Goal: Task Accomplishment & Management: Use online tool/utility

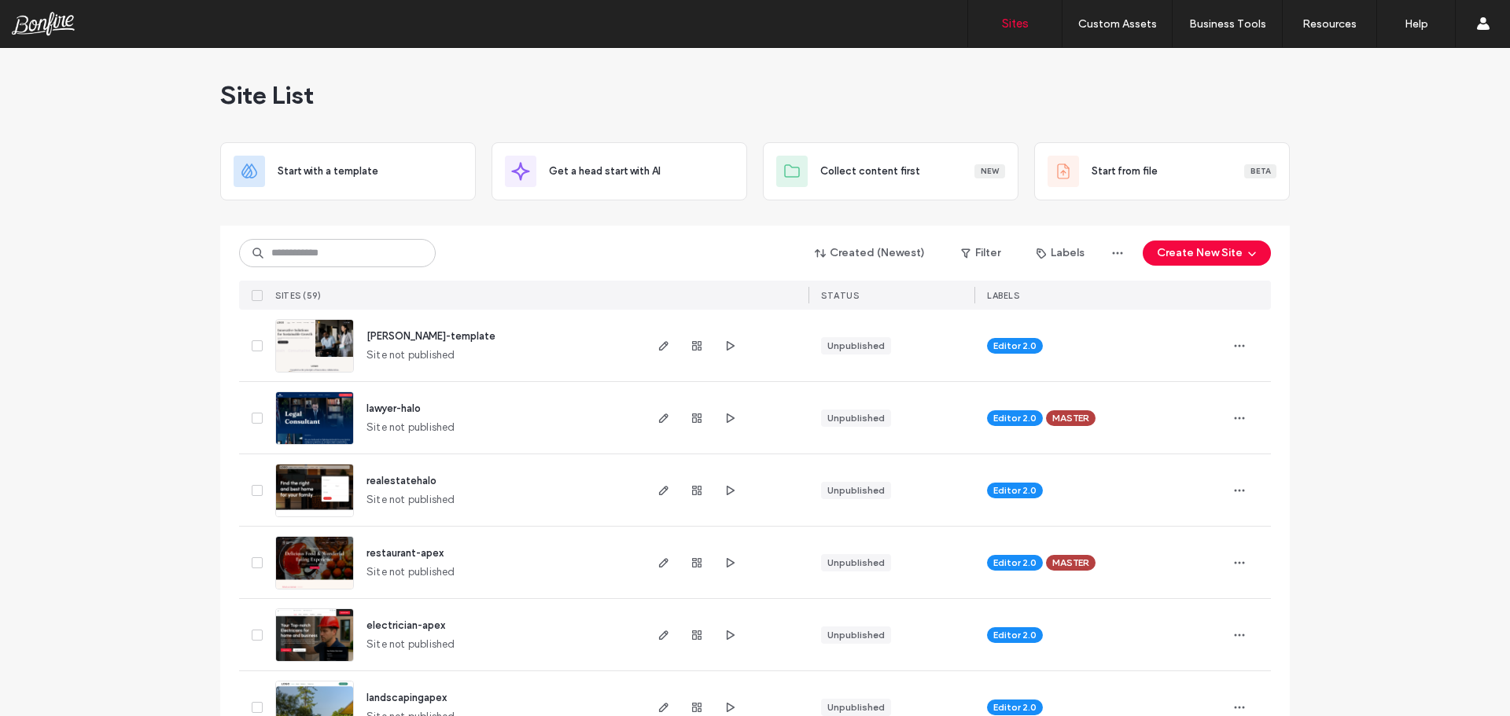
click at [407, 485] on span "realestatehalo" at bounding box center [401, 481] width 70 height 12
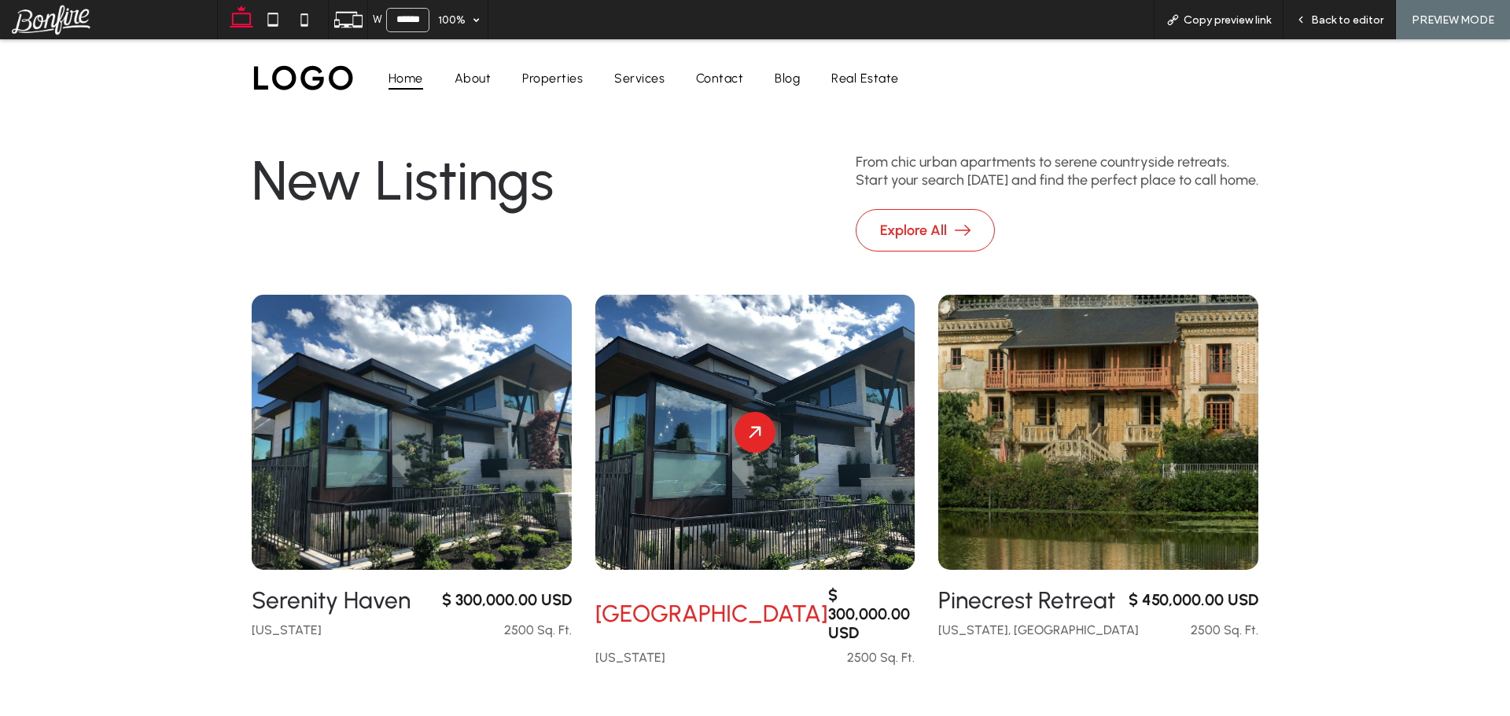
scroll to position [629, 0]
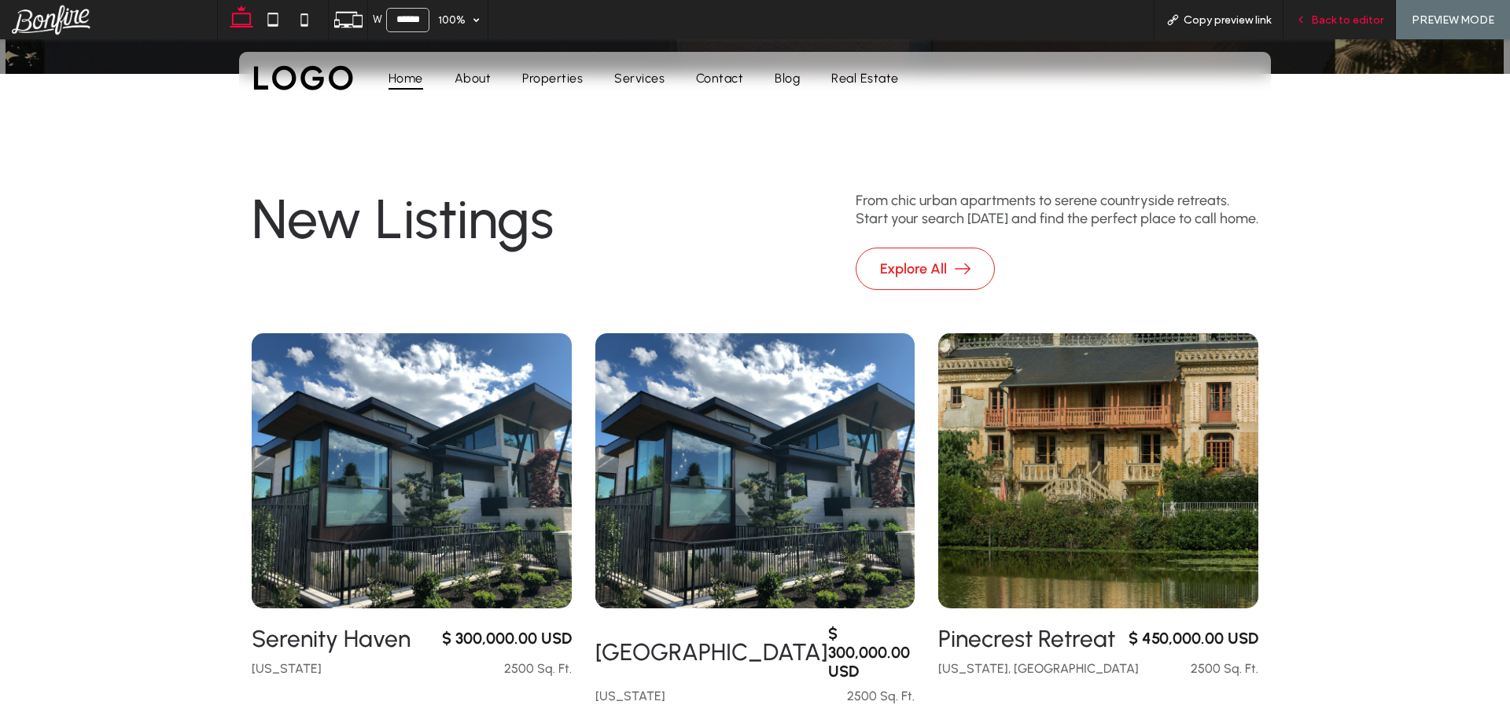
click at [1331, 12] on div "Back to editor" at bounding box center [1339, 19] width 112 height 39
click at [1330, 17] on span "Back to editor" at bounding box center [1347, 19] width 72 height 13
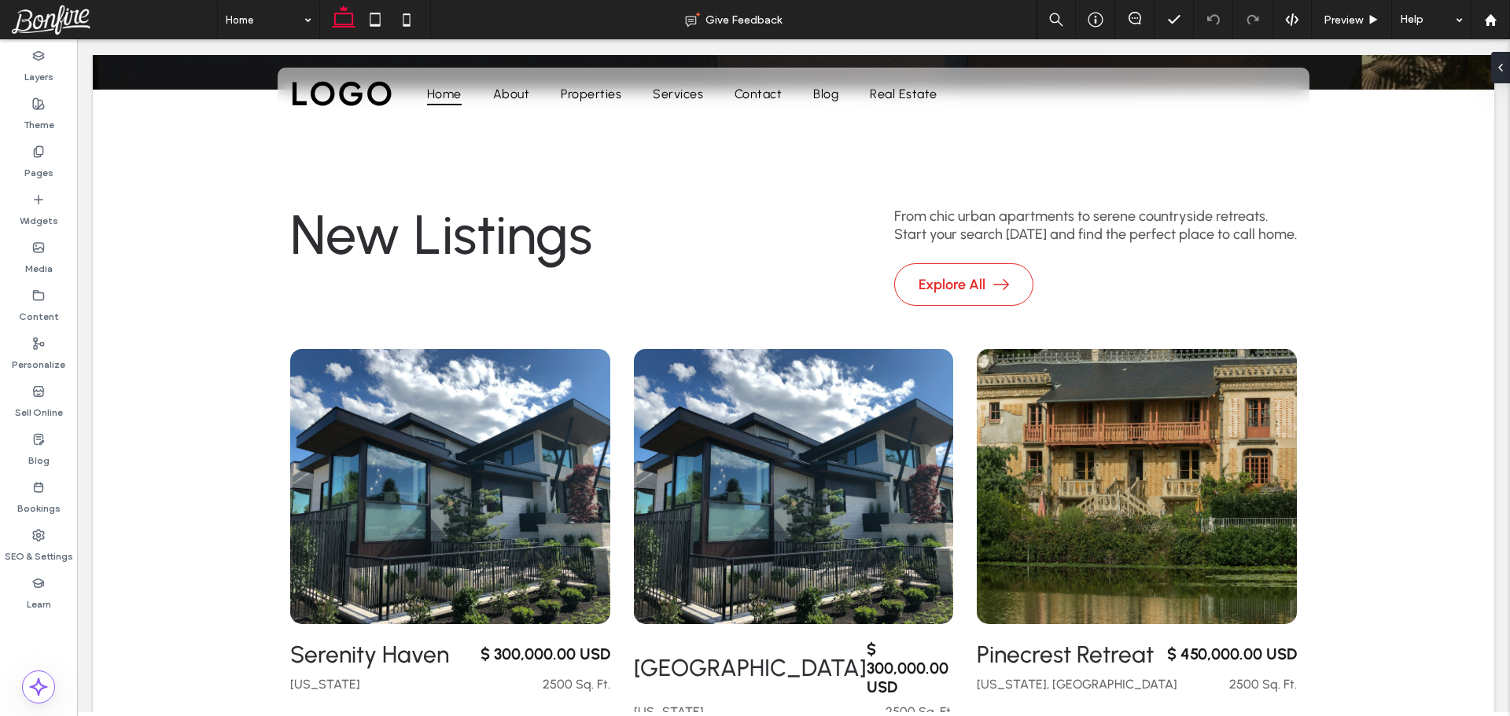
scroll to position [645, 0]
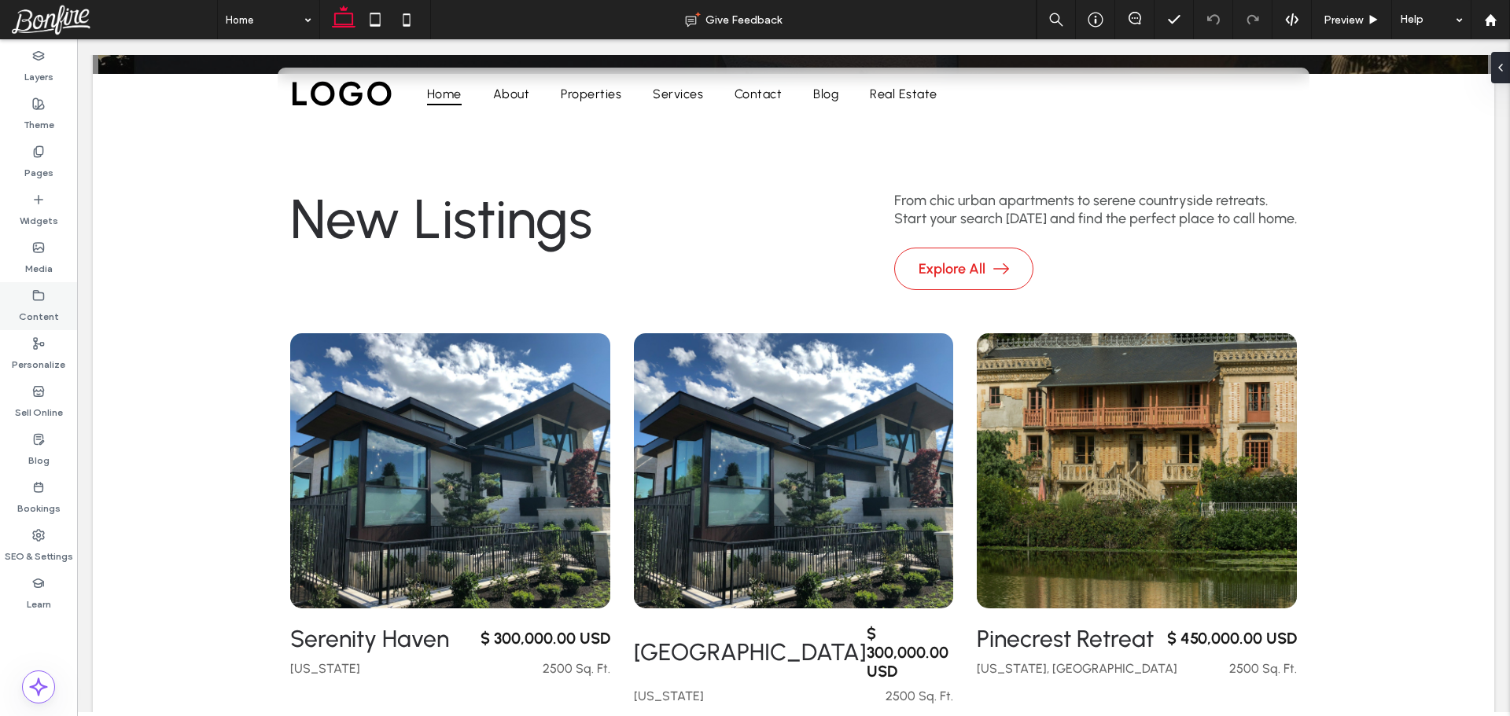
click at [29, 310] on label "Content" at bounding box center [39, 313] width 40 height 22
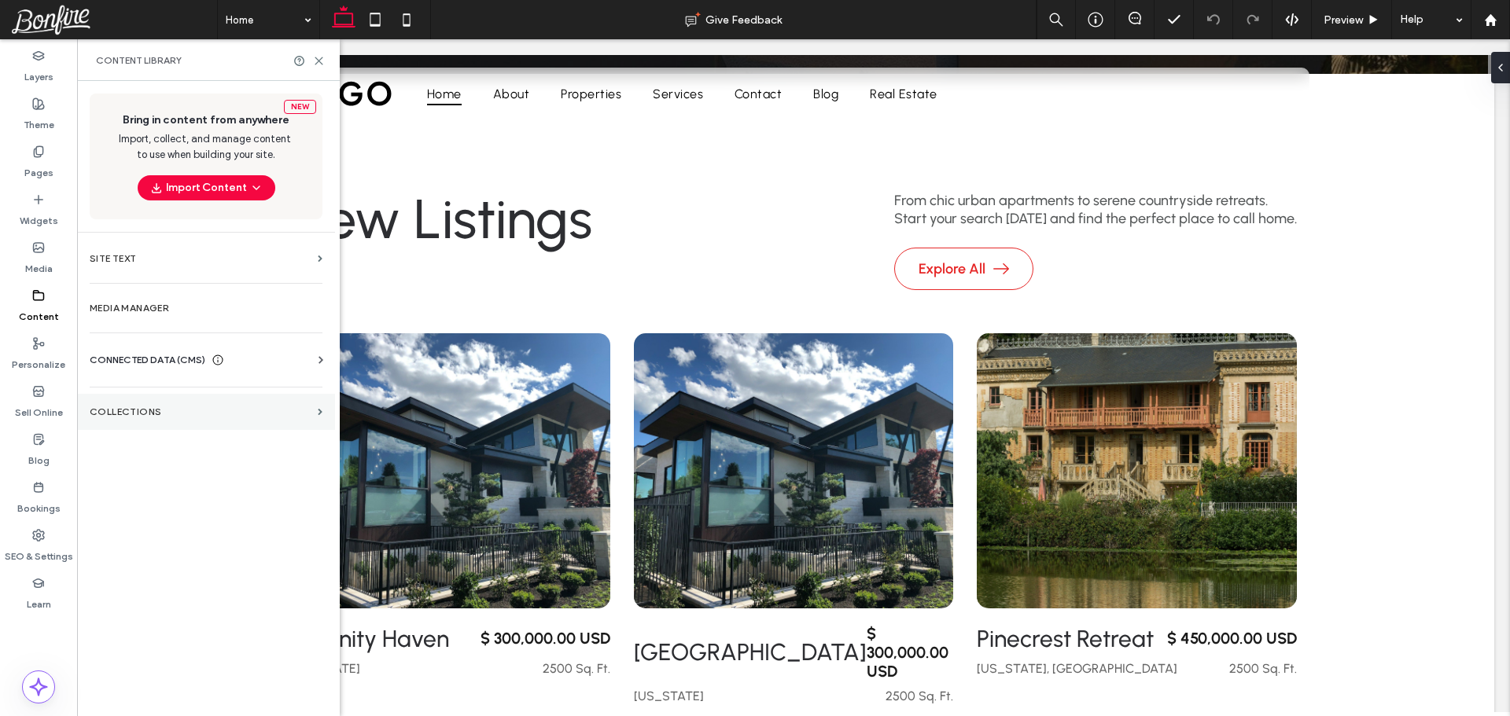
click at [130, 408] on label "Collections" at bounding box center [201, 412] width 222 height 11
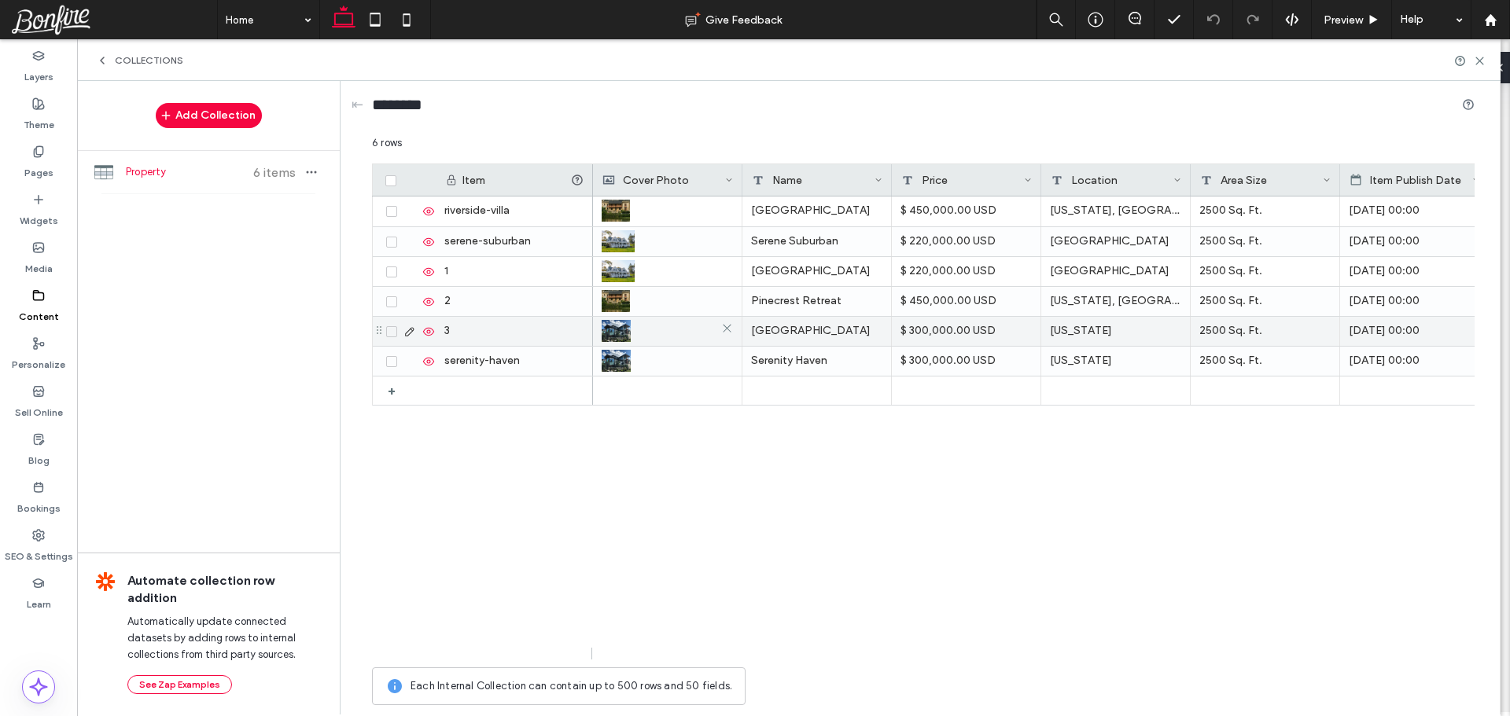
click at [617, 331] on img at bounding box center [616, 331] width 29 height 22
click at [617, 331] on img at bounding box center [616, 332] width 29 height 22
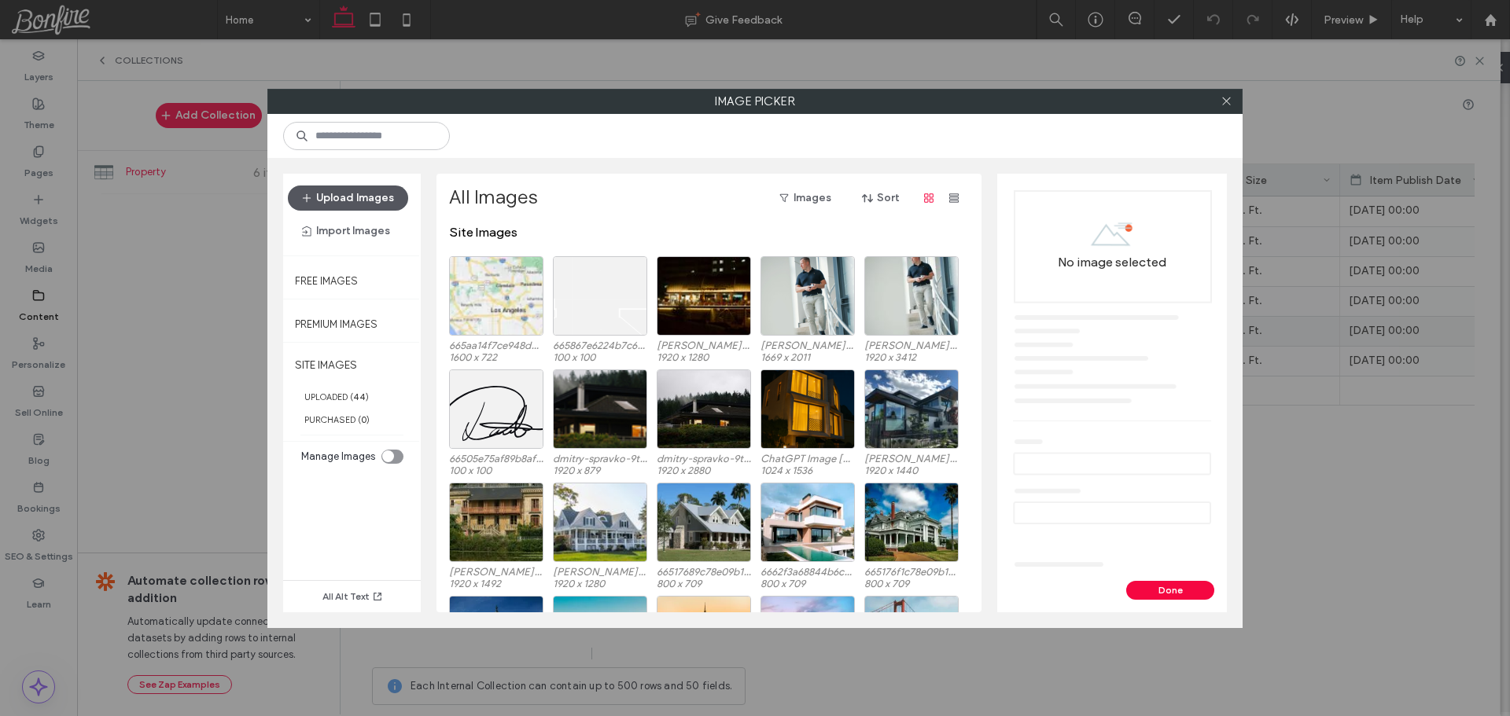
click at [366, 200] on button "Upload Images" at bounding box center [348, 198] width 120 height 25
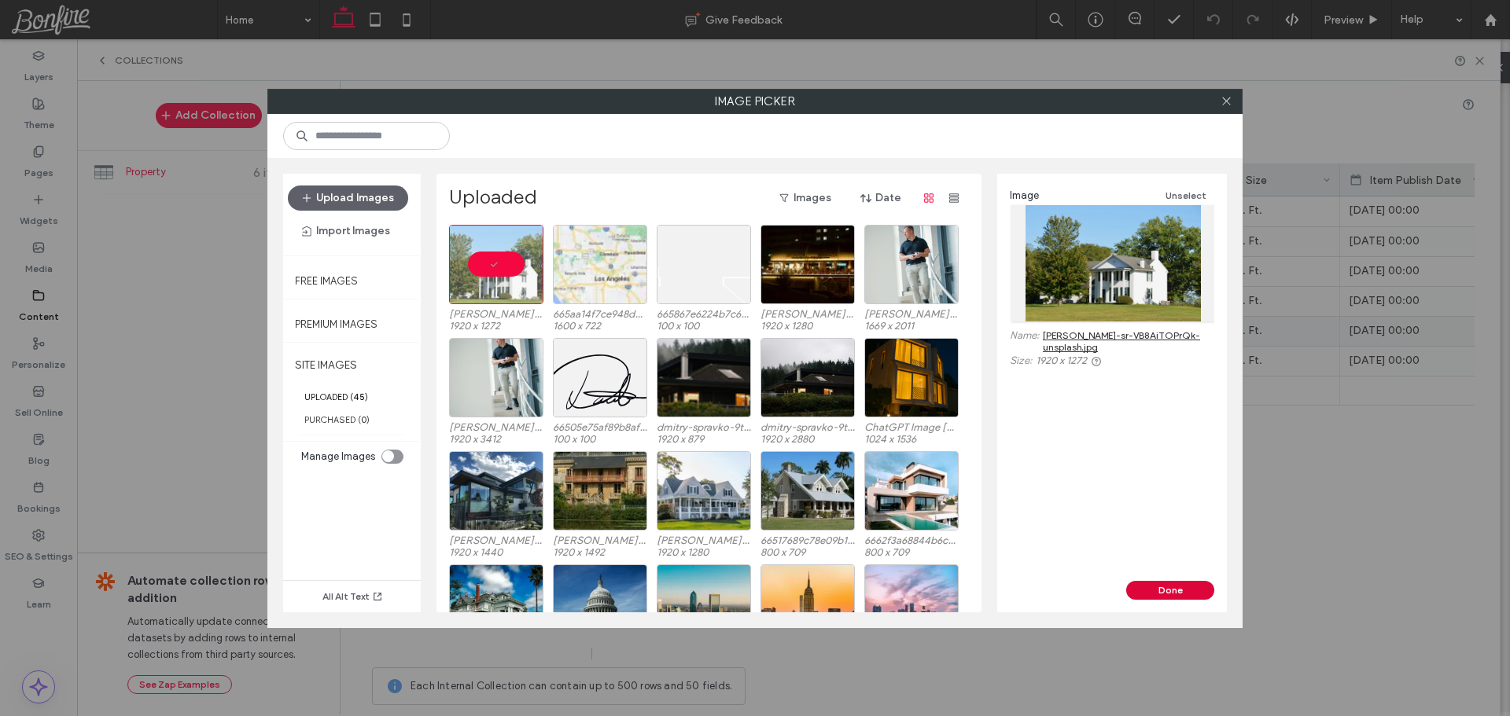
click at [1163, 591] on button "Done" at bounding box center [1170, 590] width 88 height 19
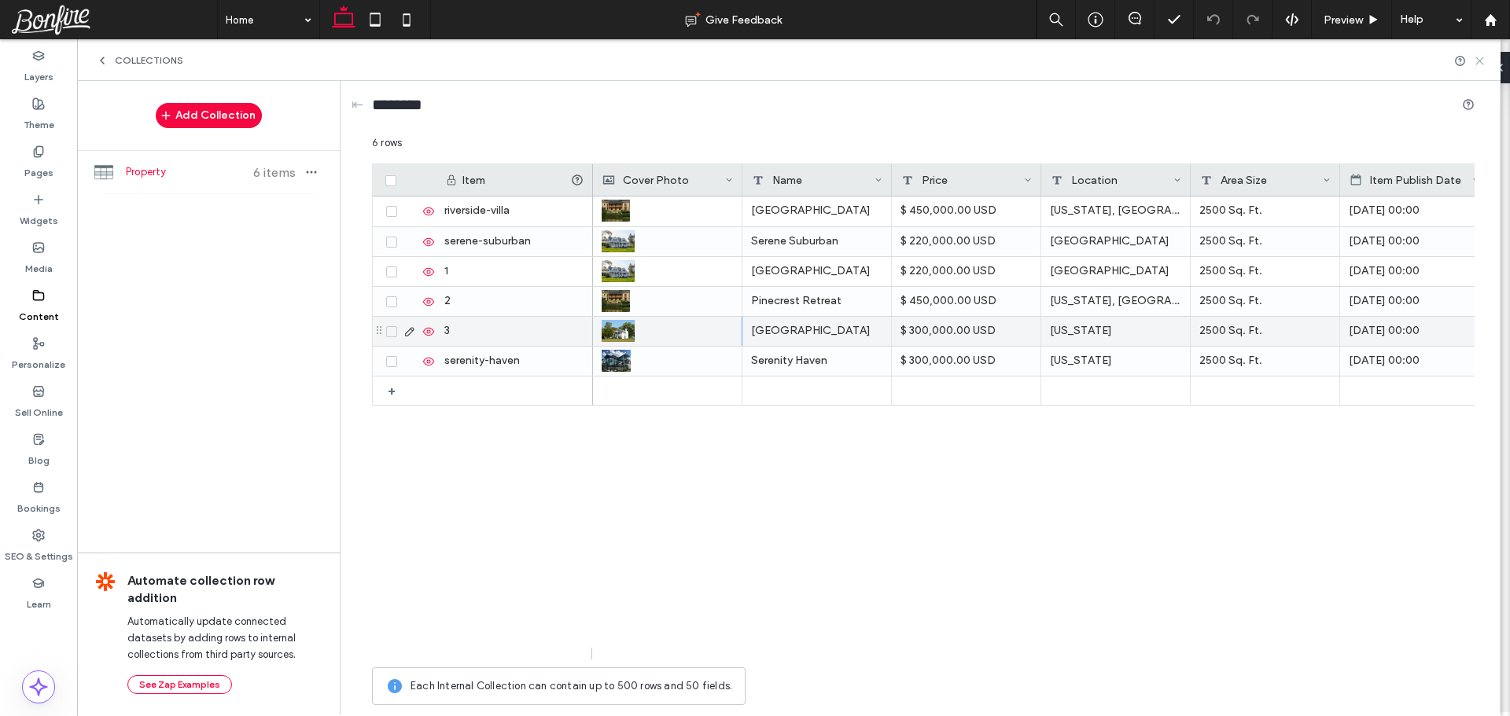
click at [1478, 61] on use at bounding box center [1479, 60] width 7 height 7
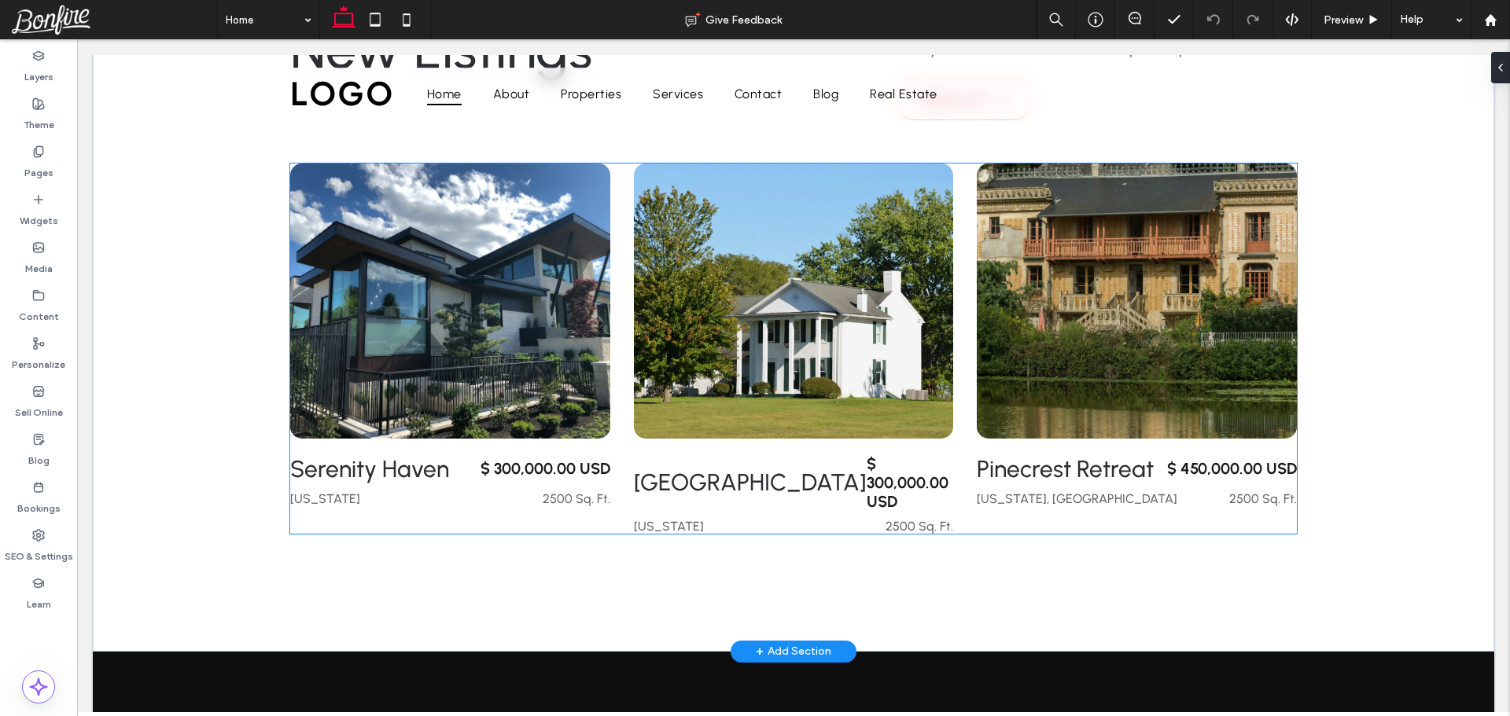
scroll to position [786, 0]
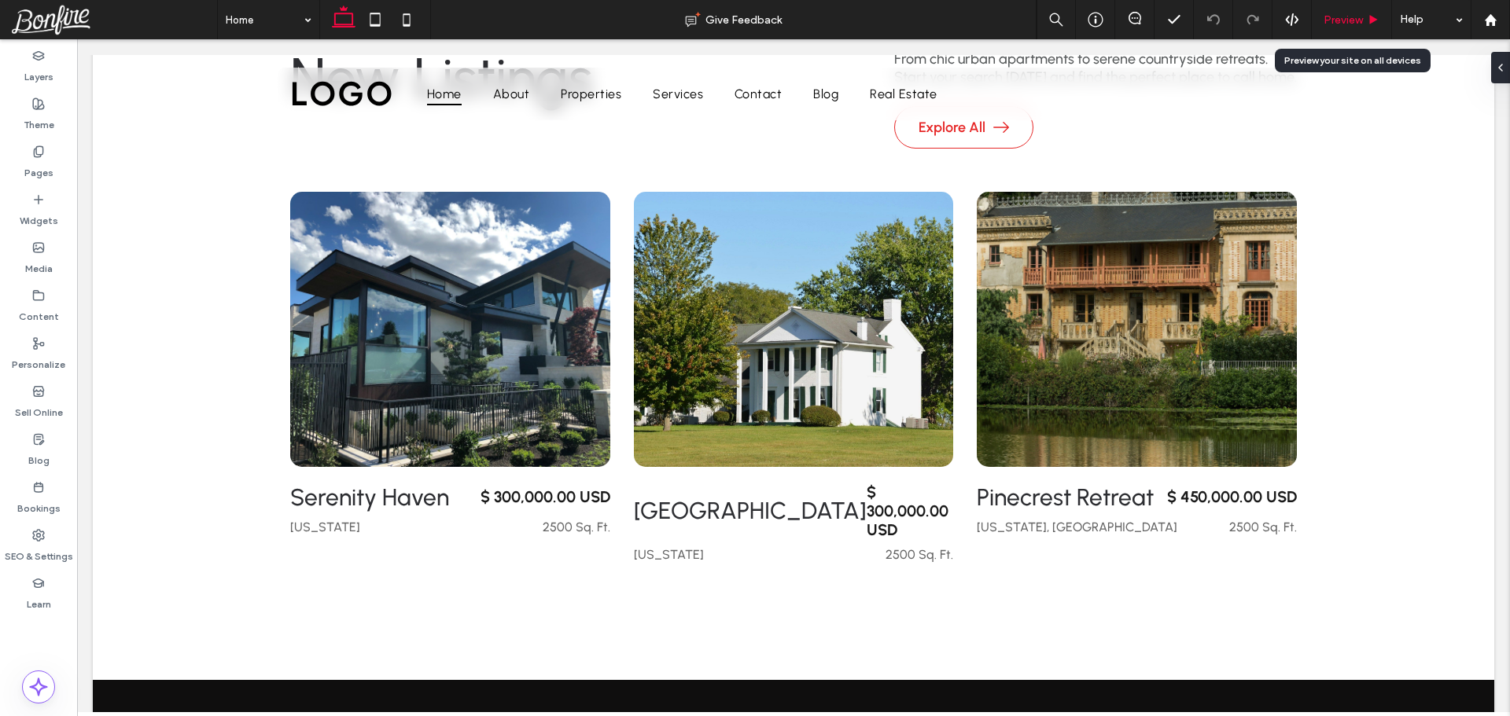
drag, startPoint x: 1259, startPoint y: 5, endPoint x: 1337, endPoint y: 28, distance: 81.3
click at [1337, 28] on div "Preview" at bounding box center [1352, 19] width 80 height 39
click at [1333, 20] on span "Preview" at bounding box center [1342, 19] width 39 height 13
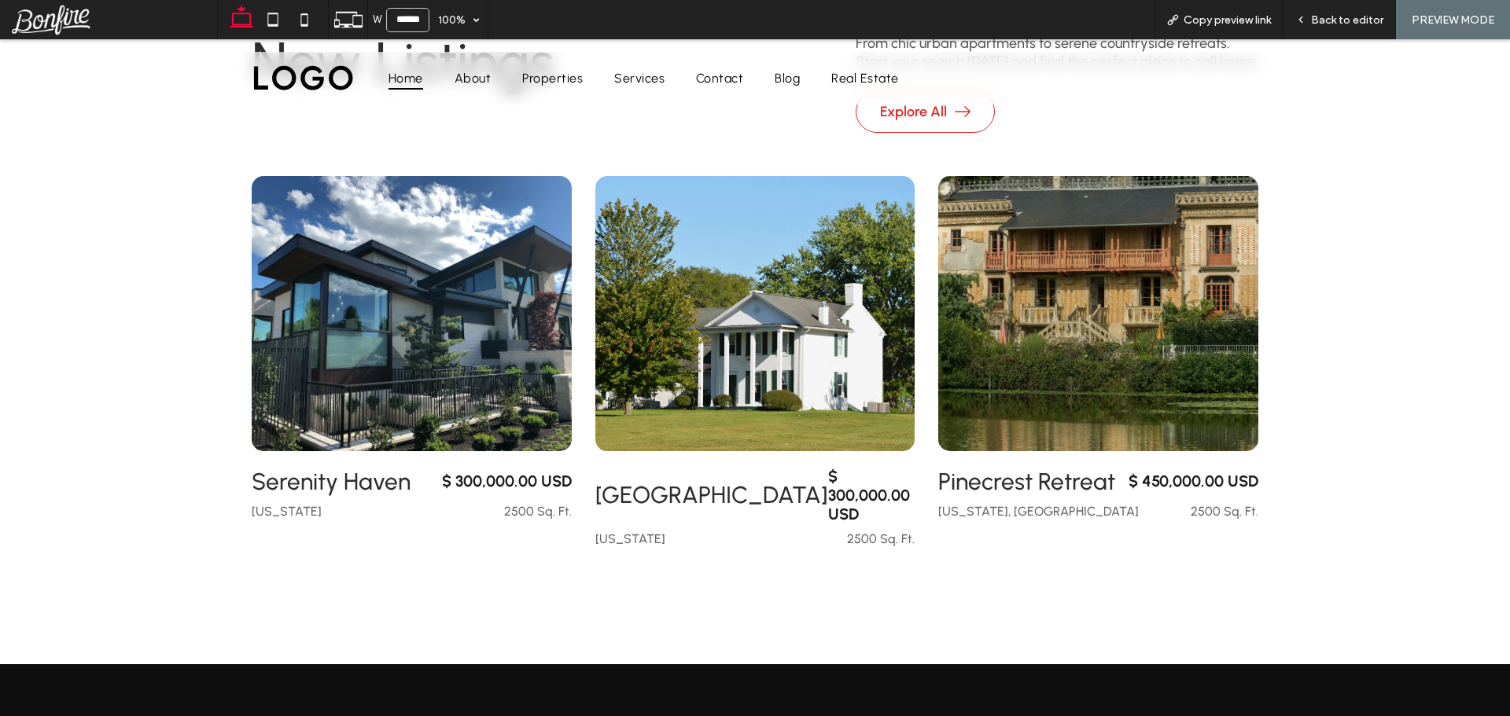
scroll to position [771, 0]
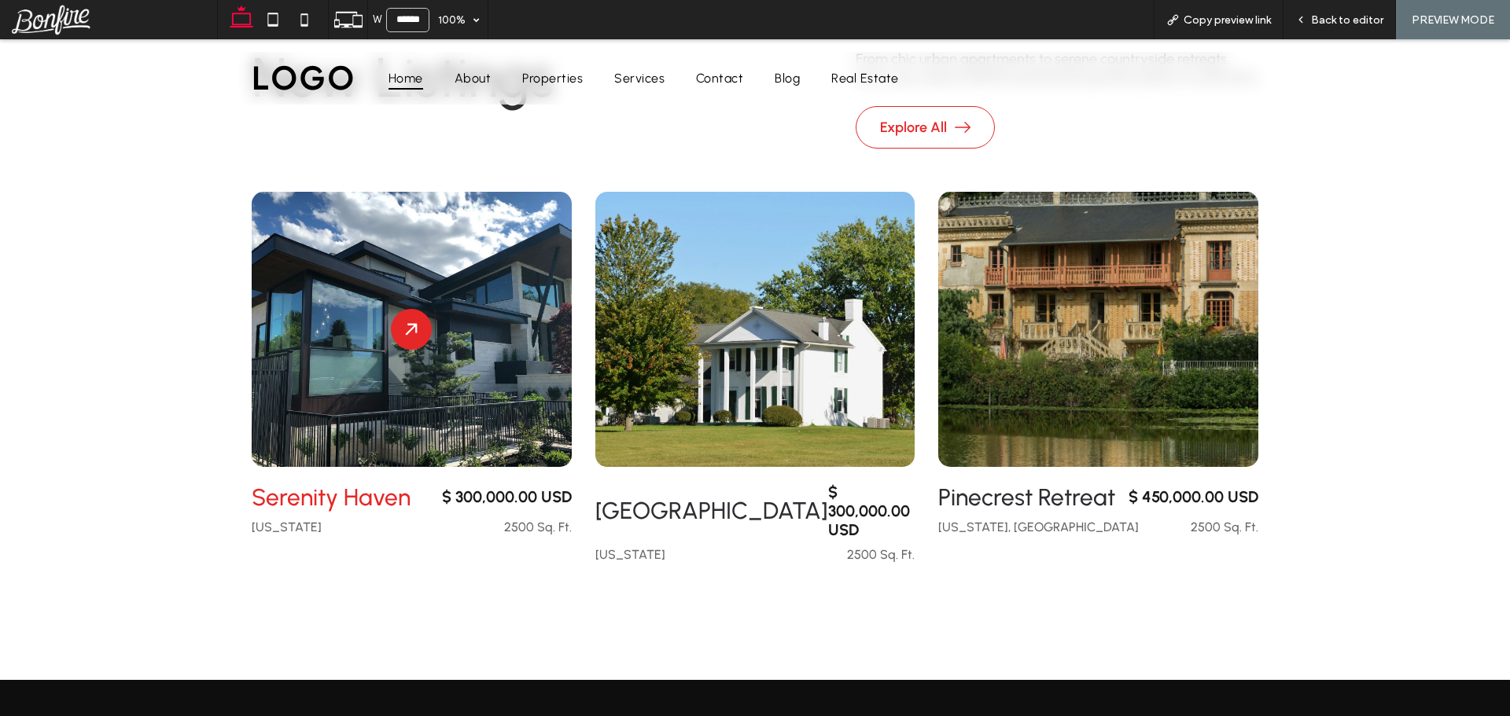
click at [373, 298] on div at bounding box center [412, 329] width 320 height 275
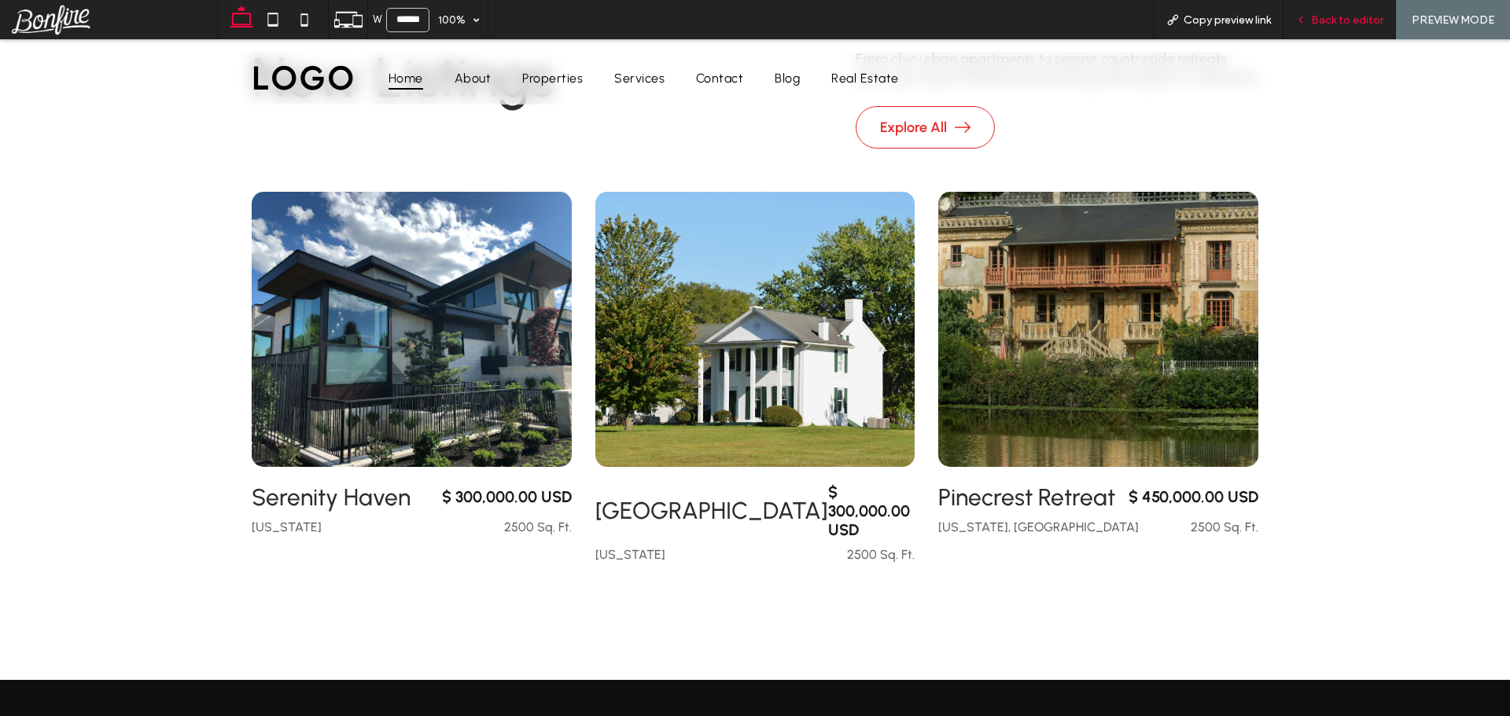
click at [1344, 18] on span "Back to editor" at bounding box center [1347, 19] width 72 height 13
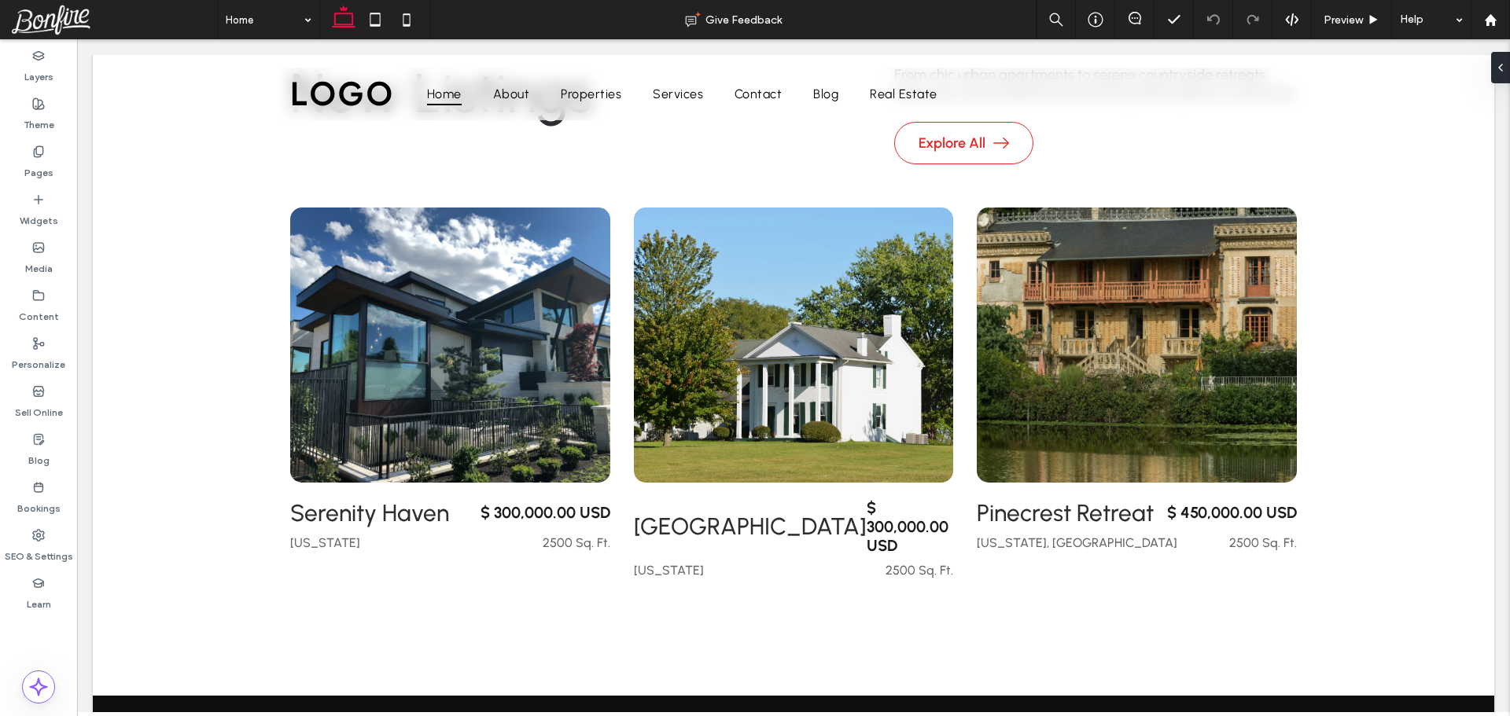
scroll to position [786, 0]
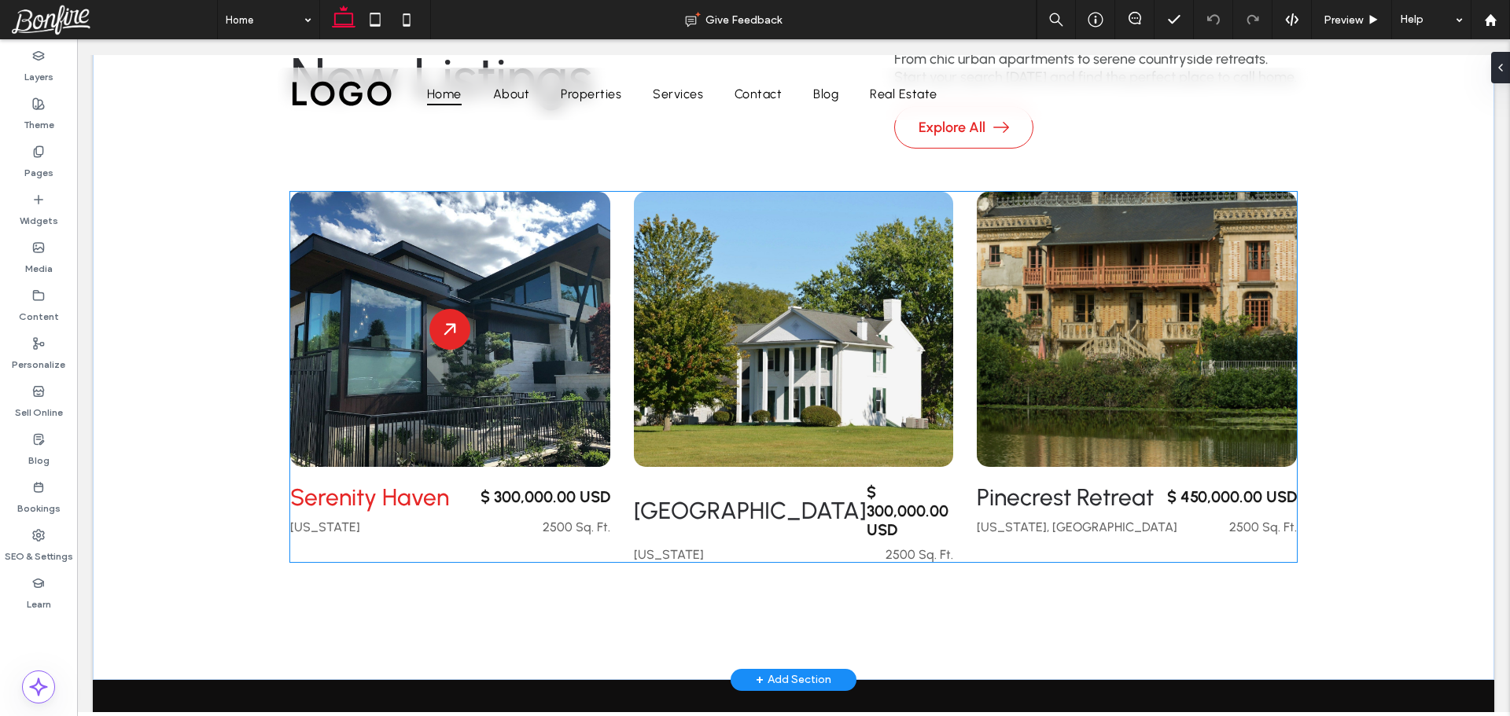
click at [509, 403] on div at bounding box center [450, 329] width 320 height 275
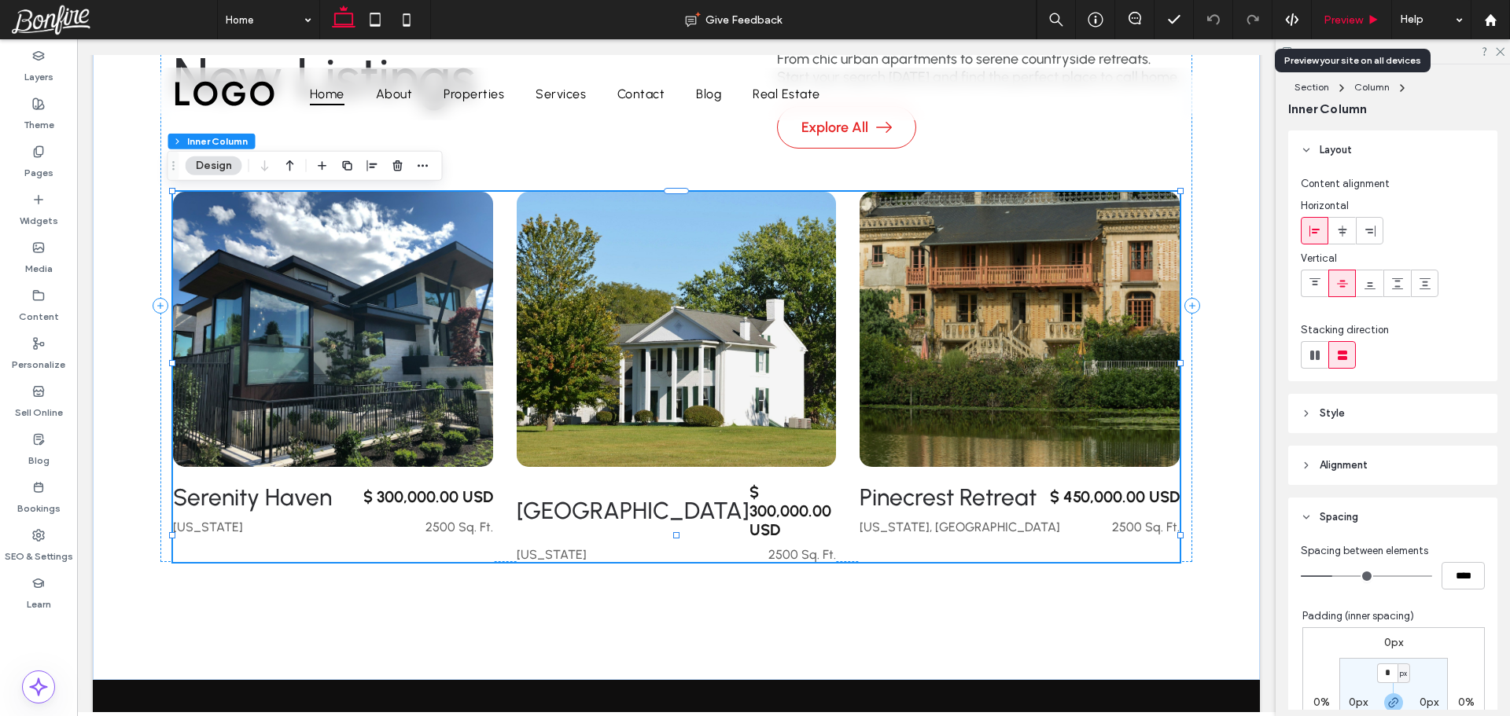
click at [1350, 21] on span "Preview" at bounding box center [1342, 19] width 39 height 13
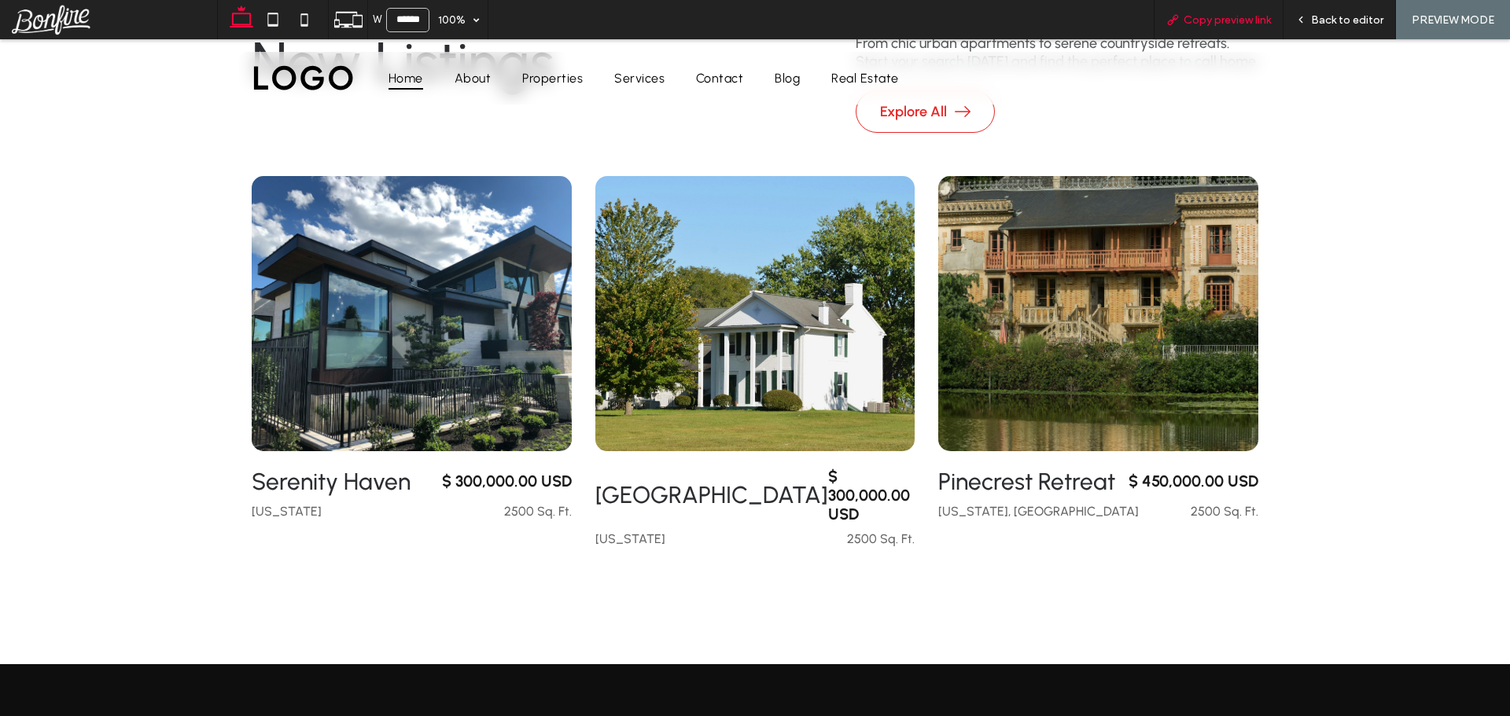
scroll to position [771, 0]
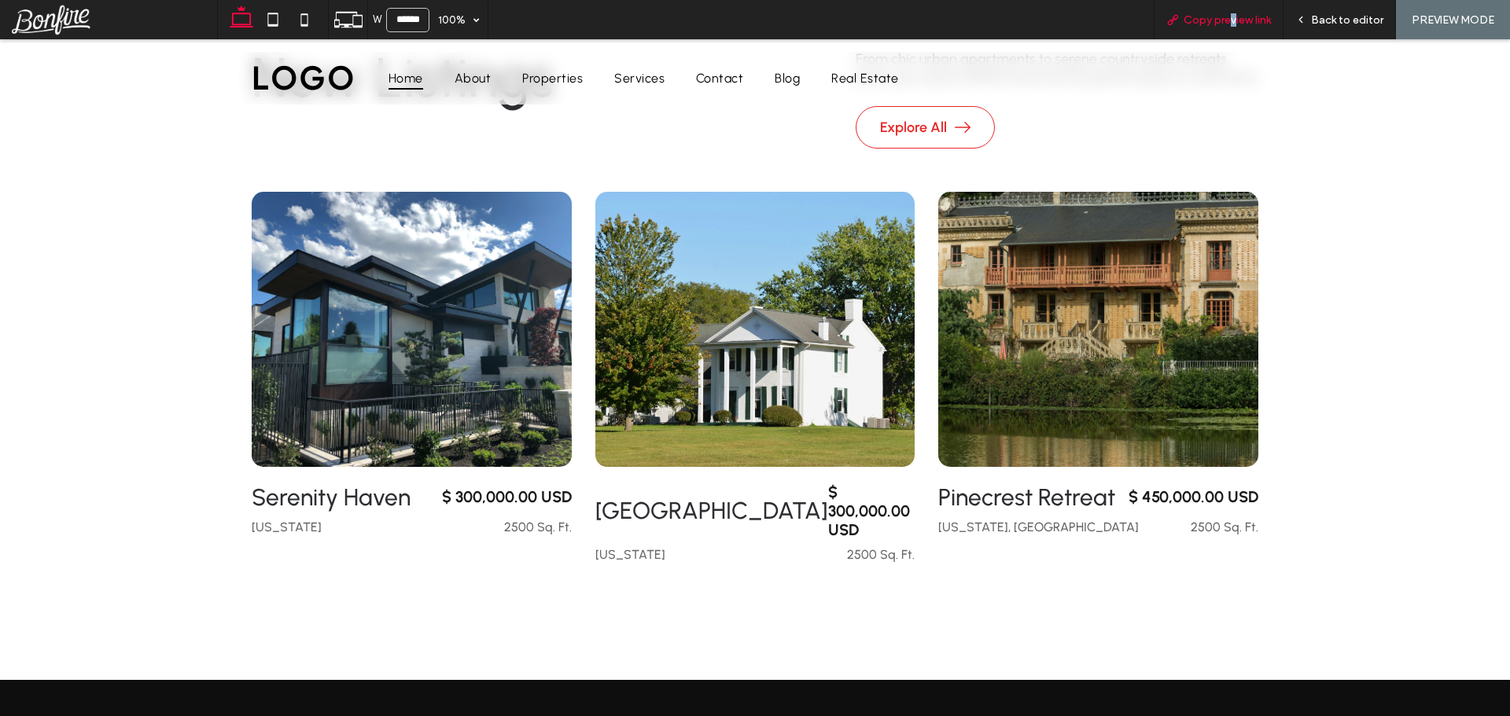
click at [1233, 20] on span "Copy preview link" at bounding box center [1226, 19] width 87 height 13
click at [1335, 21] on span "Back to editor" at bounding box center [1347, 19] width 72 height 13
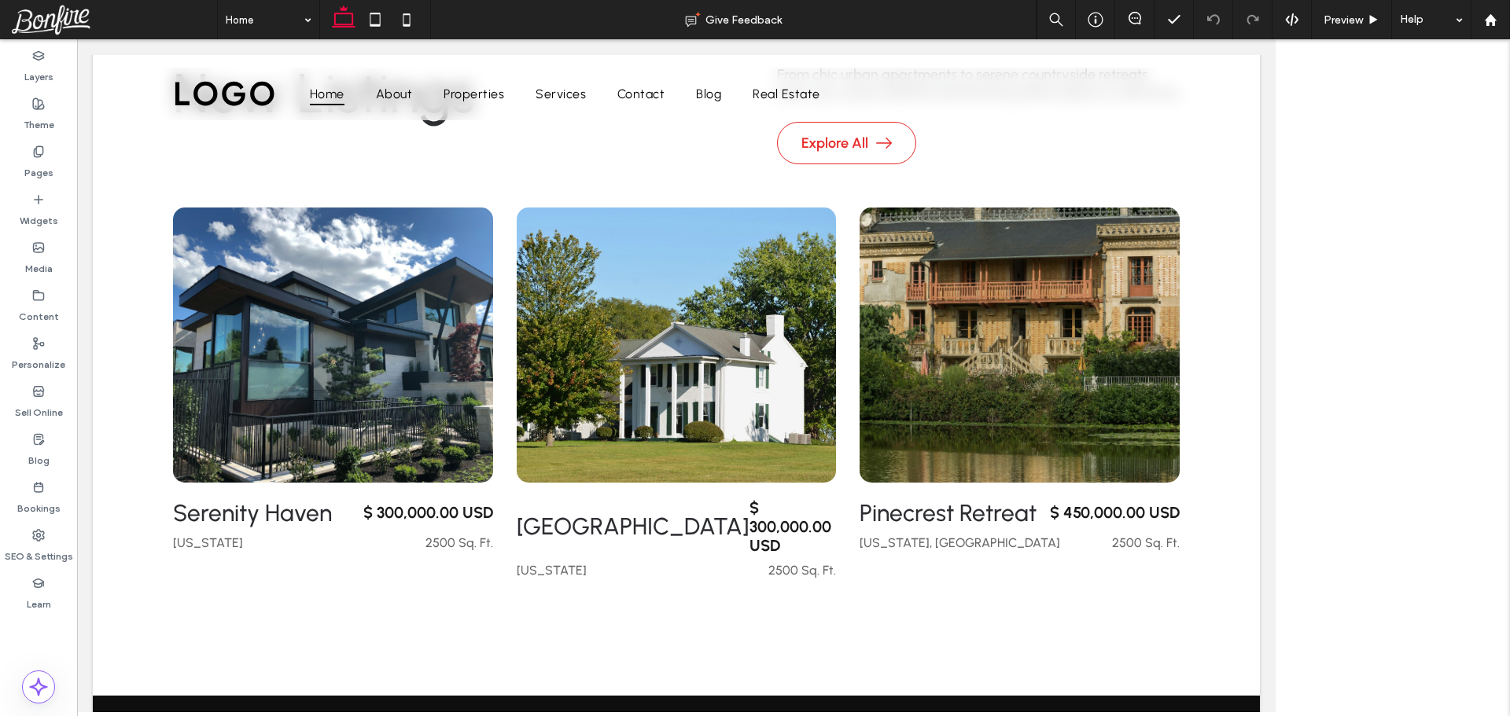
scroll to position [786, 0]
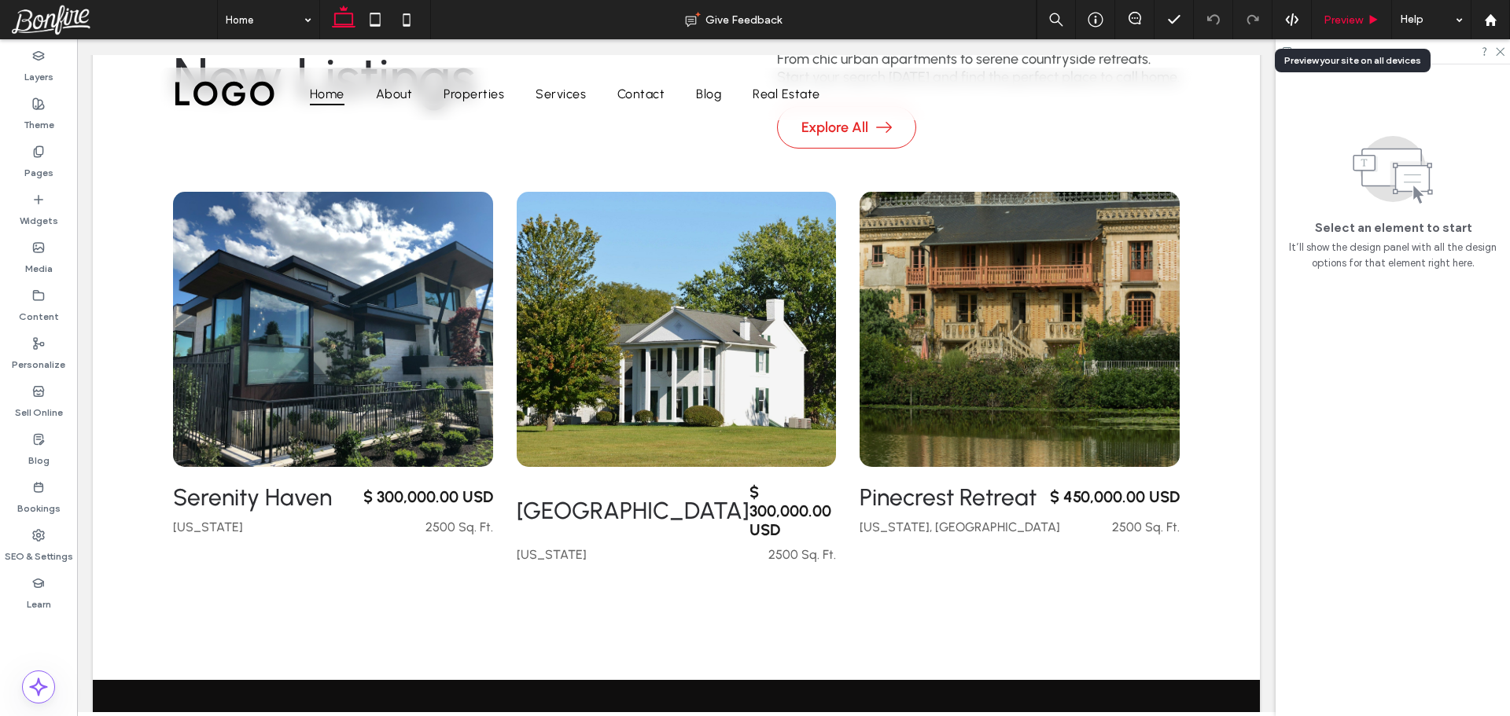
click at [1353, 18] on span "Preview" at bounding box center [1342, 19] width 39 height 13
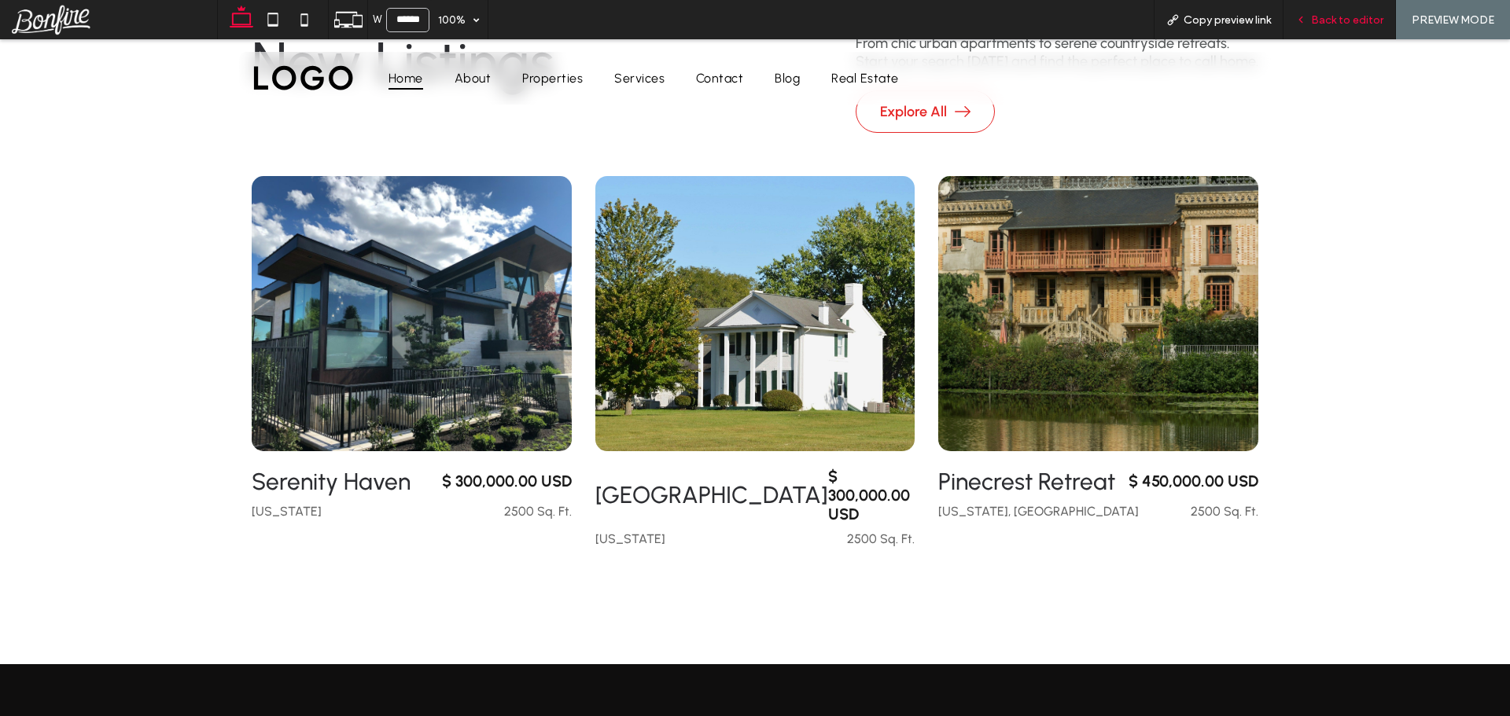
scroll to position [771, 0]
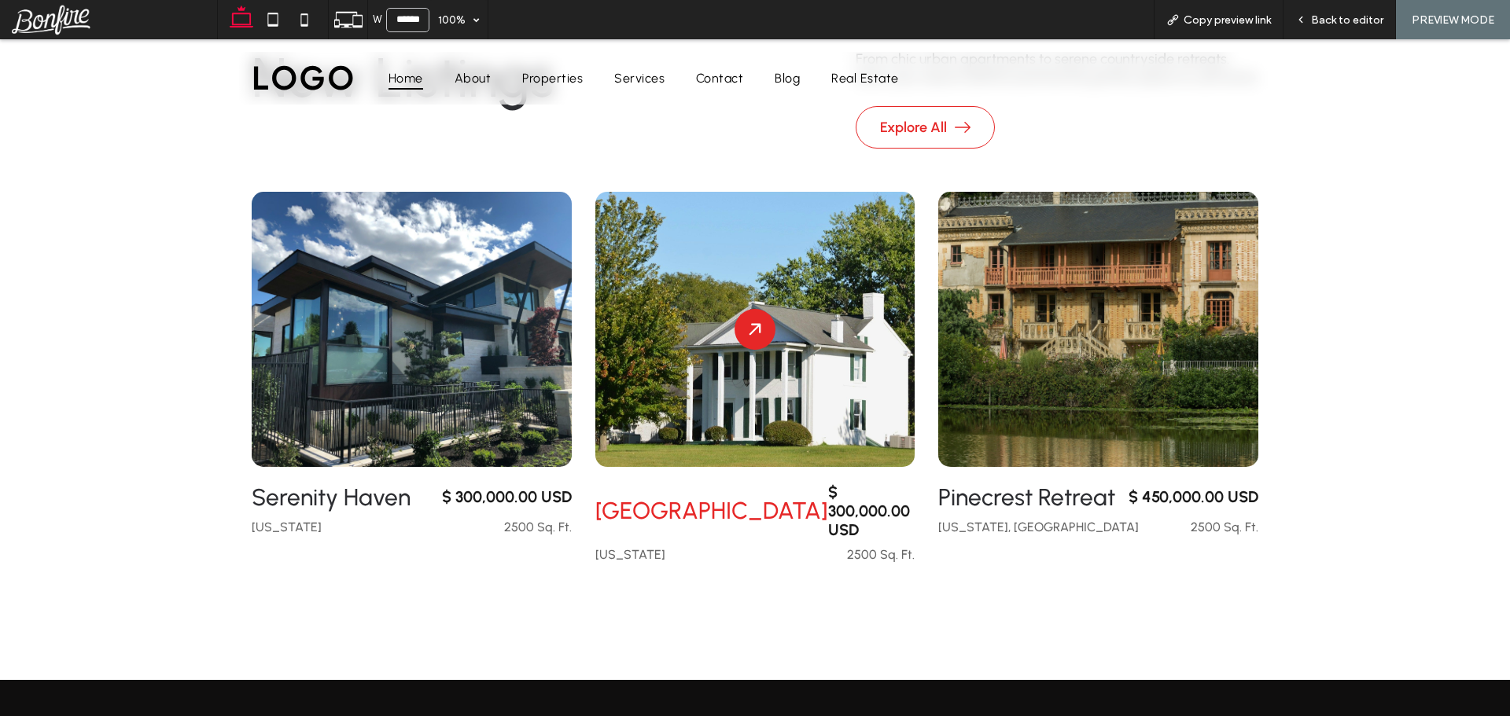
click at [630, 293] on div at bounding box center [755, 329] width 320 height 275
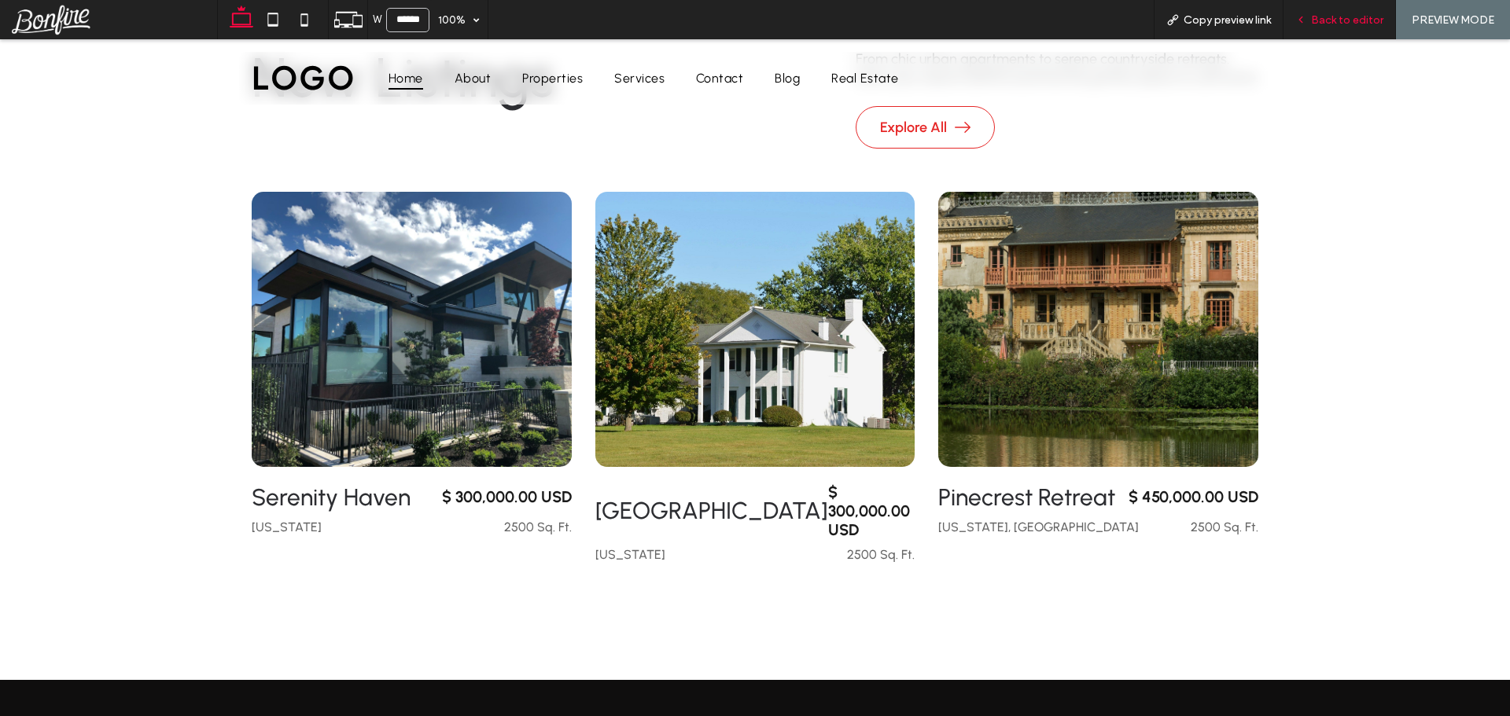
click at [1338, 17] on span "Back to editor" at bounding box center [1347, 19] width 72 height 13
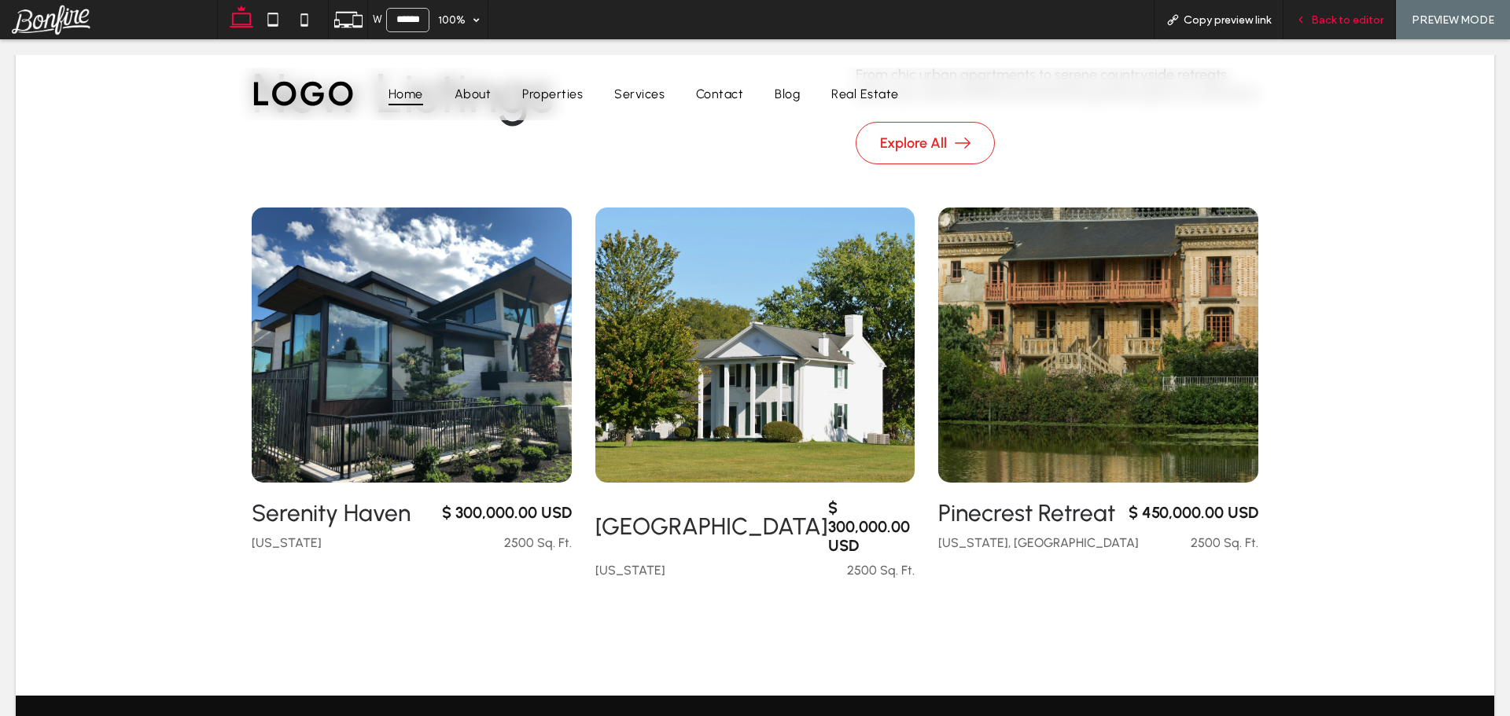
scroll to position [786, 0]
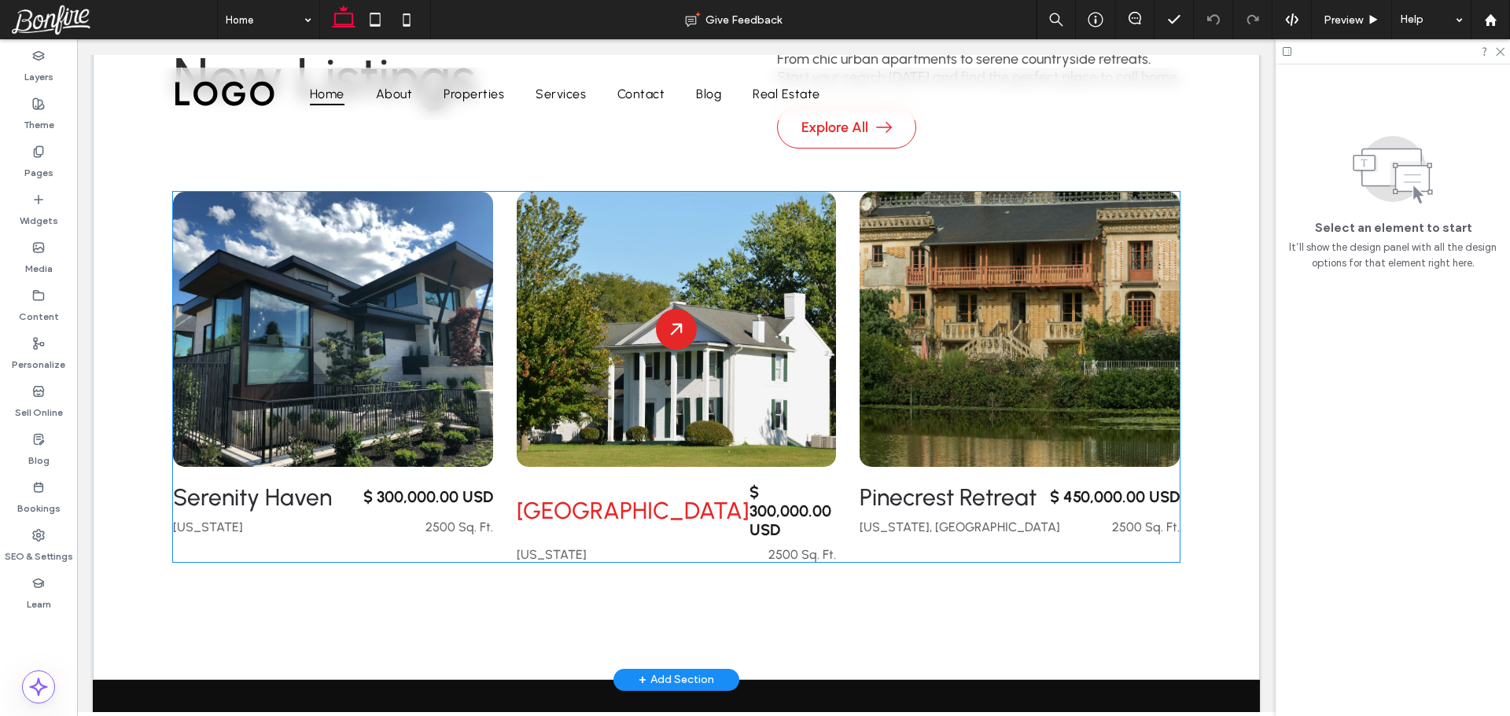
click at [555, 282] on div at bounding box center [677, 329] width 320 height 275
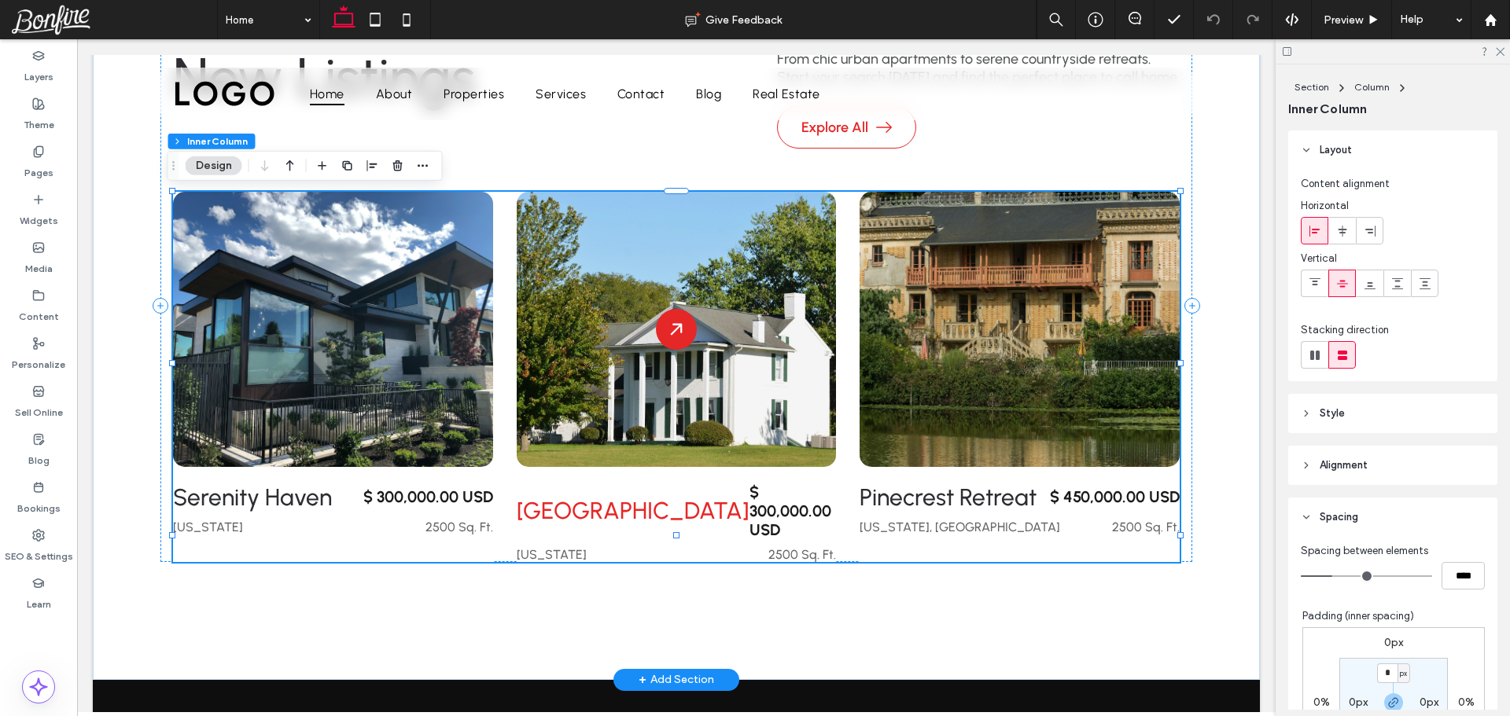
click at [555, 282] on div at bounding box center [677, 329] width 320 height 275
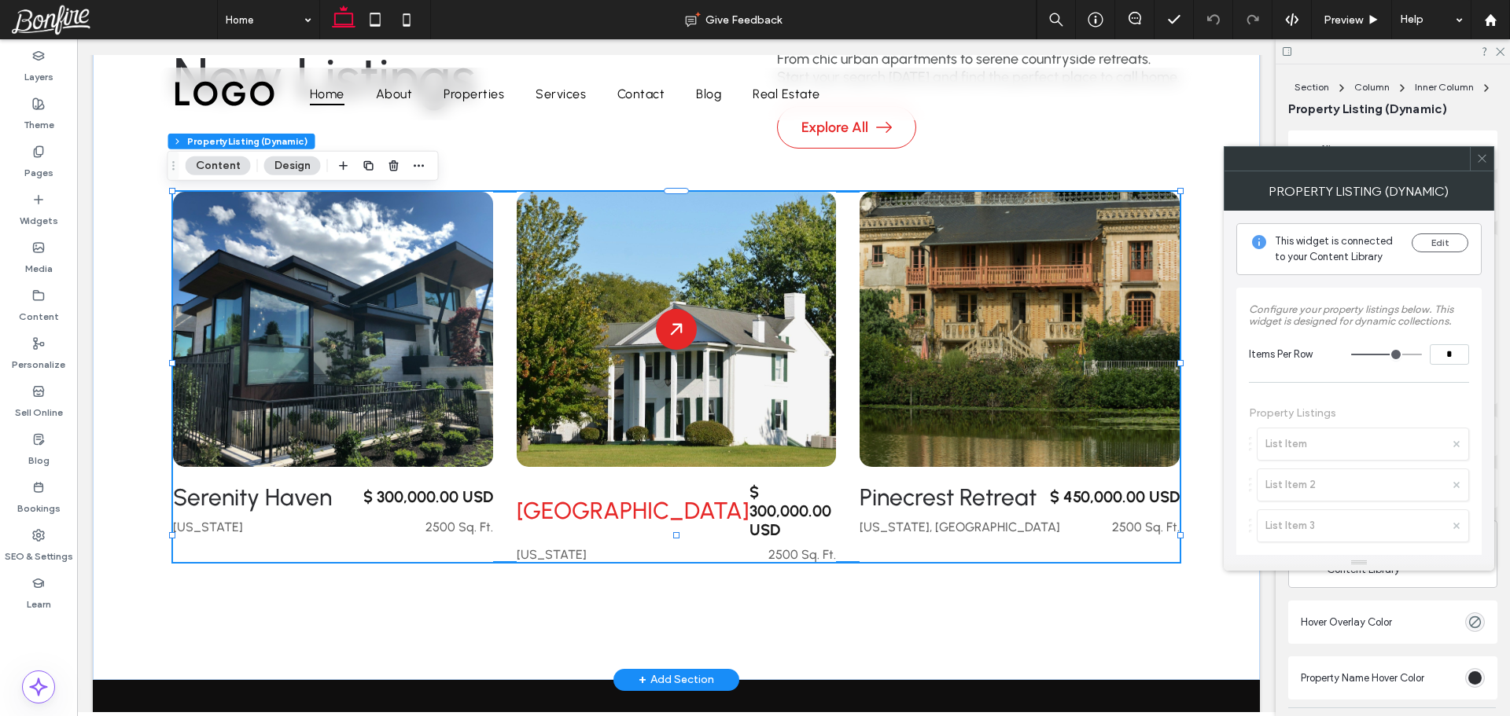
type input "**"
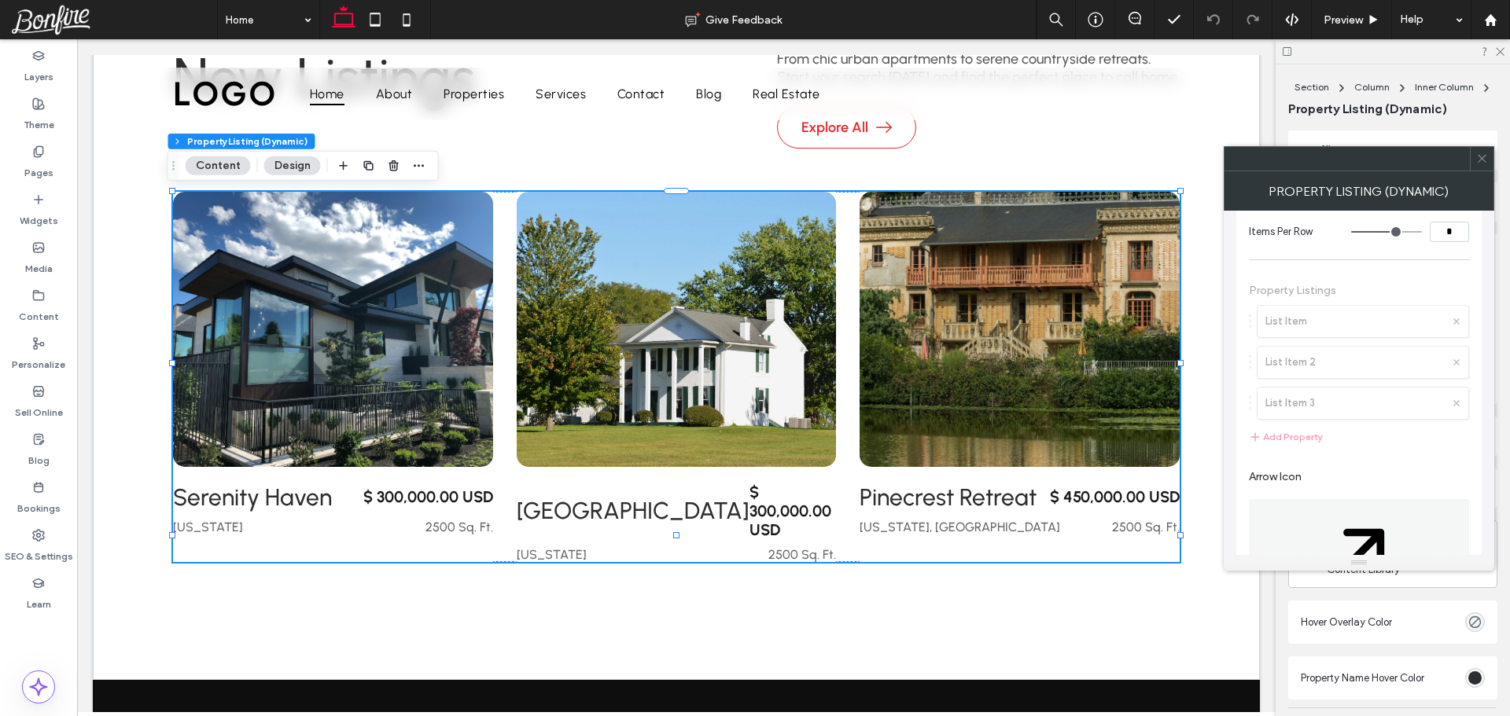
scroll to position [0, 0]
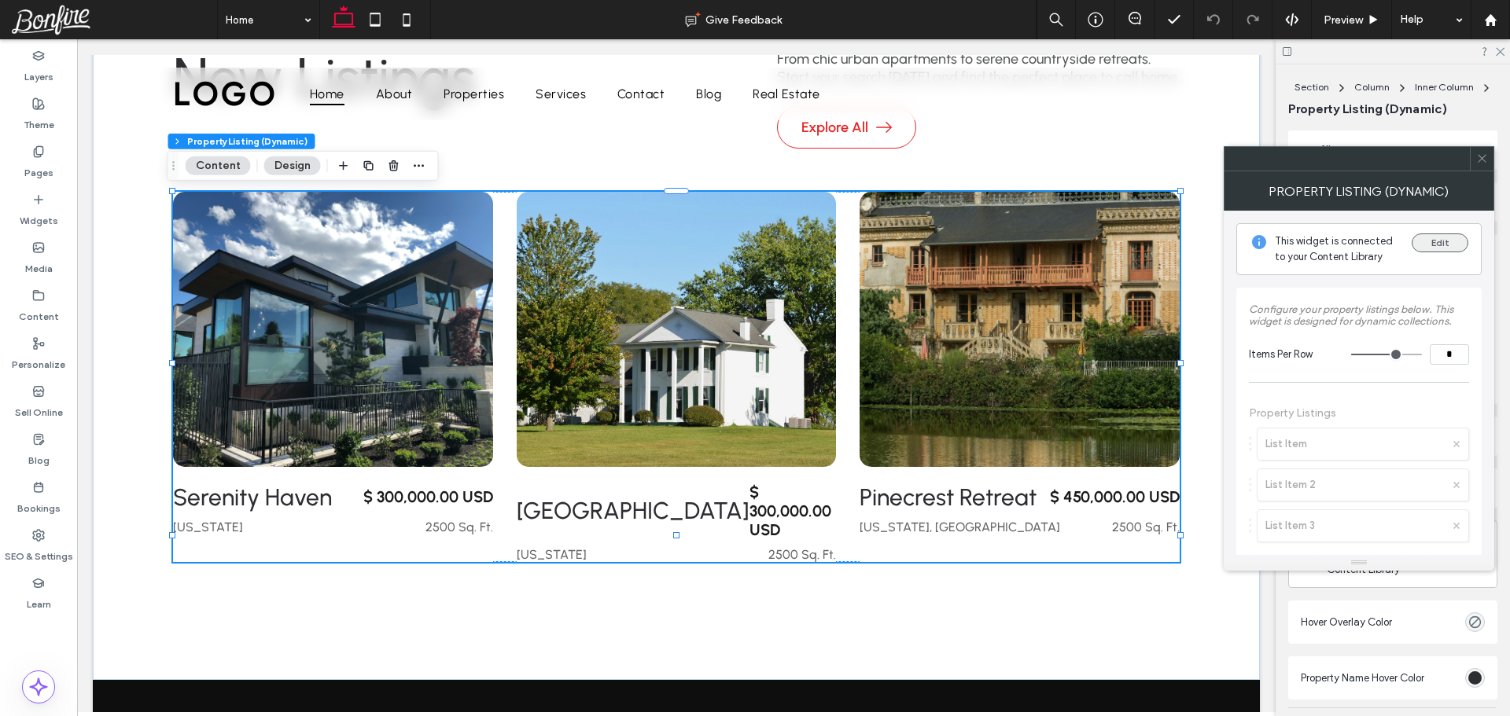
click at [1447, 238] on button "Edit" at bounding box center [1440, 243] width 57 height 19
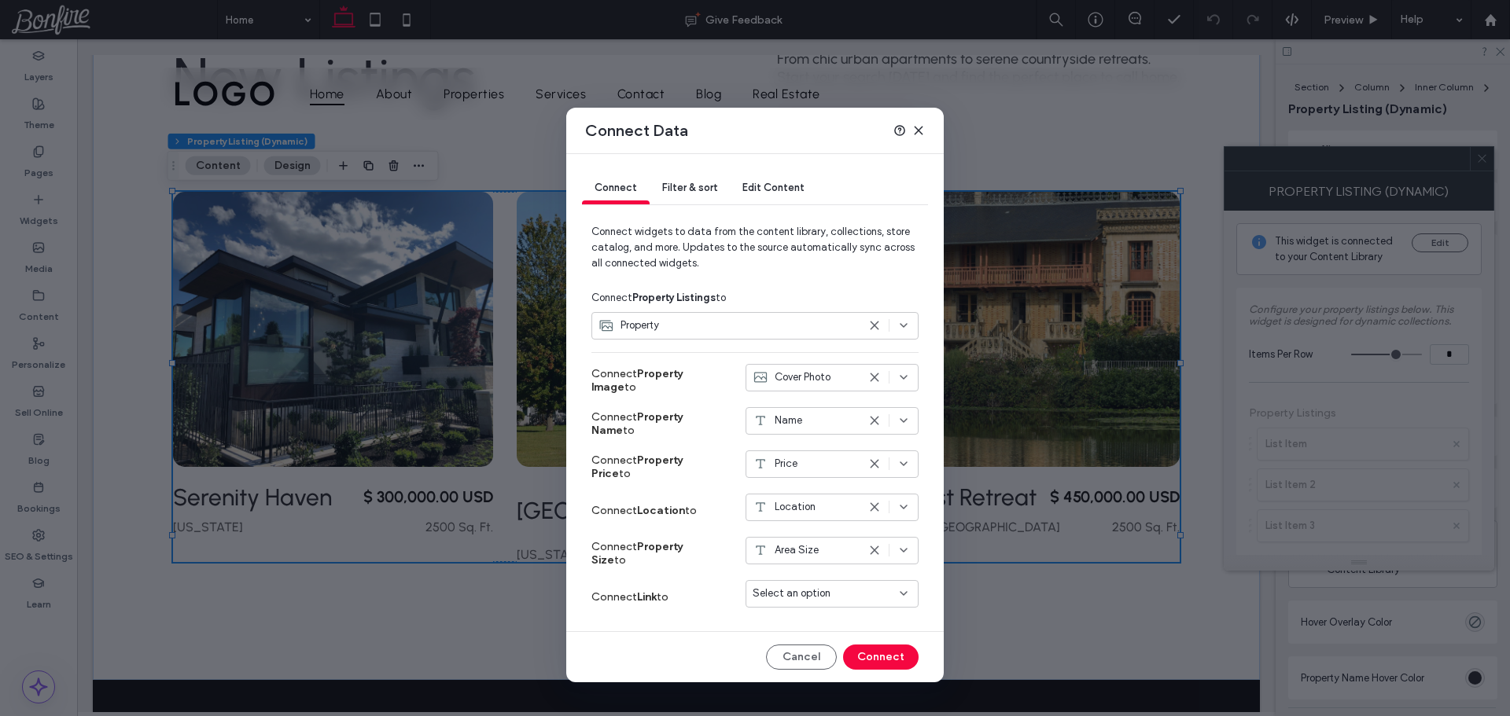
click at [808, 609] on div "Select an option" at bounding box center [831, 597] width 173 height 34
click at [813, 597] on span "Select an option" at bounding box center [792, 594] width 78 height 16
click at [806, 625] on span "Dynamic Page: Property" at bounding box center [836, 622] width 110 height 16
click at [875, 657] on button "Connect" at bounding box center [880, 657] width 75 height 25
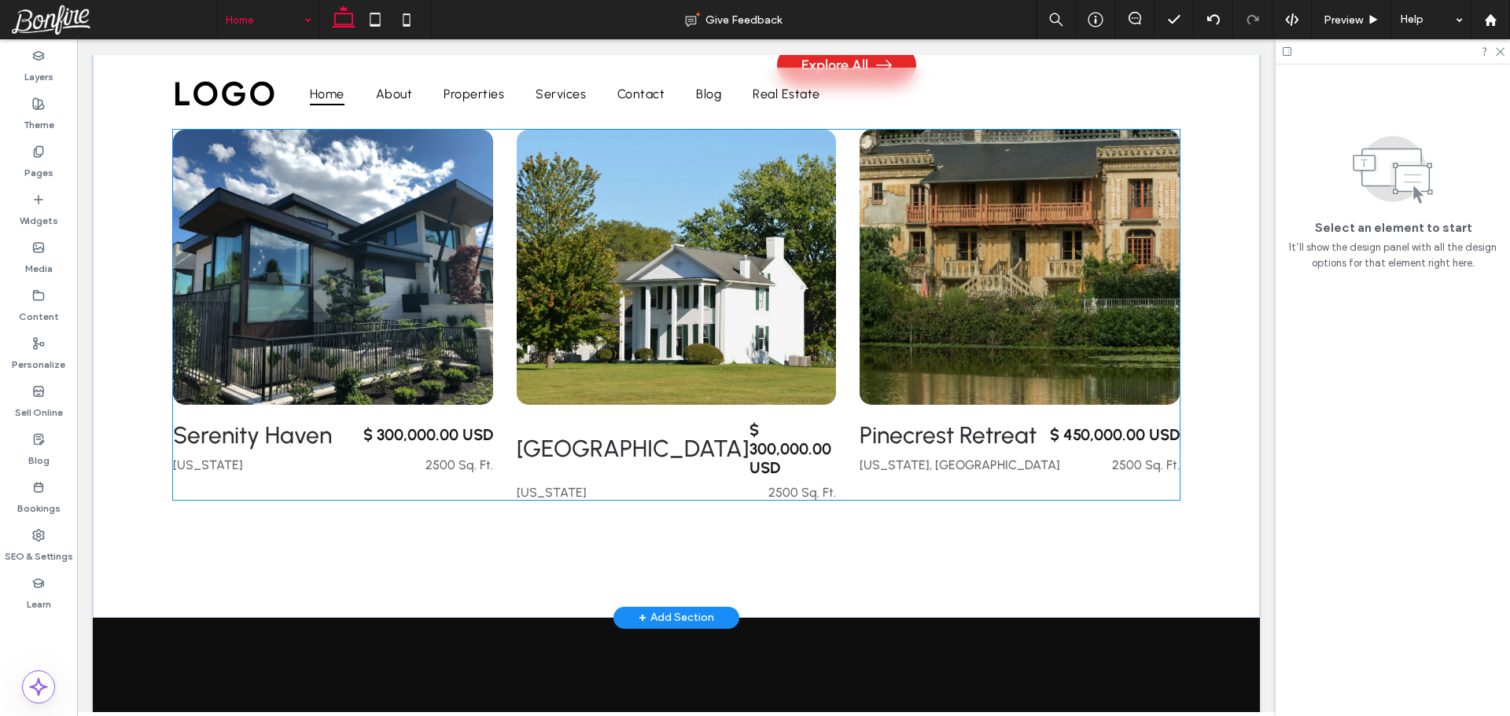
scroll to position [629, 0]
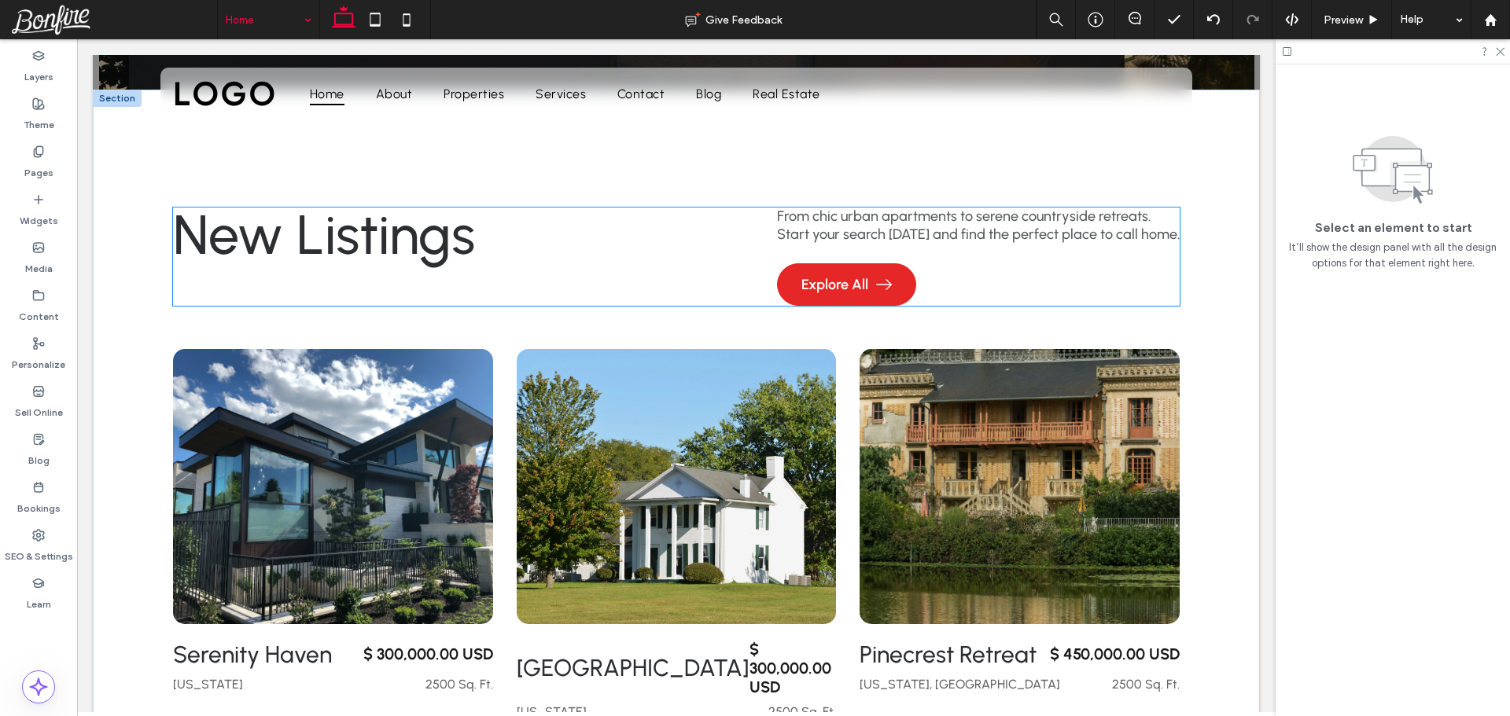
click at [841, 284] on span "Explore All" at bounding box center [834, 284] width 67 height 17
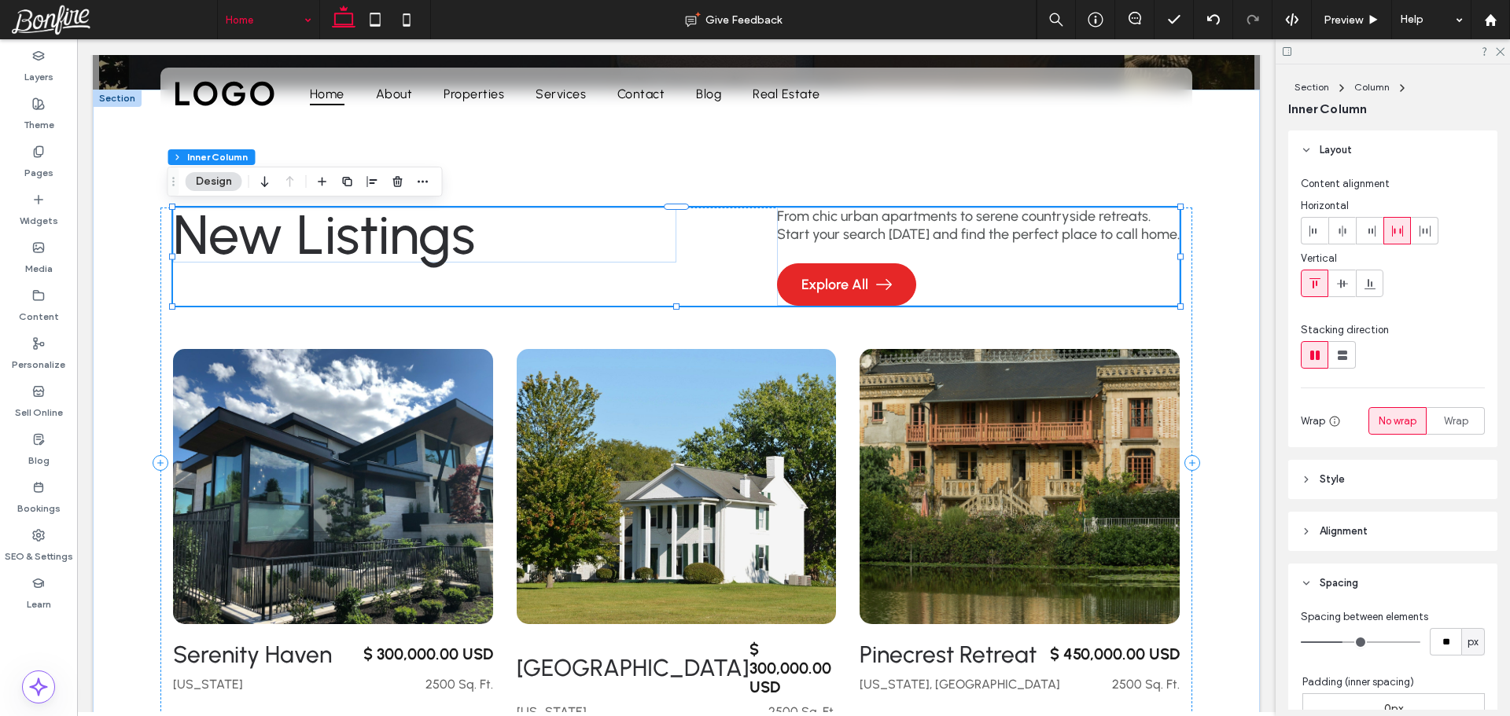
click at [841, 284] on span "Explore All" at bounding box center [834, 284] width 67 height 17
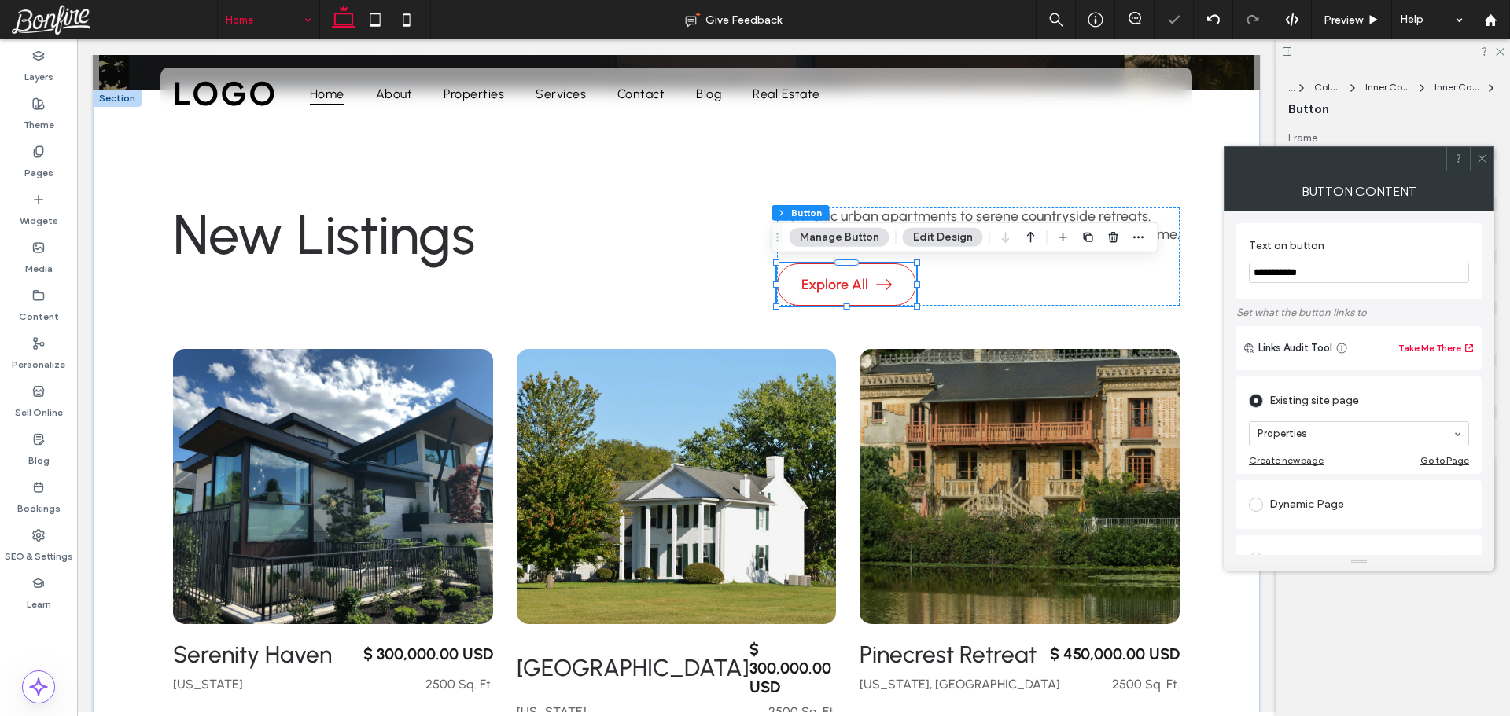
click at [1481, 161] on icon at bounding box center [1482, 159] width 12 height 12
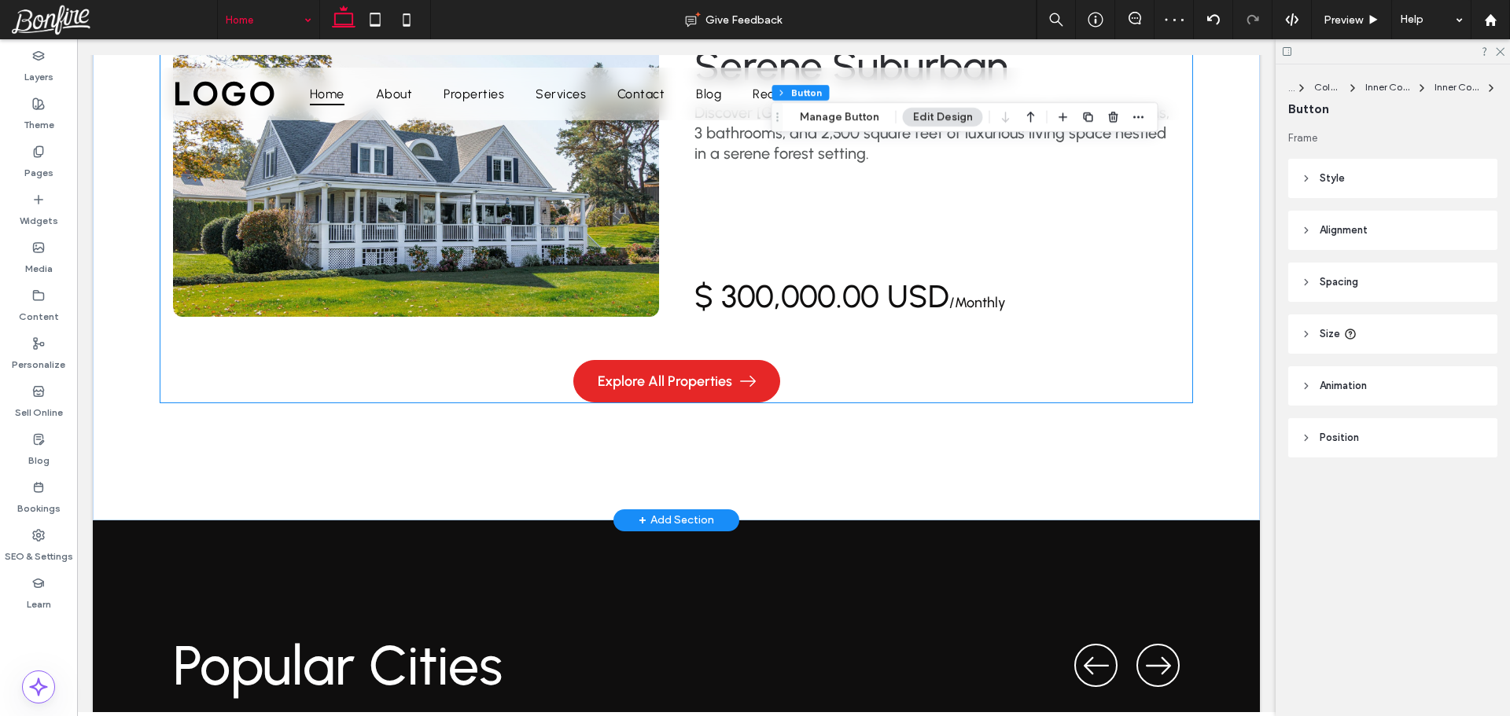
scroll to position [2988, 0]
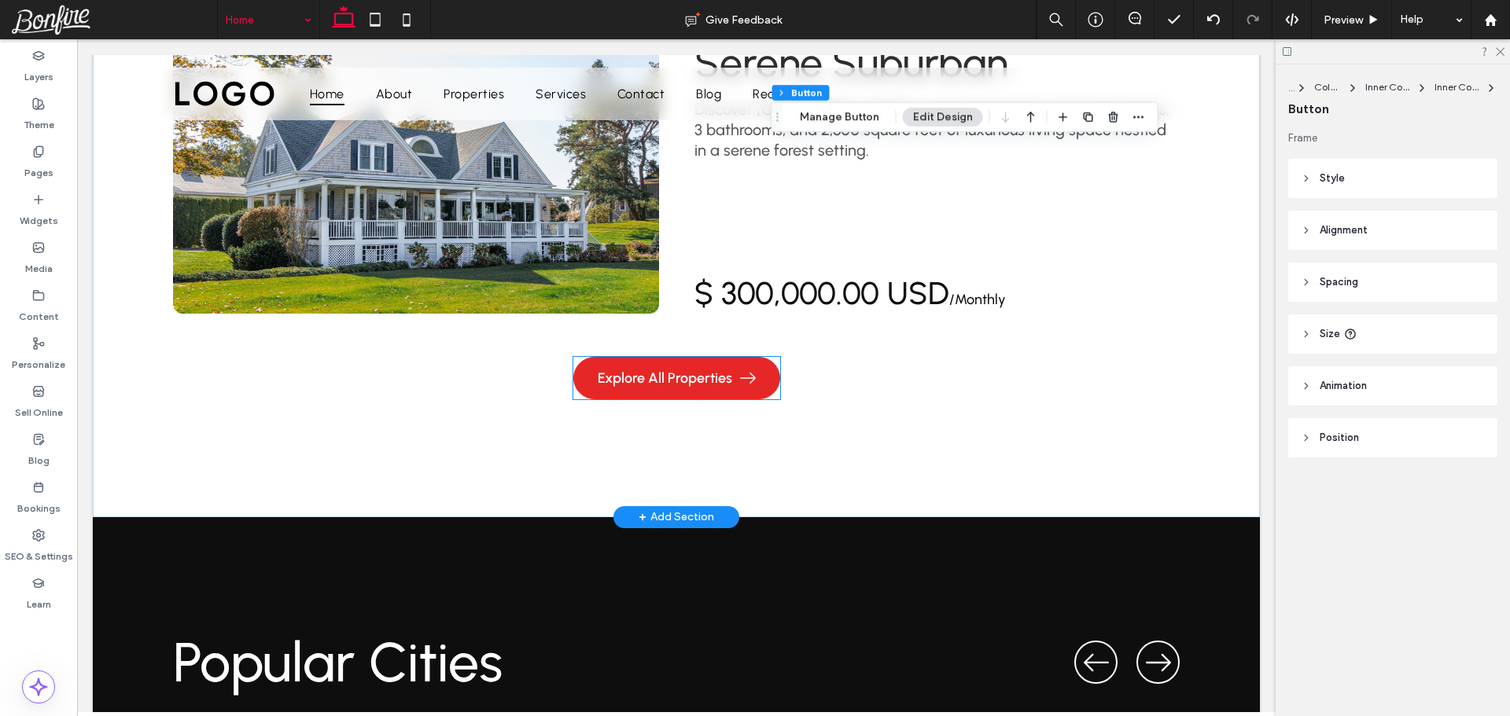
click at [650, 357] on link "Explore All Properties" at bounding box center [676, 378] width 207 height 42
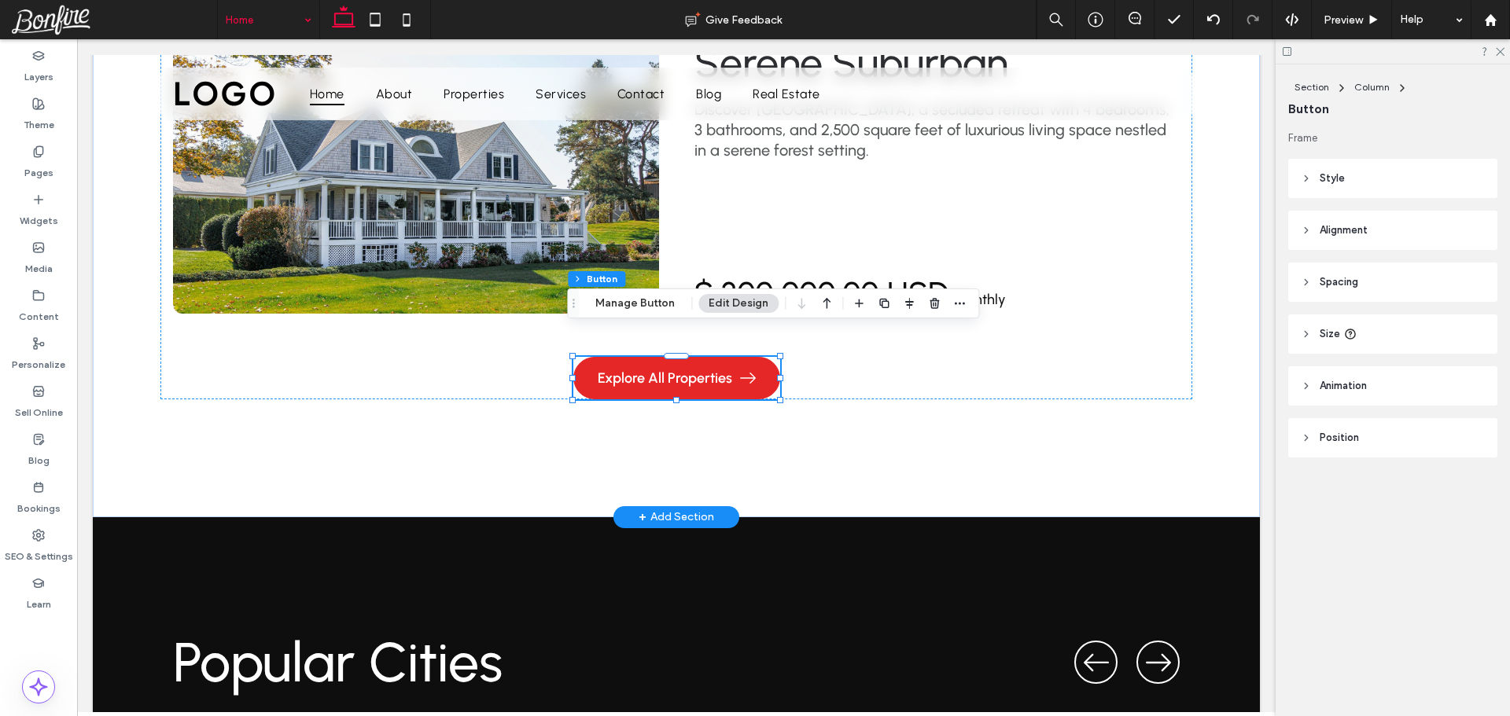
click at [650, 357] on link "Explore All Properties" at bounding box center [676, 378] width 207 height 42
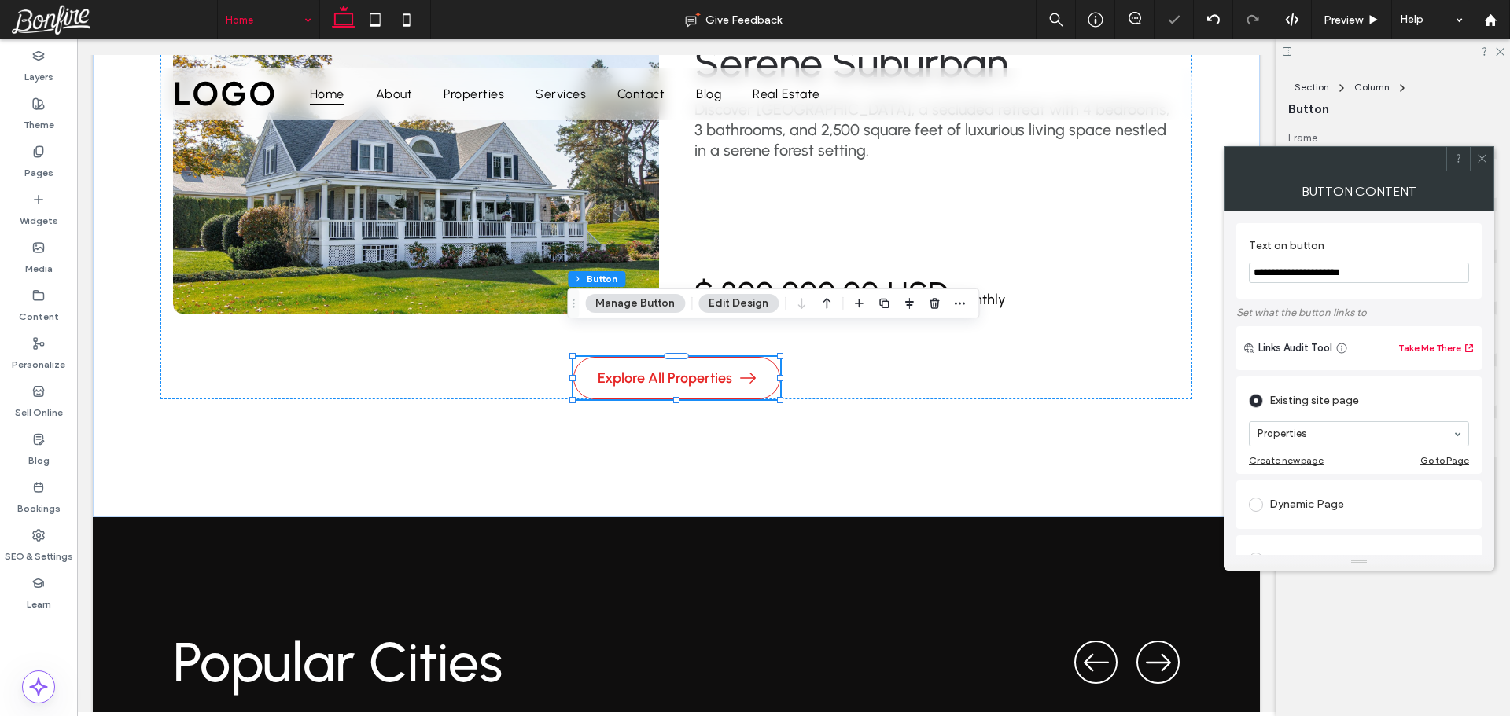
click at [1478, 160] on icon at bounding box center [1482, 159] width 12 height 12
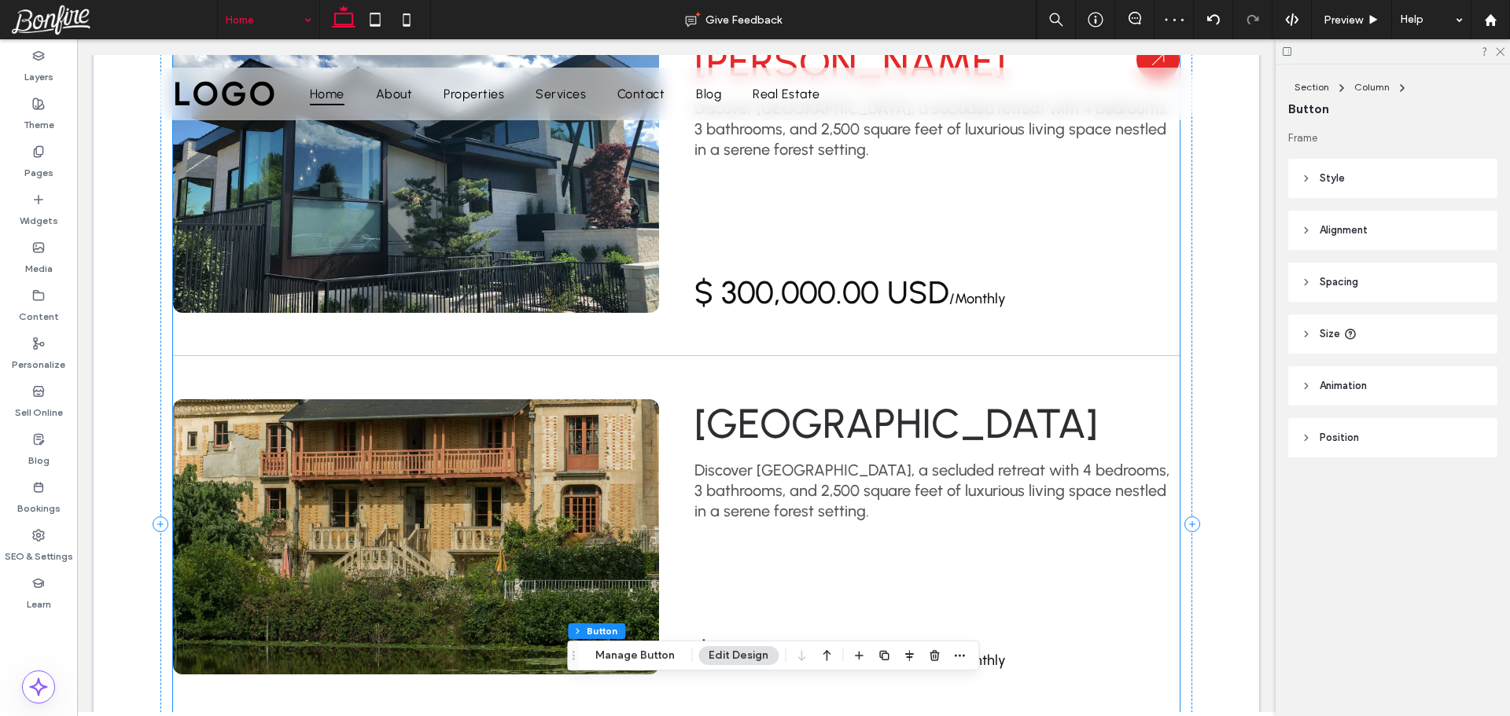
scroll to position [2123, 0]
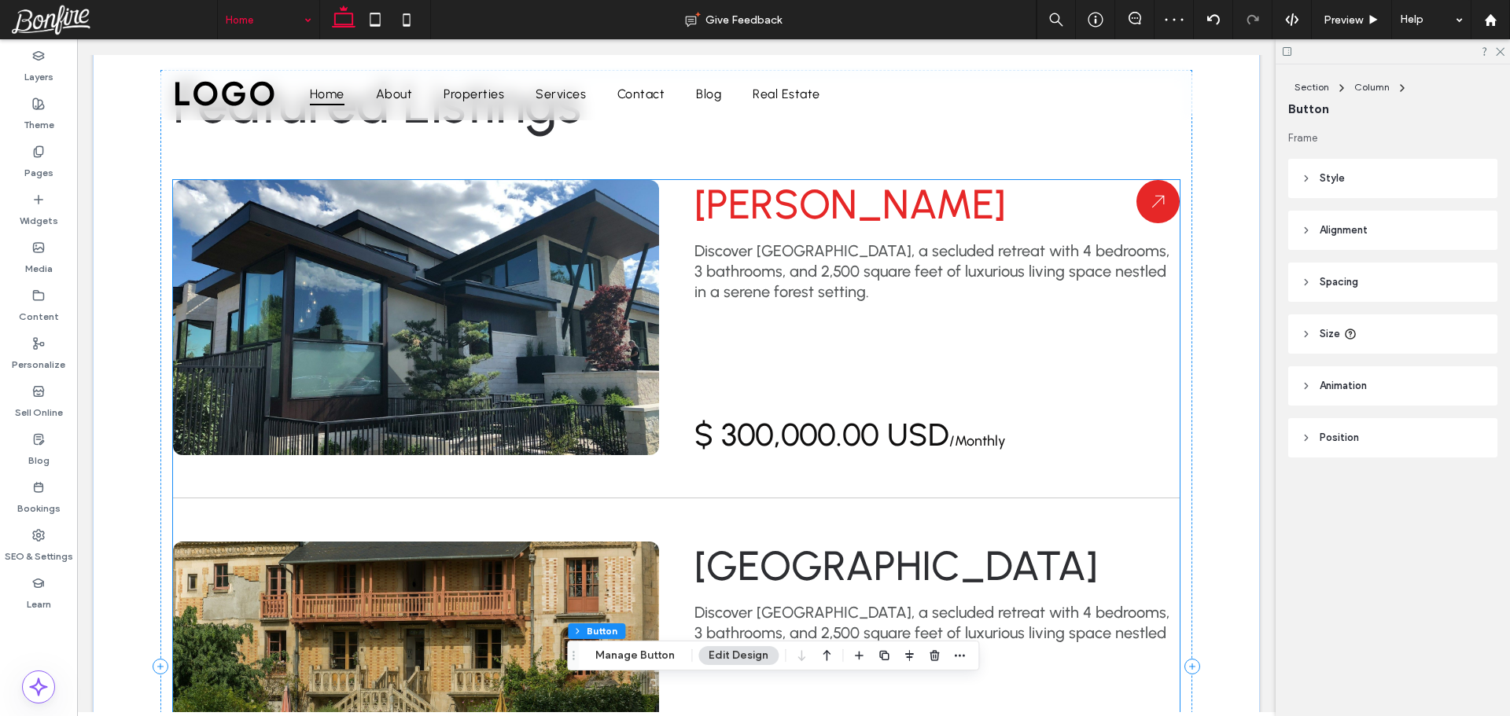
click at [658, 289] on div "Michael Rodriguez Discover Serenity Haven, a secluded retreat with 4 bedrooms, …" at bounding box center [676, 317] width 1007 height 275
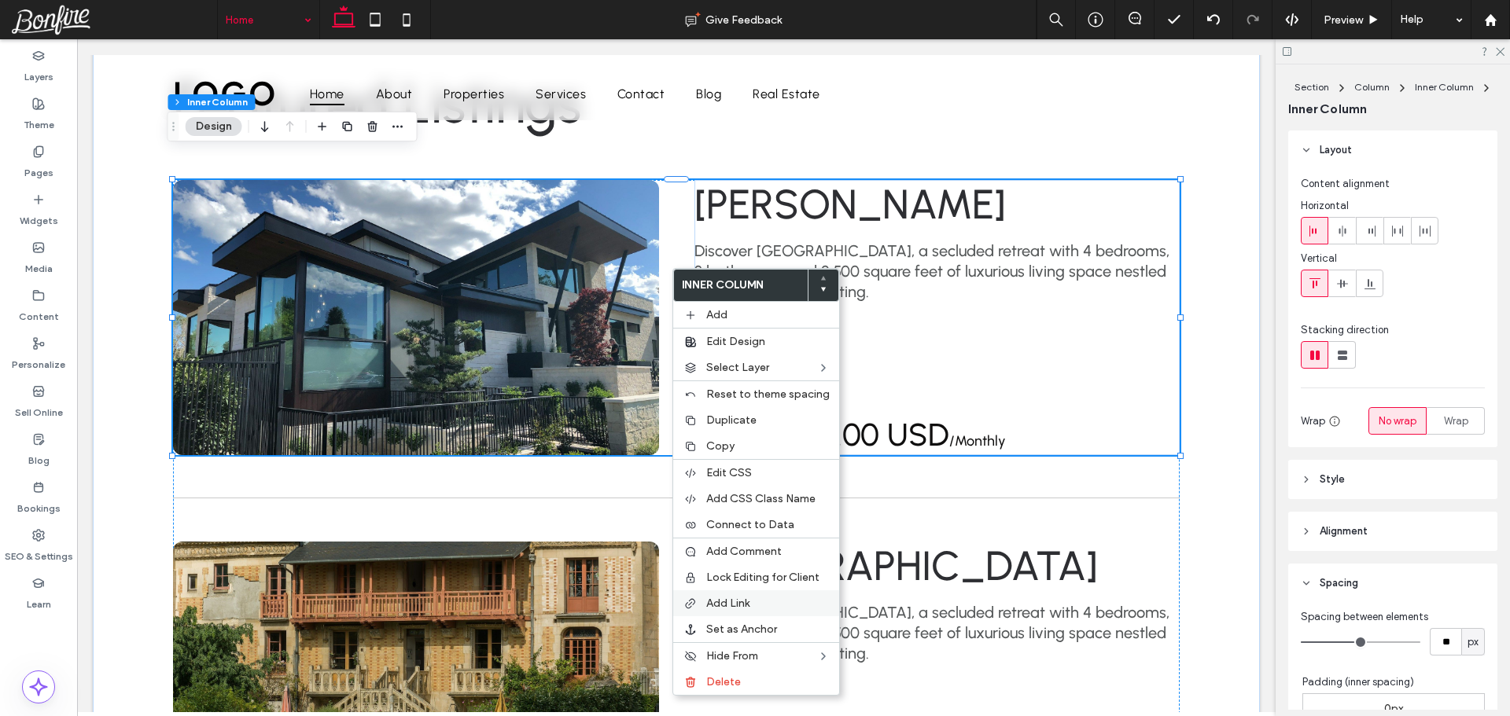
click at [742, 598] on span "Add Link" at bounding box center [727, 603] width 43 height 13
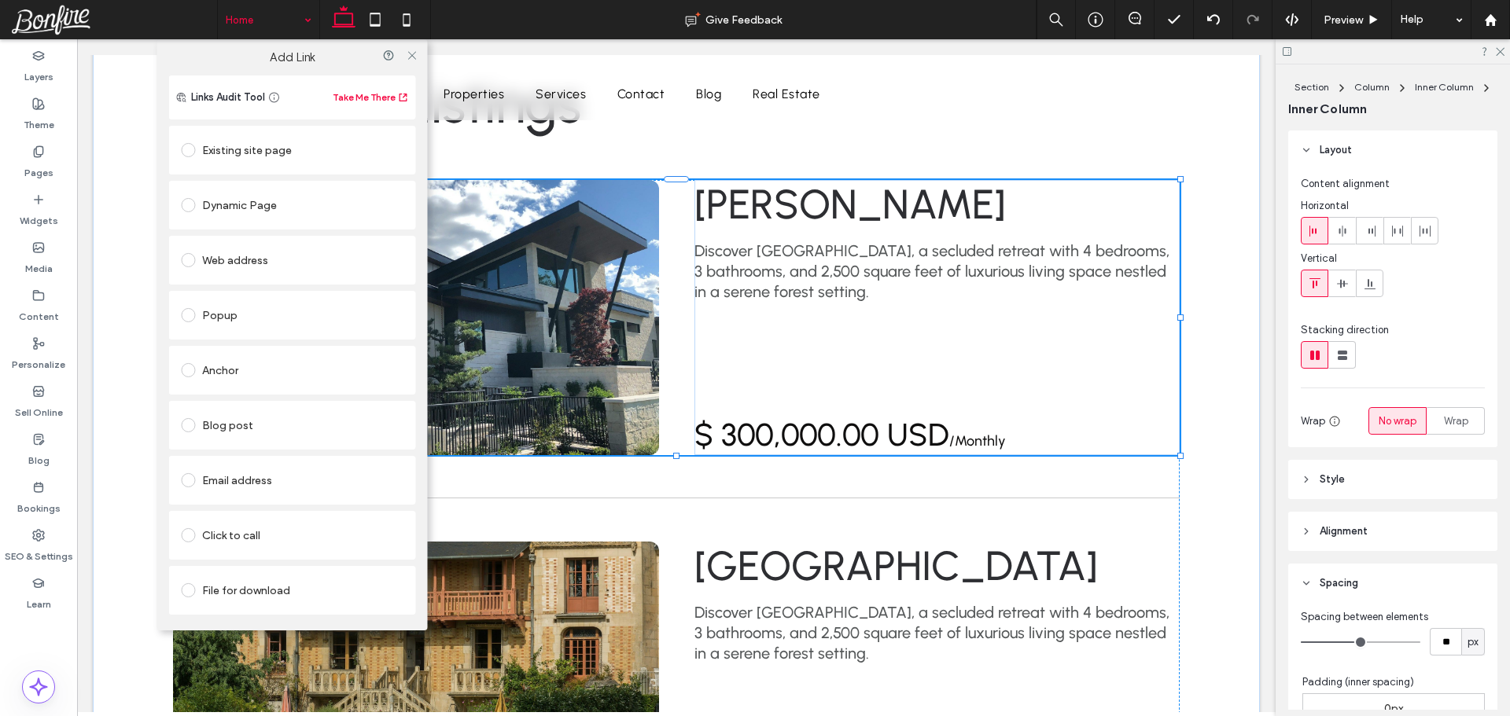
click at [239, 206] on div "Dynamic Page" at bounding box center [293, 205] width 222 height 25
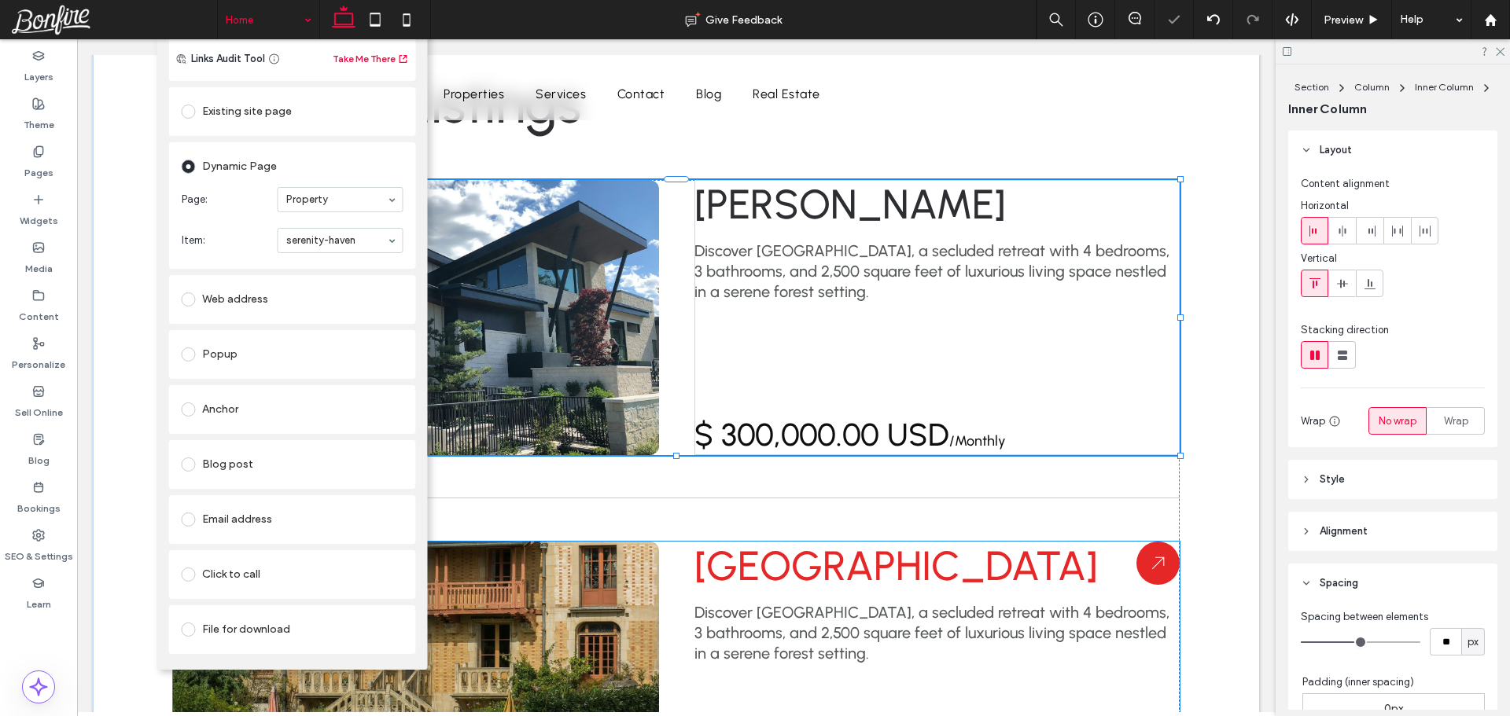
click at [675, 542] on div "Riverside Villa Discover Serenity Haven, a secluded retreat with 4 bedrooms, 3 …" at bounding box center [676, 679] width 1007 height 275
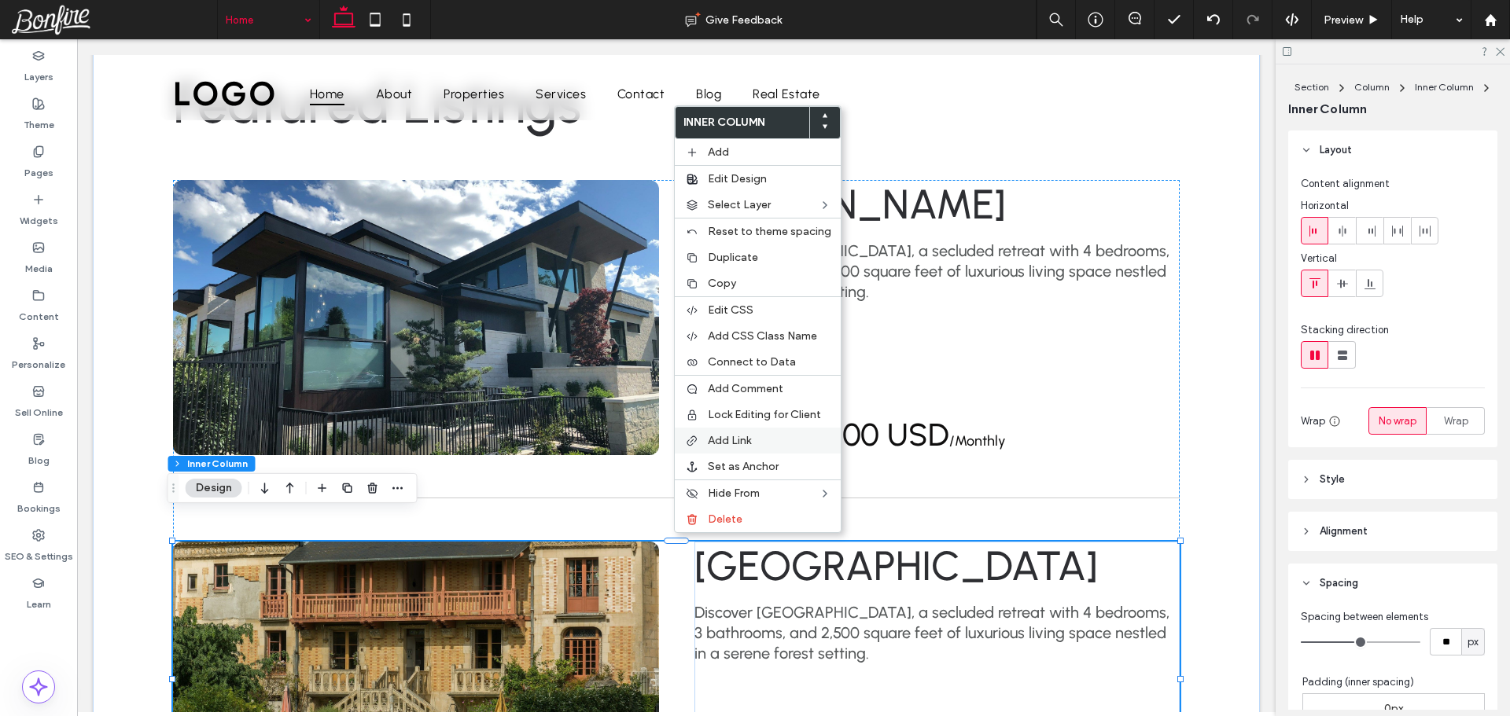
click at [746, 440] on span "Add Link" at bounding box center [729, 440] width 43 height 13
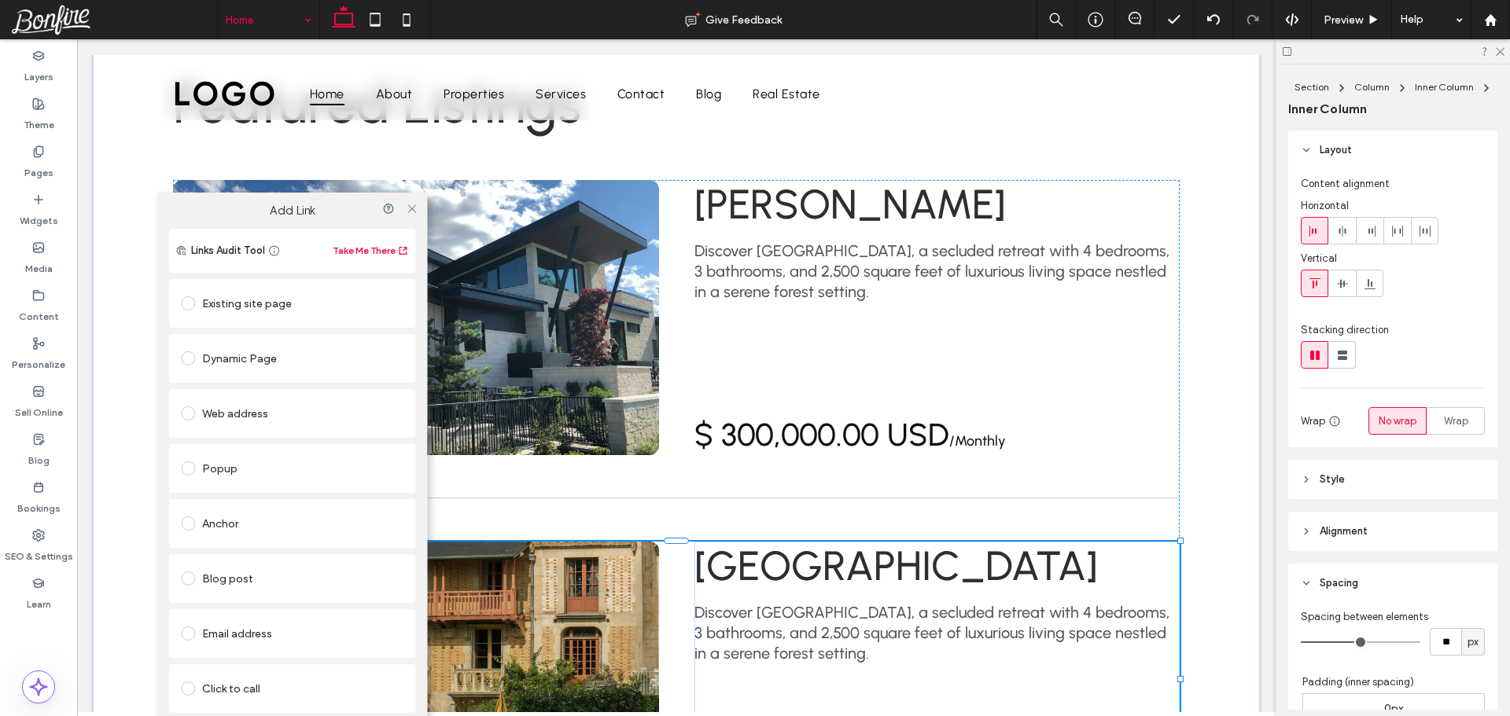
click at [248, 356] on div "Dynamic Page" at bounding box center [293, 358] width 222 height 25
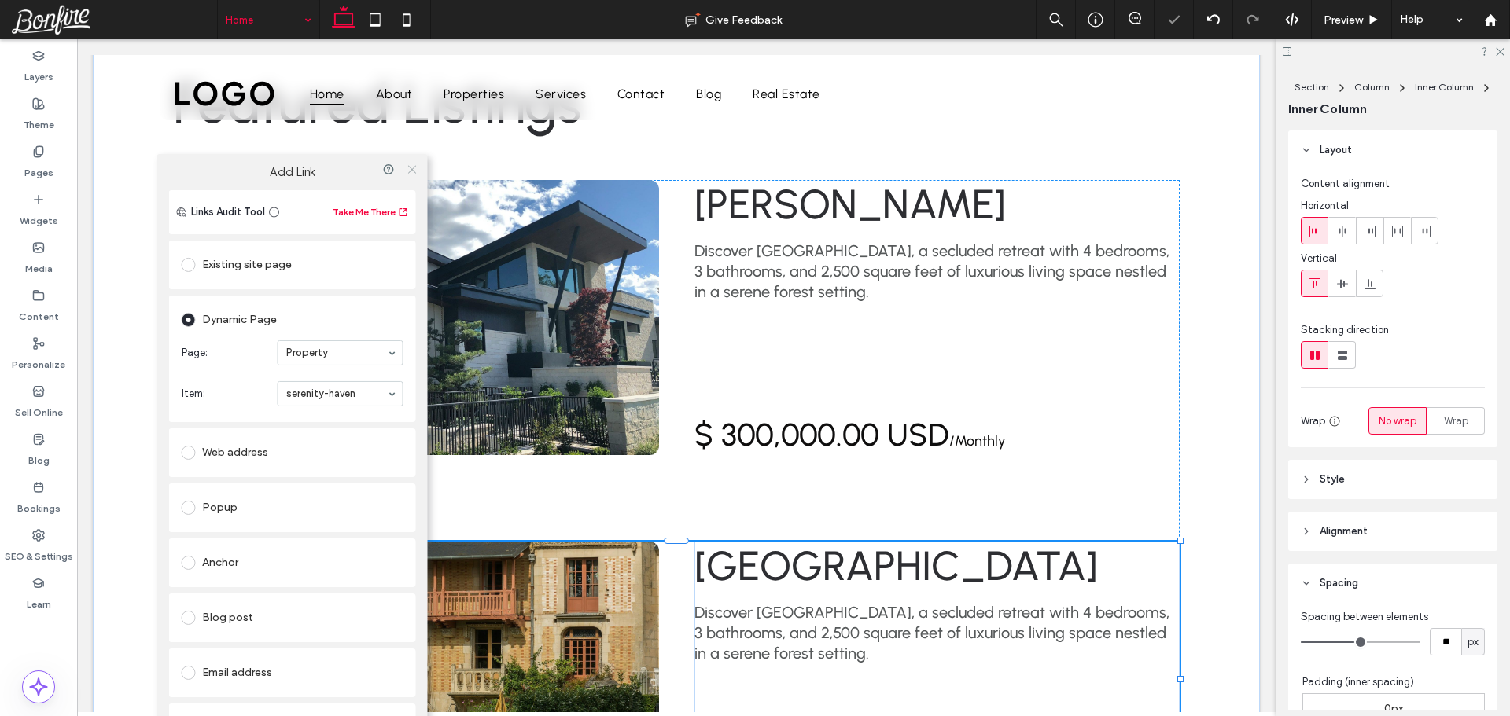
click at [412, 171] on icon at bounding box center [412, 170] width 12 height 12
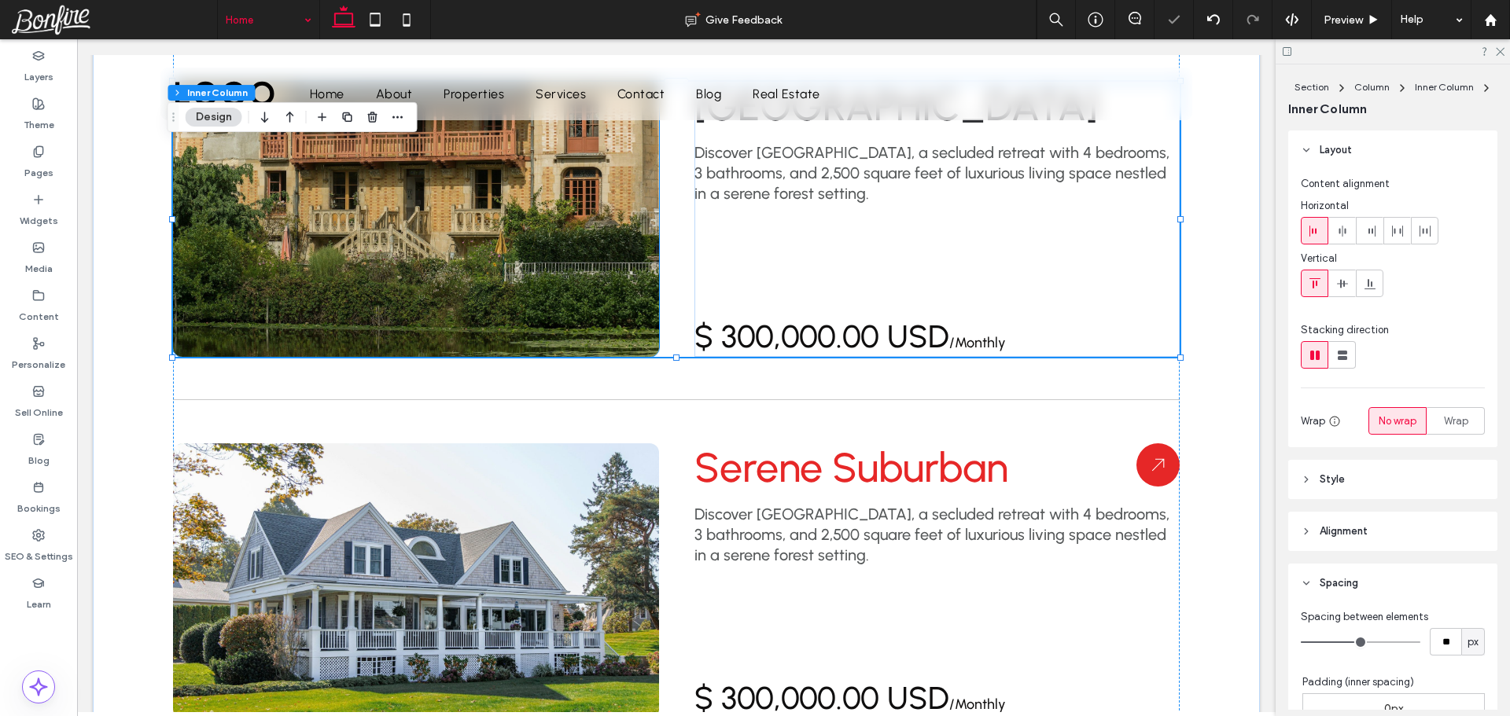
scroll to position [2752, 0]
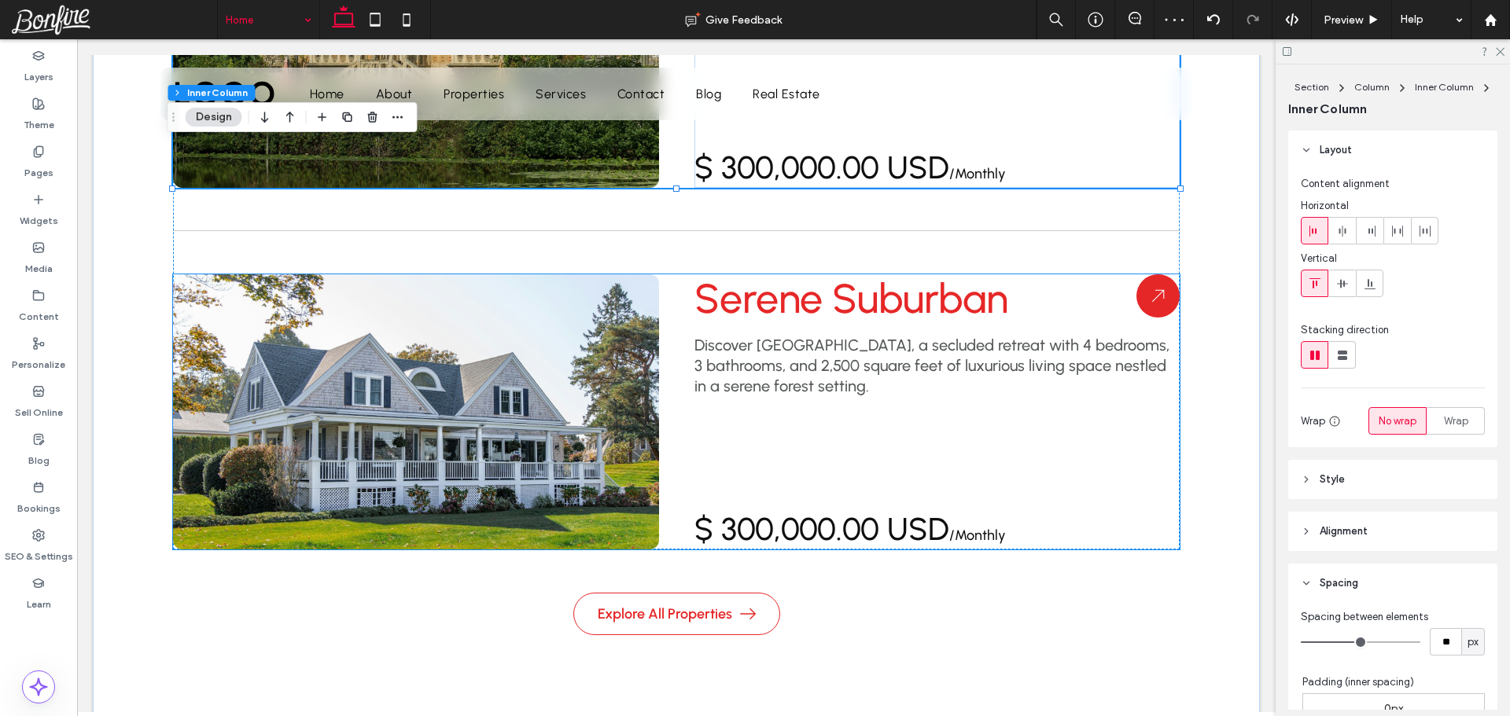
click at [682, 379] on div "Serene Suburban Discover Serenity Haven, a secluded retreat with 4 bedrooms, 3 …" at bounding box center [676, 411] width 1007 height 275
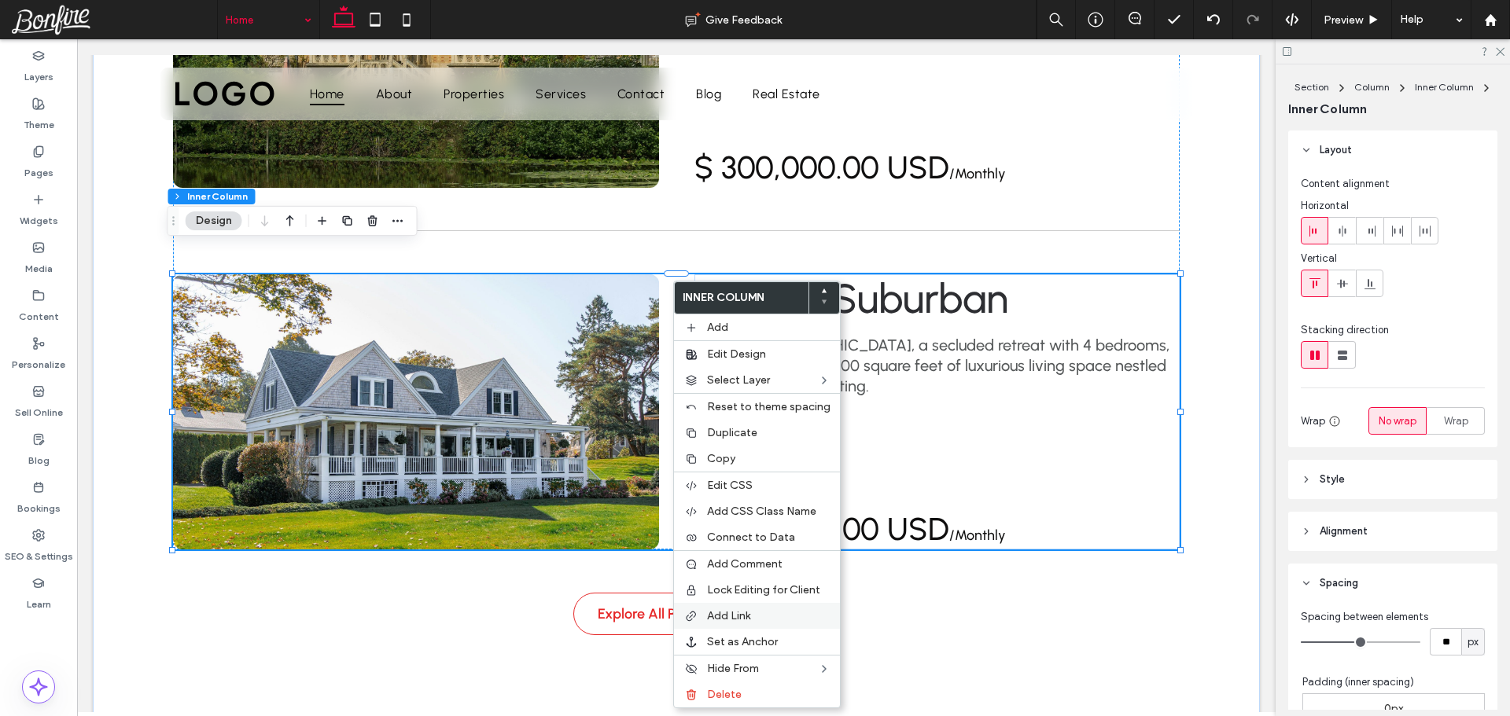
click at [753, 617] on label "Add Link" at bounding box center [768, 615] width 123 height 13
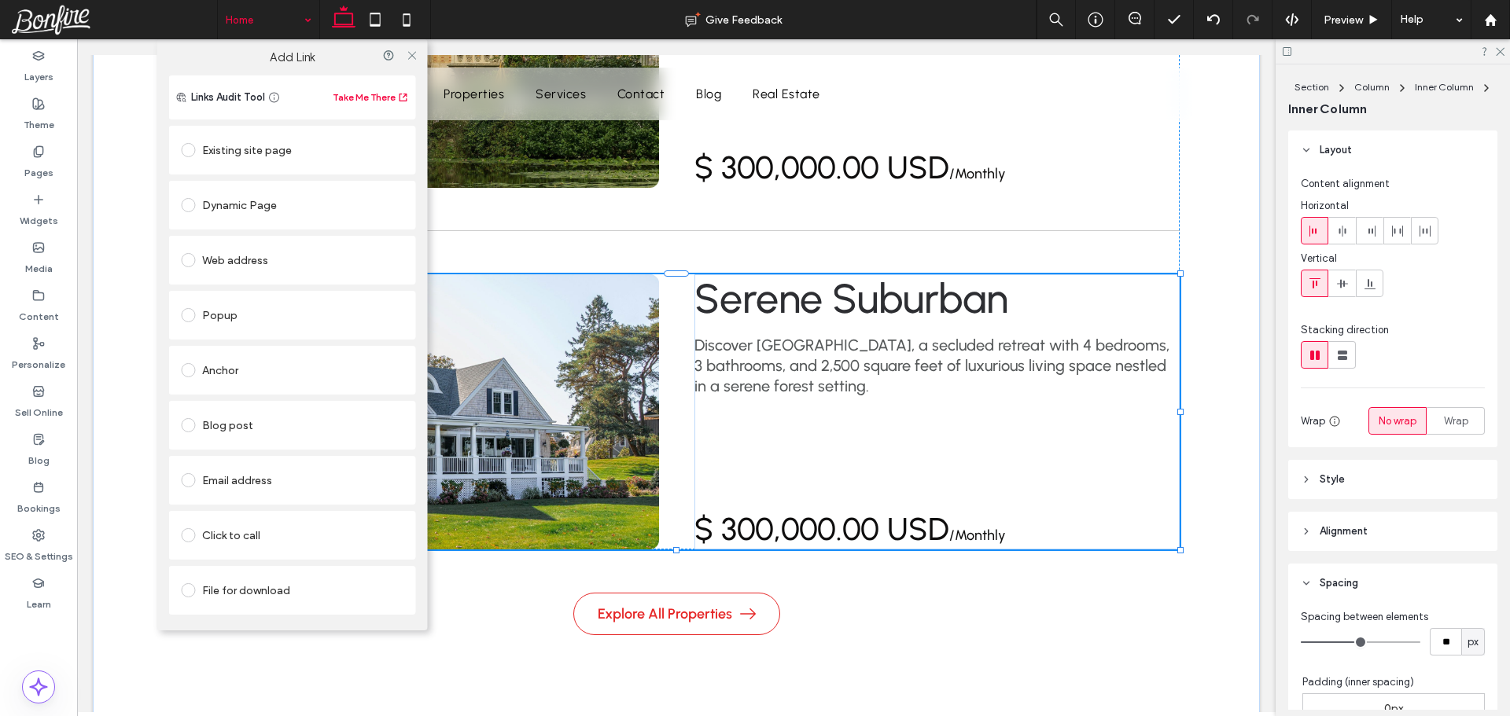
click at [250, 203] on div "Dynamic Page" at bounding box center [293, 205] width 222 height 25
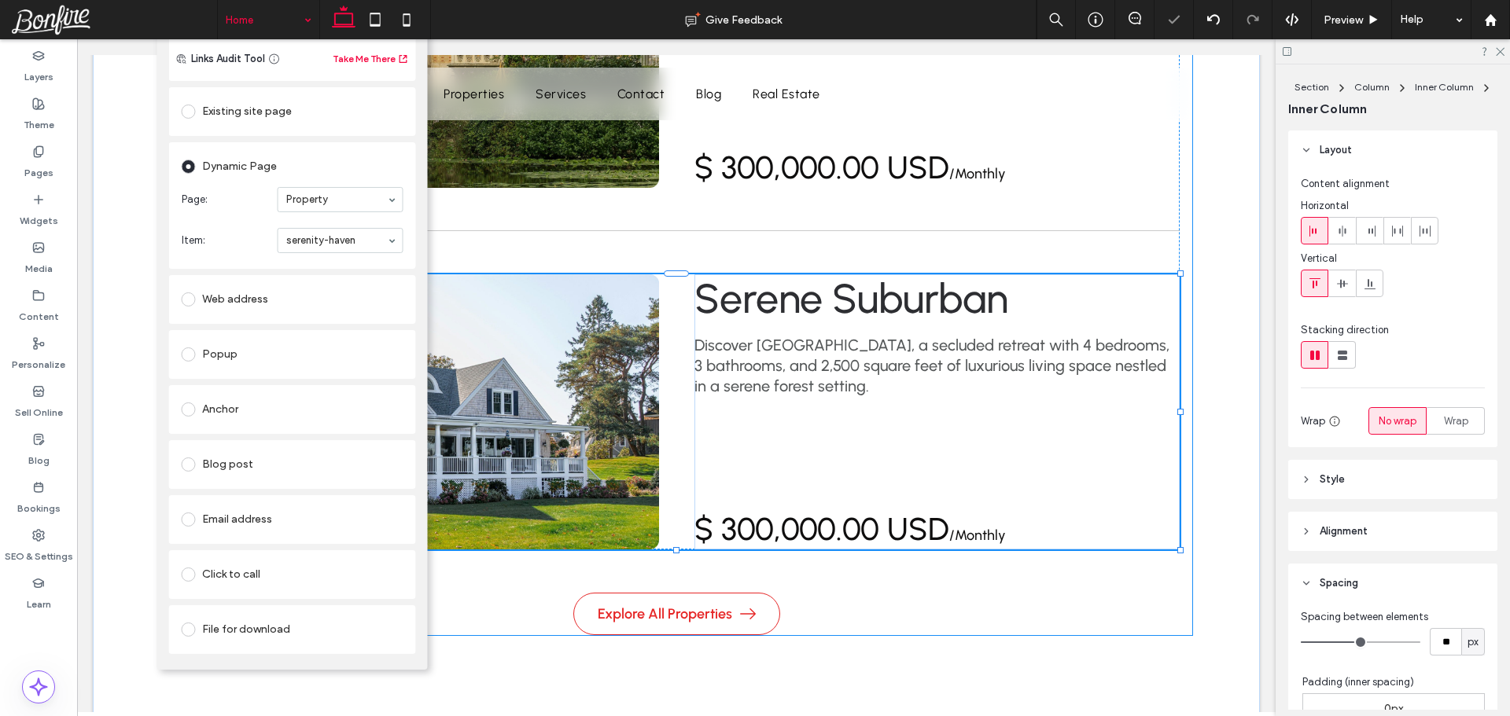
click at [673, 548] on div "Featured Listings Michael Rodriguez Discover Serenity Haven, a secluded retreat…" at bounding box center [676, 38] width 1032 height 1195
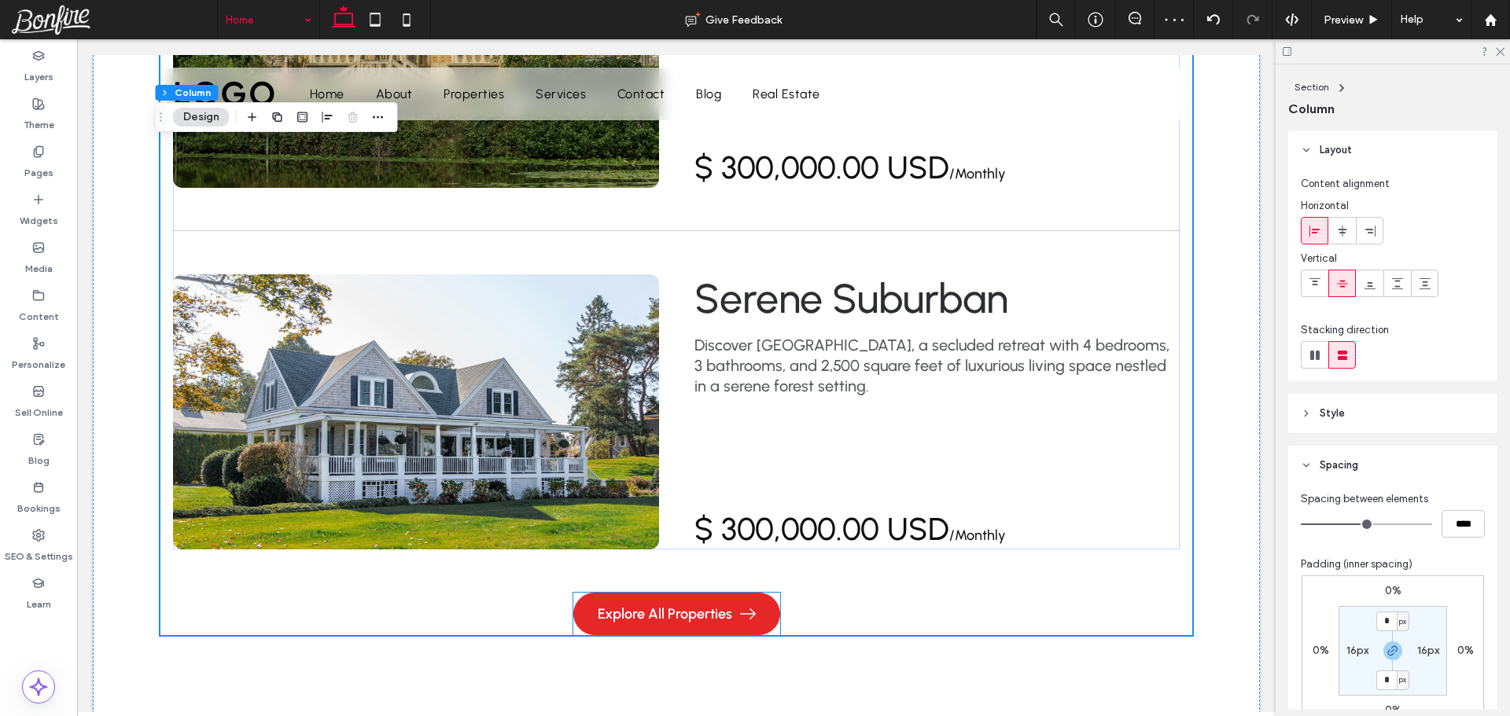
click at [640, 593] on link "Explore All Properties" at bounding box center [676, 614] width 207 height 42
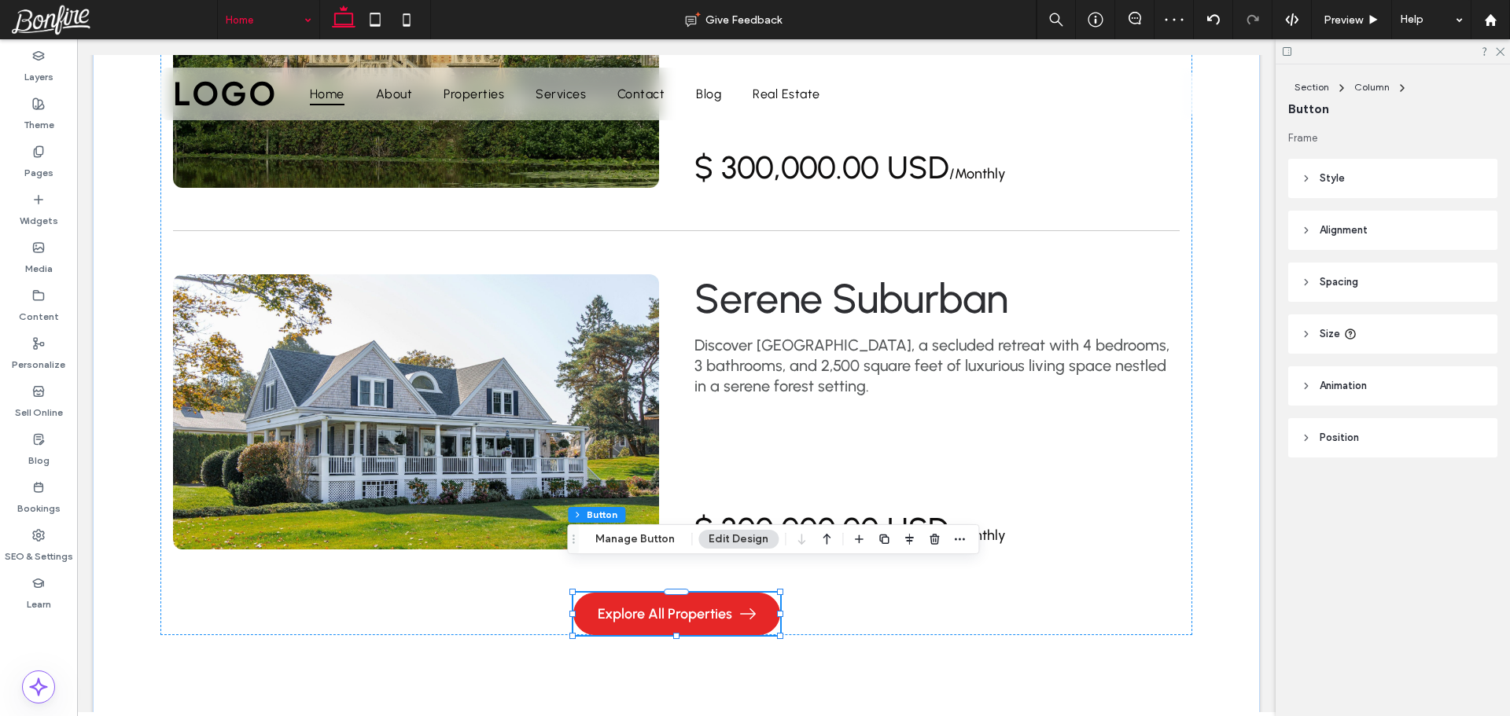
click at [640, 593] on link "Explore All Properties" at bounding box center [676, 614] width 207 height 42
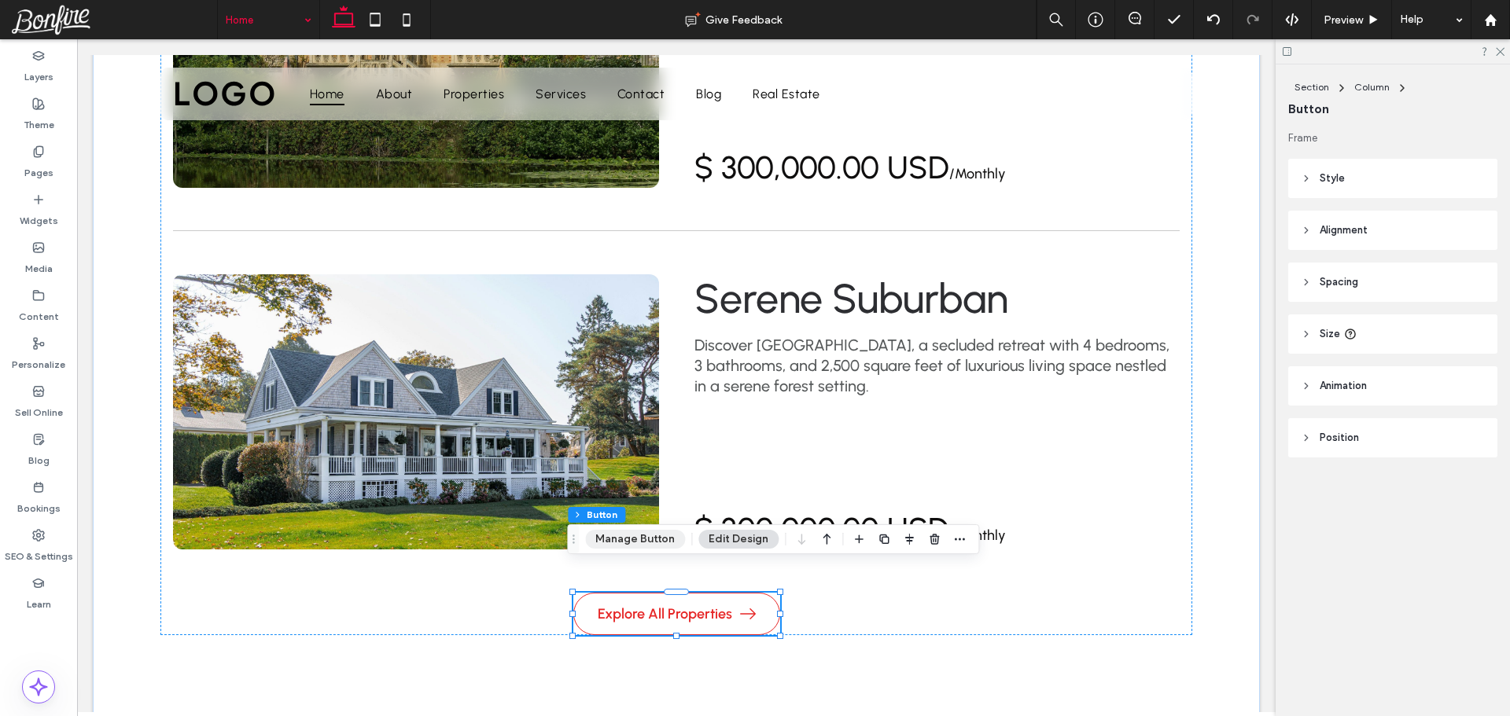
click at [648, 537] on button "Manage Button" at bounding box center [635, 539] width 100 height 19
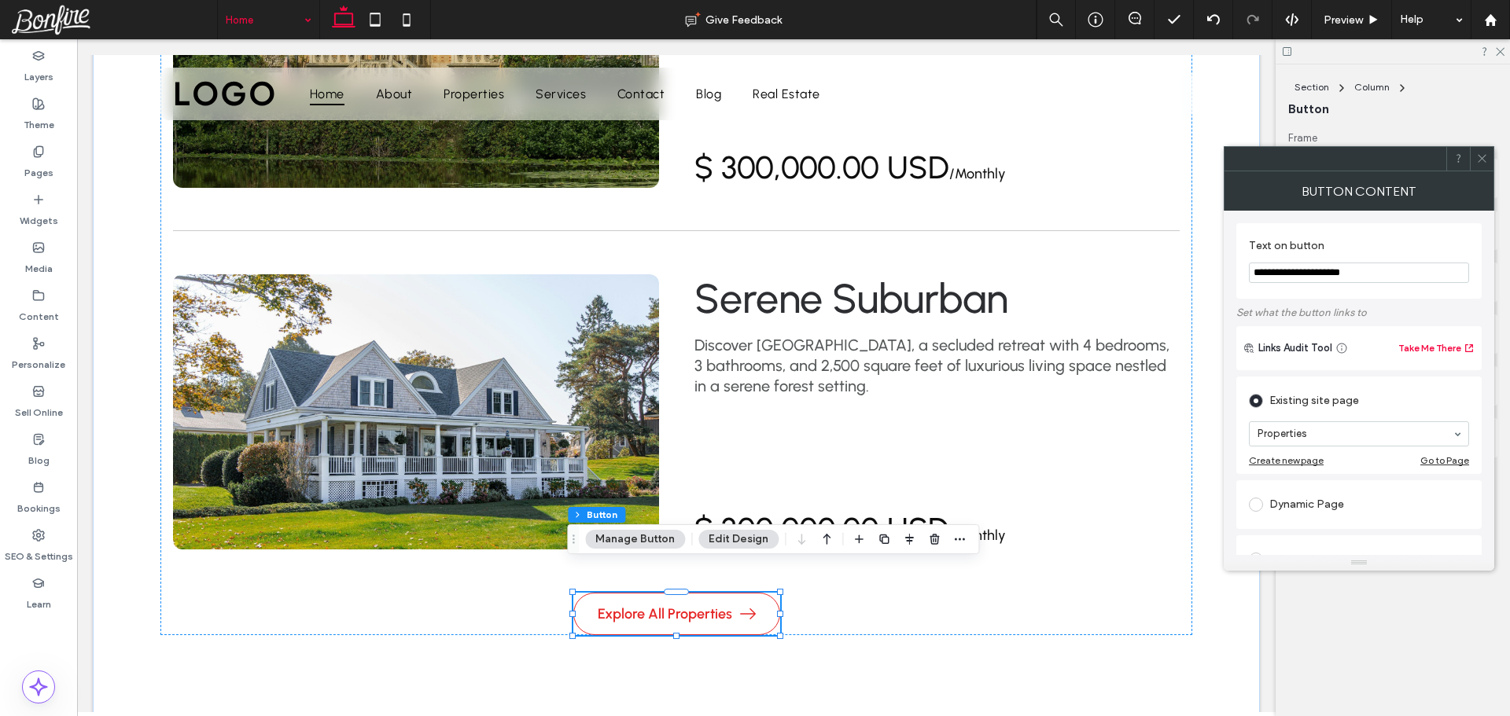
click at [1476, 155] on icon at bounding box center [1482, 159] width 12 height 12
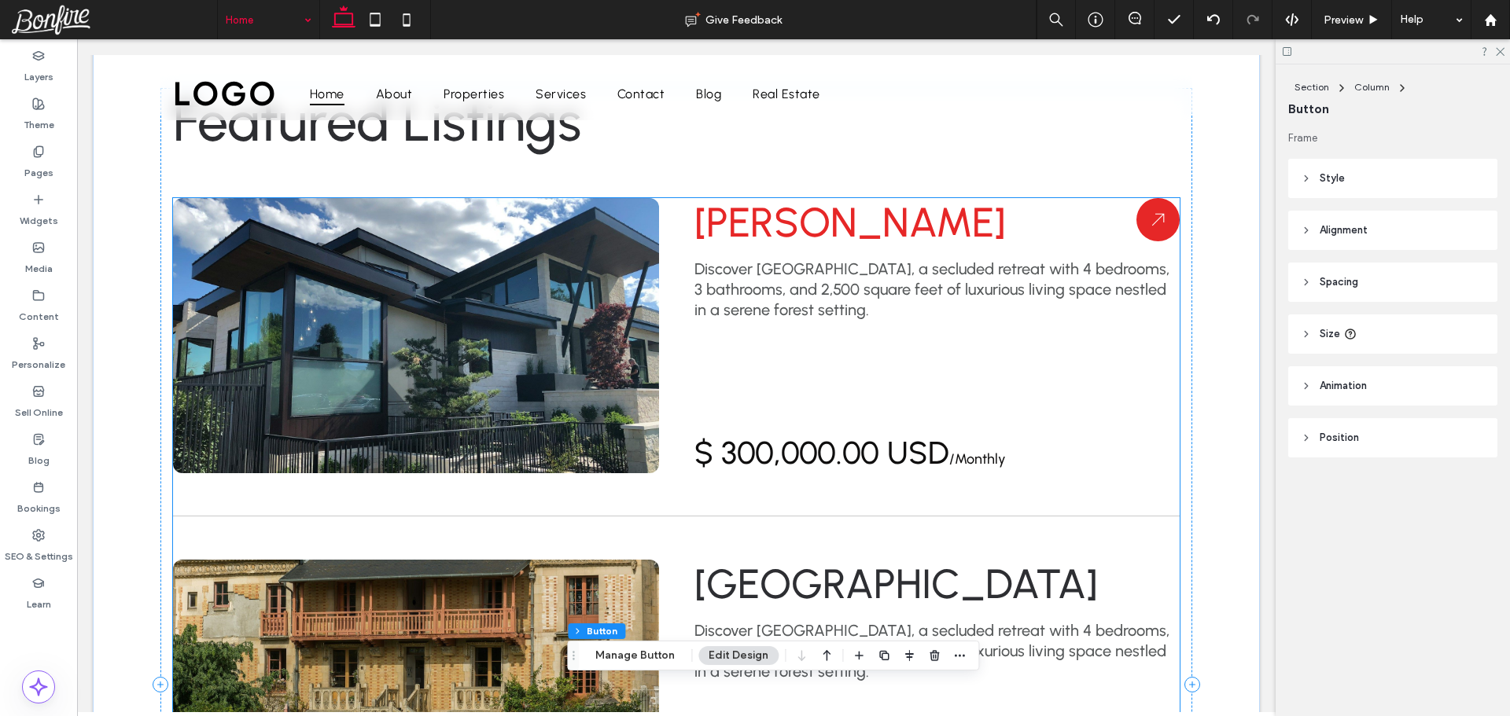
scroll to position [2123, 0]
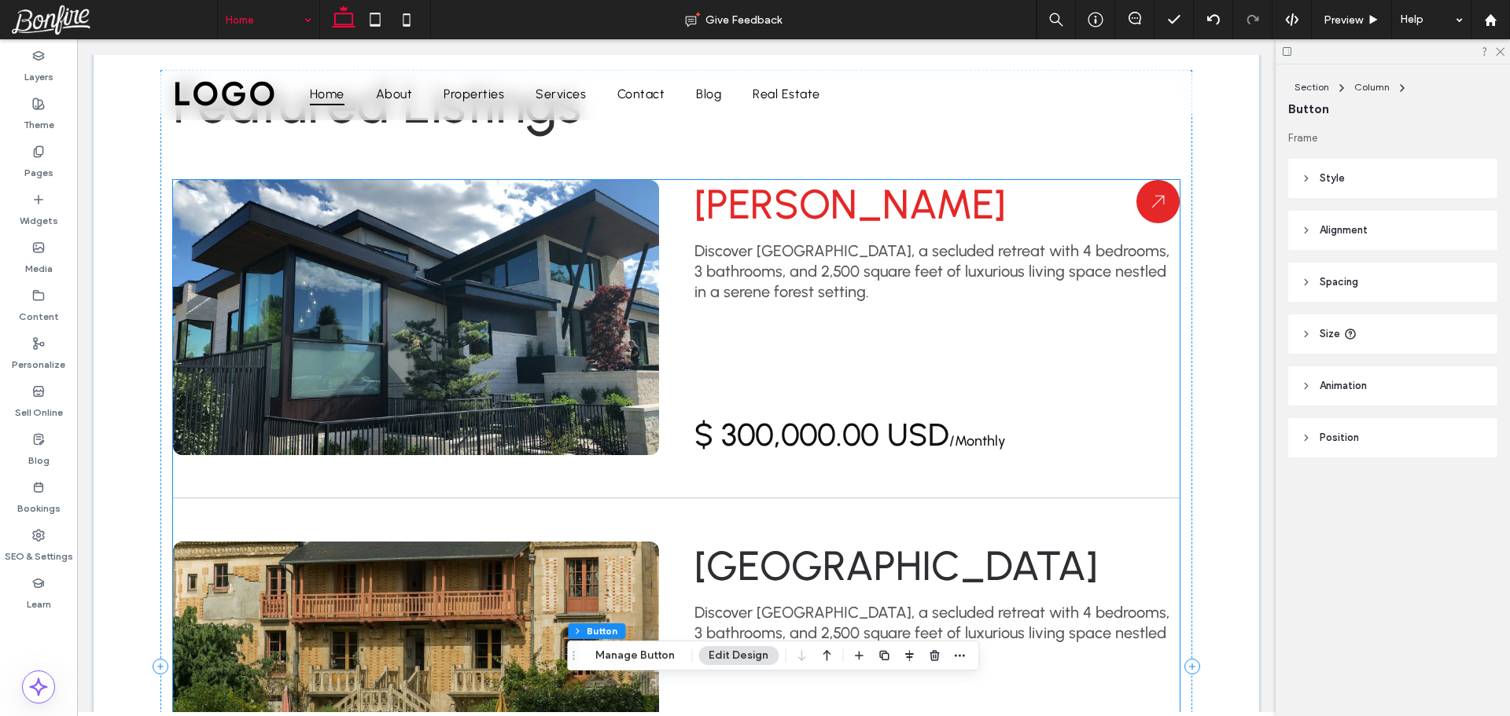
click at [684, 313] on div "Michael Rodriguez Discover Serenity Haven, a secluded retreat with 4 bedrooms, …" at bounding box center [676, 317] width 1007 height 275
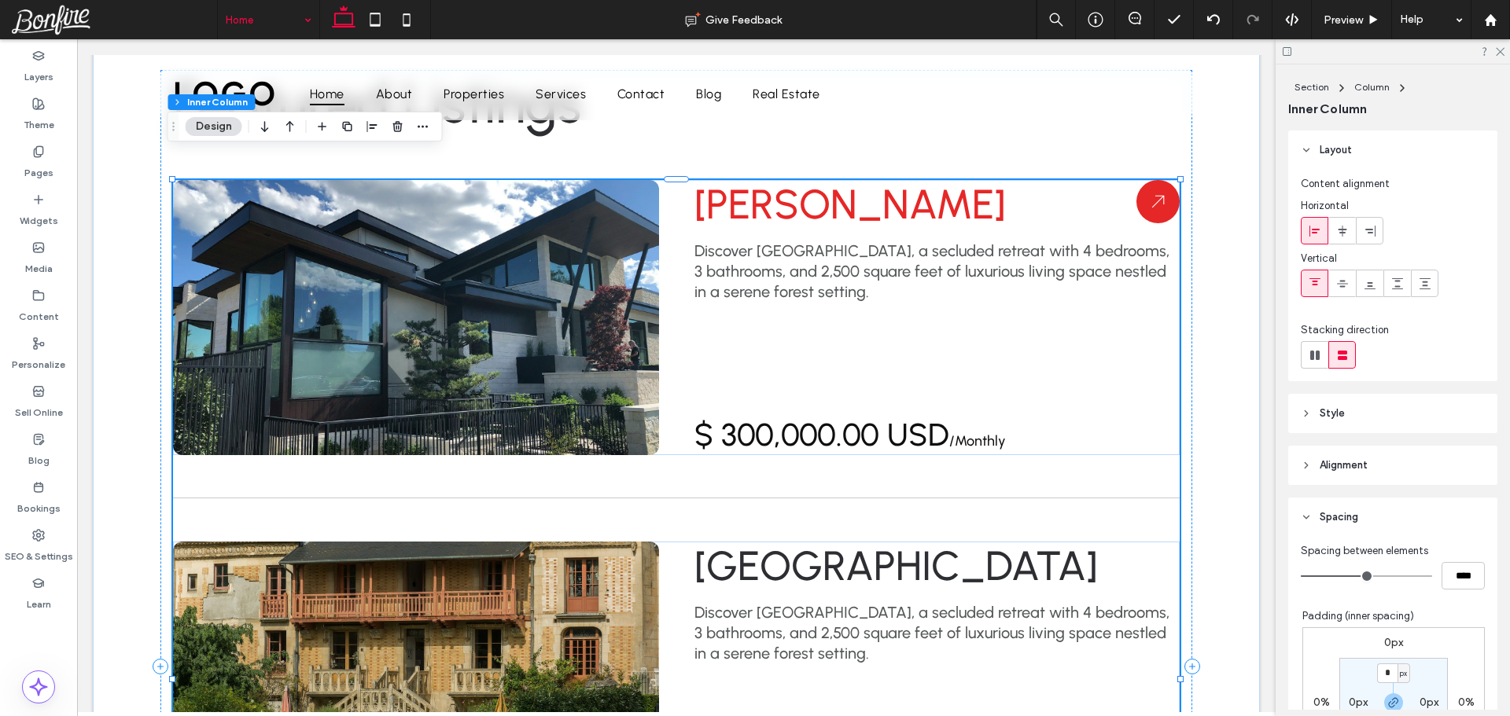
click at [672, 317] on div "Michael Rodriguez Discover Serenity Haven, a secluded retreat with 4 bedrooms, …" at bounding box center [676, 317] width 1007 height 275
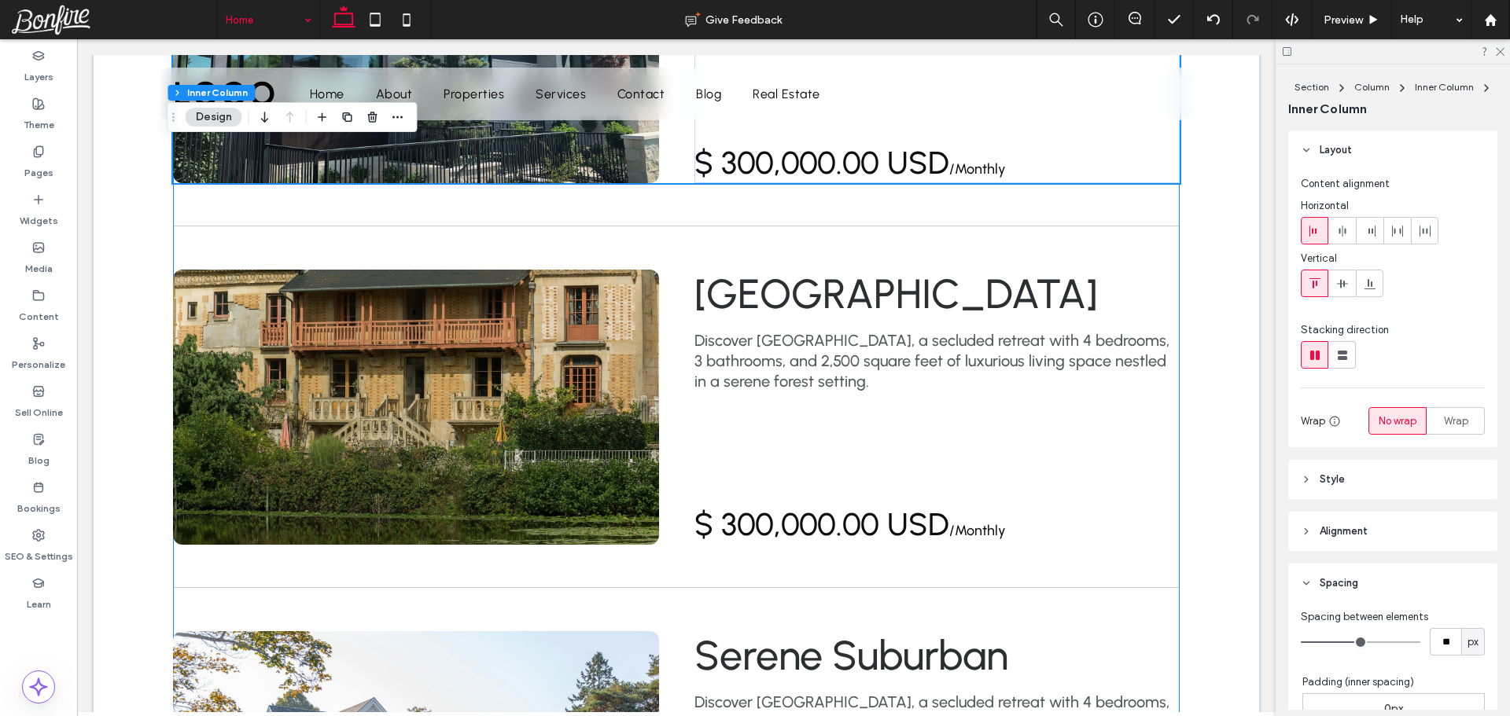
scroll to position [2438, 0]
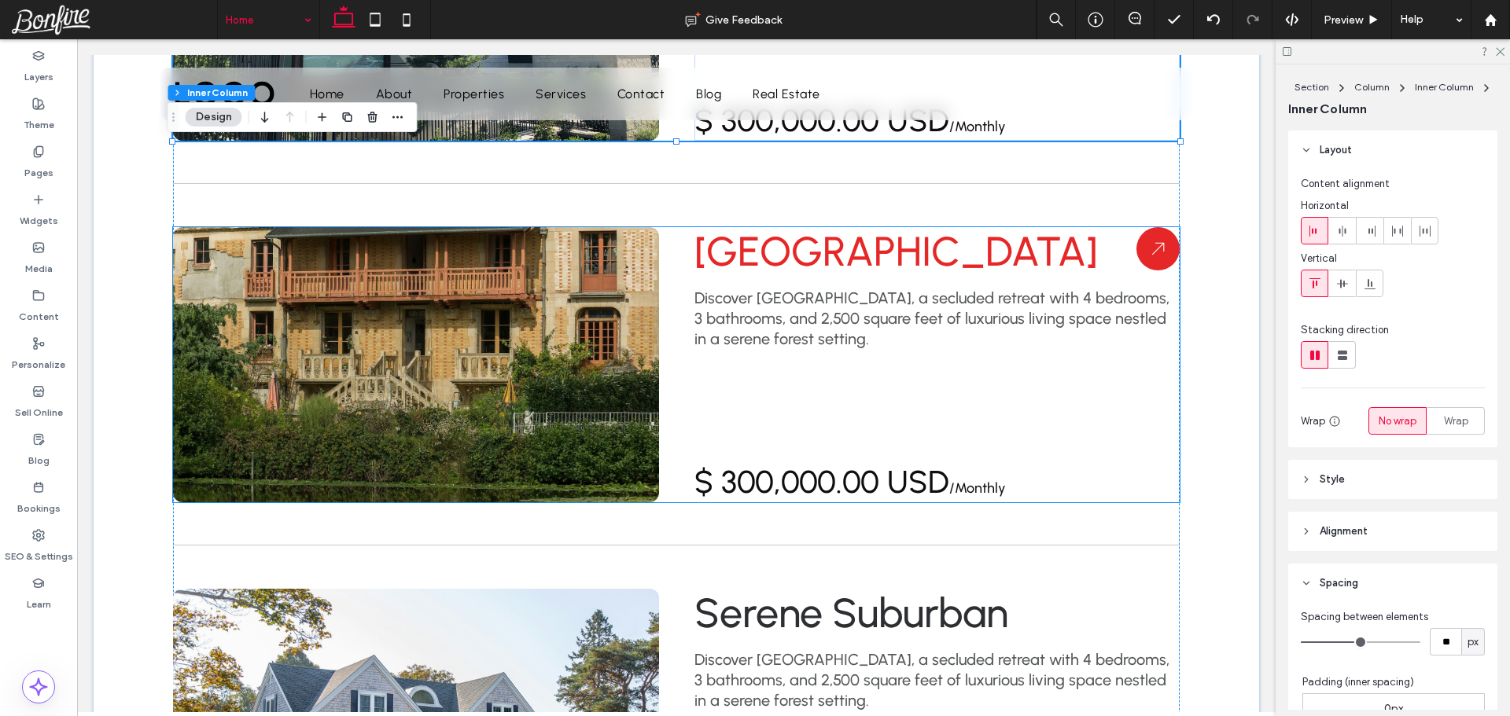
click at [669, 330] on div "Riverside Villa Discover Serenity Haven, a secluded retreat with 4 bedrooms, 3 …" at bounding box center [676, 364] width 1007 height 275
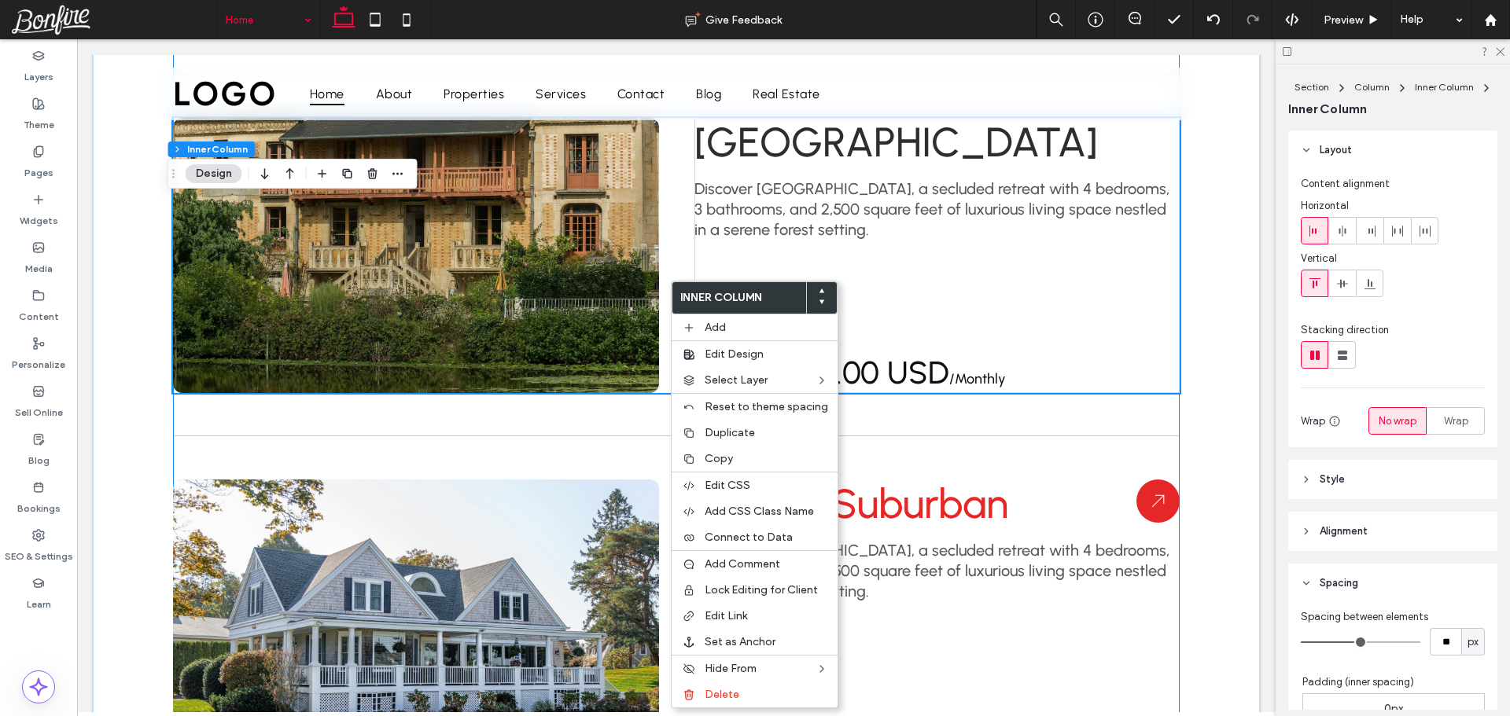
scroll to position [2752, 0]
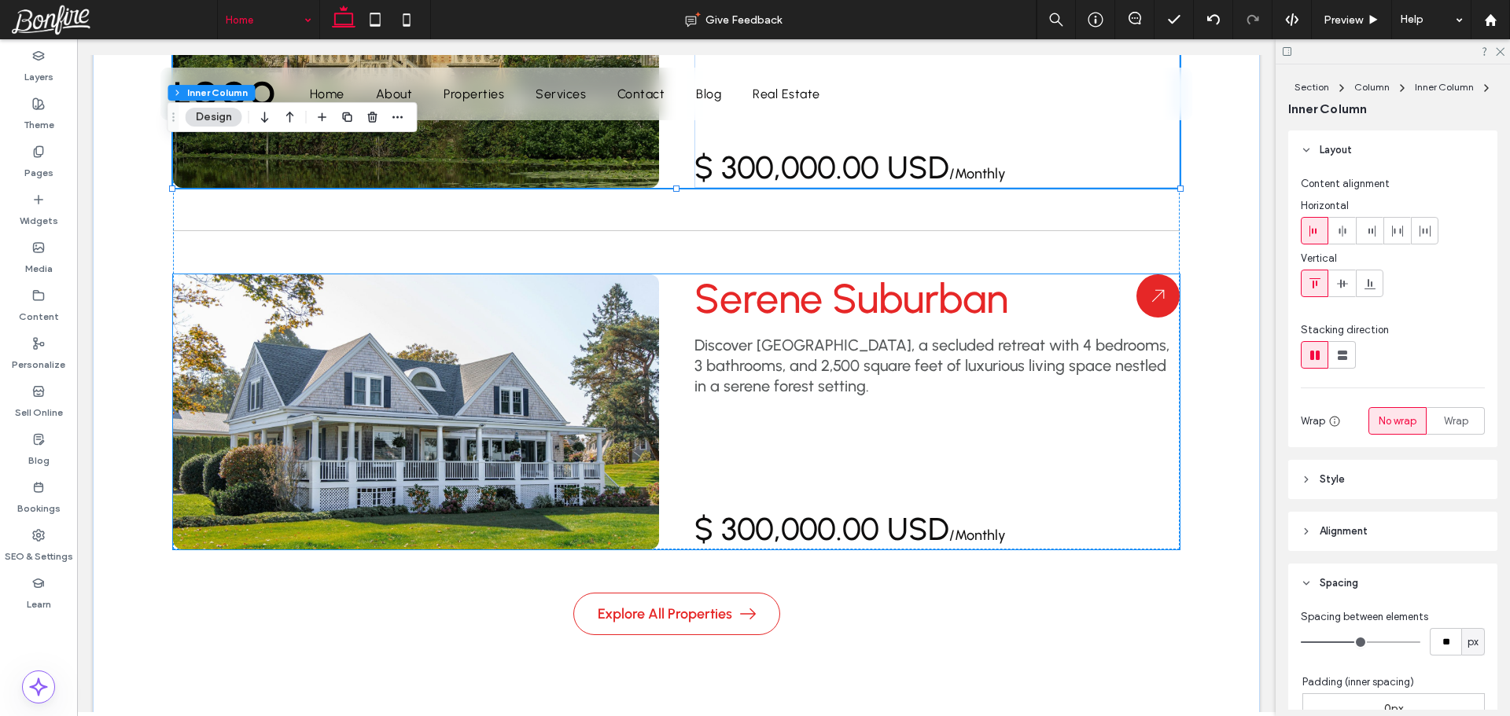
click at [670, 303] on div "Serene Suburban Discover Serenity Haven, a secluded retreat with 4 bedrooms, 3 …" at bounding box center [676, 411] width 1007 height 275
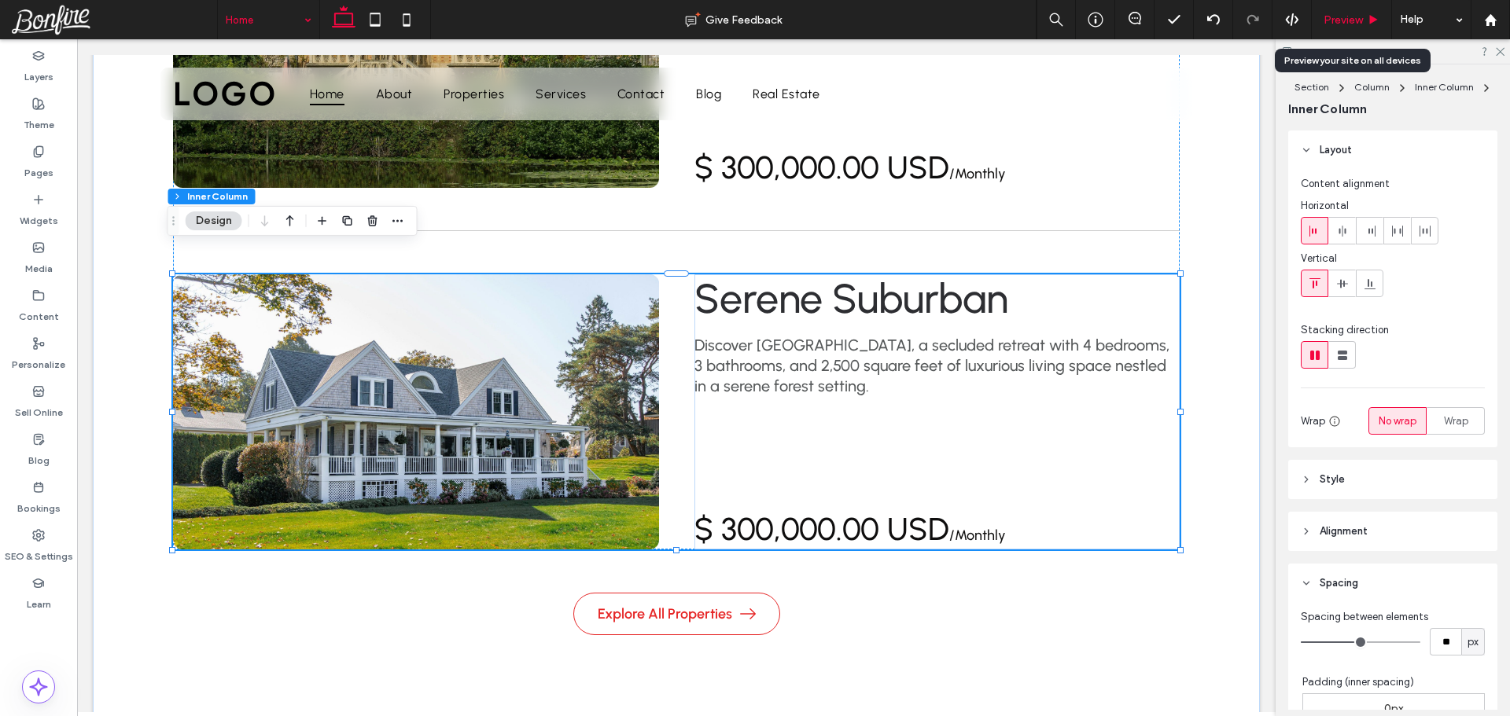
click at [1348, 20] on span "Preview" at bounding box center [1342, 19] width 39 height 13
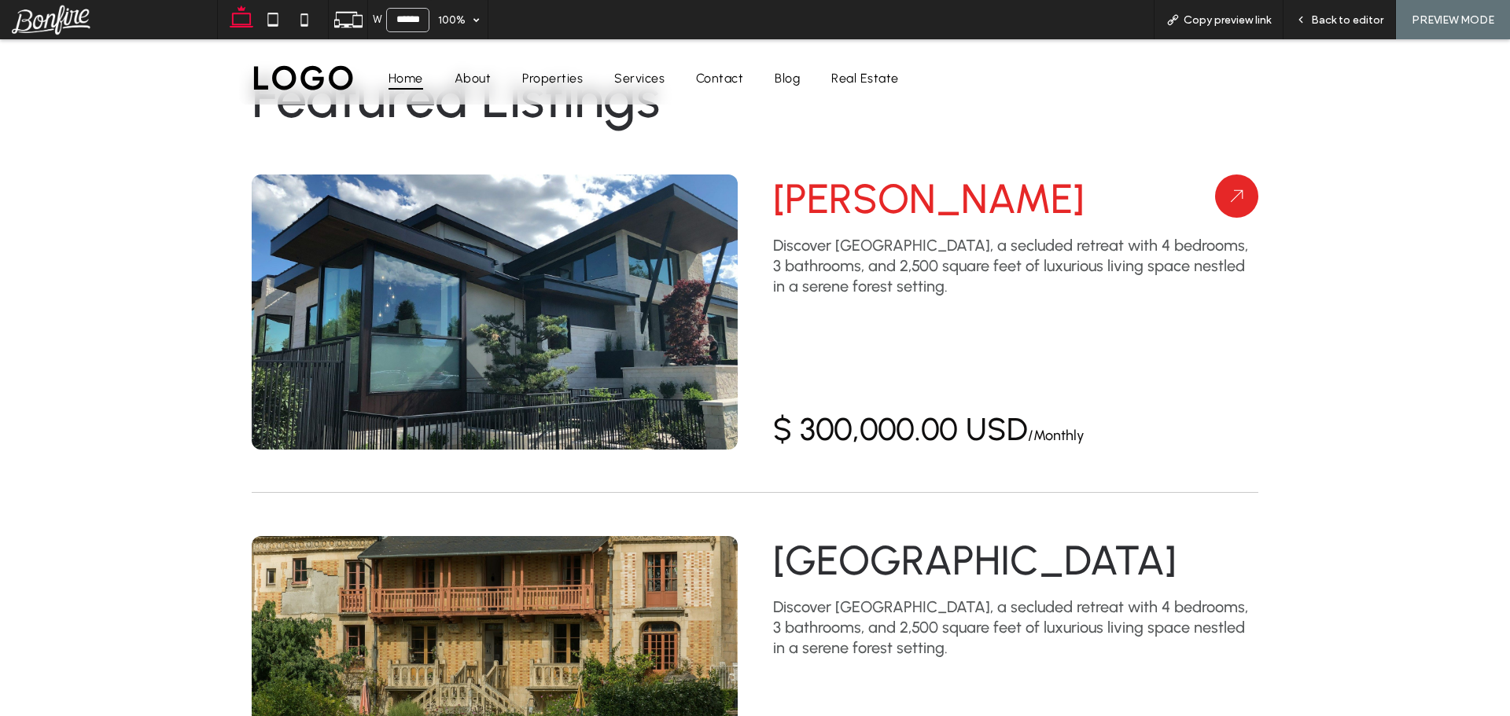
scroll to position [2107, 0]
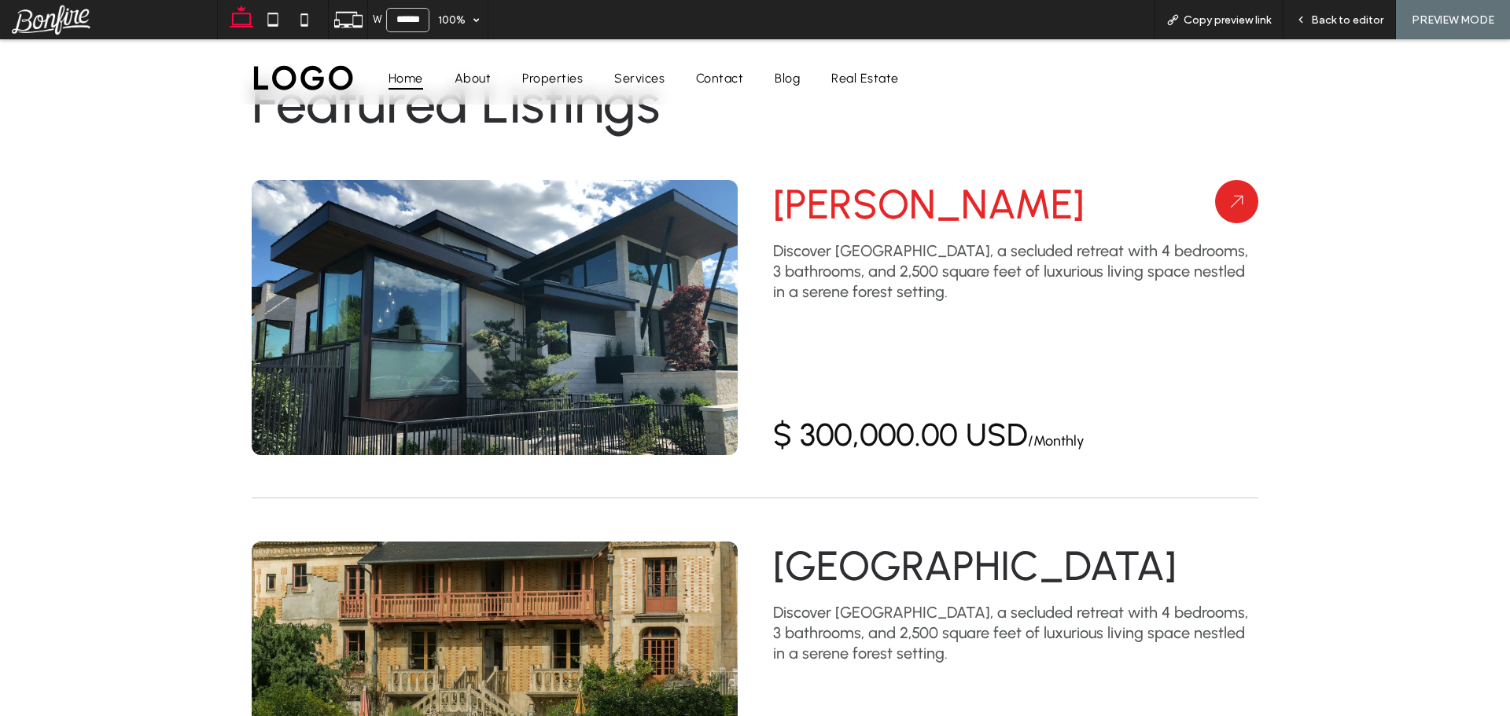
click at [760, 348] on div "Michael Rodriguez Discover Serenity Haven, a secluded retreat with 4 bedrooms, …" at bounding box center [755, 317] width 1007 height 275
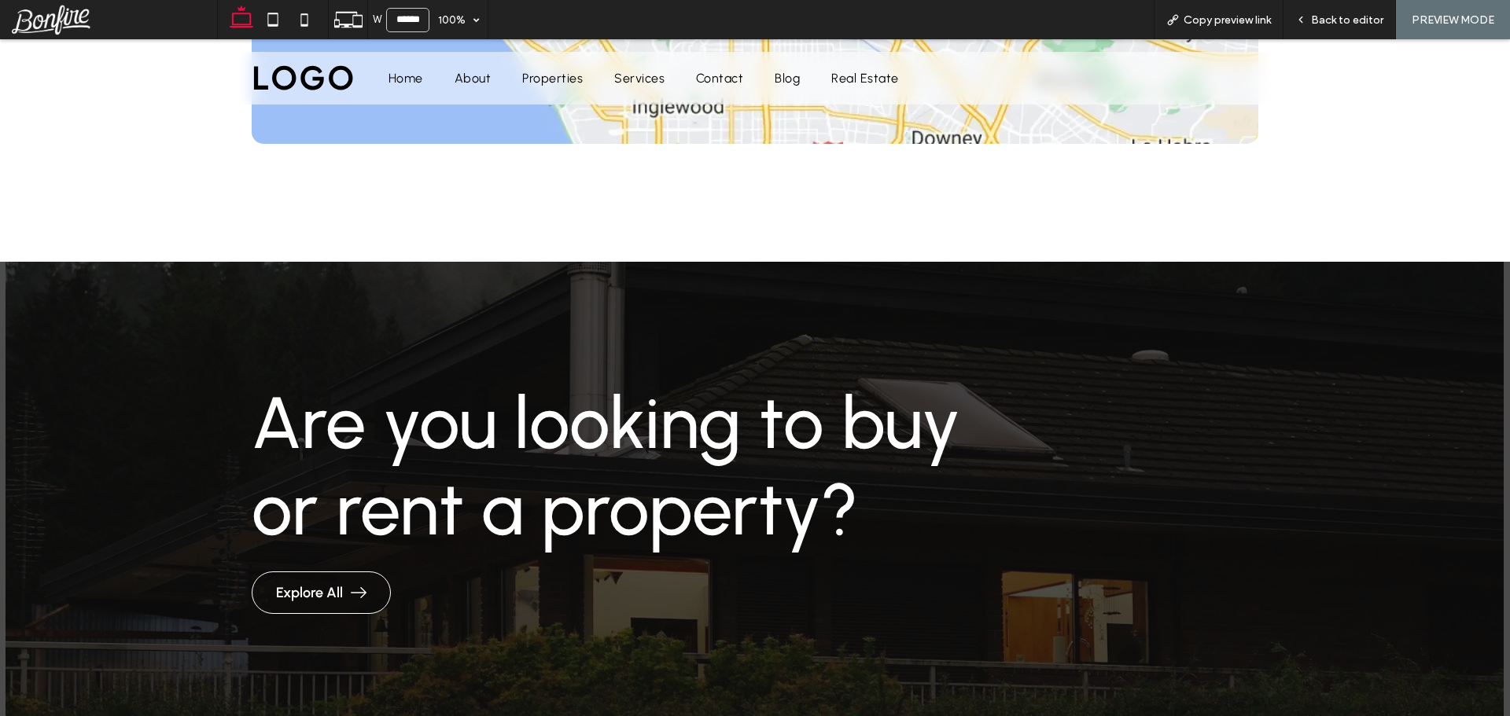
scroll to position [4011, 0]
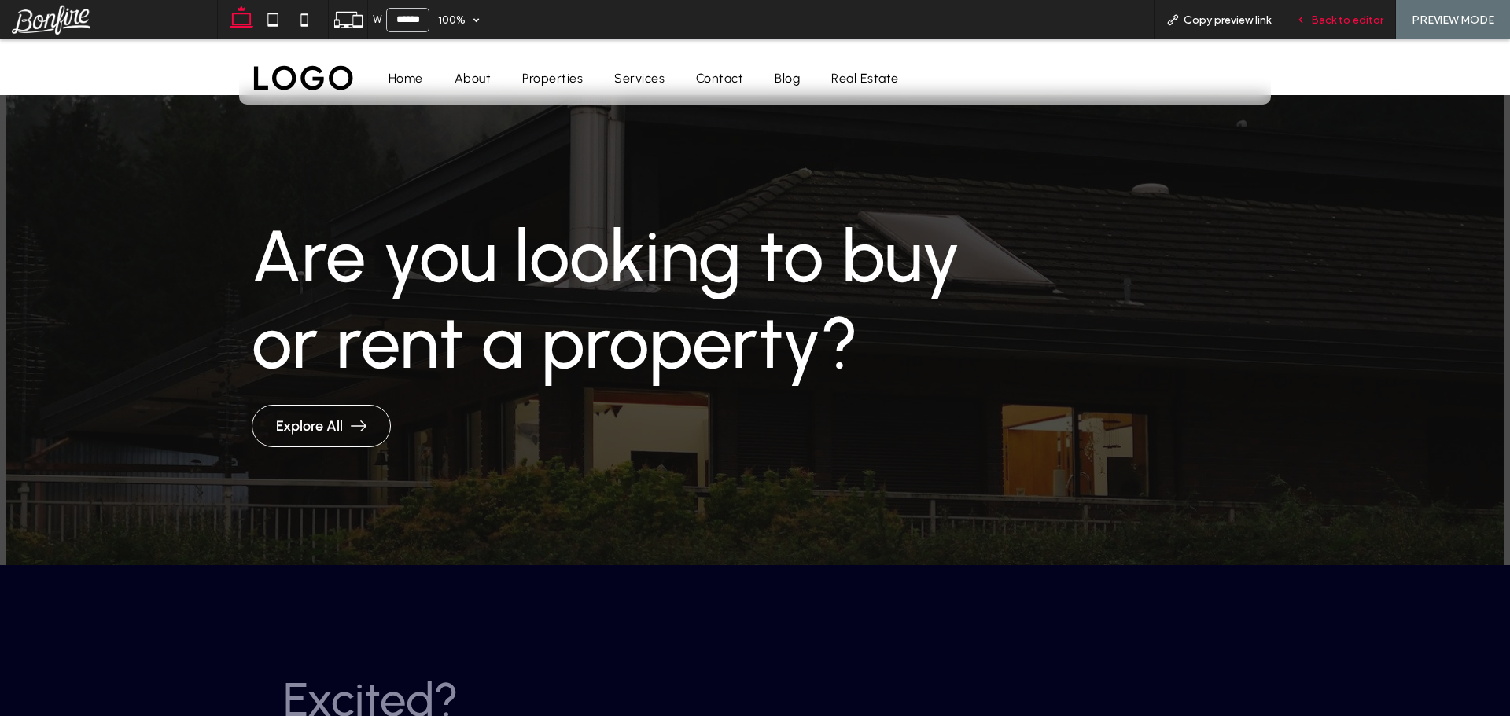
click at [1334, 17] on span "Back to editor" at bounding box center [1347, 19] width 72 height 13
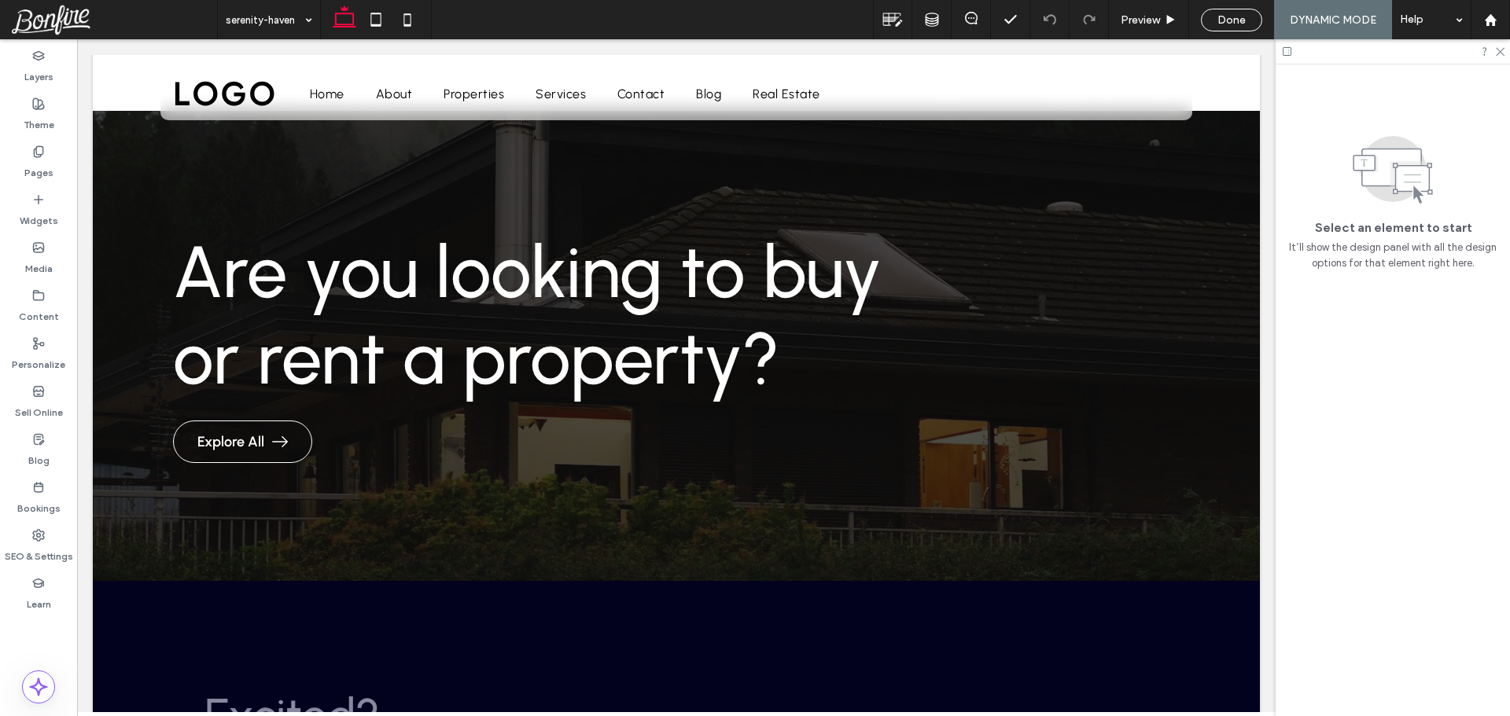
scroll to position [4026, 0]
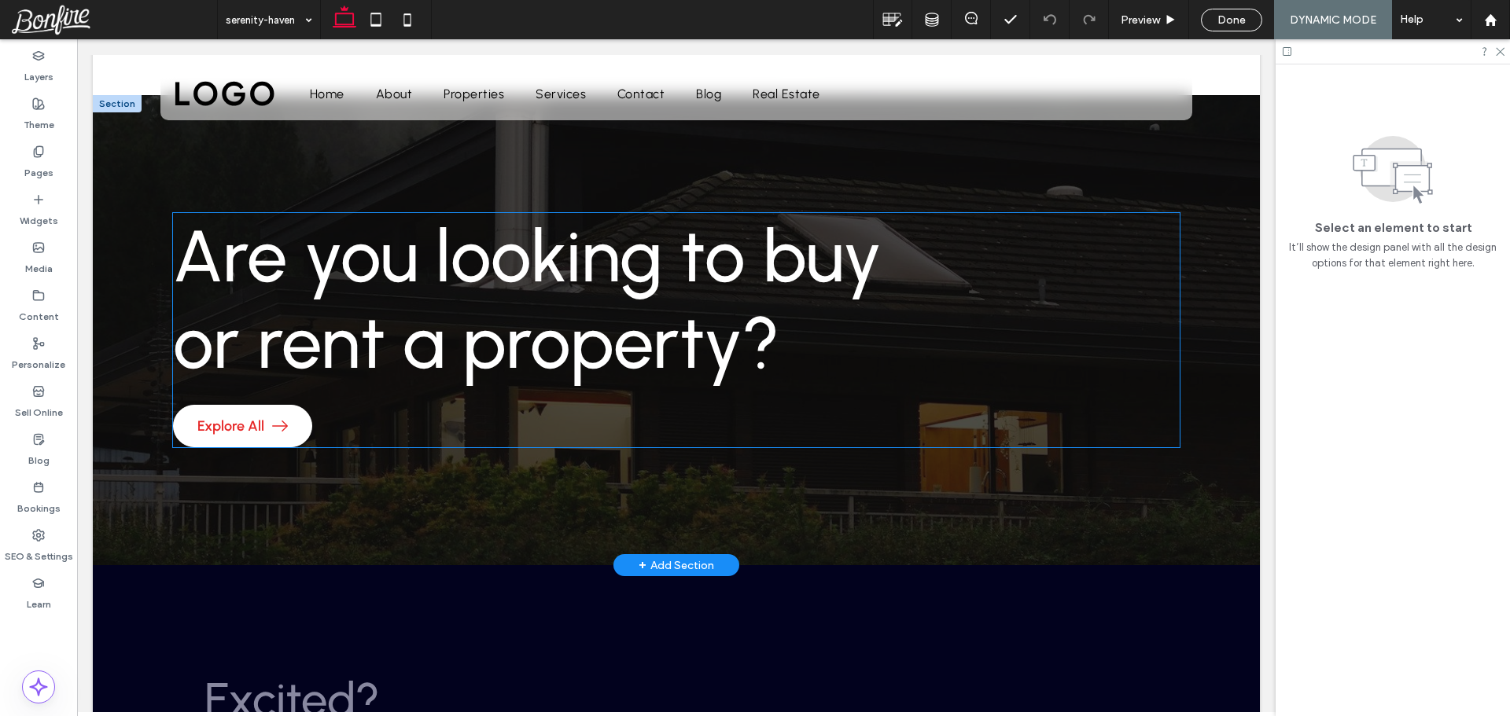
click at [234, 418] on span "Explore All" at bounding box center [230, 426] width 67 height 17
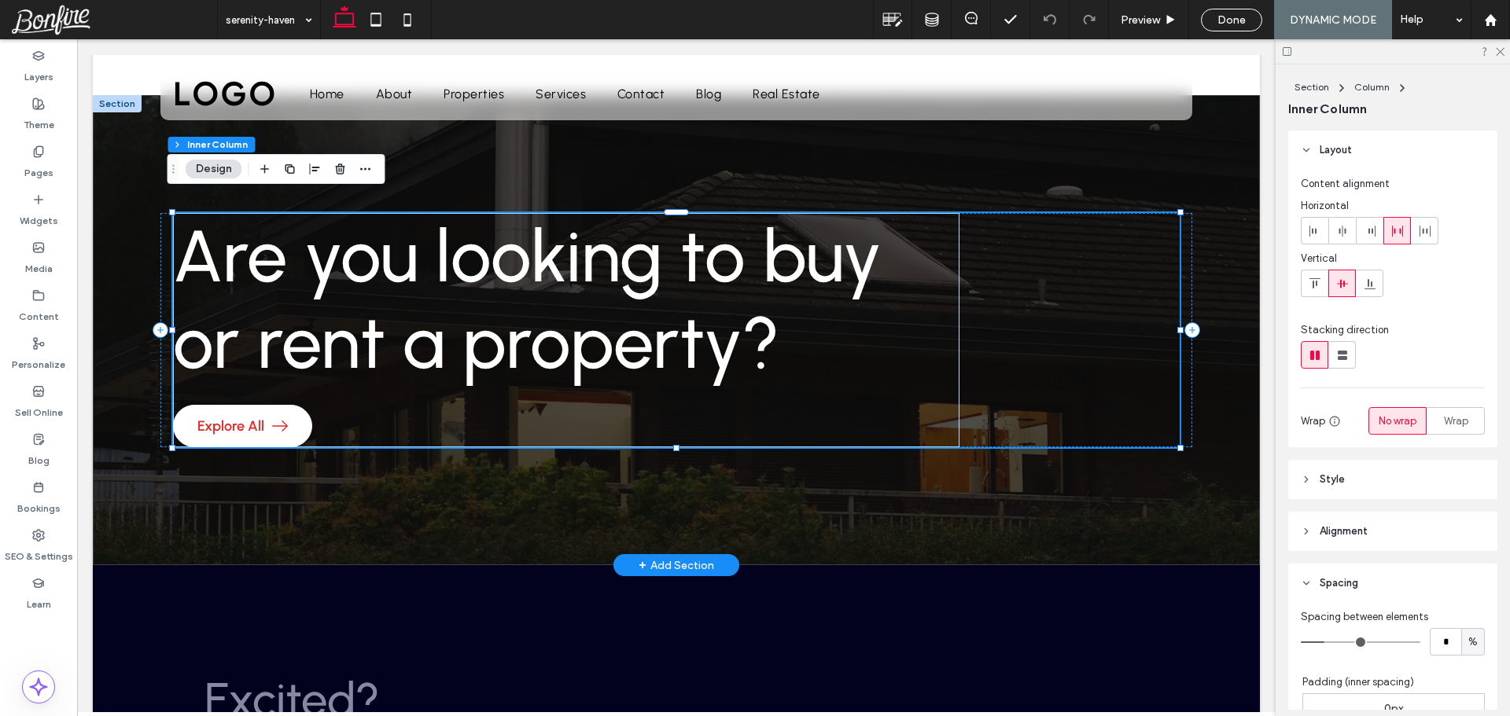
click at [234, 418] on span "Explore All" at bounding box center [230, 426] width 67 height 17
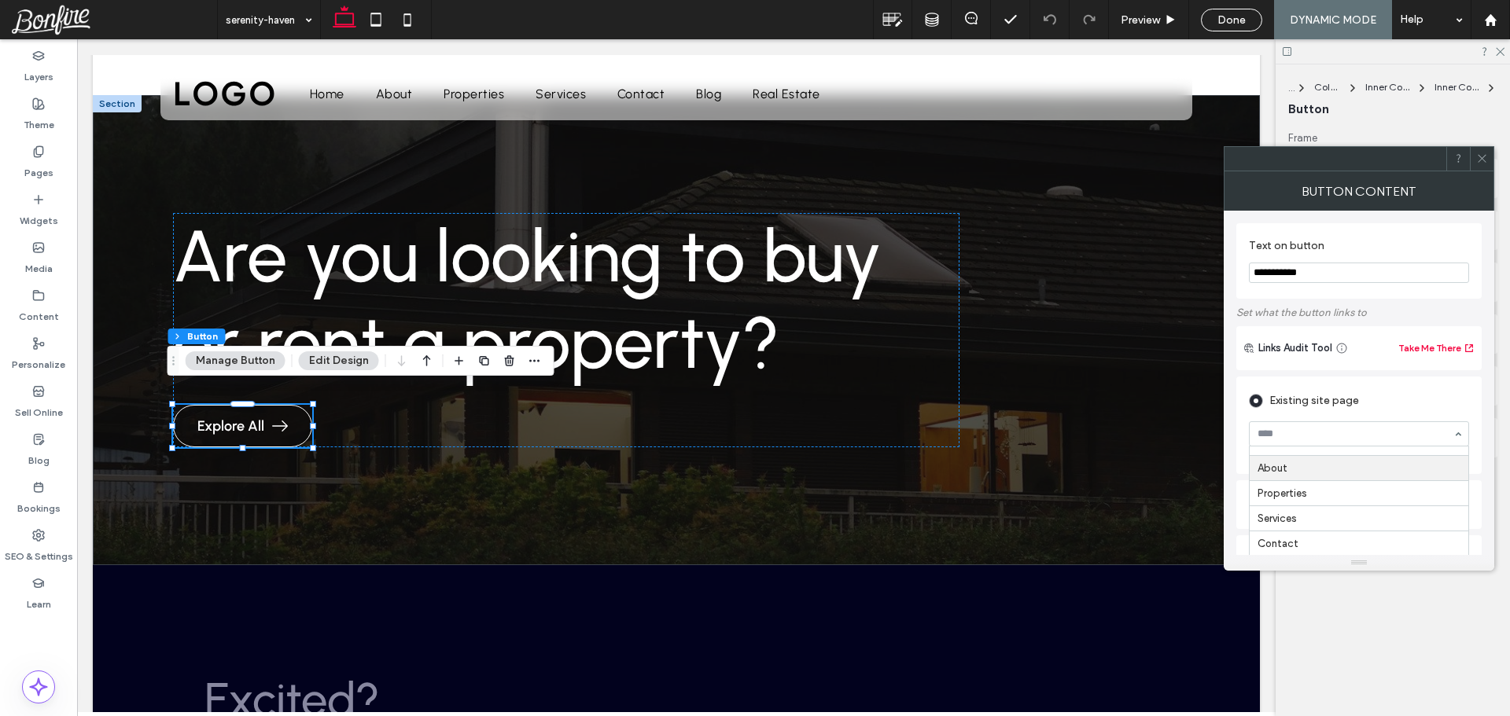
scroll to position [20, 0]
click at [1480, 157] on icon at bounding box center [1482, 159] width 12 height 12
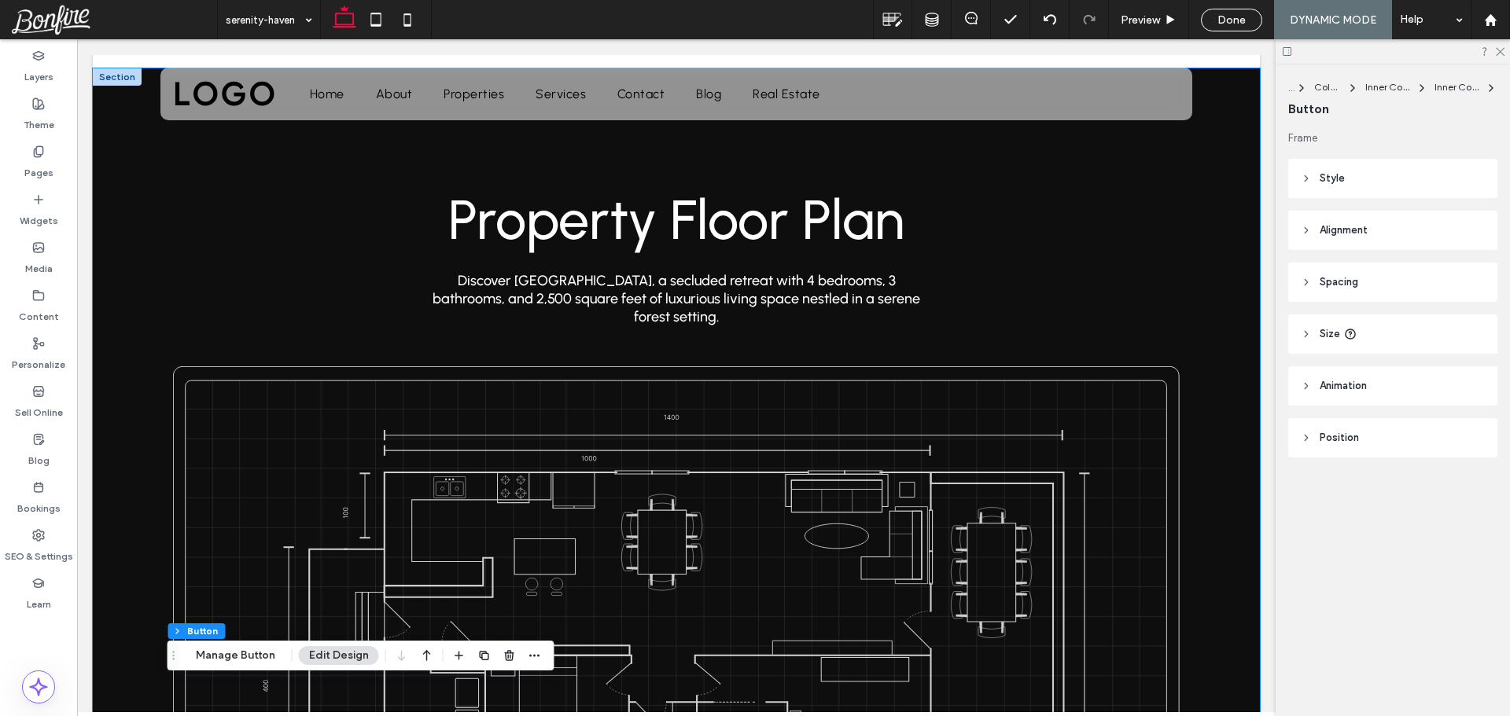
scroll to position [2060, 0]
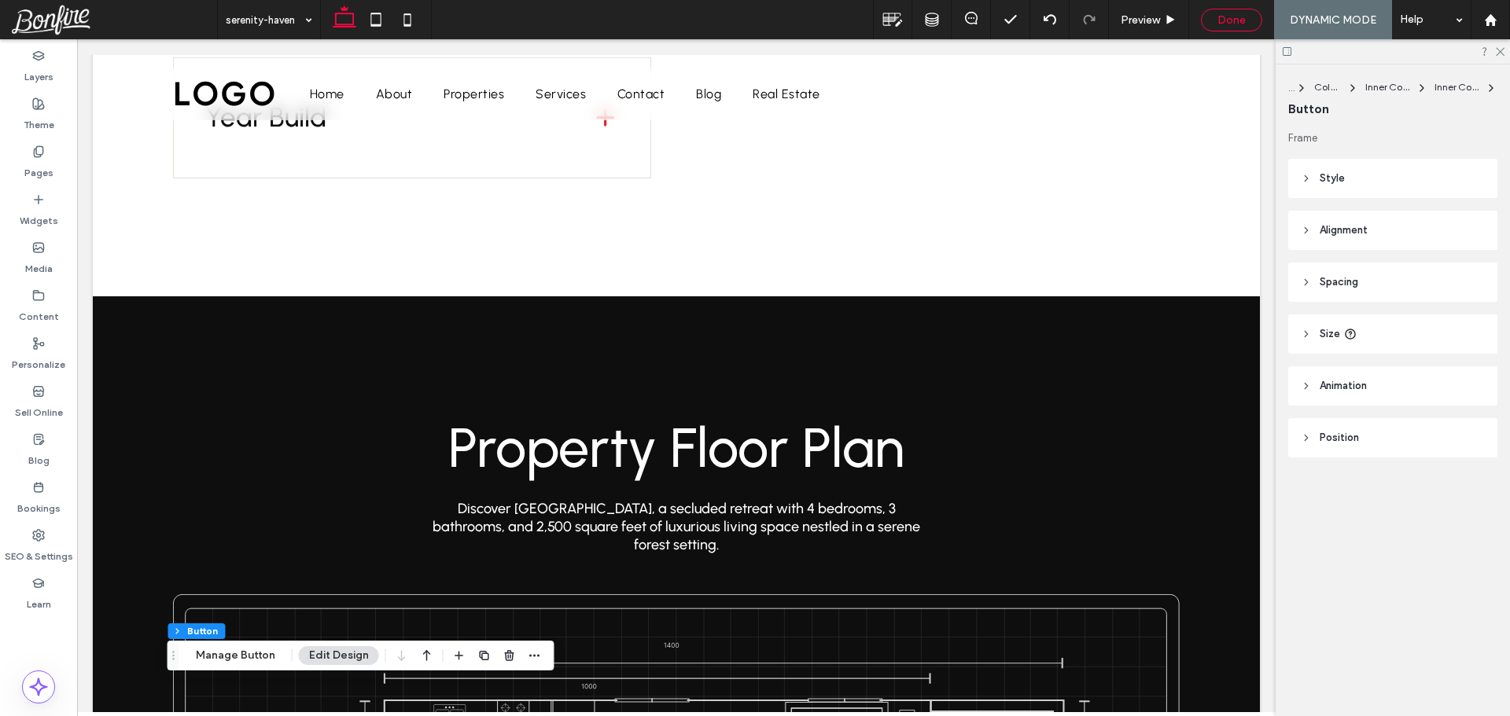
click at [1249, 20] on div "Done" at bounding box center [1232, 19] width 60 height 13
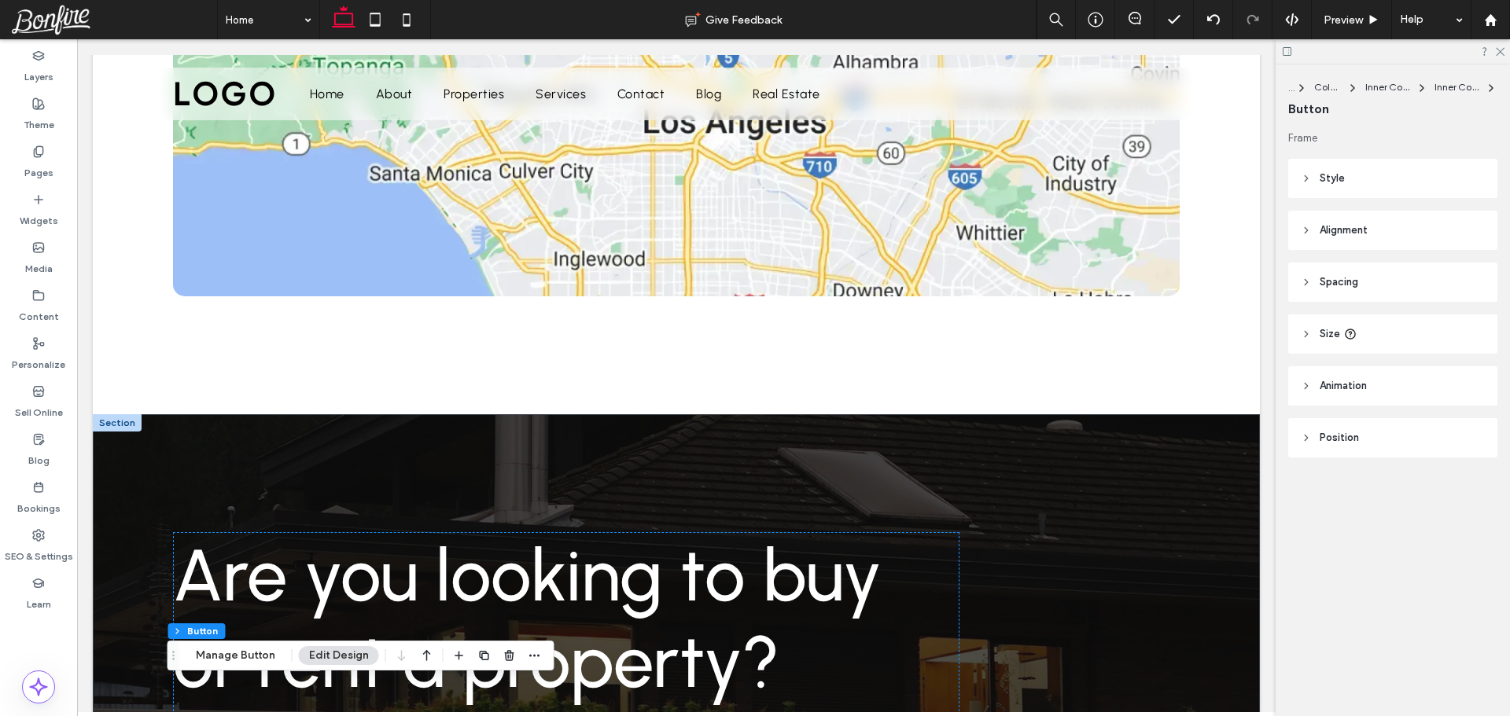
scroll to position [3900, 0]
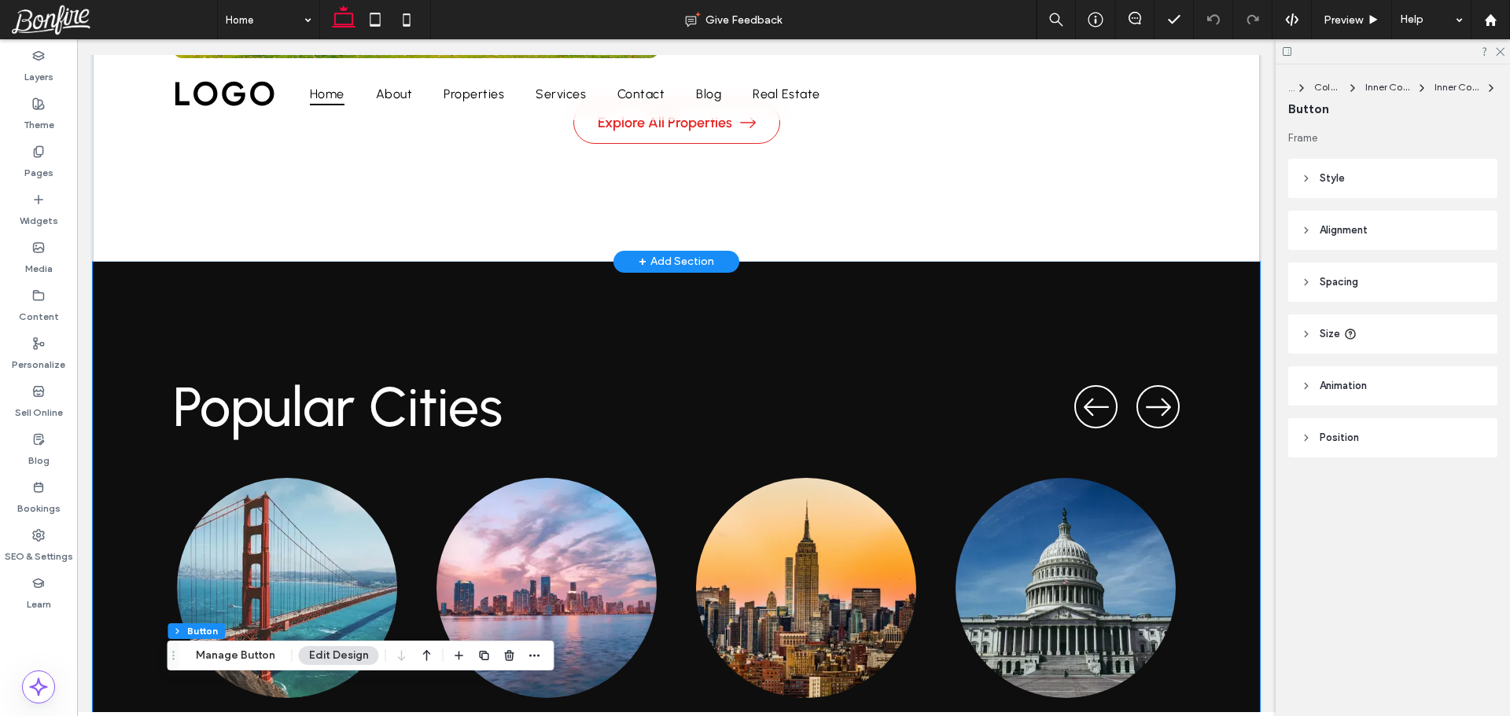
scroll to position [3623, 0]
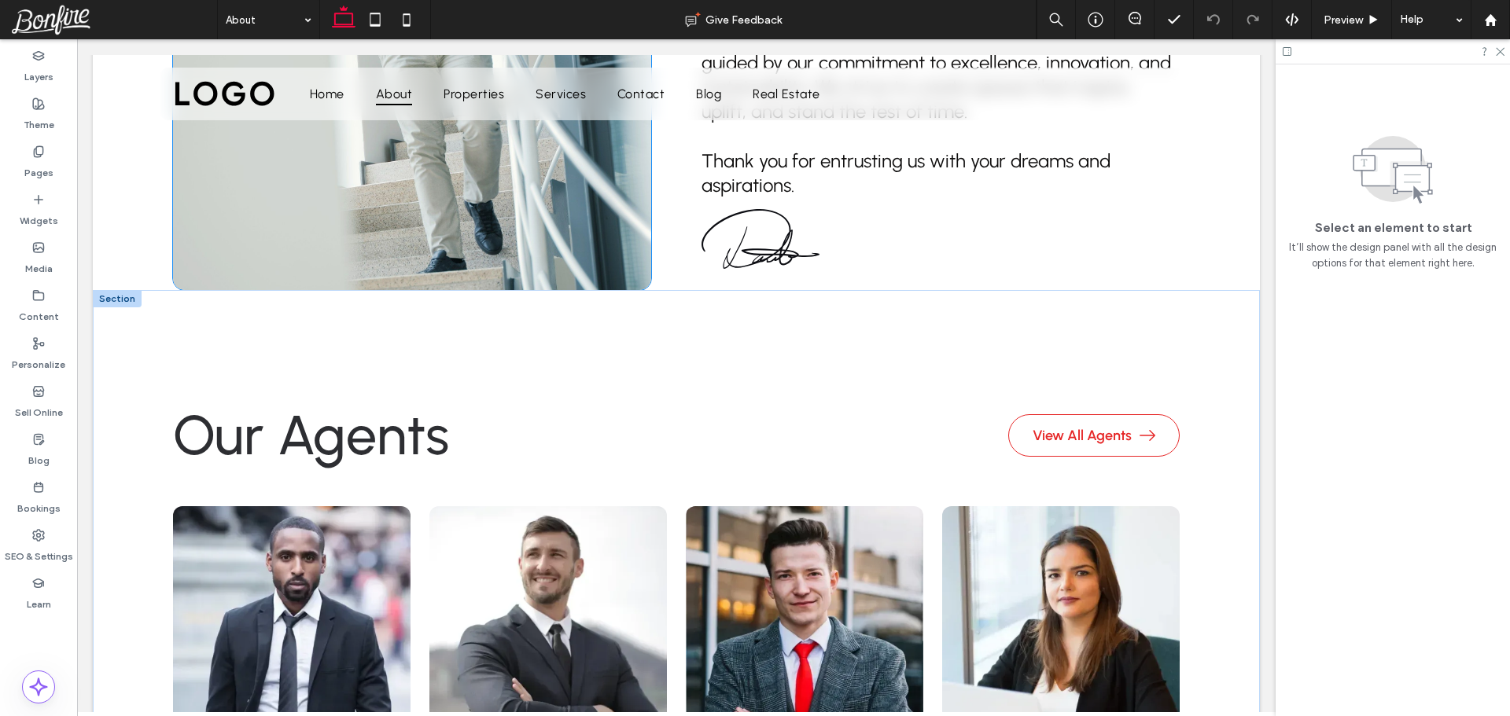
scroll to position [2831, 0]
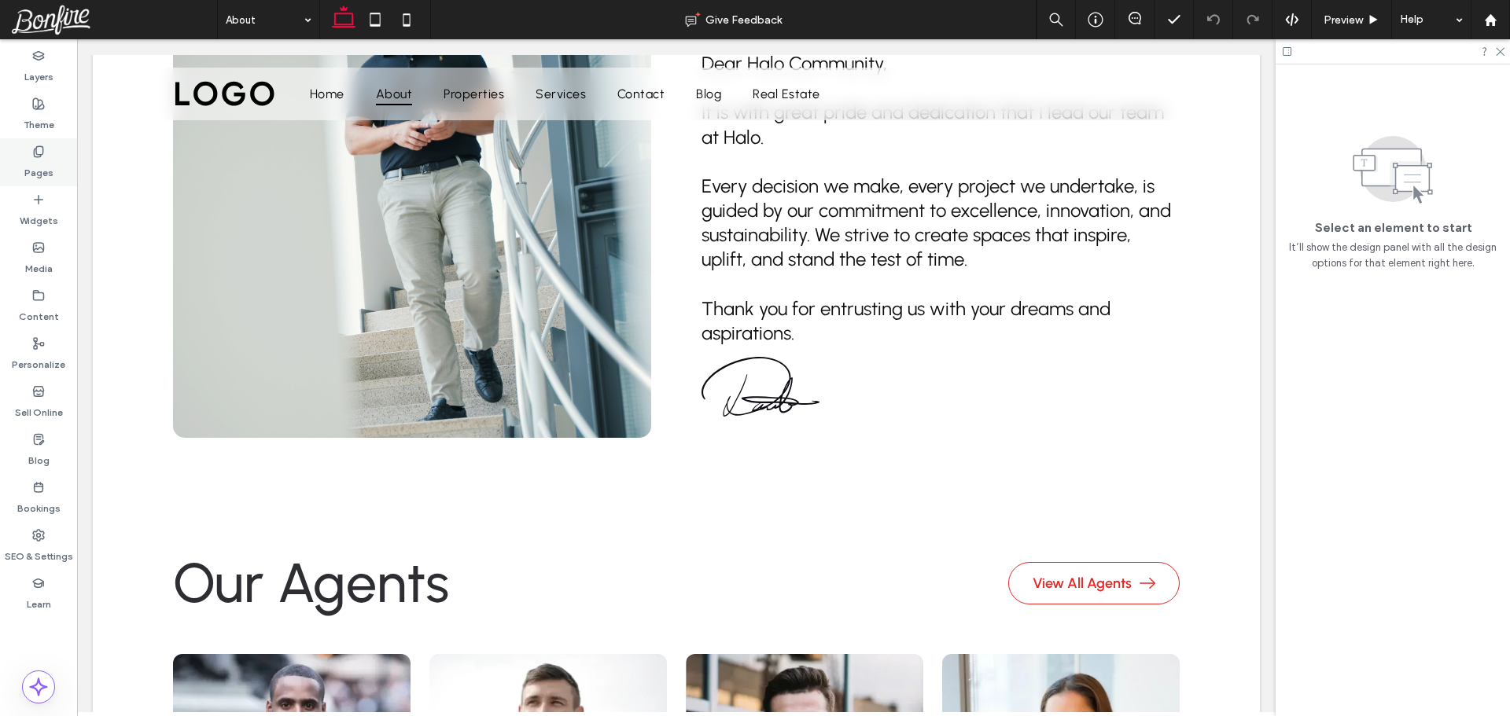
click at [52, 169] on label "Pages" at bounding box center [38, 169] width 29 height 22
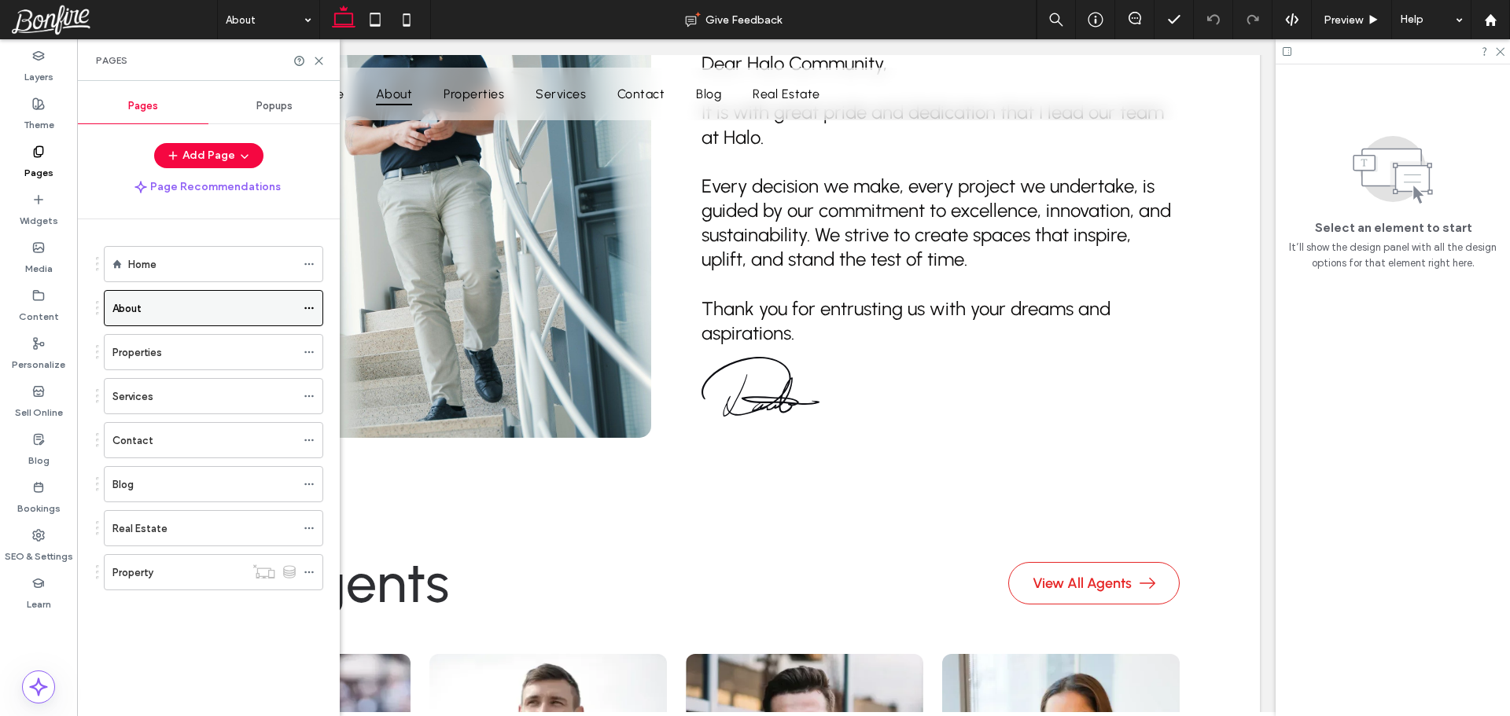
click at [309, 308] on use at bounding box center [308, 308] width 9 height 2
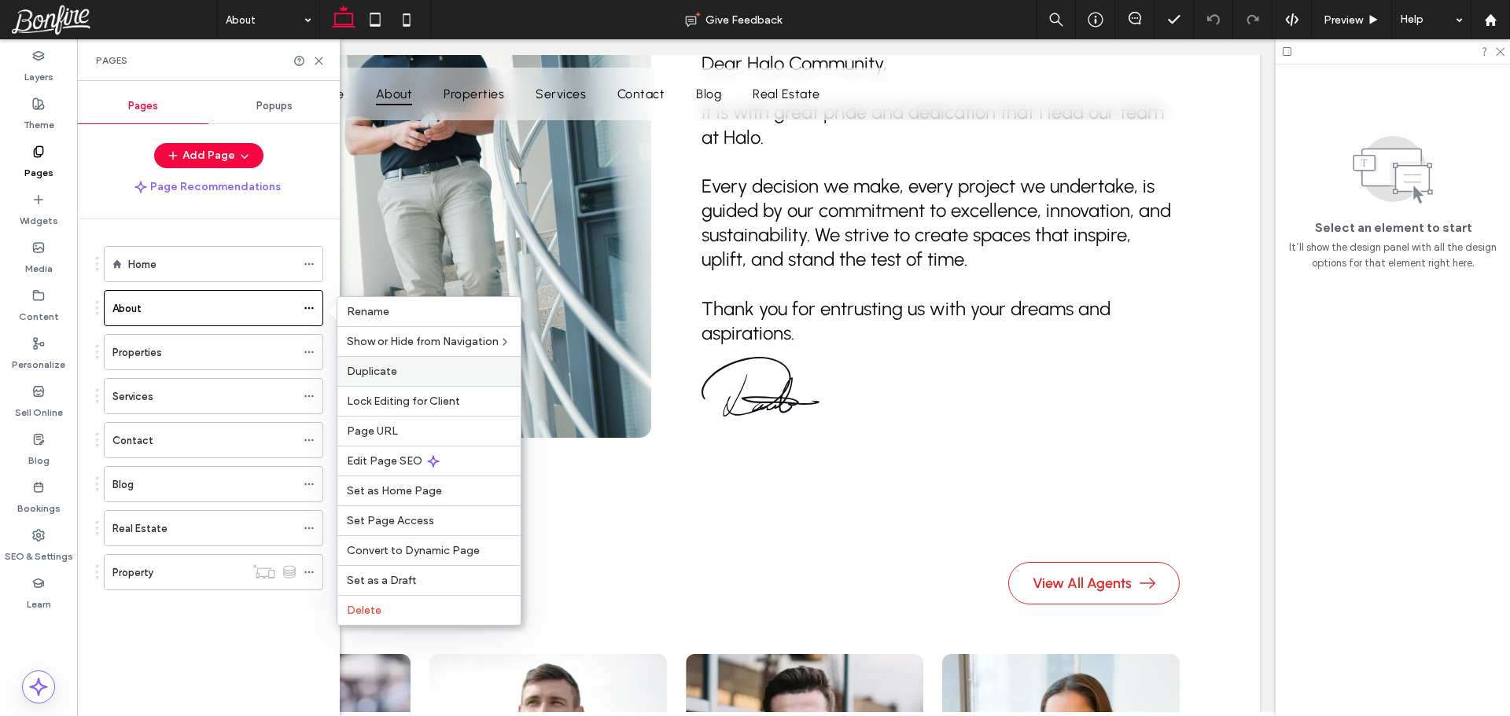
click at [403, 373] on label "Duplicate" at bounding box center [429, 371] width 164 height 13
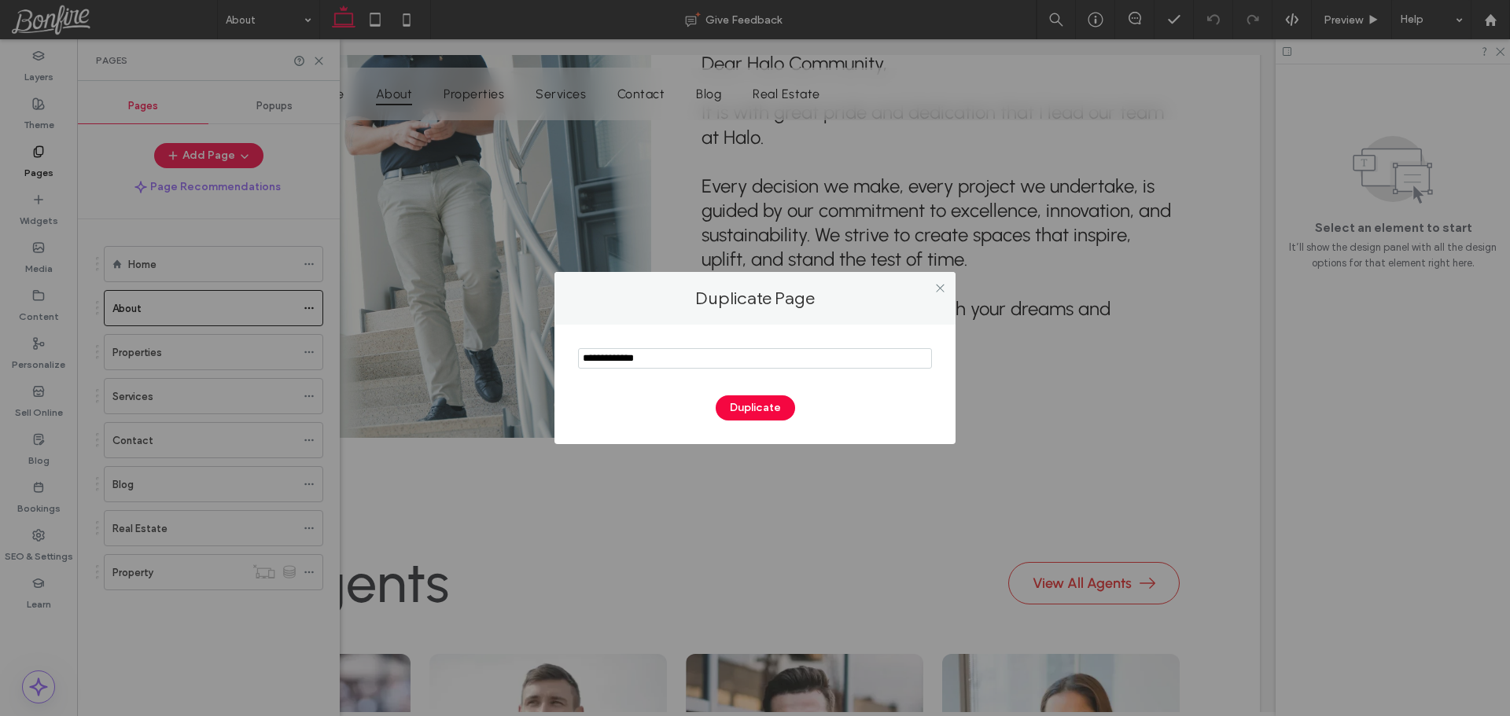
click at [689, 355] on input "notEmpty" at bounding box center [755, 358] width 354 height 20
type input "**********"
click at [749, 410] on button "Duplicate" at bounding box center [755, 408] width 79 height 25
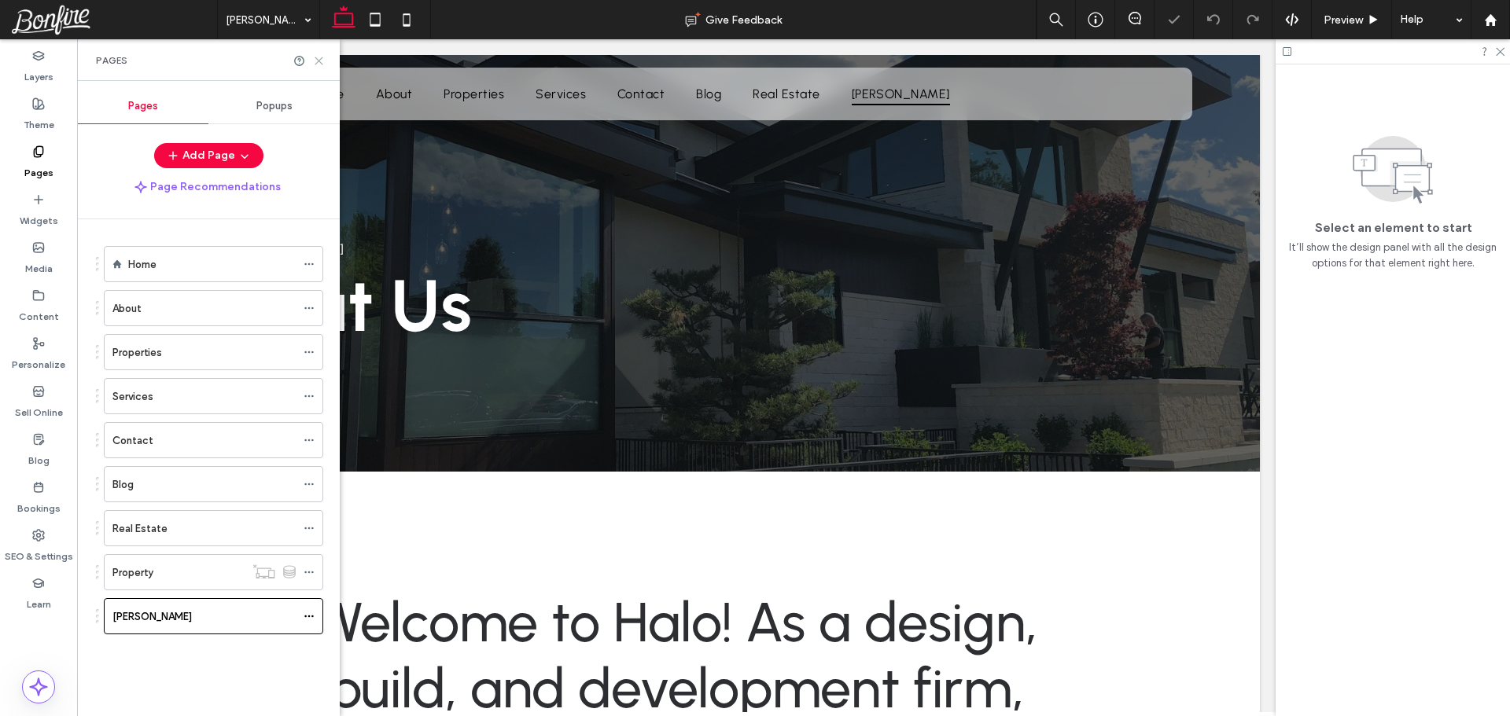
click at [318, 60] on use at bounding box center [318, 60] width 7 height 7
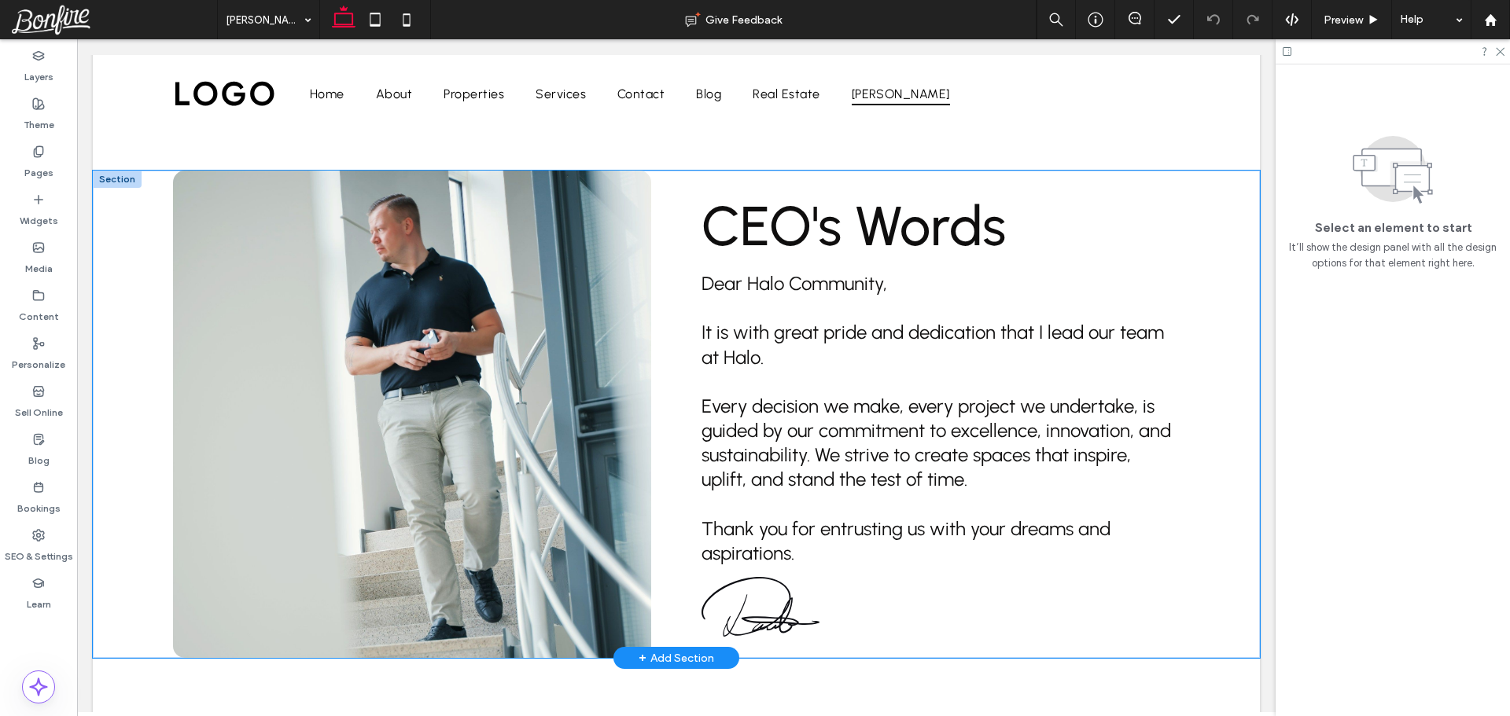
scroll to position [2516, 0]
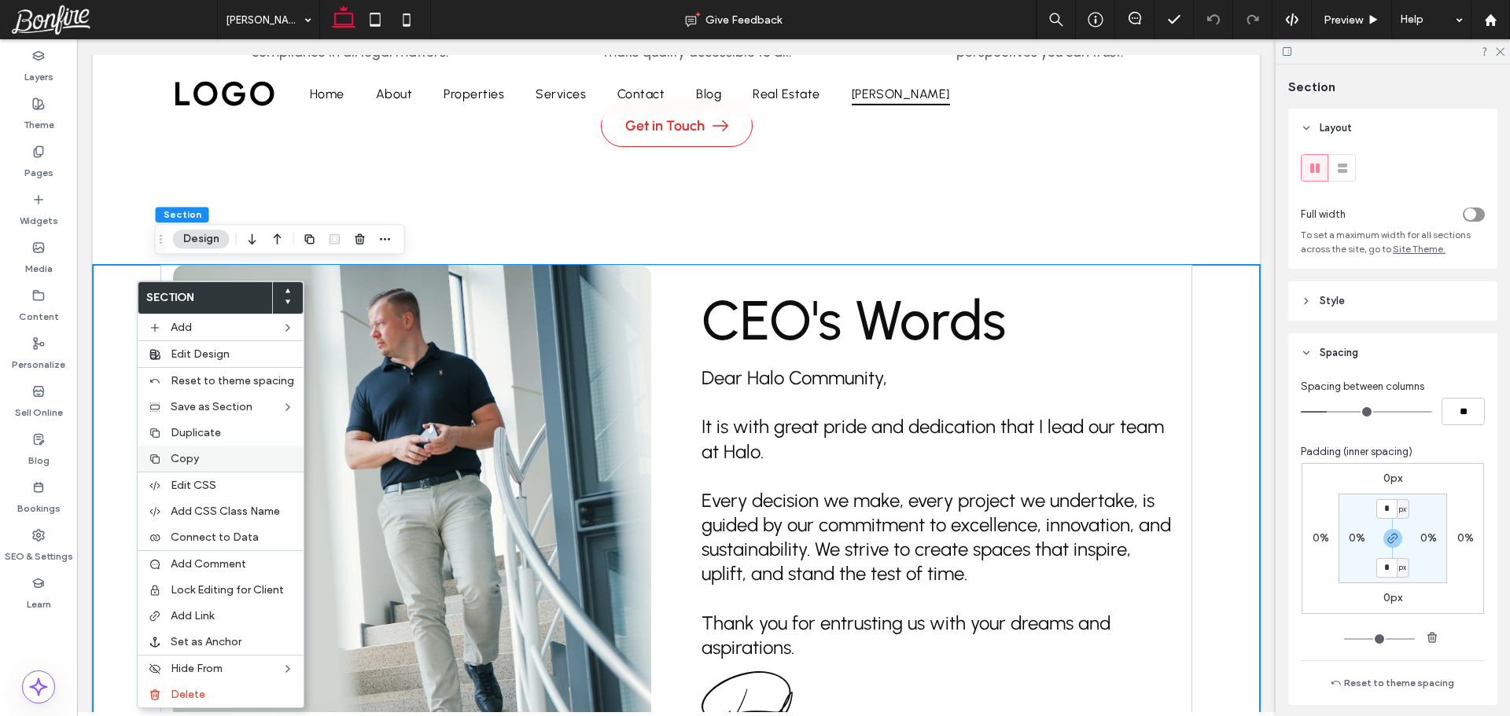
click at [177, 460] on span "Copy" at bounding box center [185, 458] width 28 height 13
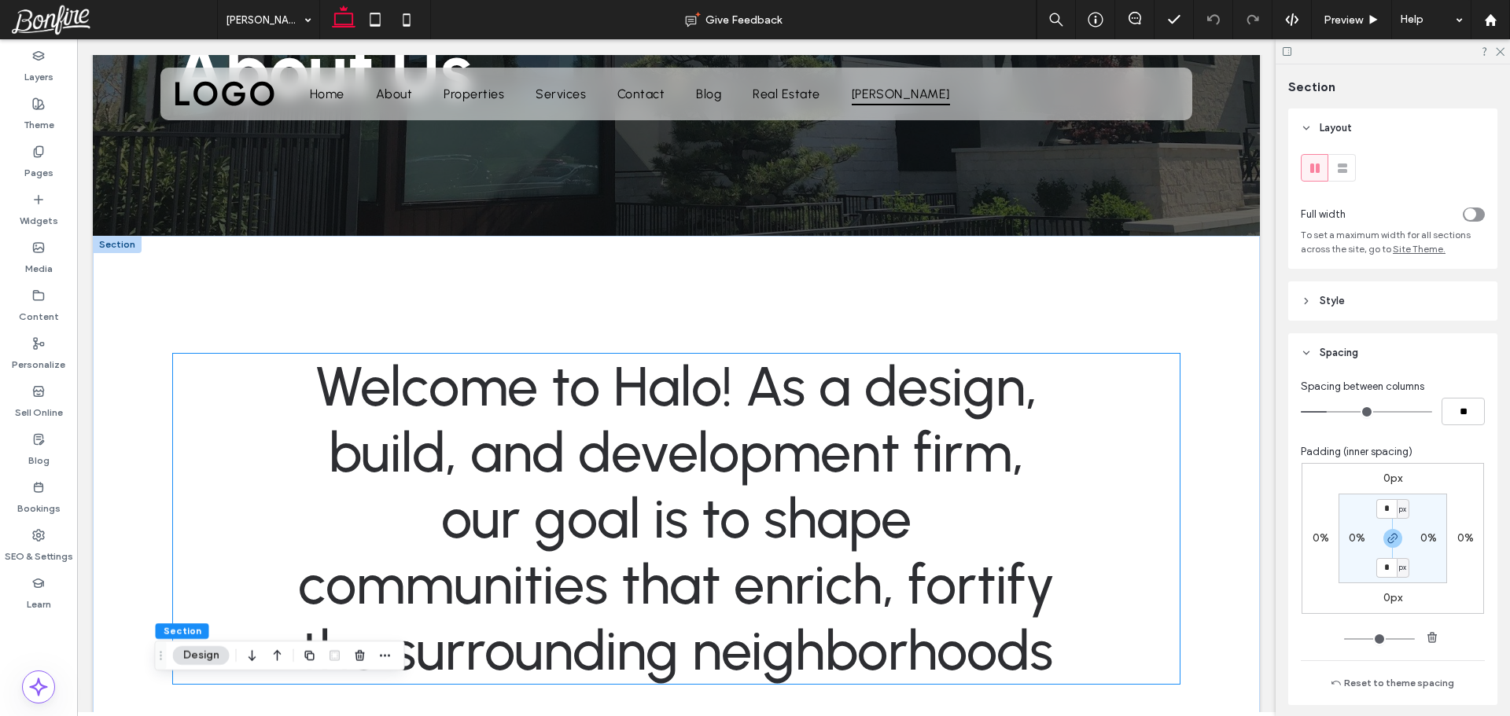
scroll to position [0, 0]
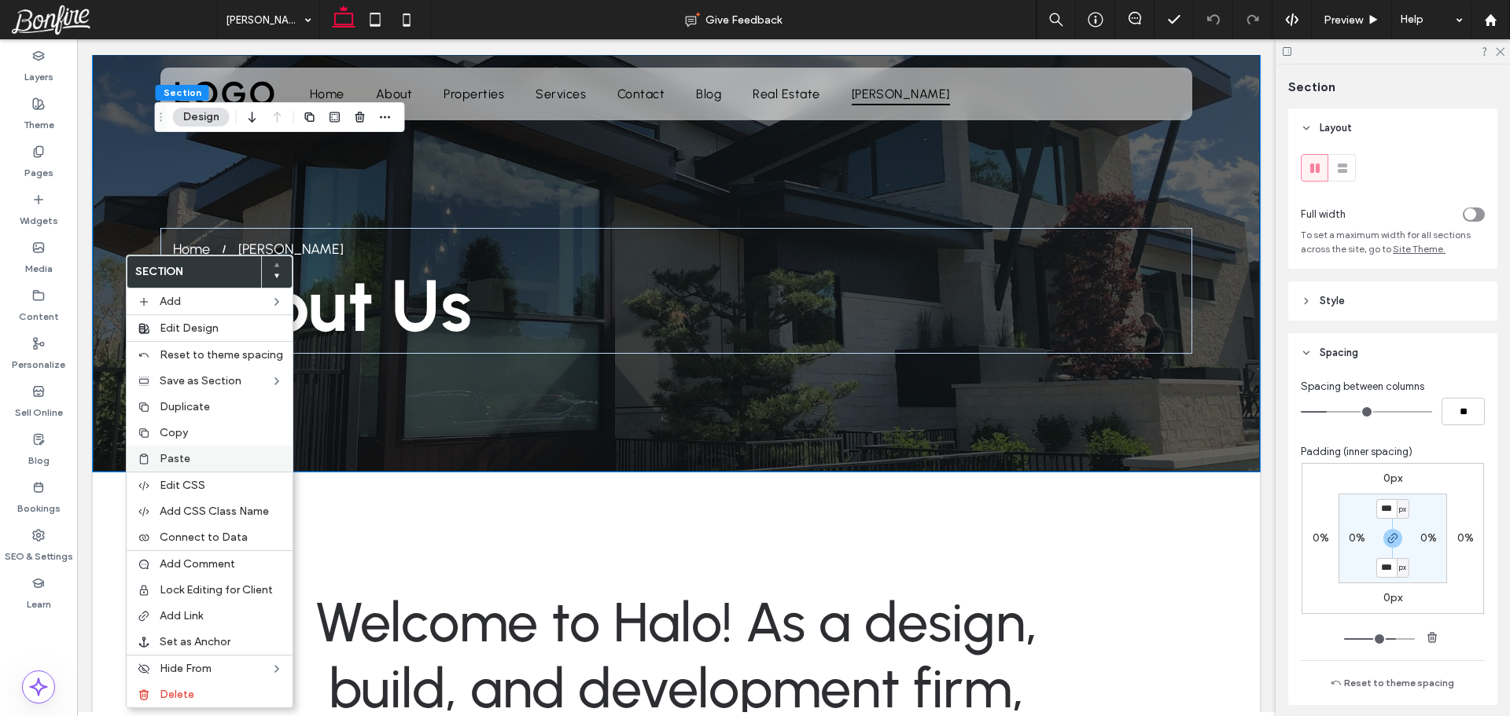
click at [191, 465] on label "Paste" at bounding box center [221, 458] width 123 height 13
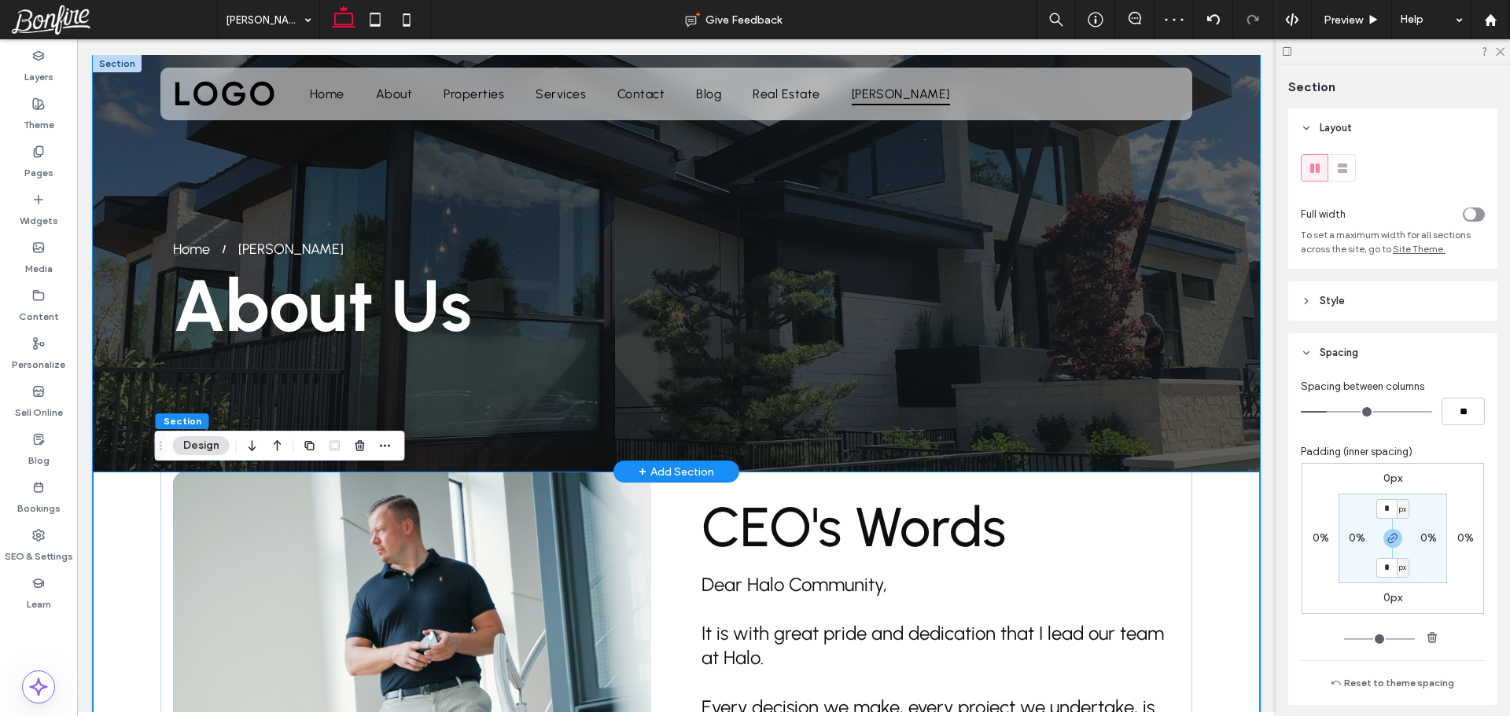
click at [135, 292] on div "Home Esther Howard About Us" at bounding box center [676, 263] width 1167 height 417
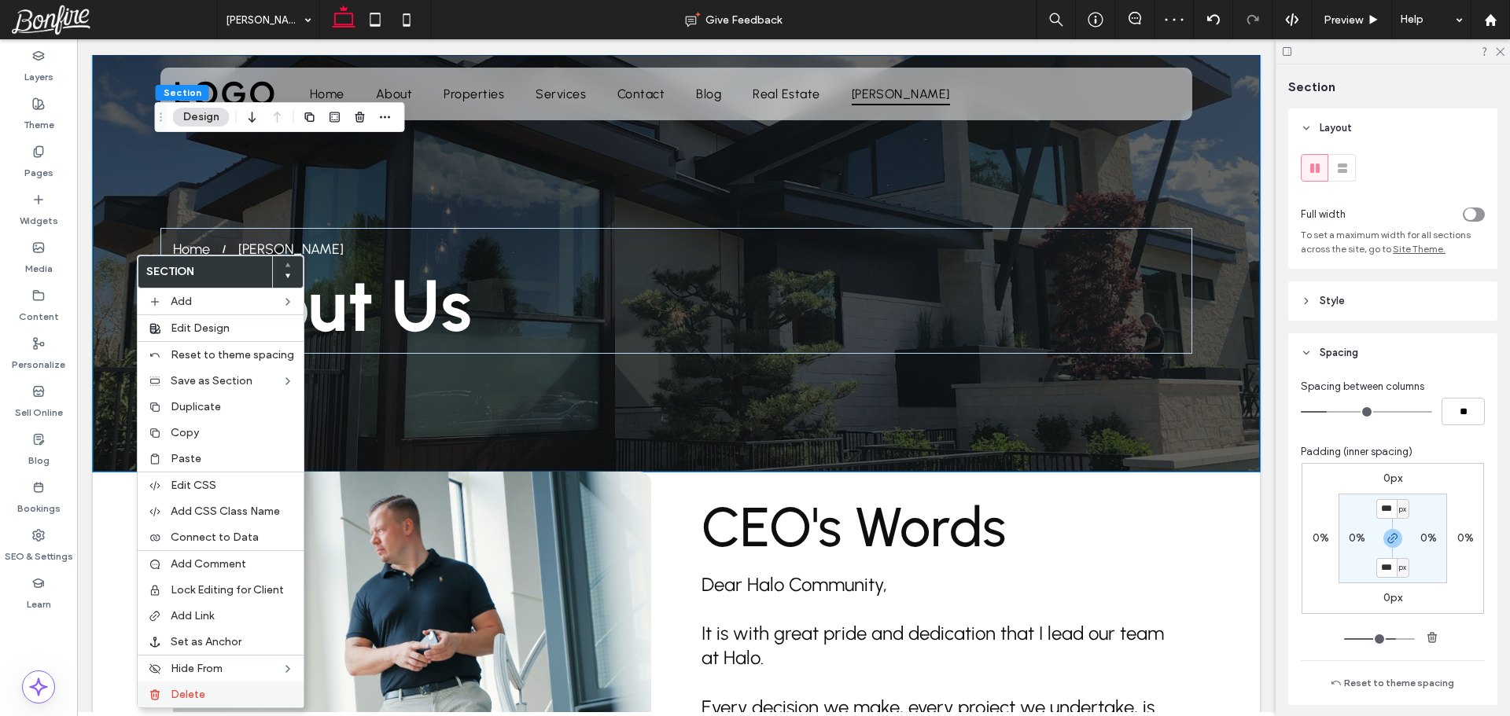
click at [198, 691] on span "Delete" at bounding box center [188, 694] width 35 height 13
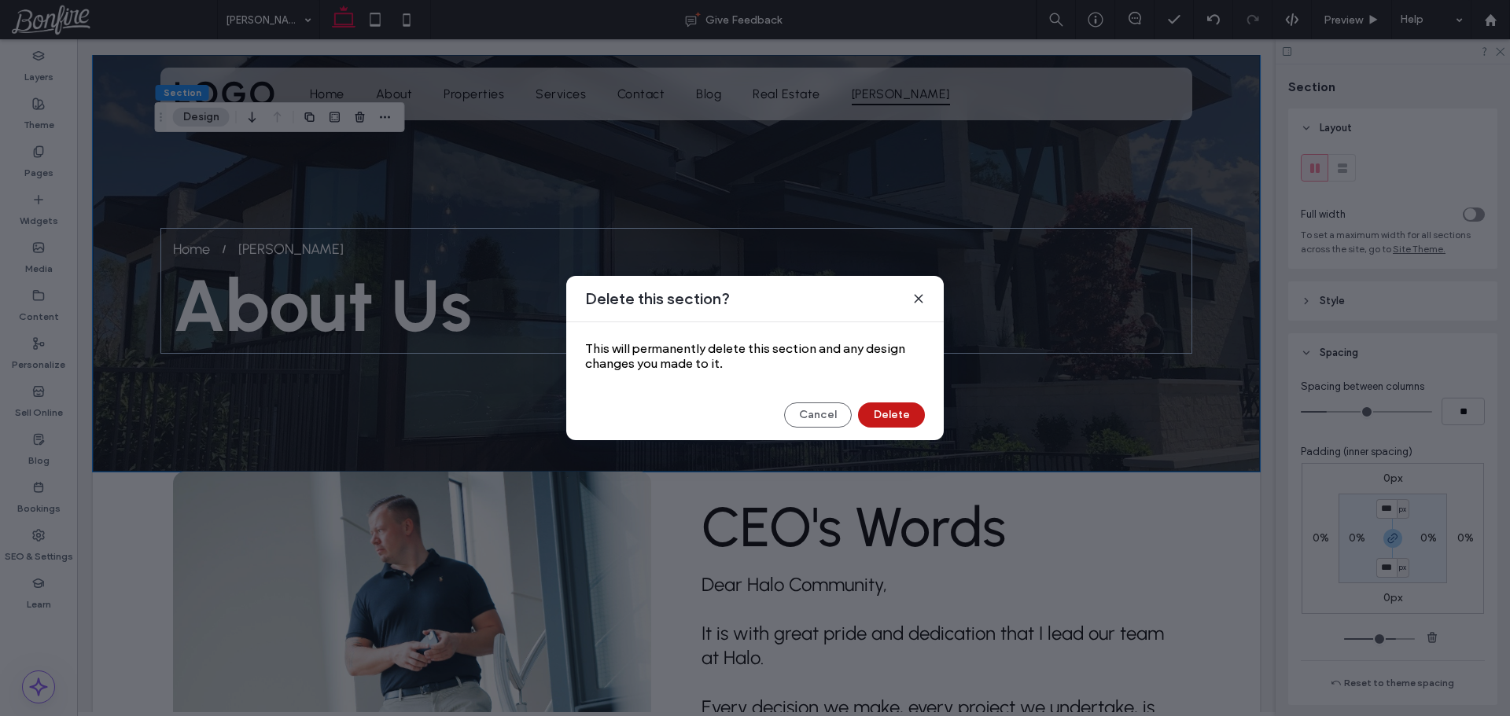
click at [887, 419] on button "Delete" at bounding box center [891, 415] width 67 height 25
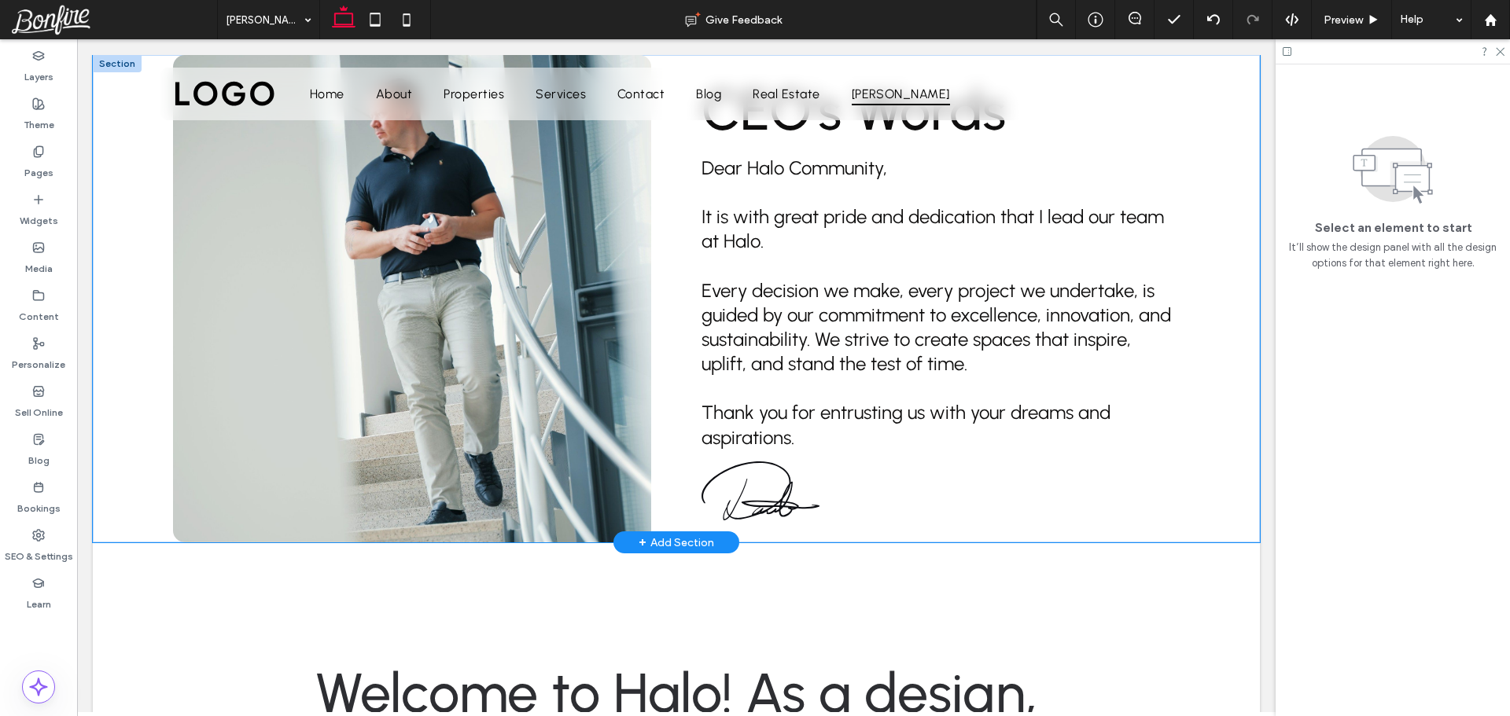
click at [131, 285] on div "CEO's Words Dear Halo Community, It is with great pride and dedication that I l…" at bounding box center [676, 299] width 1167 height 488
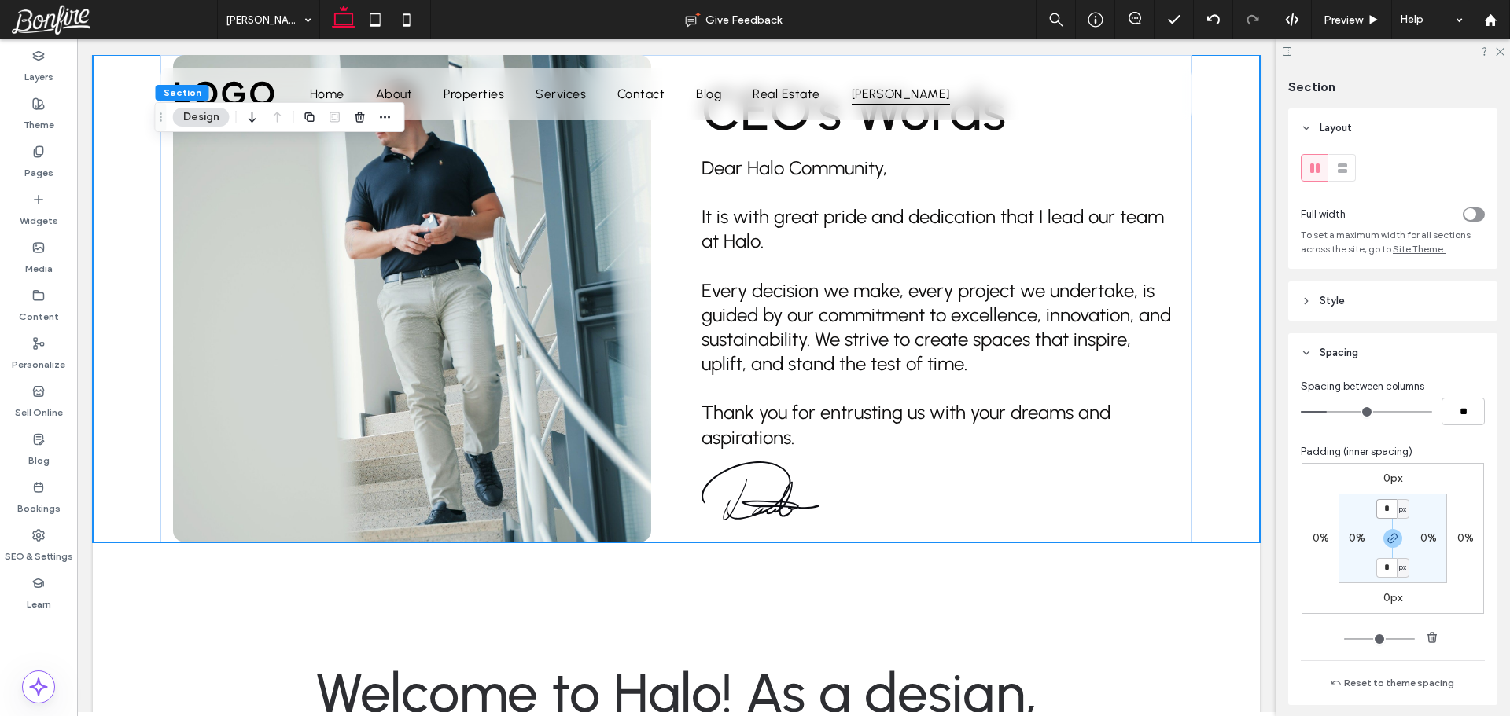
click at [1386, 510] on input "*" at bounding box center [1386, 509] width 20 height 20
click at [1389, 545] on span "button" at bounding box center [1392, 538] width 19 height 19
click at [1390, 517] on input "*" at bounding box center [1386, 509] width 20 height 20
type input "***"
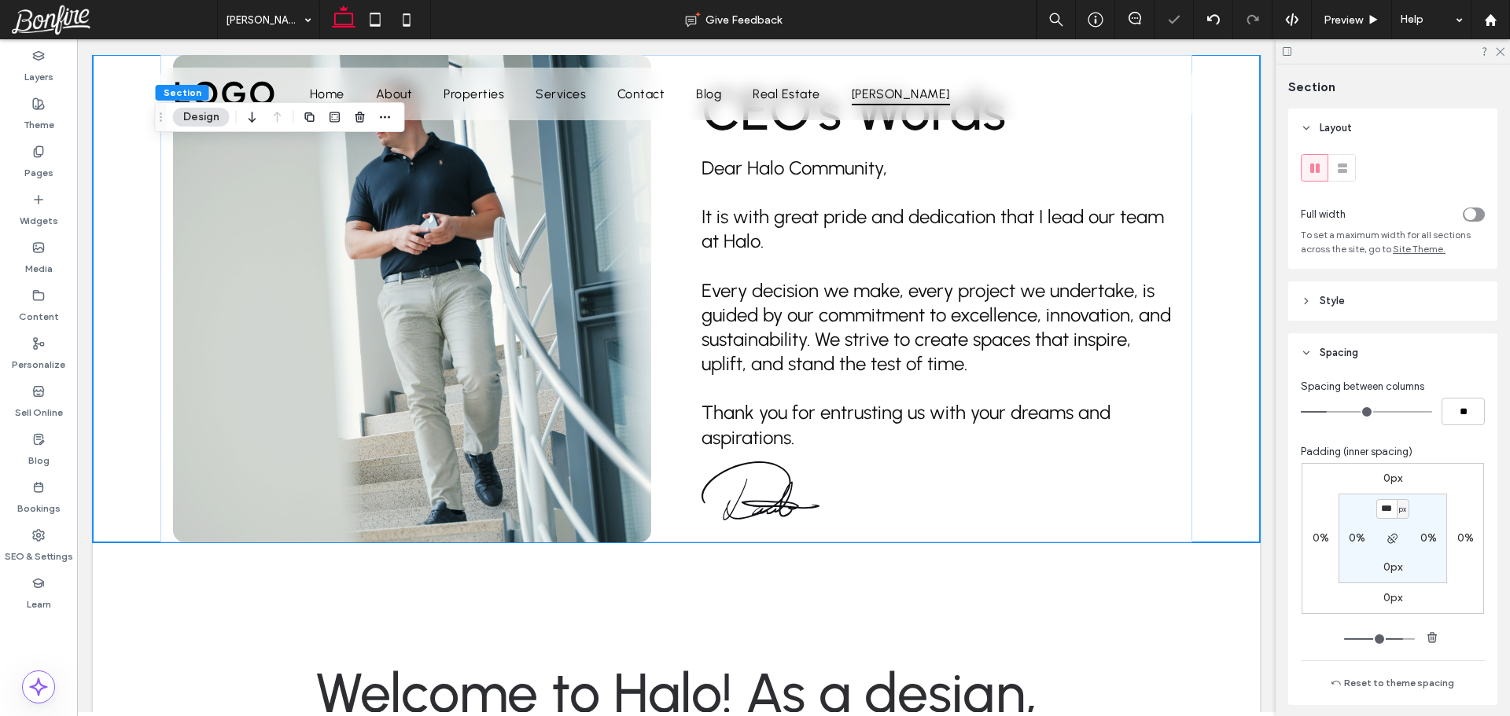
click at [1439, 506] on section "*** px 0% 0px 0%" at bounding box center [1392, 539] width 109 height 90
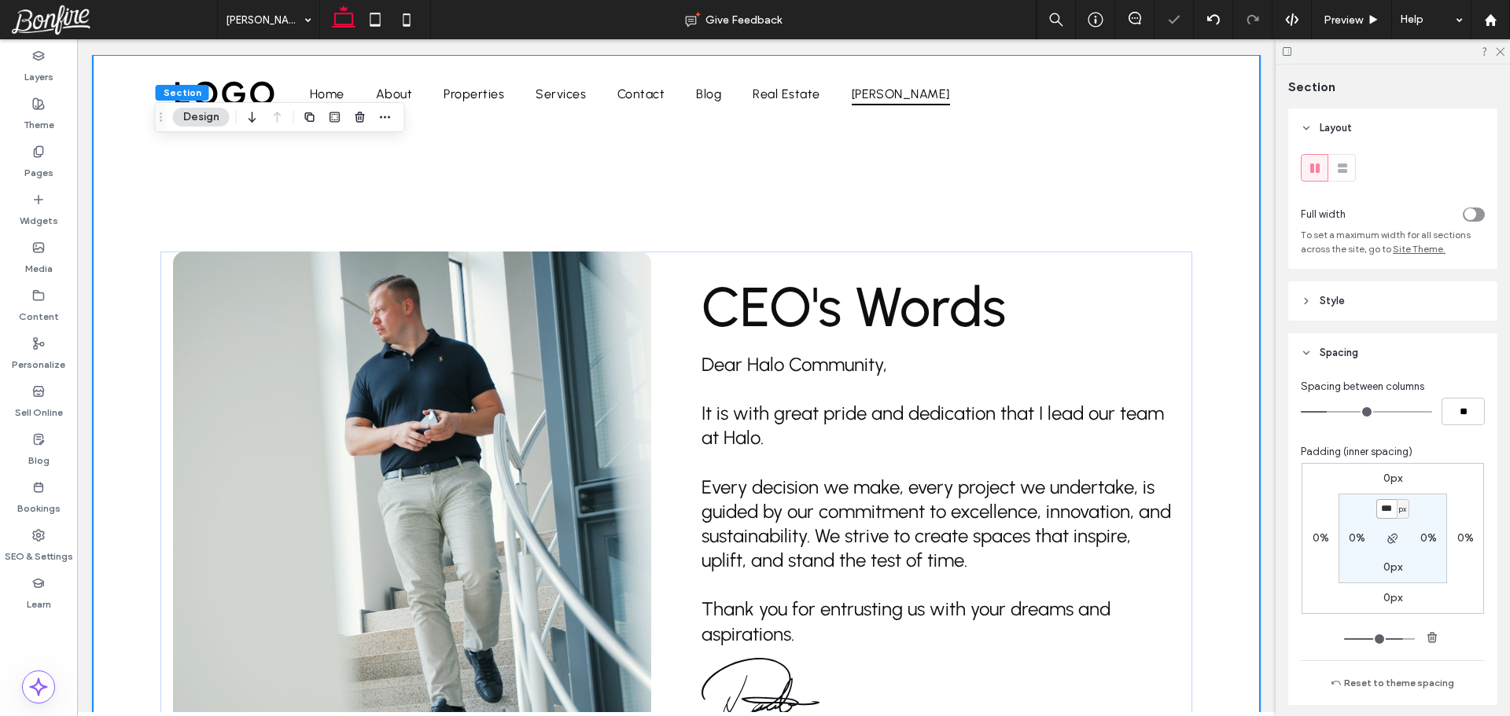
click at [1382, 506] on input "***" at bounding box center [1386, 509] width 20 height 20
type input "***"
click at [1433, 500] on section "*** px 0% 0px 0%" at bounding box center [1392, 539] width 109 height 90
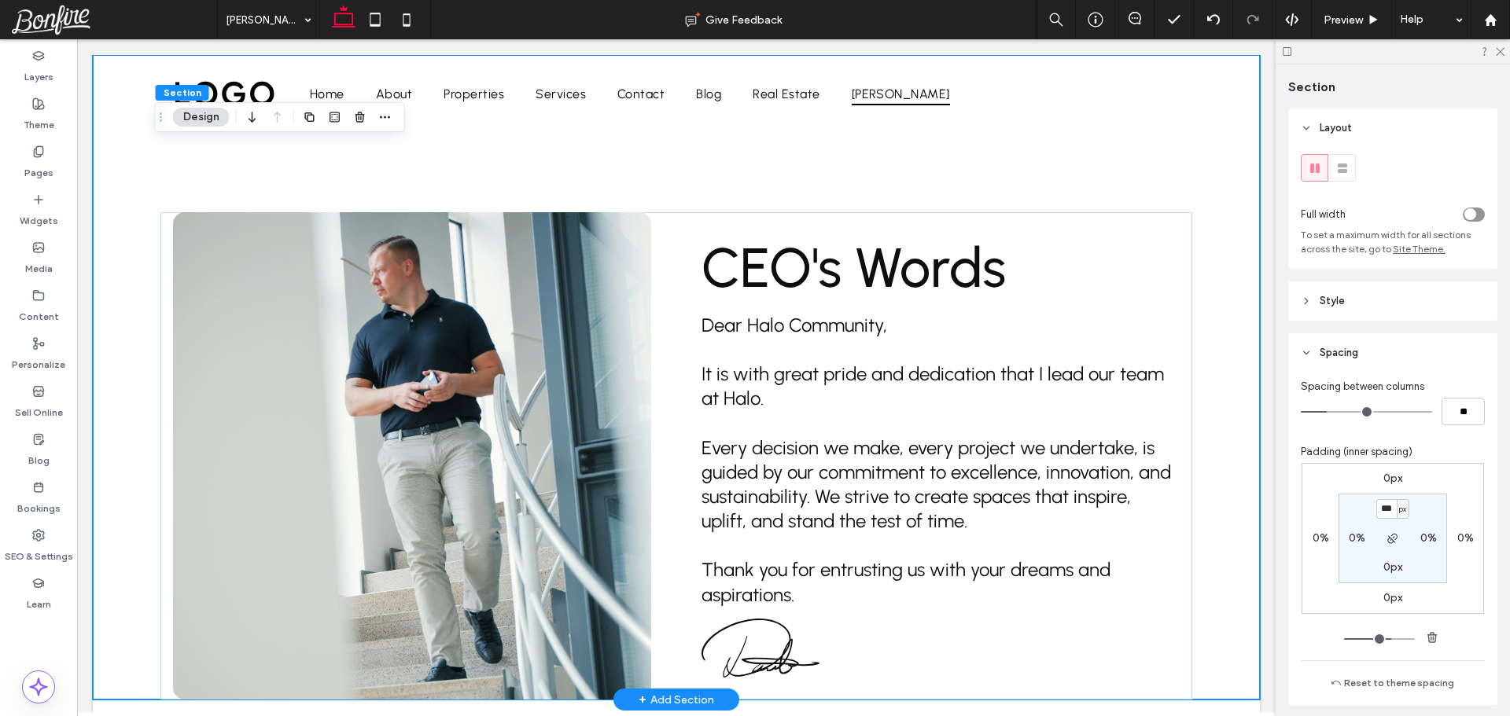
click at [598, 190] on div "CEO's Words Dear Halo Community, It is with great pride and dedication that I l…" at bounding box center [676, 377] width 1032 height 645
click at [764, 262] on span "CEO's Words" at bounding box center [853, 267] width 304 height 67
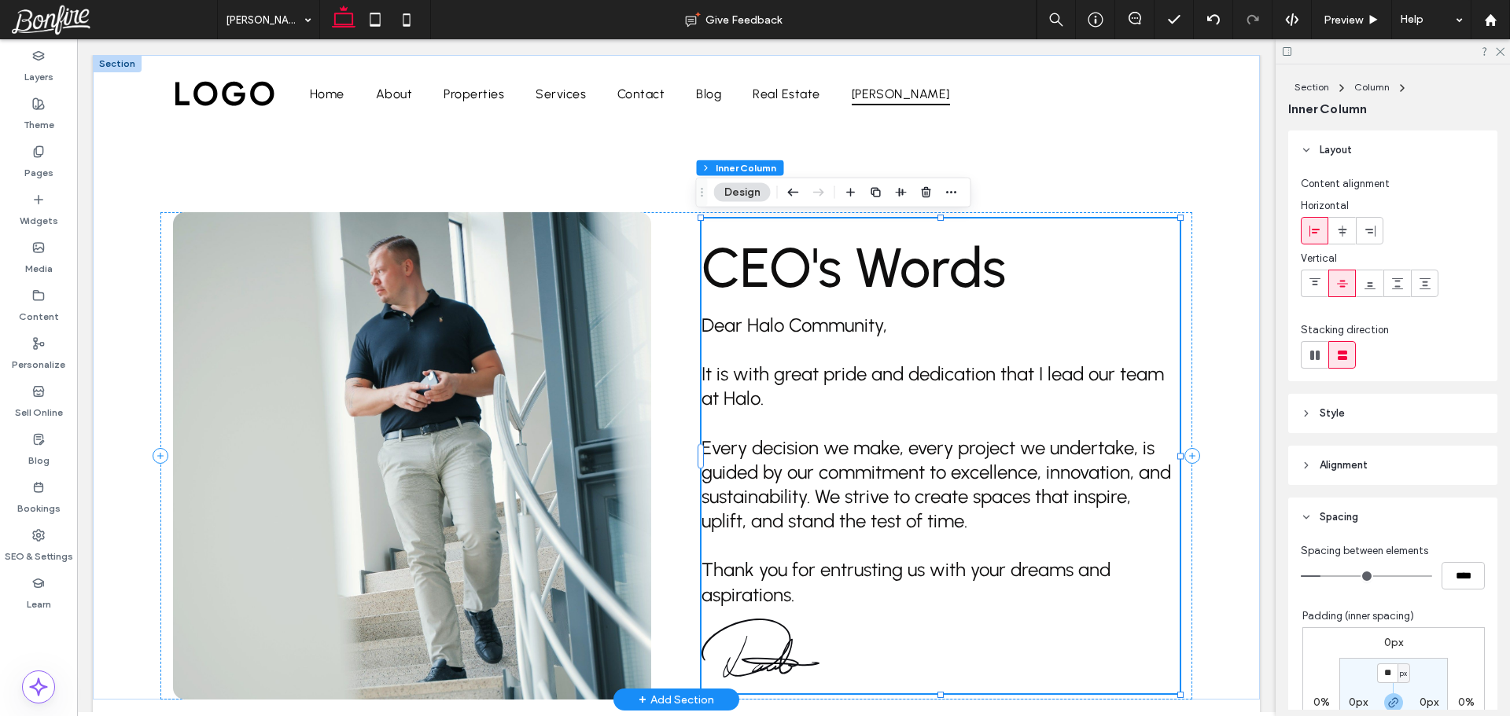
click at [764, 262] on span "CEO's Words" at bounding box center [853, 267] width 304 height 67
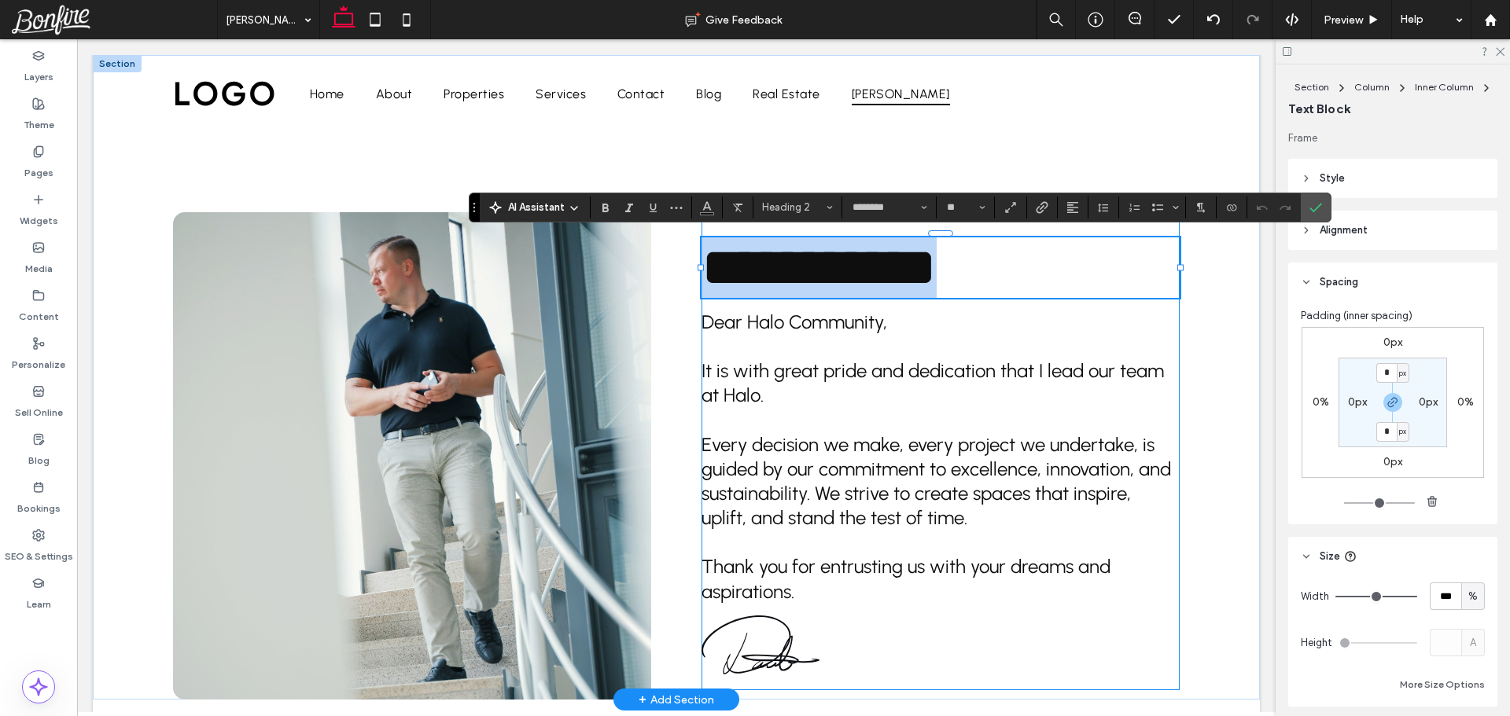
click at [768, 272] on span "**********" at bounding box center [818, 267] width 235 height 55
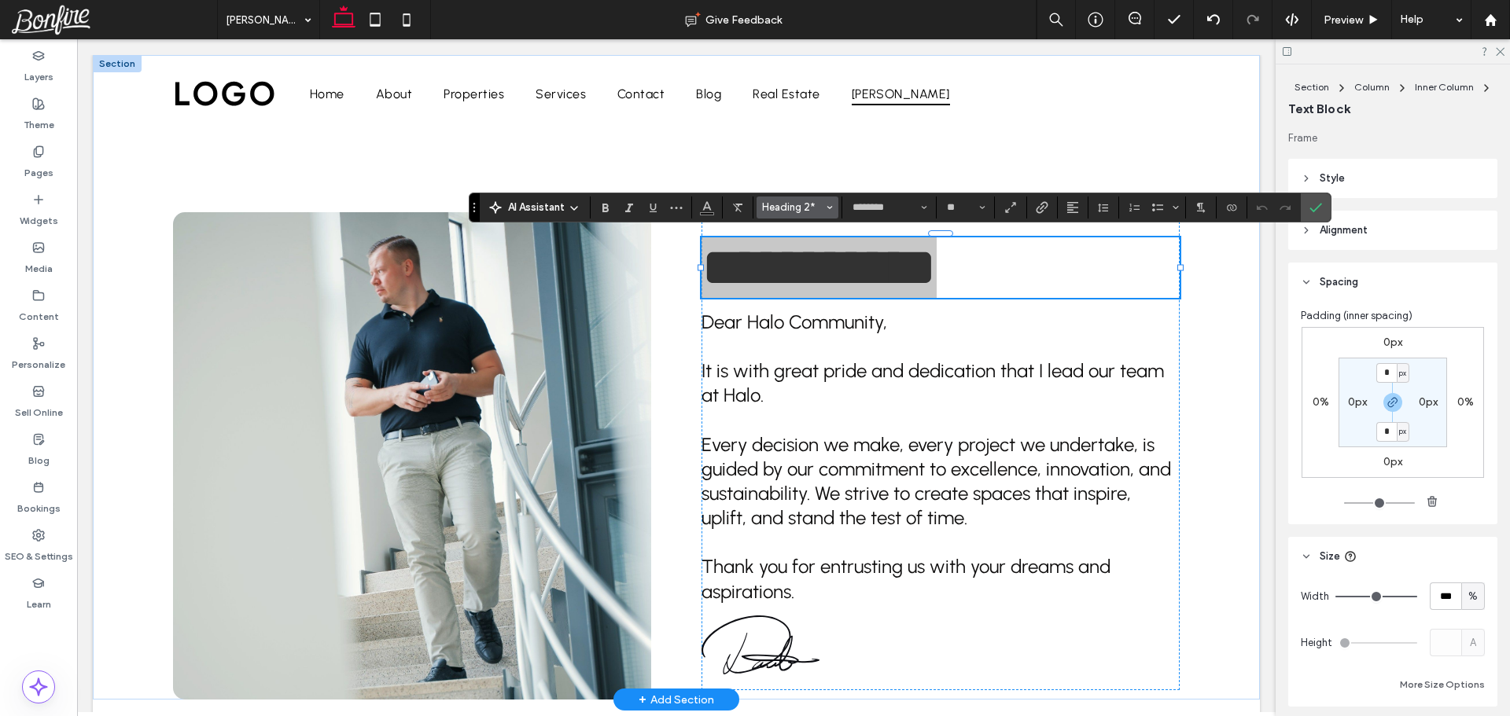
click at [795, 209] on span "Heading 2*" at bounding box center [792, 207] width 61 height 12
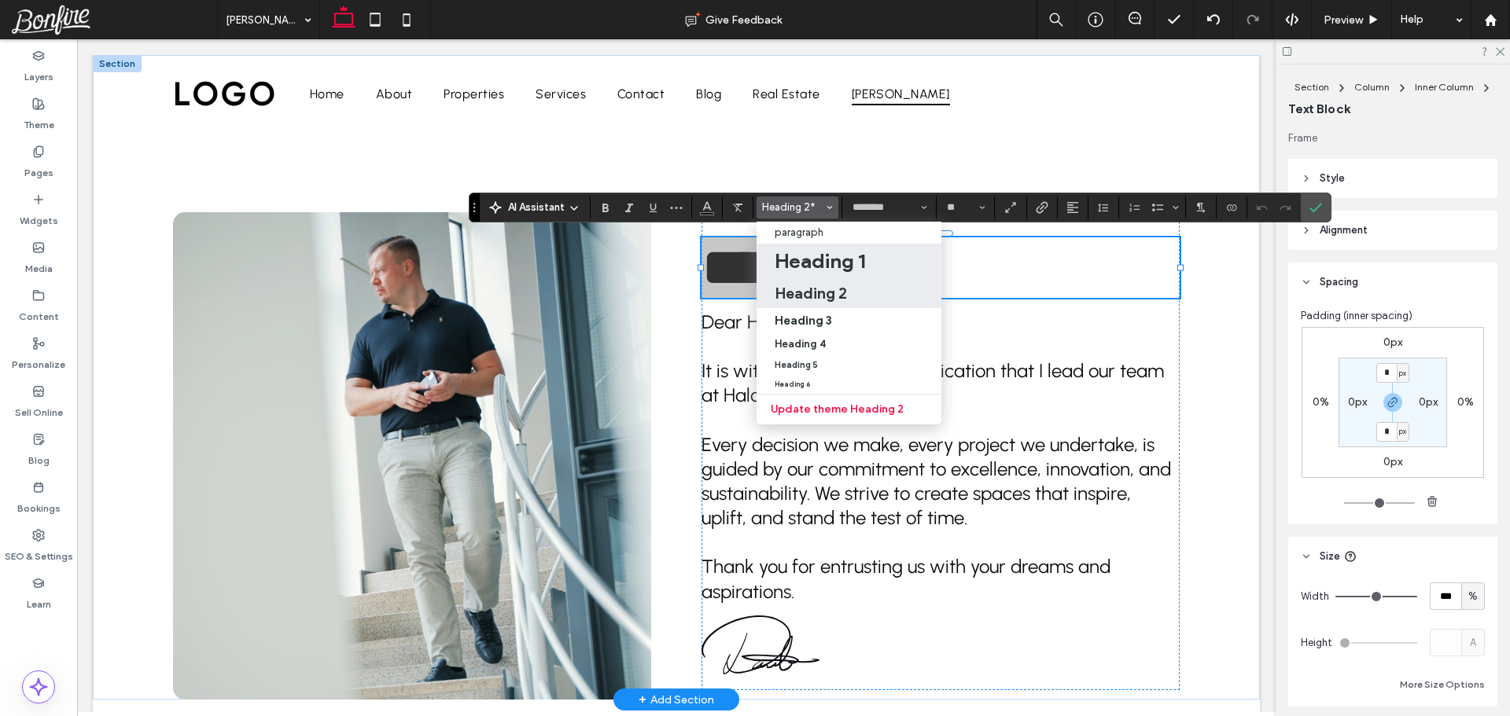
click at [814, 255] on h1 "Heading 1" at bounding box center [820, 260] width 90 height 25
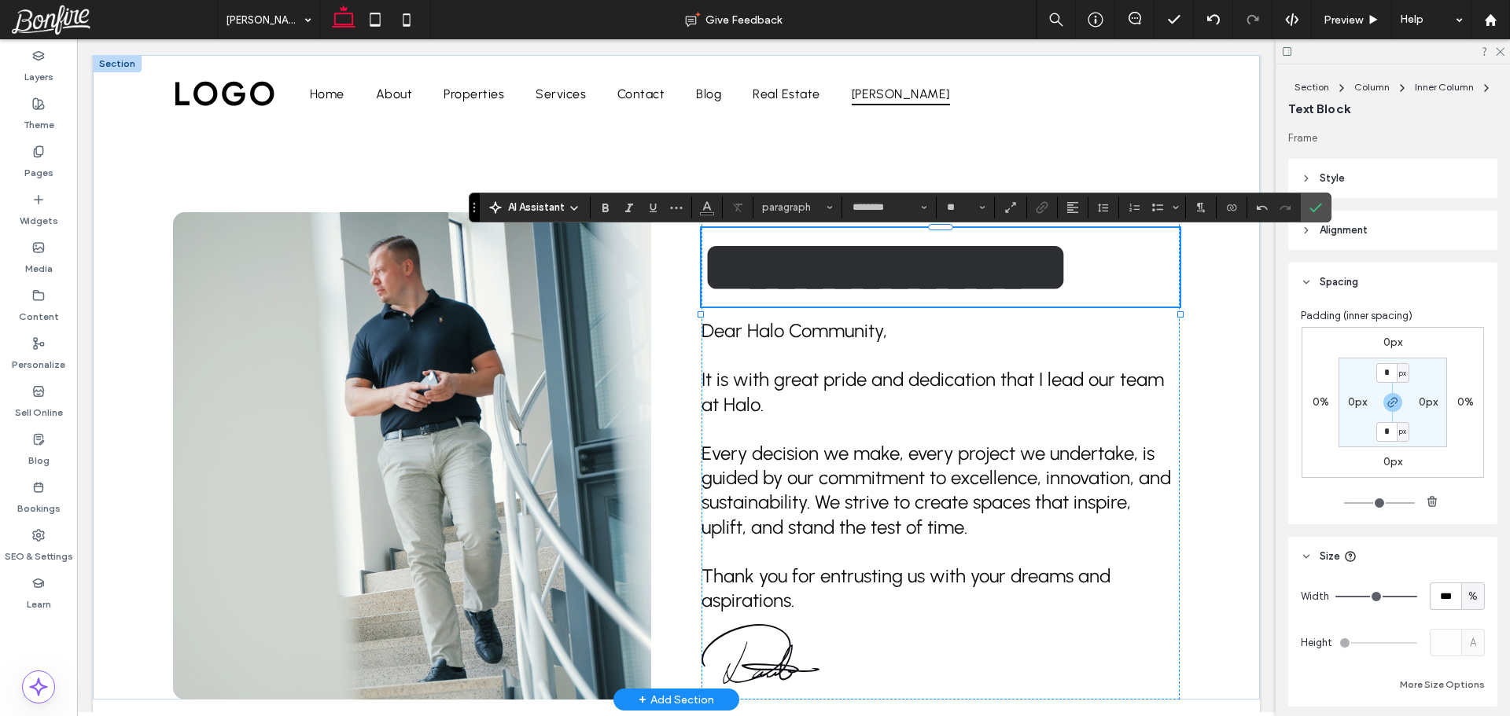
type input "**"
click at [926, 287] on h1 "**********" at bounding box center [940, 267] width 478 height 79
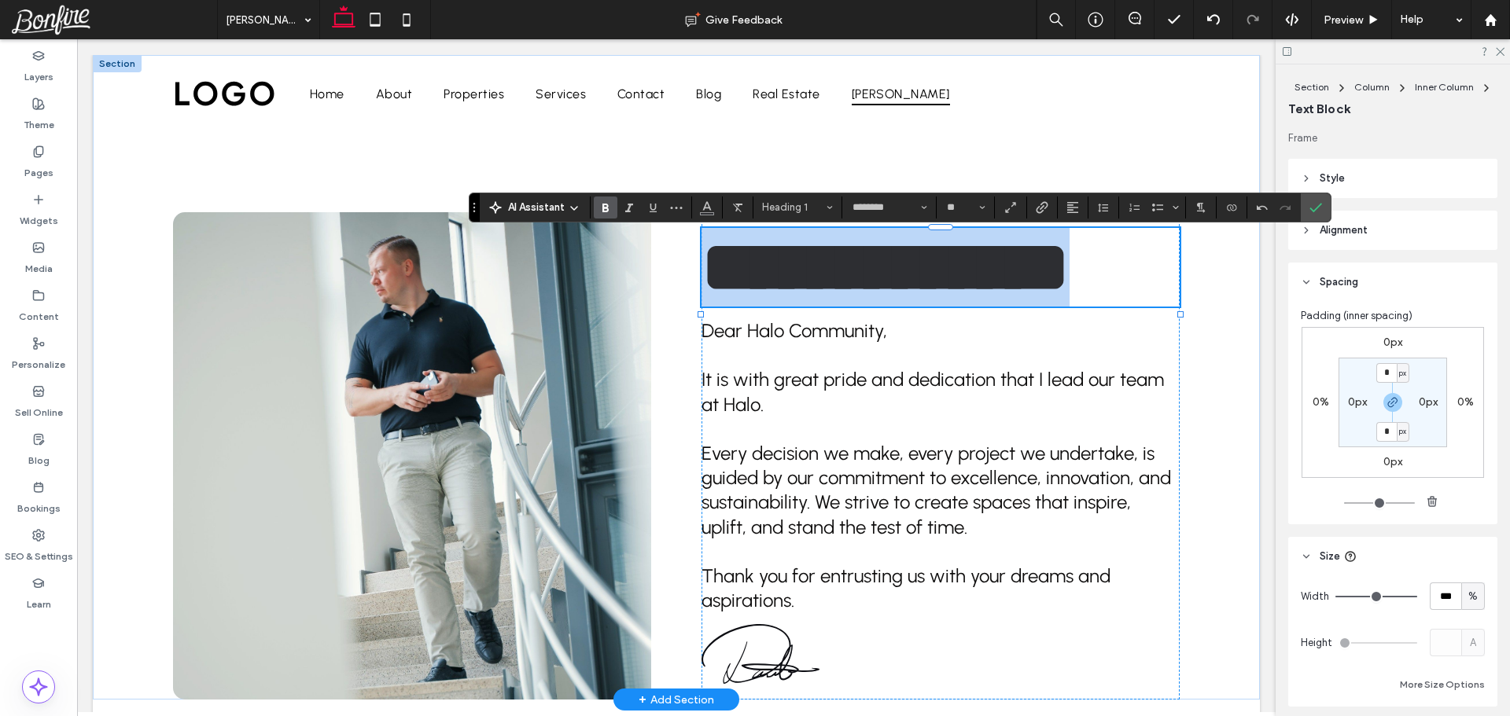
drag, startPoint x: 988, startPoint y: 353, endPoint x: 709, endPoint y: 283, distance: 287.0
click at [709, 283] on h1 "**********" at bounding box center [940, 267] width 478 height 79
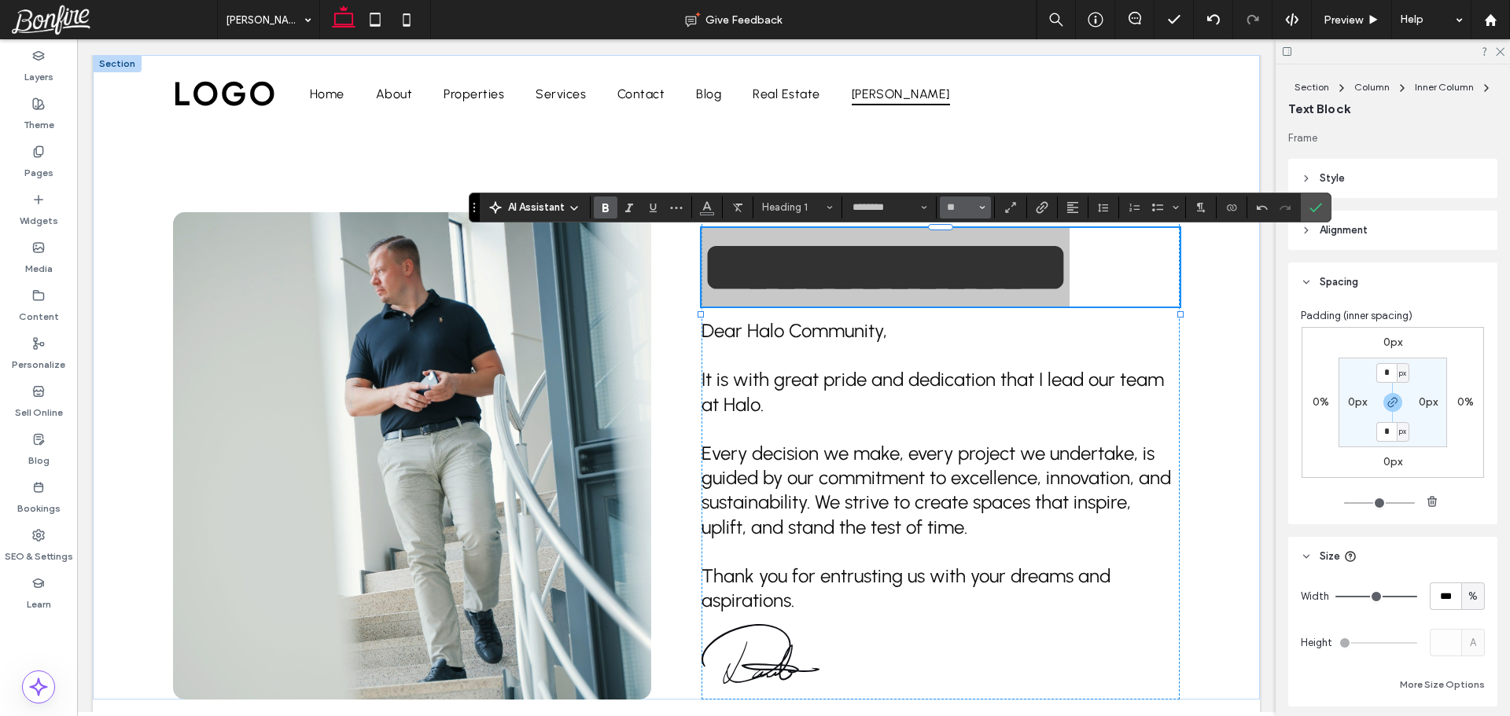
click at [962, 207] on input "**" at bounding box center [960, 207] width 31 height 13
click at [955, 204] on input "Size-input" at bounding box center [960, 207] width 31 height 13
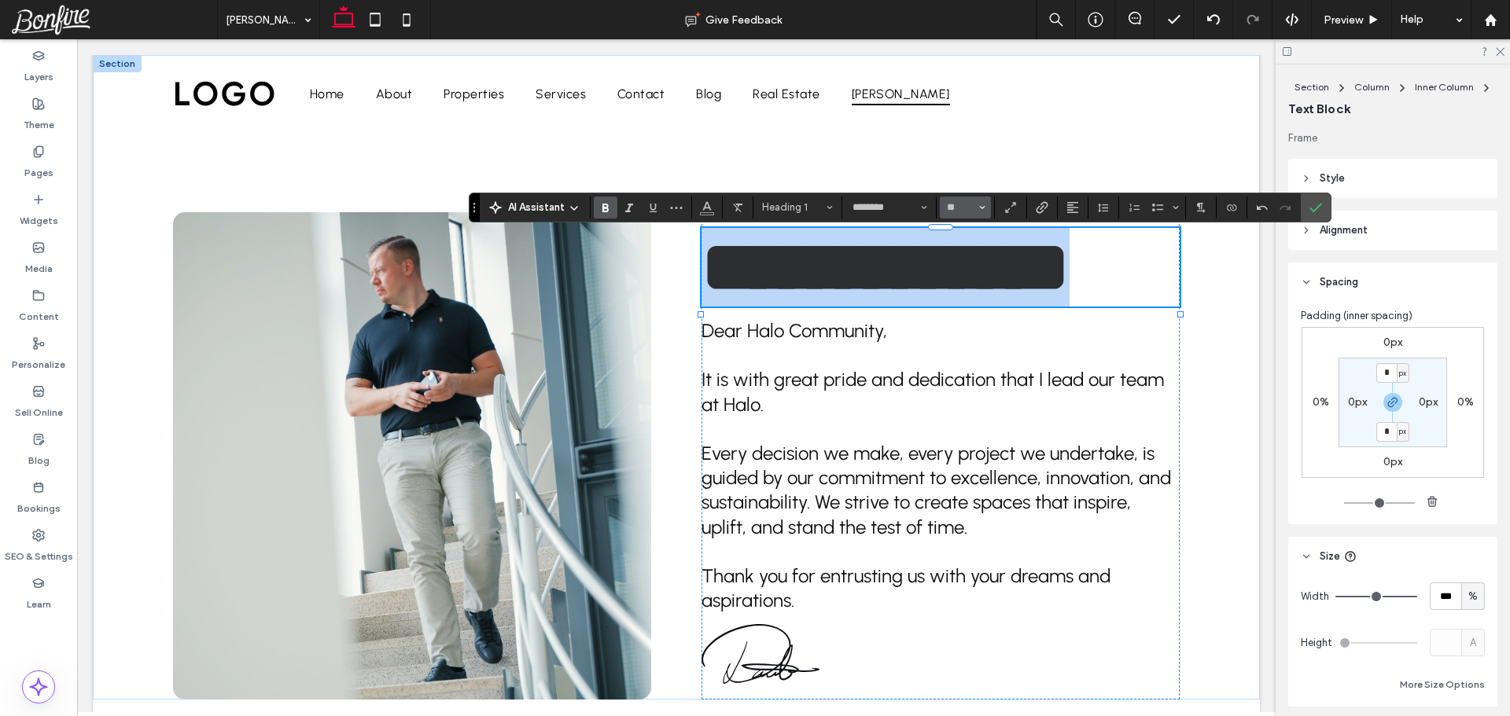
type input "**"
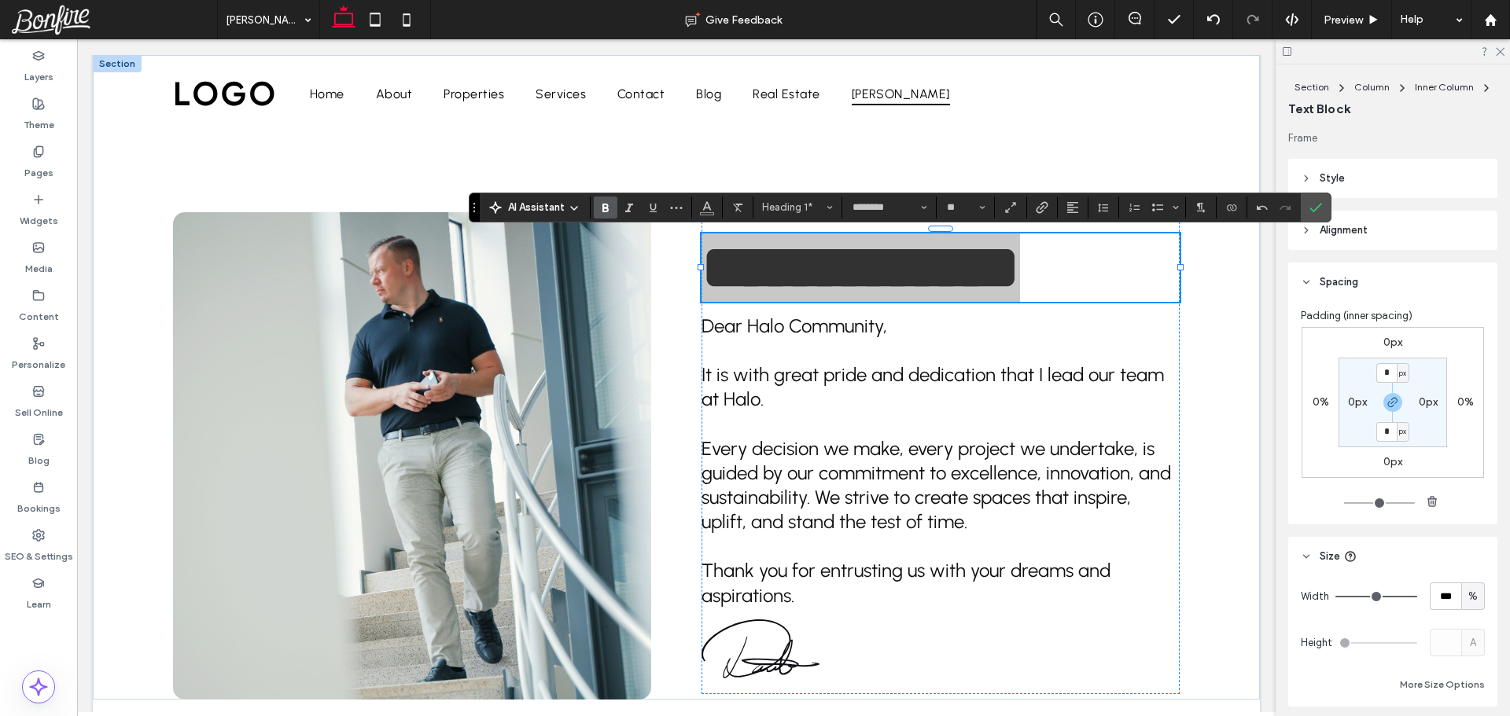
click at [609, 204] on icon "Bold" at bounding box center [605, 207] width 13 height 13
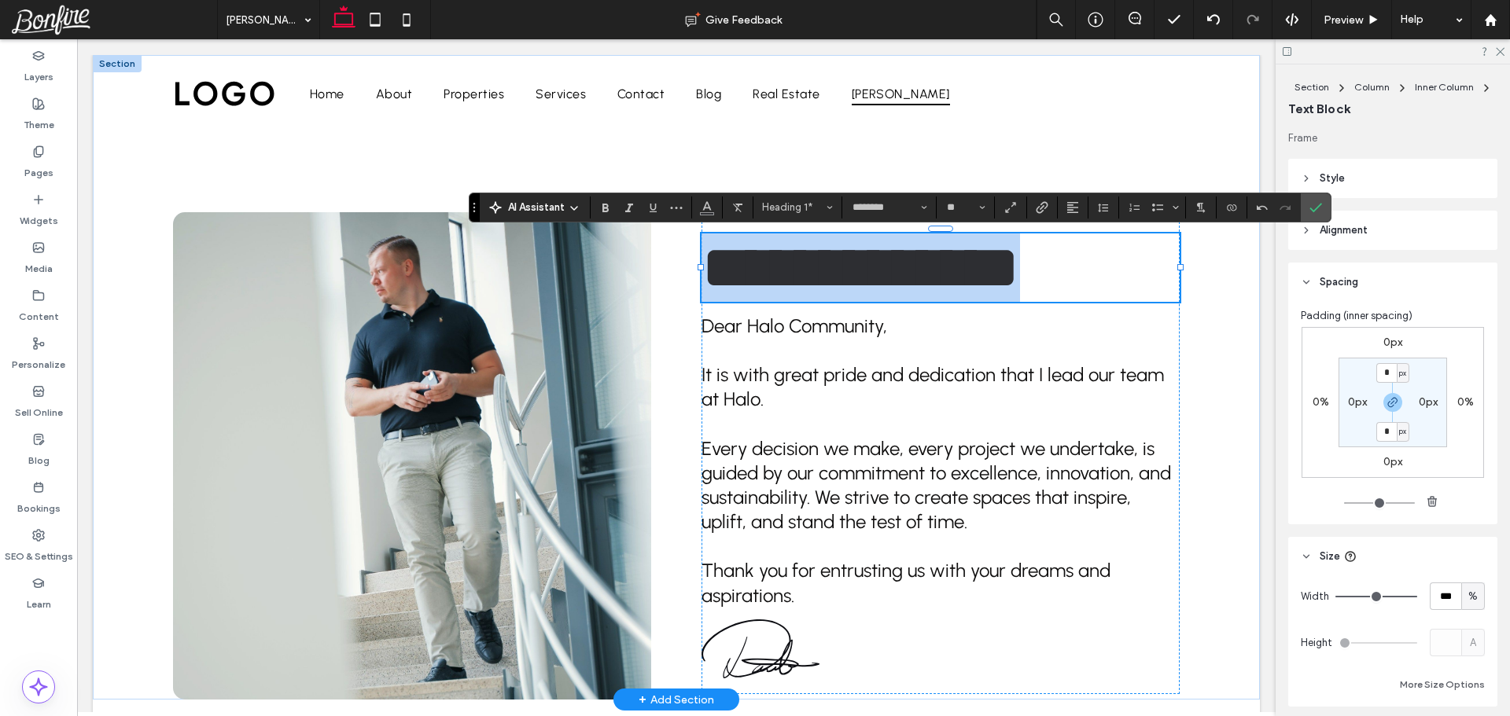
click at [929, 283] on span "**********" at bounding box center [860, 268] width 318 height 62
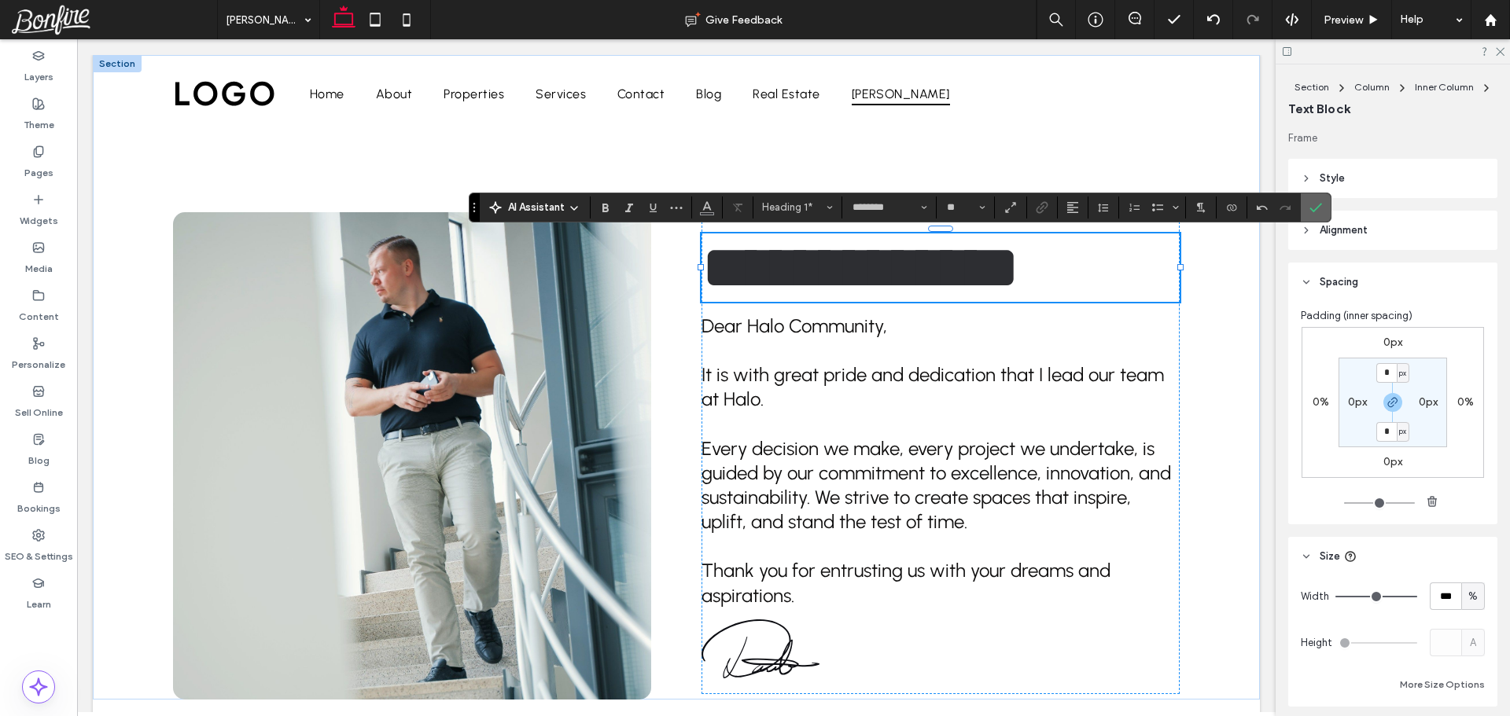
click at [1312, 208] on icon "Confirm" at bounding box center [1315, 207] width 13 height 13
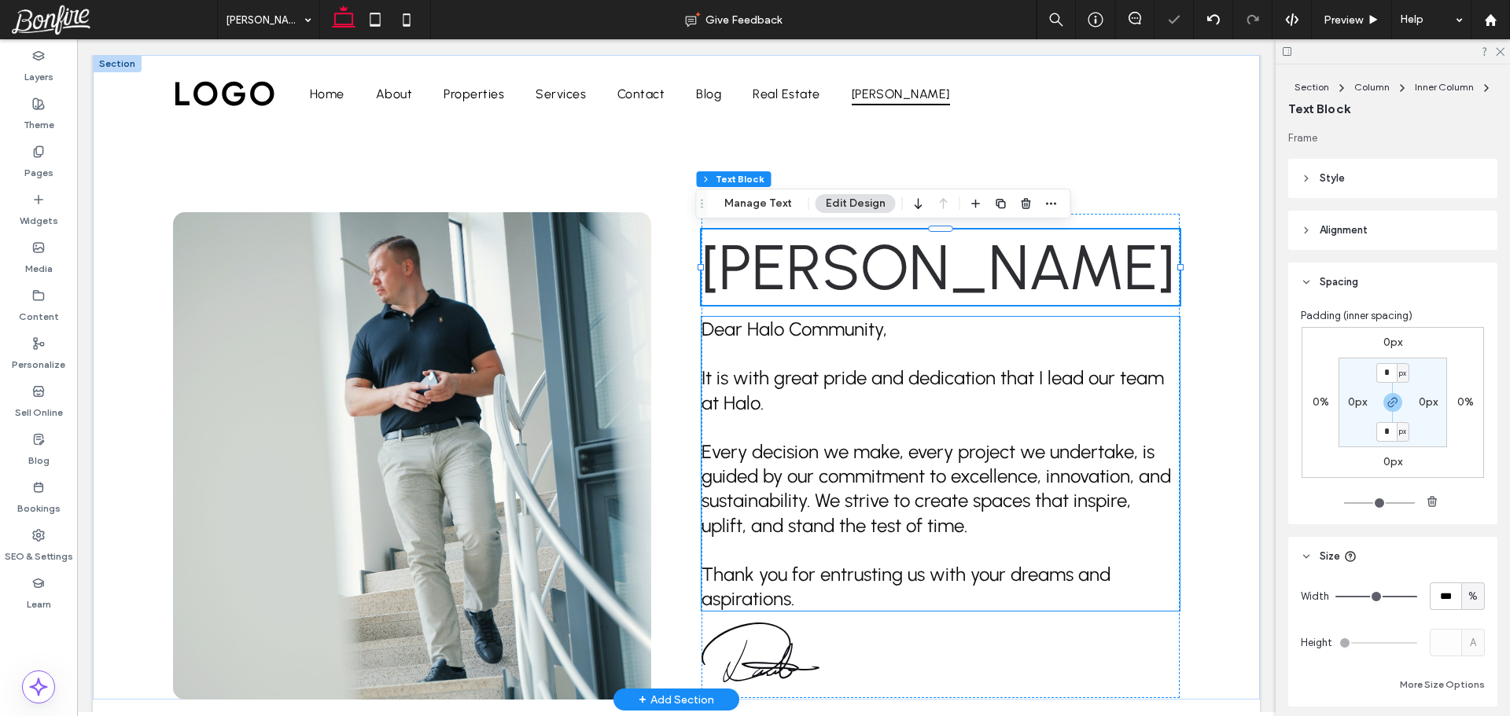
click at [826, 340] on span "Dear Halo Community," at bounding box center [794, 329] width 186 height 23
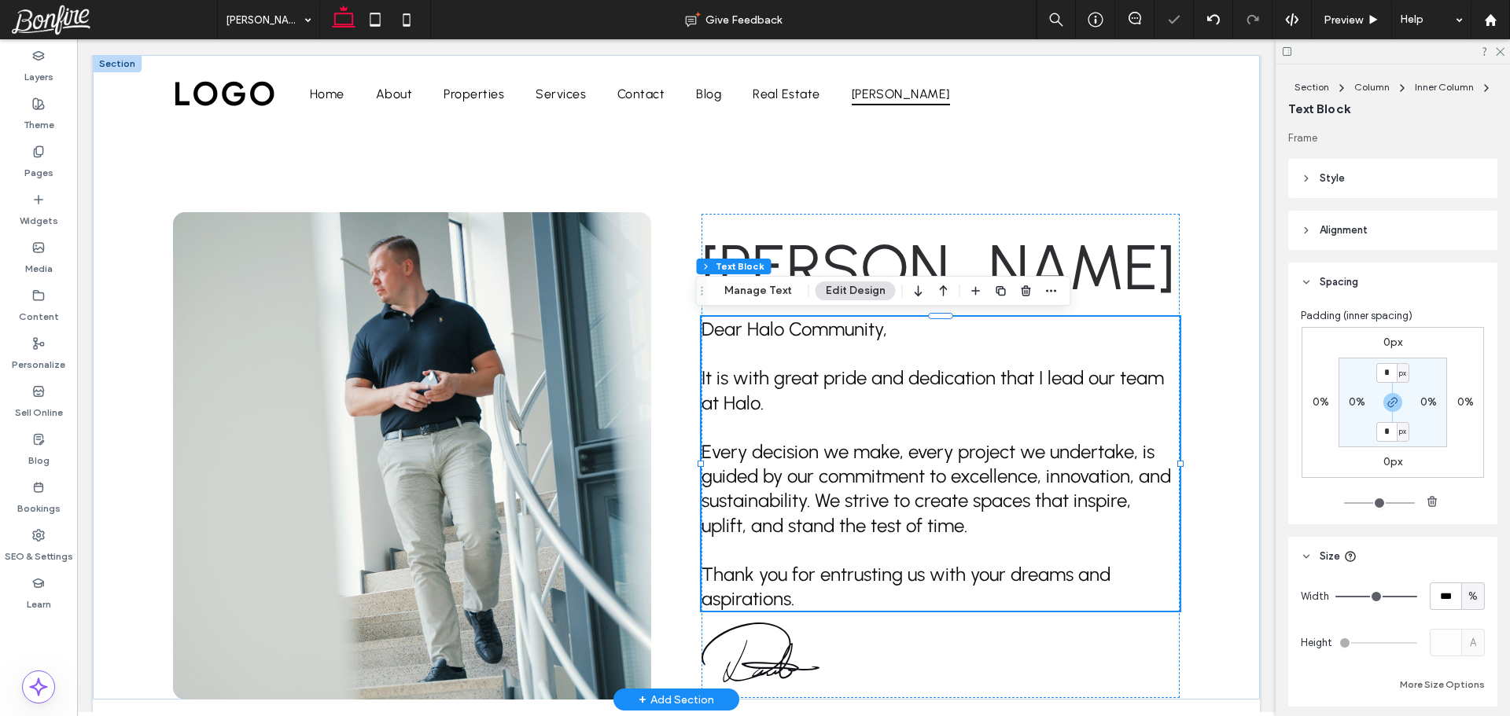
click at [826, 340] on div "Dear Halo Community, It is with great pride and dedication that I lead our team…" at bounding box center [940, 464] width 478 height 294
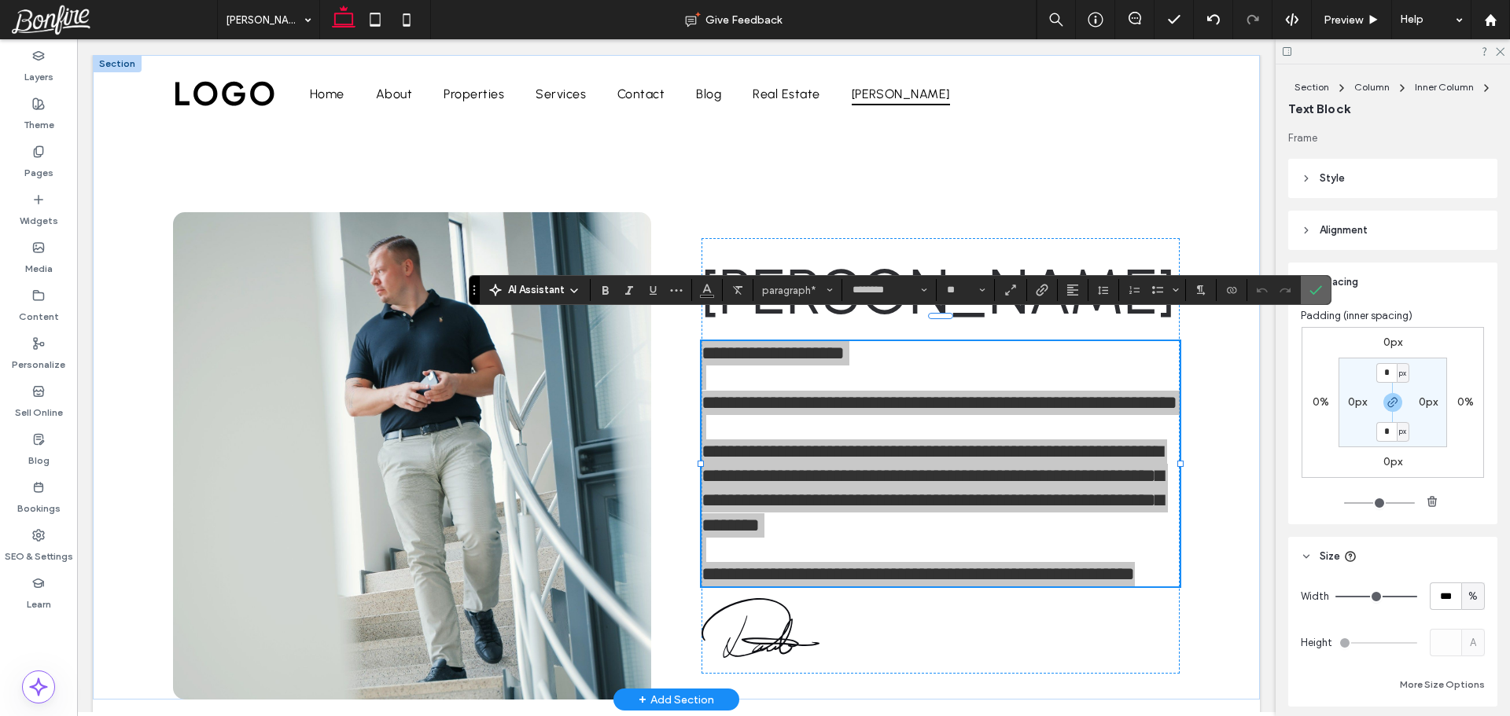
click at [1312, 291] on icon "Confirm" at bounding box center [1315, 290] width 13 height 13
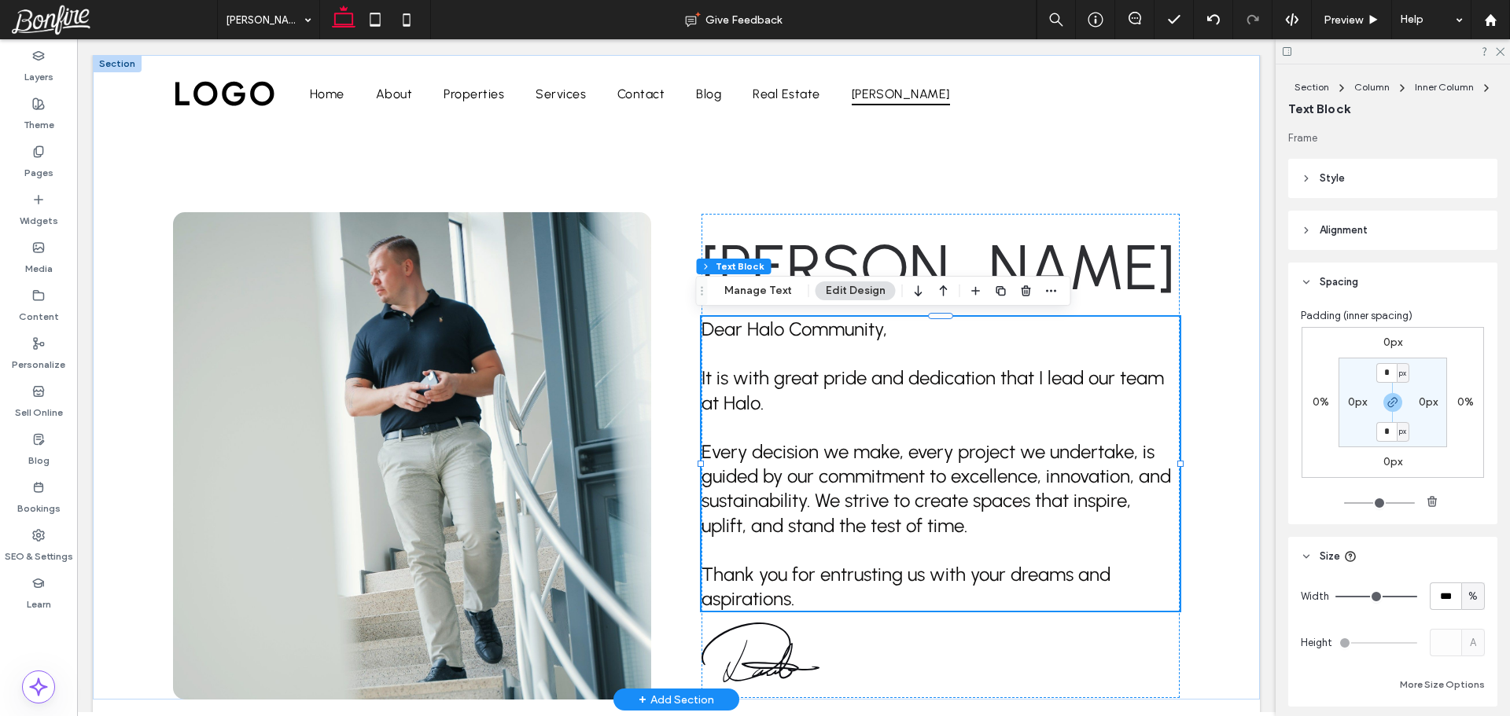
click at [746, 399] on span "It is with great pride and dedication that I lead our team at Halo." at bounding box center [932, 389] width 462 height 47
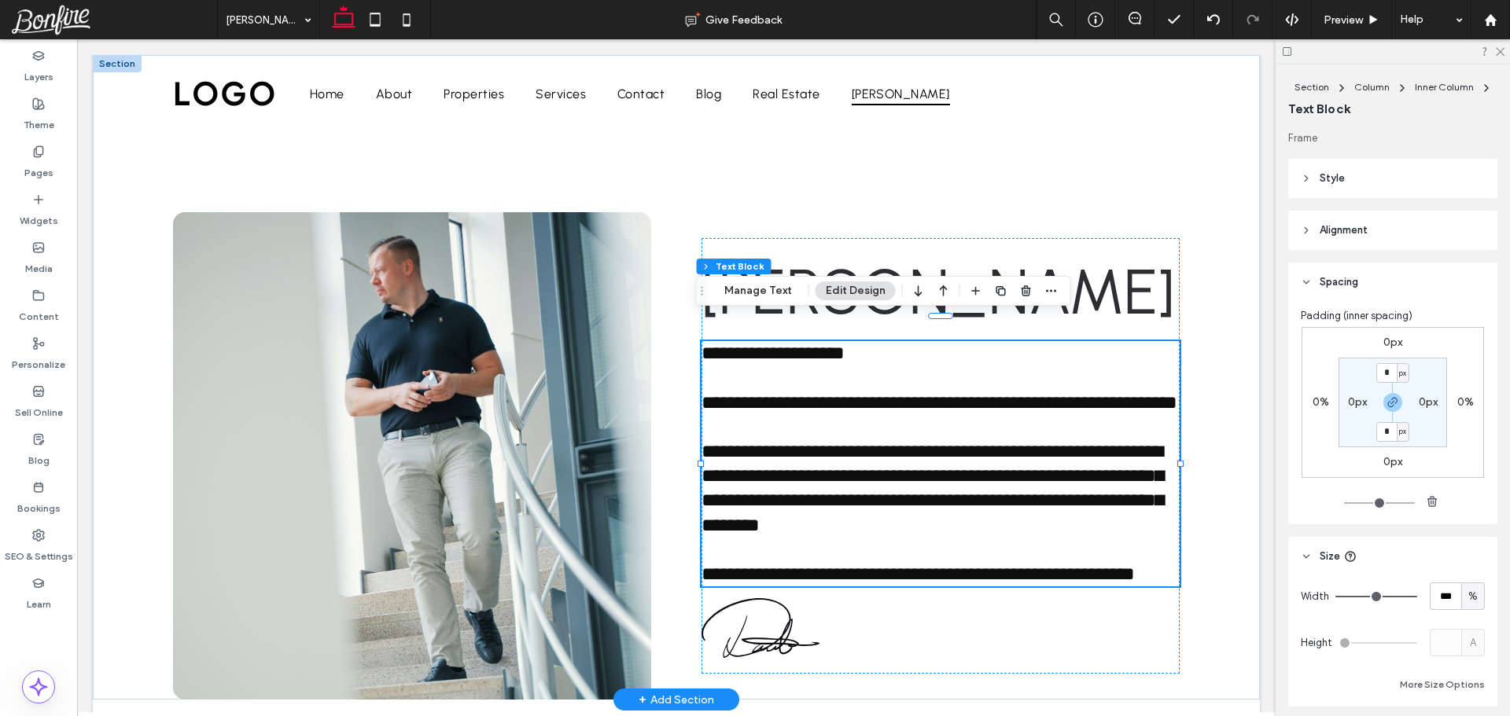
click at [746, 399] on span "**********" at bounding box center [939, 402] width 476 height 19
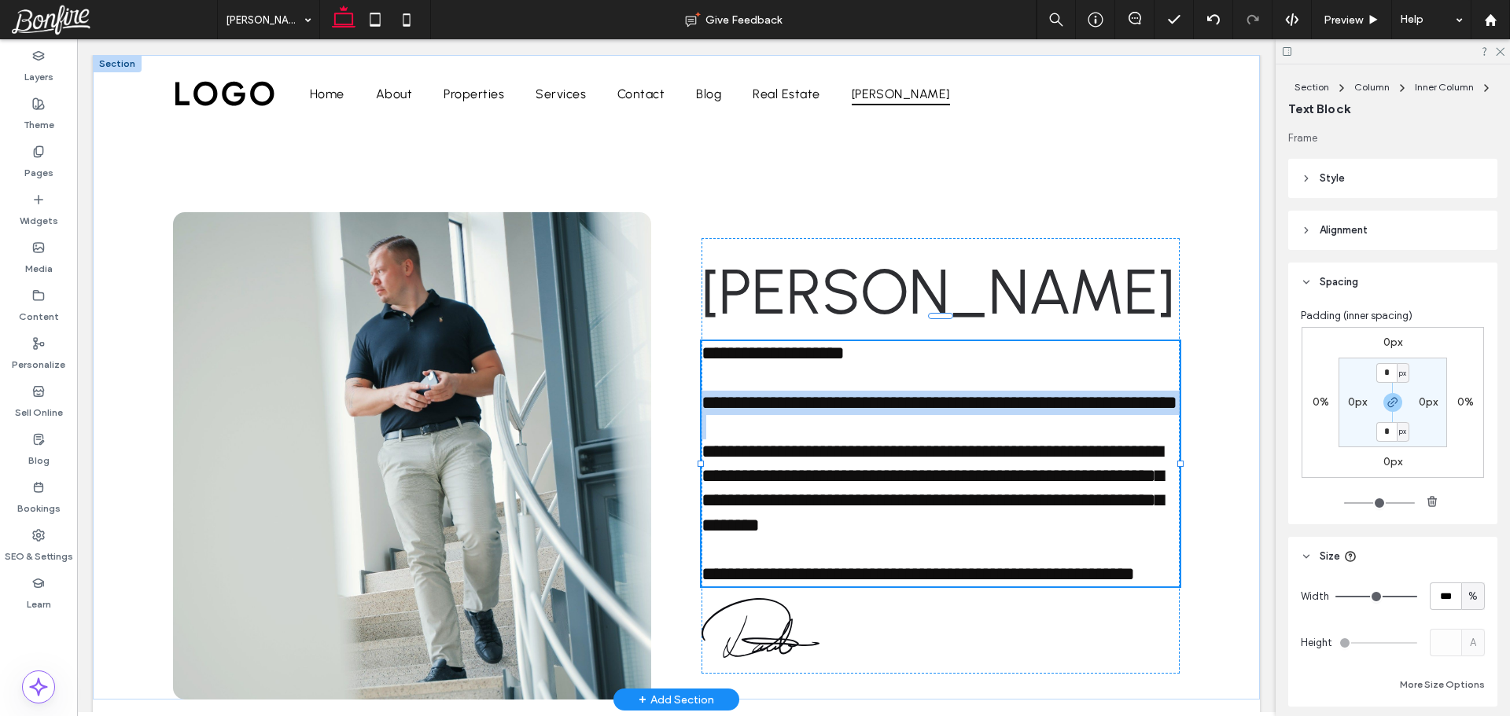
click at [746, 399] on span "**********" at bounding box center [939, 402] width 476 height 19
type input "********"
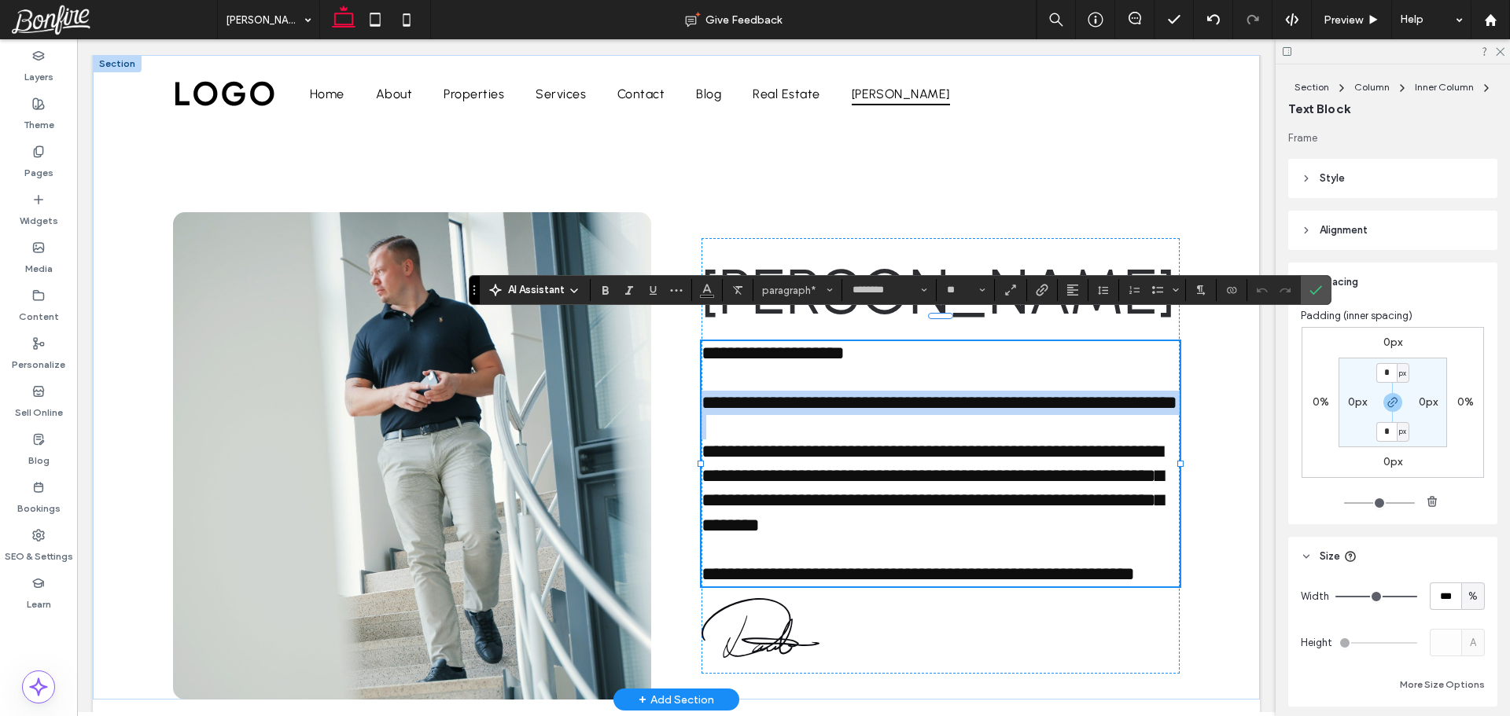
click at [746, 399] on span "**********" at bounding box center [939, 402] width 476 height 19
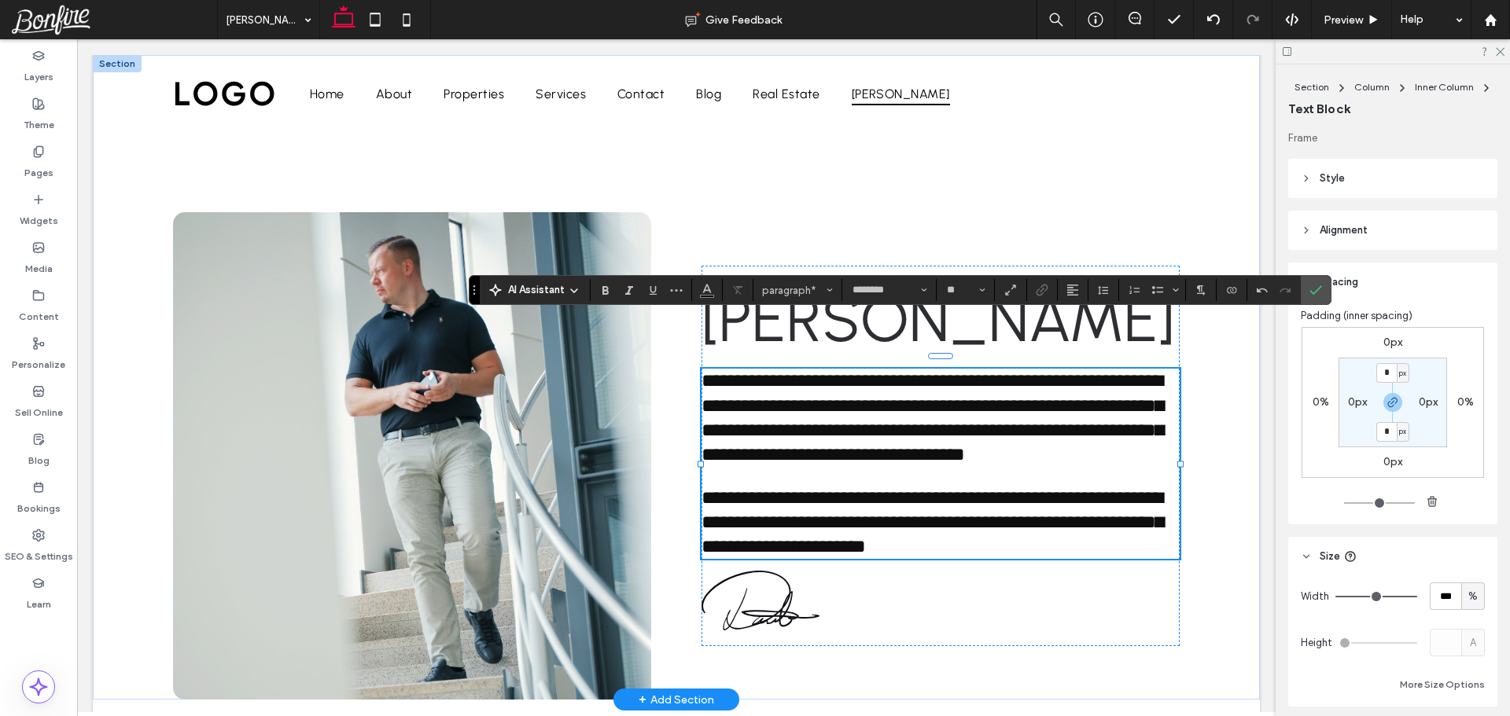
click at [848, 467] on p "**********" at bounding box center [940, 418] width 478 height 98
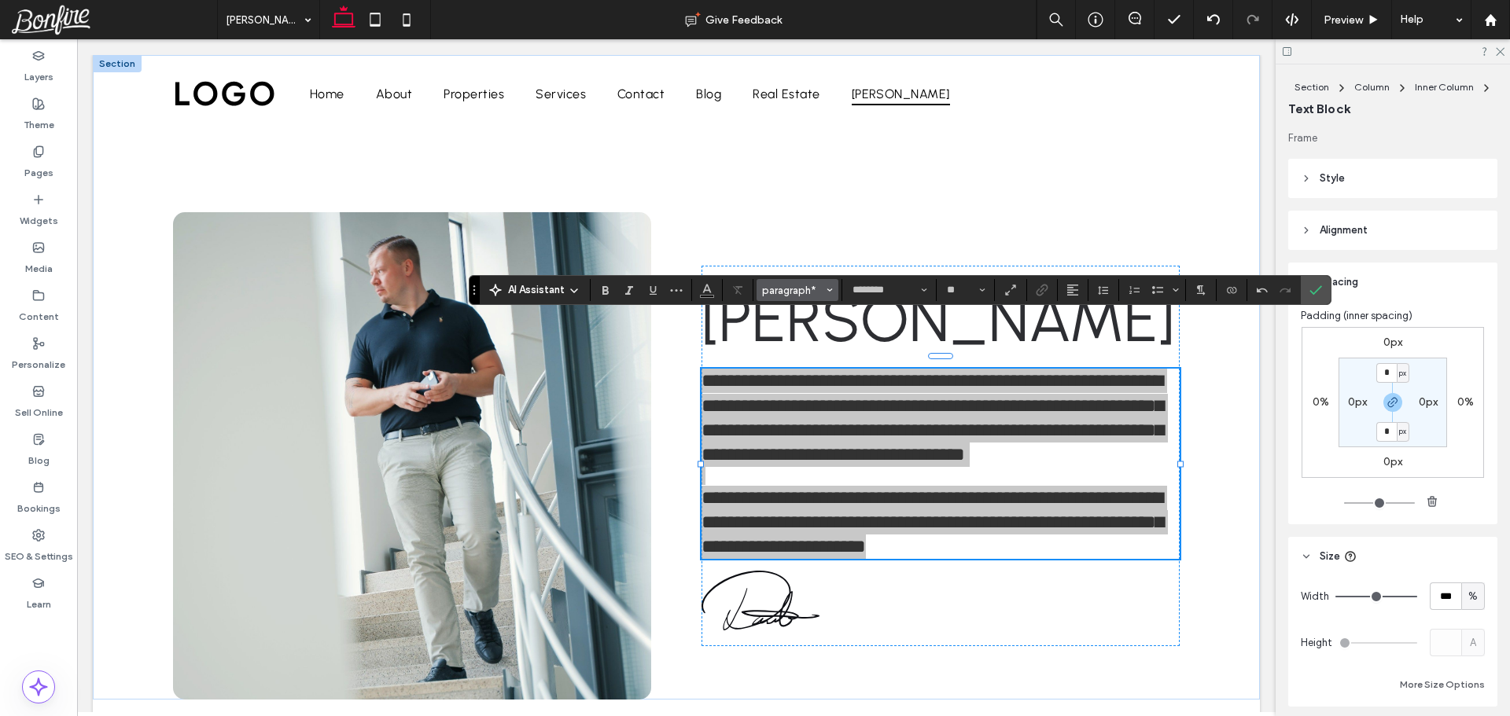
click at [779, 285] on span "paragraph*" at bounding box center [792, 291] width 61 height 12
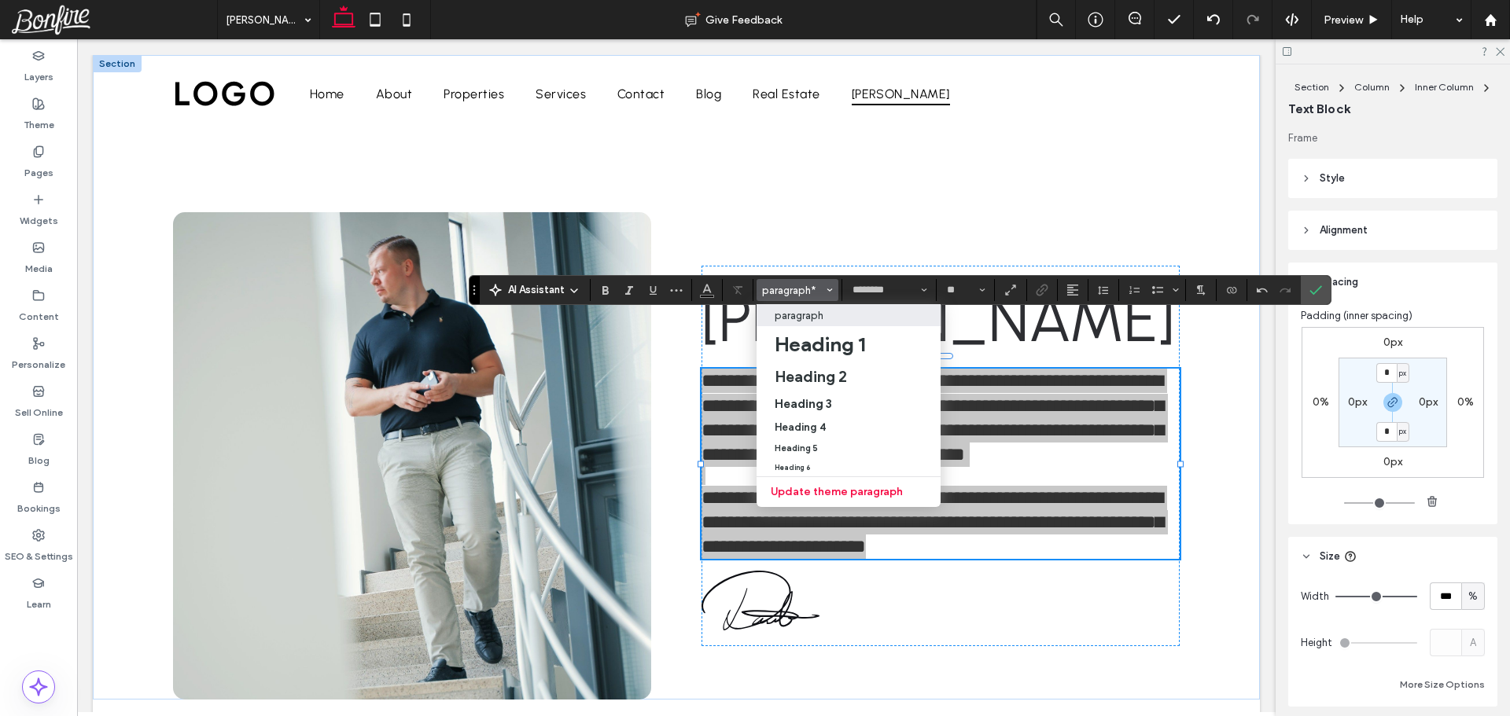
click at [821, 318] on p "paragraph" at bounding box center [799, 316] width 49 height 12
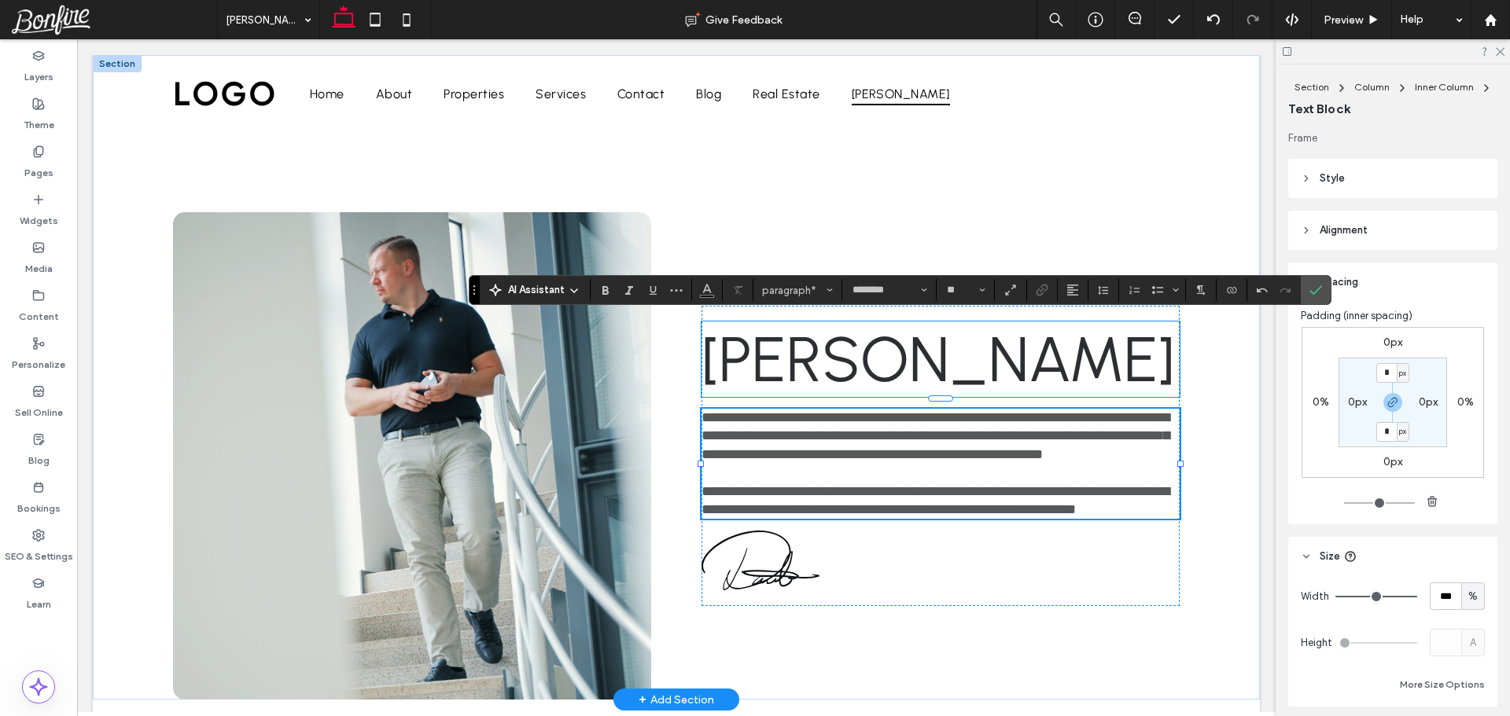
type input "**"
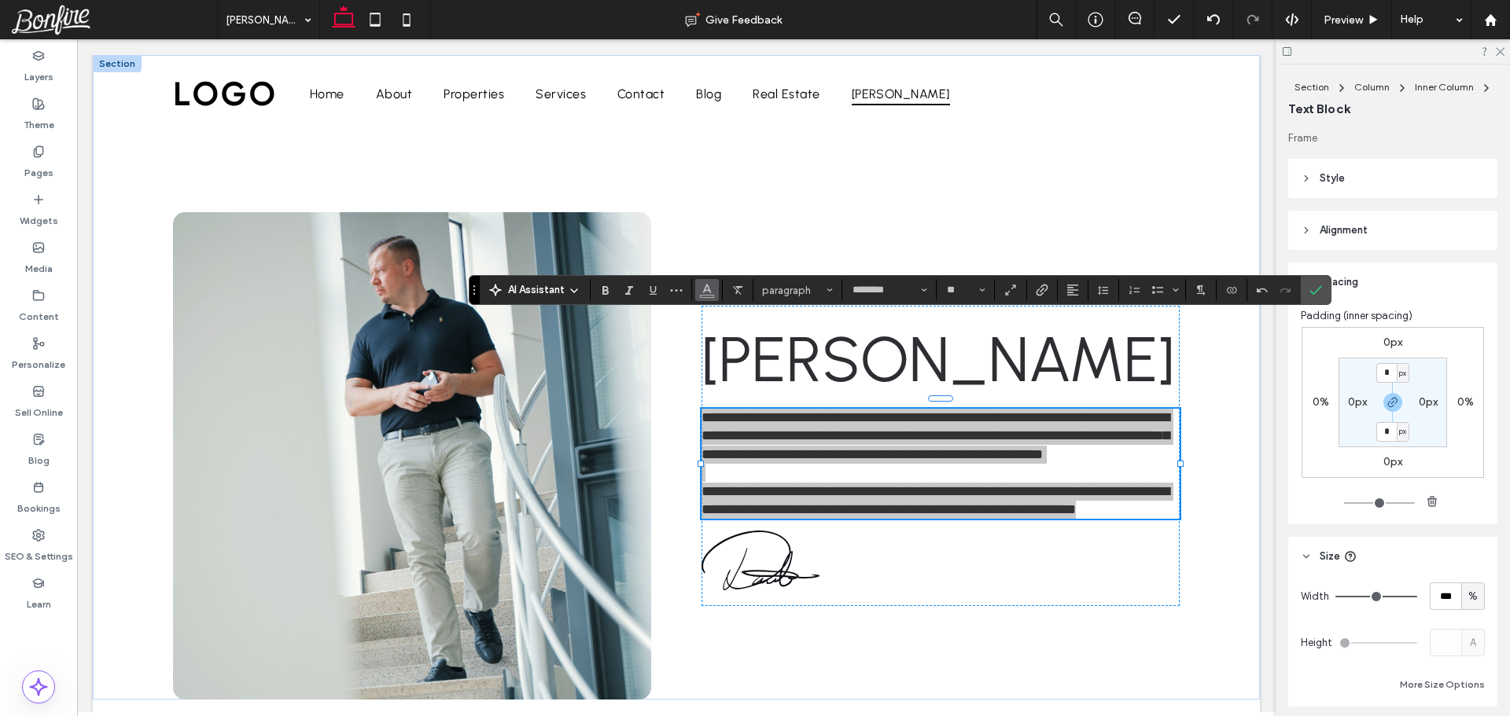
click at [706, 293] on icon "Color" at bounding box center [707, 288] width 13 height 13
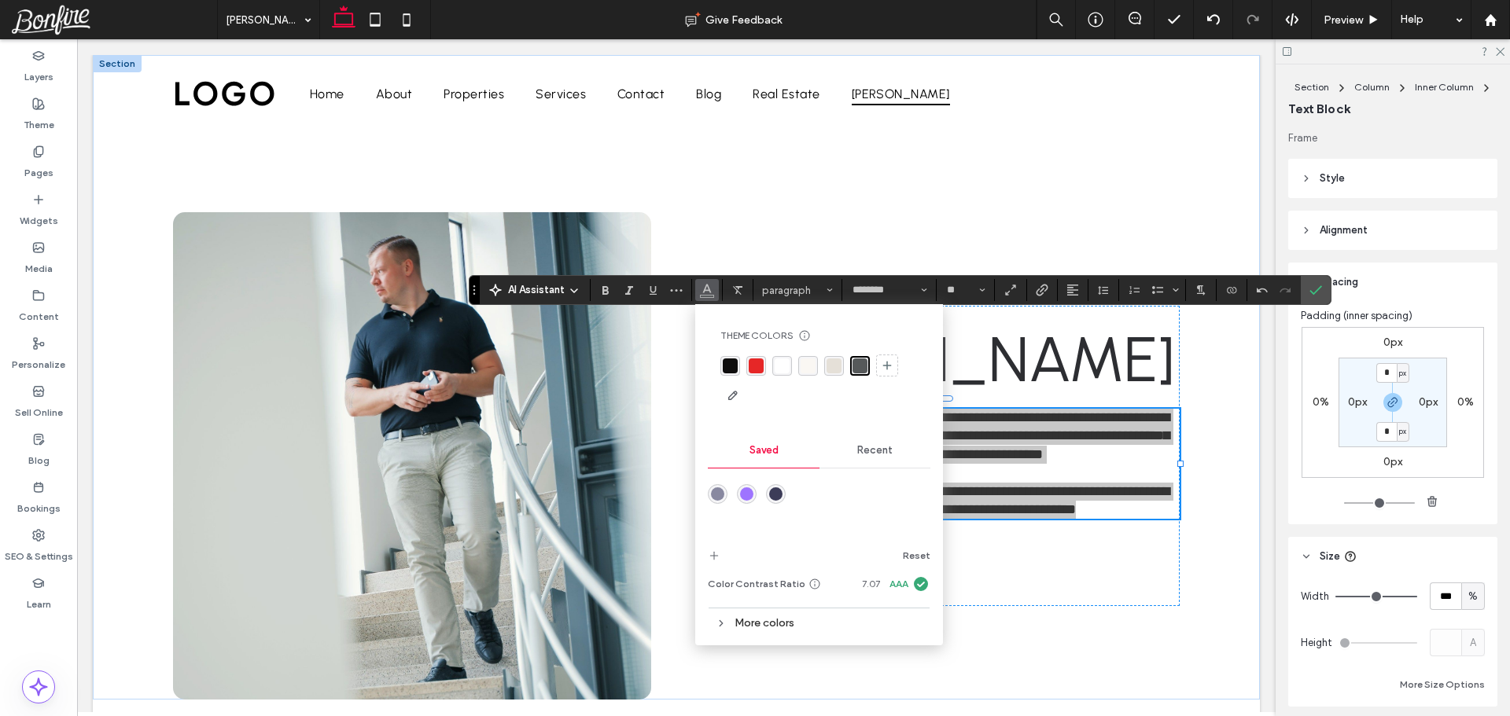
click at [721, 359] on div "rgba(15, 14, 14, 1)" at bounding box center [730, 366] width 20 height 20
click at [1320, 285] on icon "Confirm" at bounding box center [1315, 290] width 13 height 13
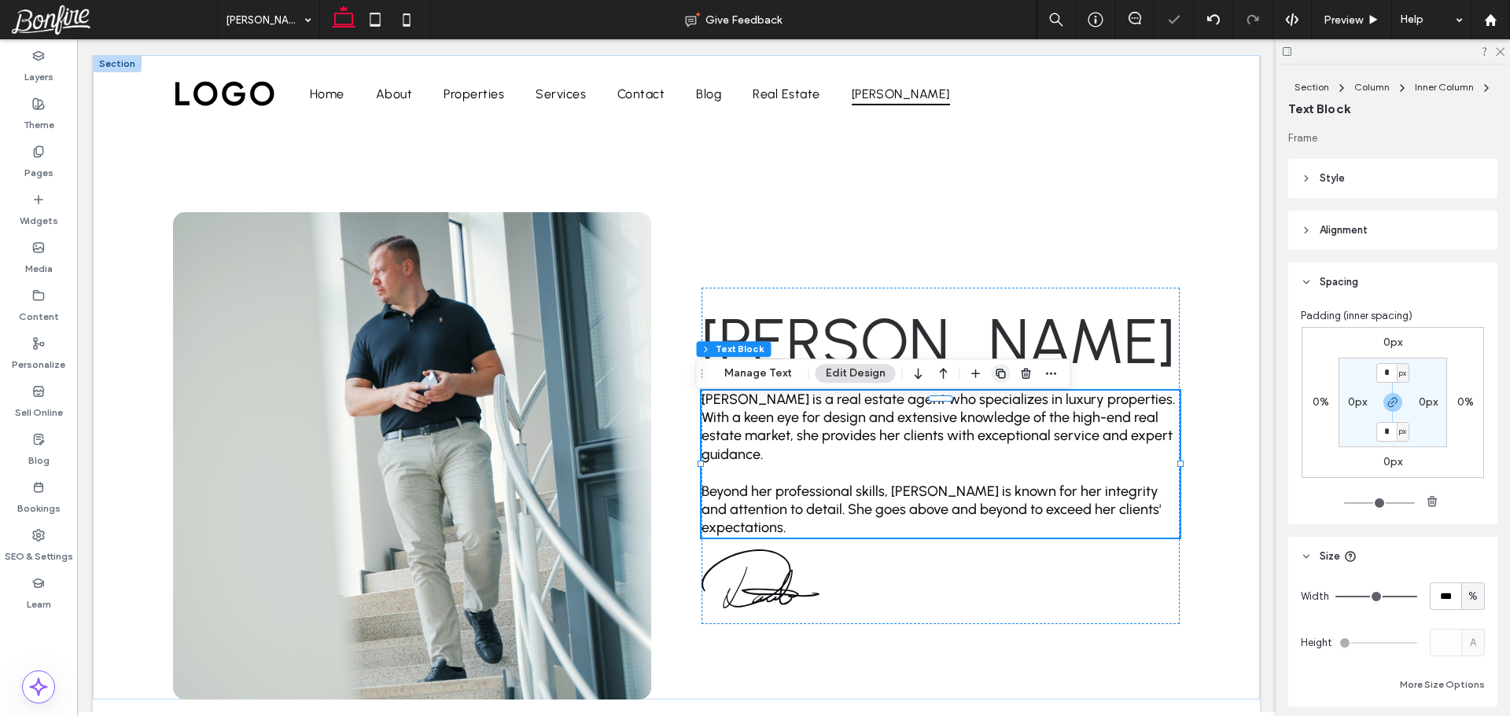
click at [1005, 369] on span "button" at bounding box center [1001, 373] width 19 height 19
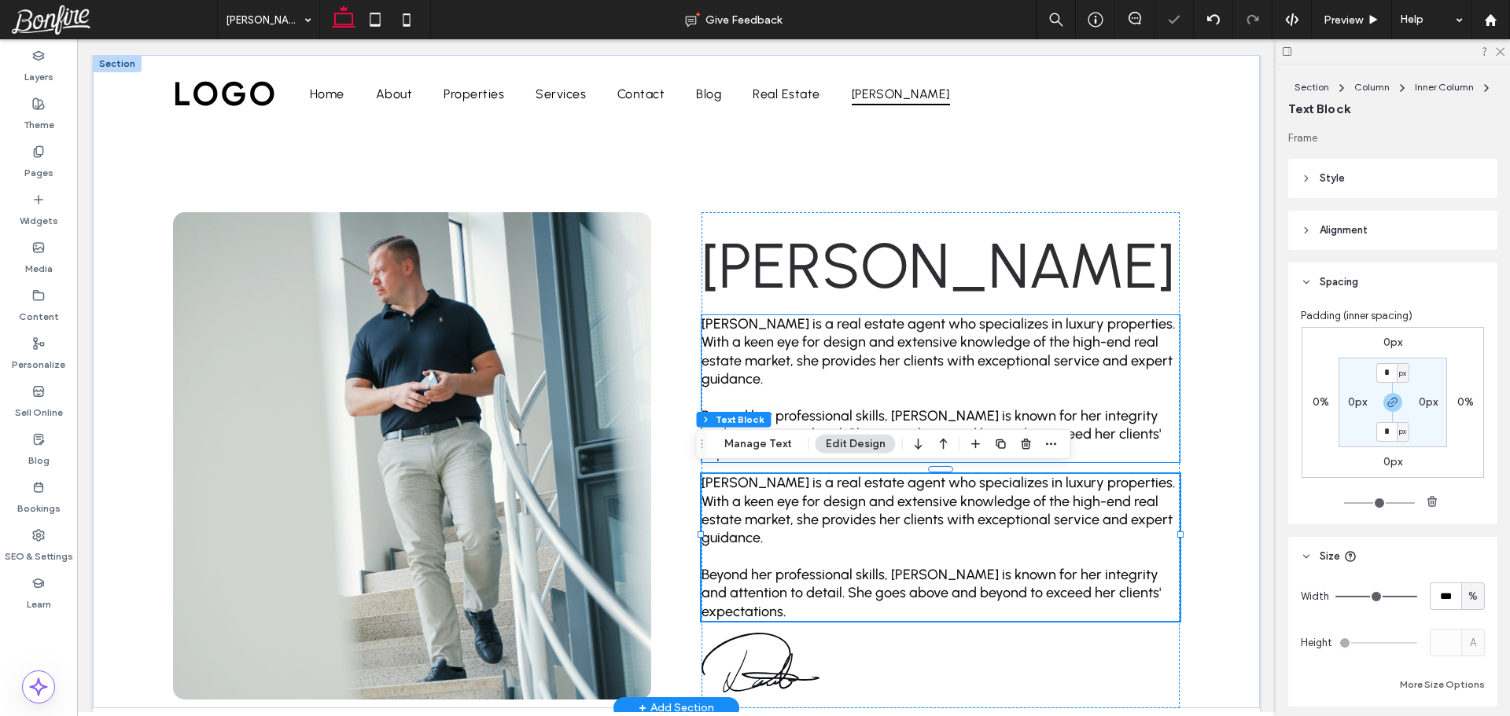
click at [798, 355] on span "[PERSON_NAME] is a real estate agent who specializes in luxury properties. With…" at bounding box center [937, 351] width 473 height 72
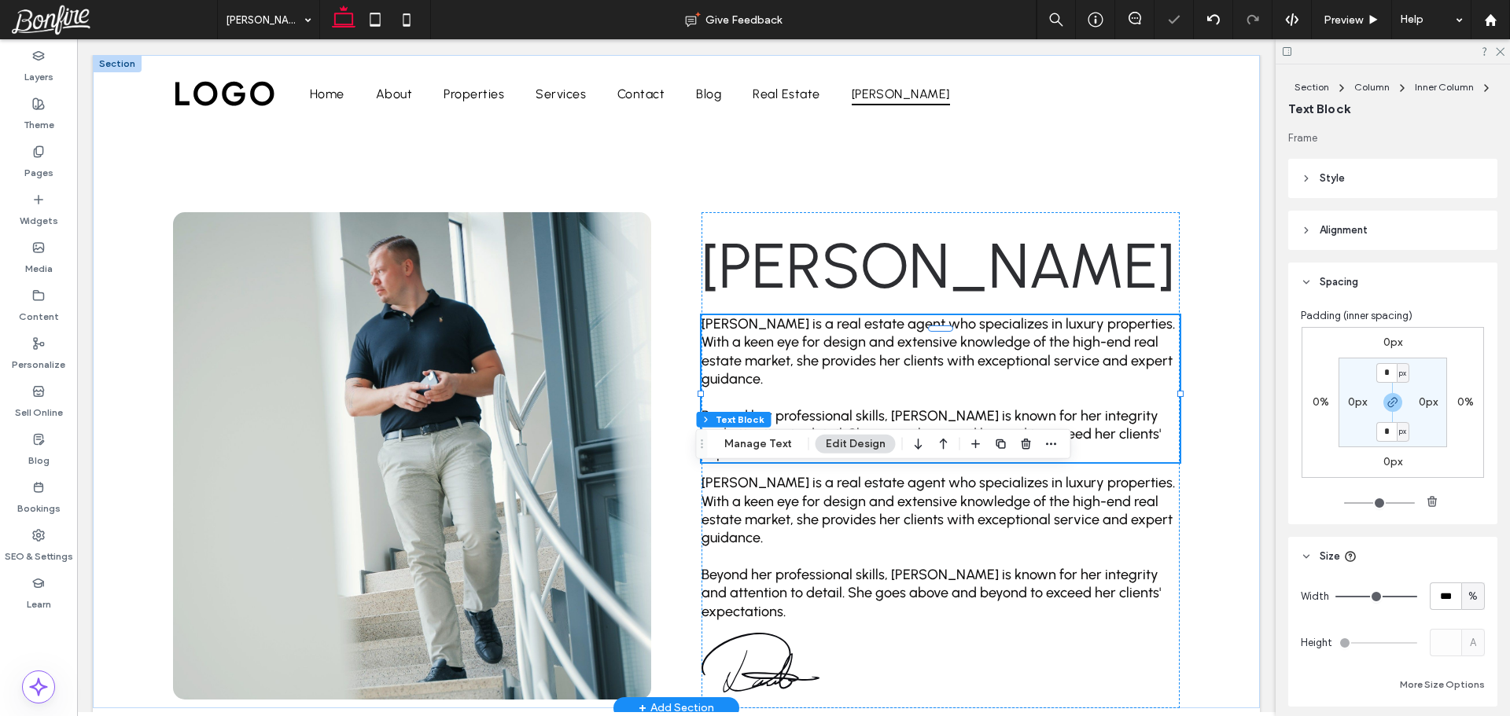
click at [798, 355] on div "Esther Howard is a real estate agent who specializes in luxury properties. With…" at bounding box center [940, 388] width 478 height 147
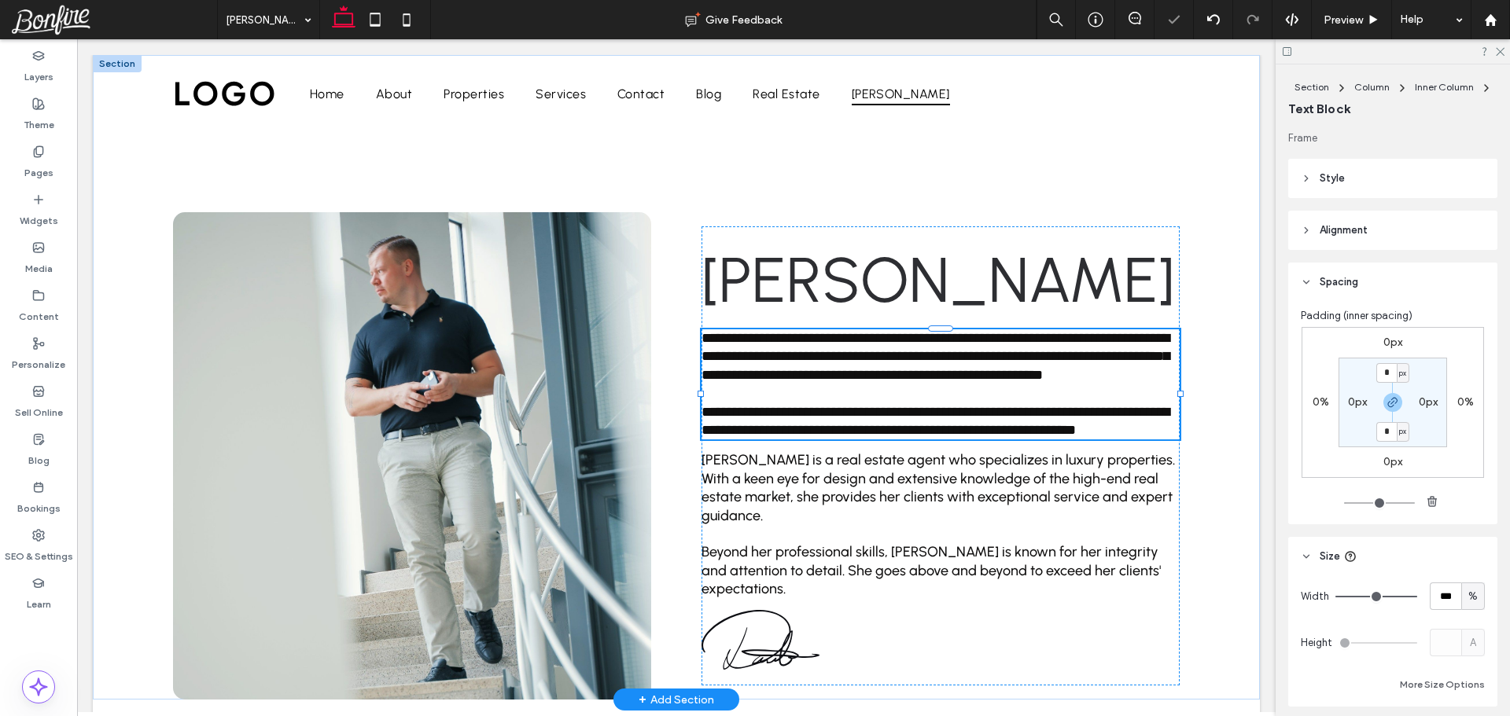
click at [798, 355] on span "**********" at bounding box center [935, 356] width 468 height 51
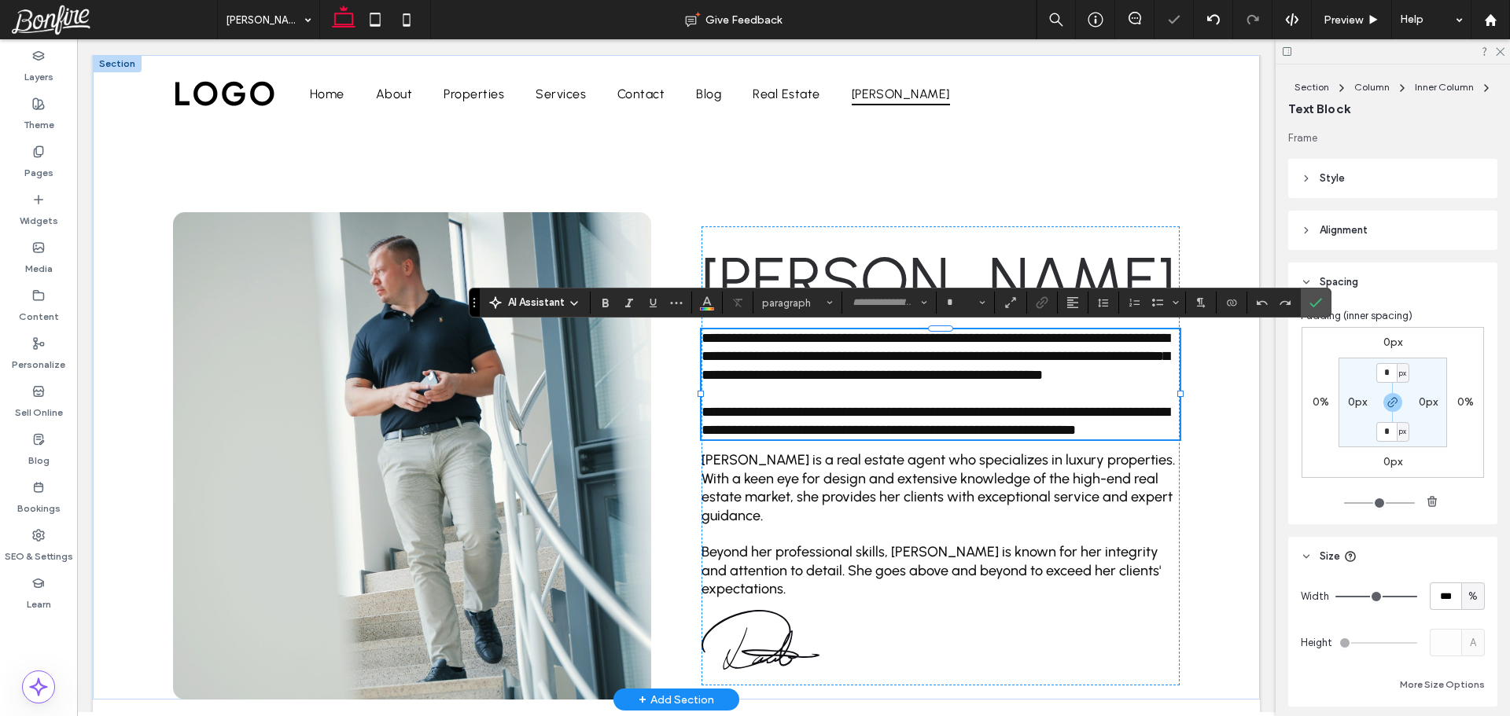
type input "********"
type input "**"
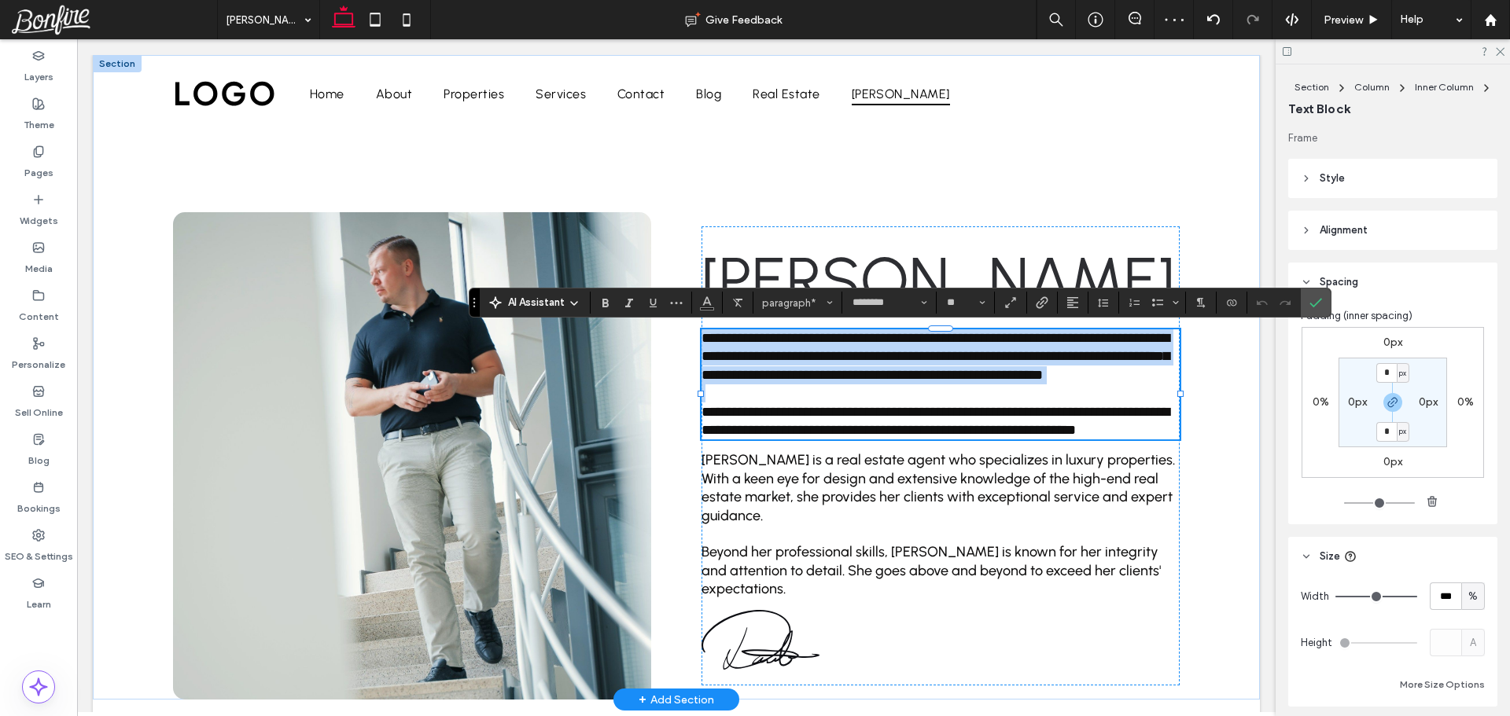
click at [796, 385] on p "**********" at bounding box center [940, 356] width 478 height 55
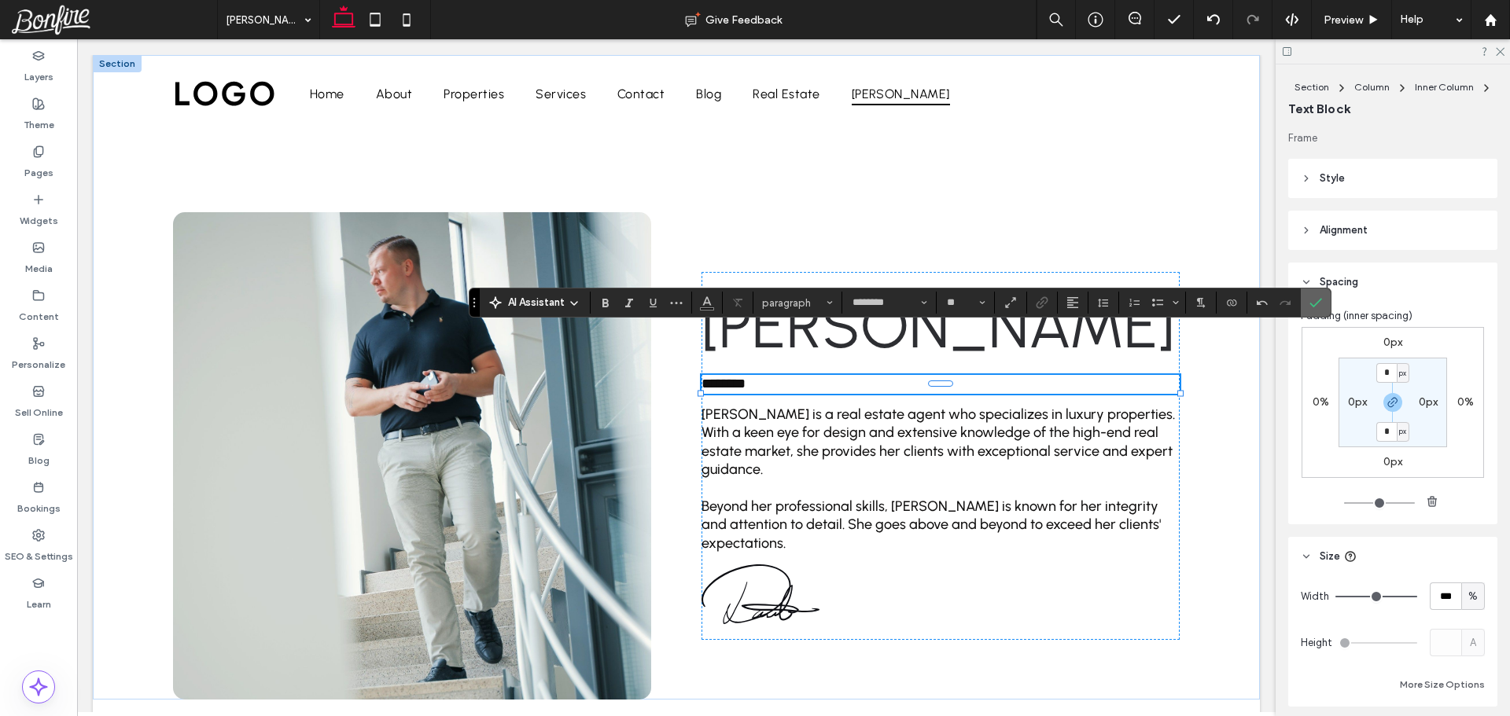
click at [1314, 305] on use "Confirm" at bounding box center [1315, 302] width 13 height 9
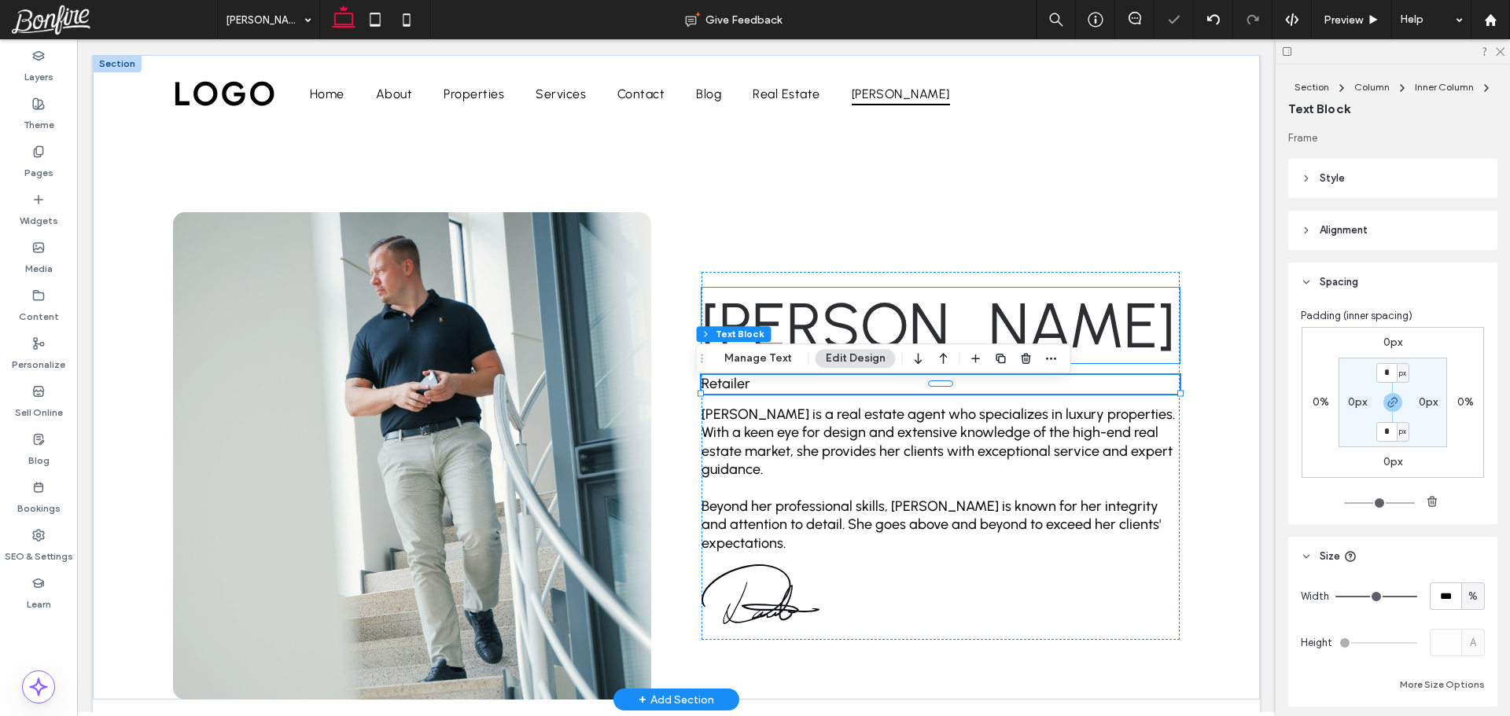
click at [1128, 326] on h1 "[PERSON_NAME]" at bounding box center [940, 325] width 478 height 75
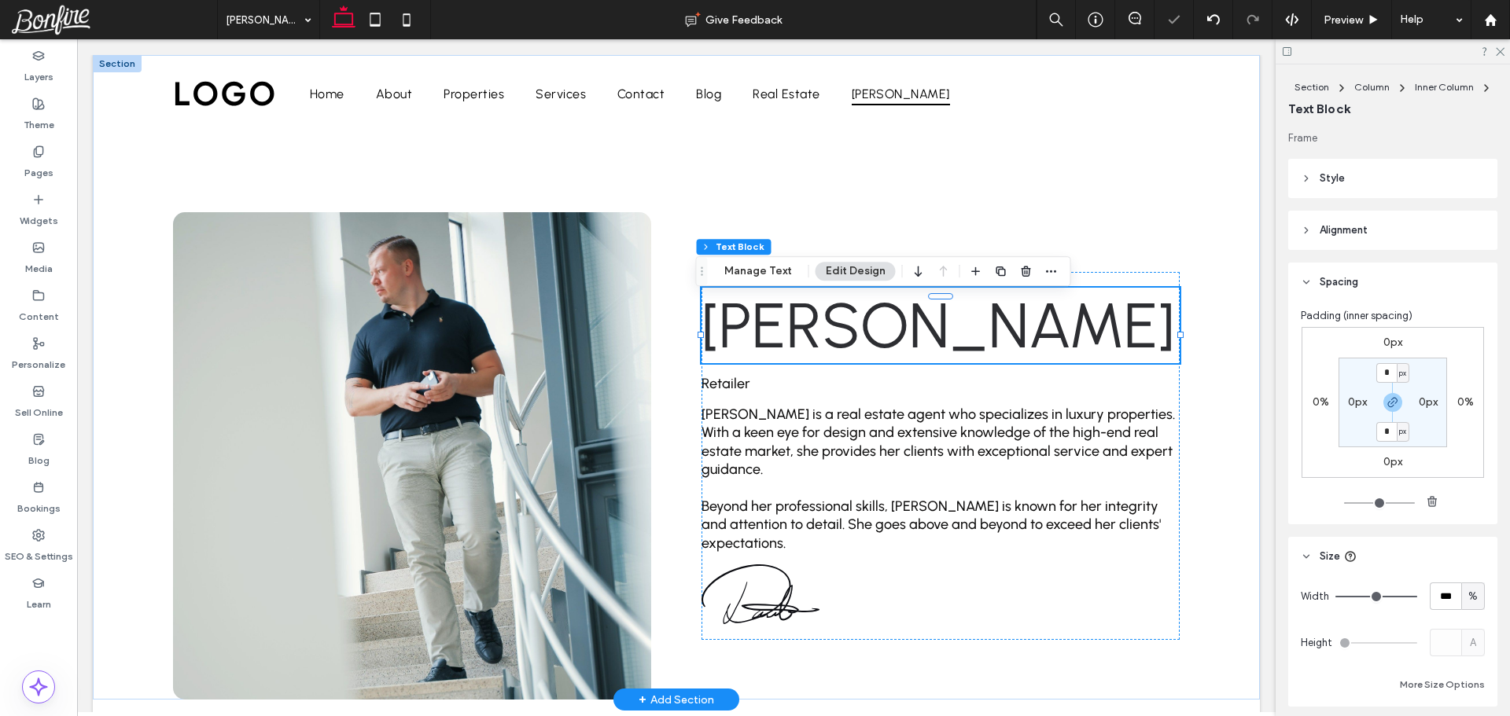
click at [1128, 326] on div "[PERSON_NAME]" at bounding box center [940, 325] width 478 height 75
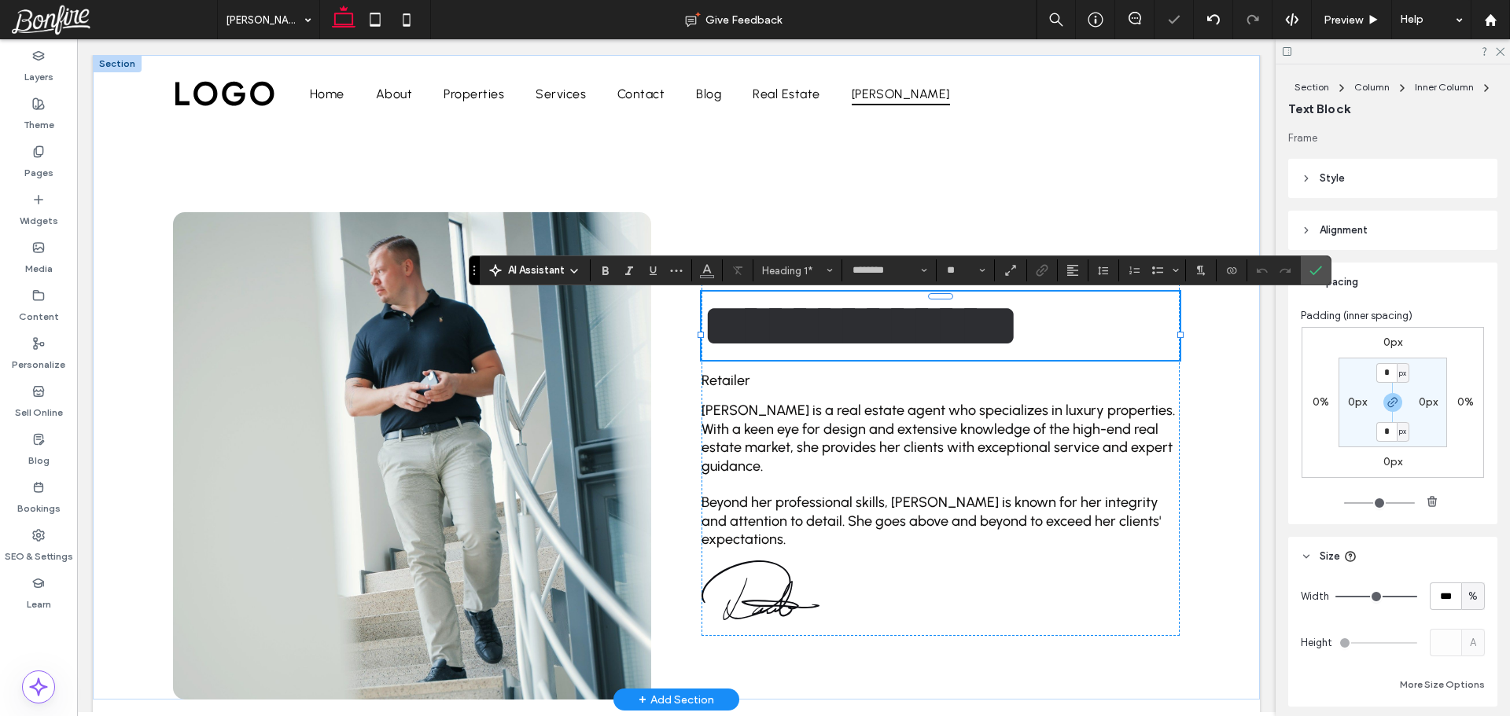
click at [1128, 326] on h1 "**********" at bounding box center [940, 326] width 478 height 68
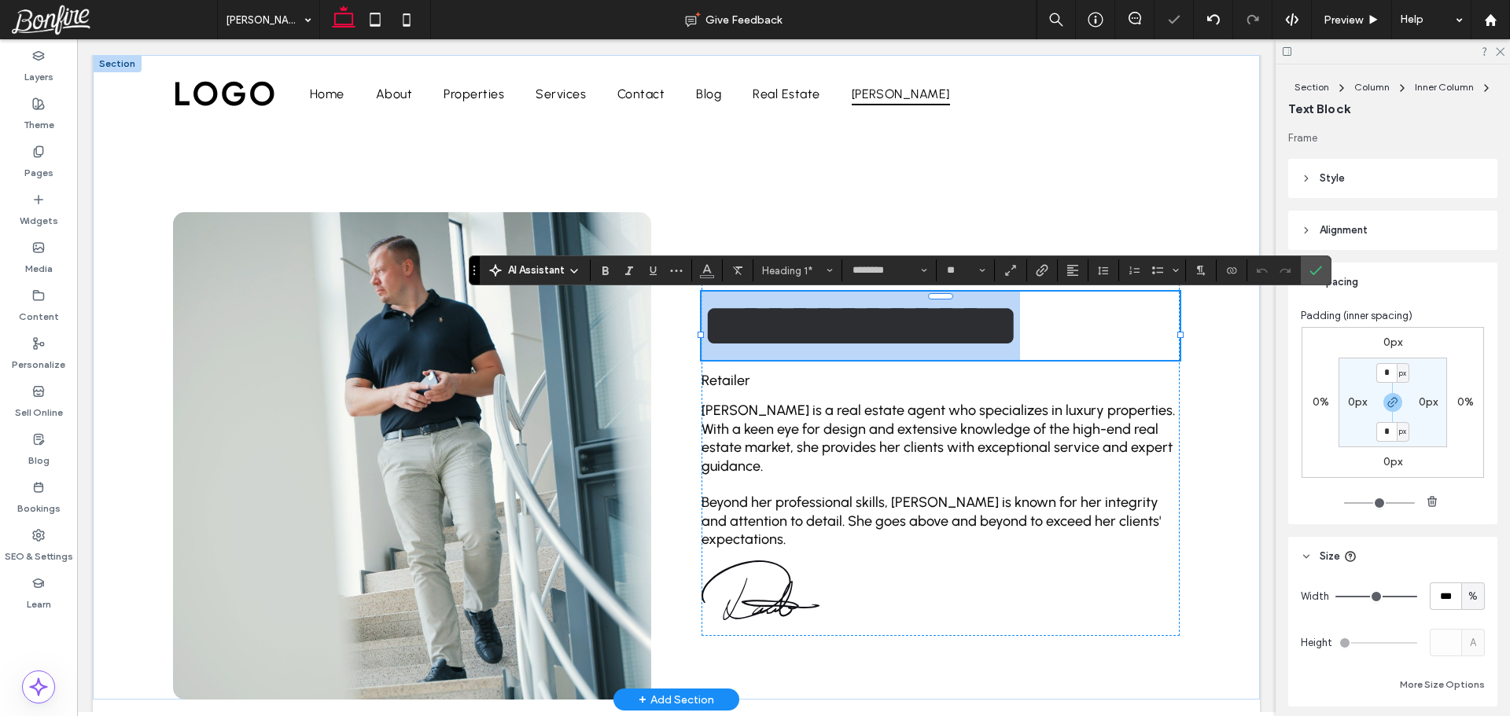
click at [1128, 326] on h1 "**********" at bounding box center [940, 326] width 478 height 68
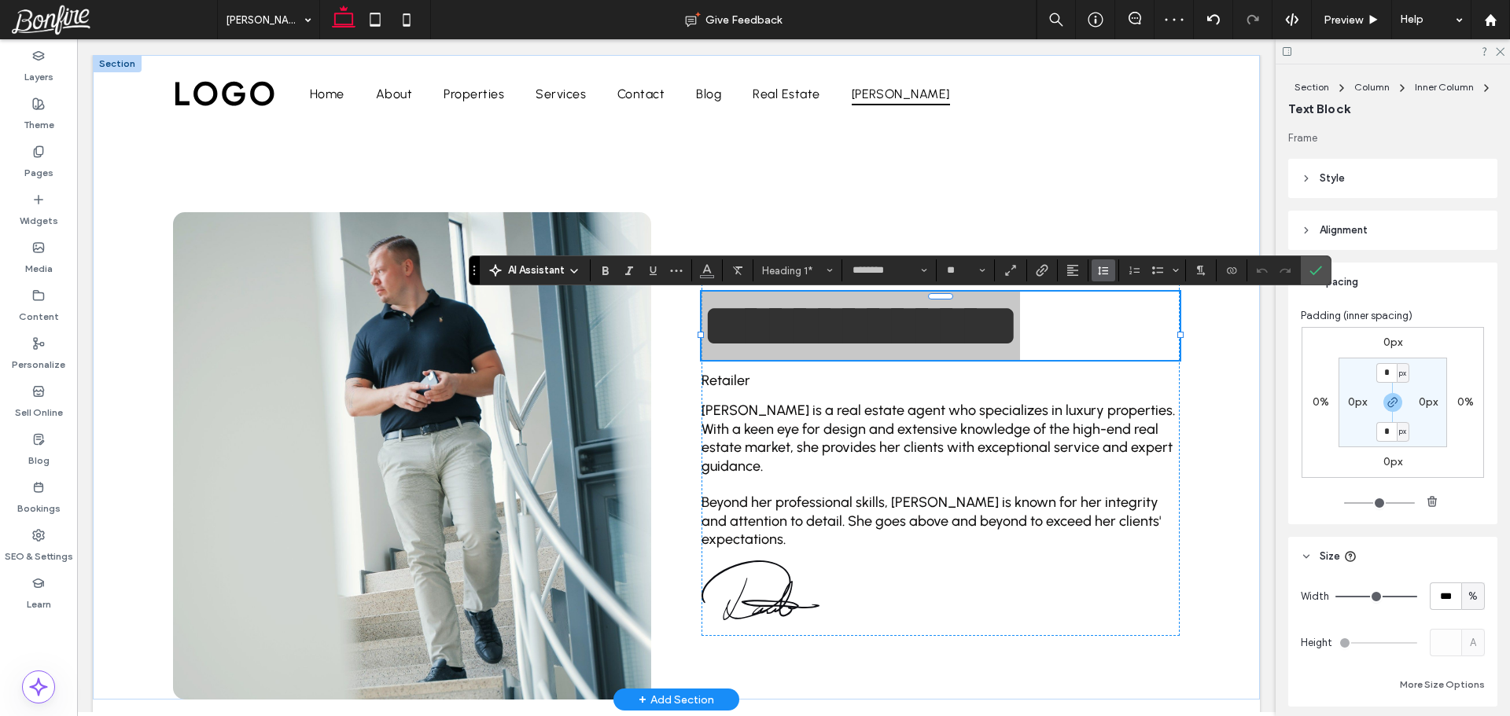
click at [1108, 276] on icon "Line Height" at bounding box center [1103, 270] width 13 height 13
click at [1111, 322] on div "Single" at bounding box center [1128, 318] width 39 height 12
click at [1316, 274] on icon "Confirm" at bounding box center [1315, 270] width 13 height 13
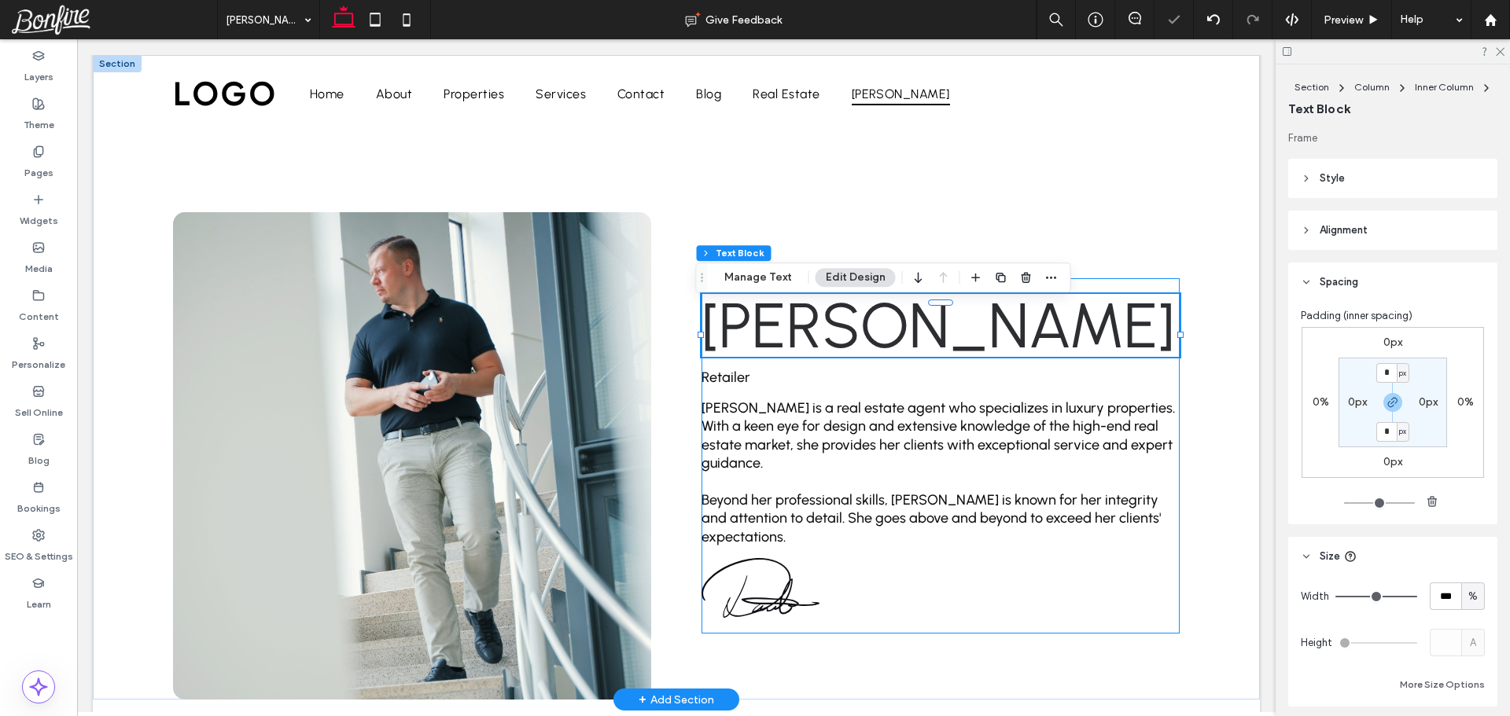
click at [1162, 291] on div "Esther Howard Retailer Esther Howard is a real estate agent who specializes in …" at bounding box center [940, 455] width 478 height 355
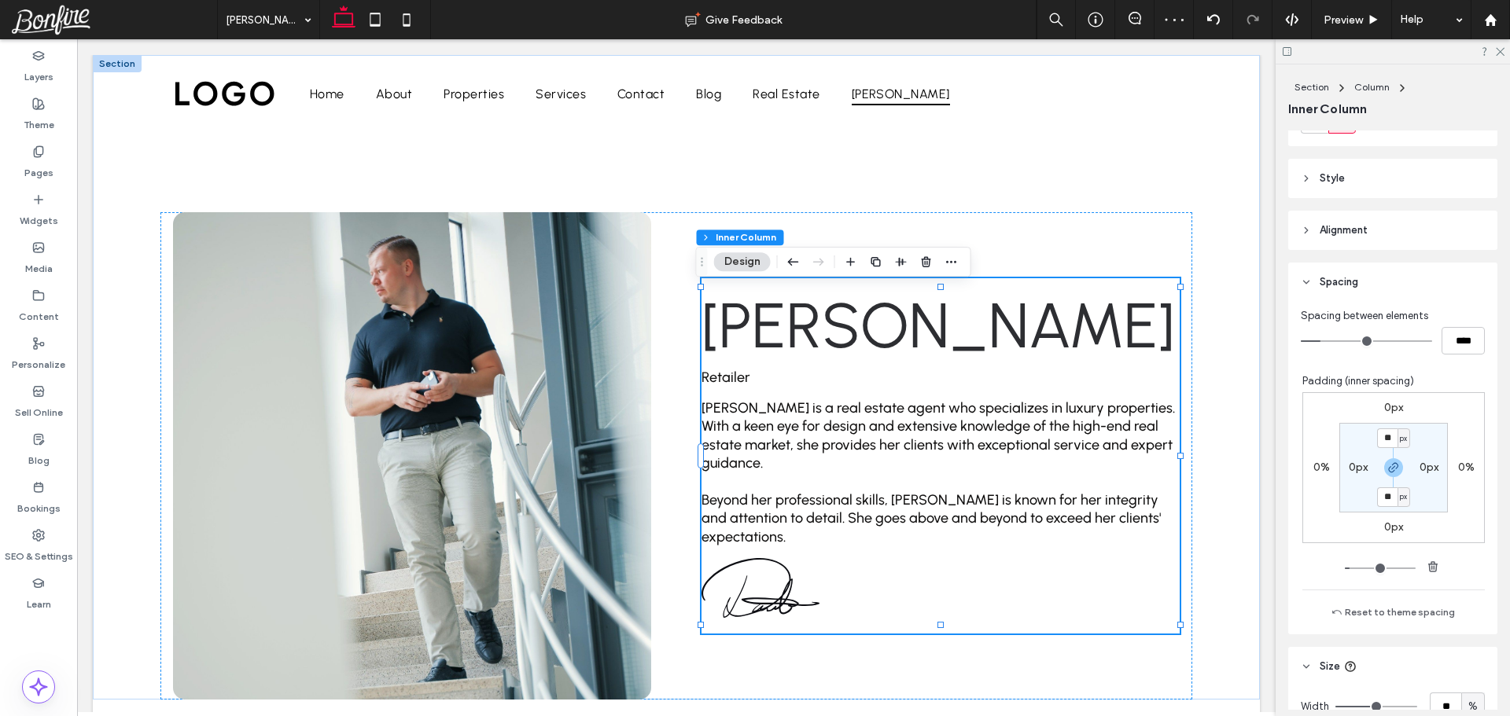
scroll to position [236, 0]
click at [1377, 497] on input "**" at bounding box center [1387, 497] width 20 height 20
type input "**"
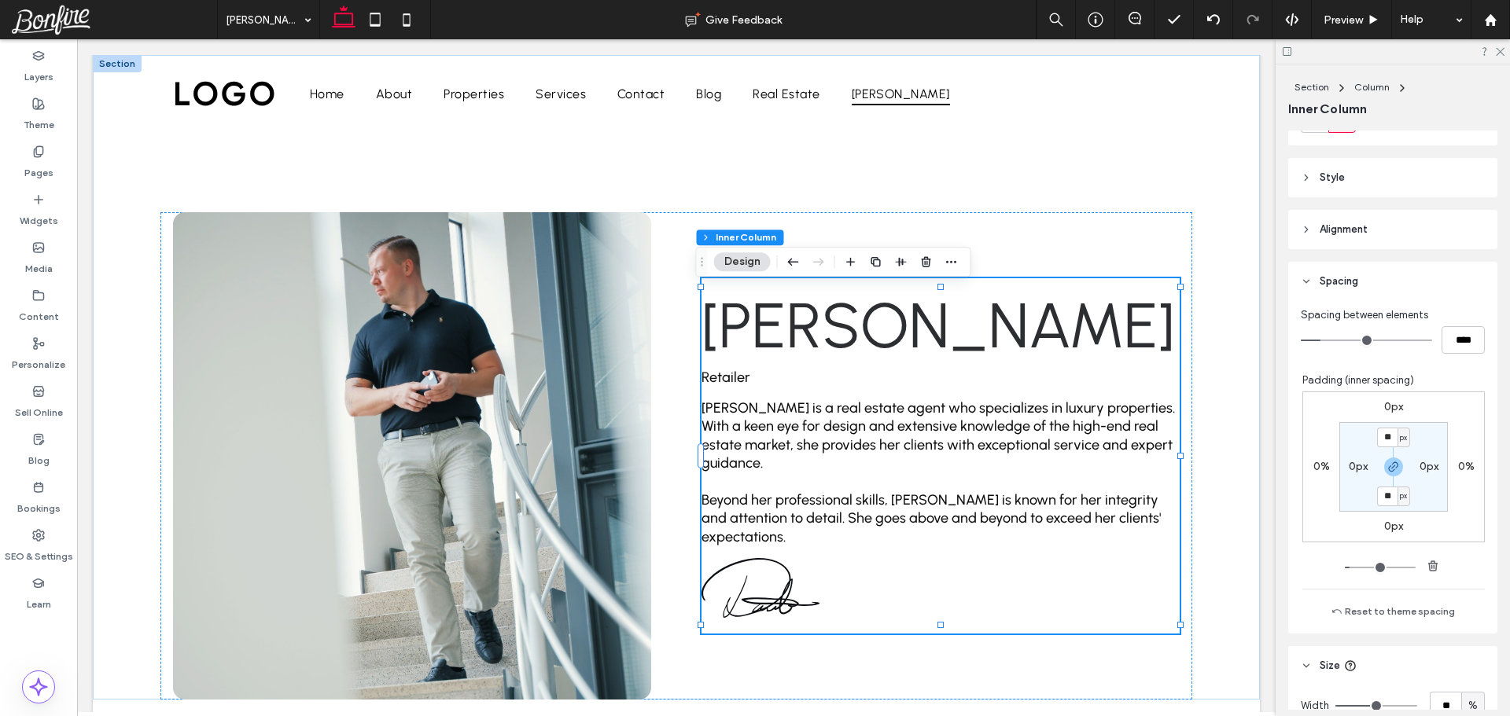
type input "**"
type input "*"
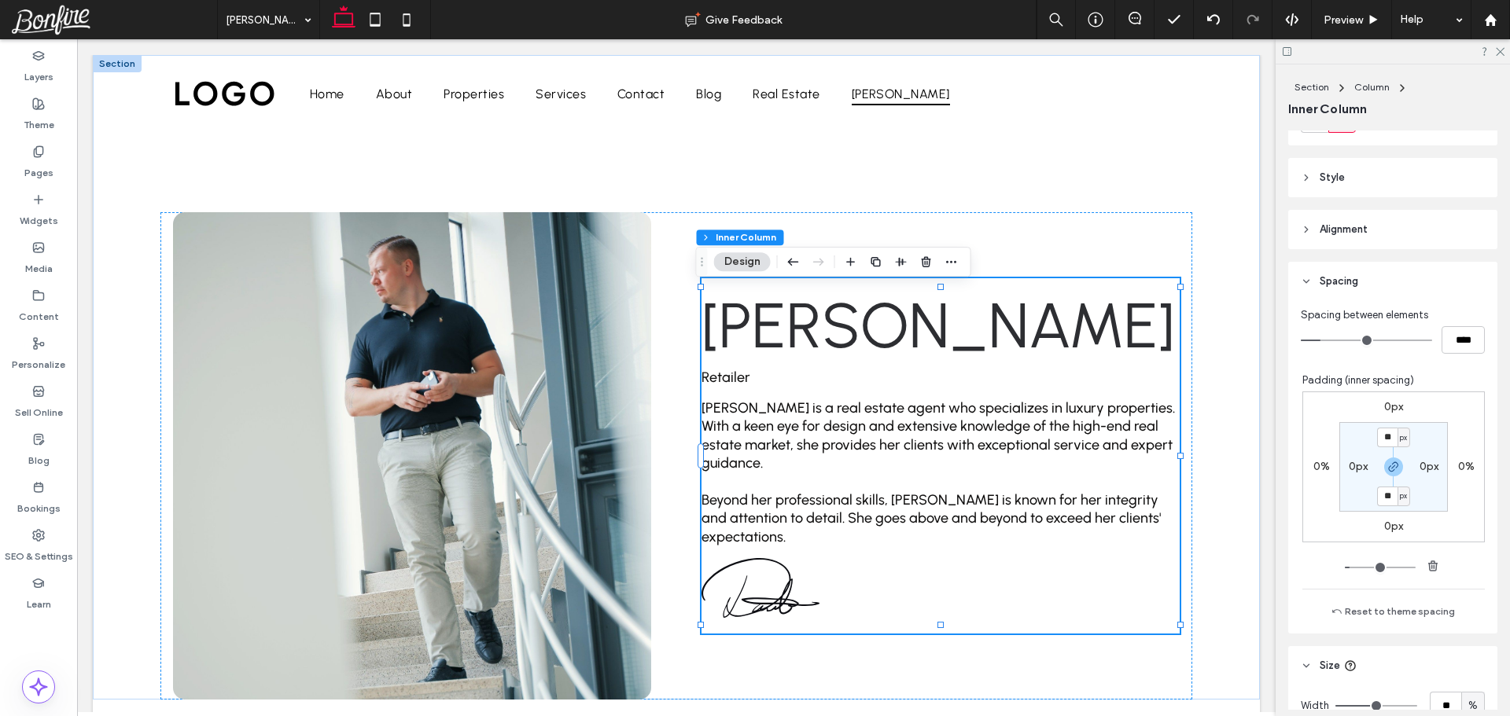
type input "*"
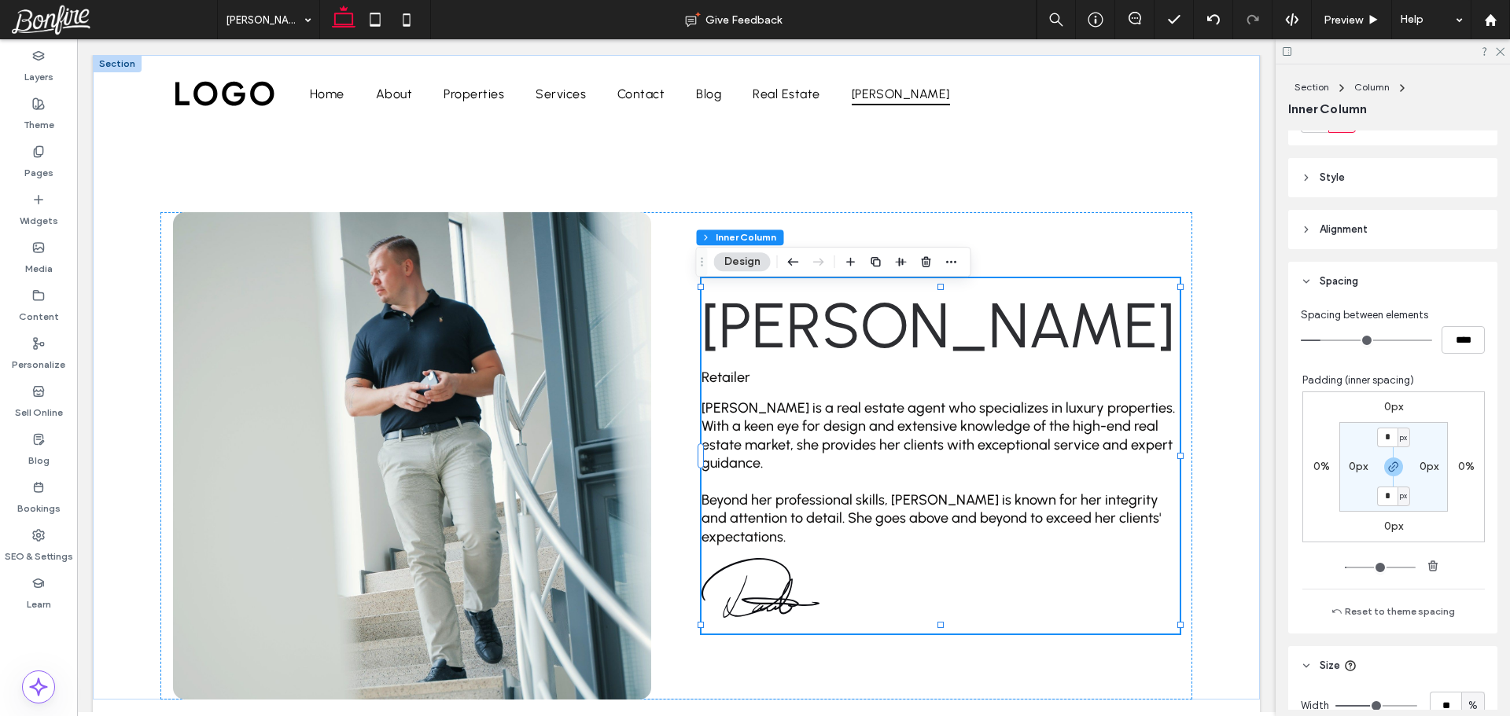
click at [1345, 567] on input "range" at bounding box center [1380, 568] width 71 height 2
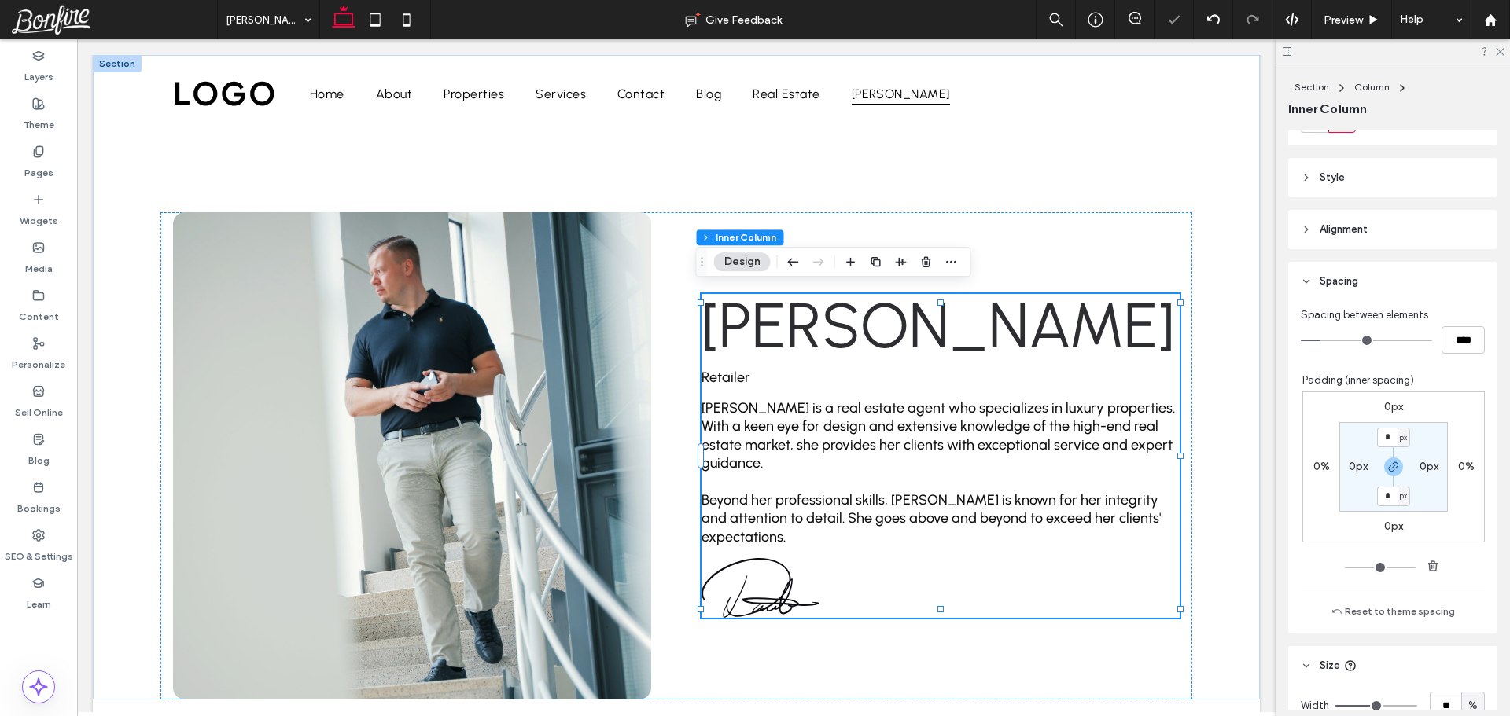
click at [1426, 521] on div "0px 0% 0px 0% * px 0px * px 0px" at bounding box center [1393, 467] width 182 height 151
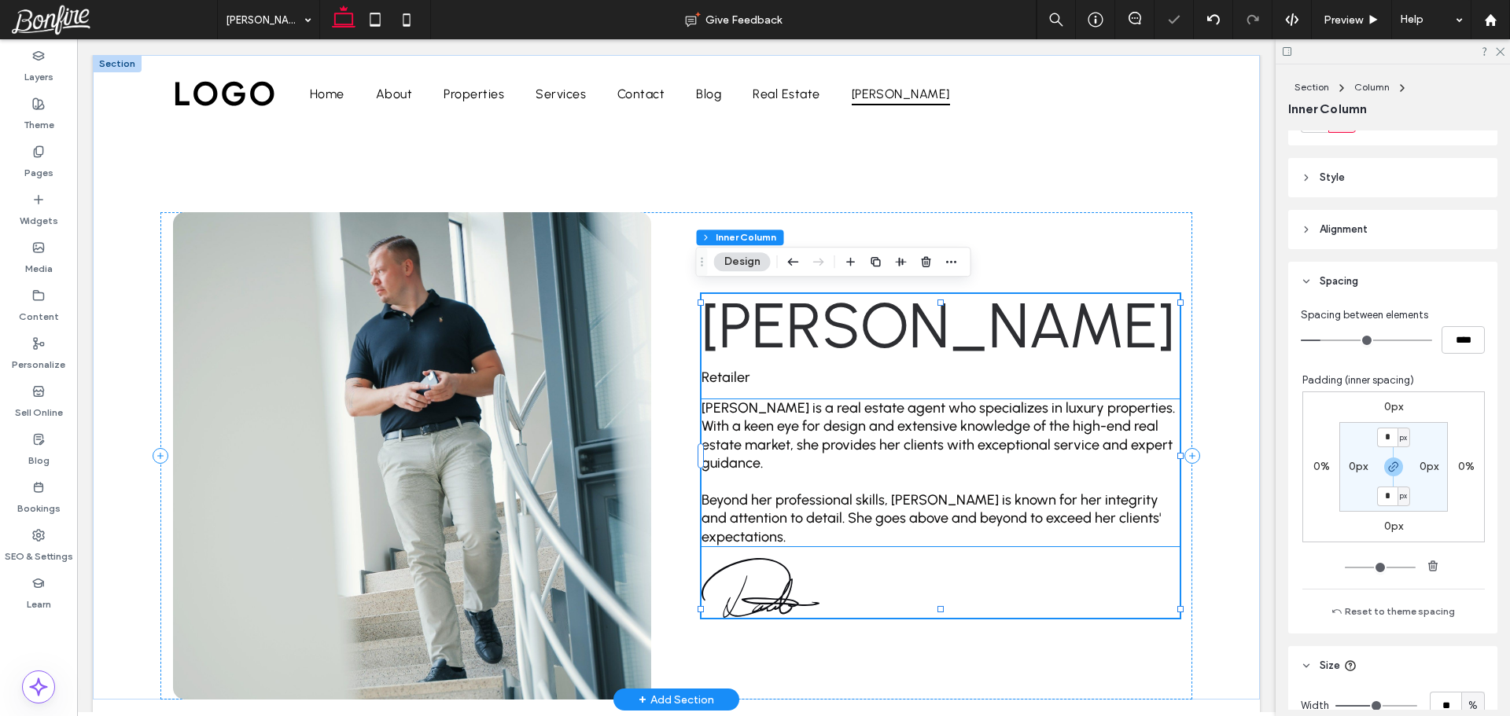
click at [786, 482] on p at bounding box center [940, 482] width 478 height 18
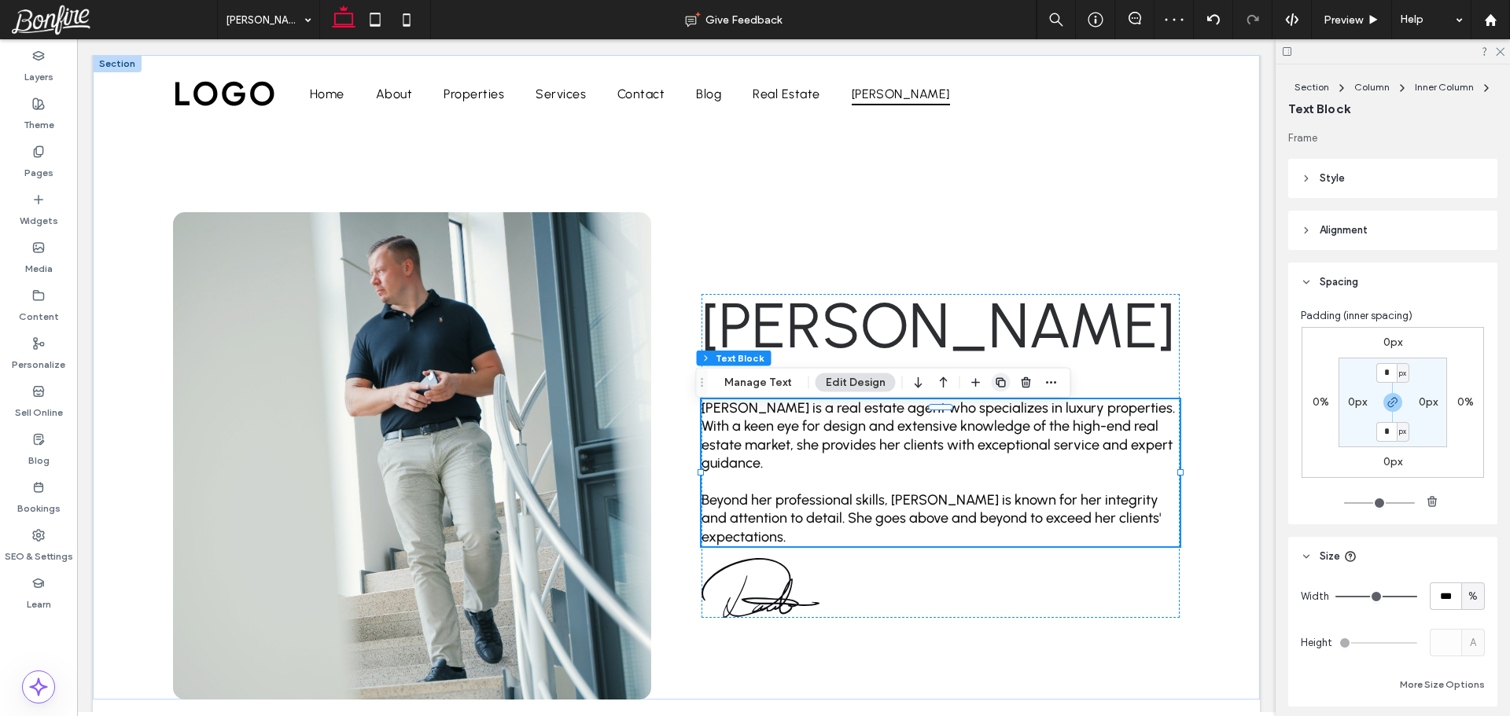
click at [995, 385] on icon "button" at bounding box center [1001, 383] width 13 height 13
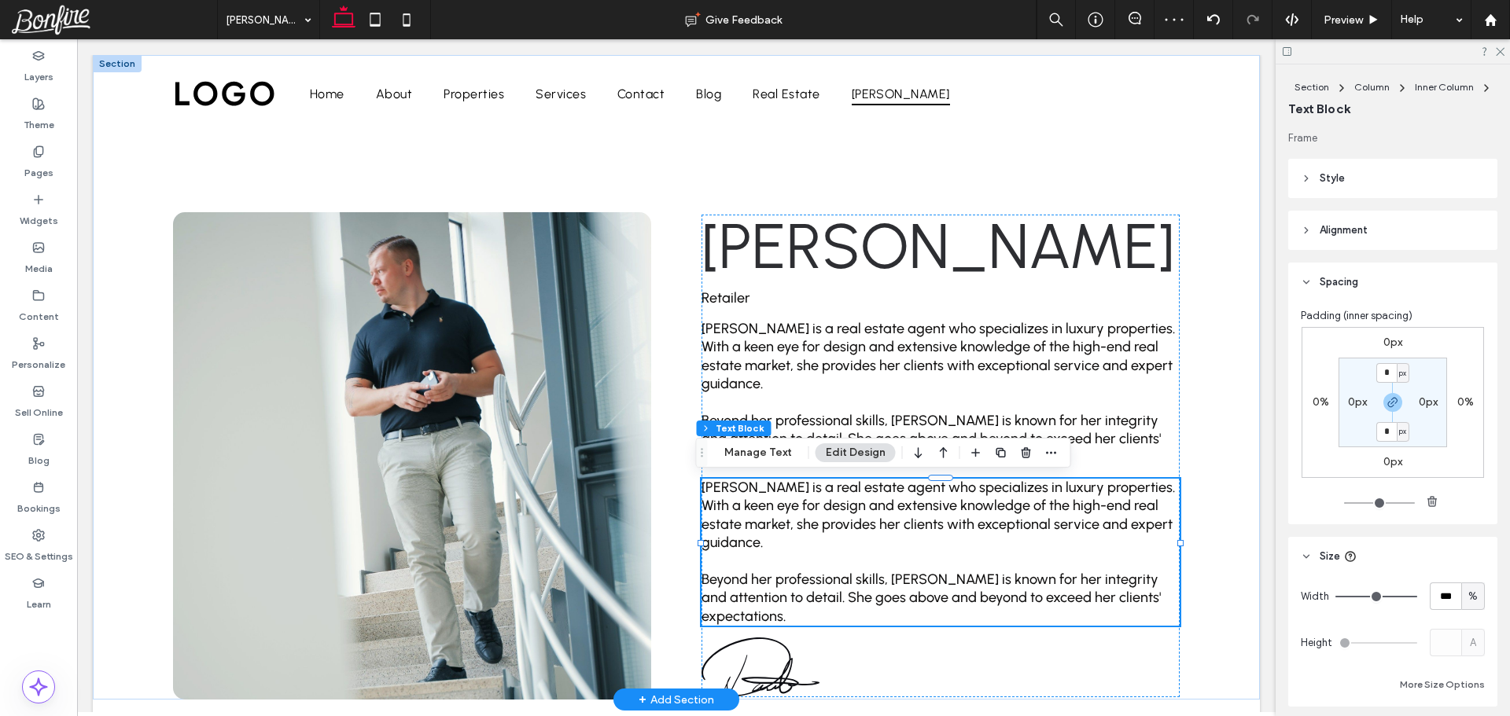
click at [812, 499] on span "[PERSON_NAME] is a real estate agent who specializes in luxury properties. With…" at bounding box center [937, 515] width 473 height 72
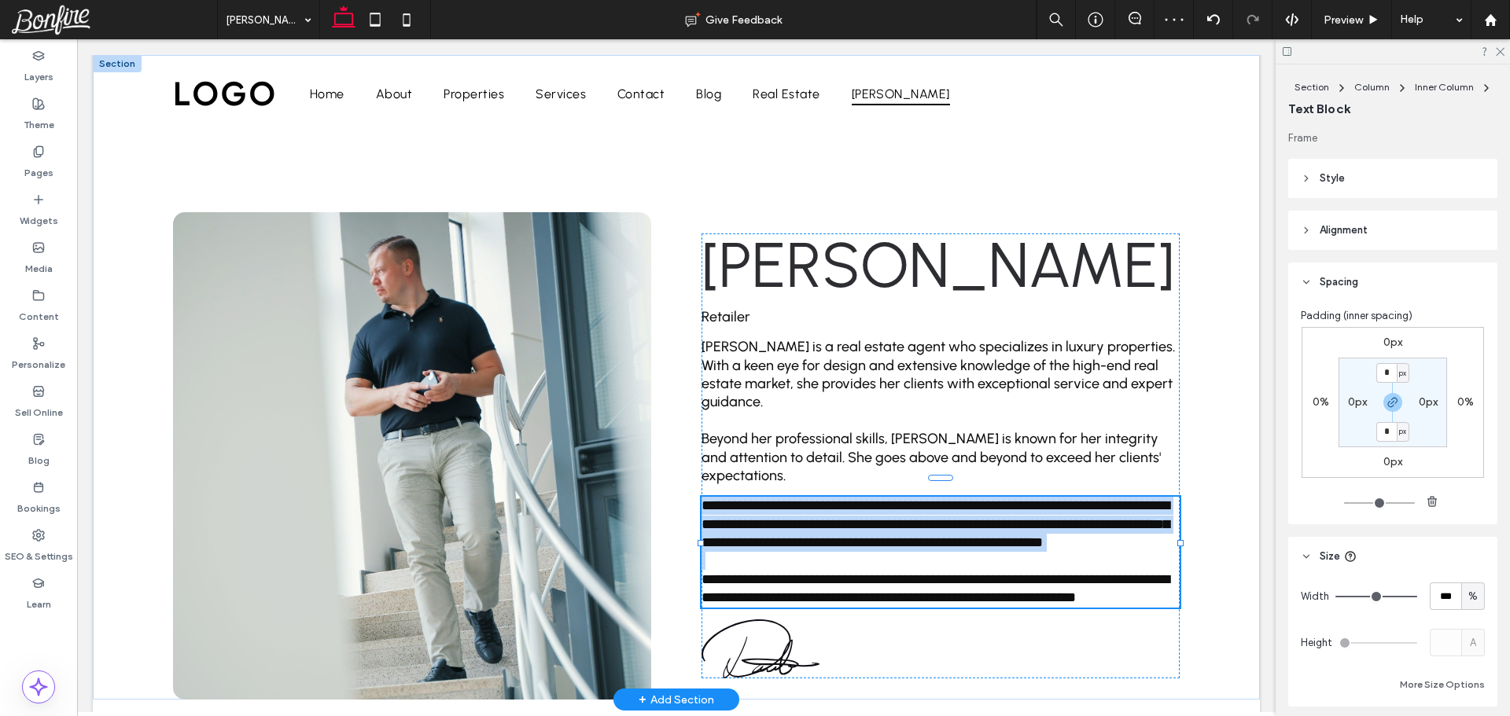
click at [812, 499] on span "**********" at bounding box center [935, 524] width 468 height 51
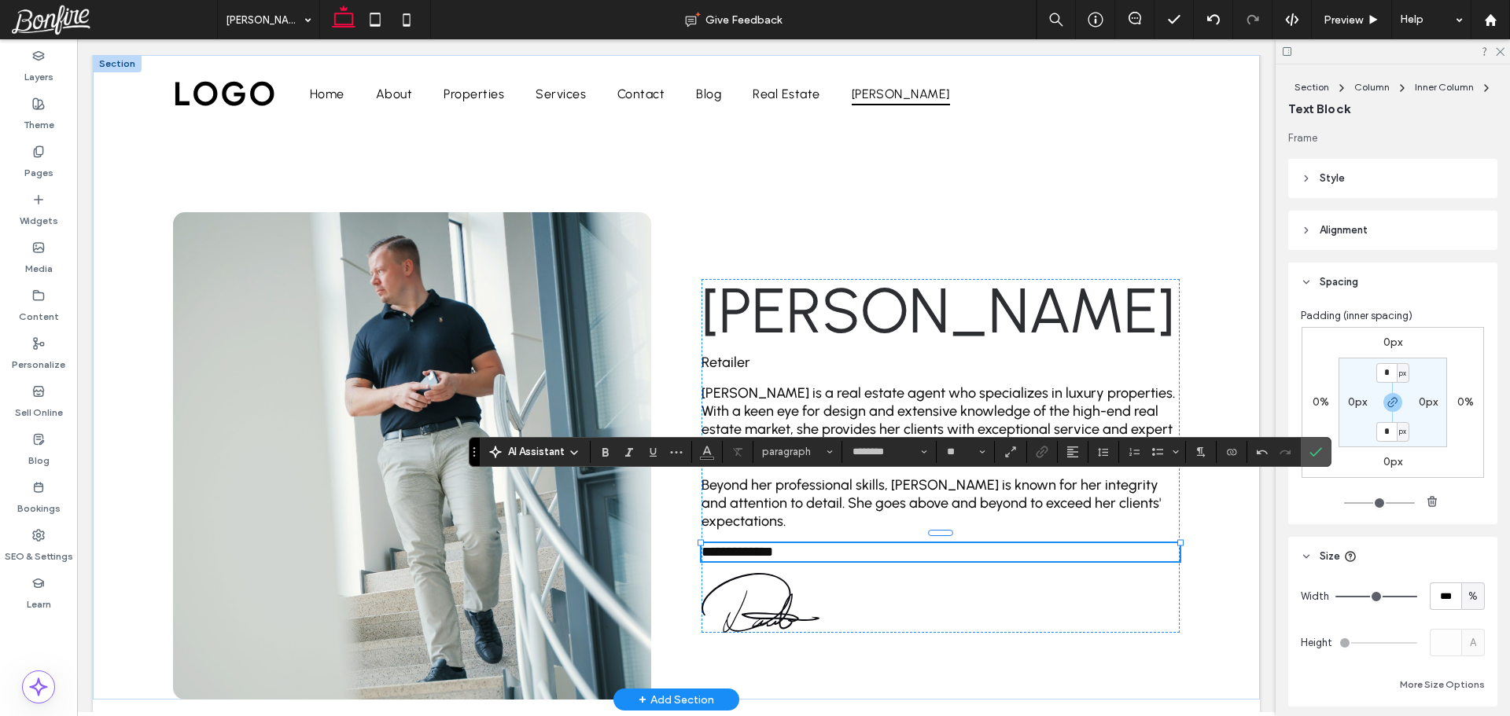
click at [770, 547] on span "**********" at bounding box center [737, 552] width 72 height 14
click at [793, 452] on span "paragraph*" at bounding box center [792, 452] width 61 height 12
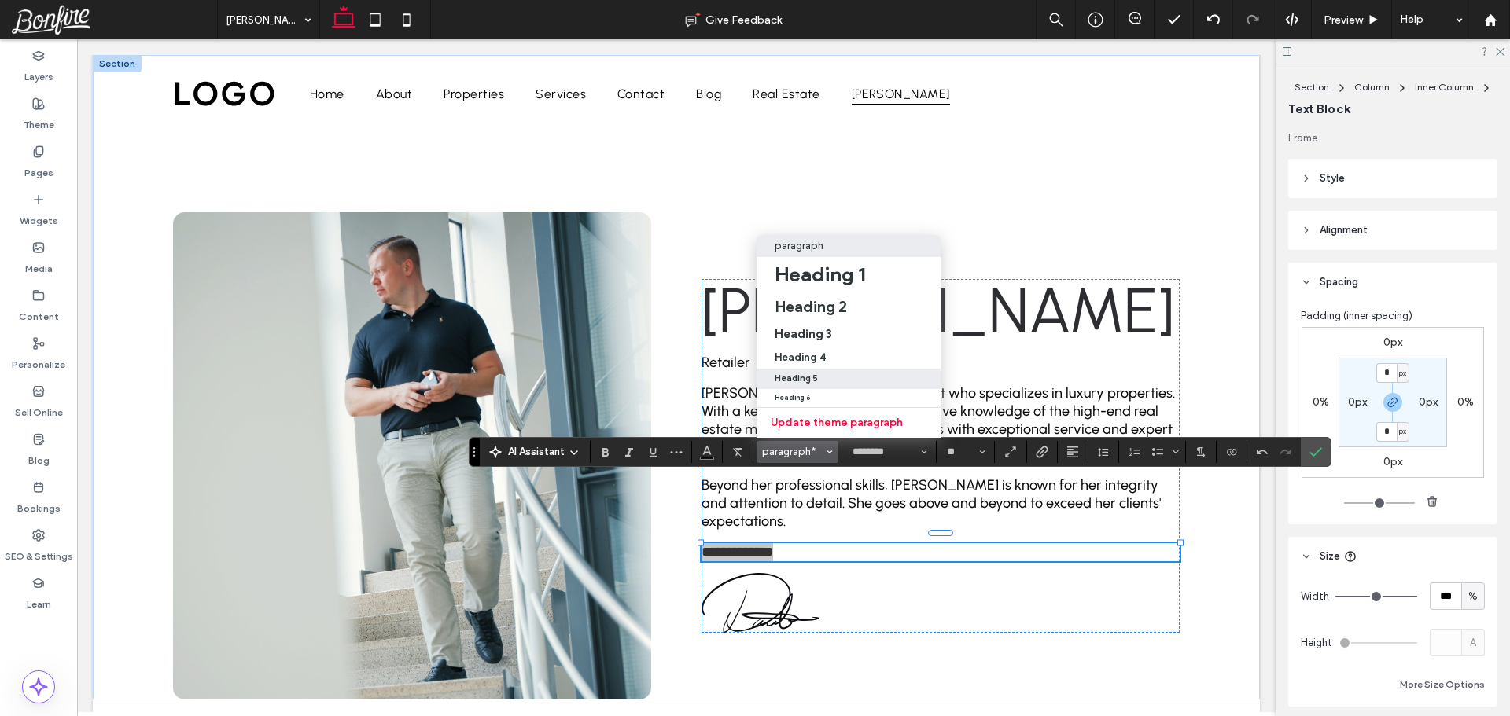
click at [830, 369] on label "Heading 5" at bounding box center [848, 379] width 184 height 20
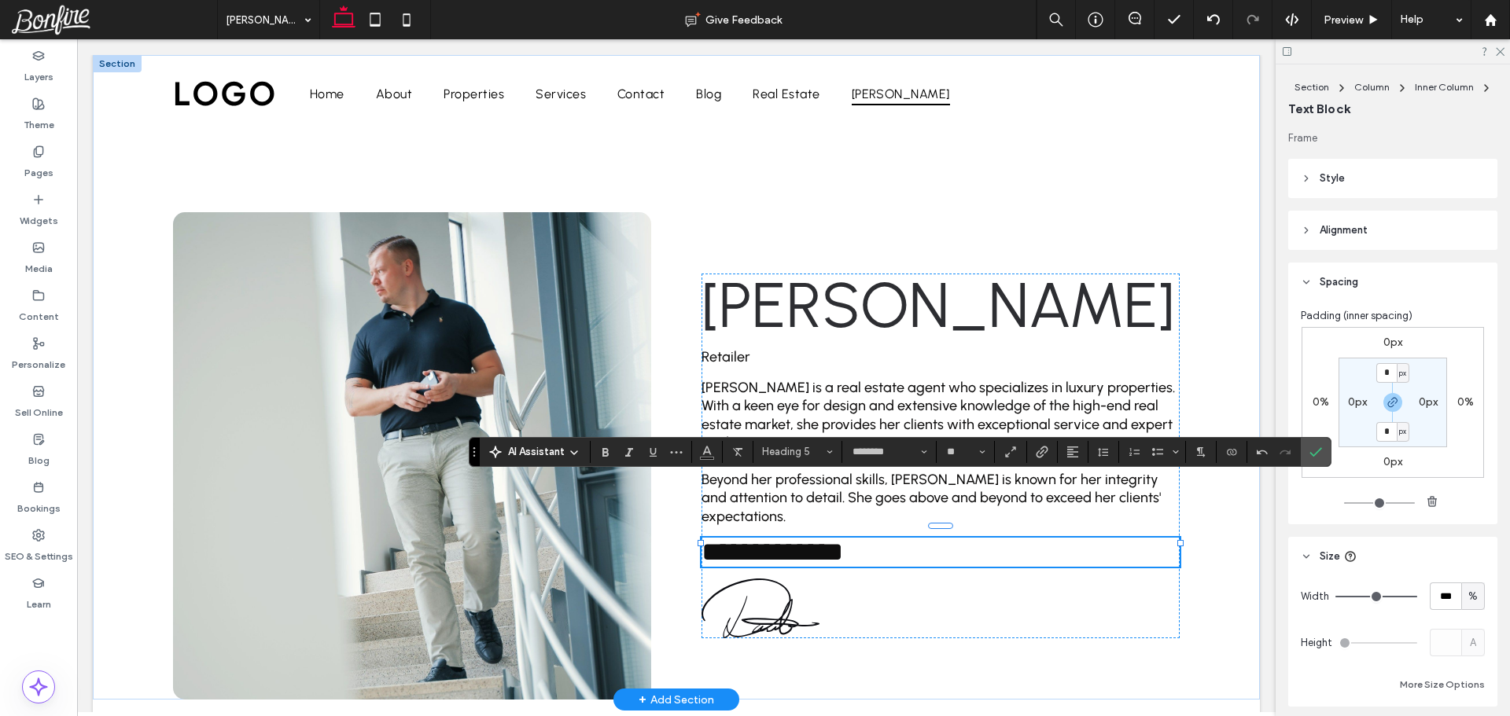
click at [805, 550] on span "**********" at bounding box center [772, 552] width 142 height 27
click at [812, 455] on span "Heading 5*" at bounding box center [792, 452] width 61 height 12
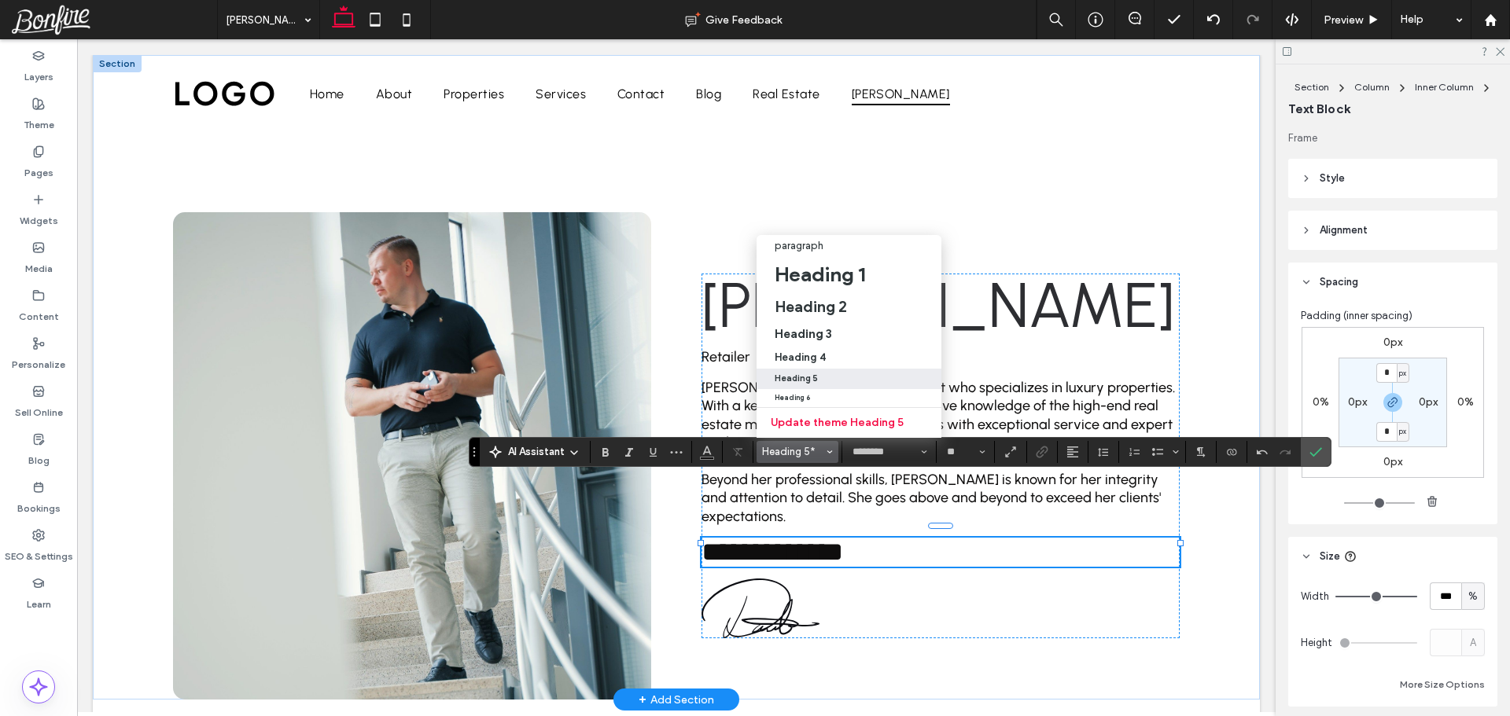
click at [804, 552] on span "**********" at bounding box center [772, 552] width 142 height 27
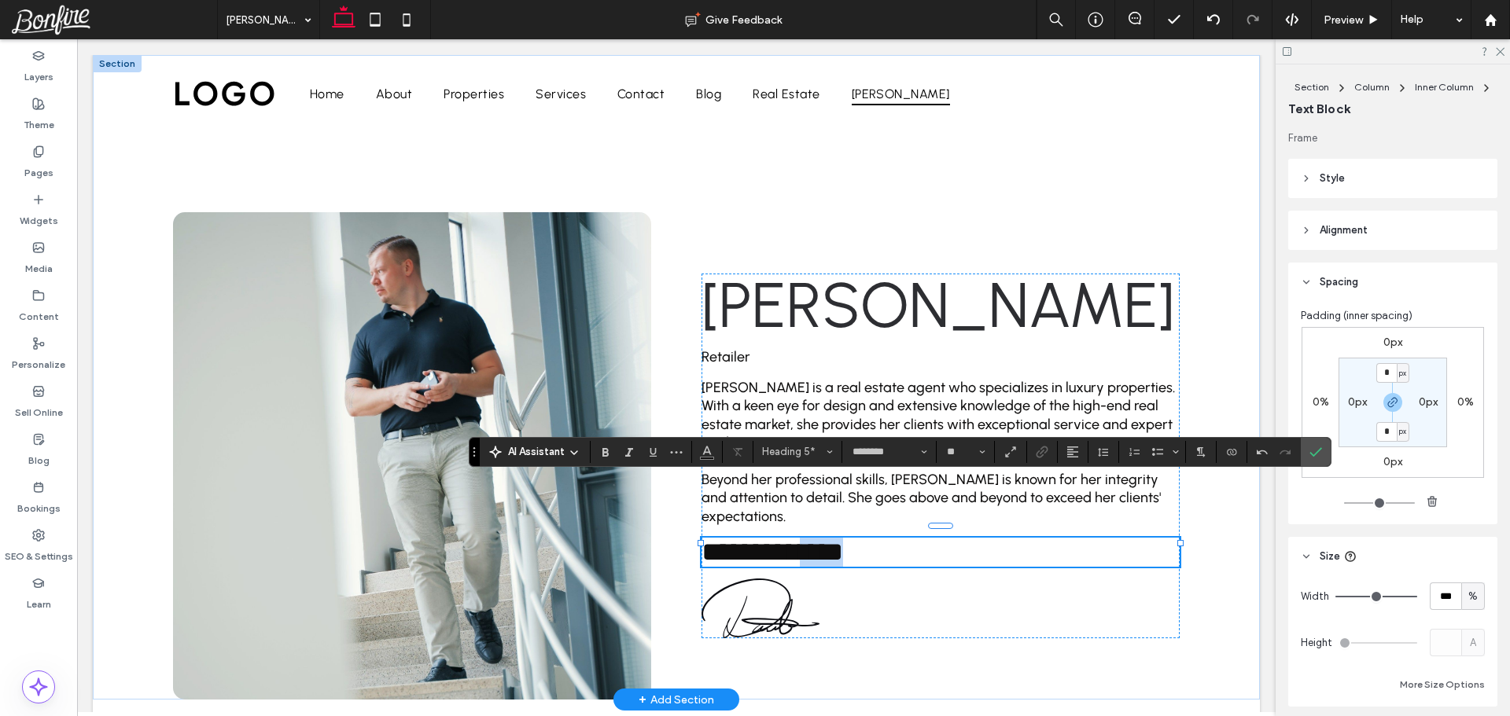
click at [804, 552] on span "**********" at bounding box center [772, 552] width 142 height 27
click at [803, 460] on button "Heading 5" at bounding box center [797, 452] width 82 height 22
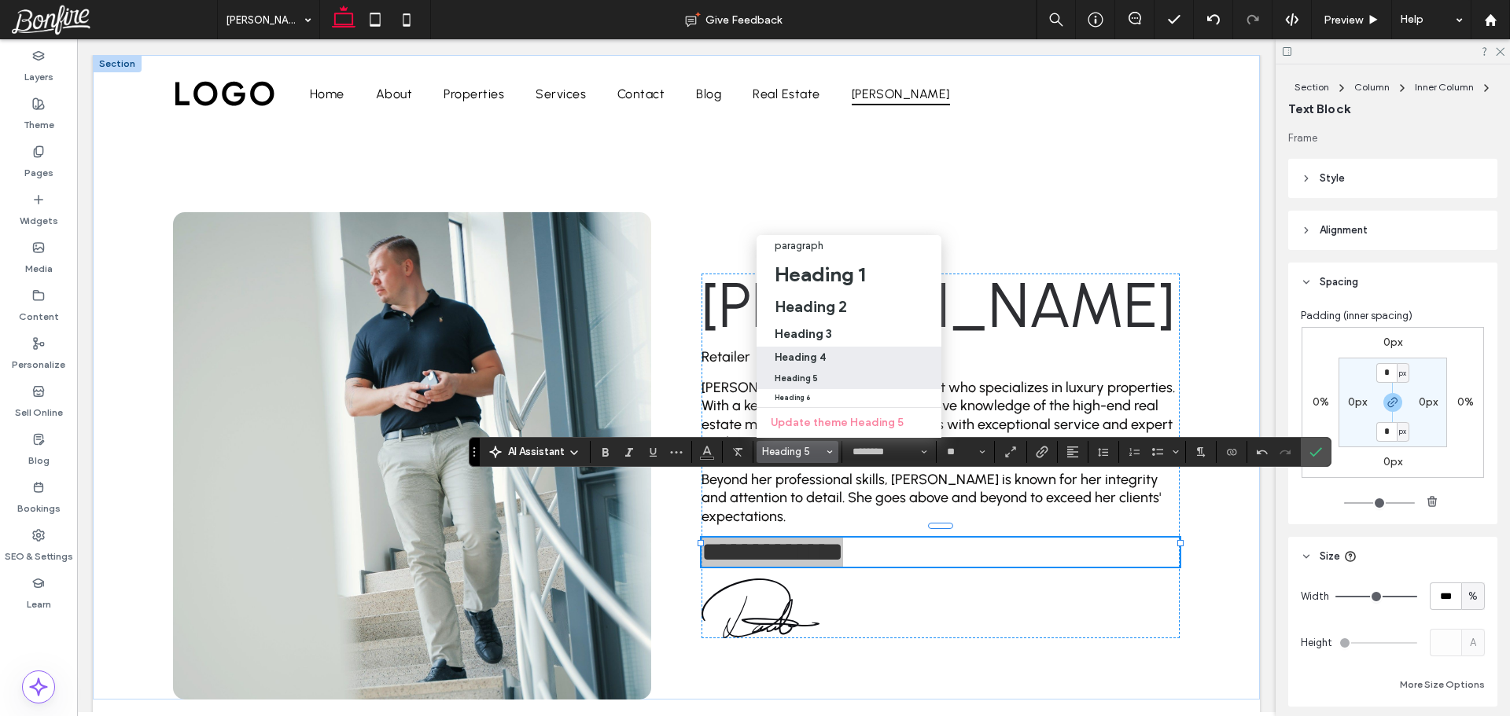
drag, startPoint x: 822, startPoint y: 344, endPoint x: 745, endPoint y: 305, distance: 86.2
click at [822, 352] on h4 "Heading 4" at bounding box center [800, 358] width 51 height 12
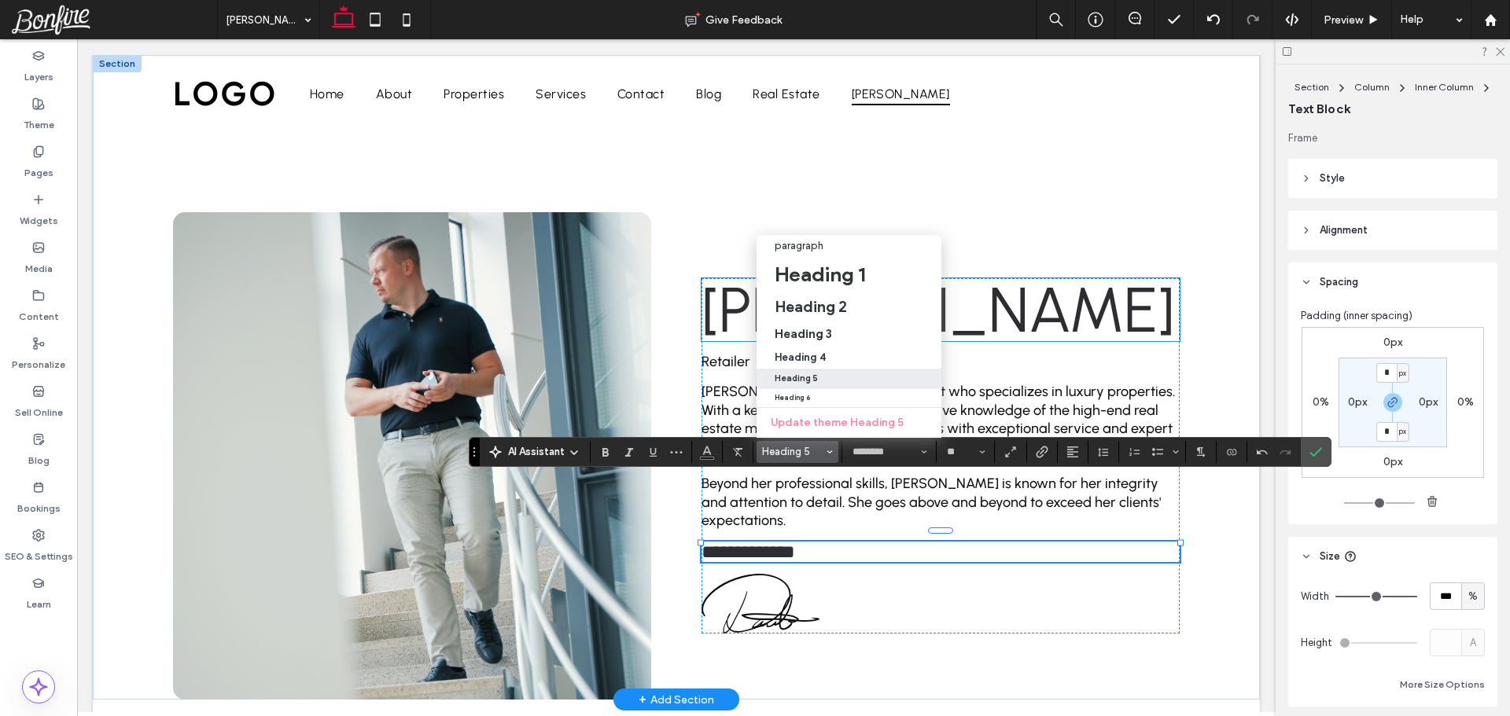
type input "**"
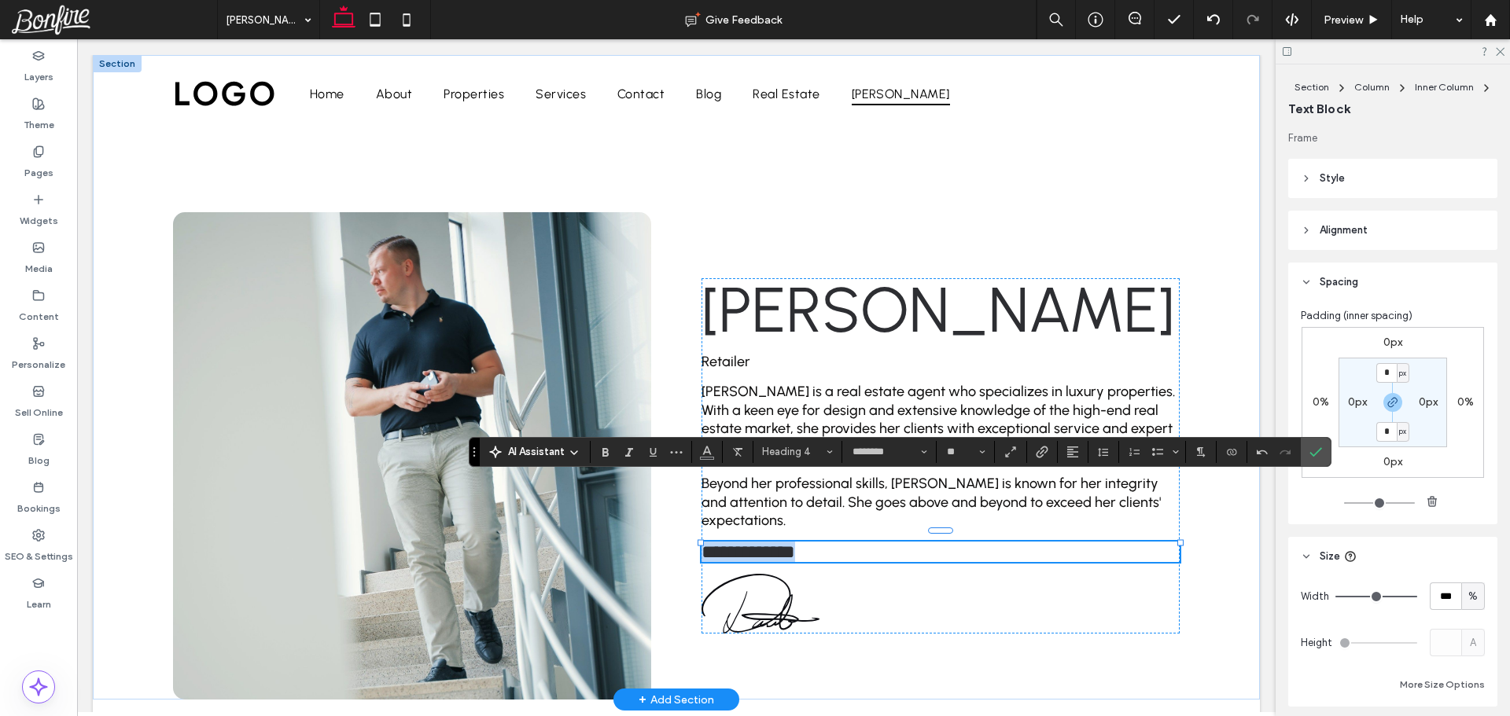
click at [790, 551] on span "**********" at bounding box center [748, 552] width 94 height 19
click at [1316, 458] on icon "Confirm" at bounding box center [1315, 452] width 13 height 13
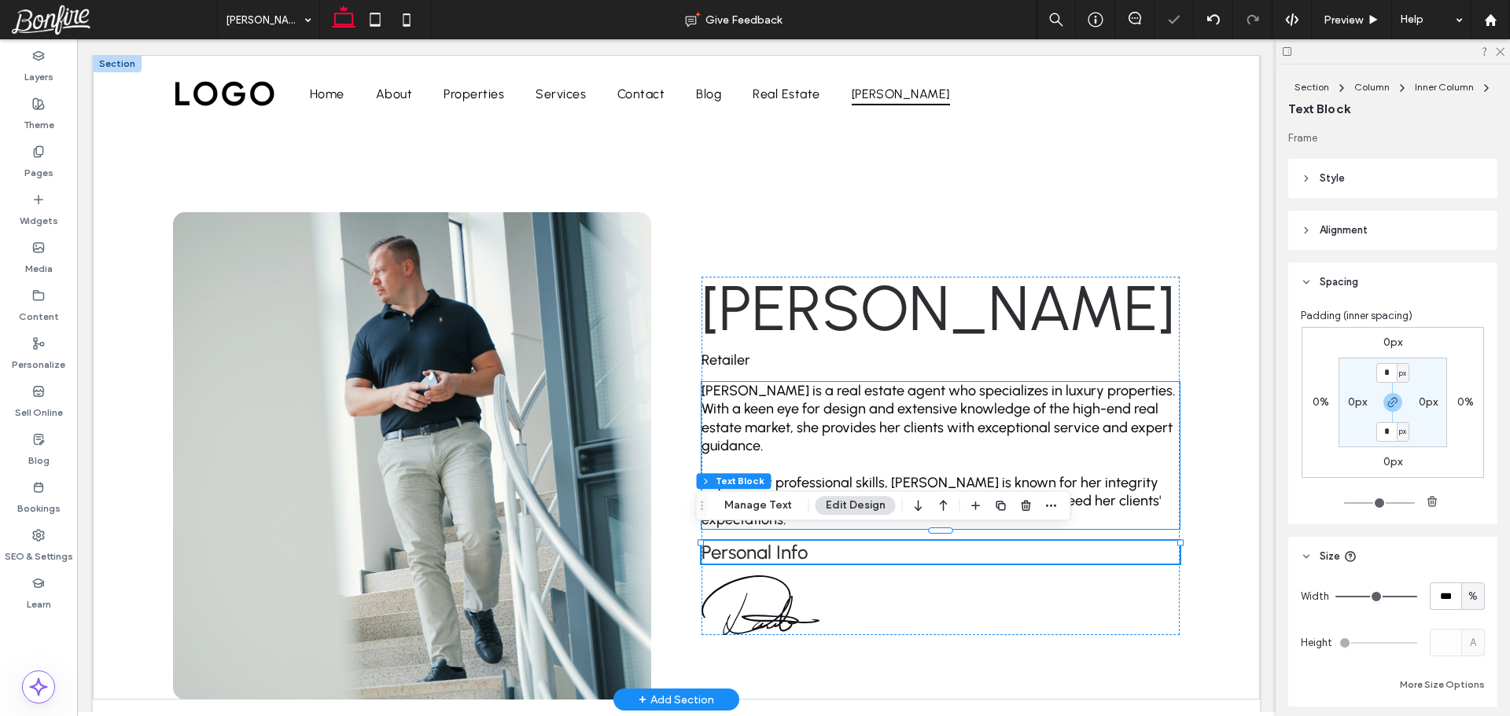
click at [1107, 416] on span "[PERSON_NAME] is a real estate agent who specializes in luxury properties. With…" at bounding box center [937, 418] width 473 height 72
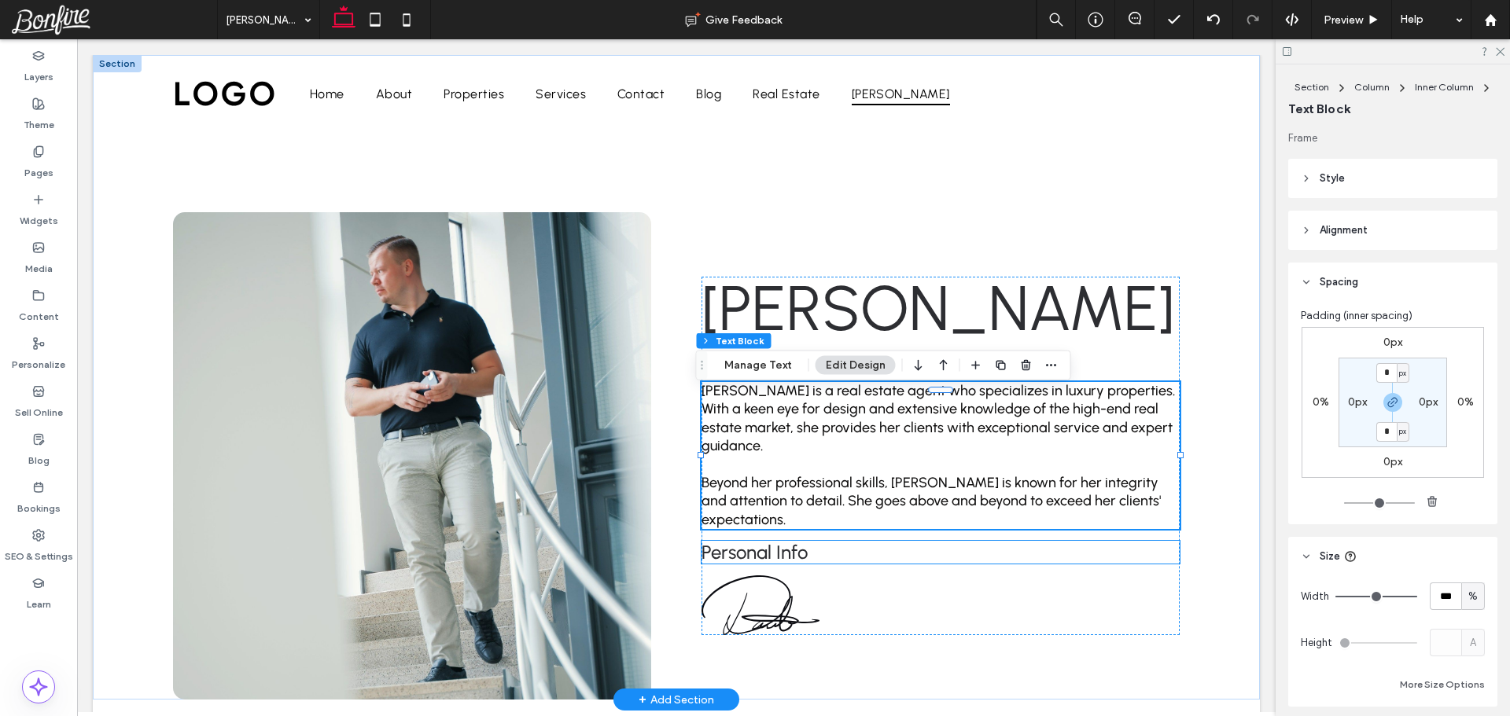
click at [782, 550] on span "Personal Info" at bounding box center [754, 552] width 106 height 23
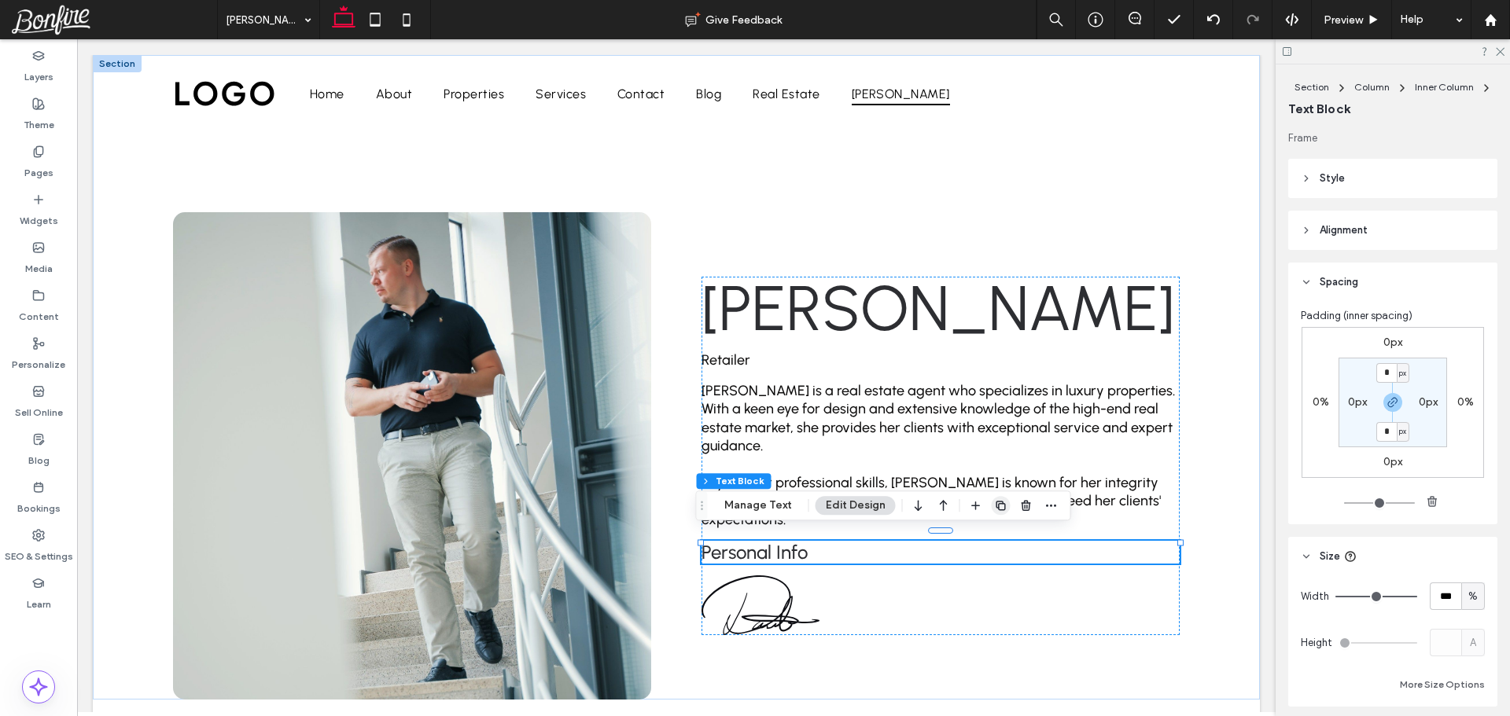
click at [1002, 510] on use "button" at bounding box center [1000, 505] width 9 height 9
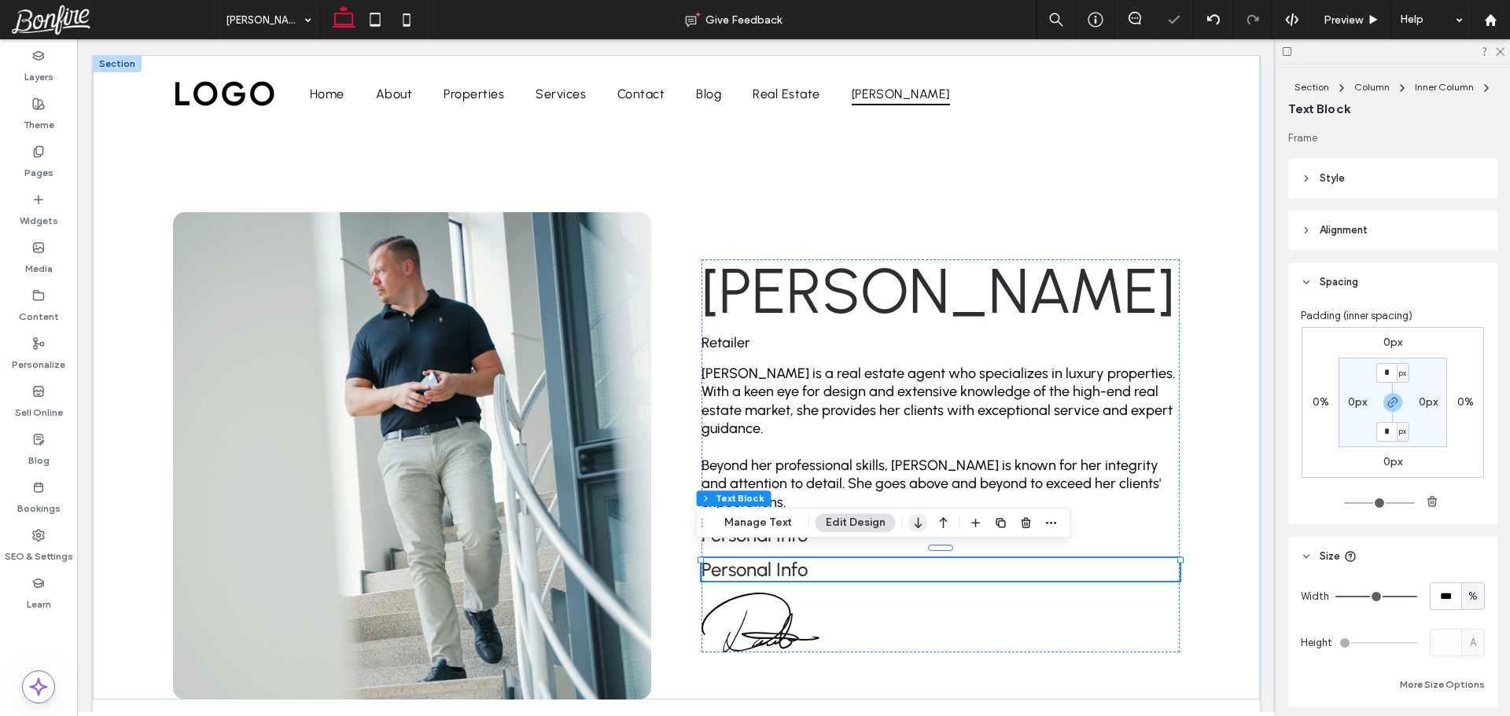
click at [916, 528] on icon "button" at bounding box center [918, 523] width 19 height 28
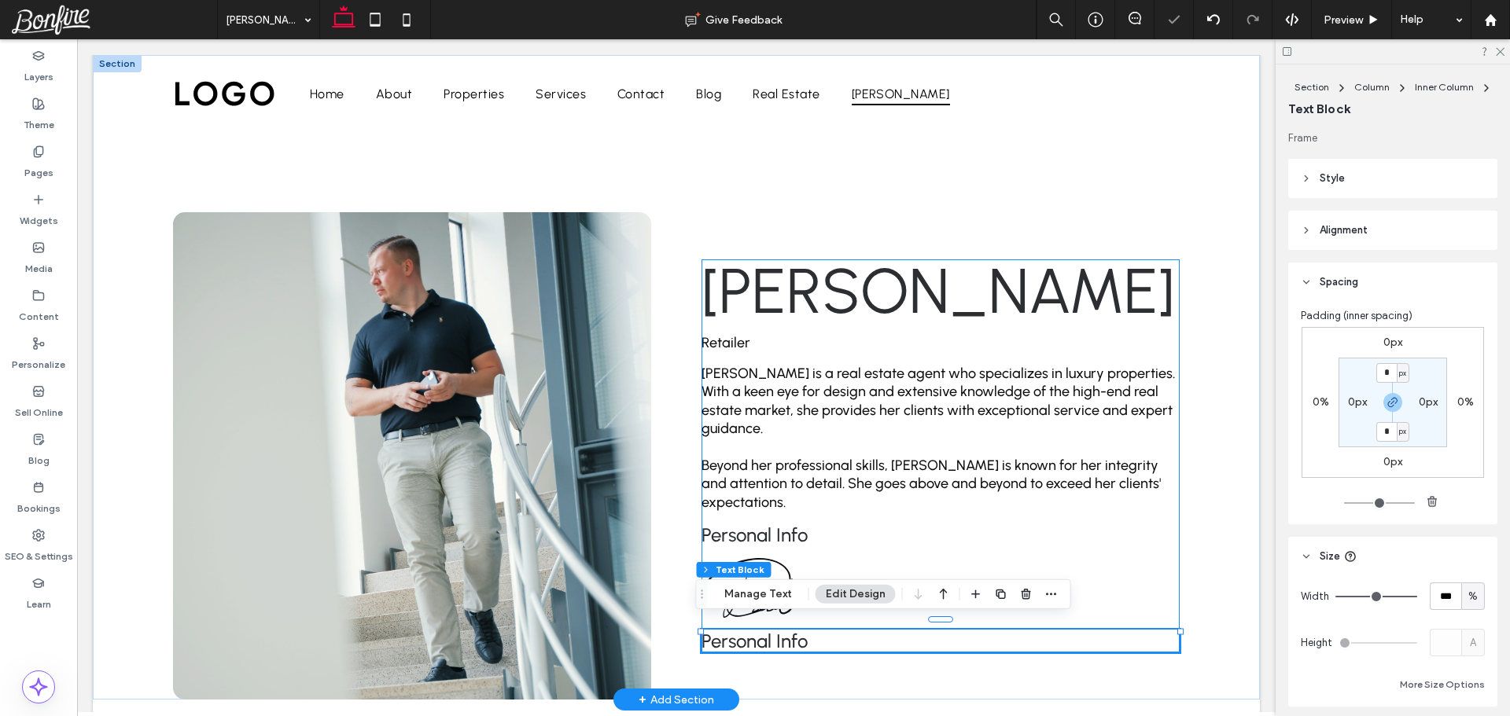
click at [811, 546] on div "Esther Howard Retailer Esther Howard is a real estate agent who specializes in …" at bounding box center [940, 456] width 478 height 392
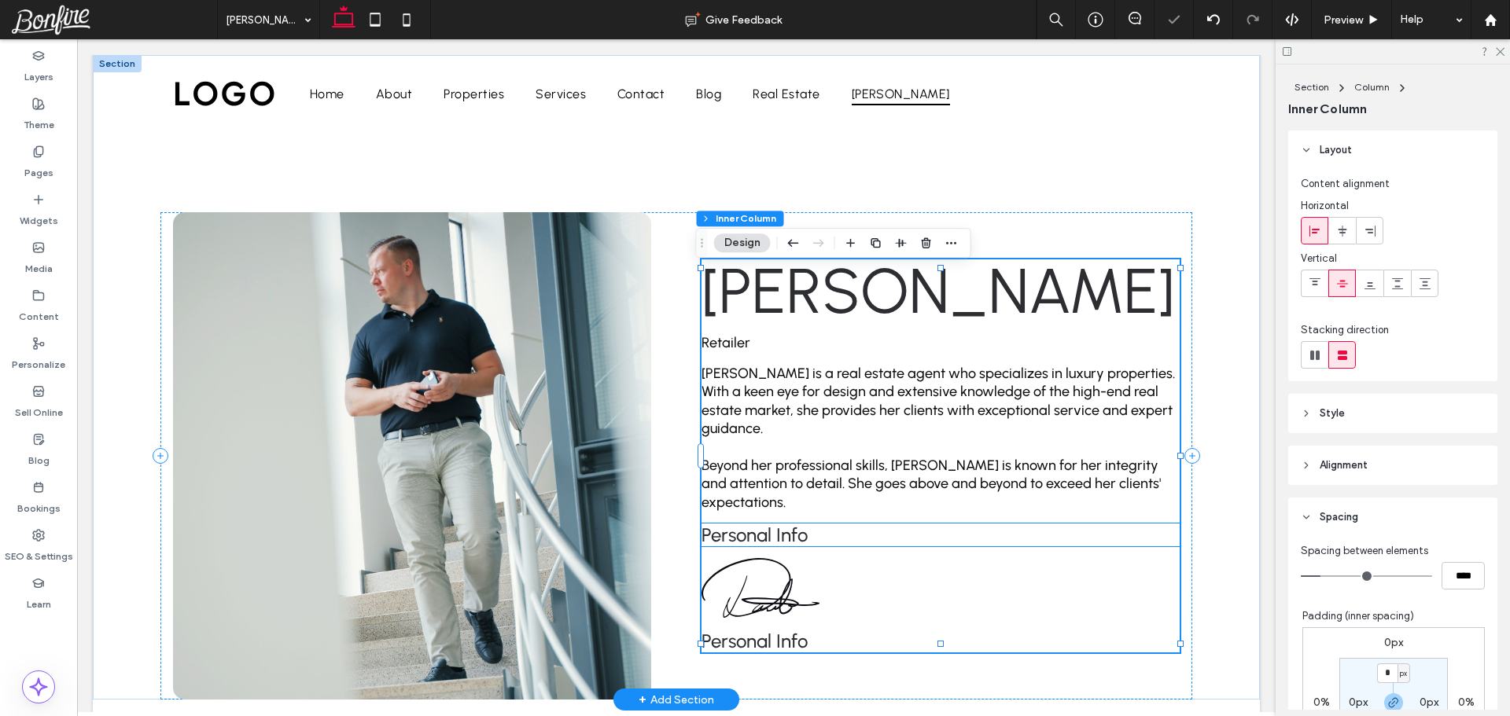
click at [779, 524] on span "Personal Info" at bounding box center [754, 535] width 106 height 23
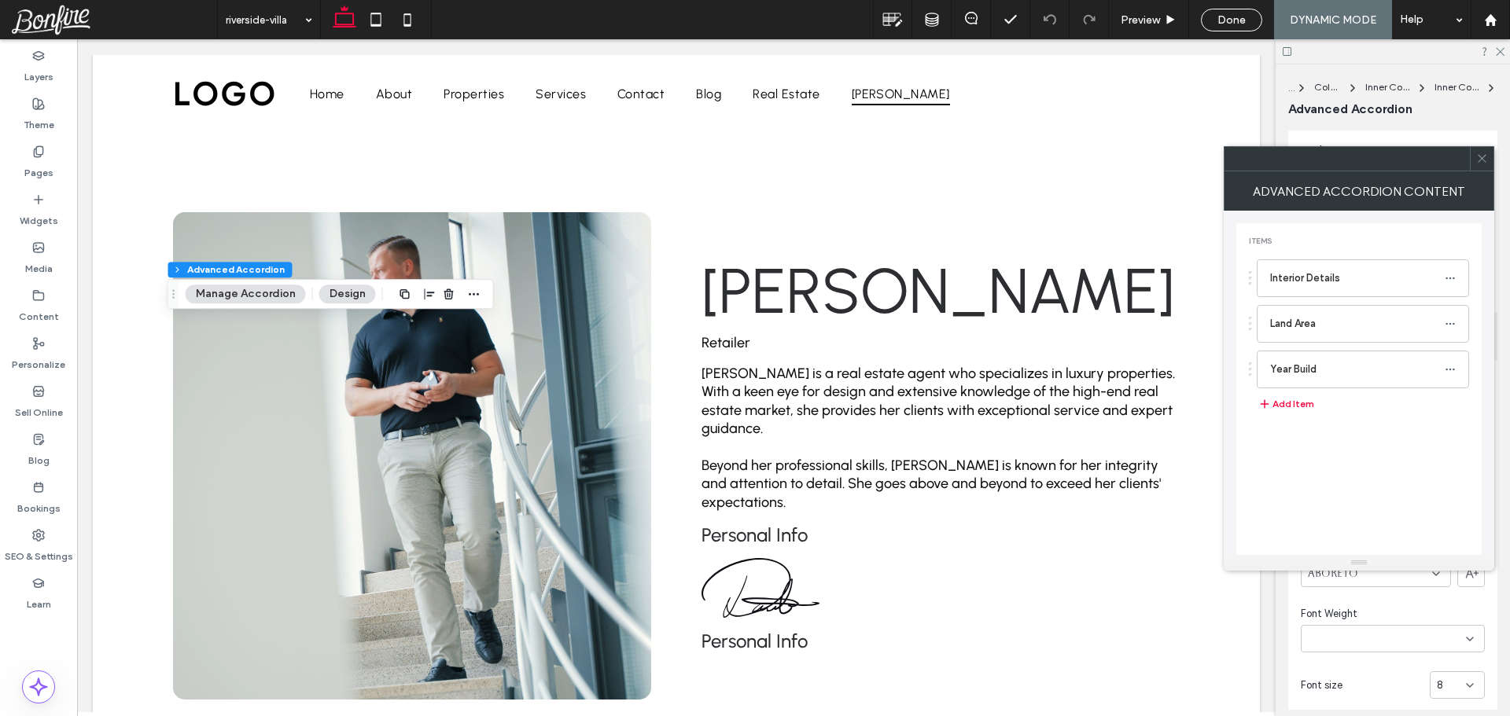
type input "**"
type input "*"
type input "**"
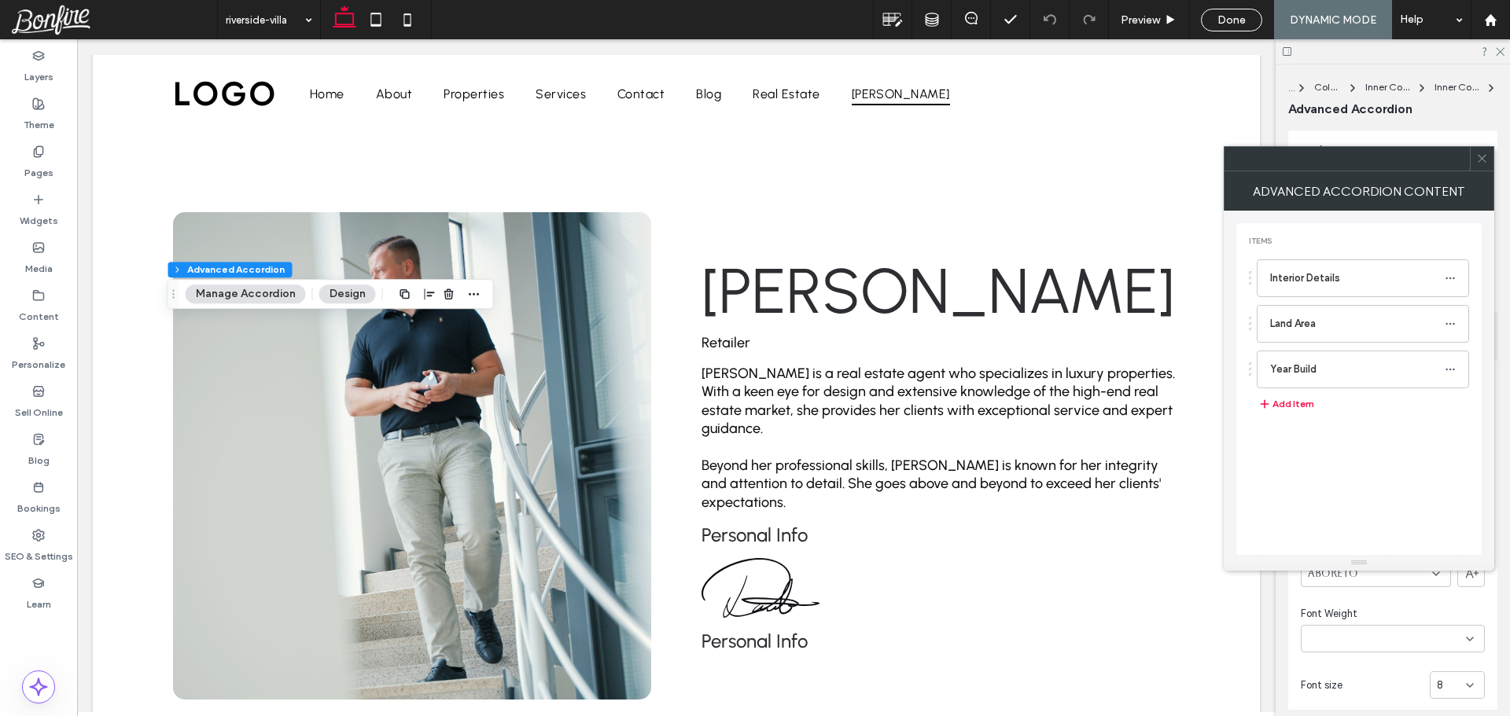
type input "****"
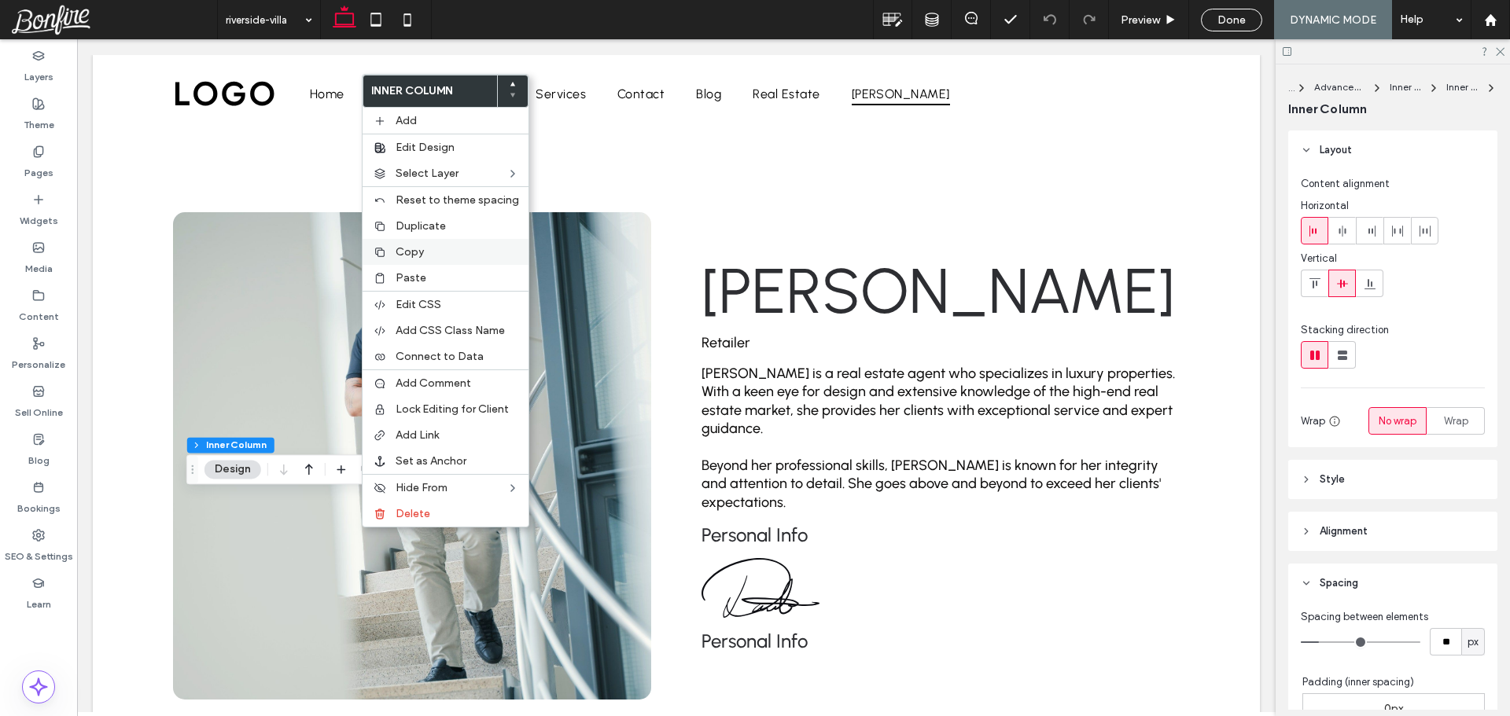
click at [428, 252] on label "Copy" at bounding box center [457, 251] width 123 height 13
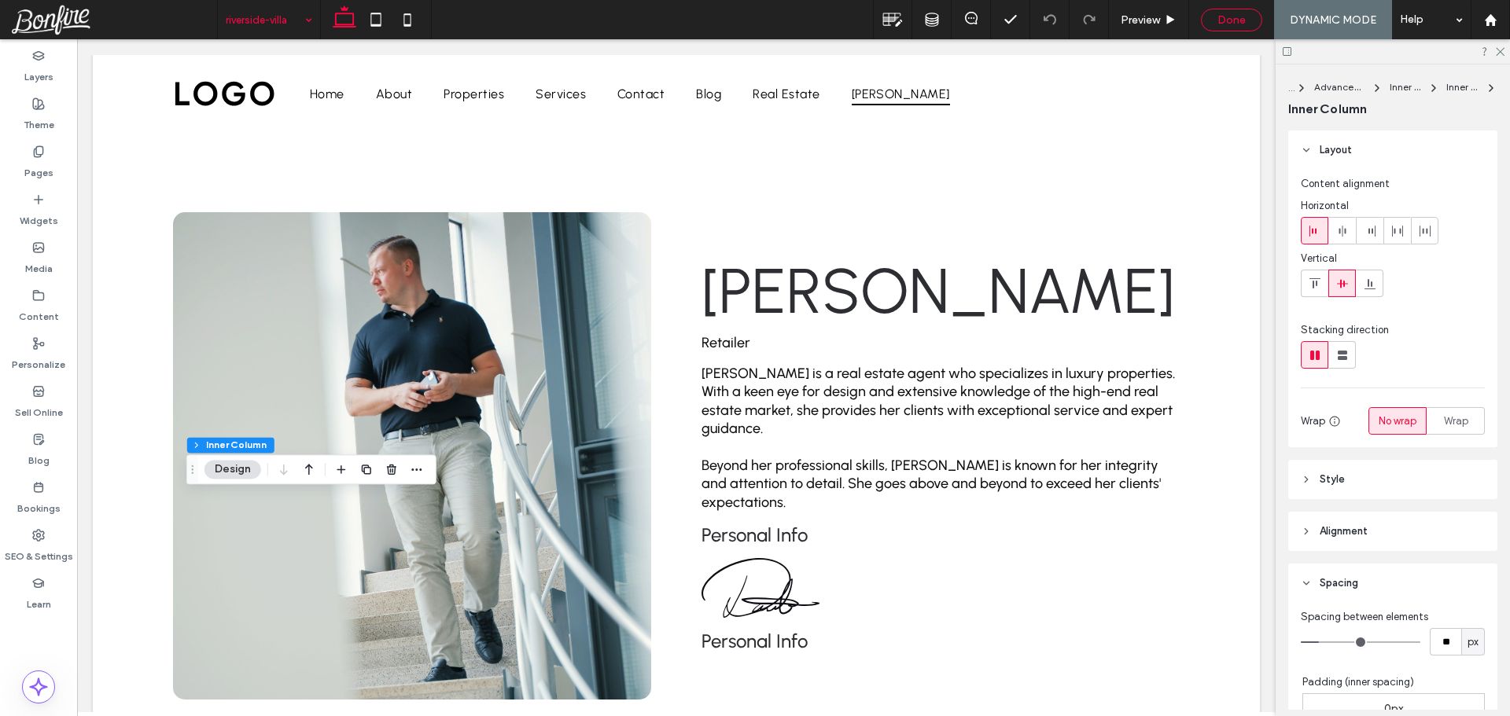
click at [1214, 20] on div "Done" at bounding box center [1232, 19] width 60 height 13
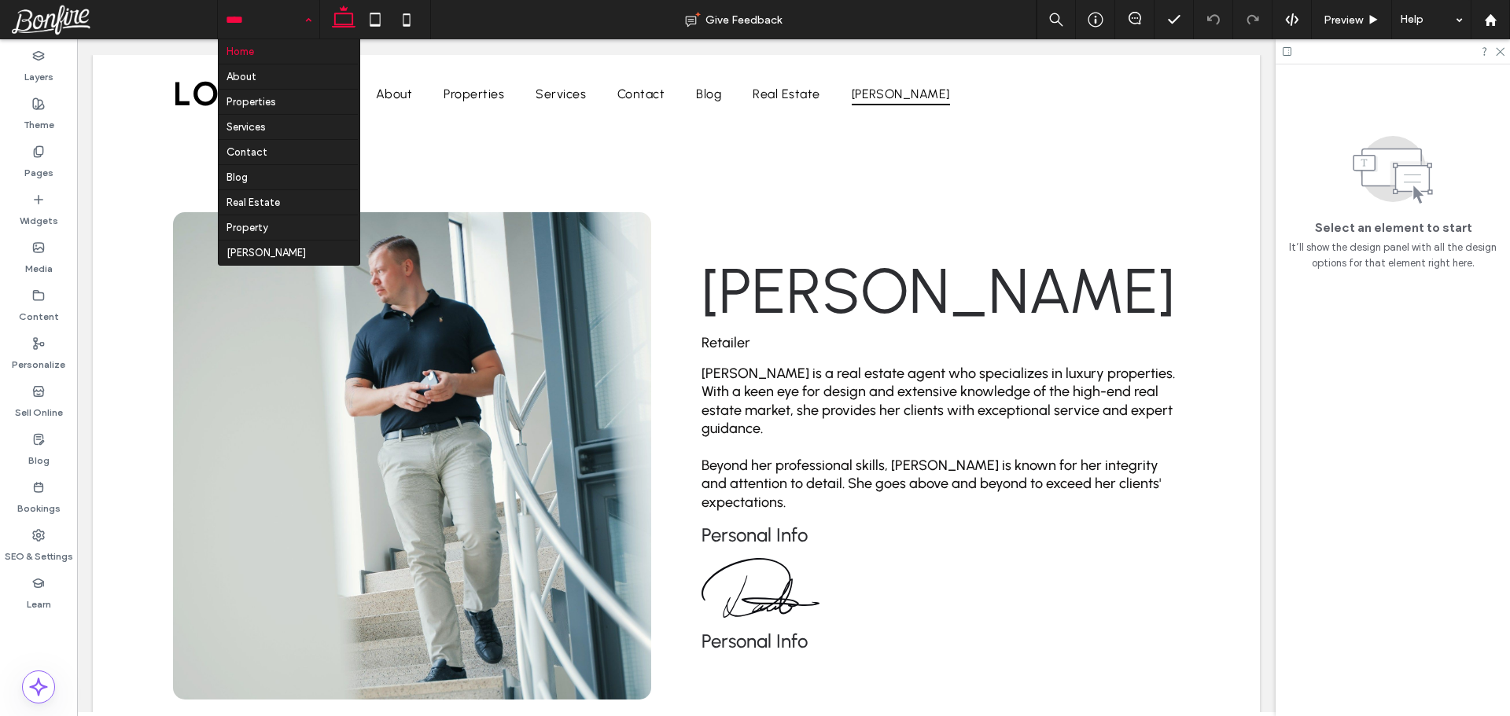
click at [303, 12] on div "Home About Properties Services Contact Blog Real Estate Property Esther Howard" at bounding box center [268, 19] width 101 height 39
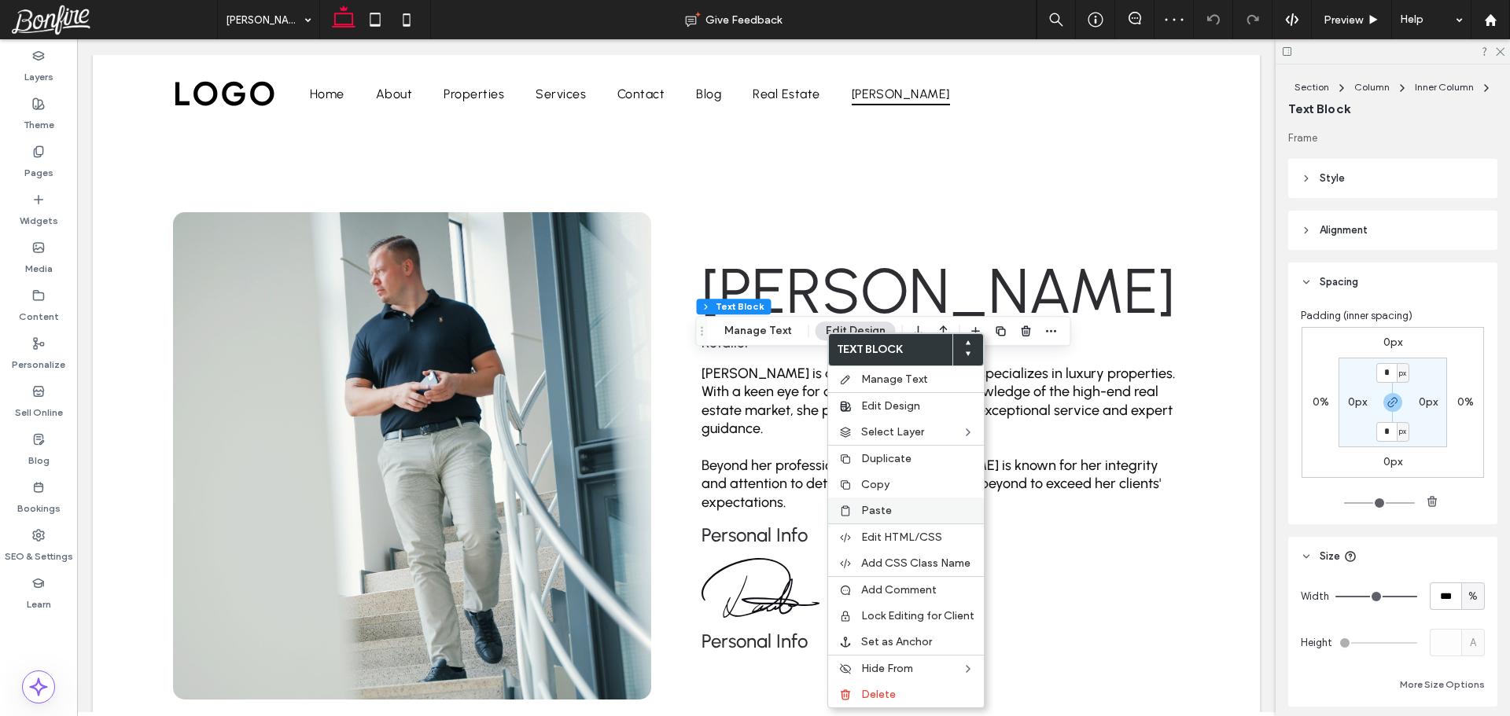
click at [893, 510] on label "Paste" at bounding box center [917, 510] width 113 height 13
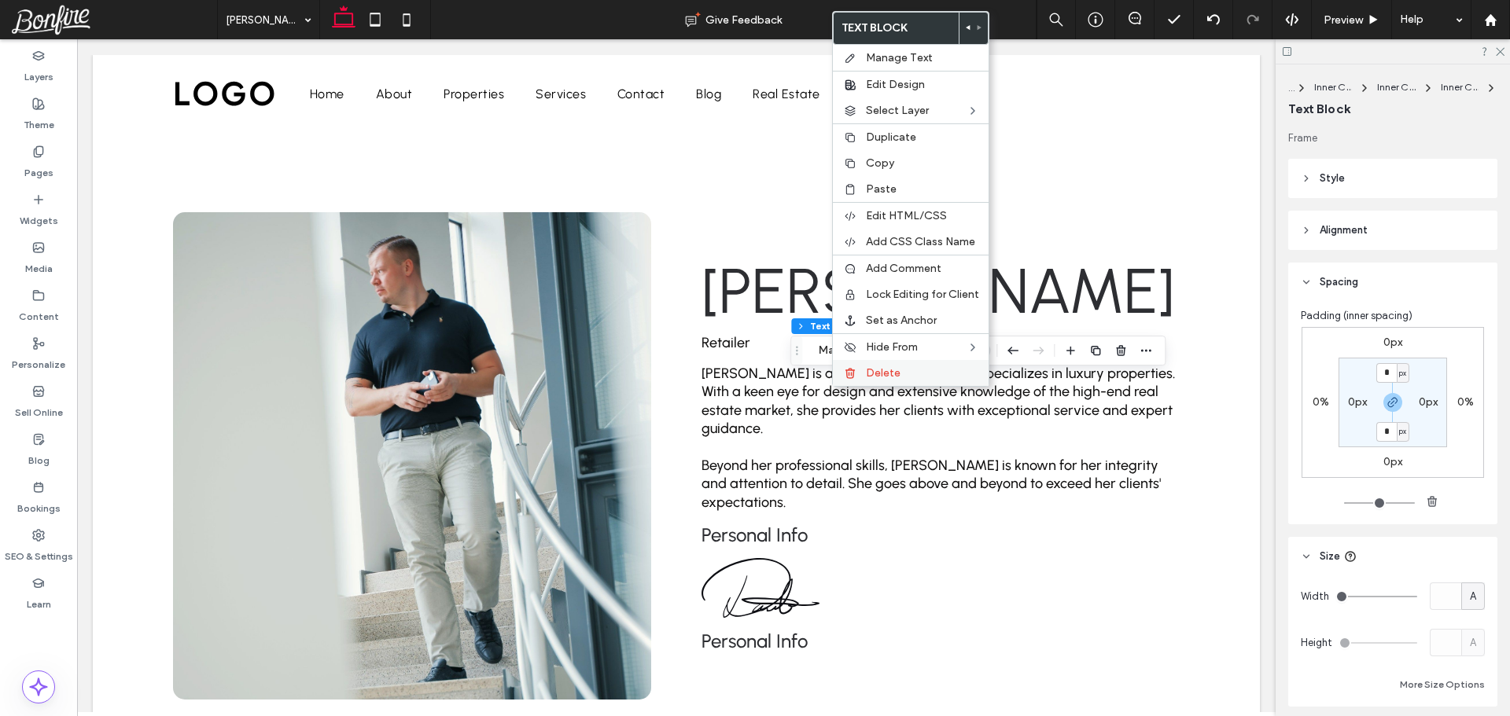
click at [887, 376] on span "Delete" at bounding box center [883, 372] width 35 height 13
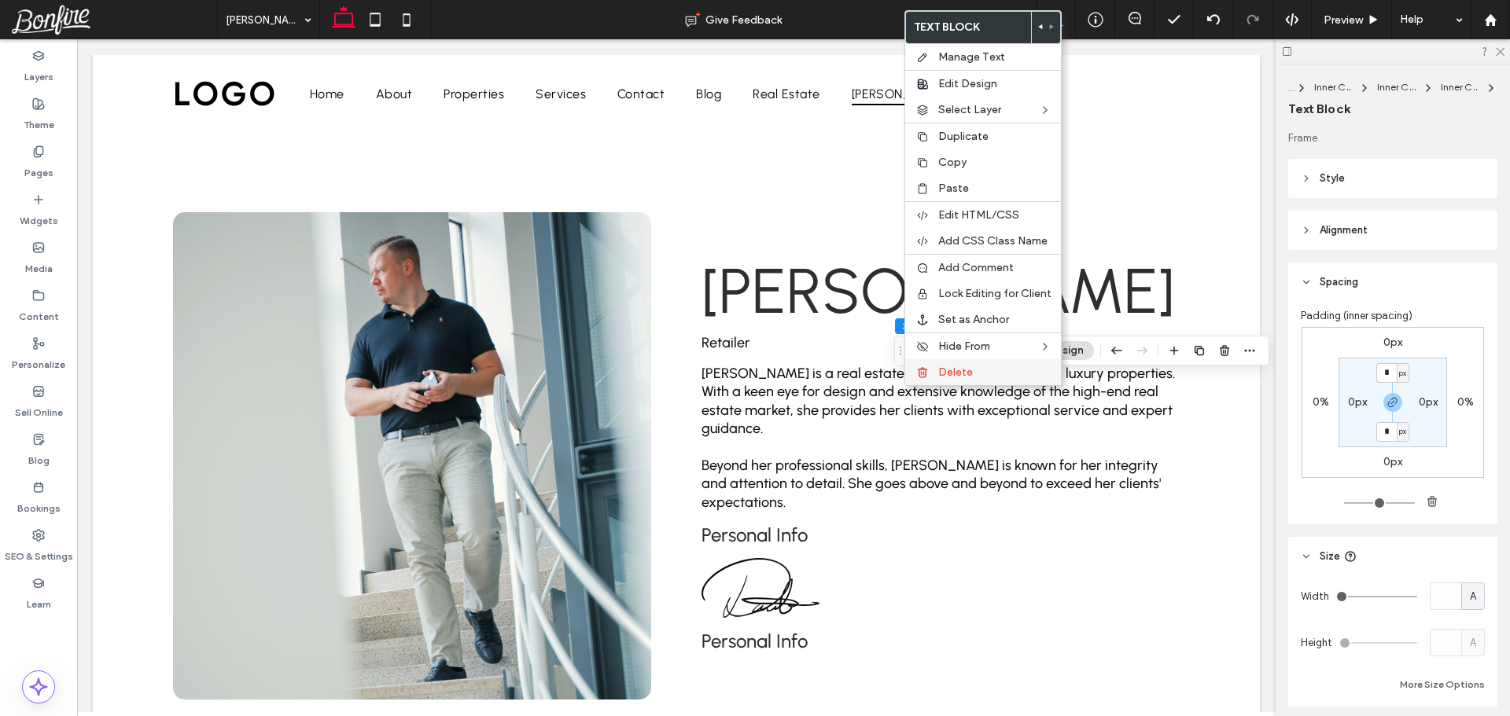
click at [996, 368] on label "Delete" at bounding box center [994, 372] width 113 height 13
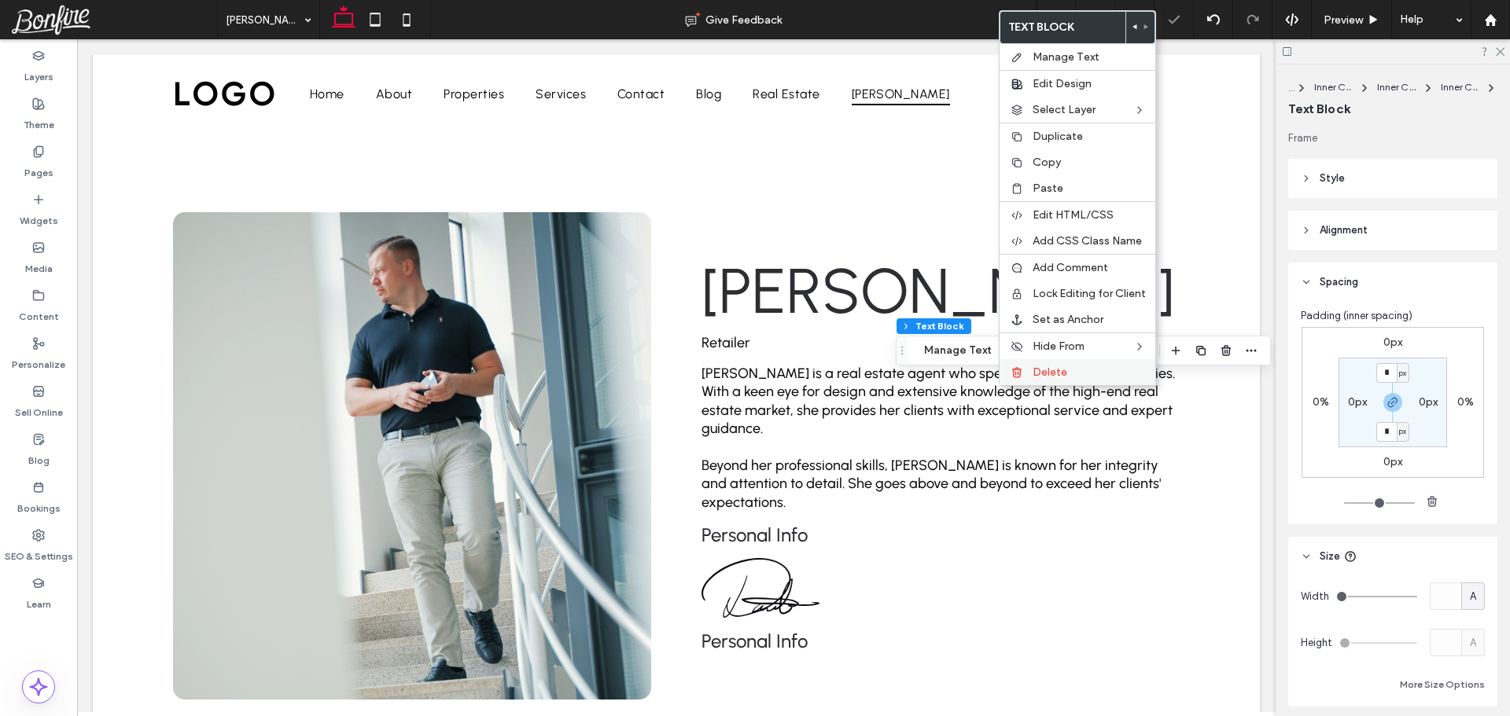
click at [1058, 374] on span "Delete" at bounding box center [1050, 372] width 35 height 13
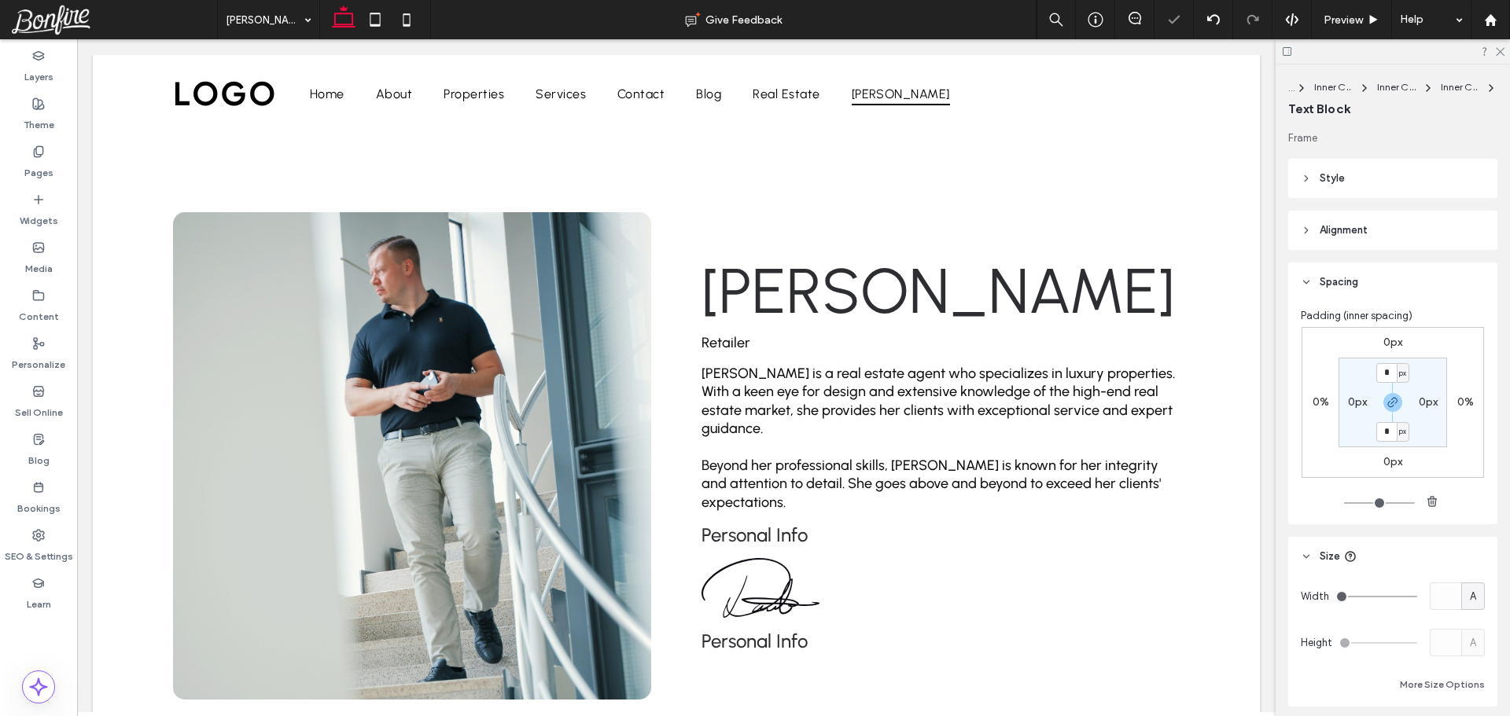
type input "********"
type input "**"
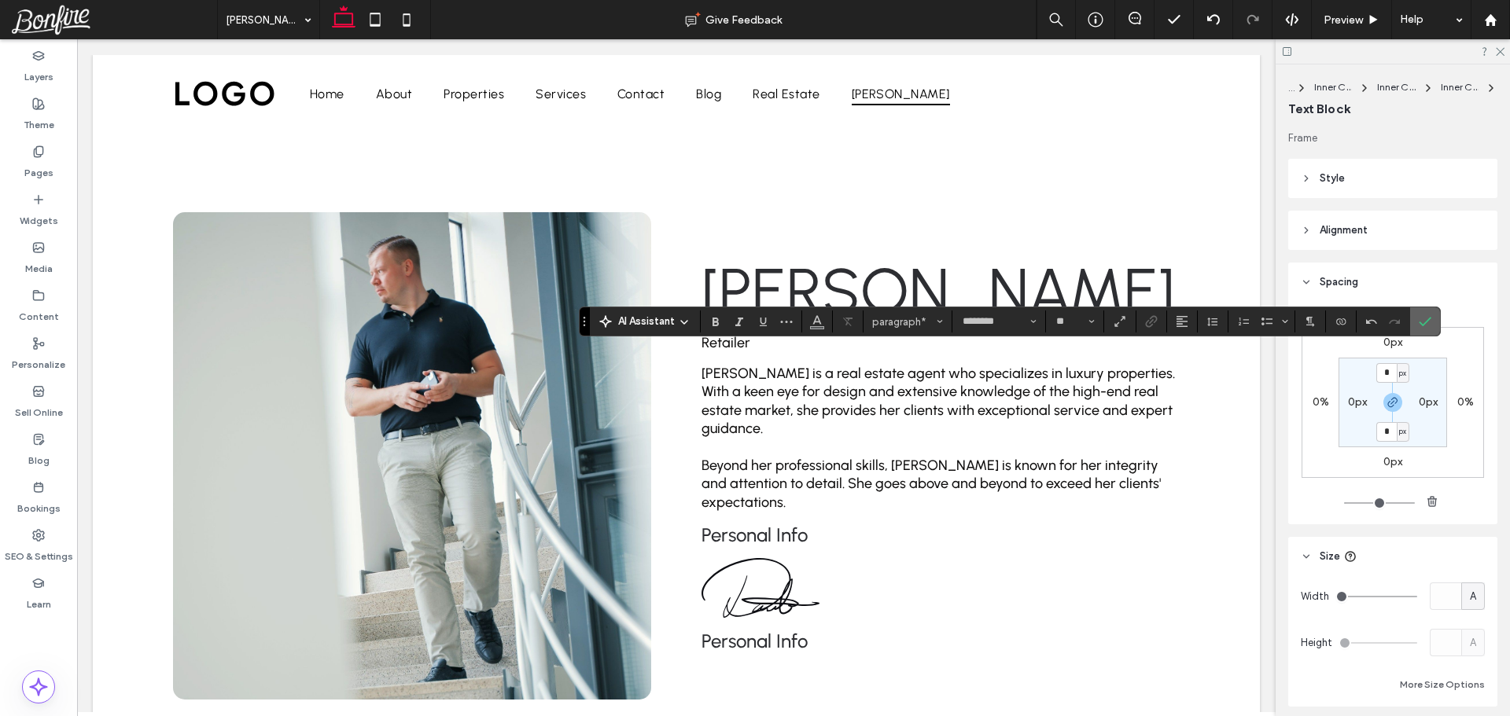
click at [1431, 320] on label "Confirm" at bounding box center [1425, 321] width 24 height 28
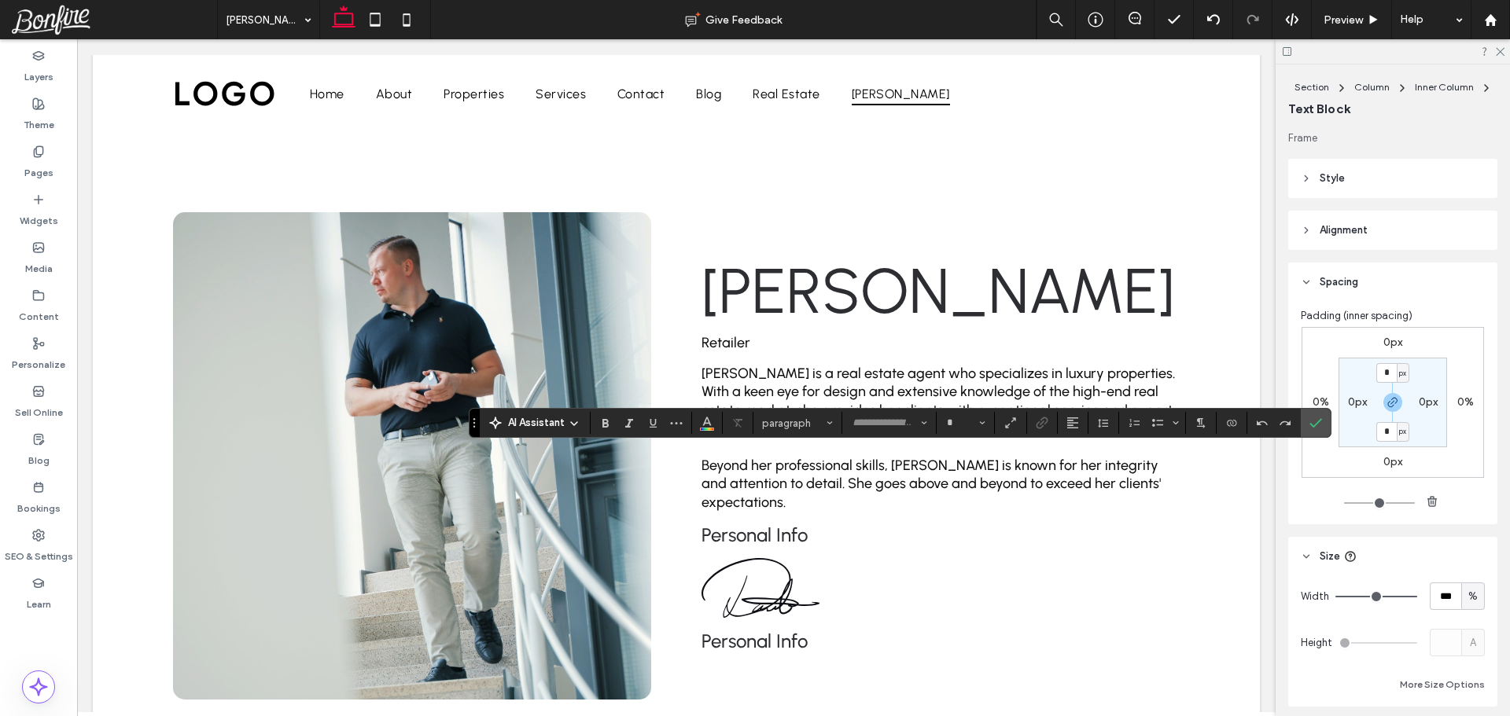
type input "********"
type input "**"
click at [1313, 421] on icon "Confirm" at bounding box center [1315, 423] width 13 height 13
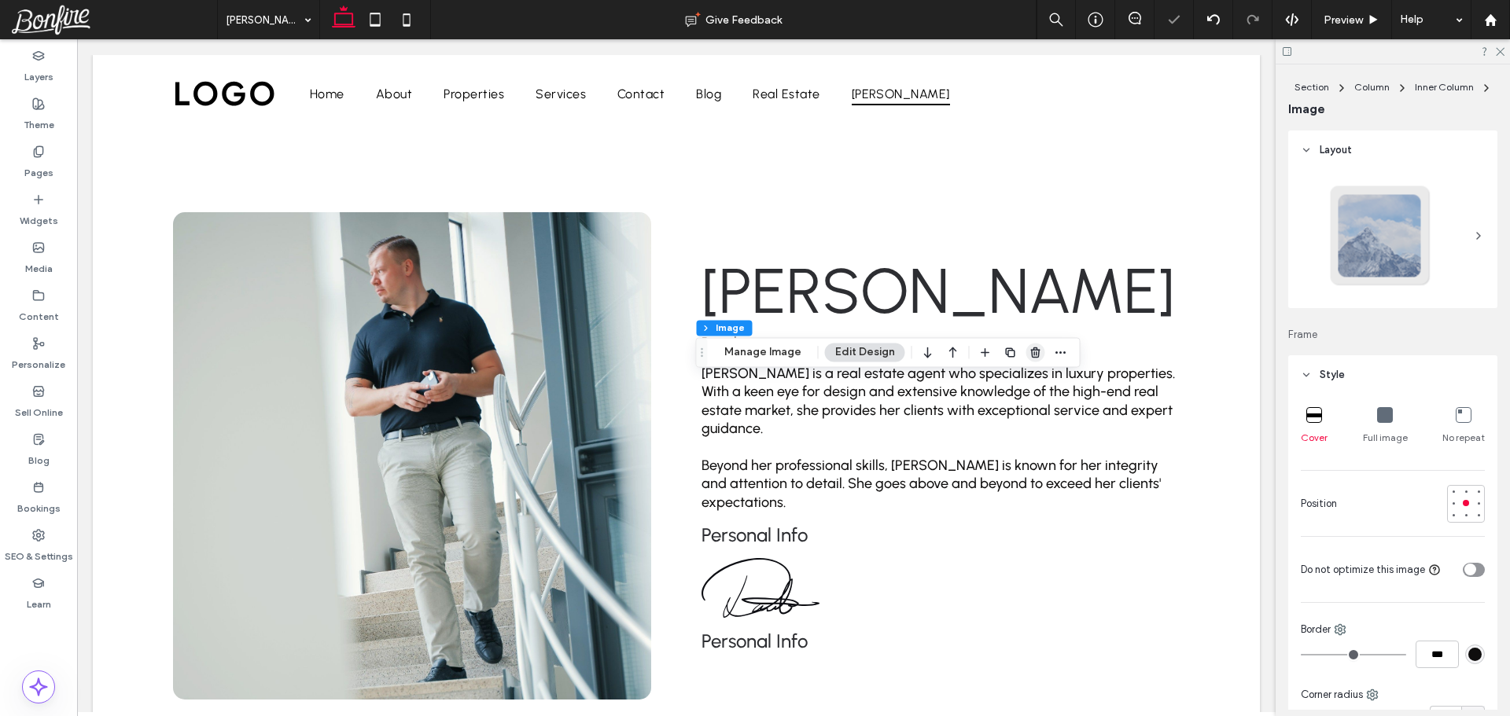
click at [1029, 353] on icon "button" at bounding box center [1035, 352] width 13 height 13
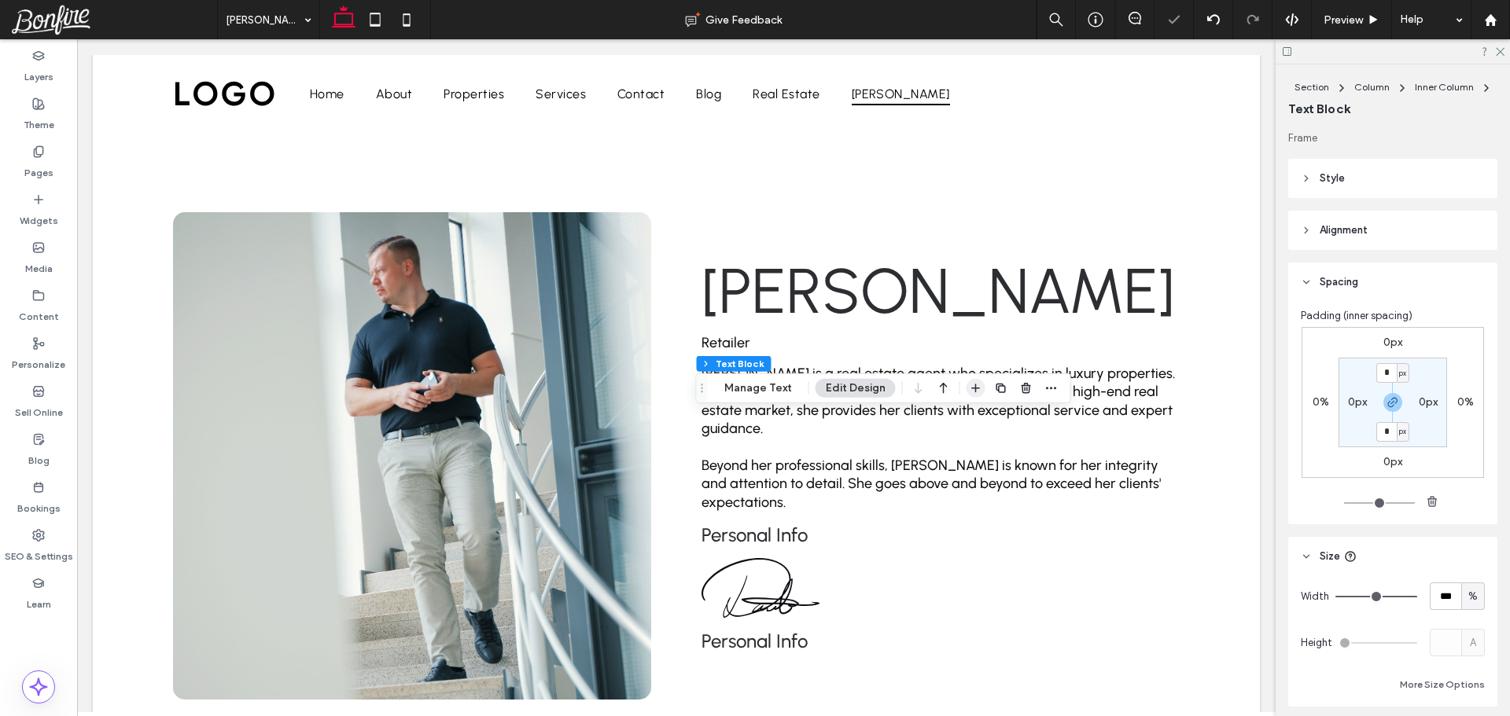
click at [970, 388] on icon "button" at bounding box center [976, 388] width 13 height 13
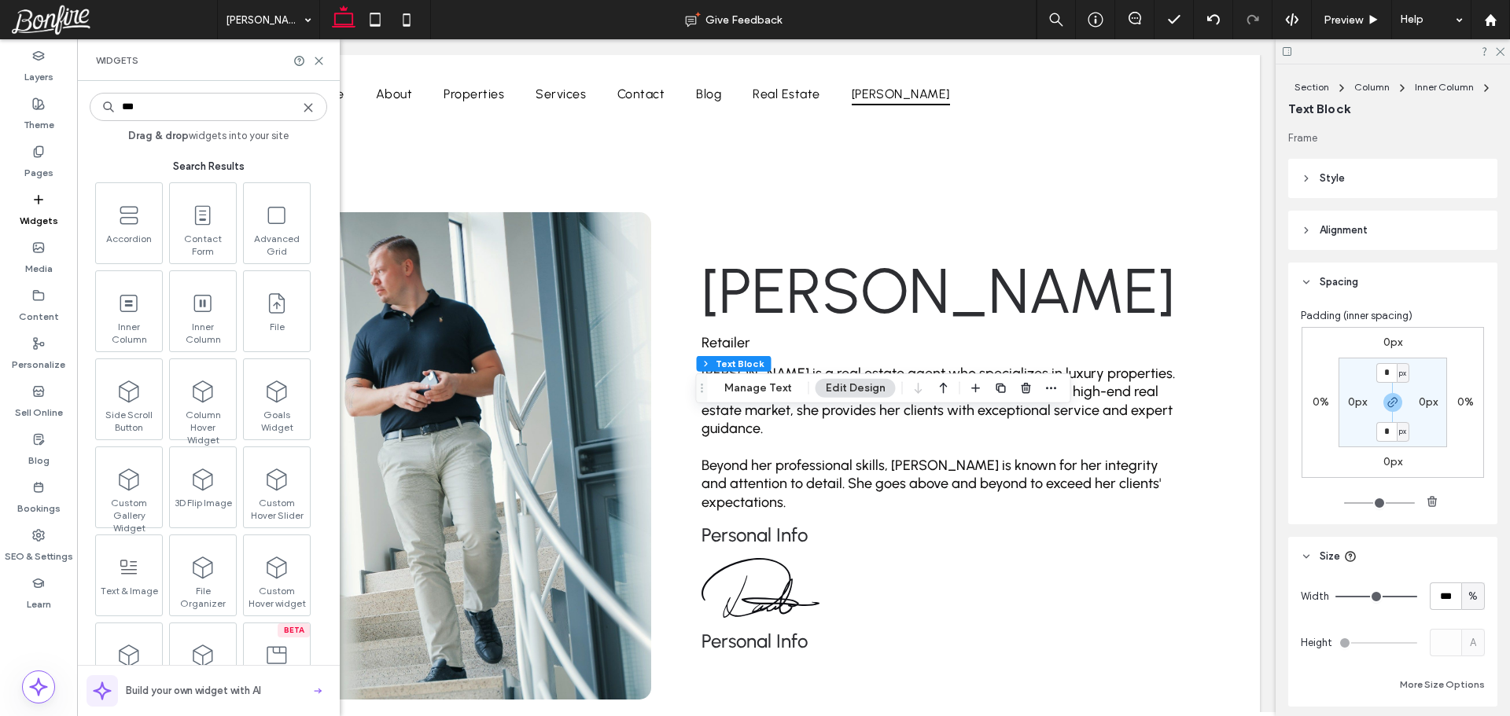
type input "****"
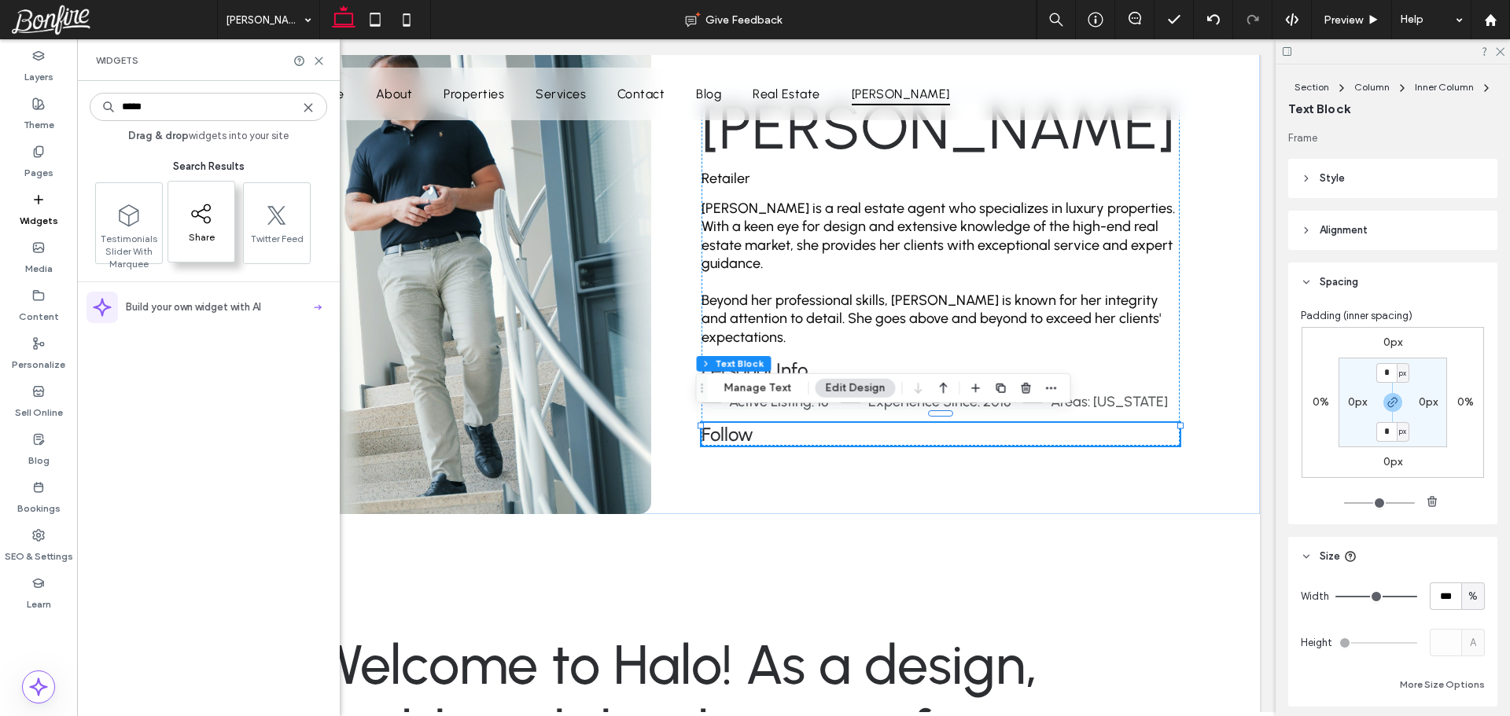
type input "*****"
click at [218, 241] on span "Share" at bounding box center [201, 242] width 66 height 22
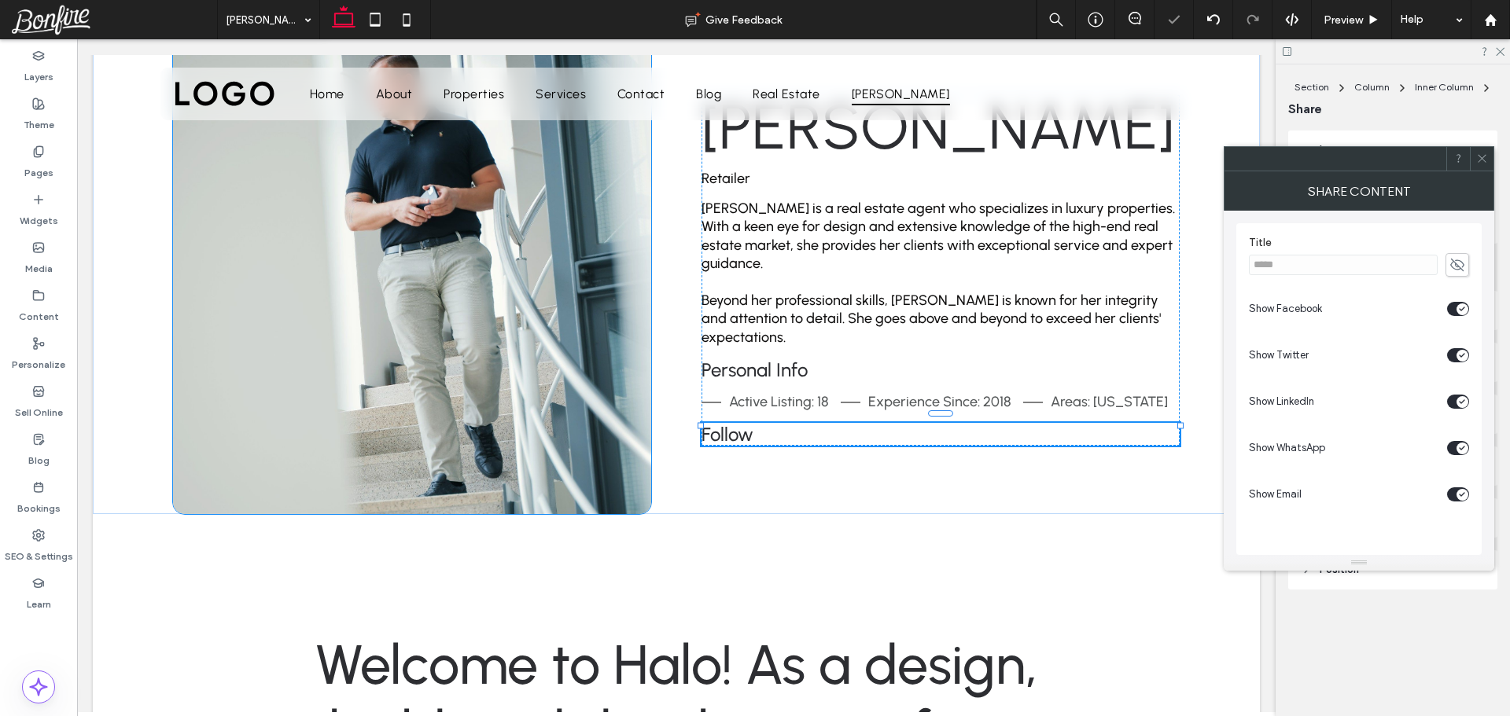
type input "**"
type input "****"
type input "**"
type input "****"
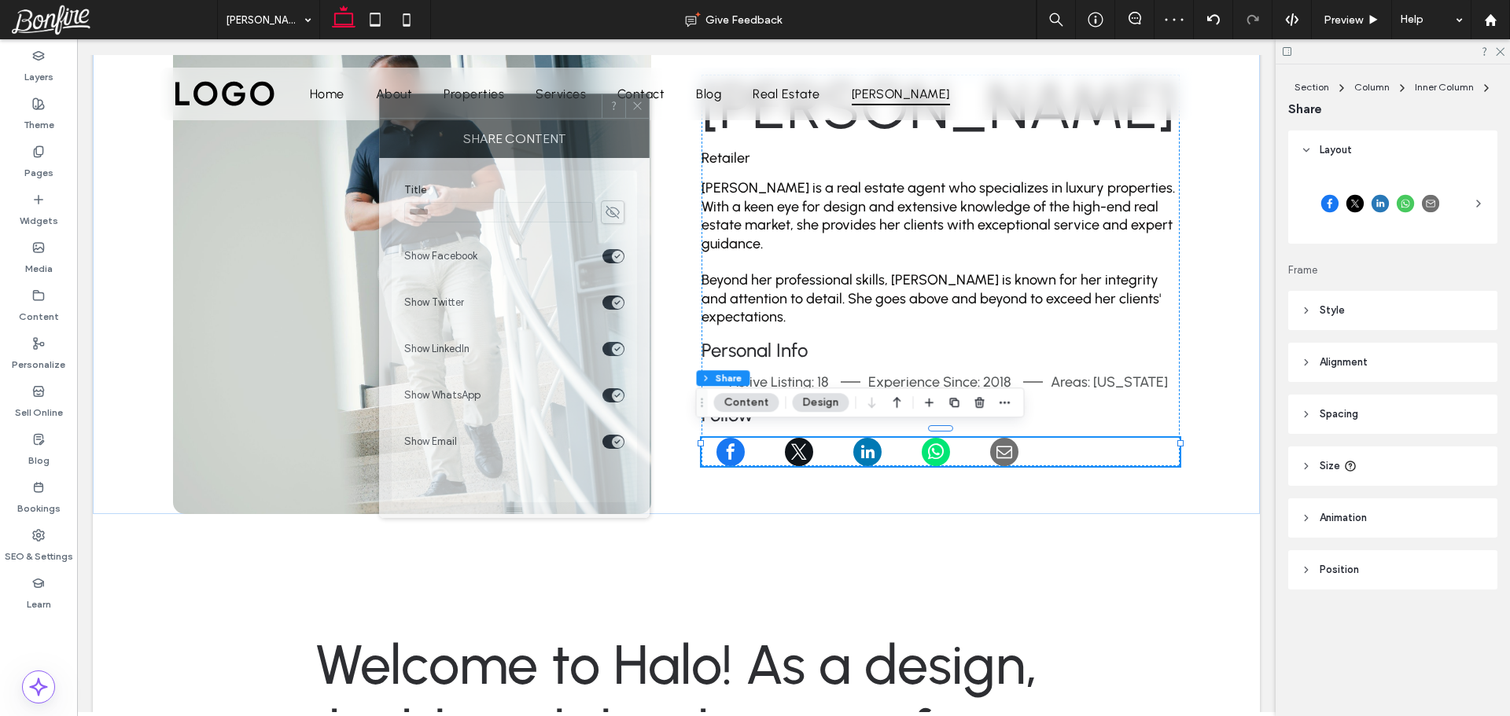
drag, startPoint x: 1377, startPoint y: 160, endPoint x: 496, endPoint y: 108, distance: 882.3
click at [496, 108] on div at bounding box center [491, 106] width 222 height 24
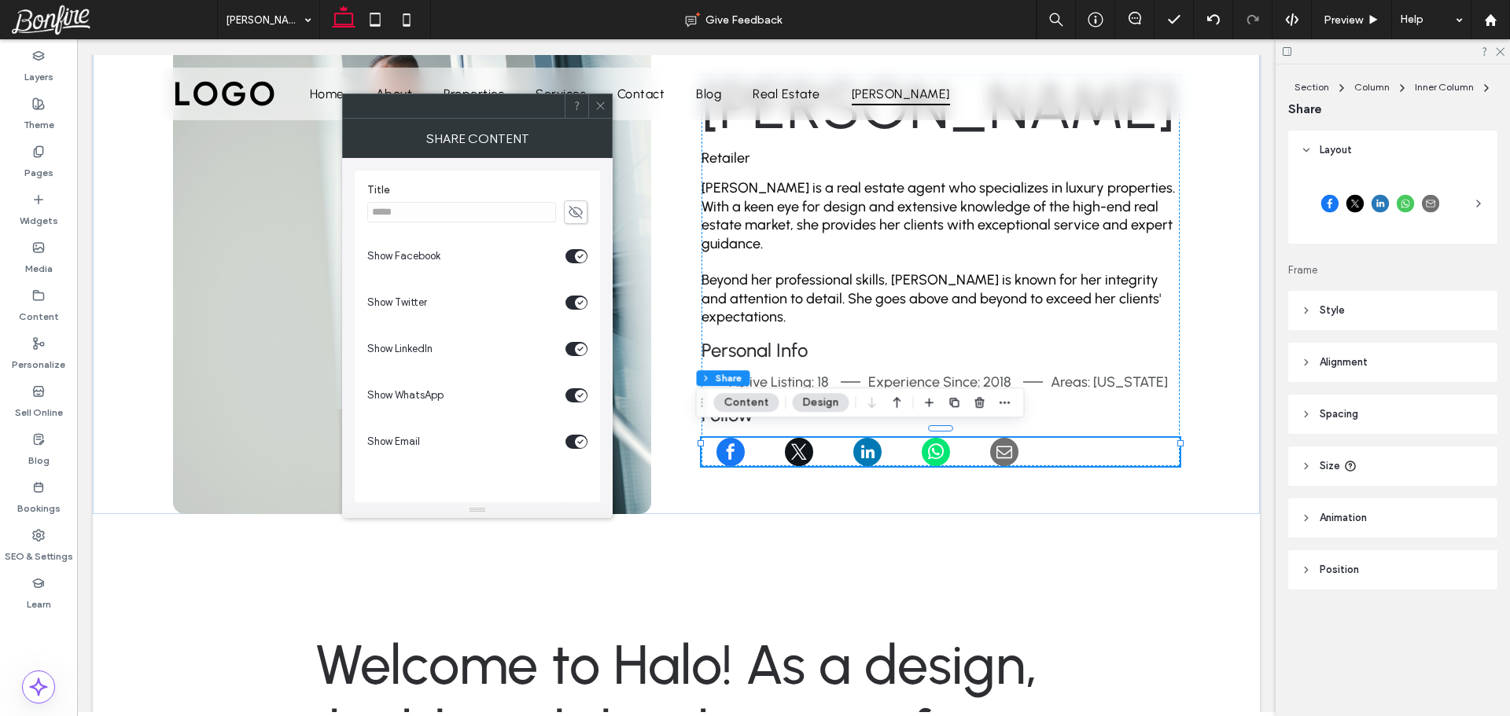
click at [598, 107] on icon at bounding box center [600, 106] width 12 height 12
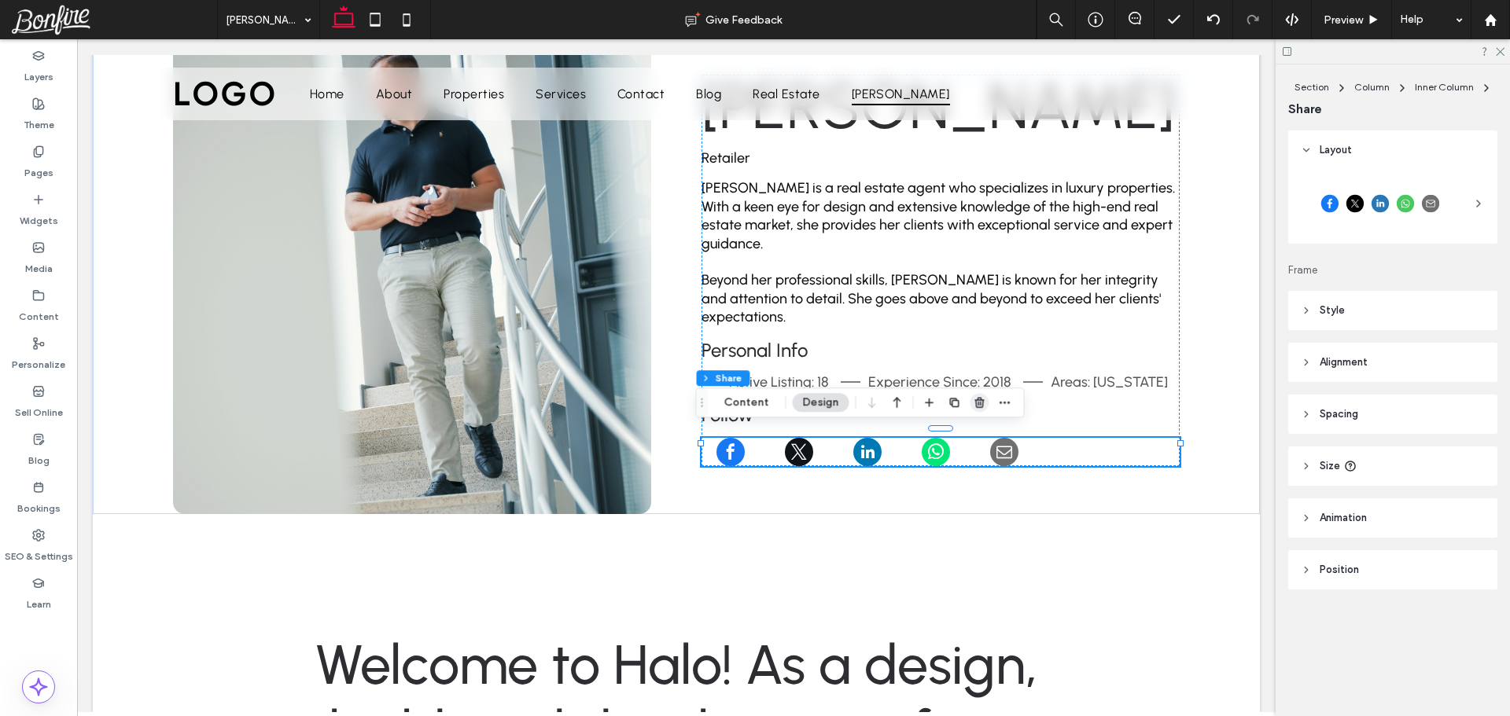
click at [974, 407] on icon "button" at bounding box center [980, 402] width 13 height 13
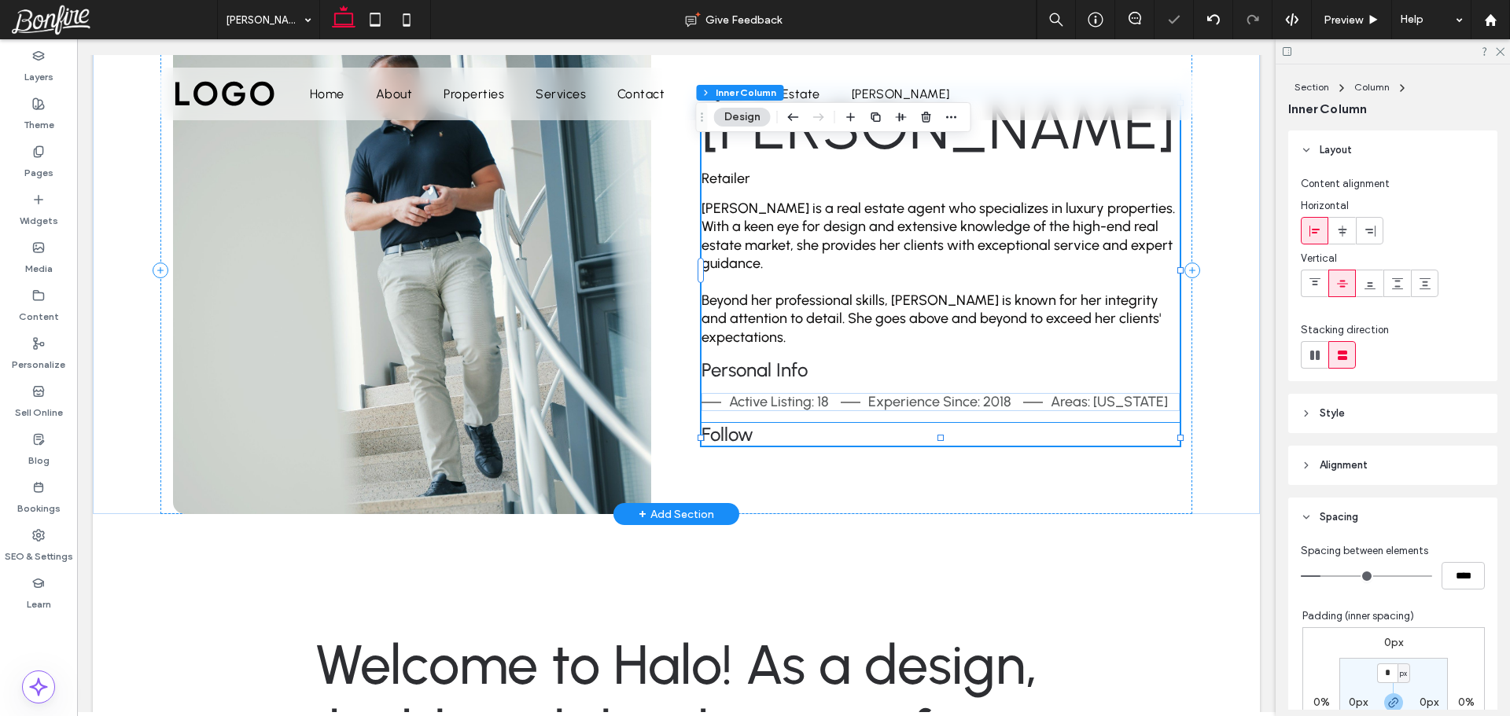
click at [730, 427] on span "Follow" at bounding box center [727, 434] width 52 height 23
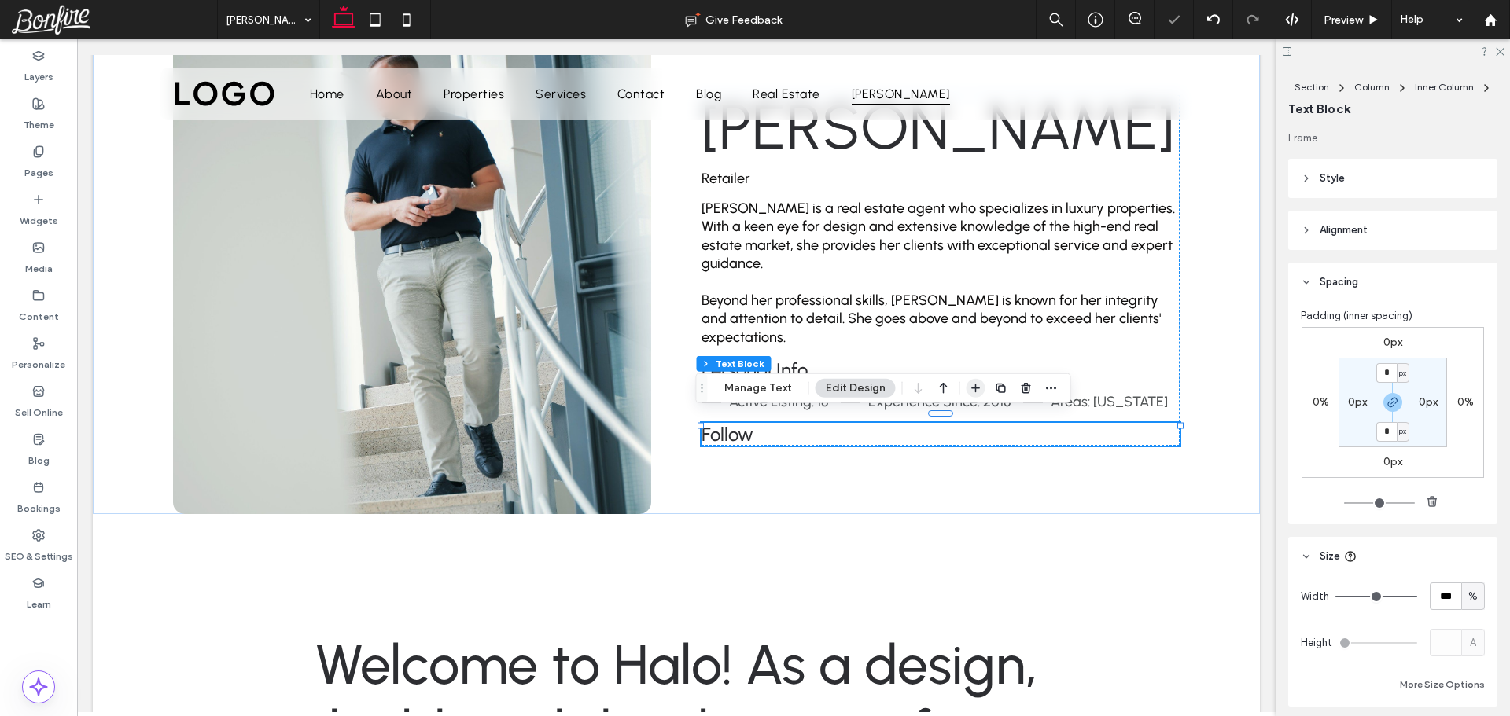
click at [970, 389] on icon "button" at bounding box center [976, 388] width 13 height 13
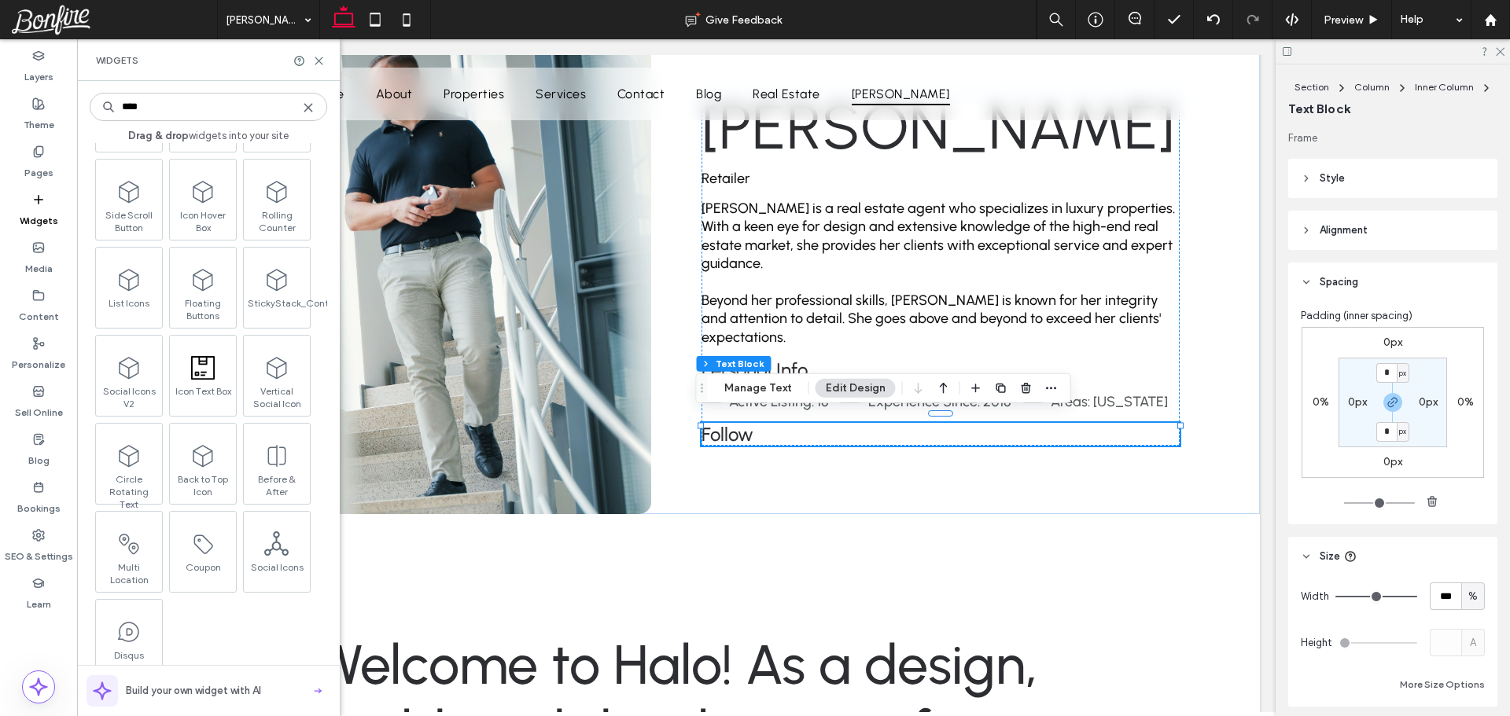
scroll to position [145, 0]
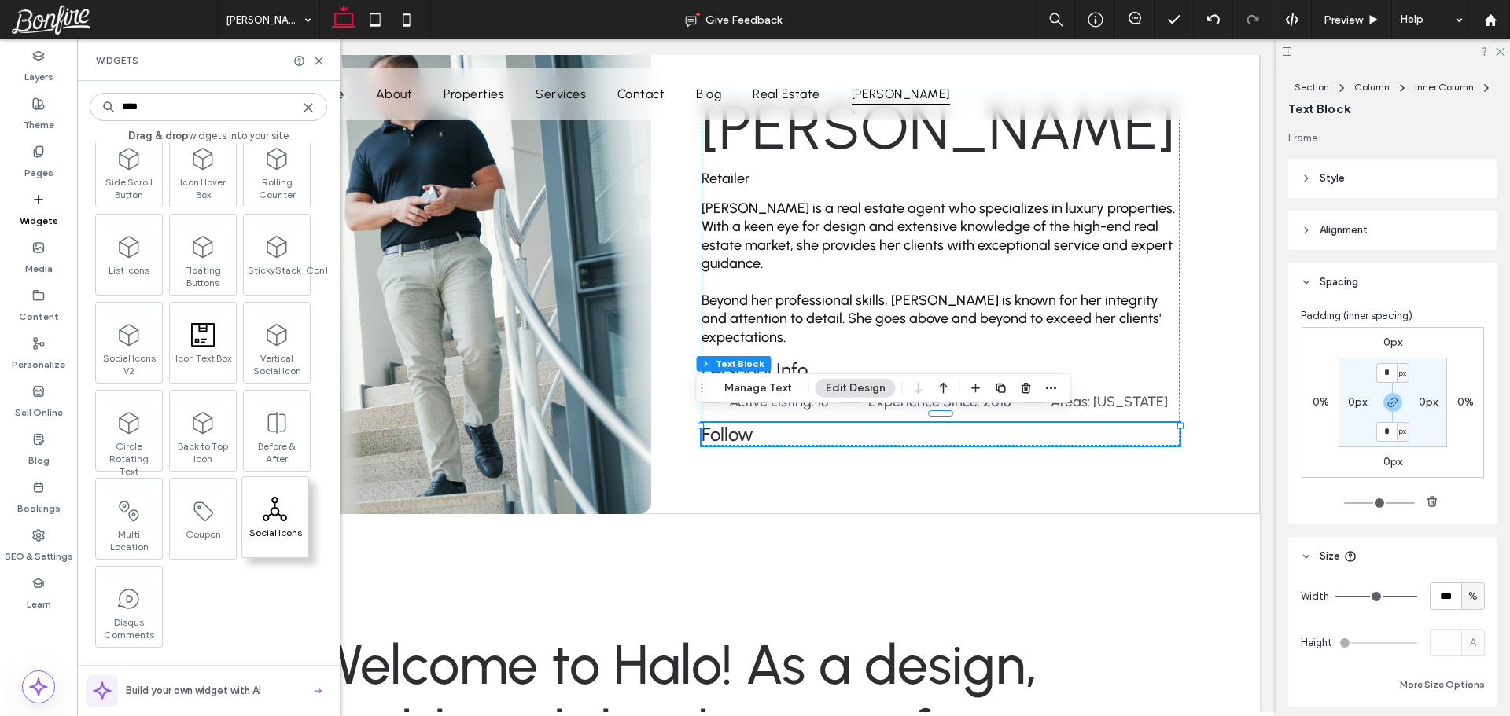
type input "****"
click at [282, 519] on use at bounding box center [275, 509] width 24 height 24
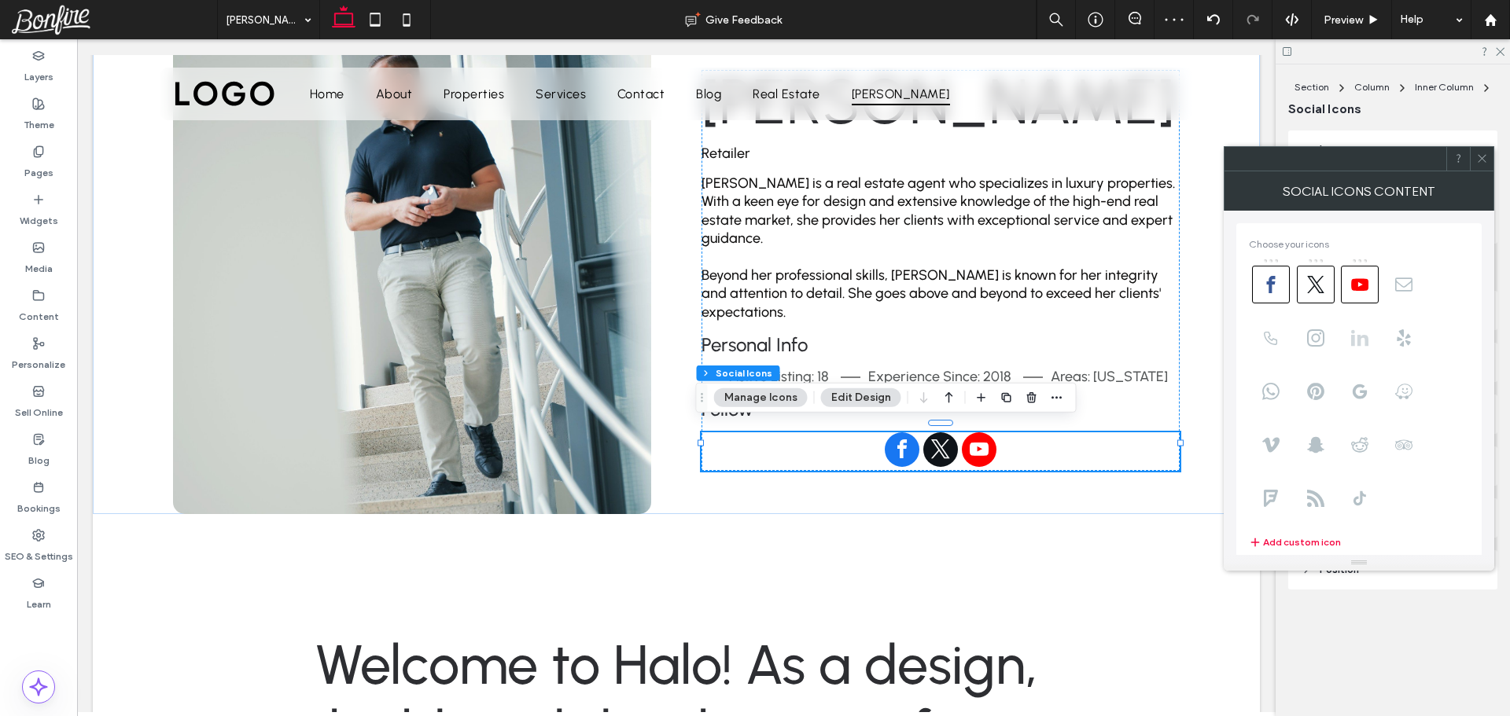
click at [1352, 340] on use at bounding box center [1359, 337] width 17 height 16
click at [1309, 336] on icon at bounding box center [1315, 337] width 17 height 17
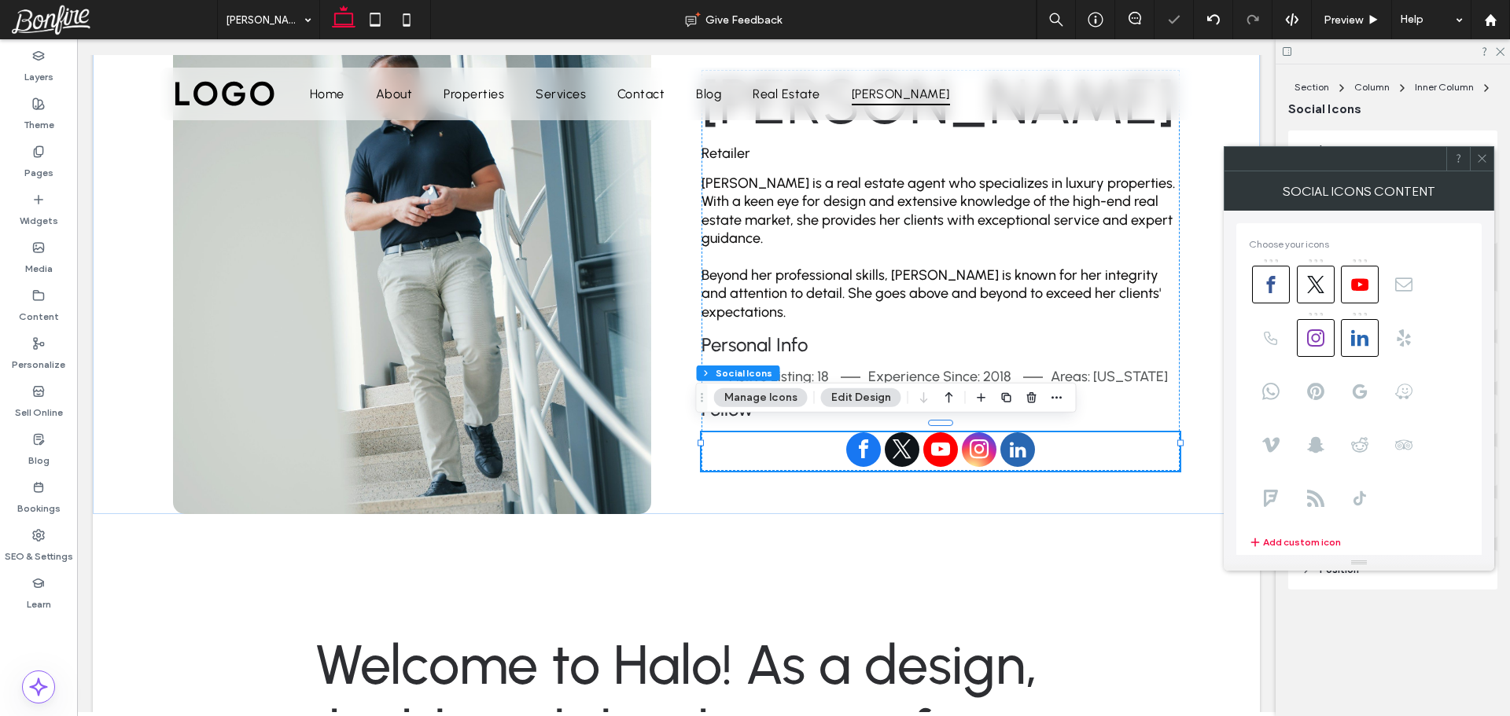
click at [1361, 284] on icon at bounding box center [1359, 284] width 17 height 17
click at [1484, 156] on use at bounding box center [1482, 159] width 8 height 8
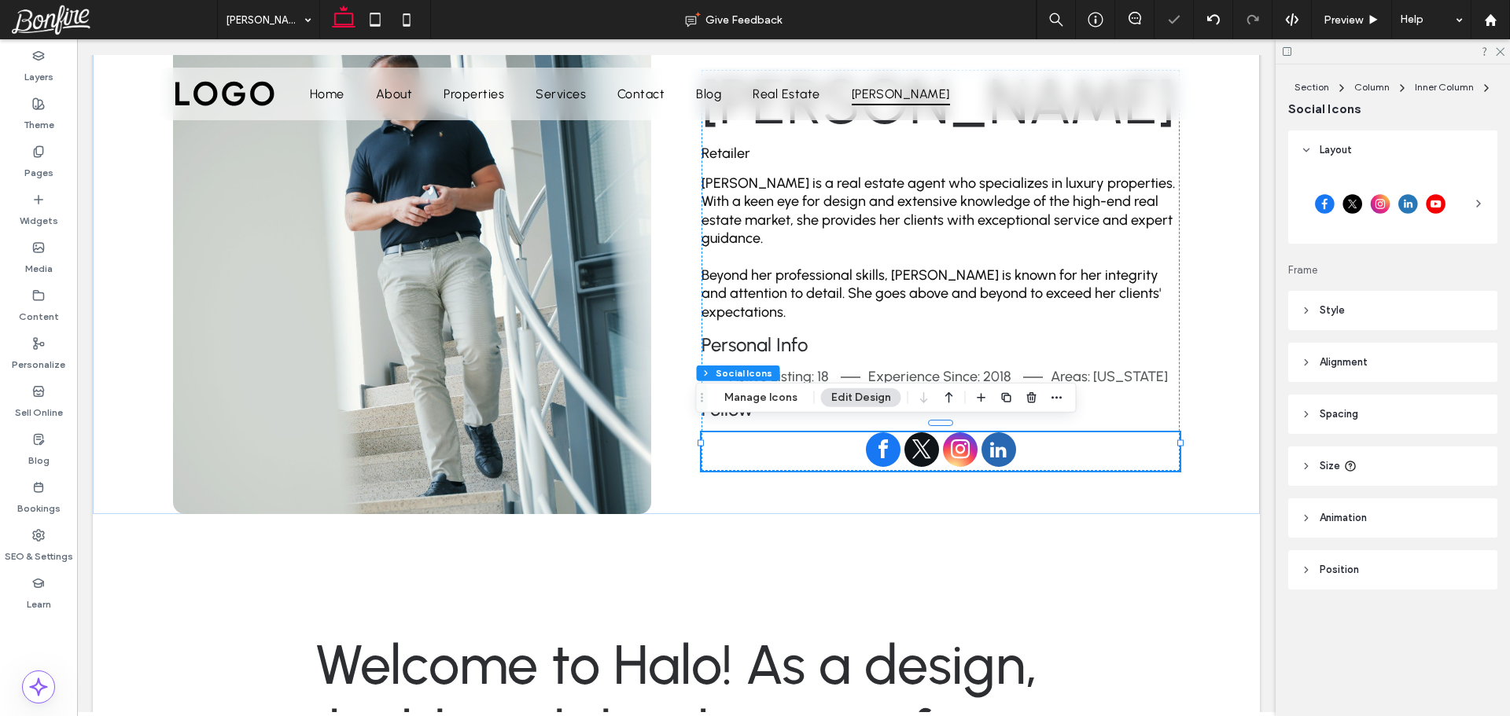
click at [1403, 213] on div at bounding box center [1380, 203] width 159 height 39
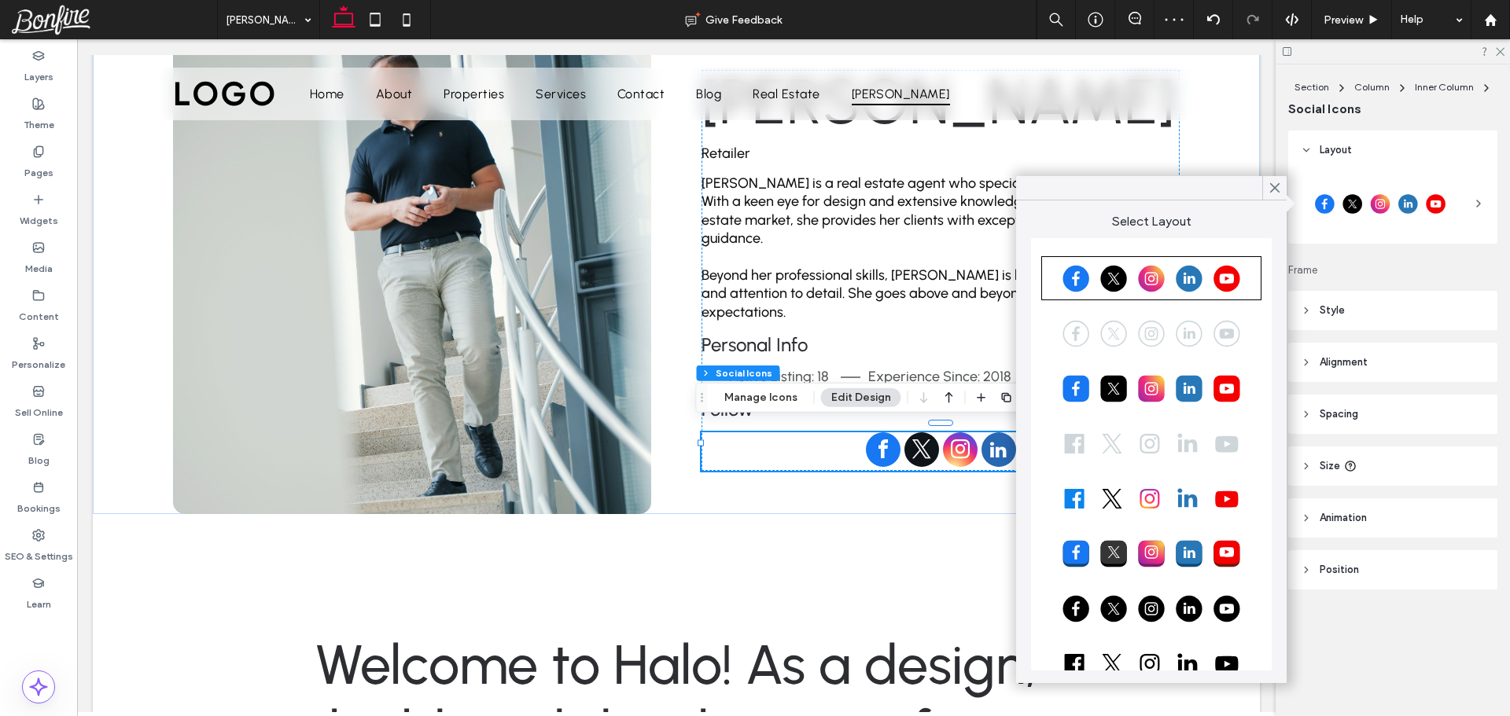
click at [1174, 448] on div at bounding box center [1151, 443] width 215 height 39
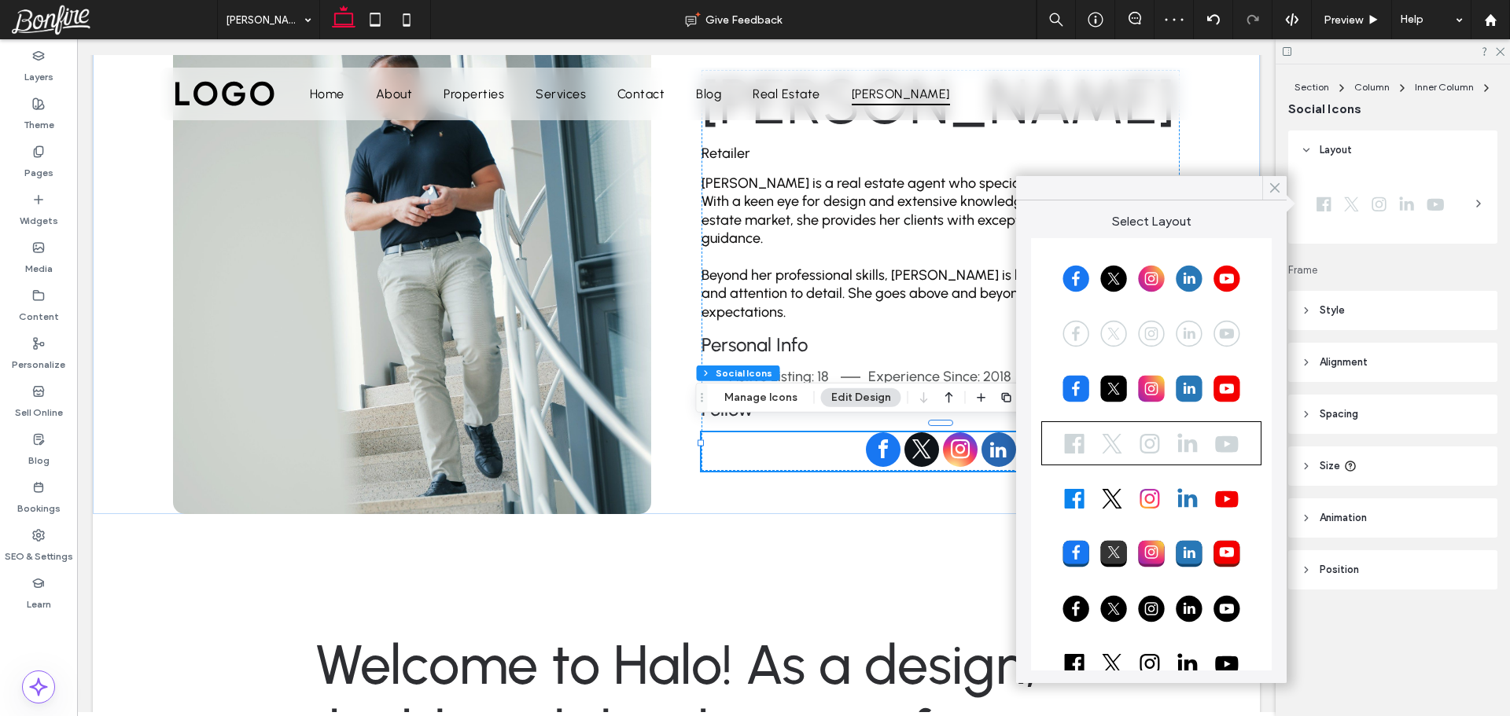
click at [1270, 187] on icon at bounding box center [1275, 188] width 14 height 14
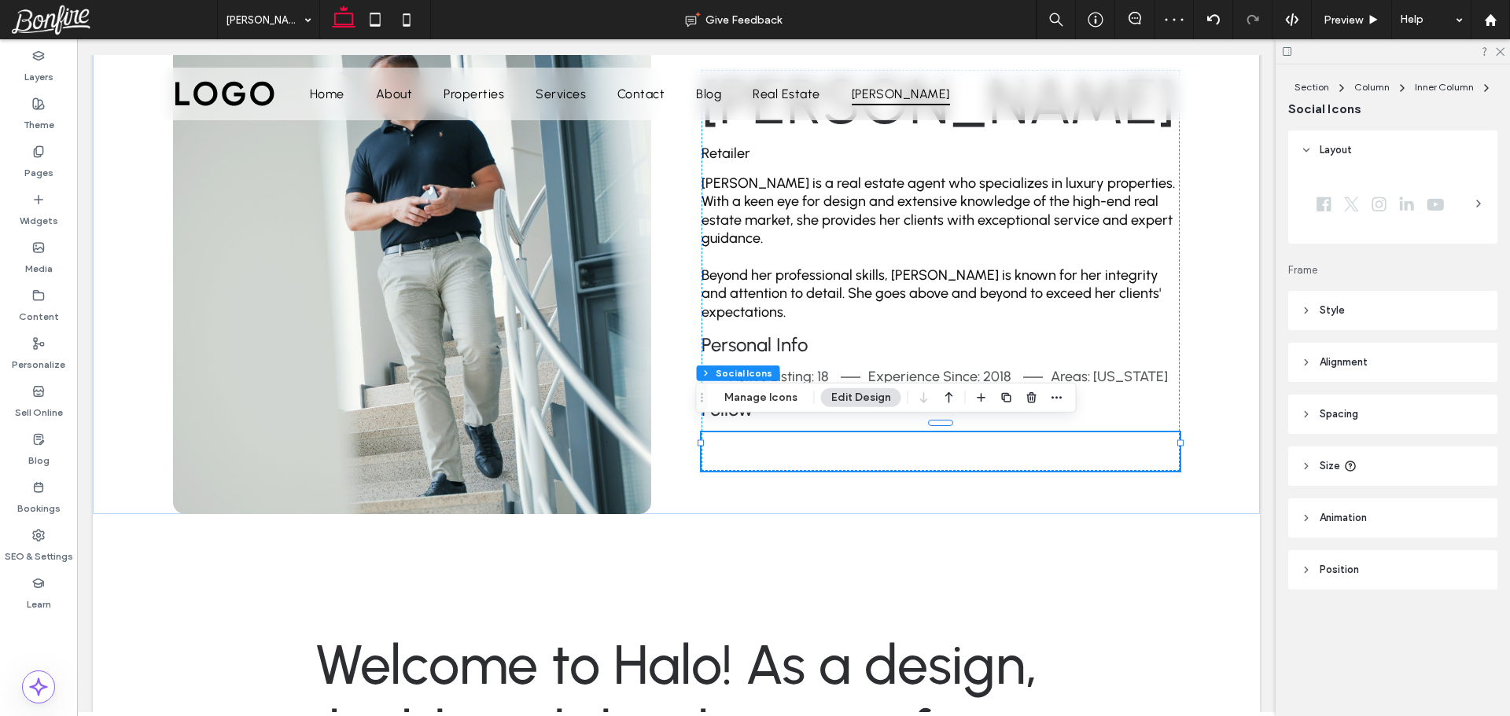
click at [1379, 463] on header "Size" at bounding box center [1392, 466] width 209 height 39
click at [1377, 309] on header "Style" at bounding box center [1392, 310] width 209 height 39
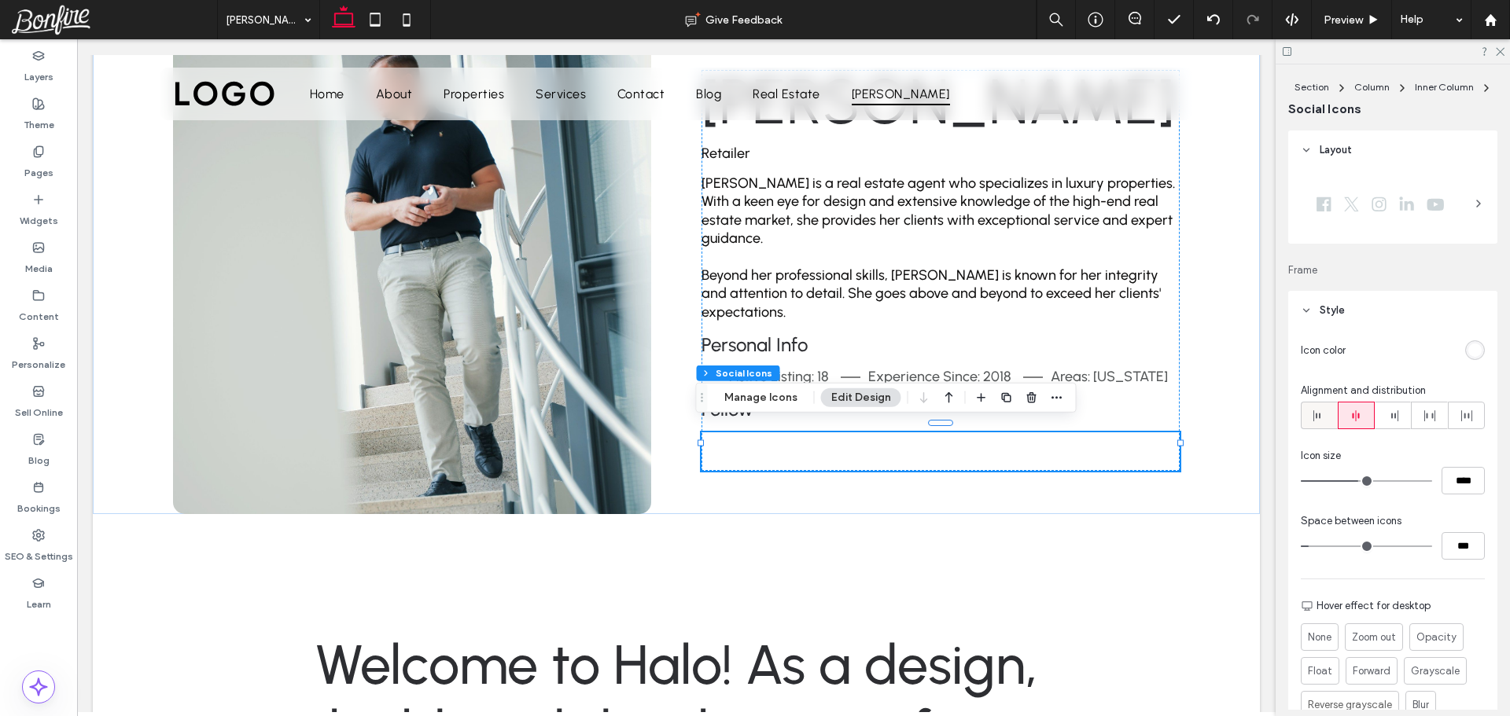
click at [1316, 421] on icon at bounding box center [1318, 416] width 13 height 13
click at [1472, 355] on div "rgb(255, 255, 255)" at bounding box center [1474, 350] width 13 height 13
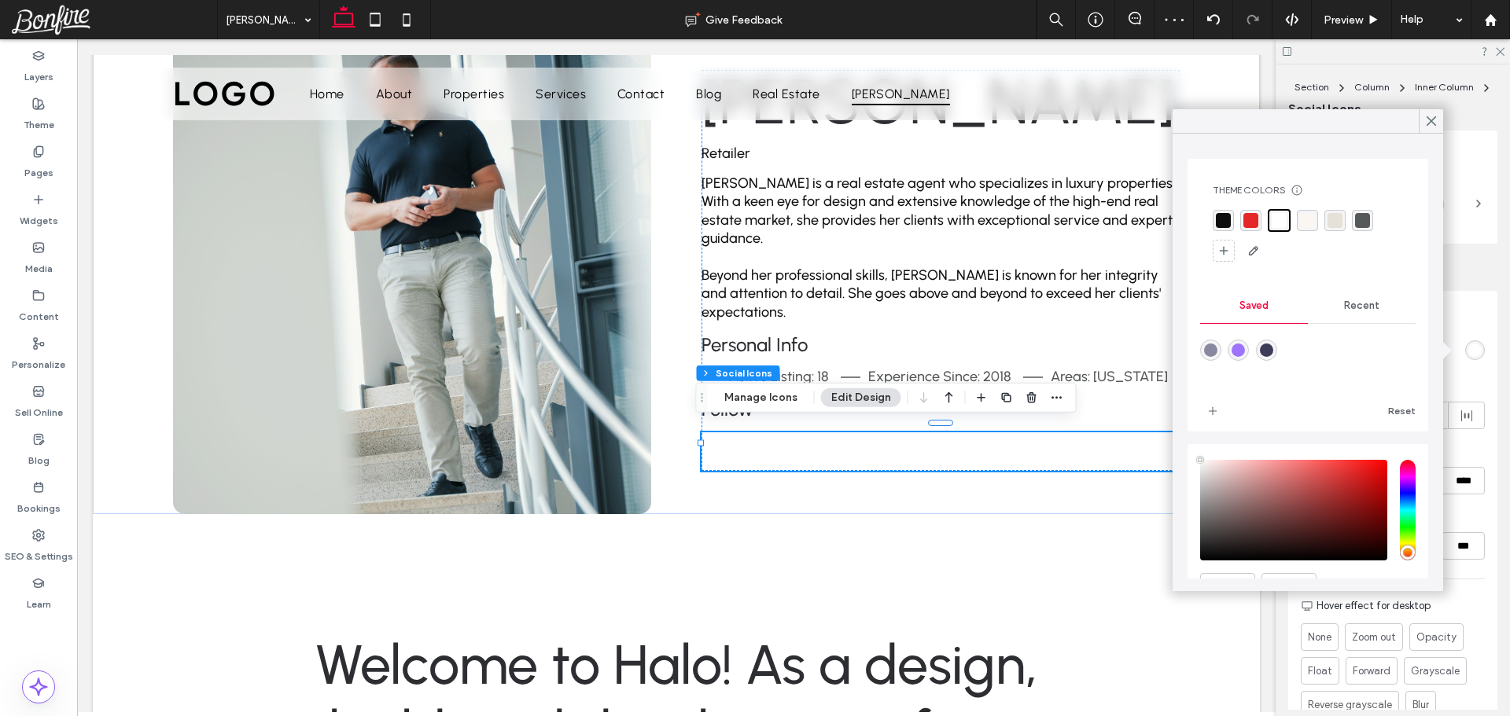
click at [1223, 219] on div "rgba(15, 14, 14, 1)" at bounding box center [1223, 220] width 15 height 15
click at [918, 439] on div at bounding box center [940, 452] width 478 height 39
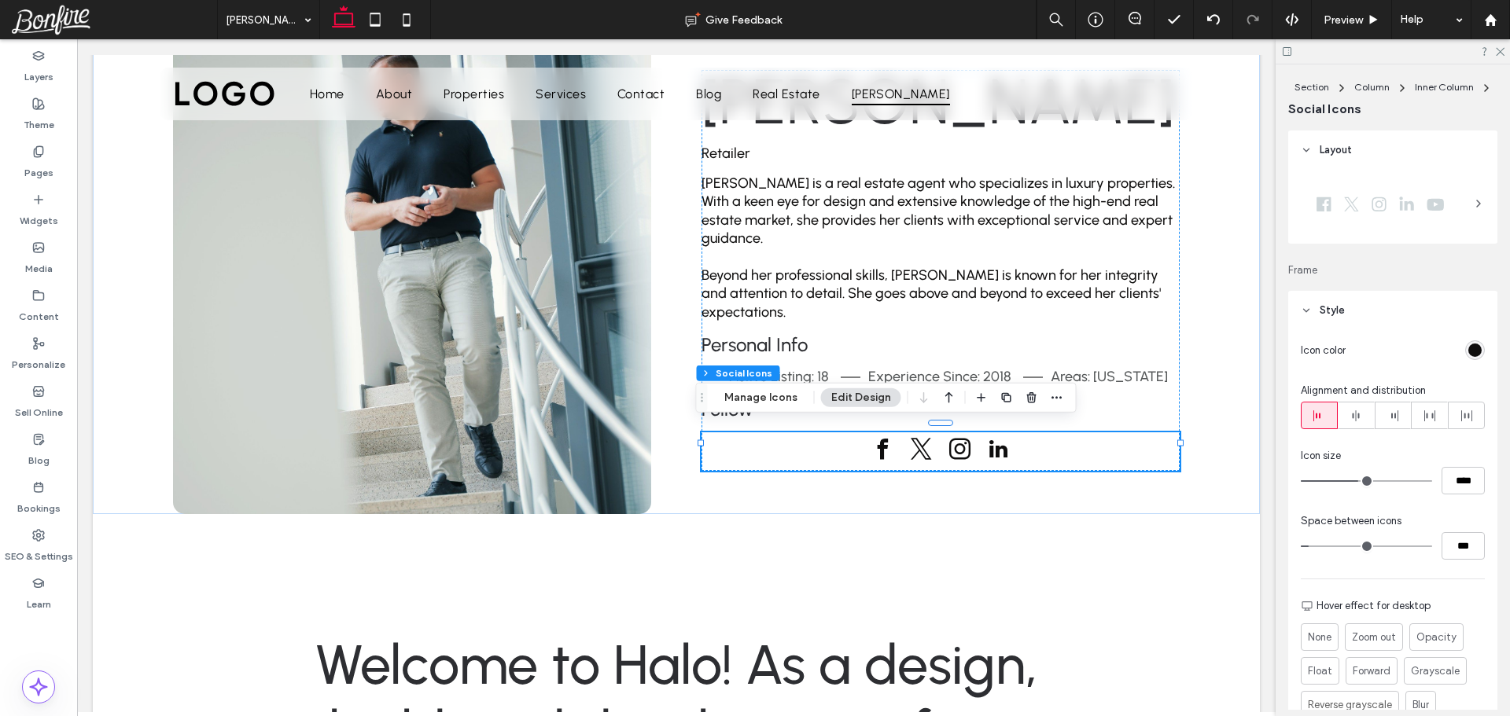
click at [1471, 348] on div "rgb(15, 14, 14)" at bounding box center [1474, 350] width 13 height 13
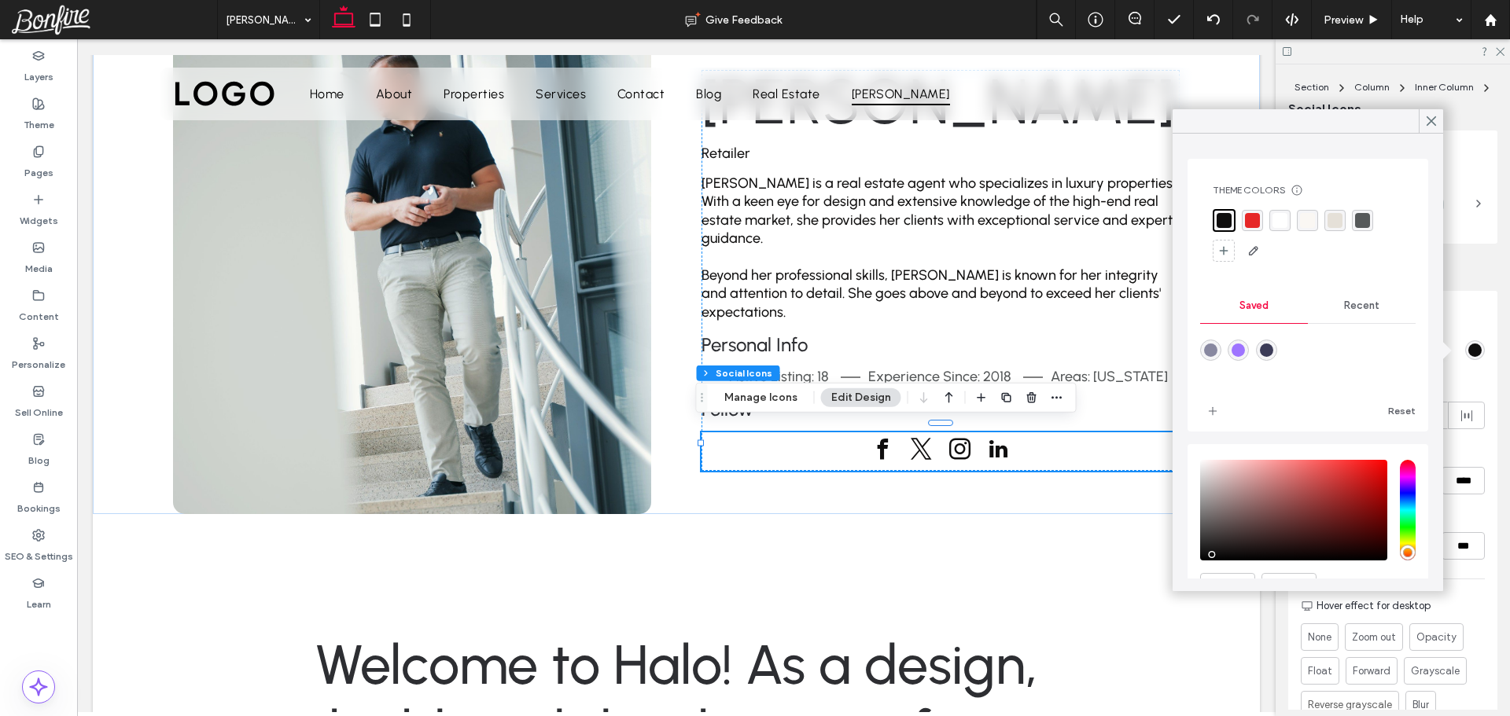
click at [1360, 221] on div "rgba(86, 89, 90, 1)" at bounding box center [1362, 220] width 15 height 15
click at [1420, 125] on div at bounding box center [1431, 121] width 24 height 24
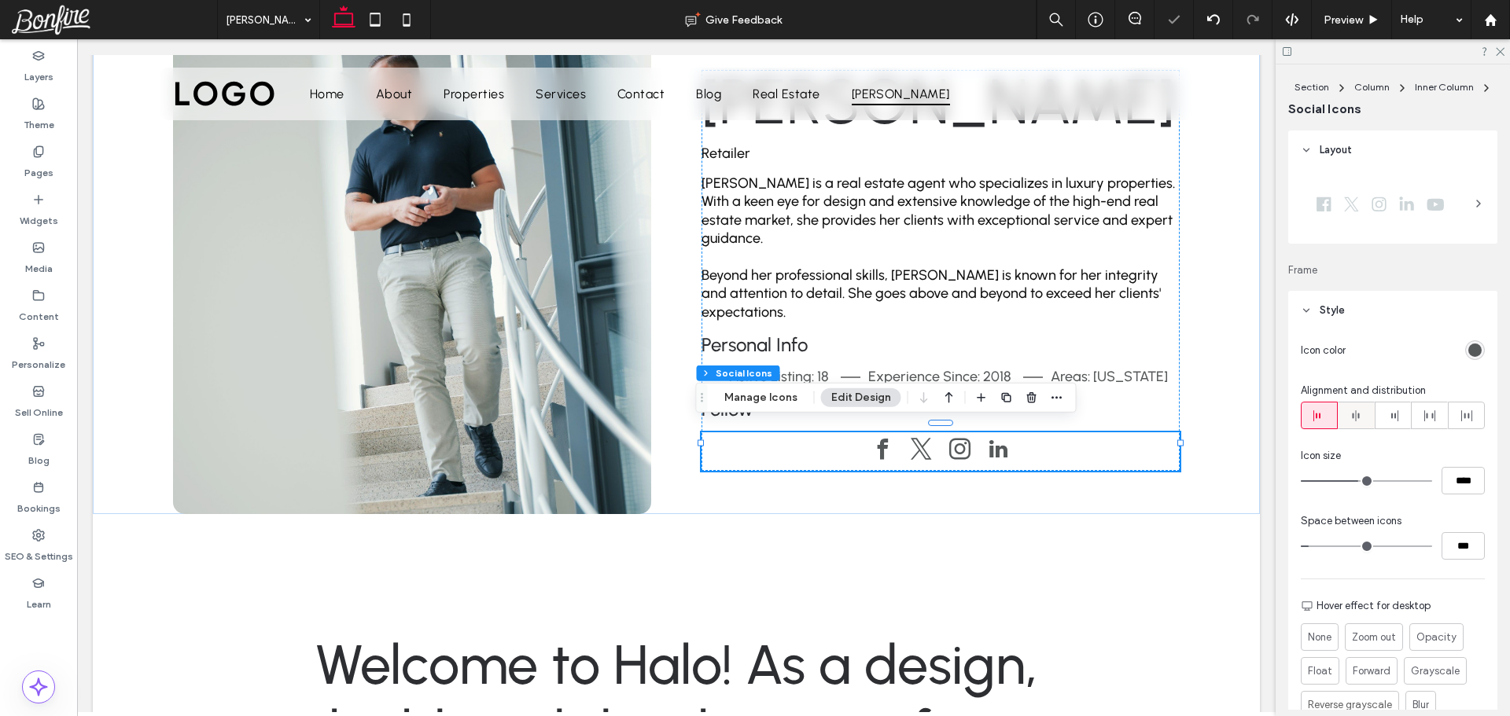
click at [1356, 413] on icon at bounding box center [1355, 416] width 13 height 13
click at [1327, 416] on div at bounding box center [1318, 416] width 35 height 26
click at [1366, 324] on header "Style" at bounding box center [1392, 310] width 209 height 39
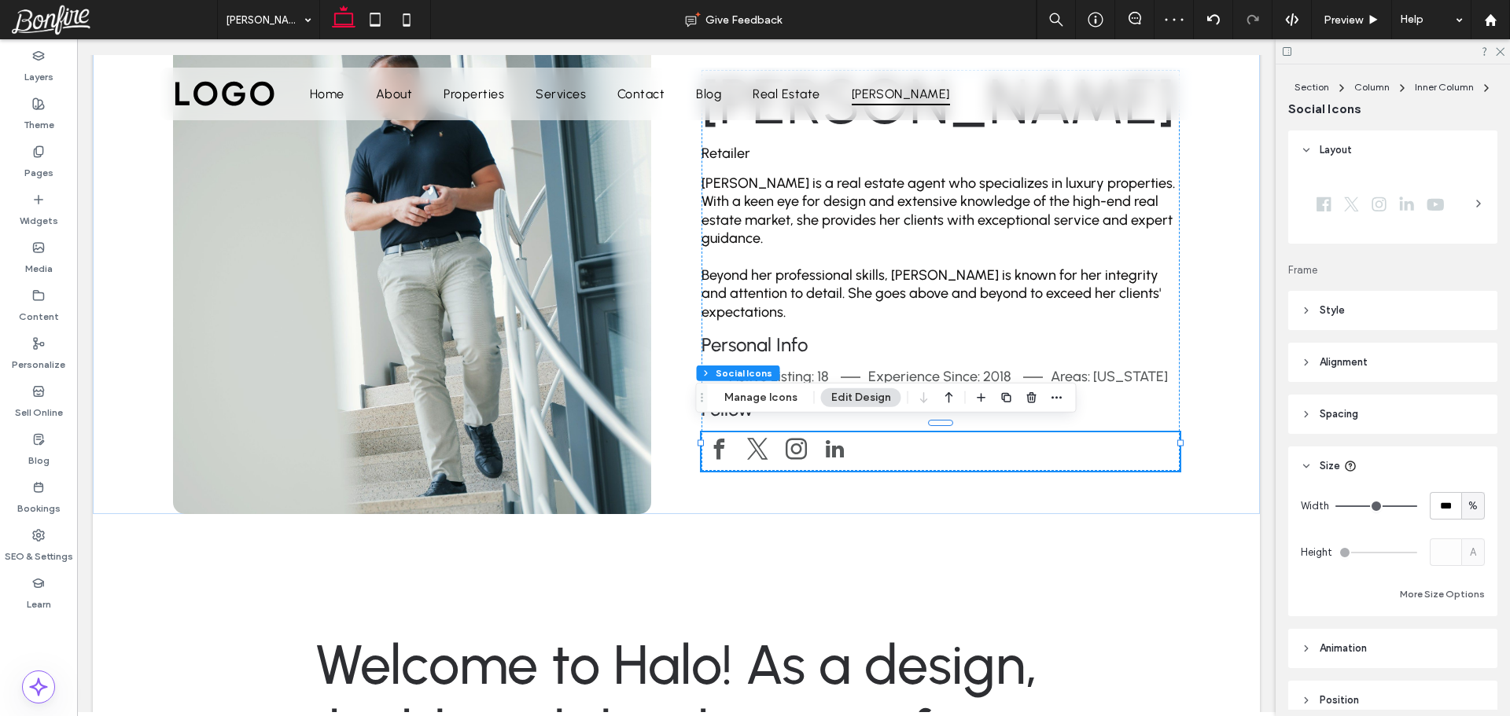
click at [1468, 504] on span "%" at bounding box center [1472, 507] width 9 height 16
click at [1464, 635] on div "A" at bounding box center [1465, 644] width 22 height 28
type input "*"
click at [1142, 413] on div "Esther Howard Retailer Esther Howard is a real estate agent who specializes in …" at bounding box center [940, 271] width 478 height 402
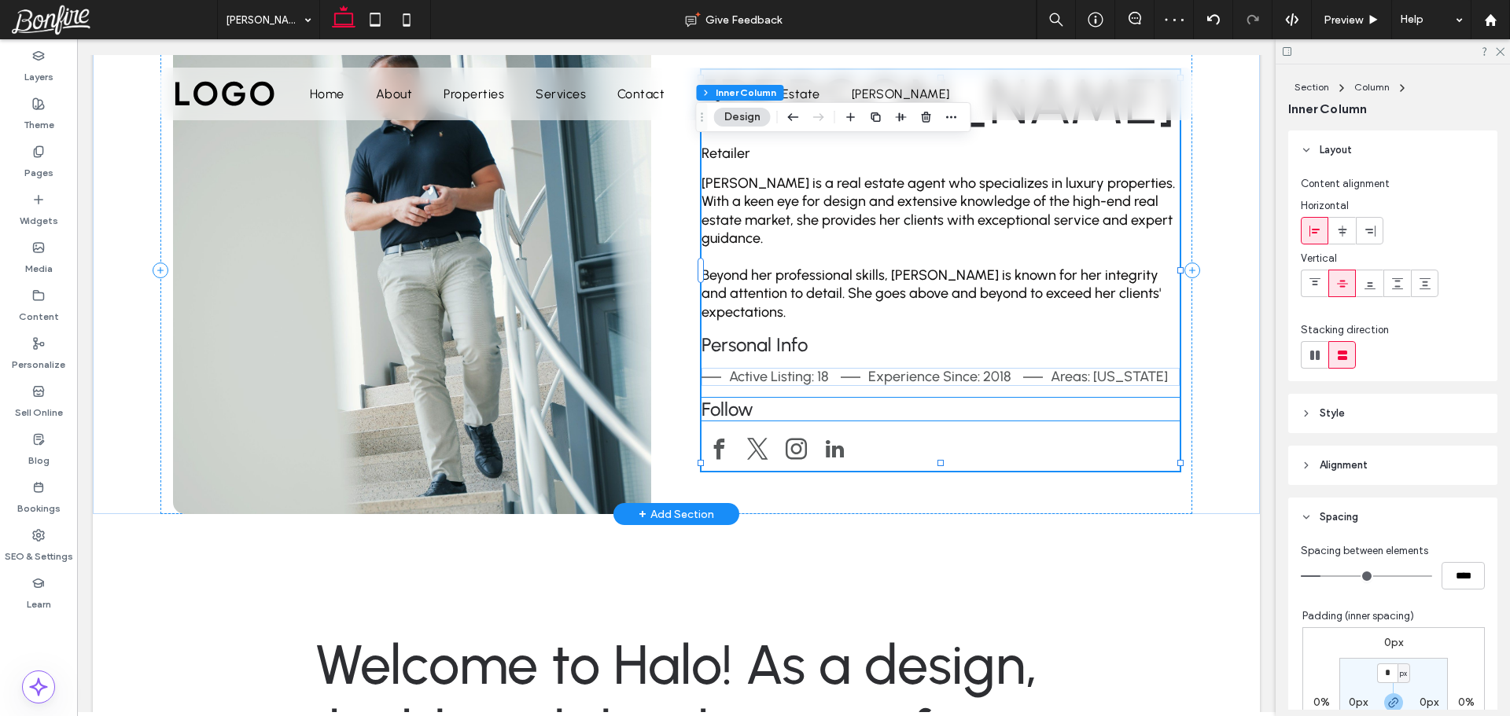
click at [790, 408] on h4 "Follow" at bounding box center [940, 409] width 478 height 23
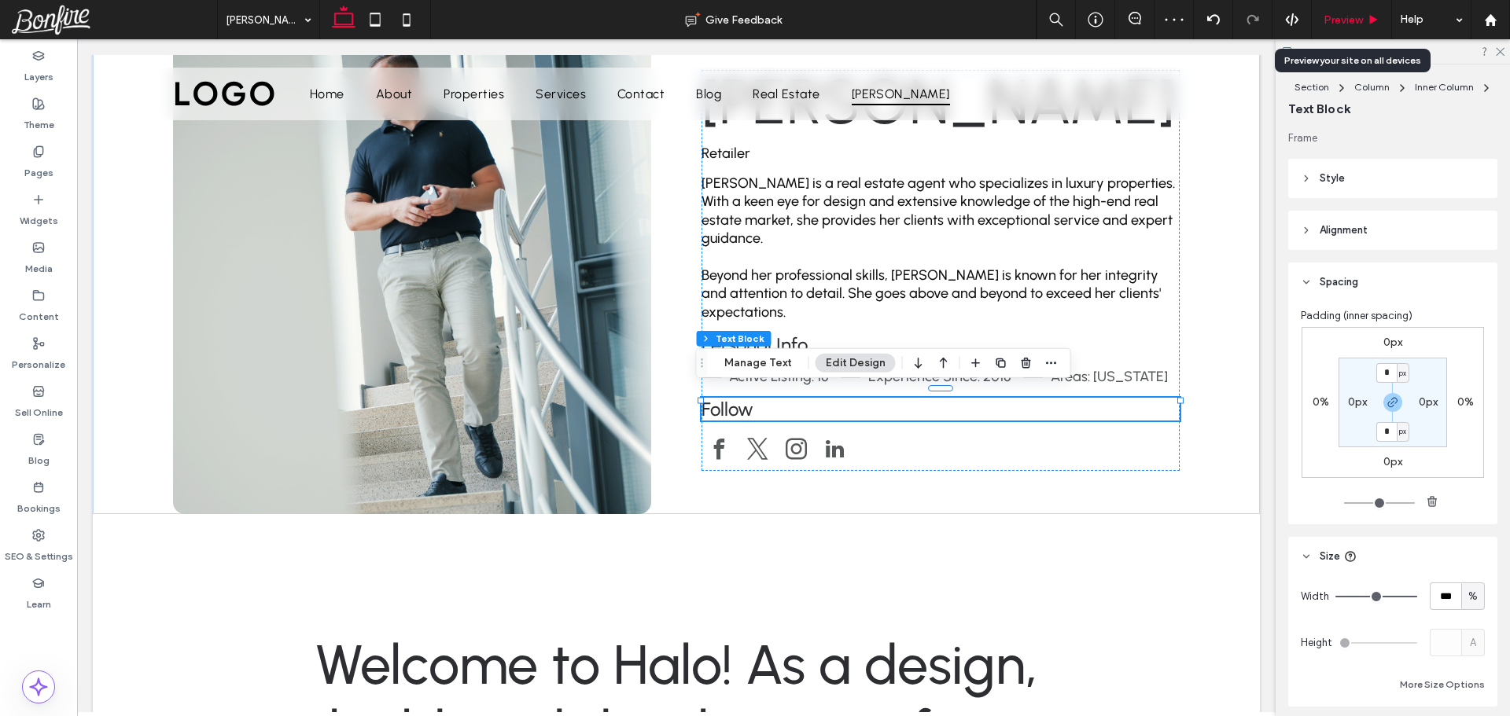
click at [1333, 24] on span "Preview" at bounding box center [1342, 19] width 39 height 13
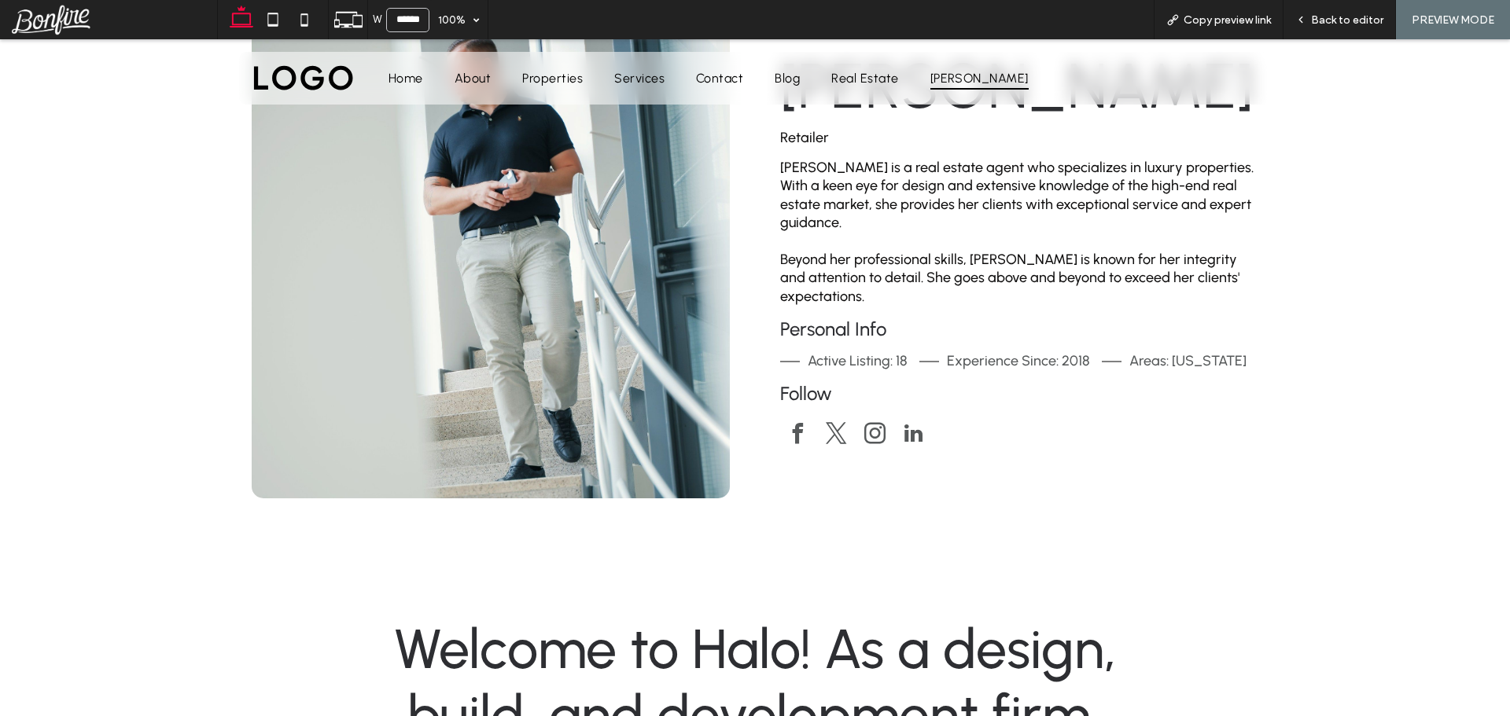
scroll to position [170, 0]
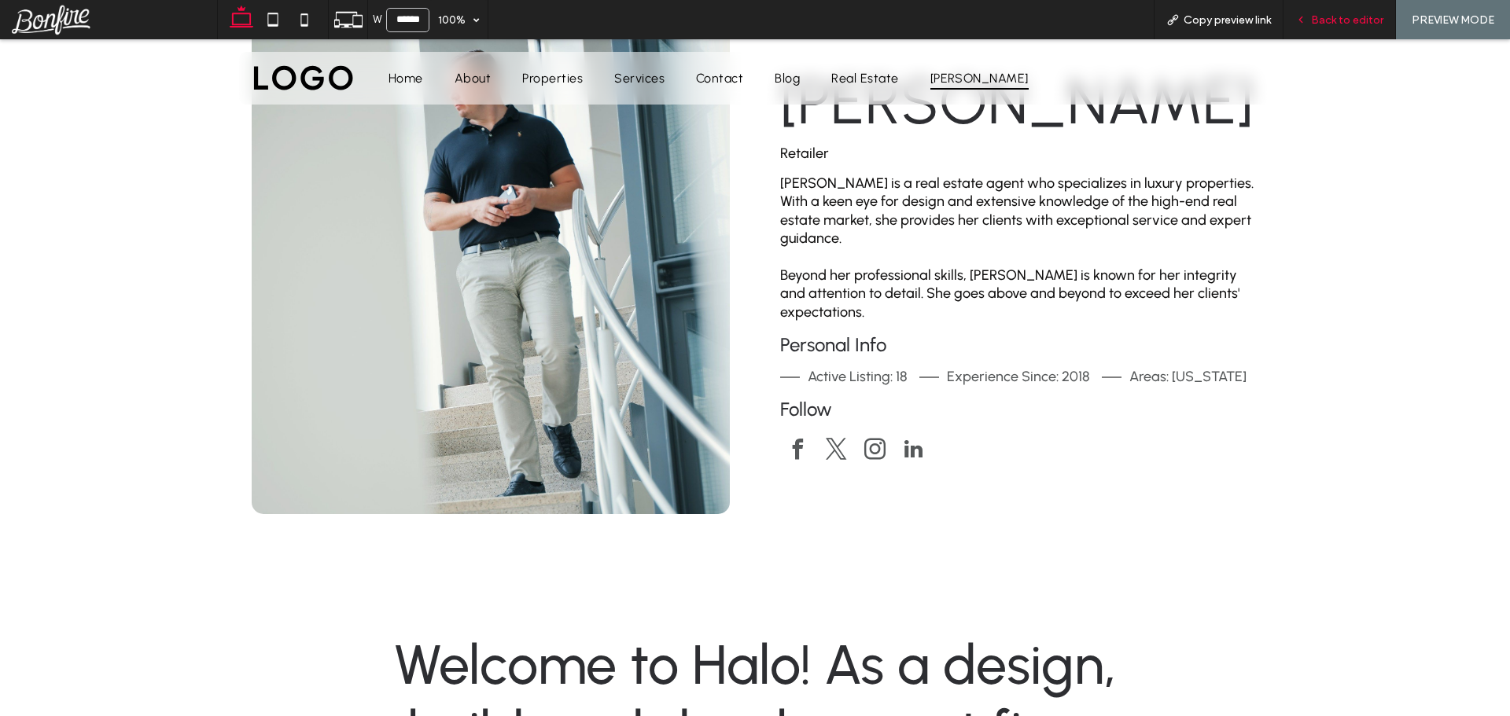
click at [1333, 17] on span "Back to editor" at bounding box center [1347, 19] width 72 height 13
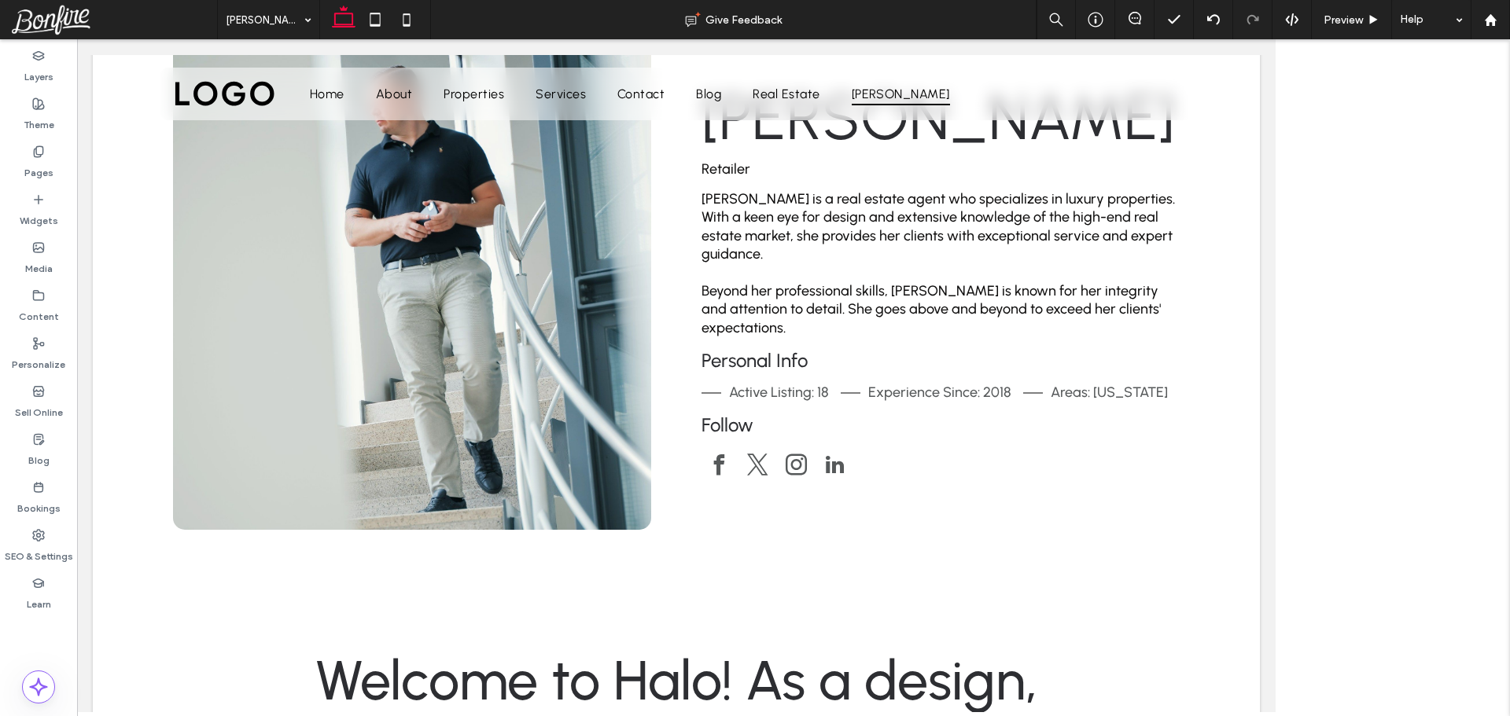
scroll to position [186, 0]
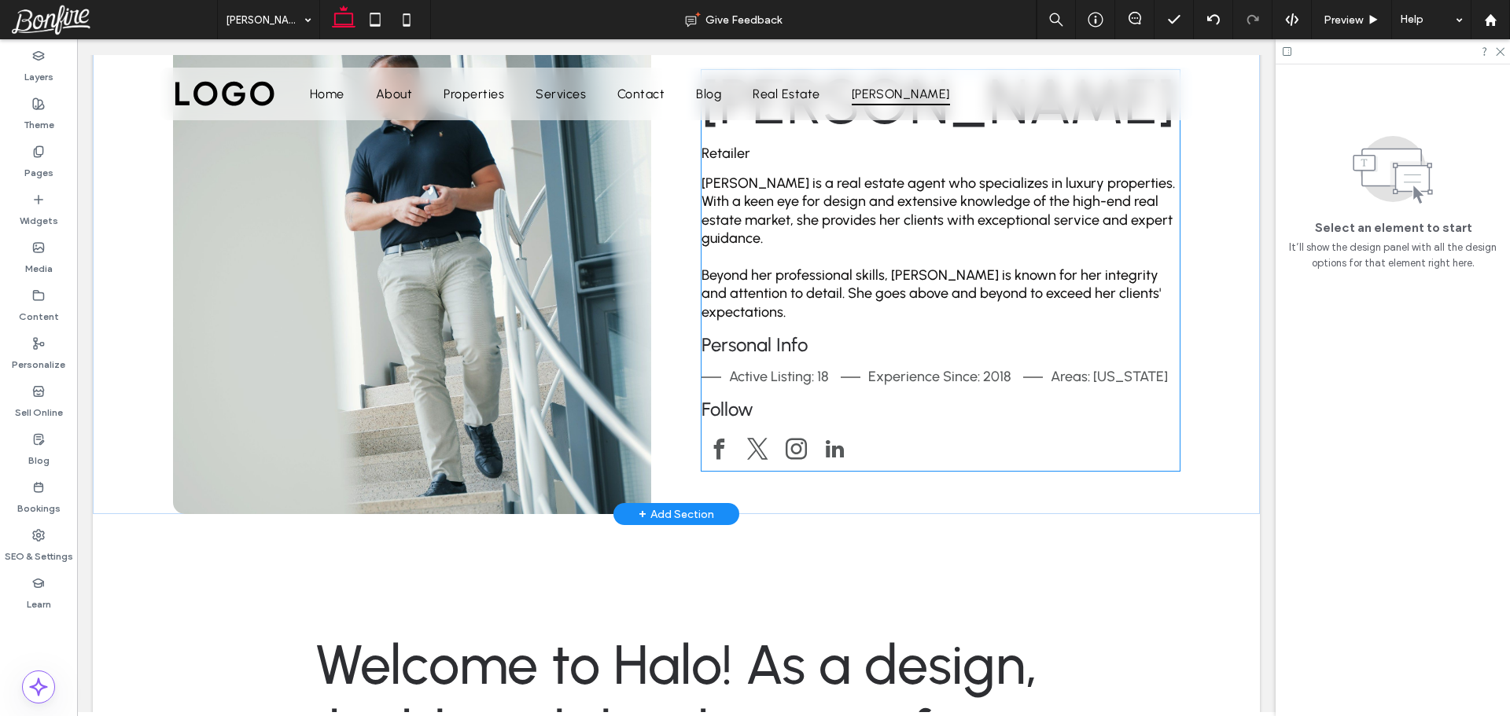
click at [799, 398] on h4 "Follow" at bounding box center [940, 409] width 478 height 23
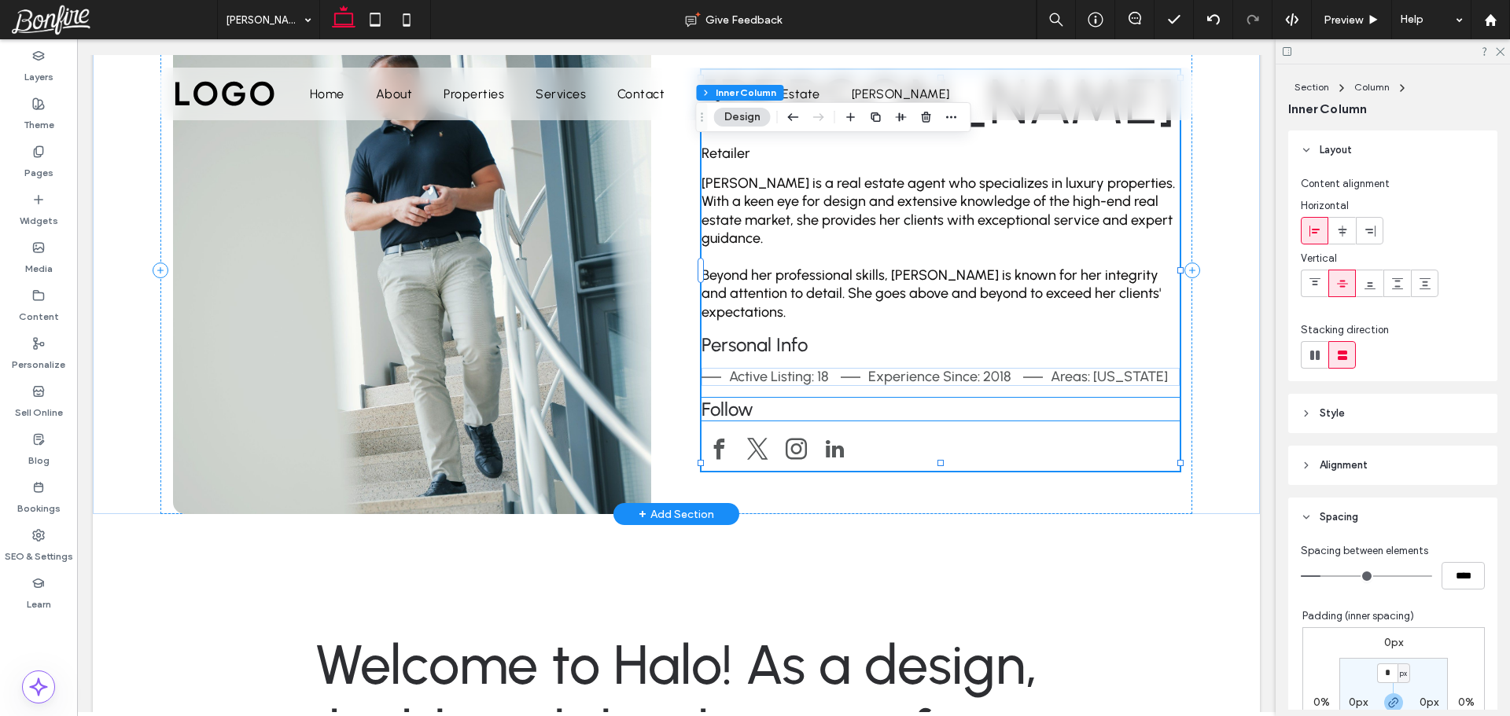
click at [796, 407] on h4 "Follow" at bounding box center [940, 409] width 478 height 23
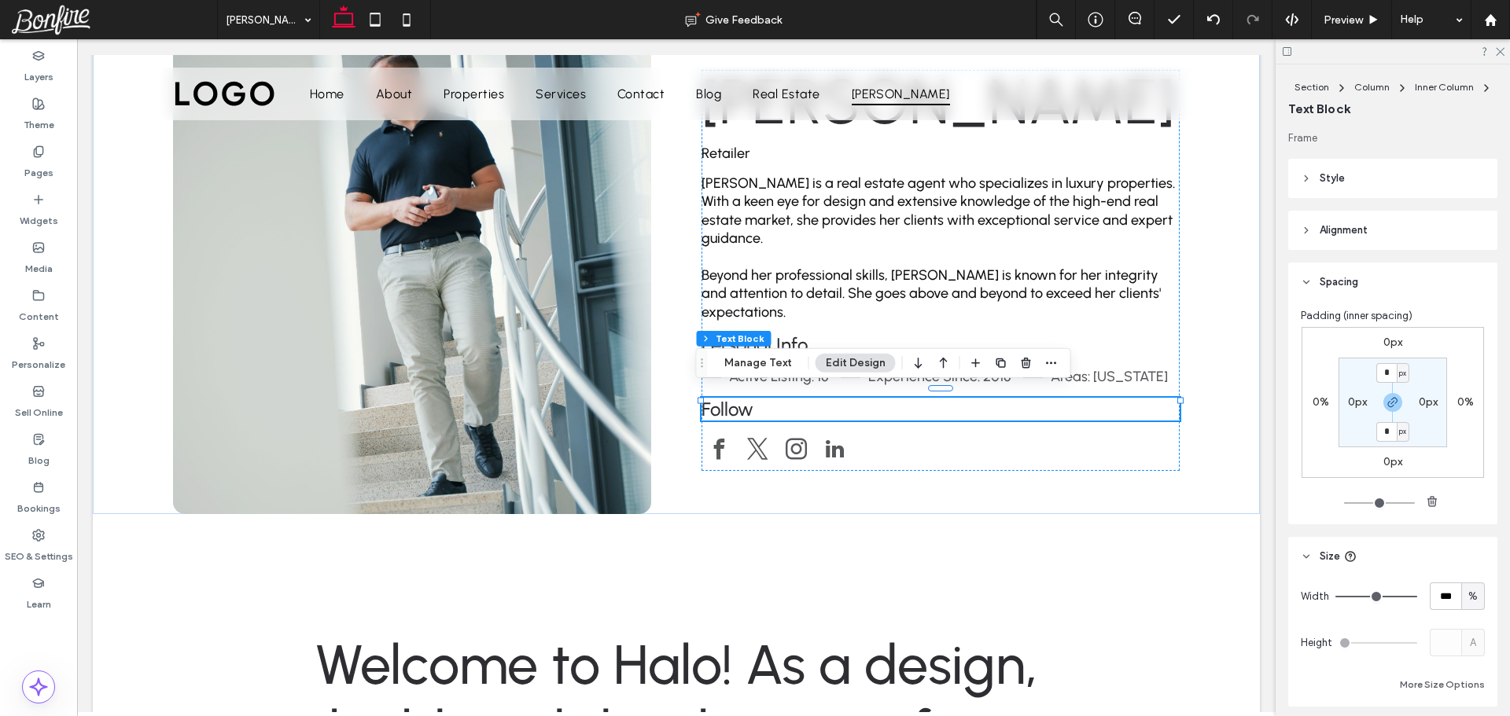
click at [1393, 336] on label "0px" at bounding box center [1392, 342] width 19 height 13
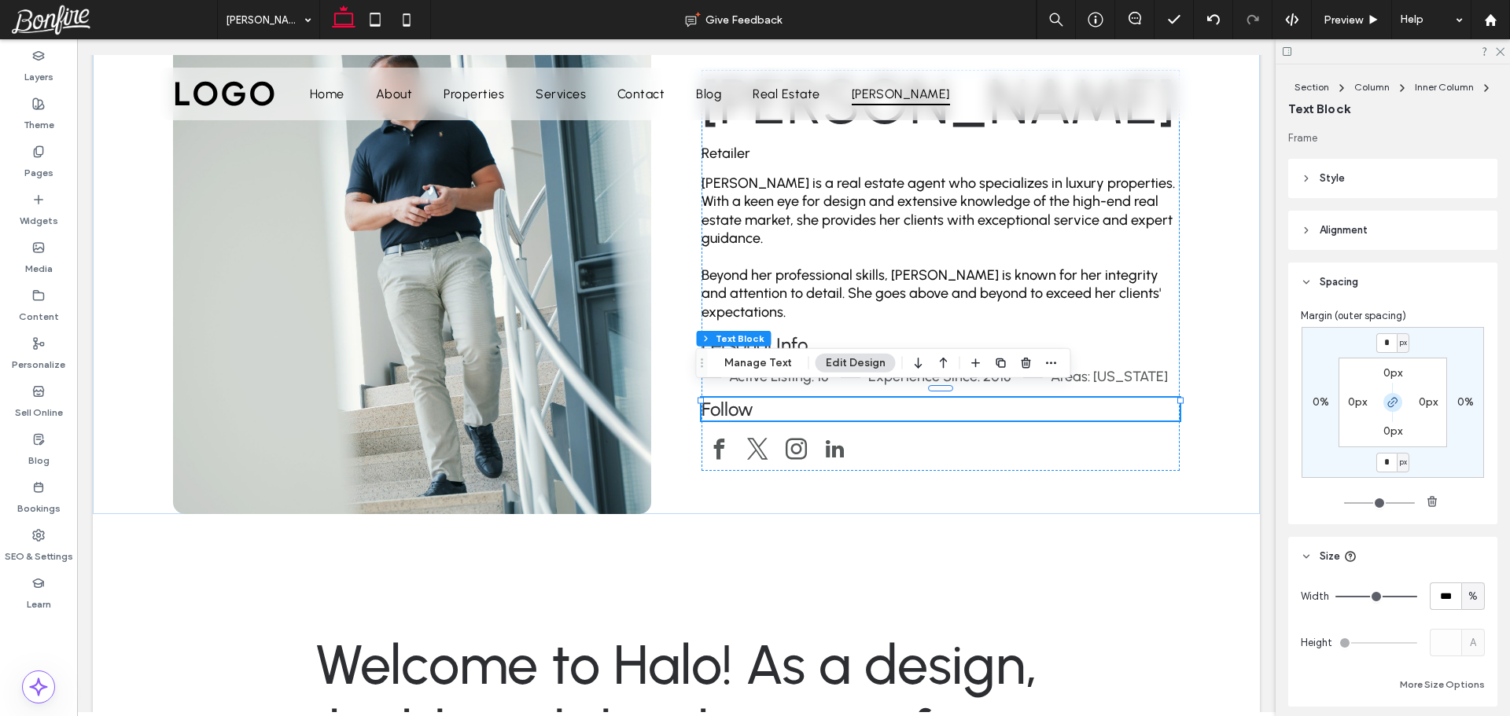
click at [1388, 404] on use "button" at bounding box center [1392, 402] width 9 height 9
click at [1386, 351] on input "*" at bounding box center [1386, 343] width 20 height 20
type input "**"
click at [1420, 346] on div "** px 0% 0px 0% 0px 0px 0px 0px" at bounding box center [1392, 402] width 182 height 151
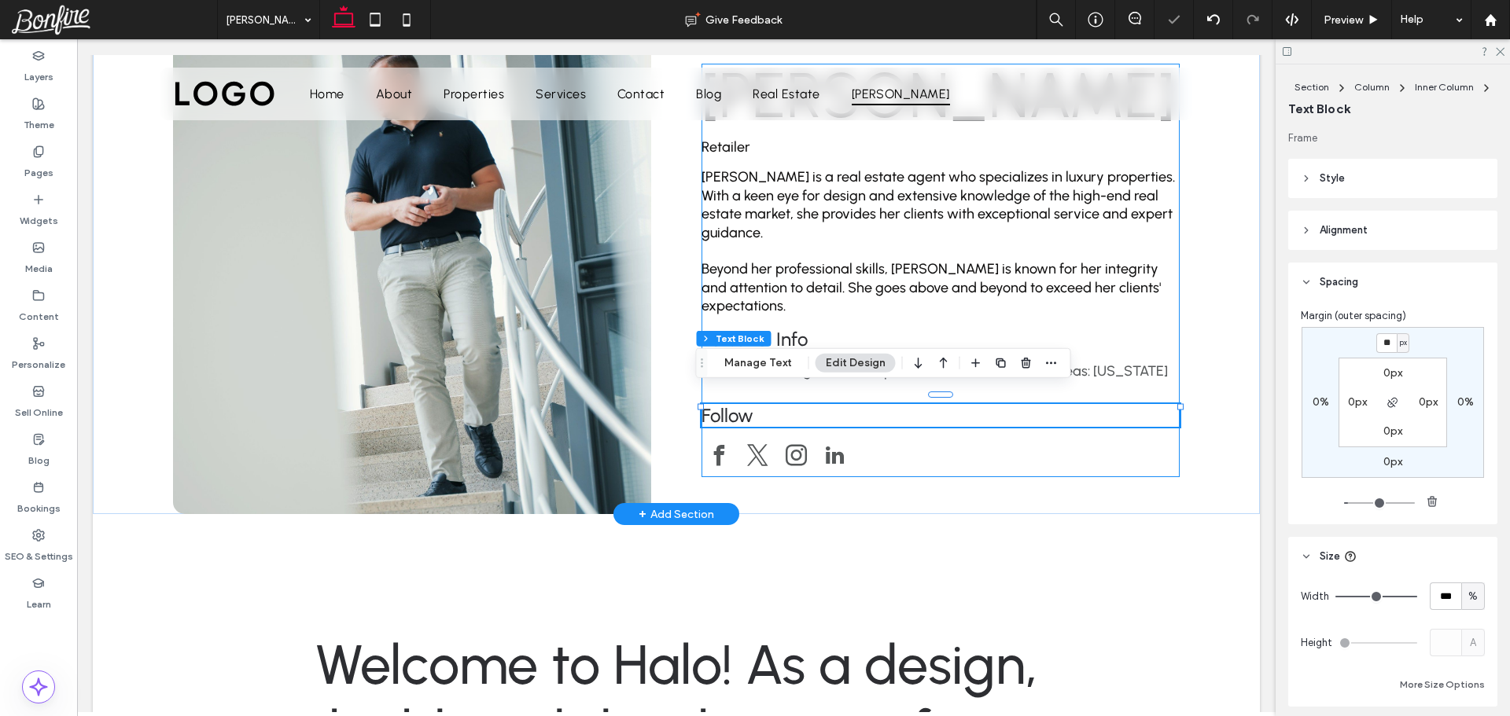
click at [1113, 381] on div "Esther Howard Retailer Esther Howard is a real estate agent who specializes in …" at bounding box center [940, 271] width 478 height 414
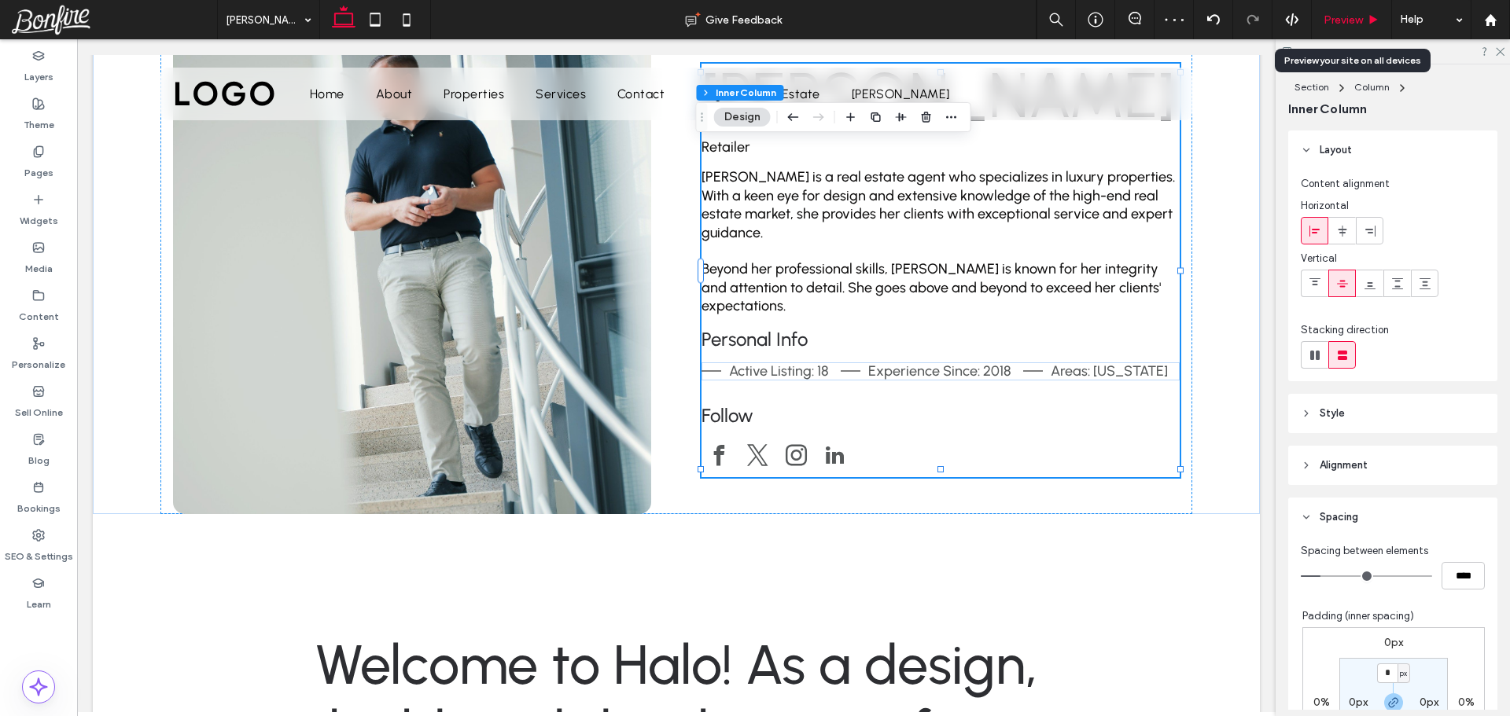
click at [1338, 24] on span "Preview" at bounding box center [1342, 19] width 39 height 13
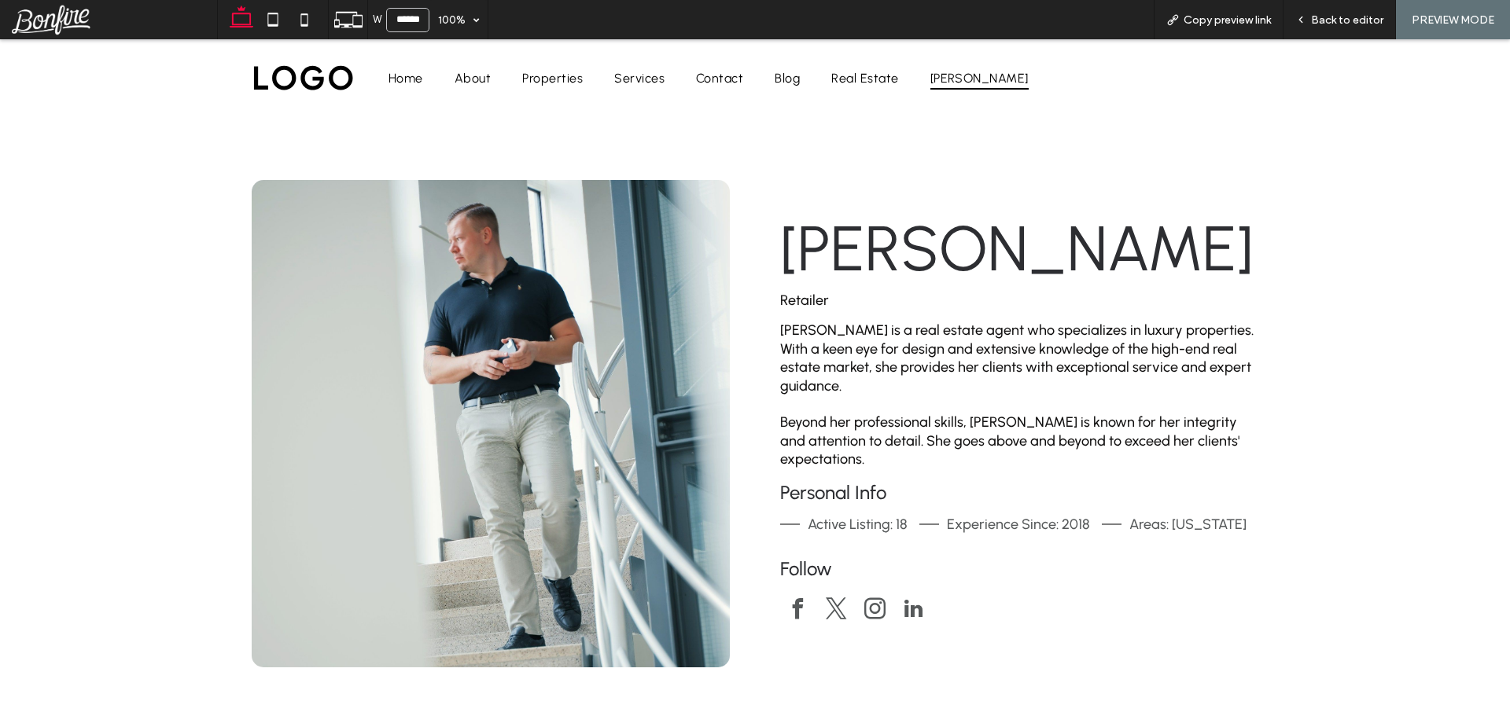
scroll to position [13, 0]
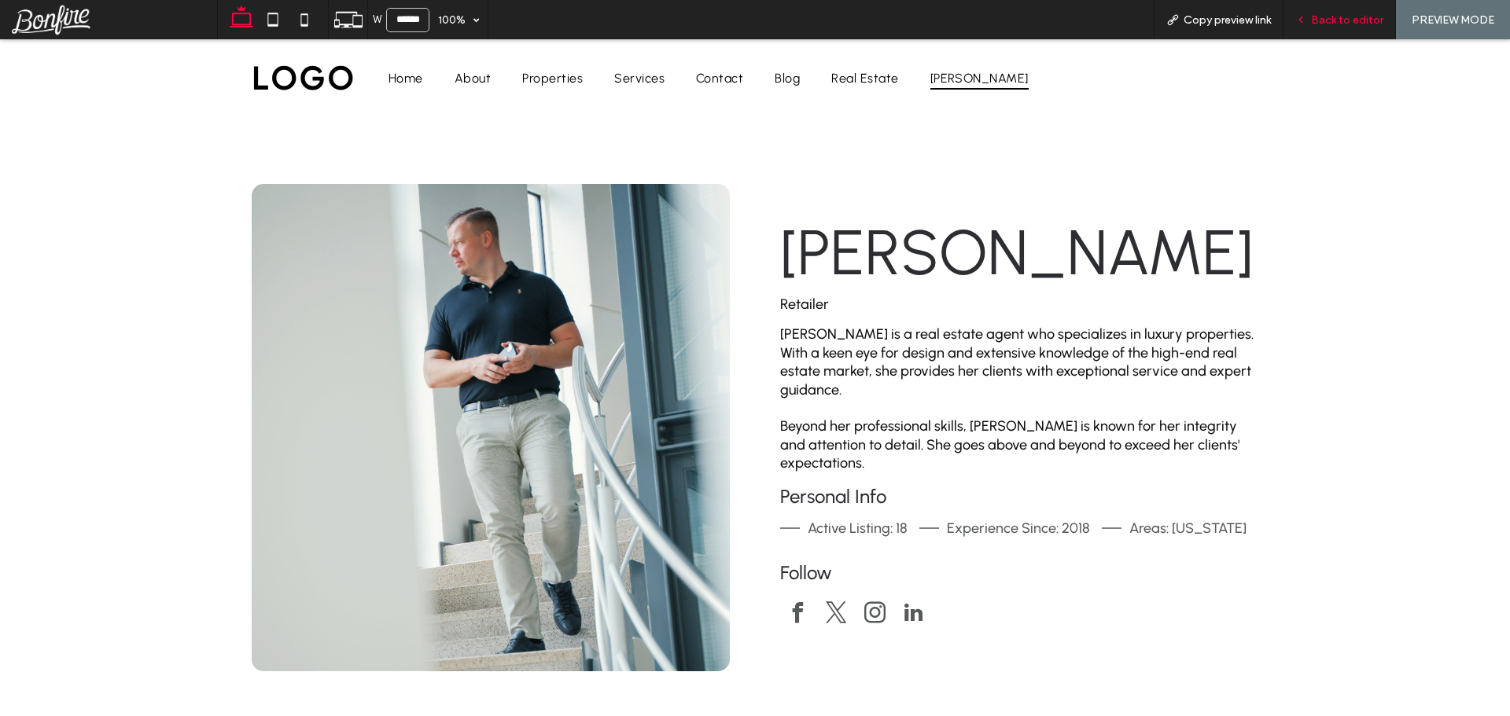
click at [1331, 28] on div "Back to editor" at bounding box center [1339, 19] width 112 height 39
click at [1338, 21] on span "Back to editor" at bounding box center [1347, 19] width 72 height 13
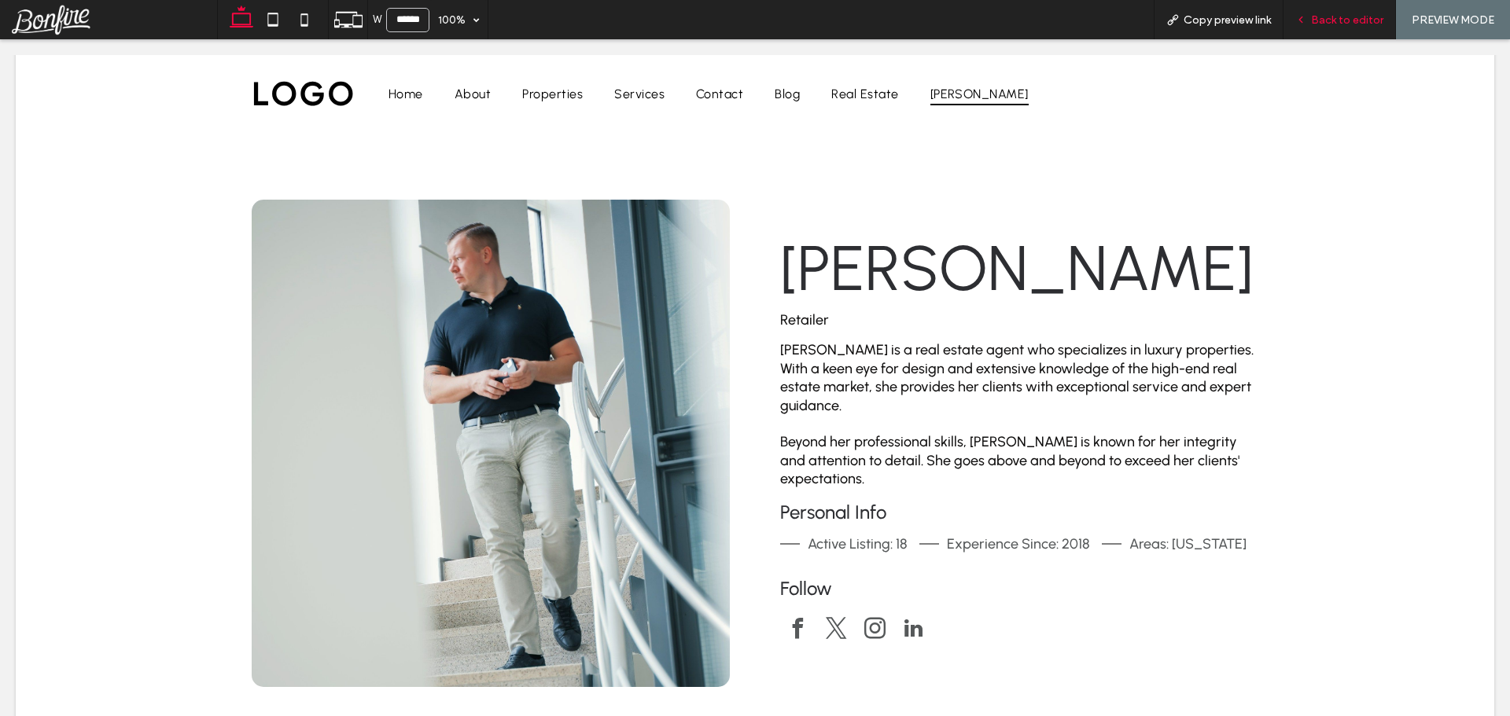
scroll to position [28, 0]
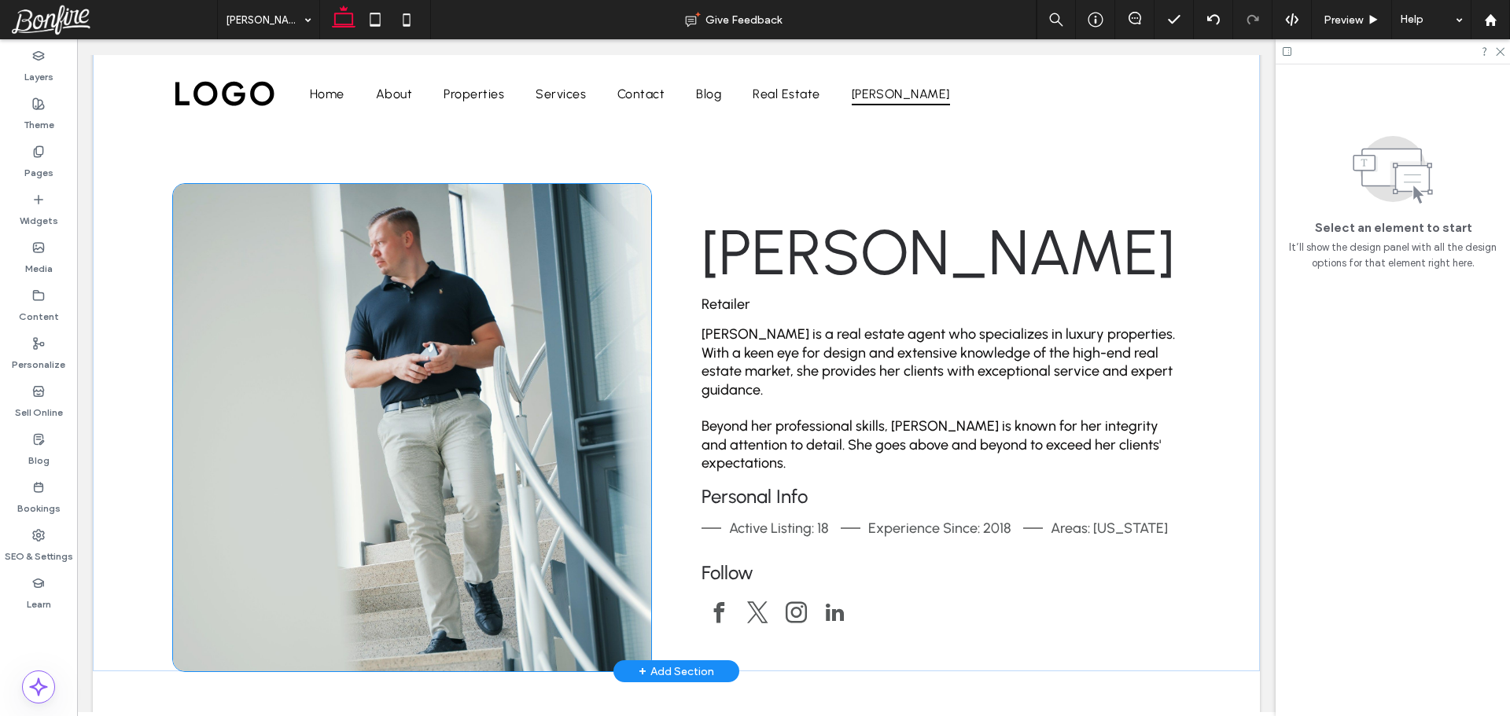
click at [430, 282] on img at bounding box center [412, 428] width 478 height 488
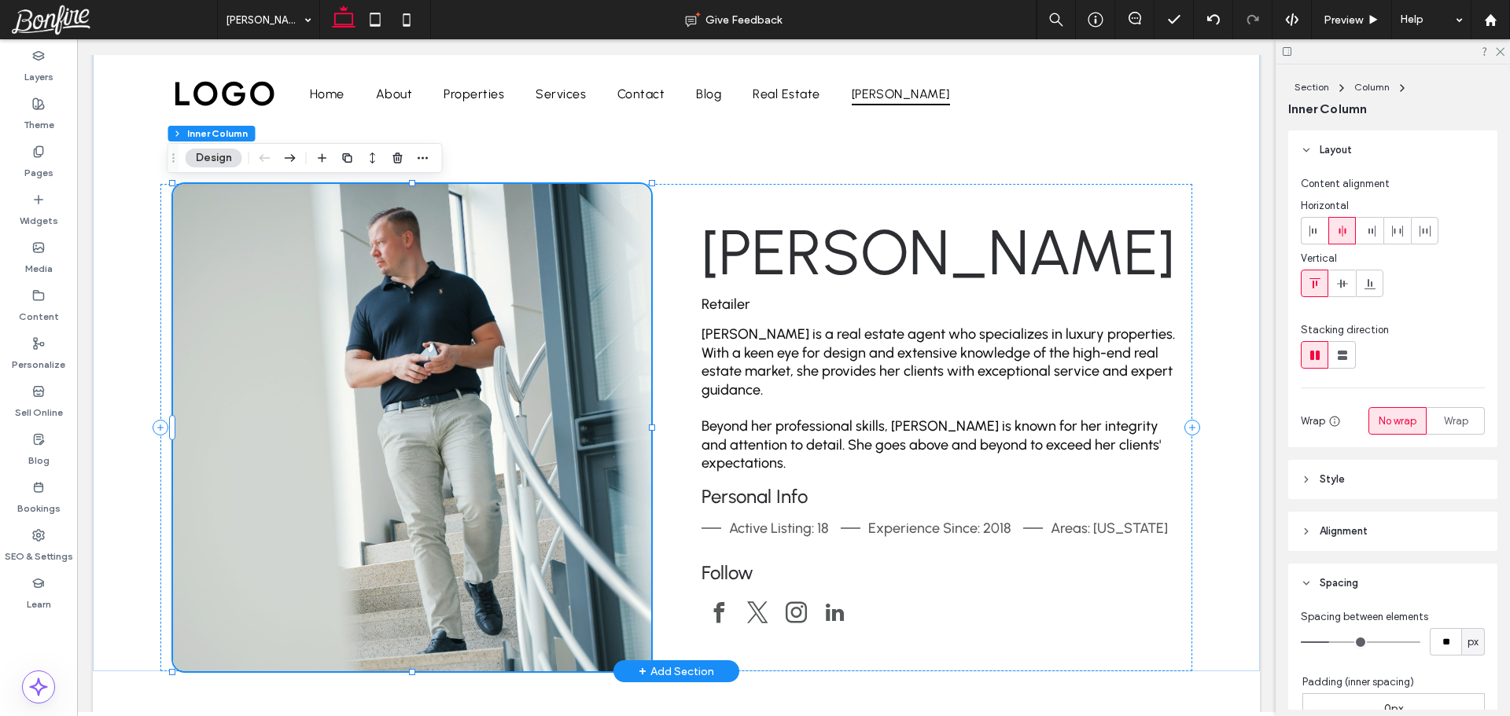
click at [430, 282] on img at bounding box center [412, 428] width 478 height 488
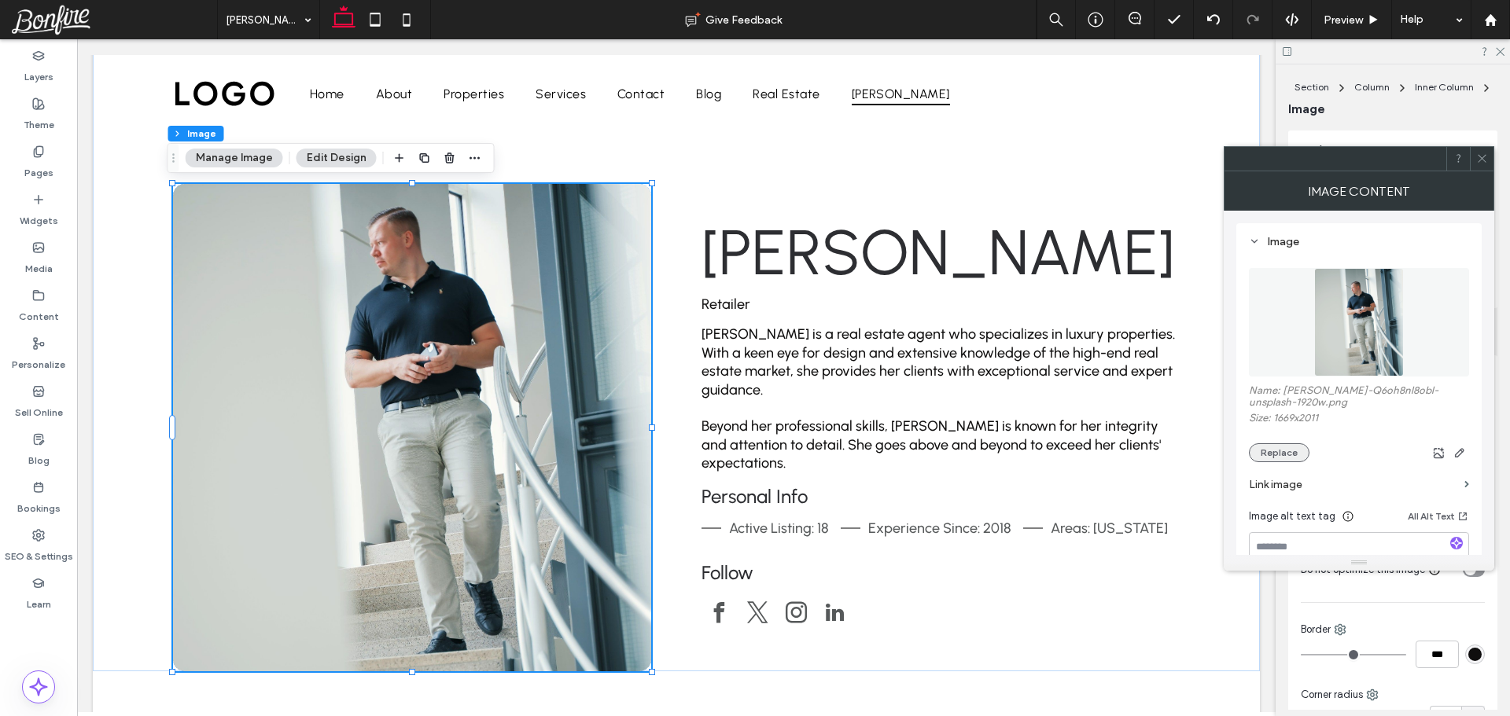
click at [1283, 455] on button "Replace" at bounding box center [1279, 453] width 61 height 19
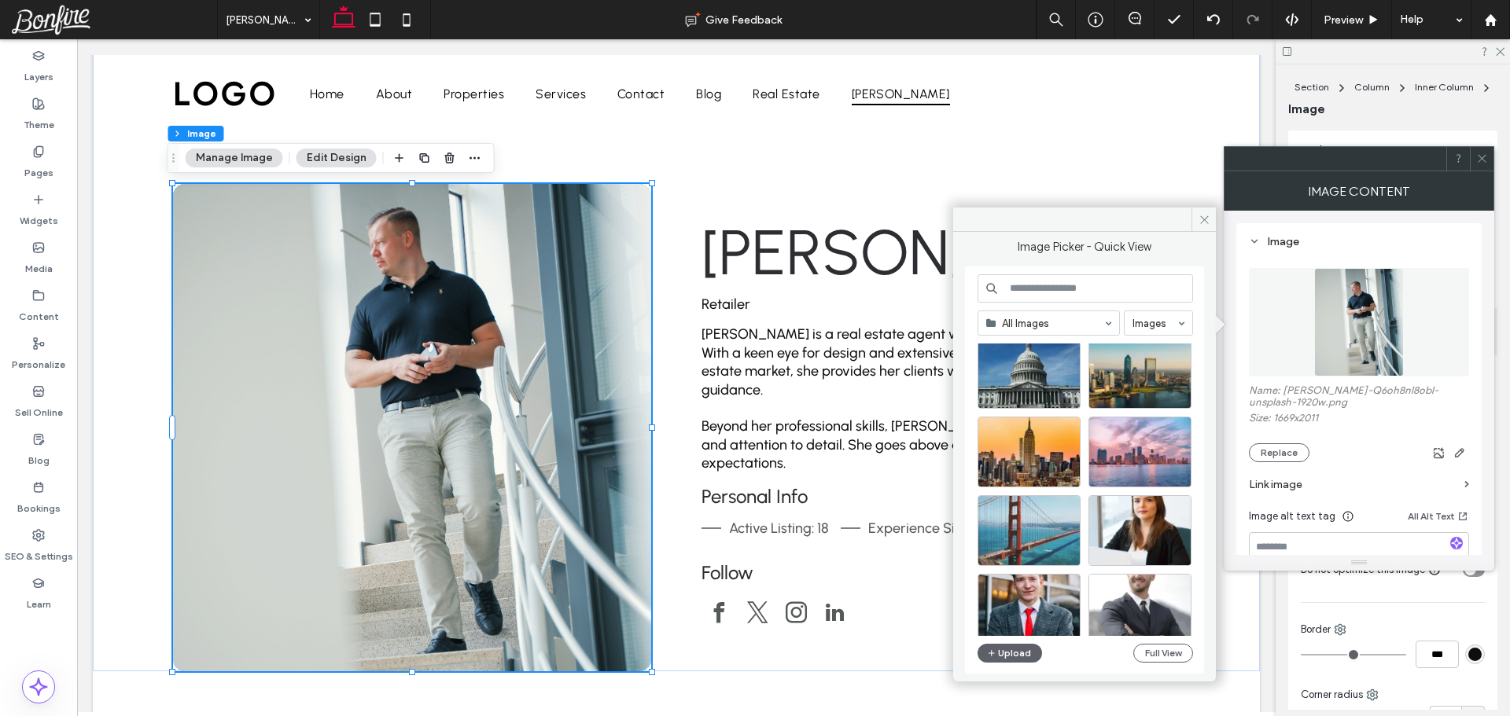
scroll to position [675, 0]
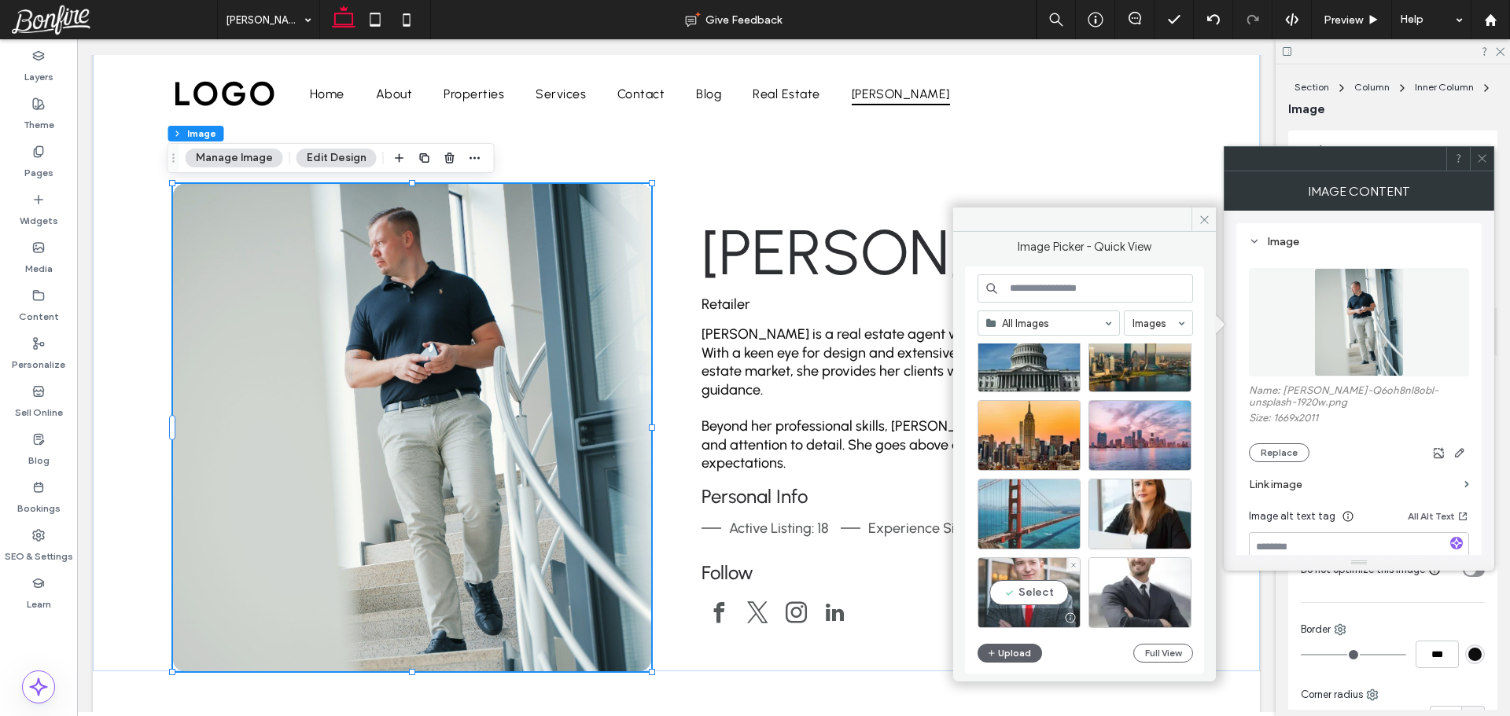
click at [1036, 590] on div "Select" at bounding box center [1028, 593] width 103 height 71
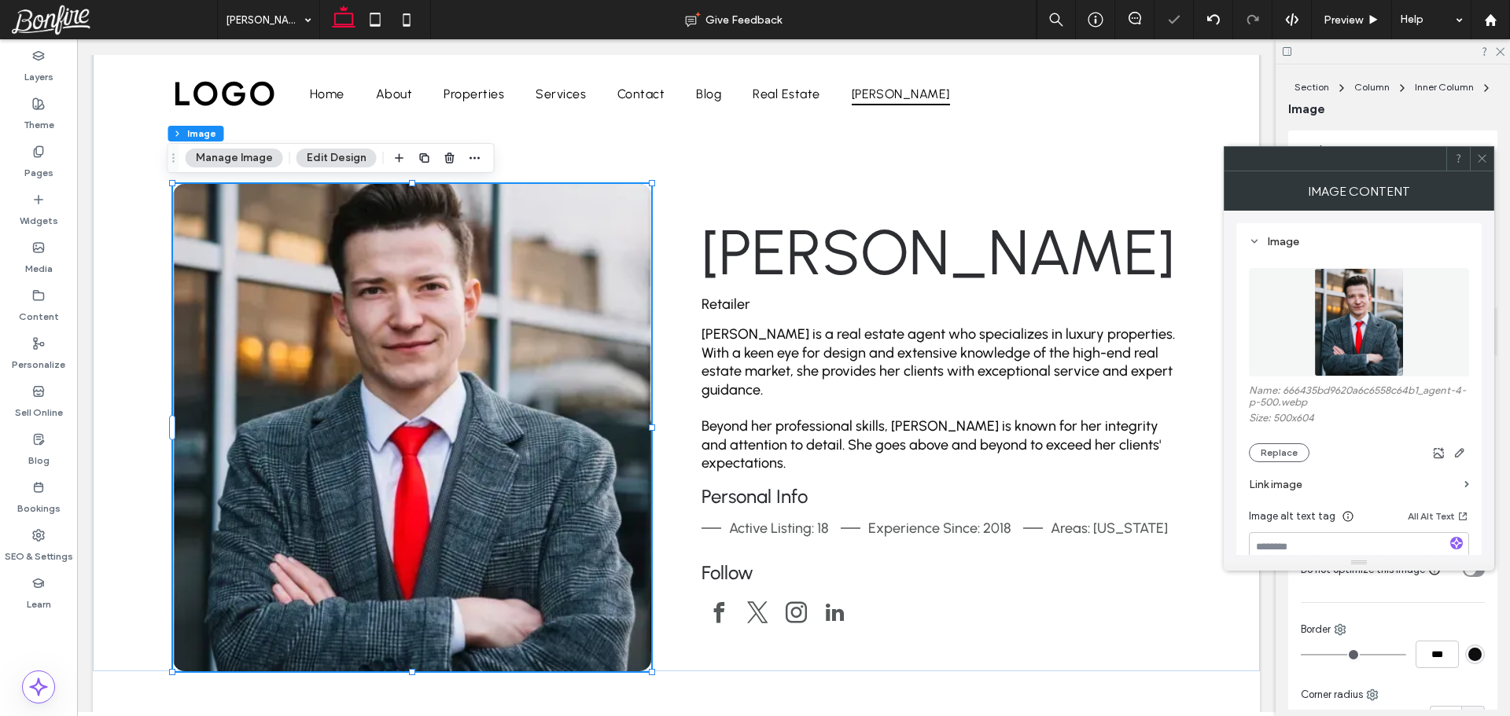
click at [1478, 158] on icon at bounding box center [1482, 159] width 12 height 12
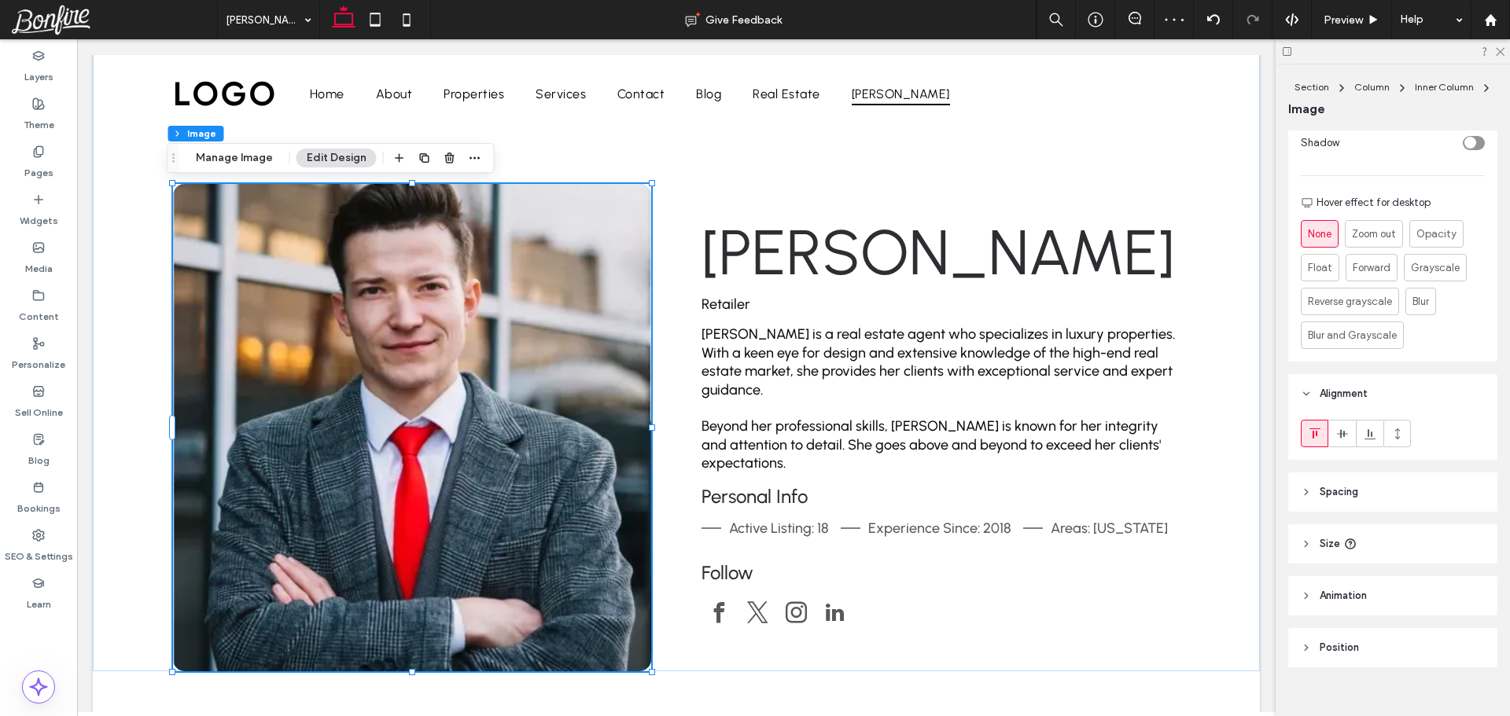
scroll to position [664, 0]
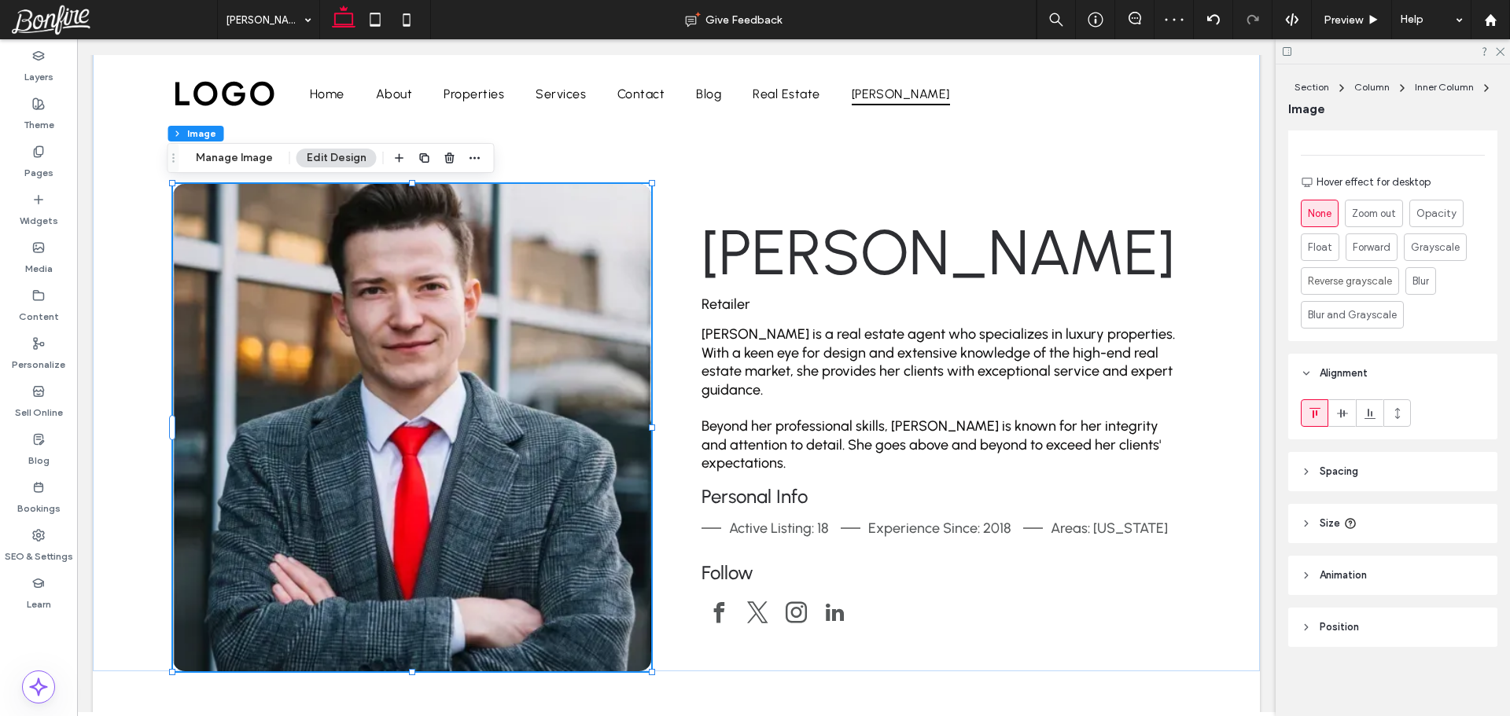
click at [1400, 526] on header "Size" at bounding box center [1392, 523] width 209 height 39
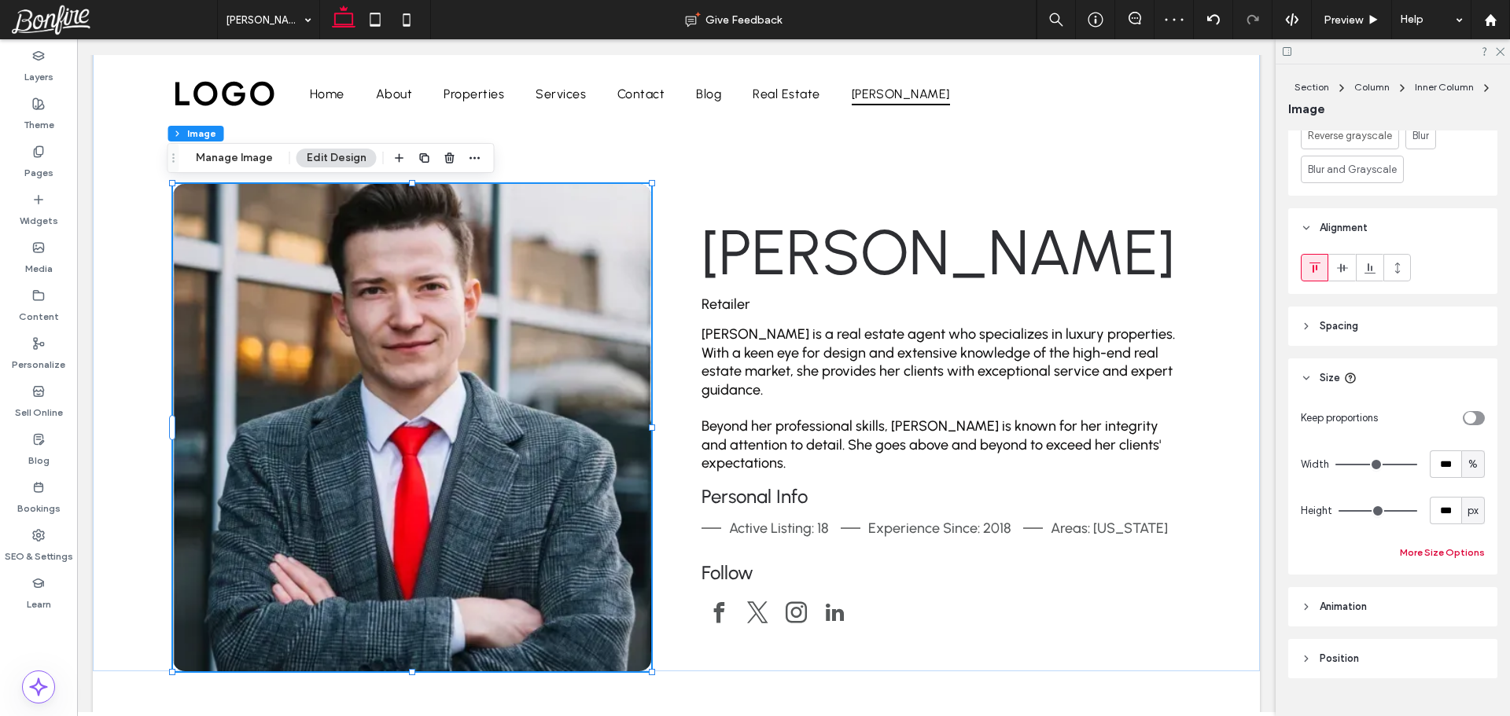
scroll to position [821, 0]
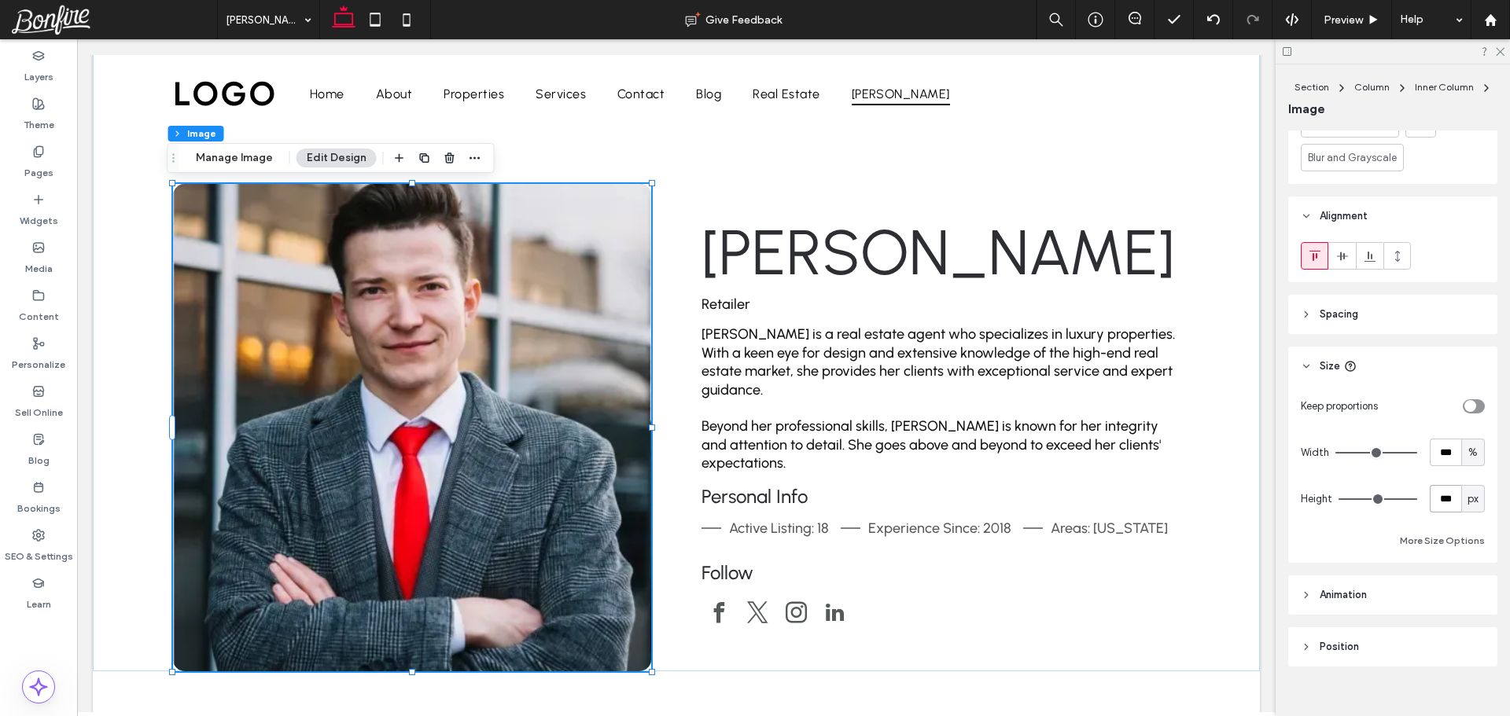
click at [1439, 501] on input "***" at bounding box center [1445, 499] width 31 height 28
type input "***"
click at [1438, 521] on div "Keep proportions Width *** % Height *** px More Size Options" at bounding box center [1393, 471] width 184 height 158
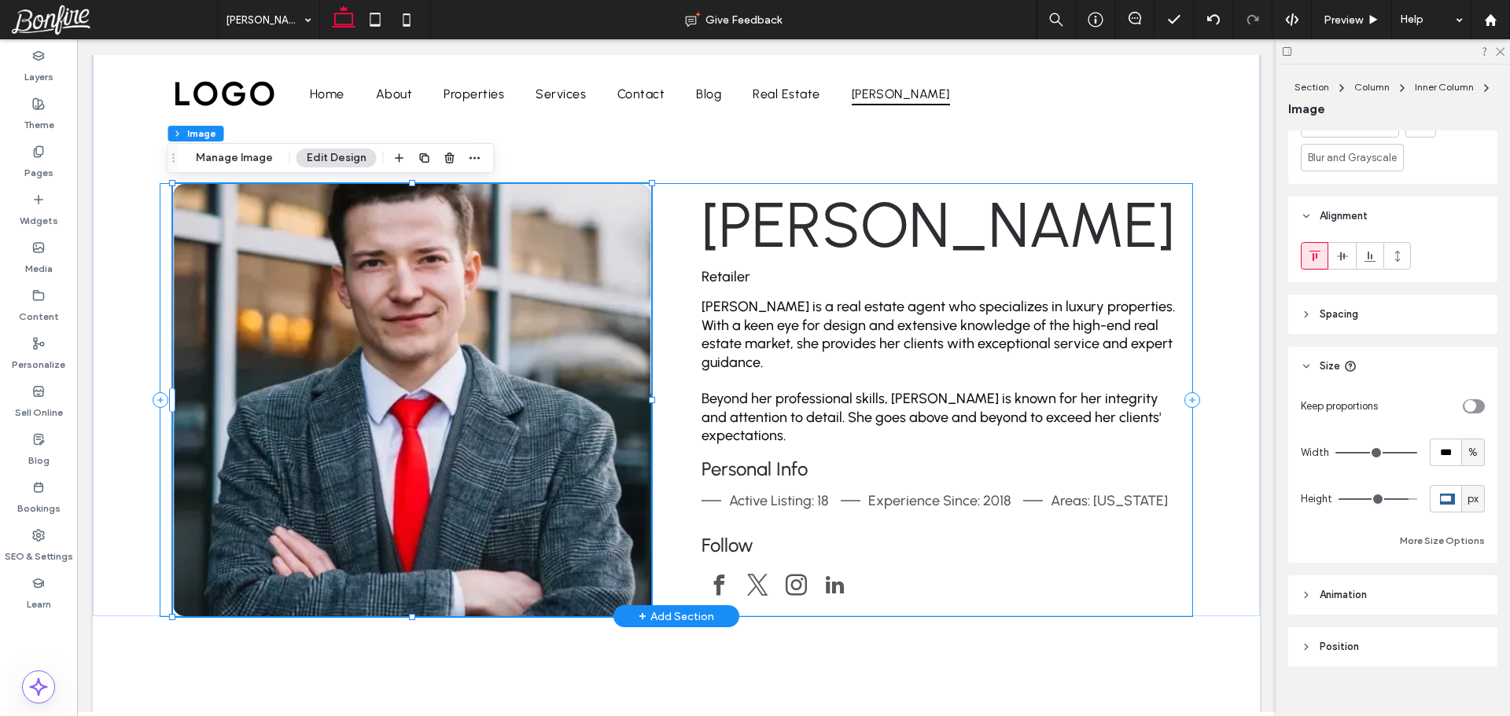
click at [660, 349] on div "Esther Howard Retailer Esther Howard is a real estate agent who specializes in …" at bounding box center [676, 400] width 1032 height 433
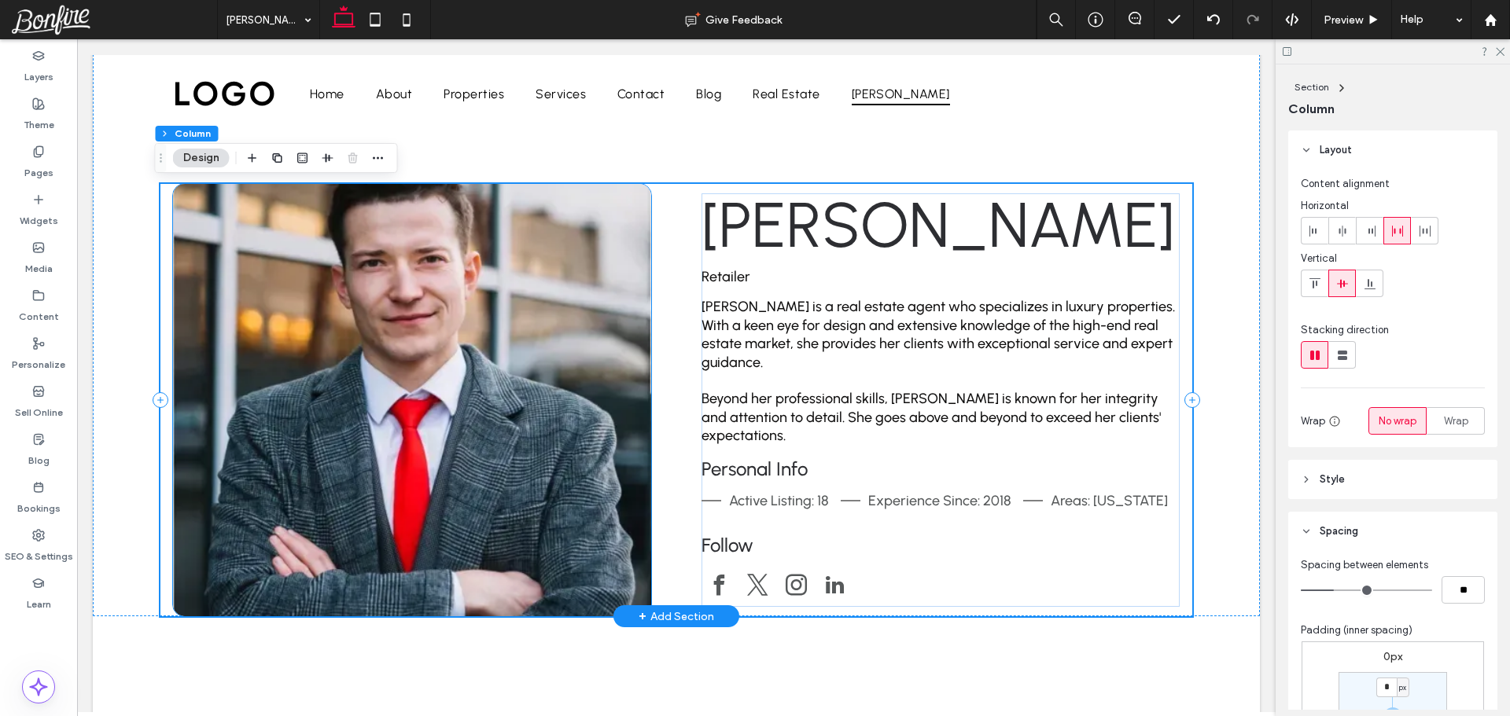
click at [584, 344] on img at bounding box center [412, 400] width 478 height 433
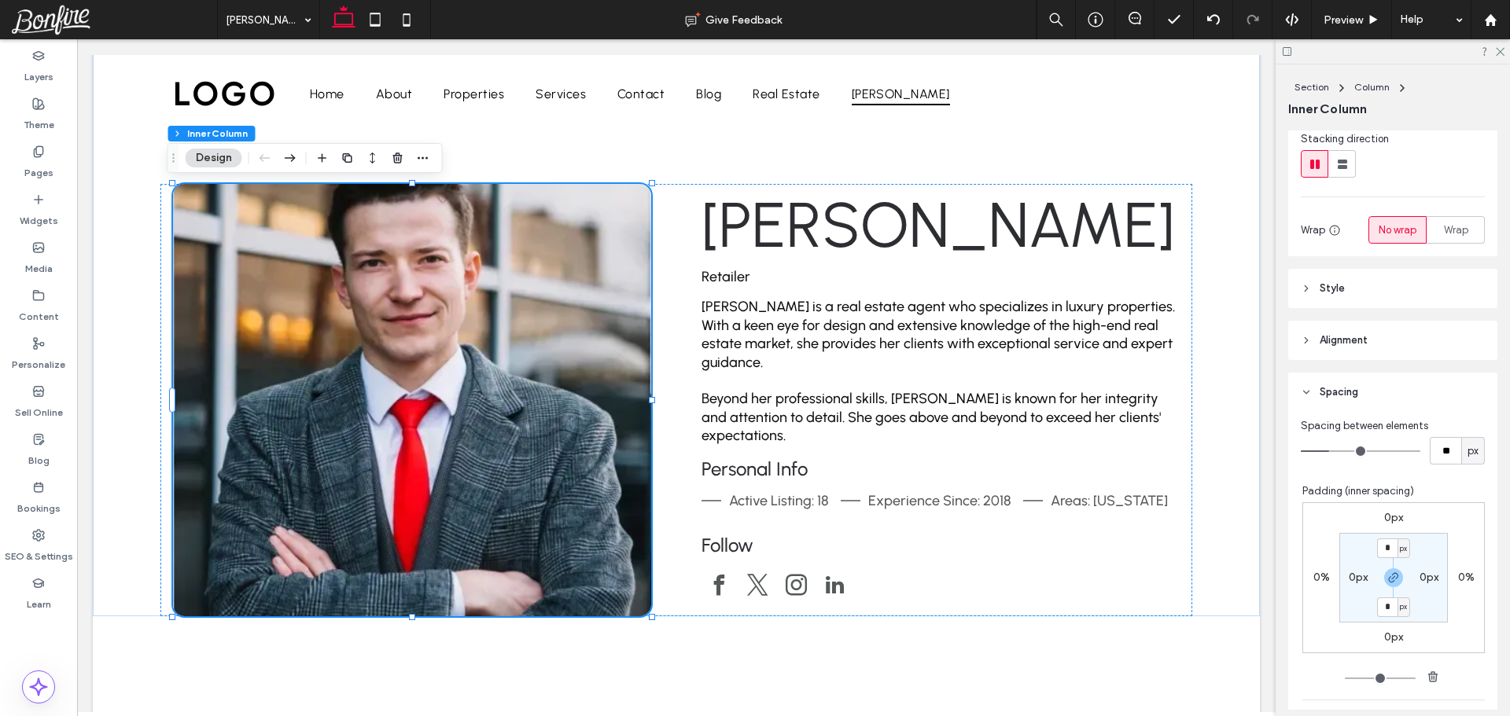
scroll to position [393, 0]
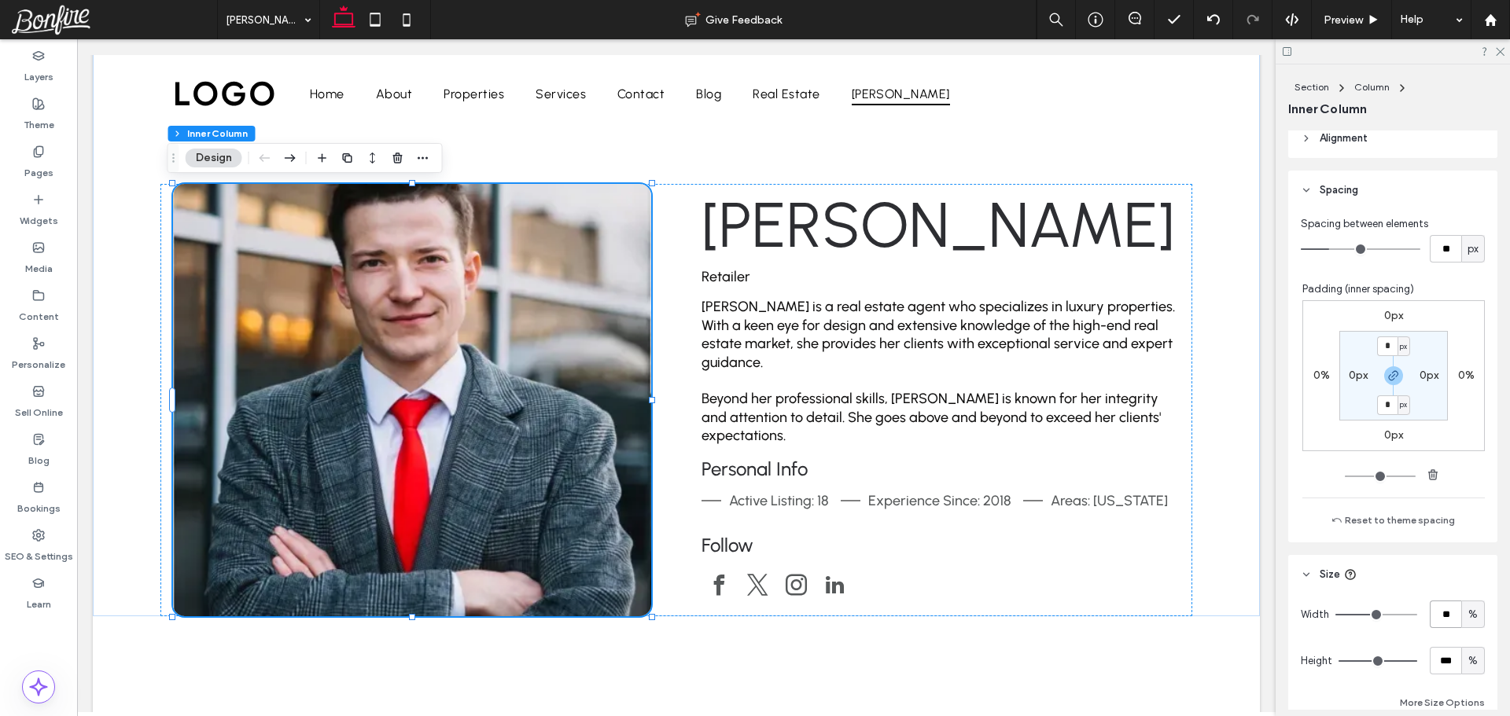
click at [1434, 610] on input "**" at bounding box center [1445, 615] width 31 height 28
type input "**"
click at [1415, 639] on div "Width ** % Height *** % More Size Options" at bounding box center [1393, 657] width 184 height 112
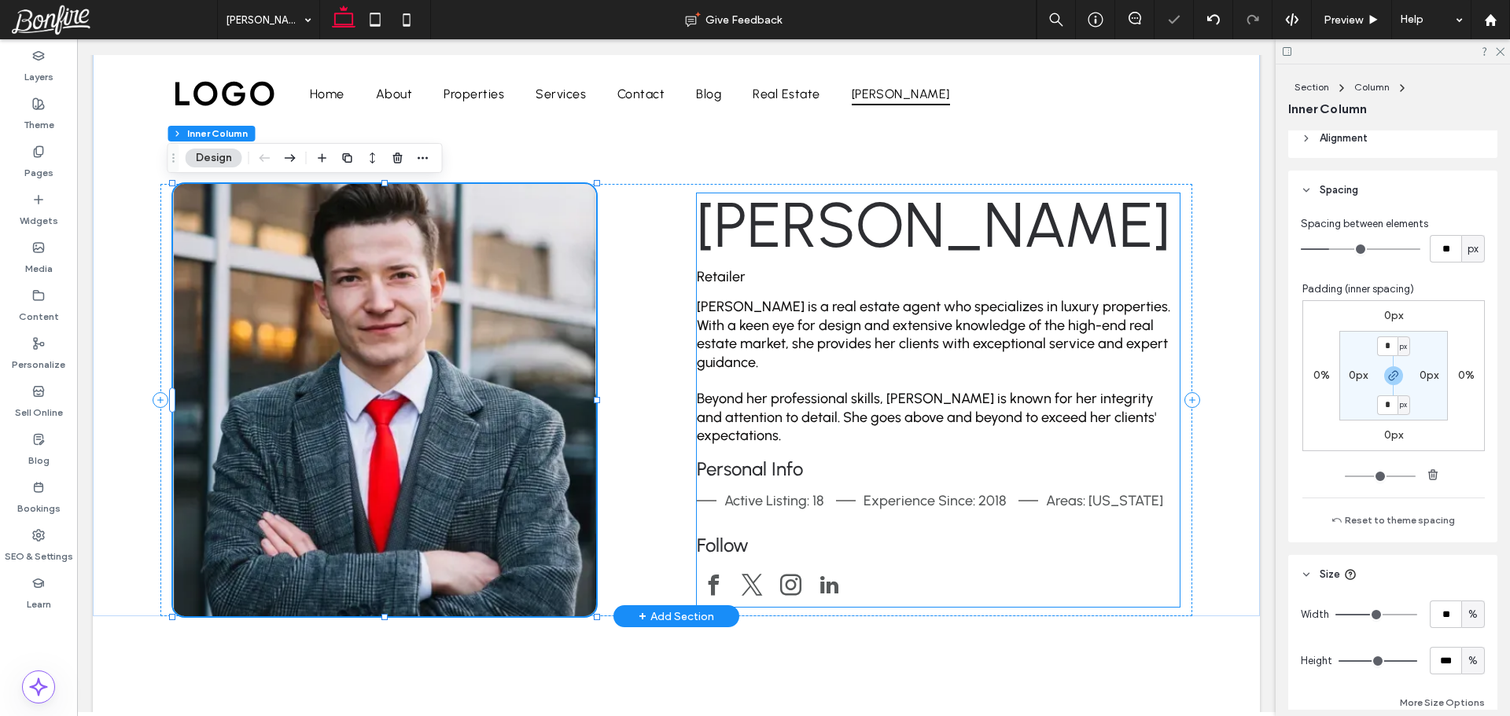
click at [804, 263] on span "[PERSON_NAME]" at bounding box center [933, 224] width 473 height 75
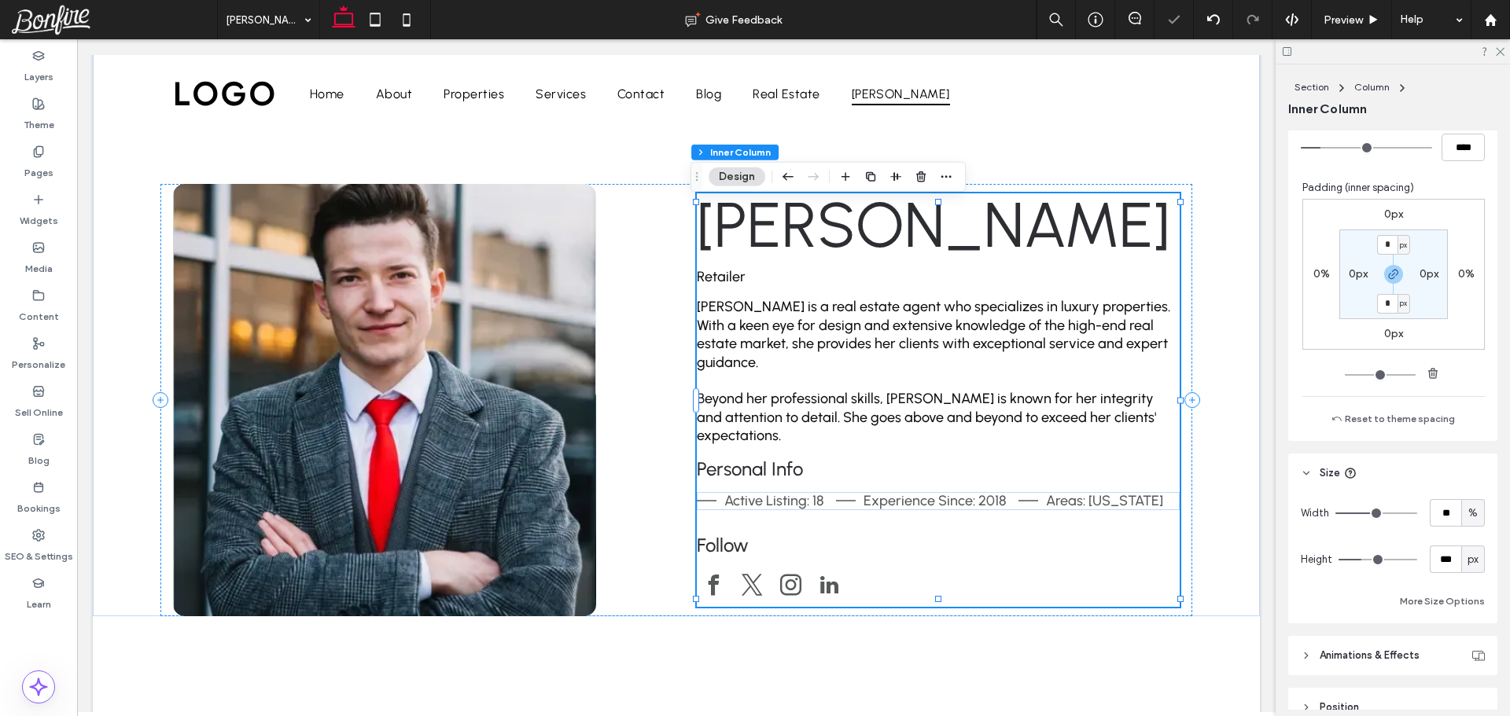
scroll to position [509, 0]
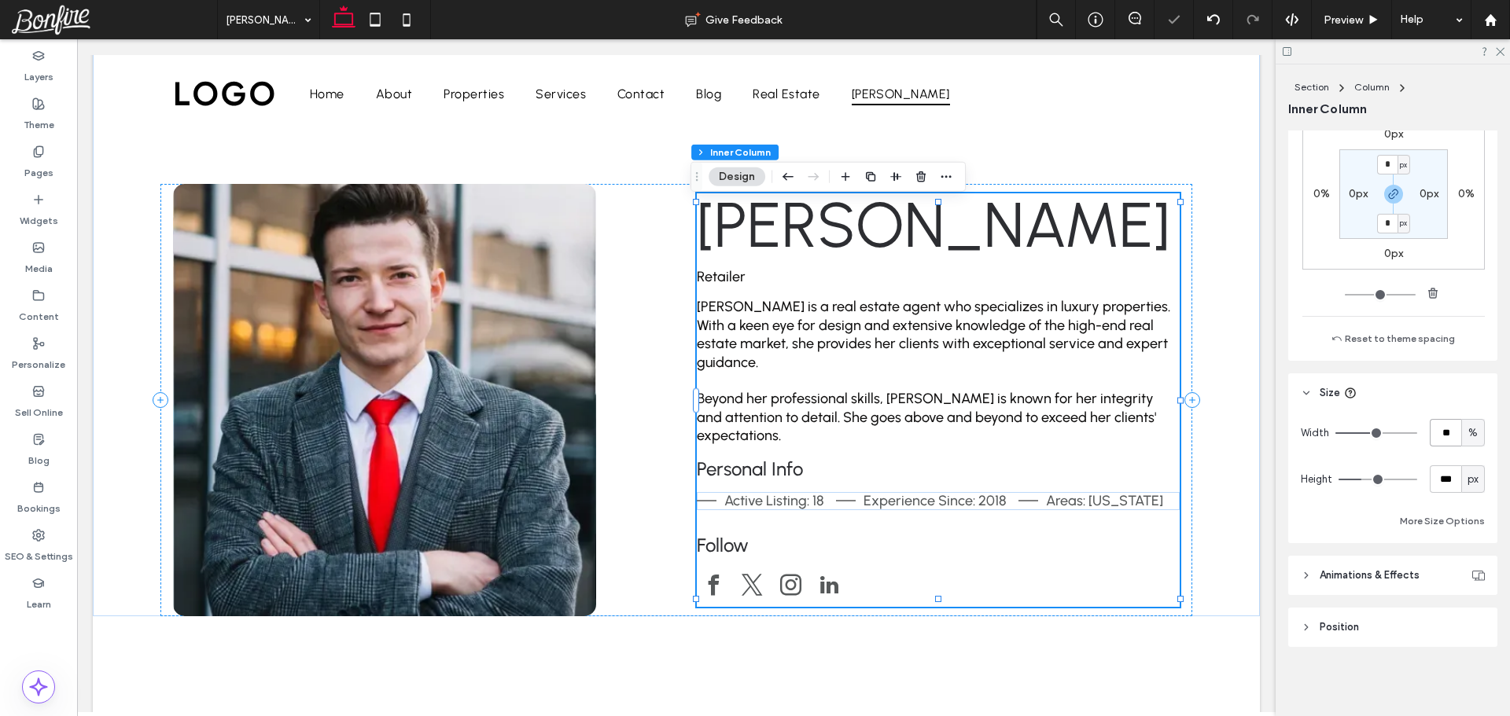
click at [1439, 433] on input "**" at bounding box center [1445, 433] width 31 height 28
type input "**"
click at [1435, 459] on div "Width ** % Height *** px More Size Options" at bounding box center [1393, 475] width 184 height 112
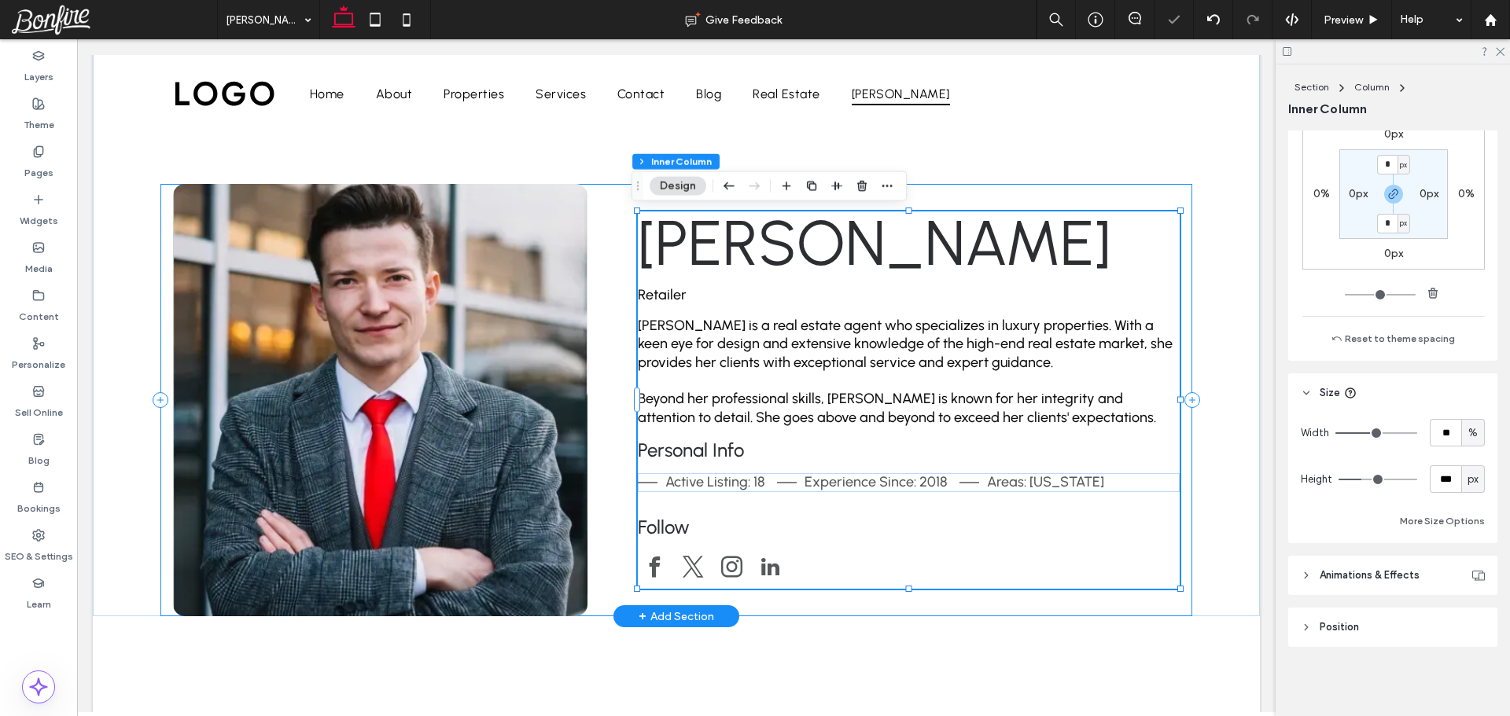
click at [606, 249] on div "Esther Howard Retailer Esther Howard is a real estate agent who specializes in …" at bounding box center [676, 400] width 1032 height 433
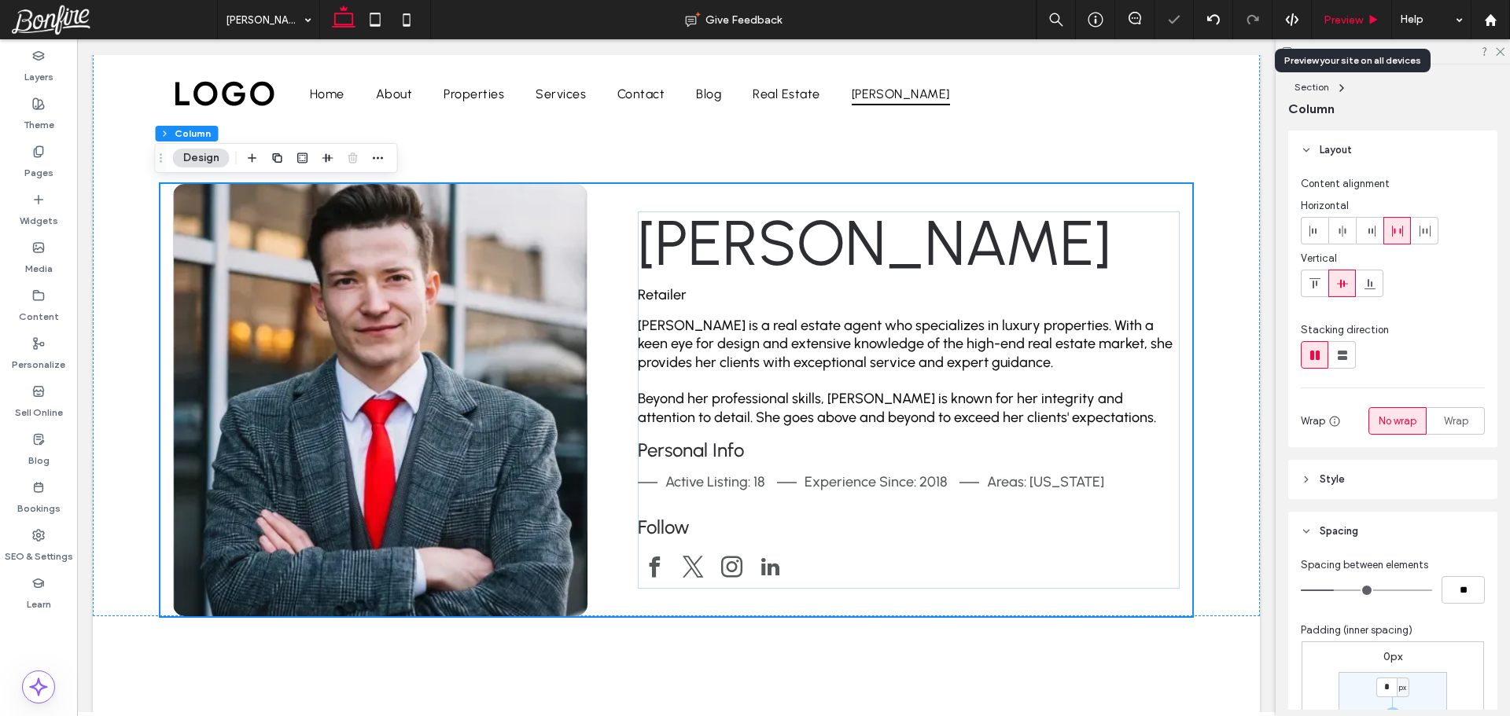
click at [1342, 20] on span "Preview" at bounding box center [1342, 19] width 39 height 13
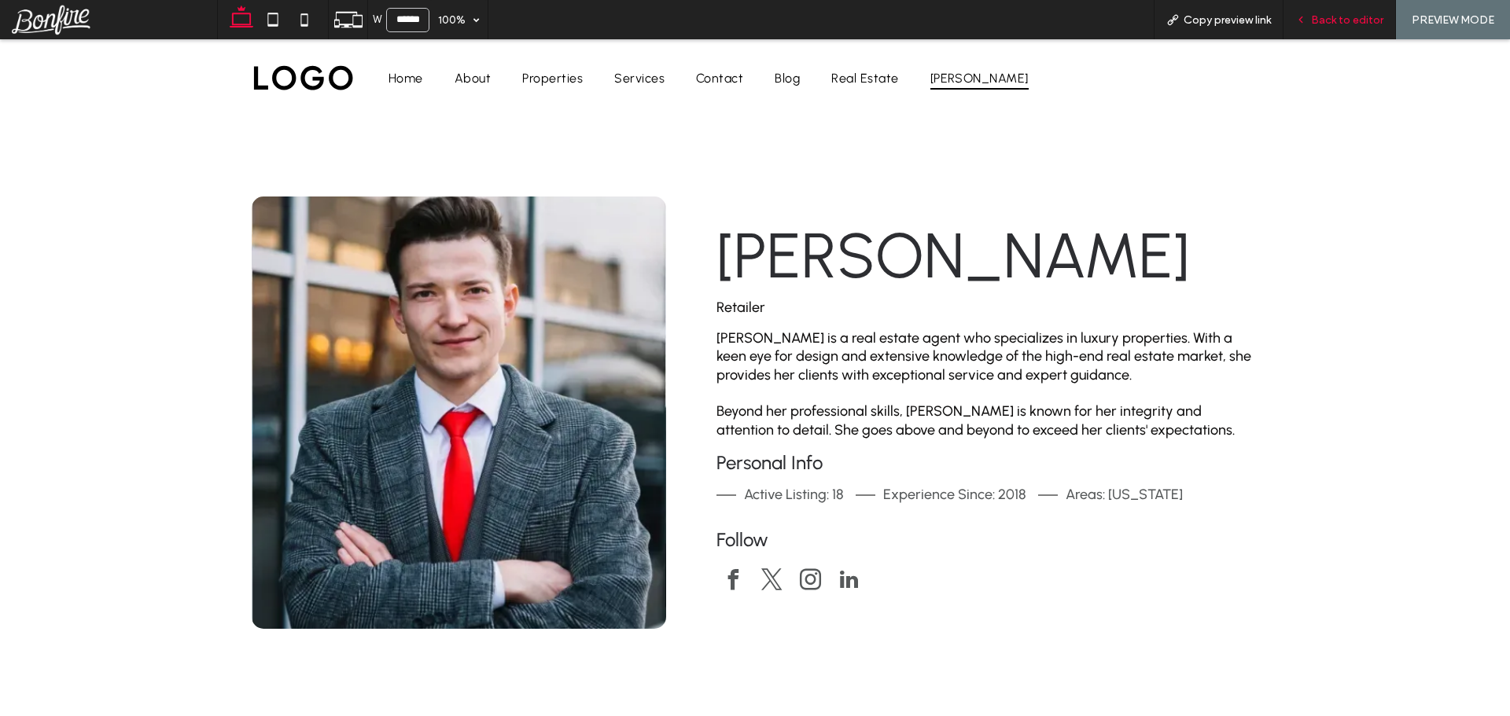
click at [1334, 22] on span "Back to editor" at bounding box center [1347, 19] width 72 height 13
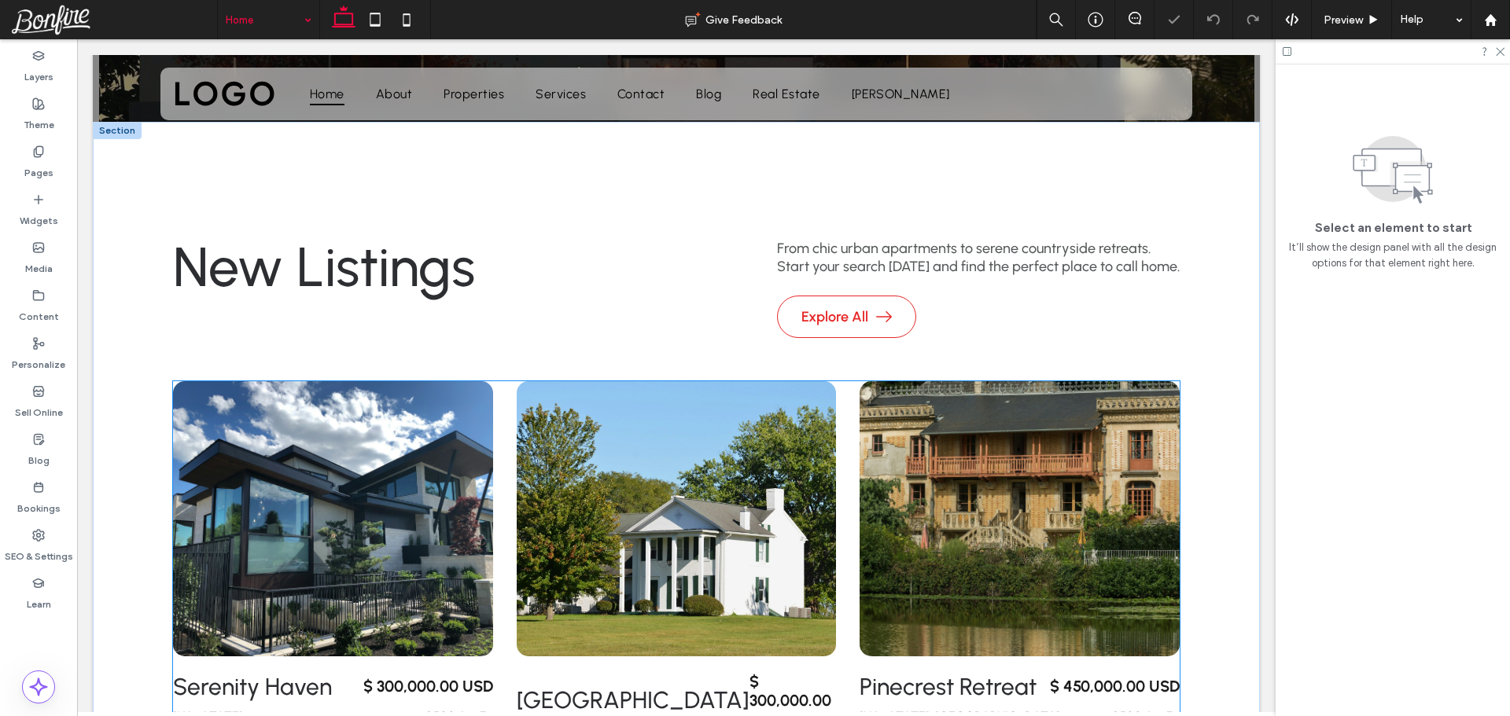
scroll to position [472, 0]
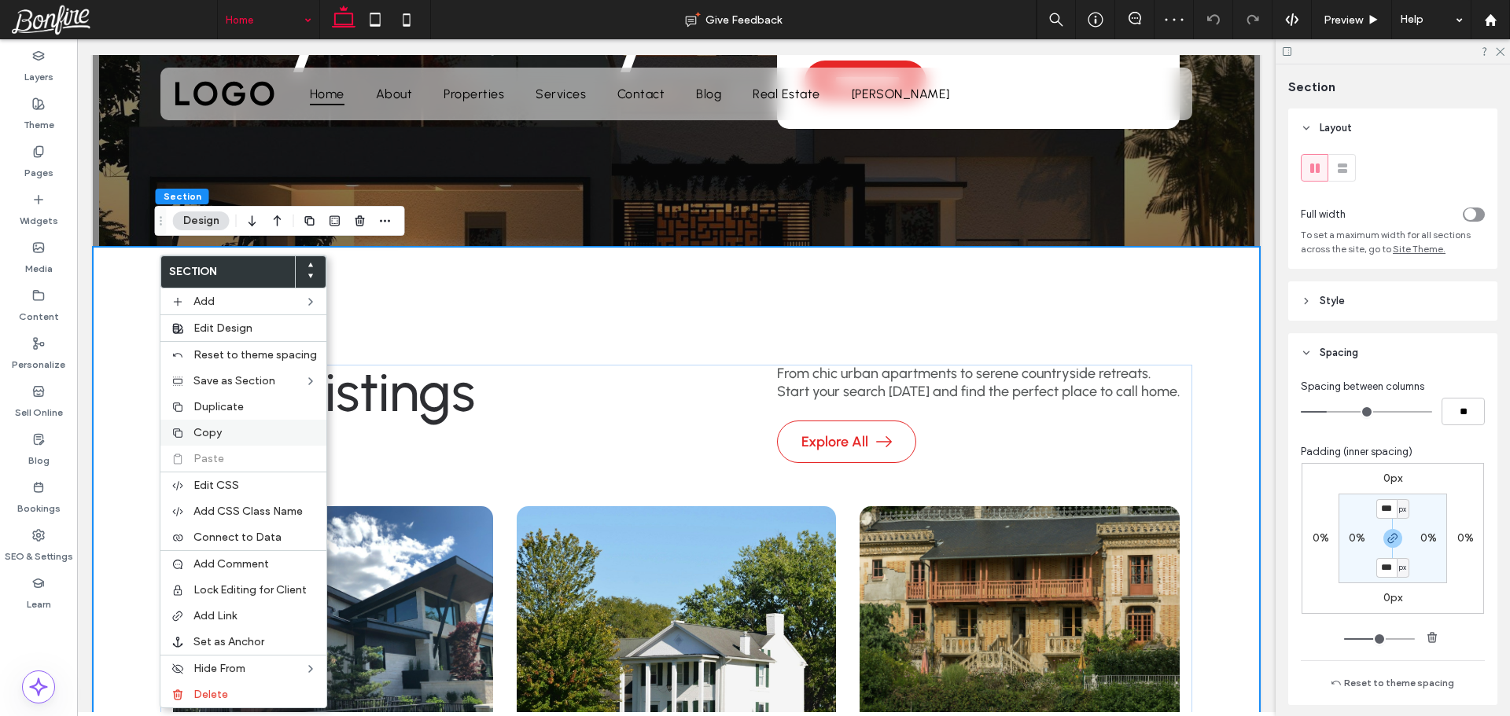
click at [214, 434] on span "Copy" at bounding box center [207, 432] width 28 height 13
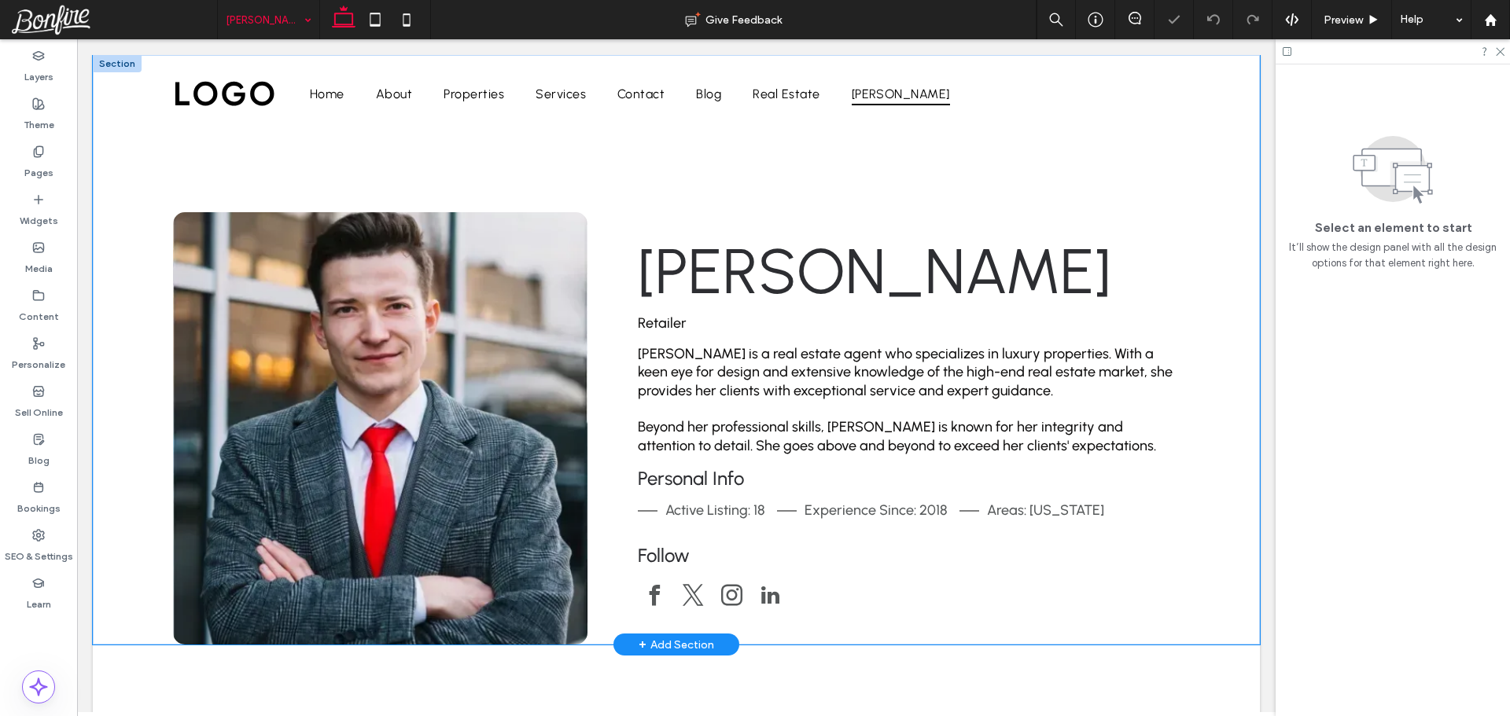
scroll to position [79, 0]
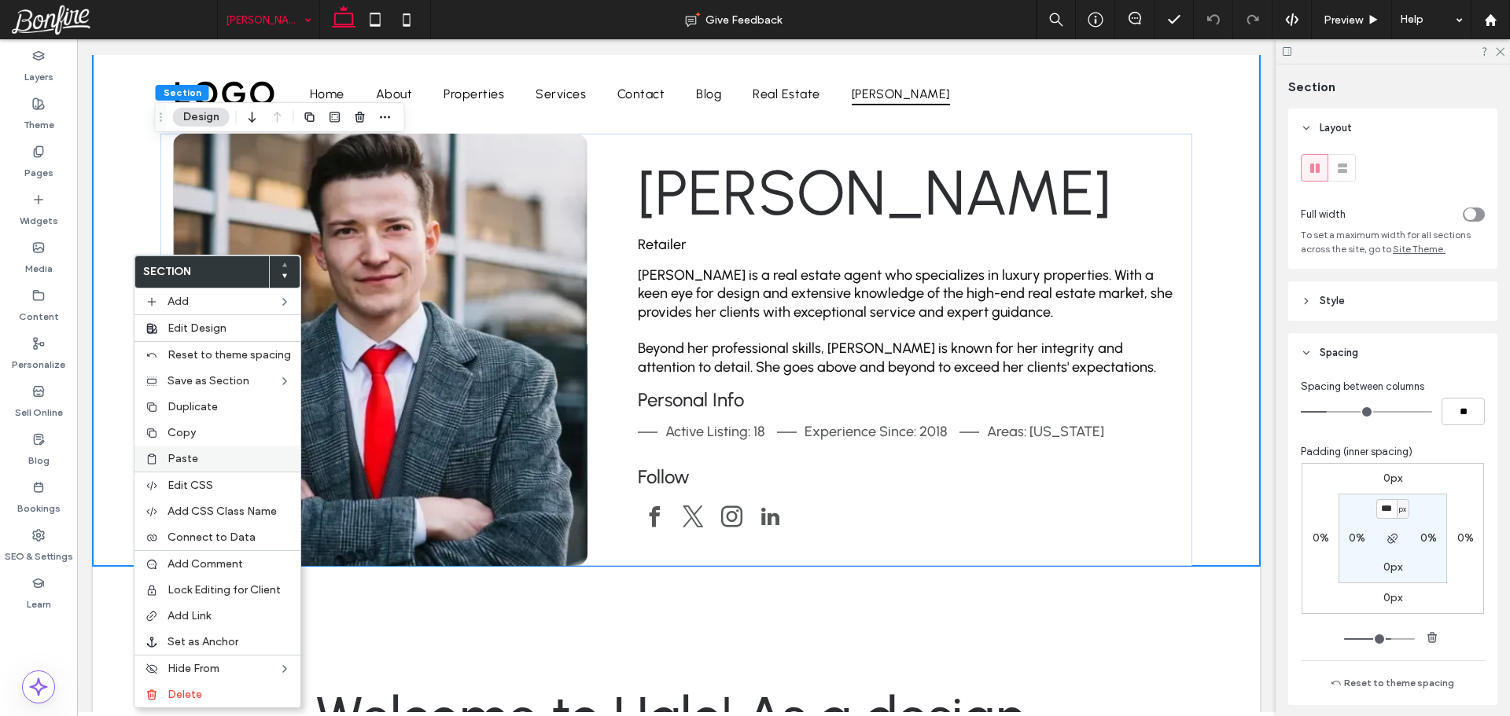
click at [203, 458] on label "Paste" at bounding box center [228, 458] width 123 height 13
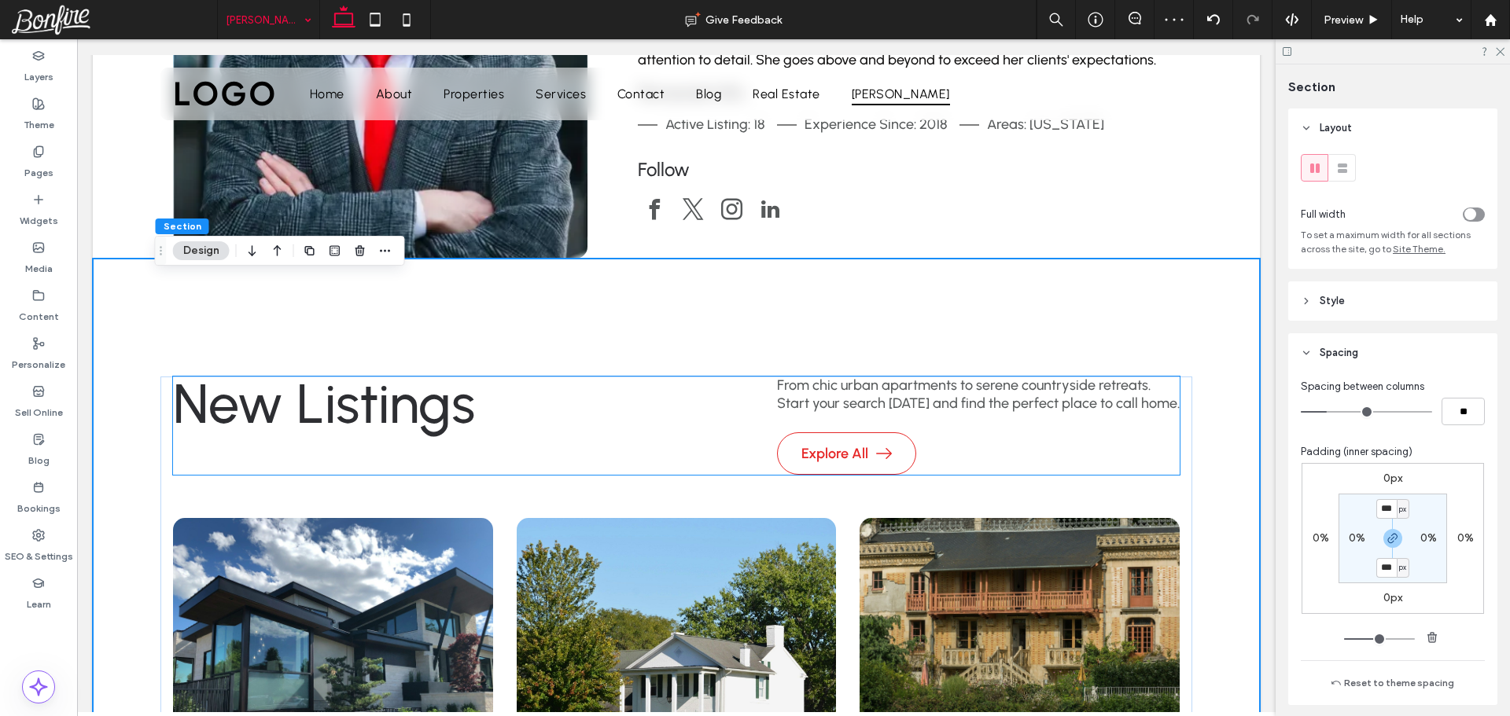
scroll to position [393, 0]
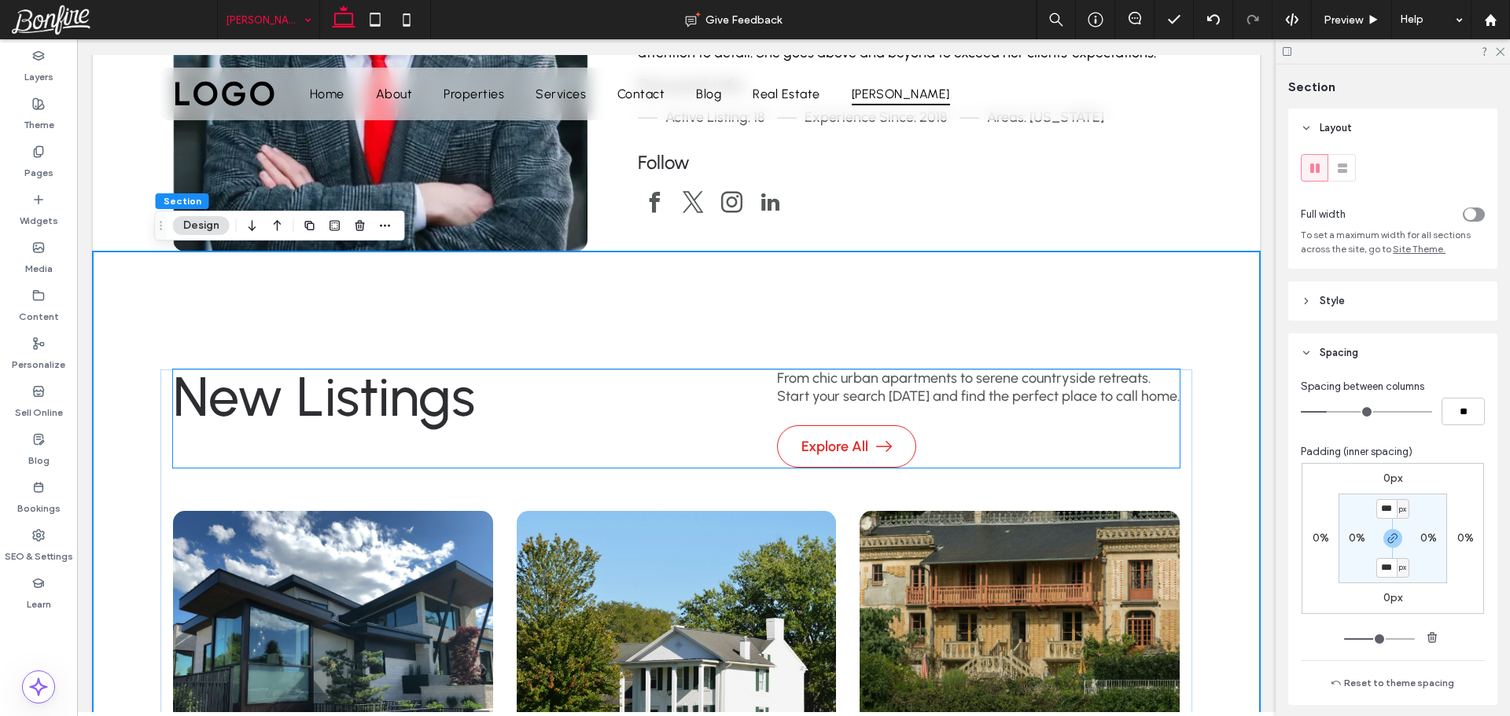
click at [348, 393] on span "New Listings" at bounding box center [324, 396] width 302 height 67
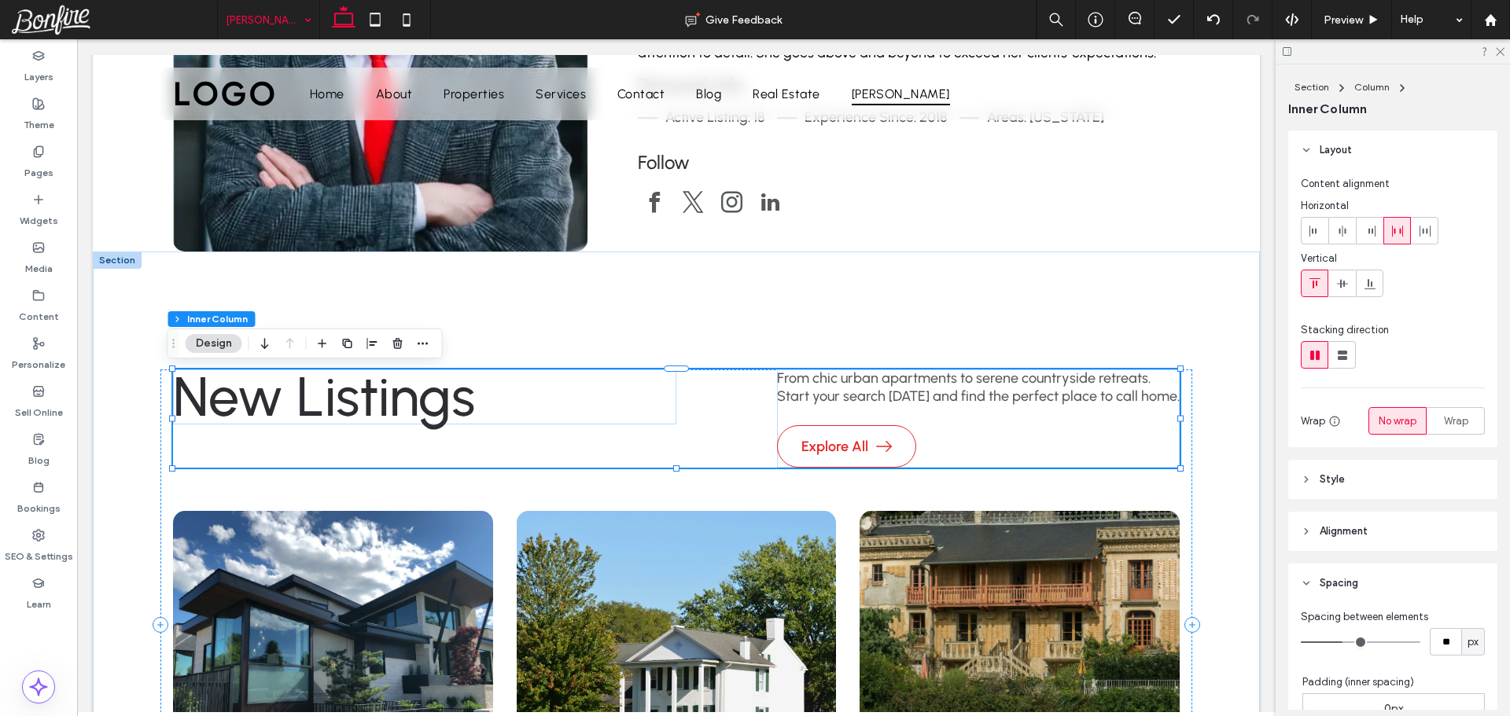
click at [348, 393] on span "New Listings" at bounding box center [324, 396] width 302 height 67
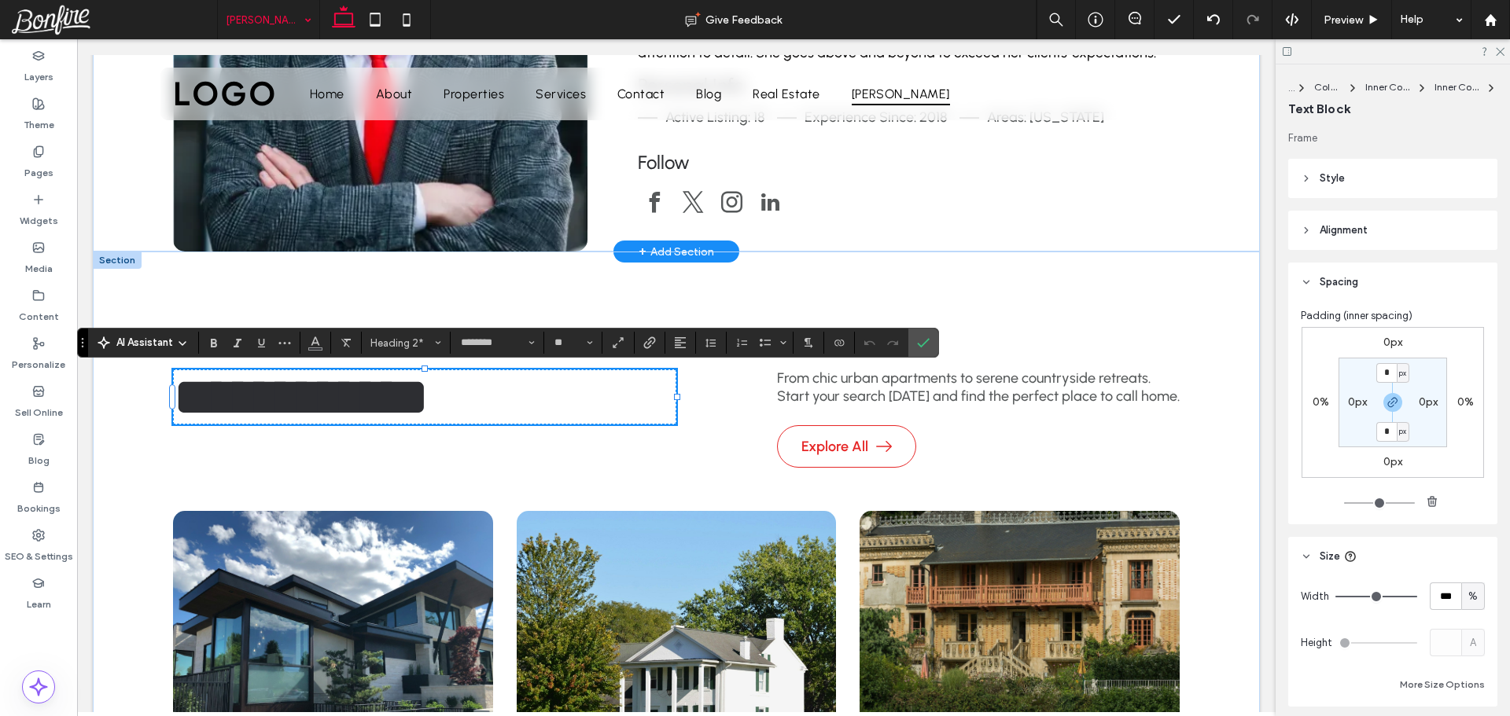
type input "**"
click at [926, 336] on span "Confirm" at bounding box center [923, 342] width 13 height 27
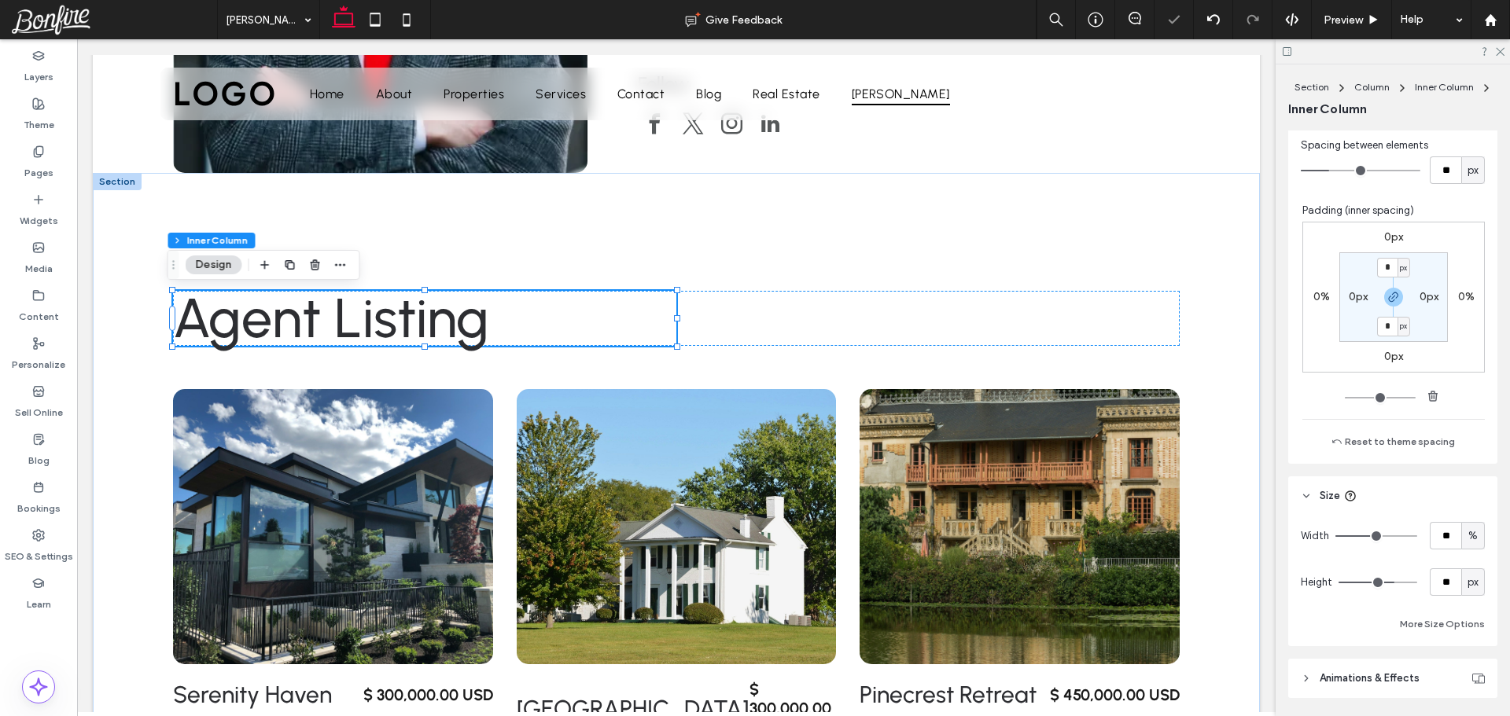
type input "**"
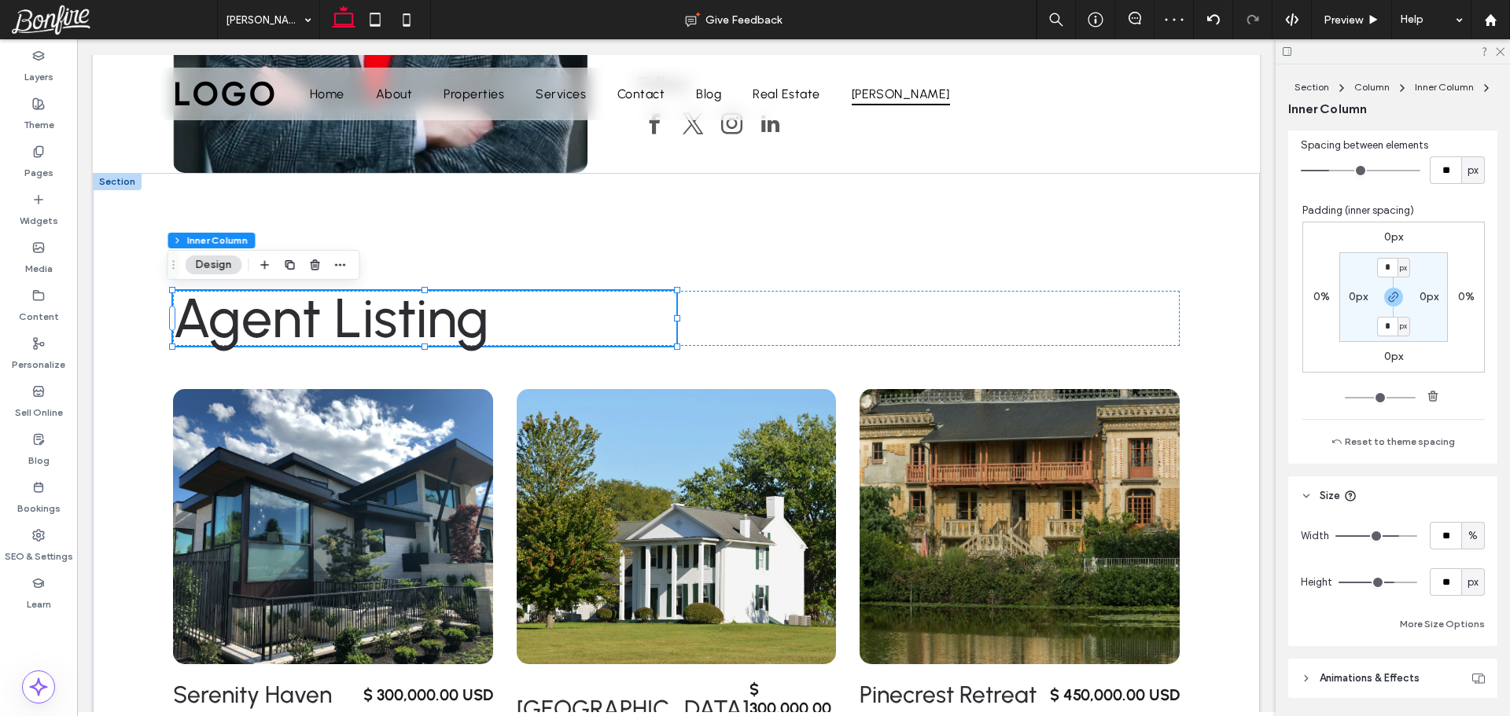
type input "***"
drag, startPoint x: 1390, startPoint y: 538, endPoint x: 1409, endPoint y: 538, distance: 19.7
type input "***"
click at [1409, 537] on input "range" at bounding box center [1376, 537] width 82 height 2
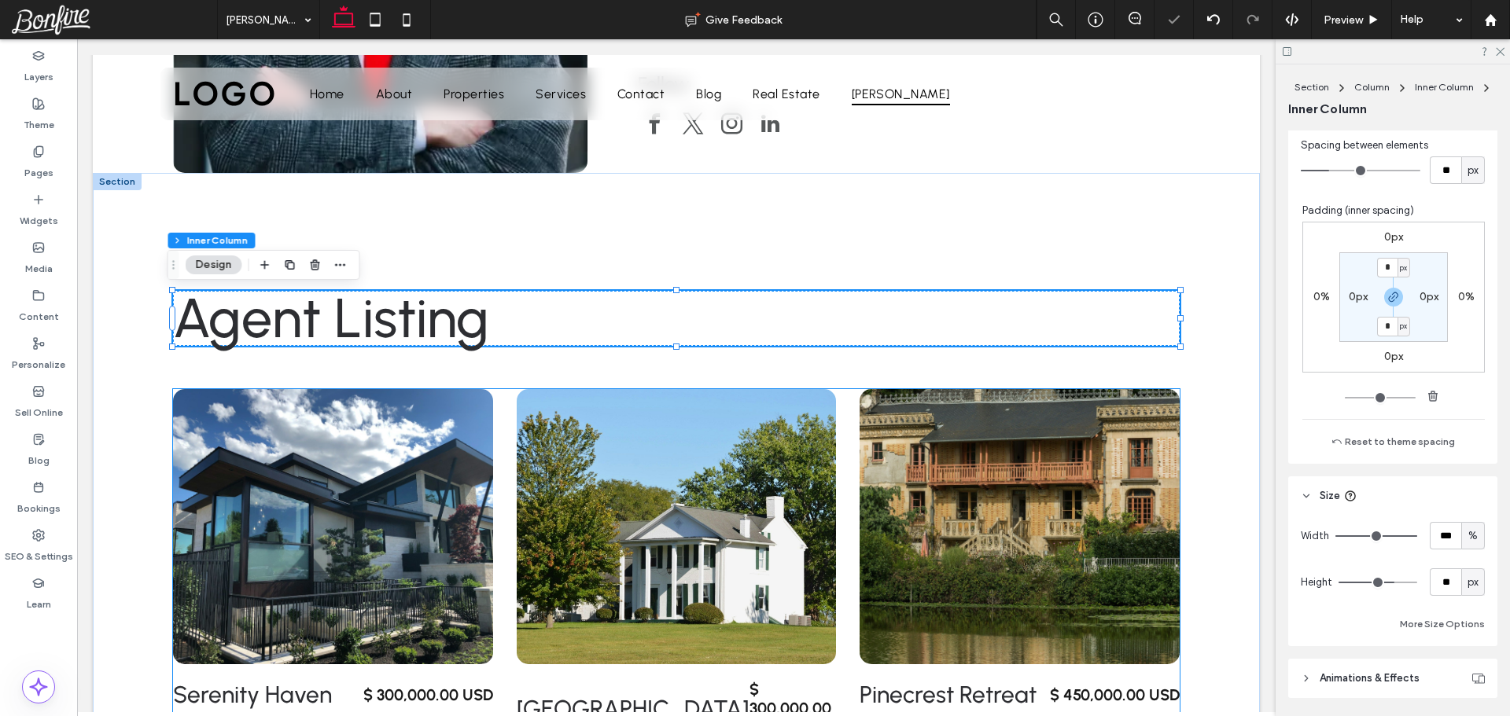
click at [494, 425] on div "Serenity Haven $ 300,000.00 USD [US_STATE] 2500 Sq. Ft. [GEOGRAPHIC_DATA] $ 300…" at bounding box center [676, 574] width 1007 height 370
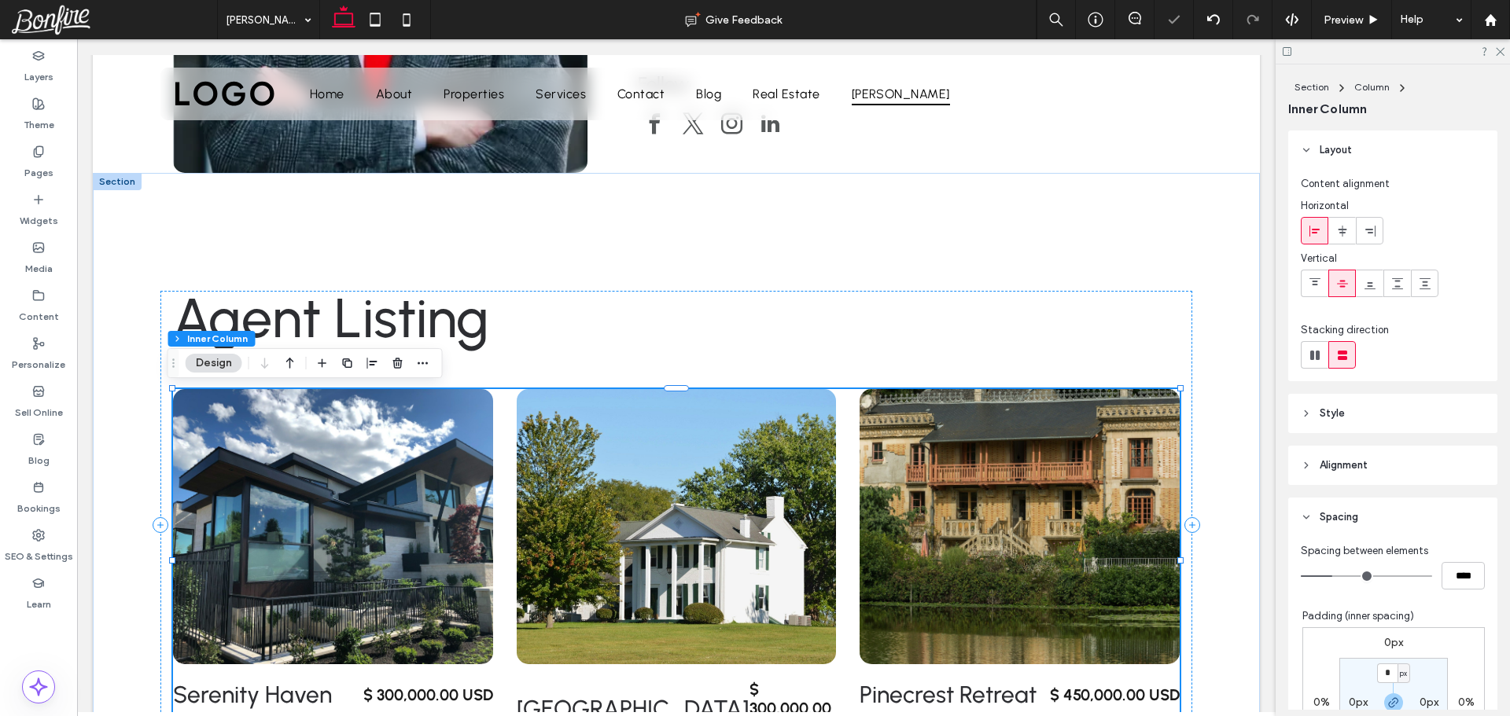
click at [494, 425] on div "Serenity Haven $ 300,000.00 USD [US_STATE] 2500 Sq. Ft. [GEOGRAPHIC_DATA] $ 300…" at bounding box center [676, 574] width 1007 height 370
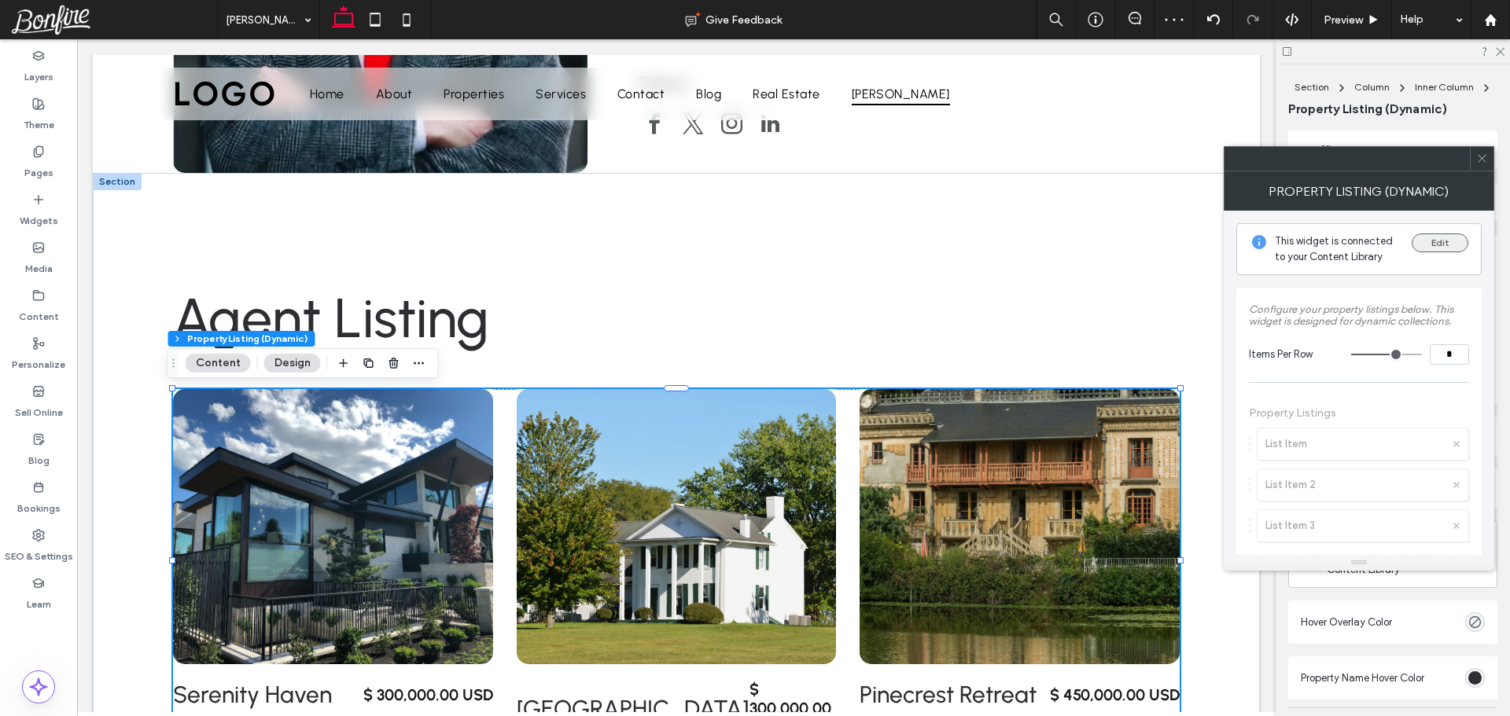
click at [1448, 241] on button "Edit" at bounding box center [1440, 243] width 57 height 19
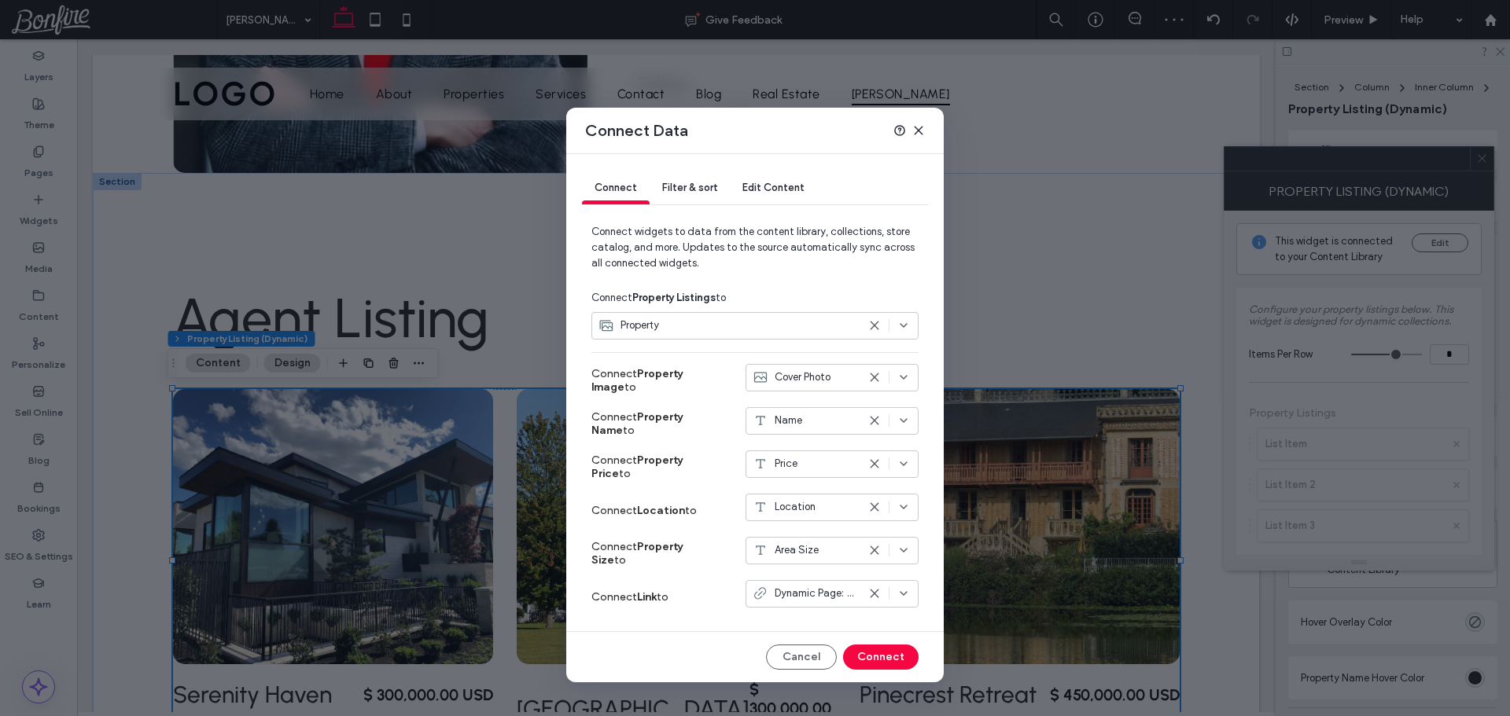
click at [677, 193] on div "Filter & sort" at bounding box center [690, 188] width 80 height 31
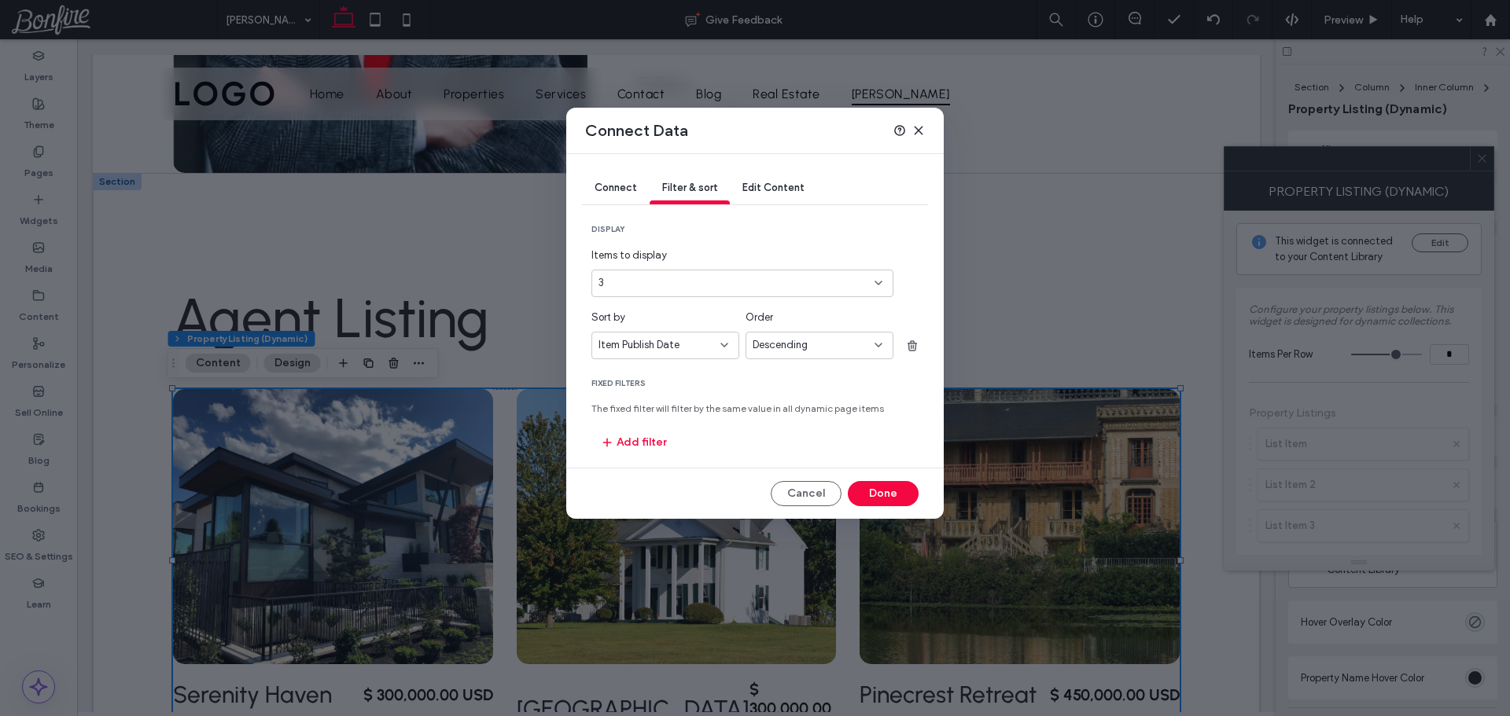
click at [654, 349] on span "Item Publish Date" at bounding box center [638, 345] width 81 height 16
click at [643, 511] on div "Author" at bounding box center [665, 511] width 146 height 28
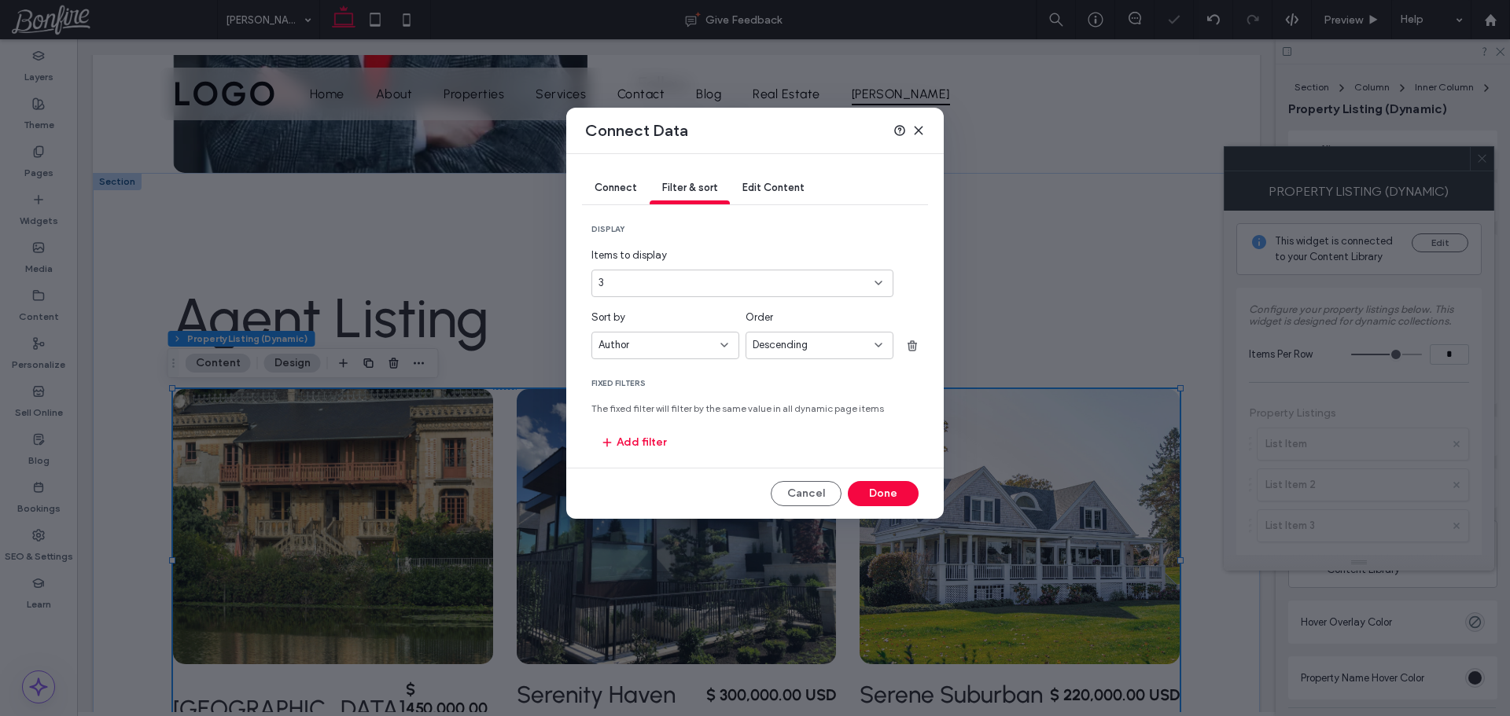
click at [815, 344] on div "Descending" at bounding box center [814, 345] width 122 height 16
click at [691, 378] on span "Fixed Filters" at bounding box center [754, 383] width 327 height 11
click at [661, 347] on div "Author" at bounding box center [655, 345] width 115 height 16
click at [662, 285] on div "3" at bounding box center [732, 283] width 269 height 16
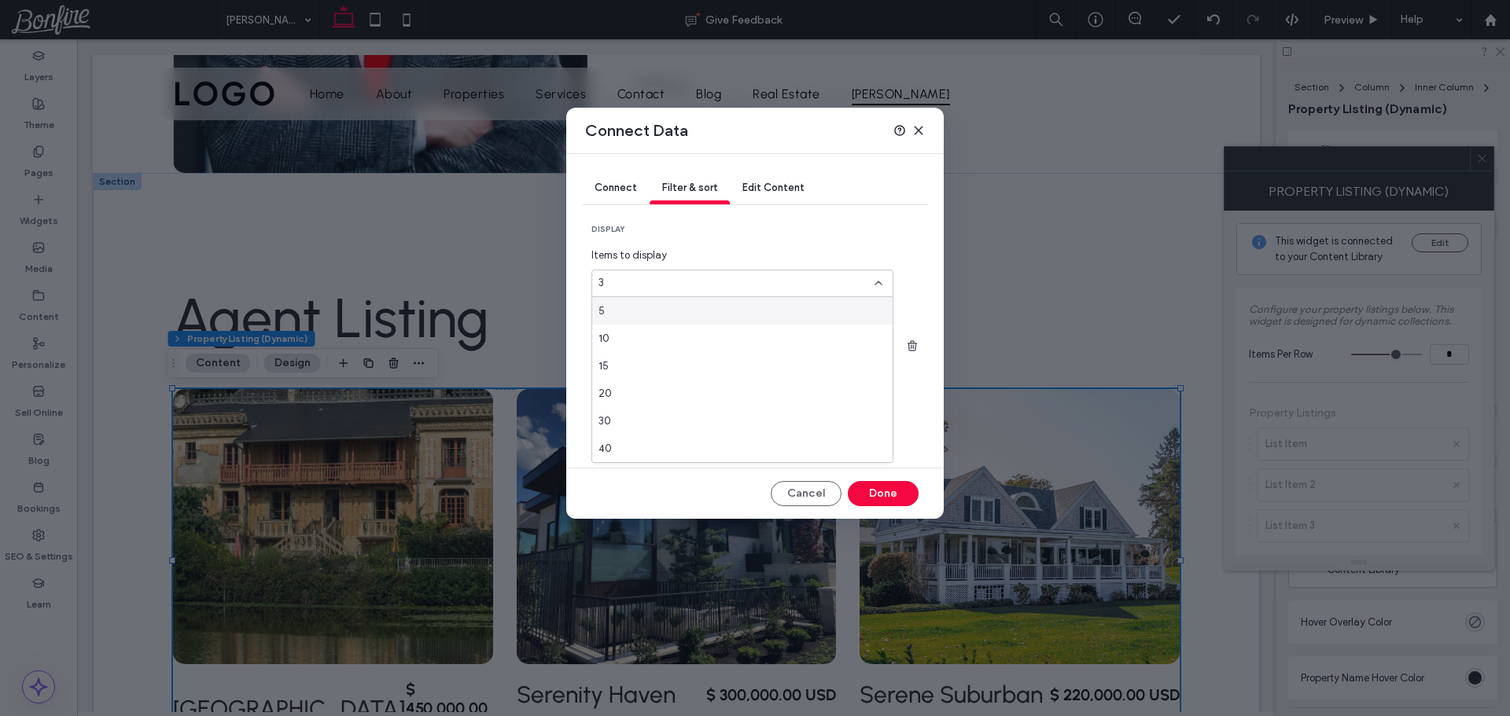
click at [662, 285] on div "3" at bounding box center [732, 283] width 269 height 16
click at [653, 440] on button "Add filter" at bounding box center [633, 442] width 84 height 25
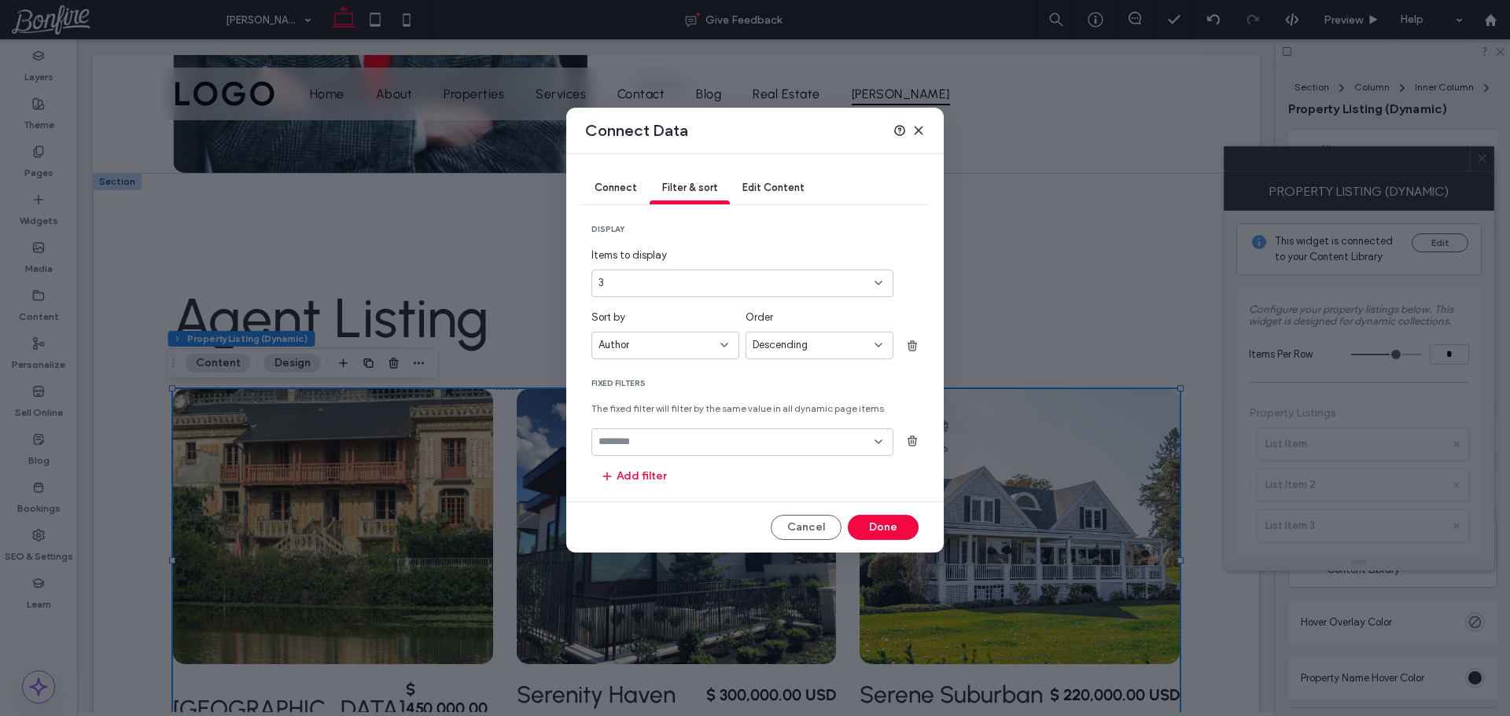
click at [657, 449] on div at bounding box center [742, 443] width 302 height 28
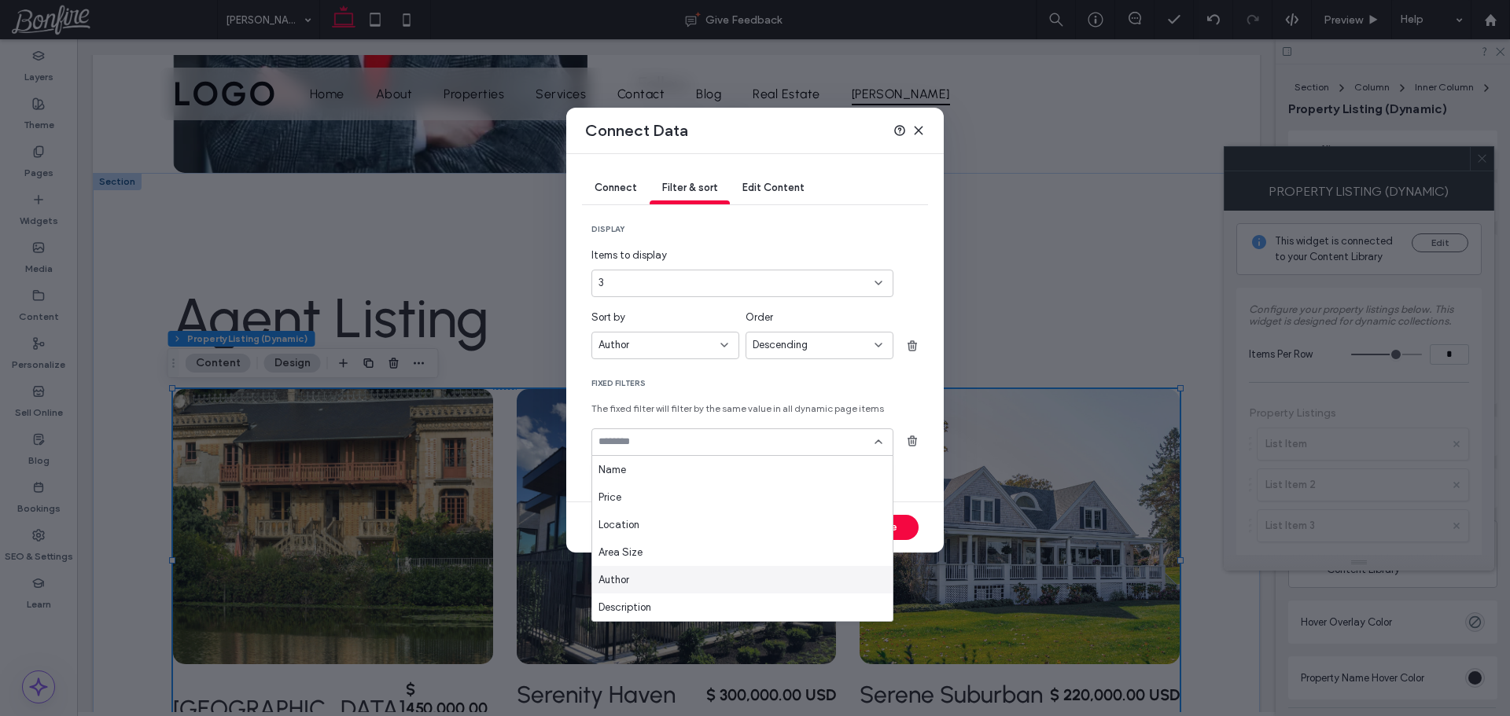
click at [668, 582] on div "Author" at bounding box center [742, 580] width 300 height 28
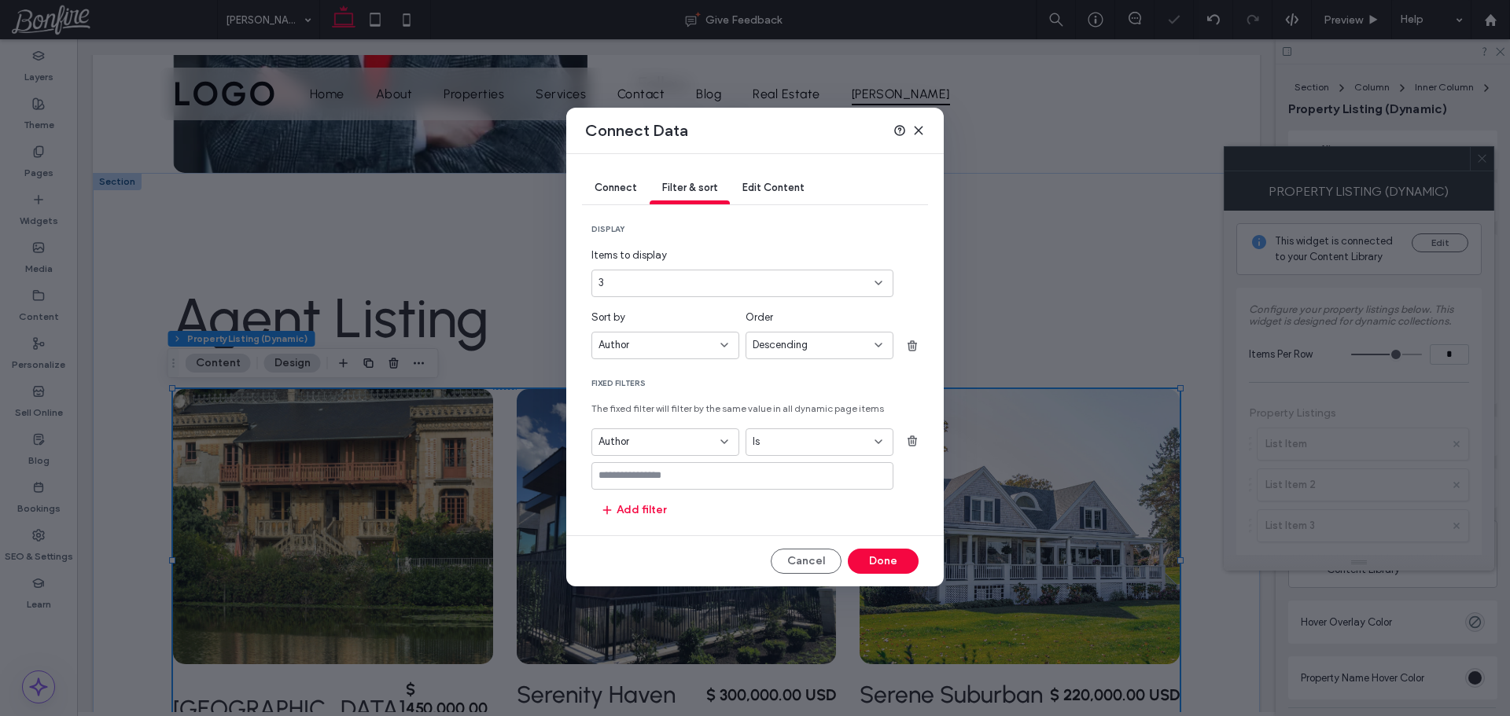
click at [679, 475] on input "values-textbox" at bounding box center [736, 475] width 276 height 13
click at [690, 479] on input "values-textbox" at bounding box center [736, 475] width 276 height 13
paste input "**********"
type input "**********"
click at [693, 509] on div "Esther Howard (Click enter to add)" at bounding box center [742, 501] width 300 height 23
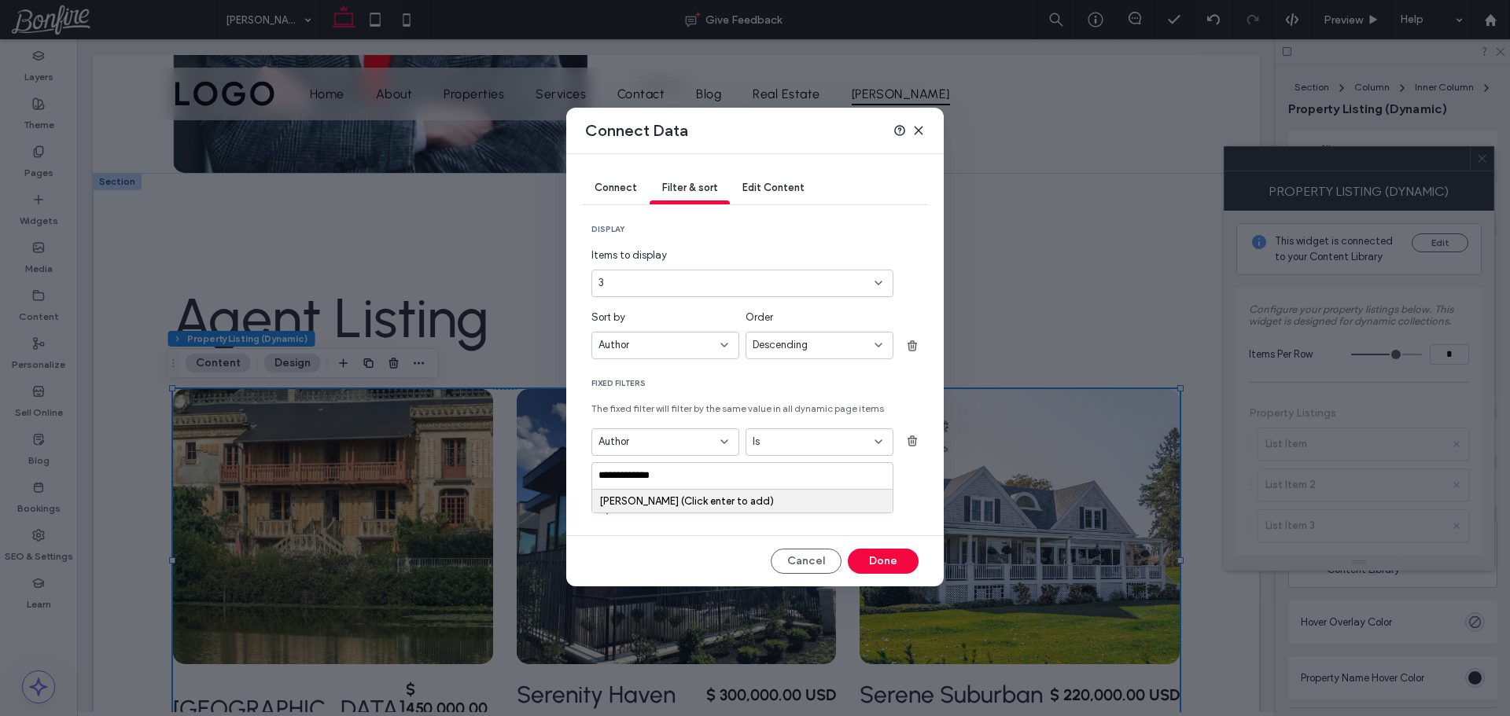
click at [615, 499] on div "Esther Howard (Click enter to add)" at bounding box center [742, 501] width 286 height 12
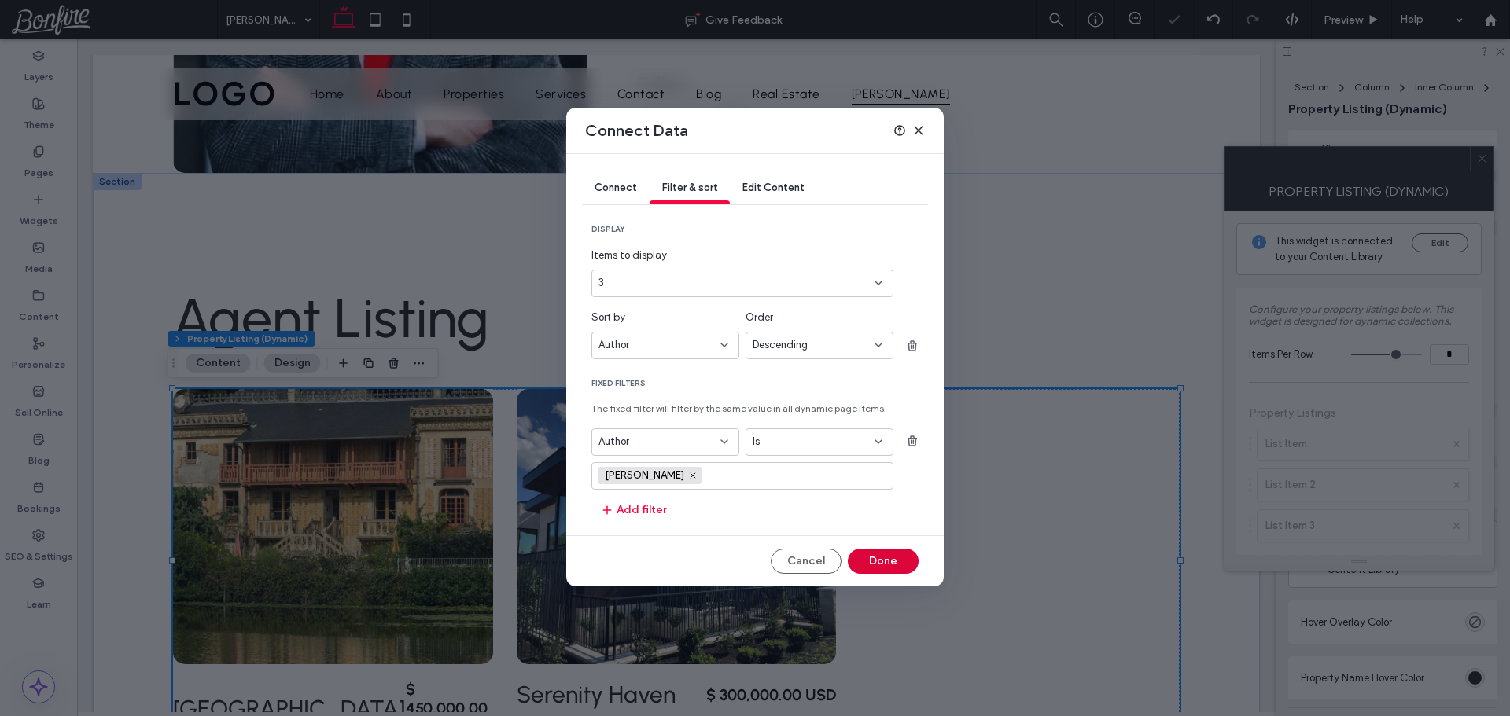
click at [892, 558] on button "Done" at bounding box center [883, 561] width 71 height 25
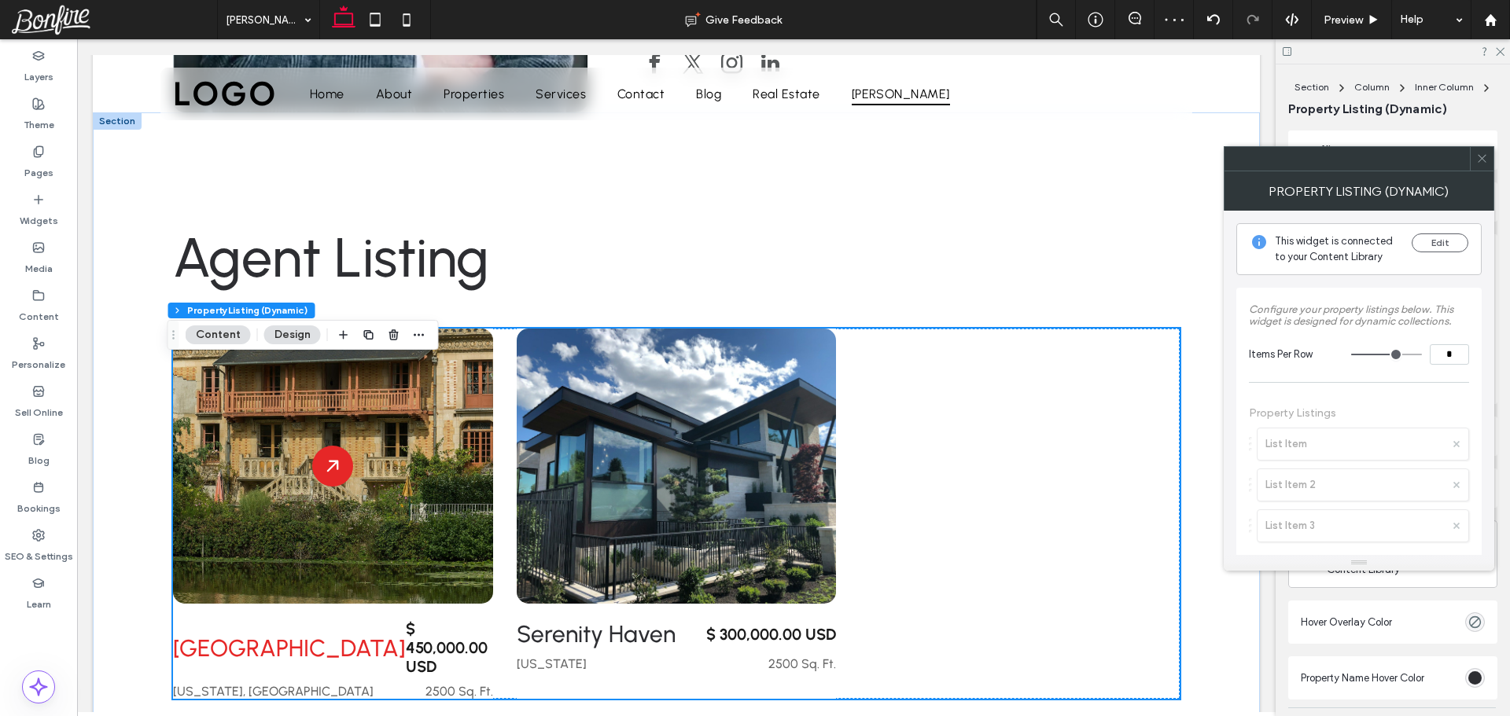
scroll to position [550, 0]
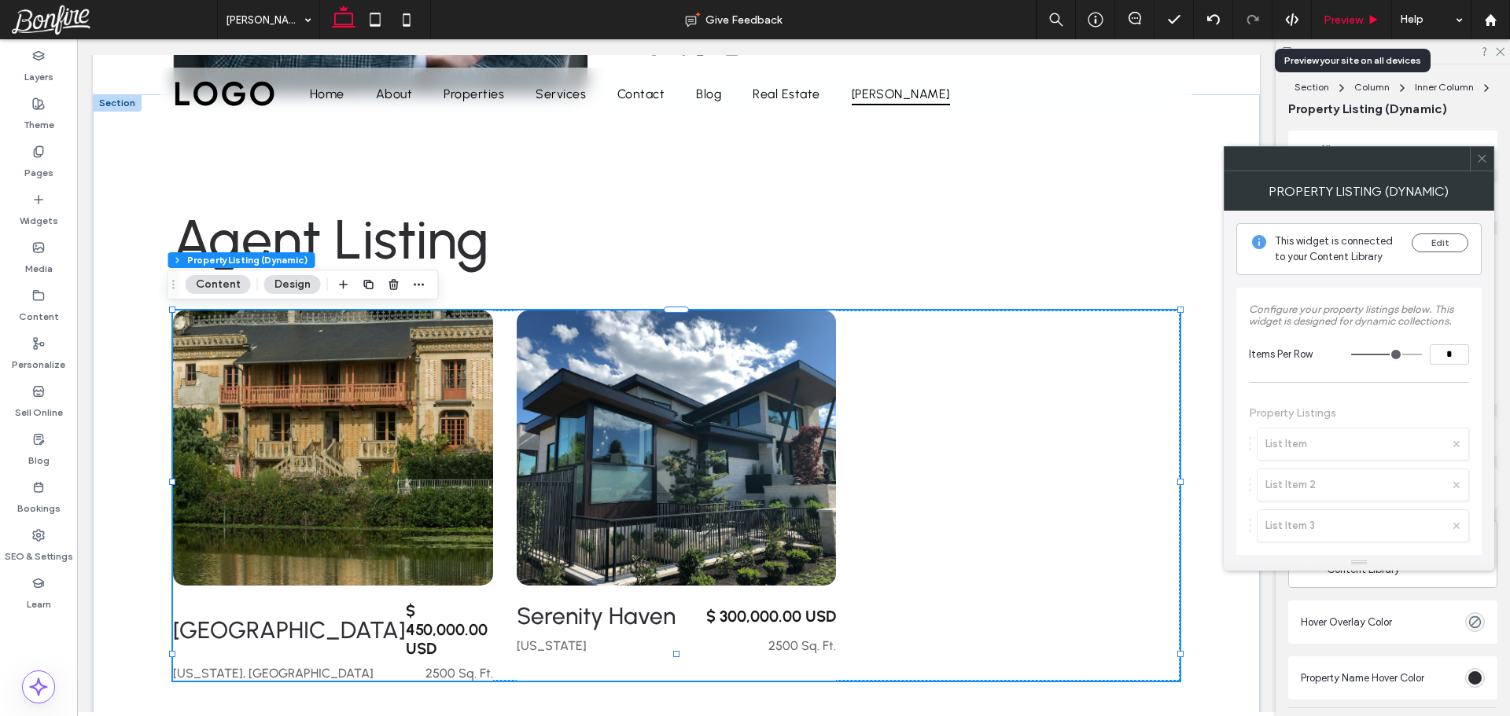
click at [1347, 17] on span "Preview" at bounding box center [1342, 19] width 39 height 13
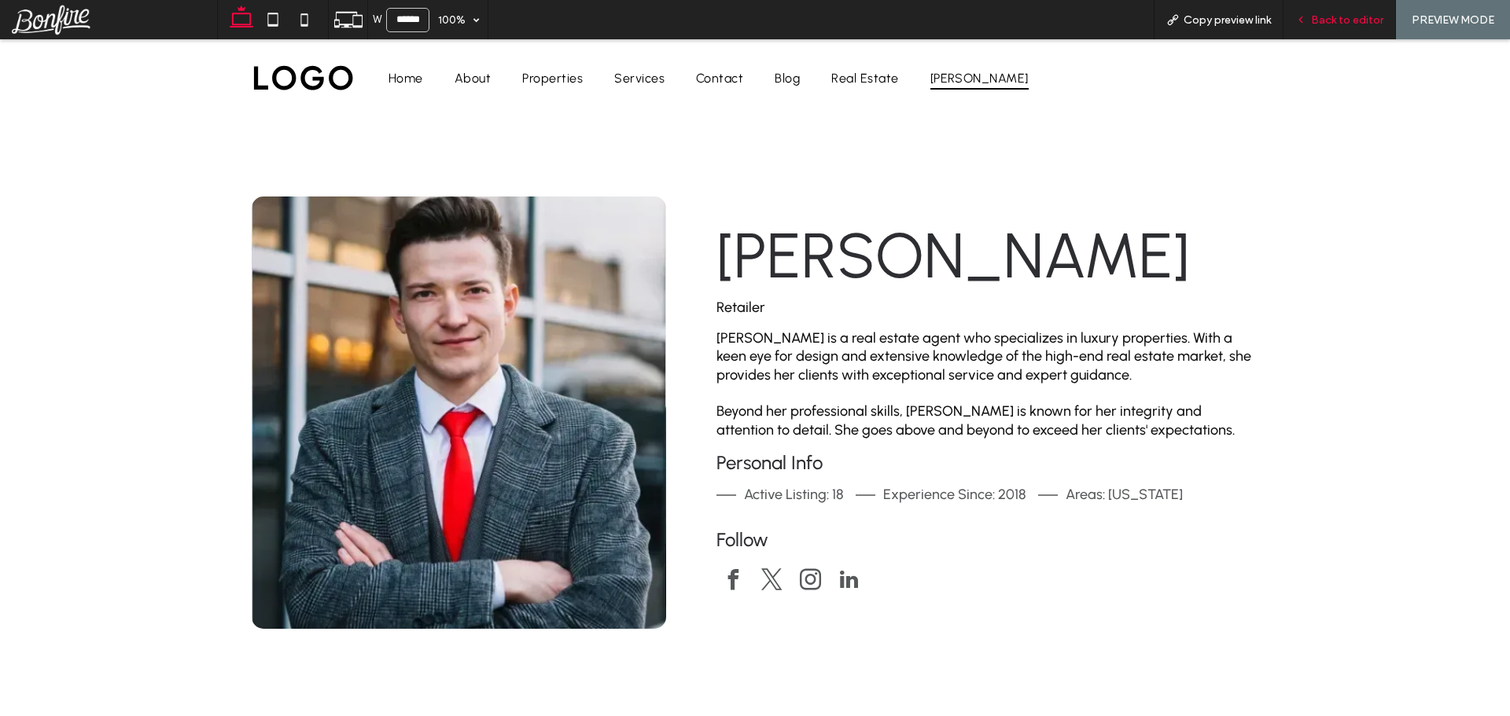
click at [1349, 19] on span "Back to editor" at bounding box center [1347, 19] width 72 height 13
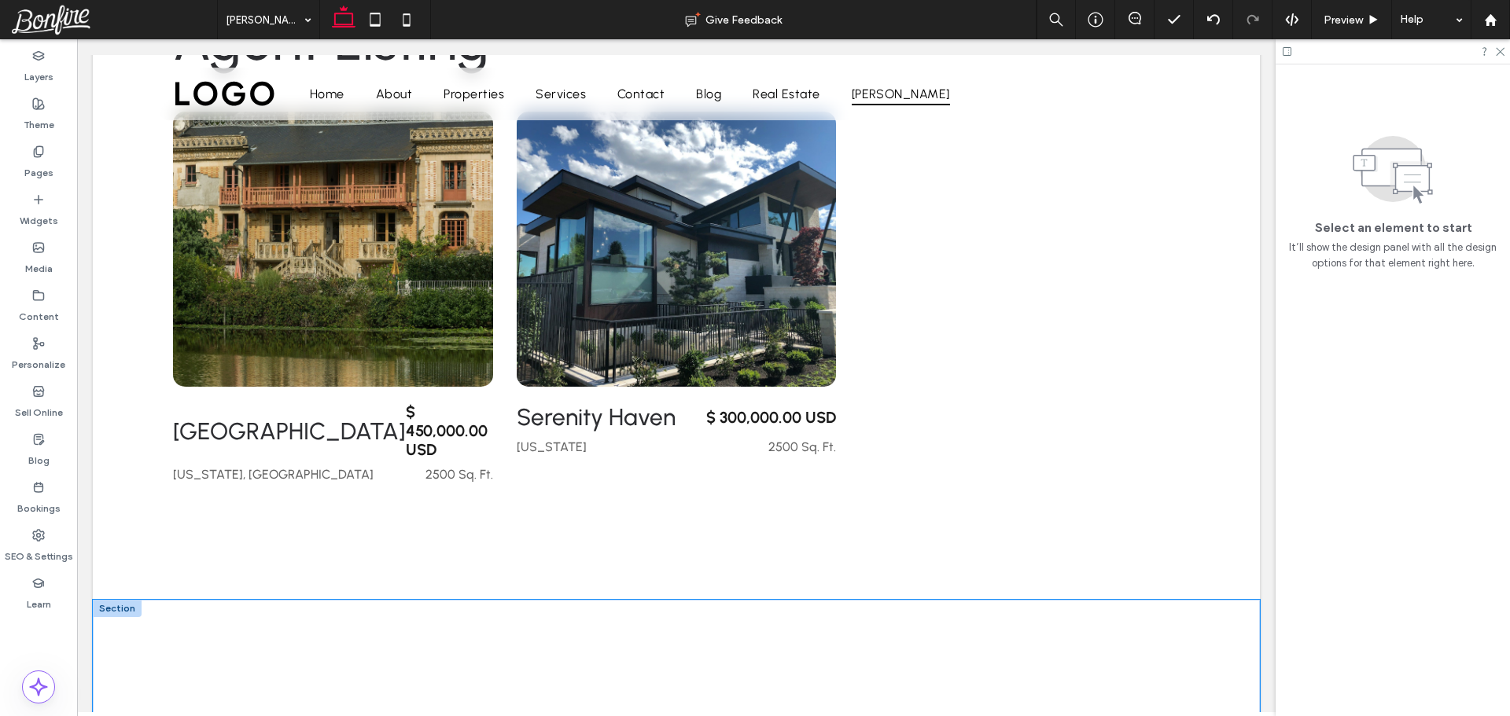
scroll to position [944, 0]
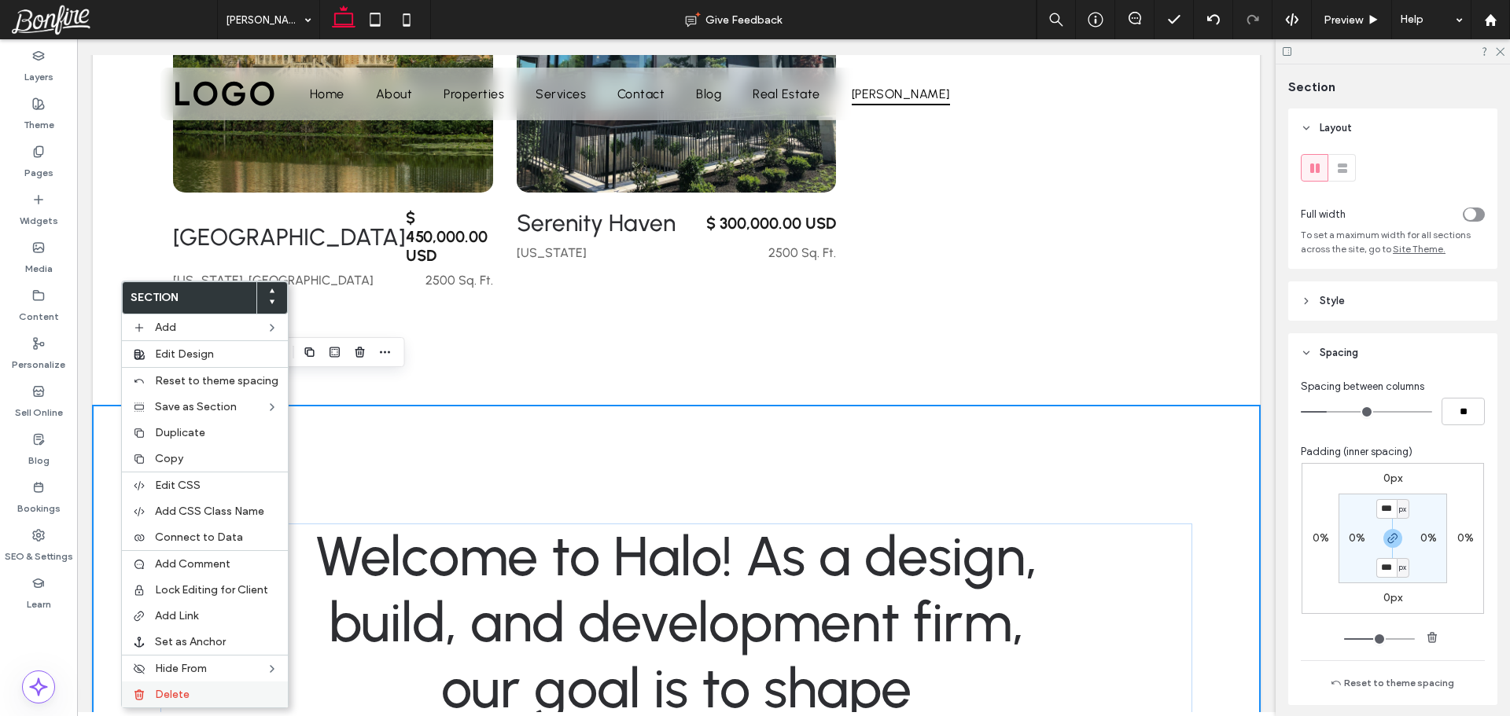
click at [184, 690] on span "Delete" at bounding box center [172, 694] width 35 height 13
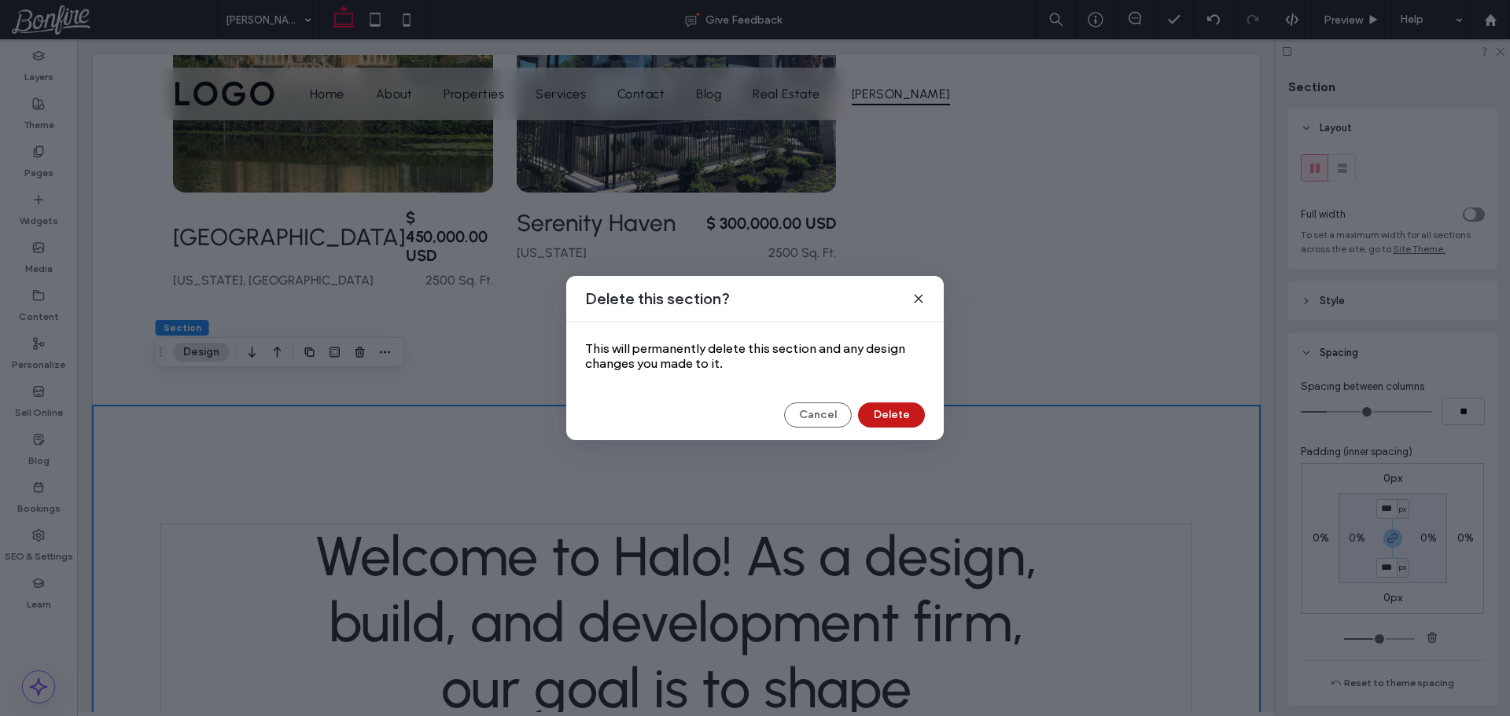
click at [896, 416] on button "Delete" at bounding box center [891, 415] width 67 height 25
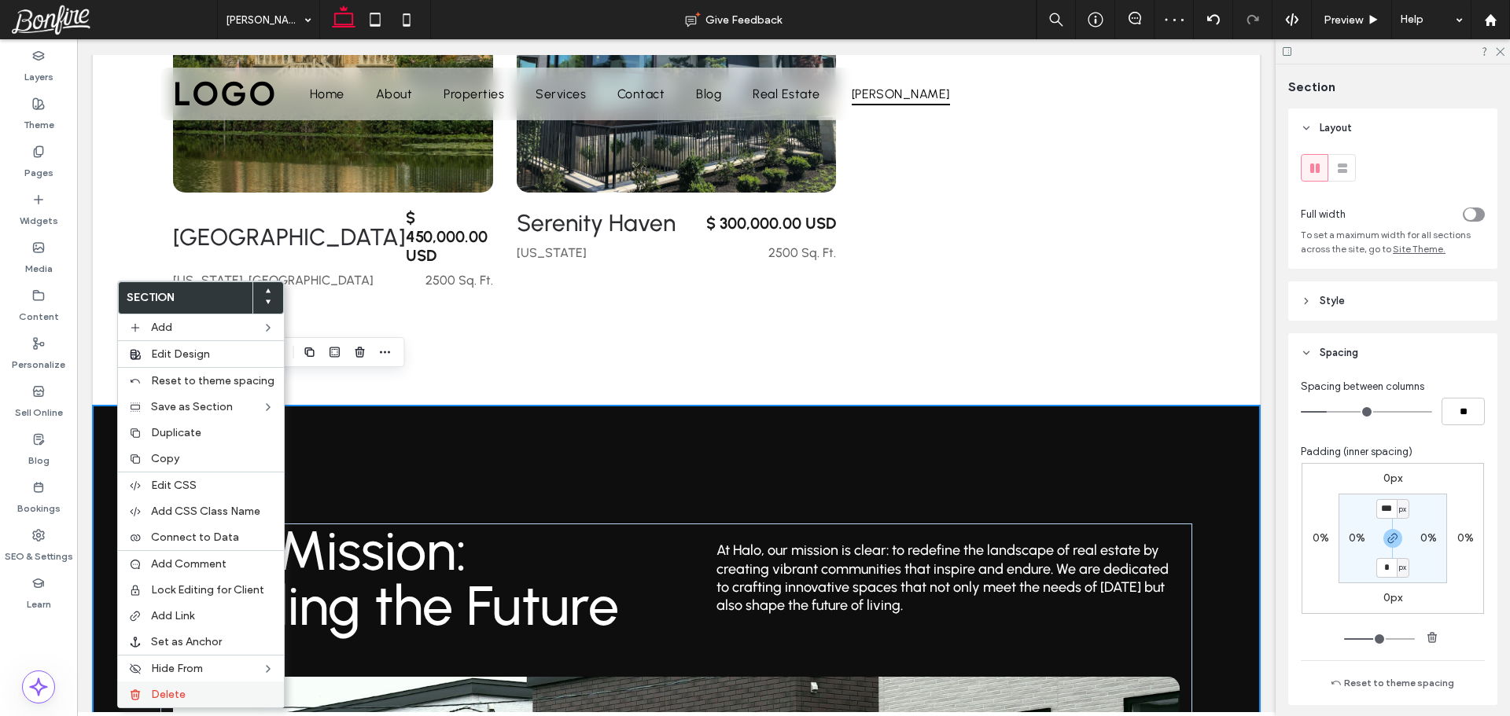
click at [190, 699] on label "Delete" at bounding box center [212, 694] width 123 height 13
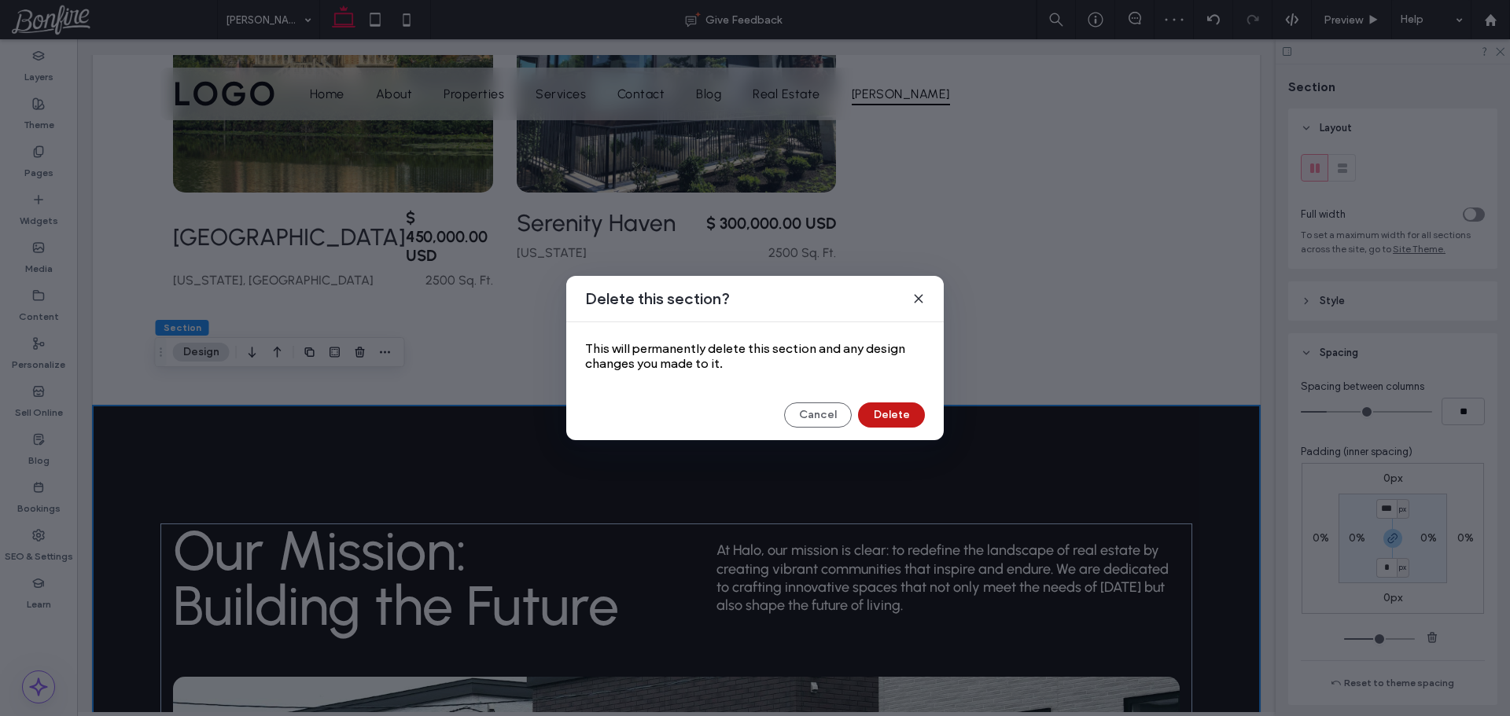
click at [910, 421] on button "Delete" at bounding box center [891, 415] width 67 height 25
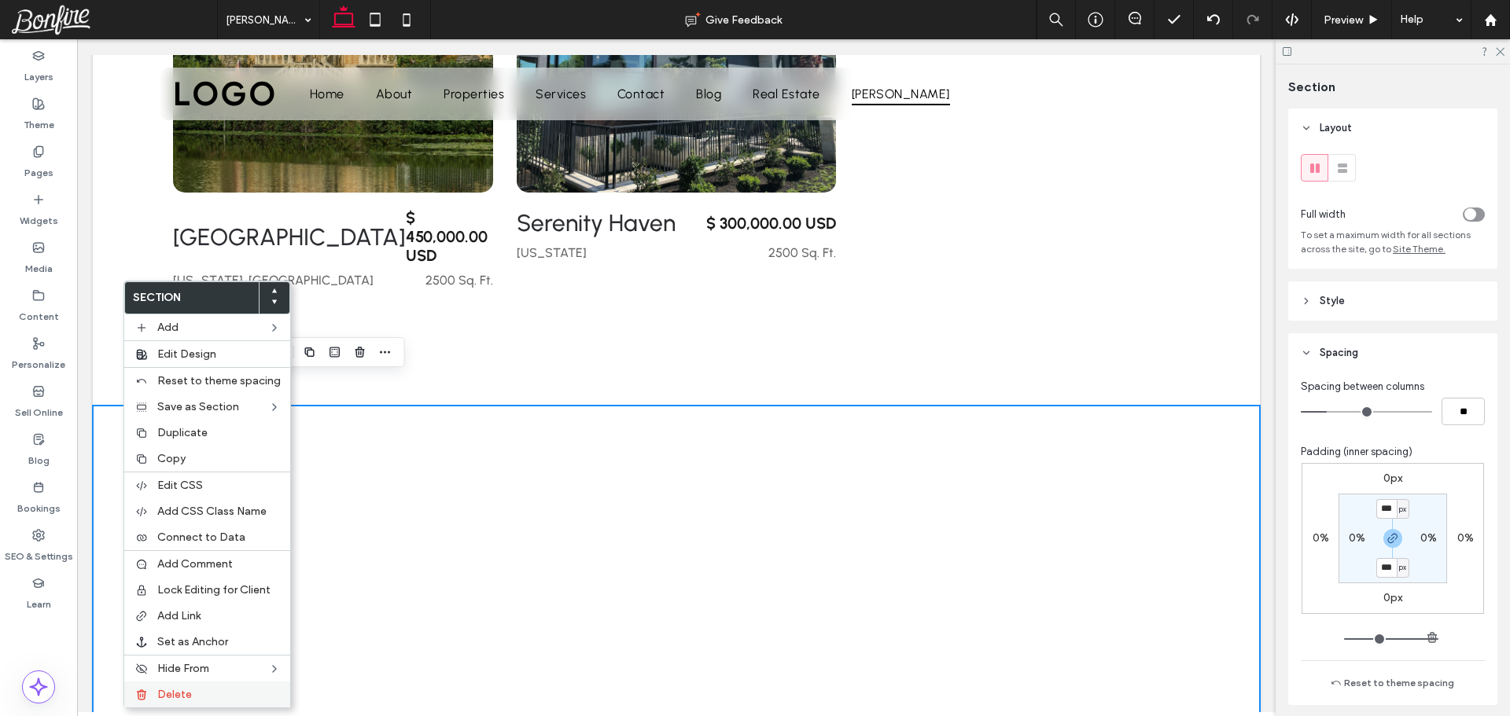
click at [203, 685] on div "Delete" at bounding box center [207, 695] width 166 height 26
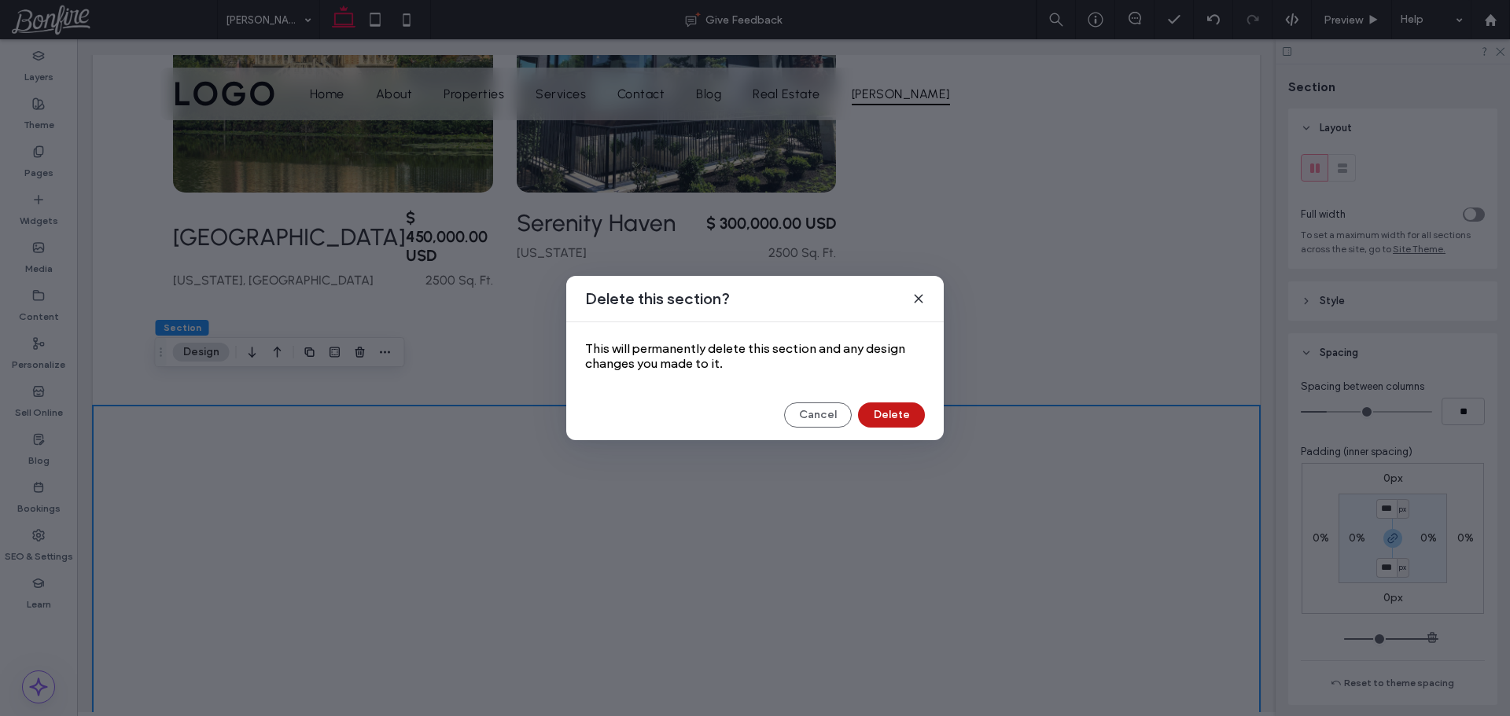
click at [903, 410] on button "Delete" at bounding box center [891, 415] width 67 height 25
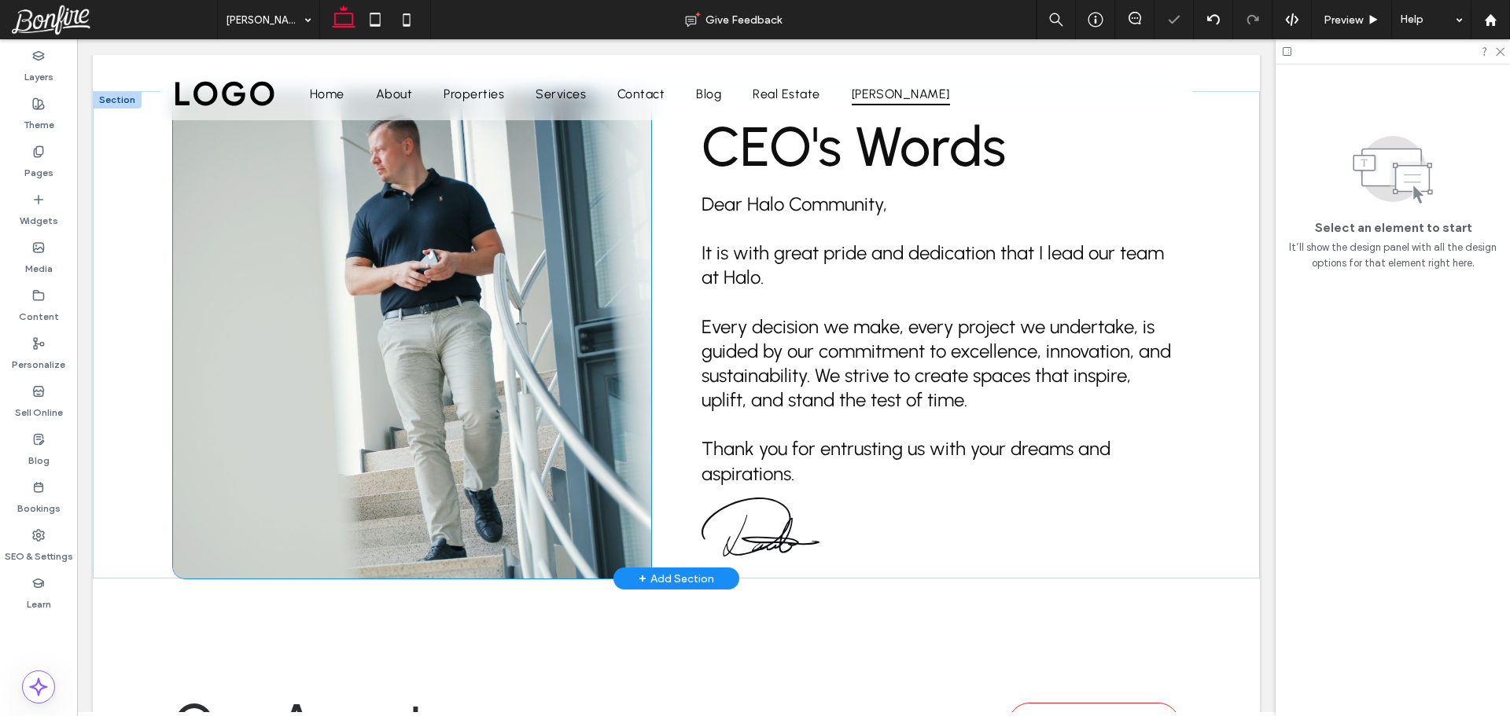
scroll to position [1101, 0]
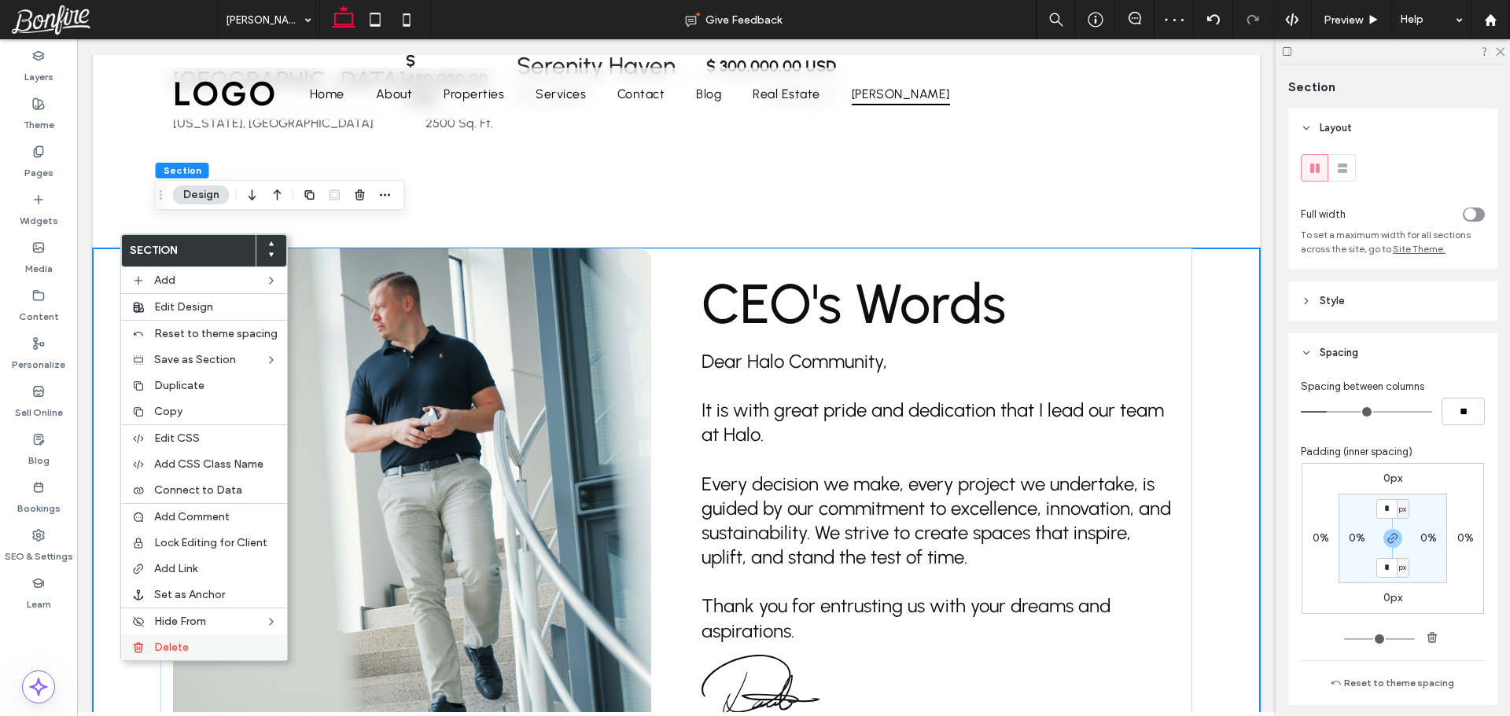
click at [185, 642] on span "Delete" at bounding box center [171, 647] width 35 height 13
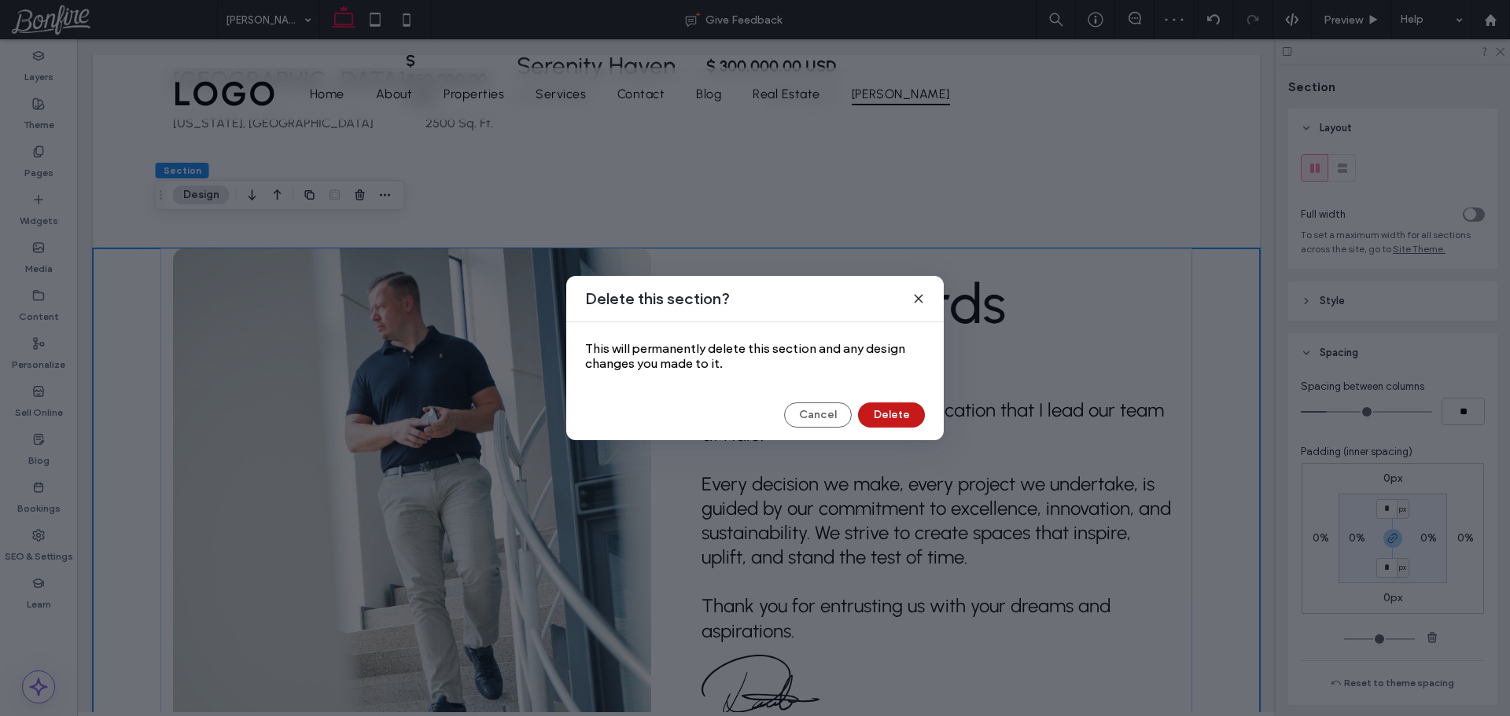
click at [903, 409] on button "Delete" at bounding box center [891, 415] width 67 height 25
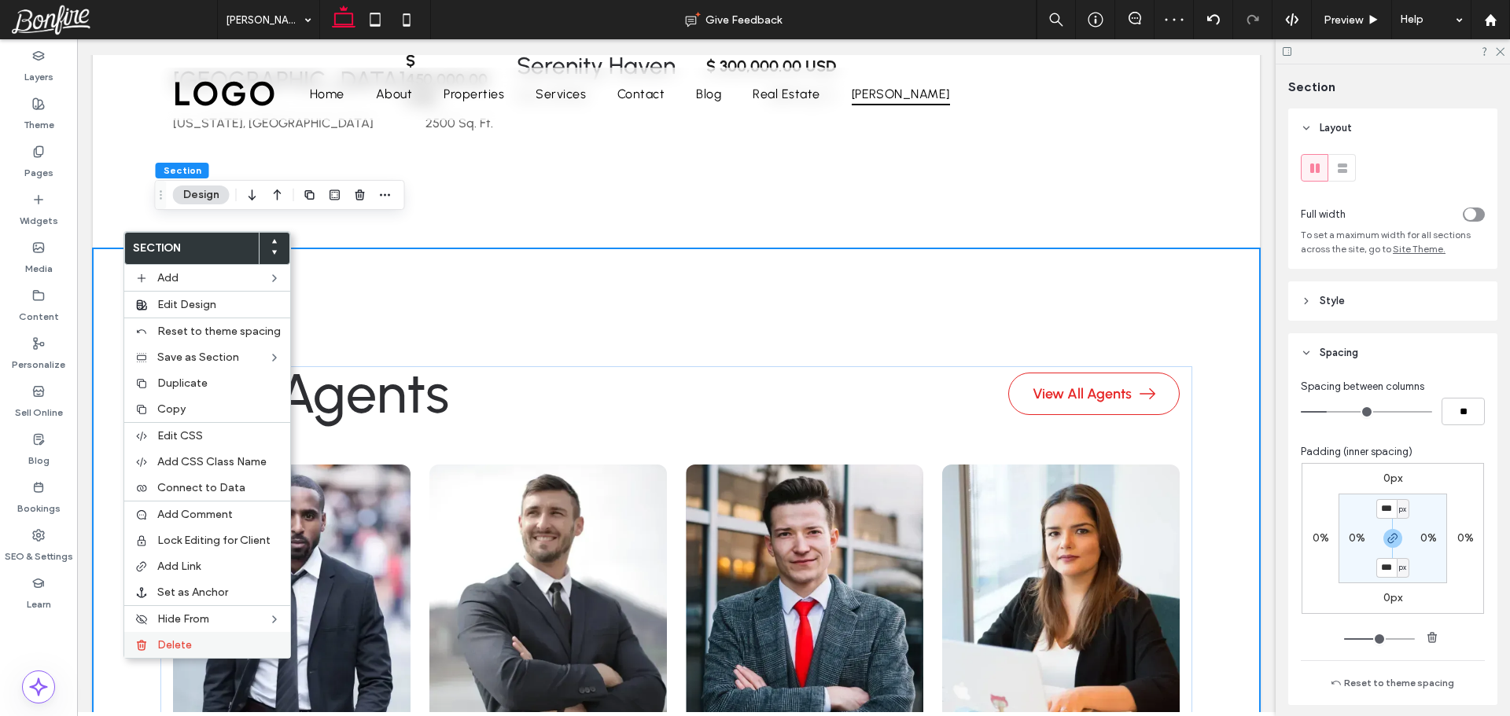
click at [241, 647] on label "Delete" at bounding box center [218, 645] width 123 height 13
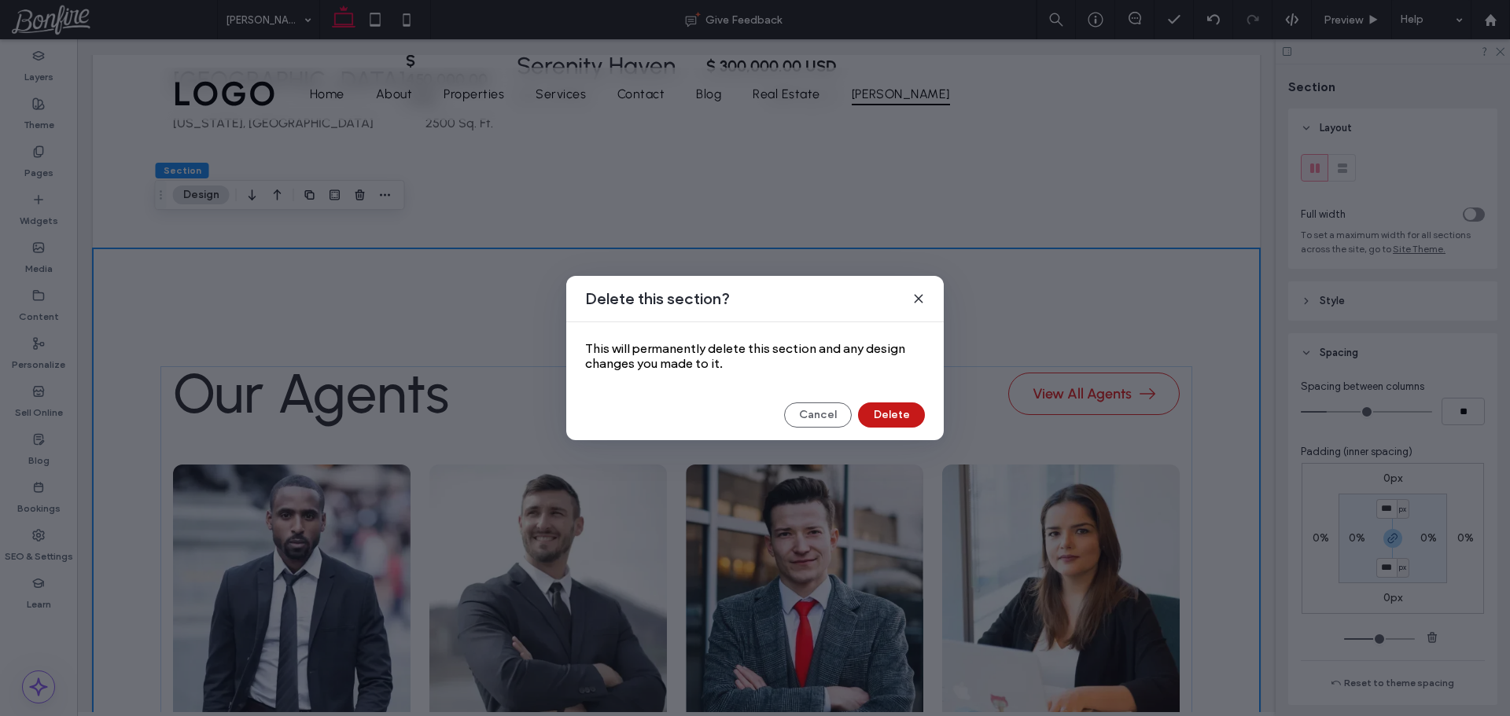
click at [883, 414] on button "Delete" at bounding box center [891, 415] width 67 height 25
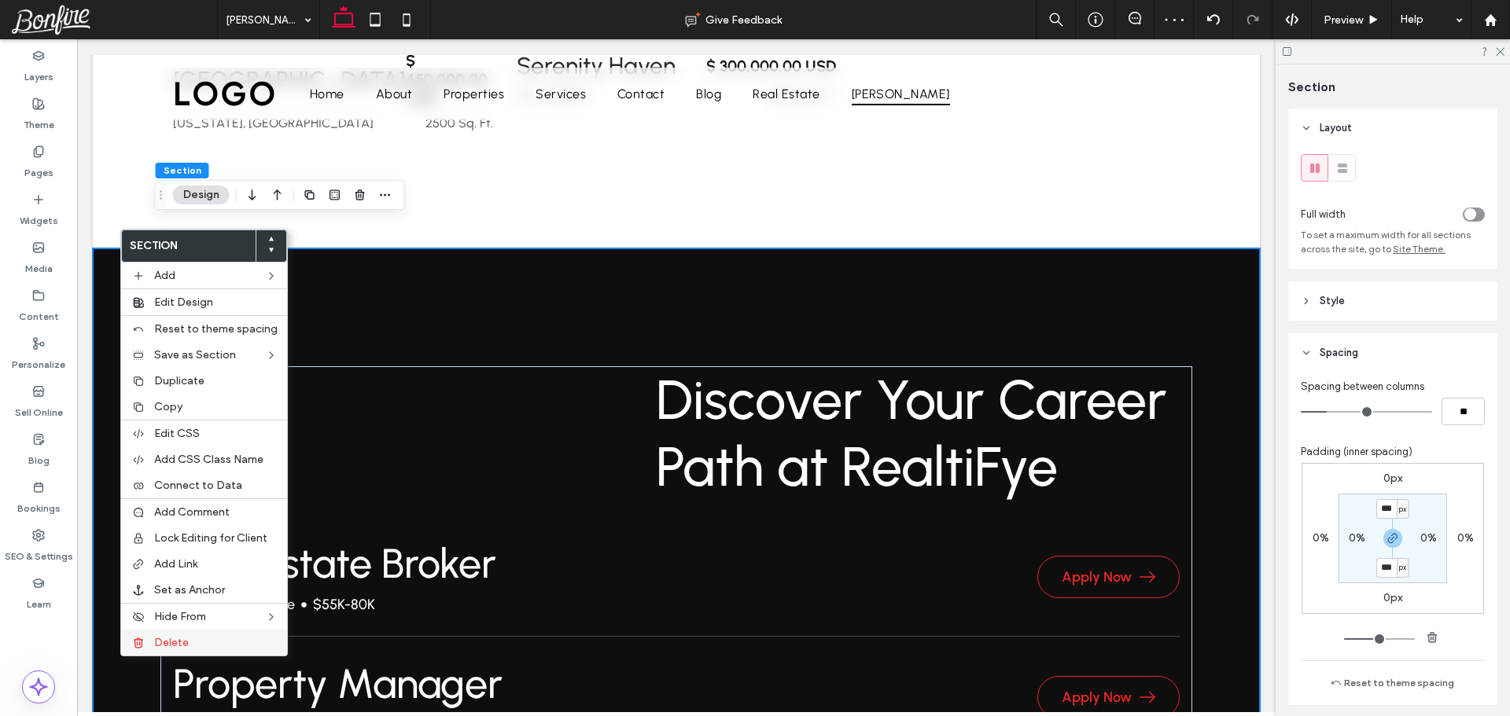
click at [212, 650] on div "Delete" at bounding box center [204, 643] width 166 height 26
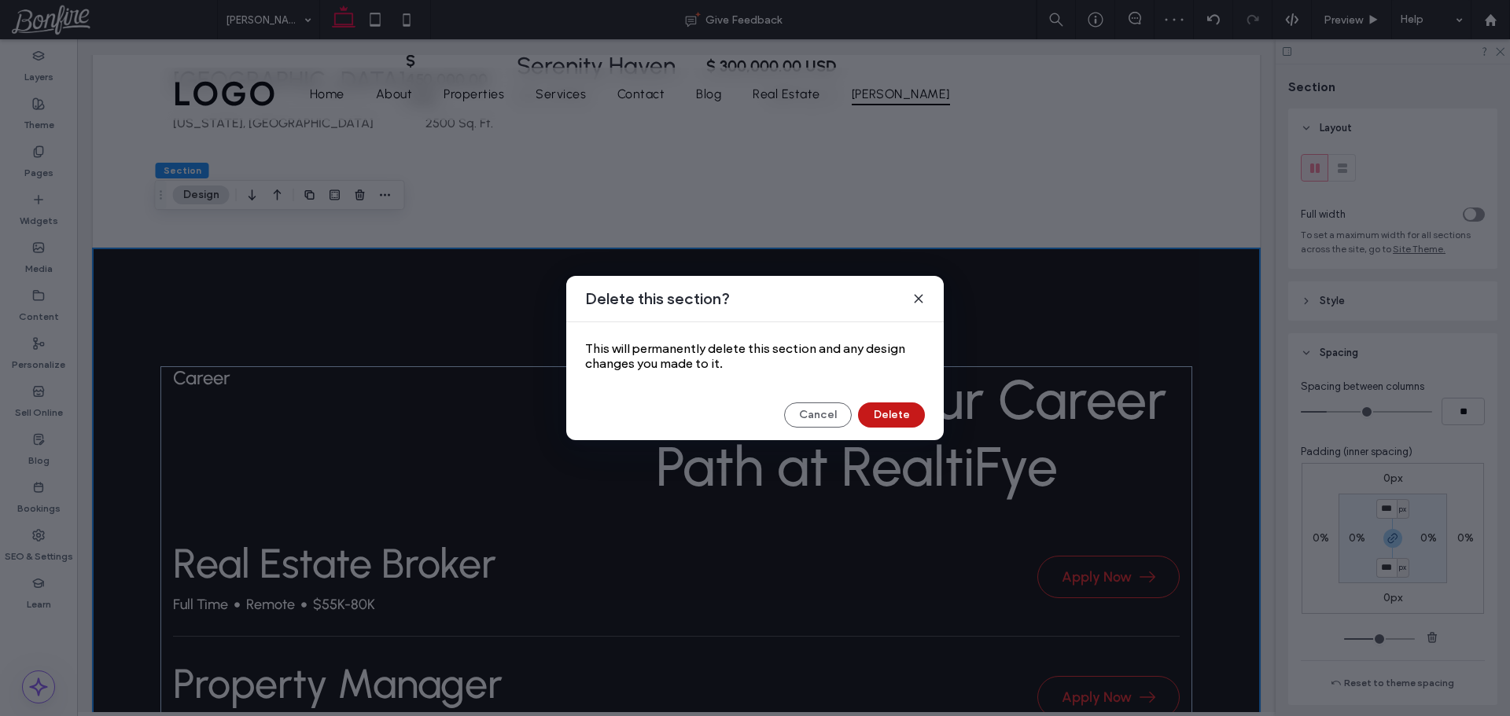
click at [903, 403] on button "Delete" at bounding box center [891, 415] width 67 height 25
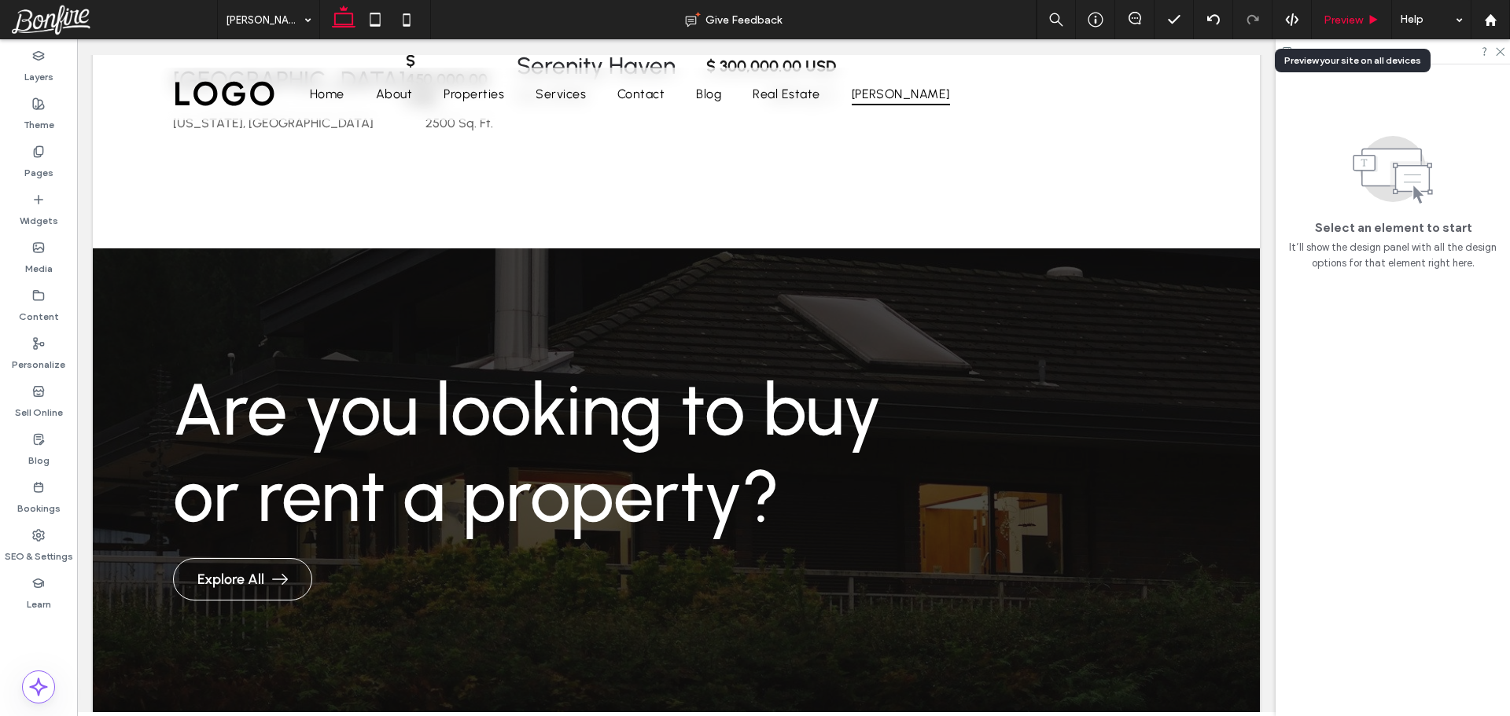
click at [1357, 17] on span "Preview" at bounding box center [1342, 19] width 39 height 13
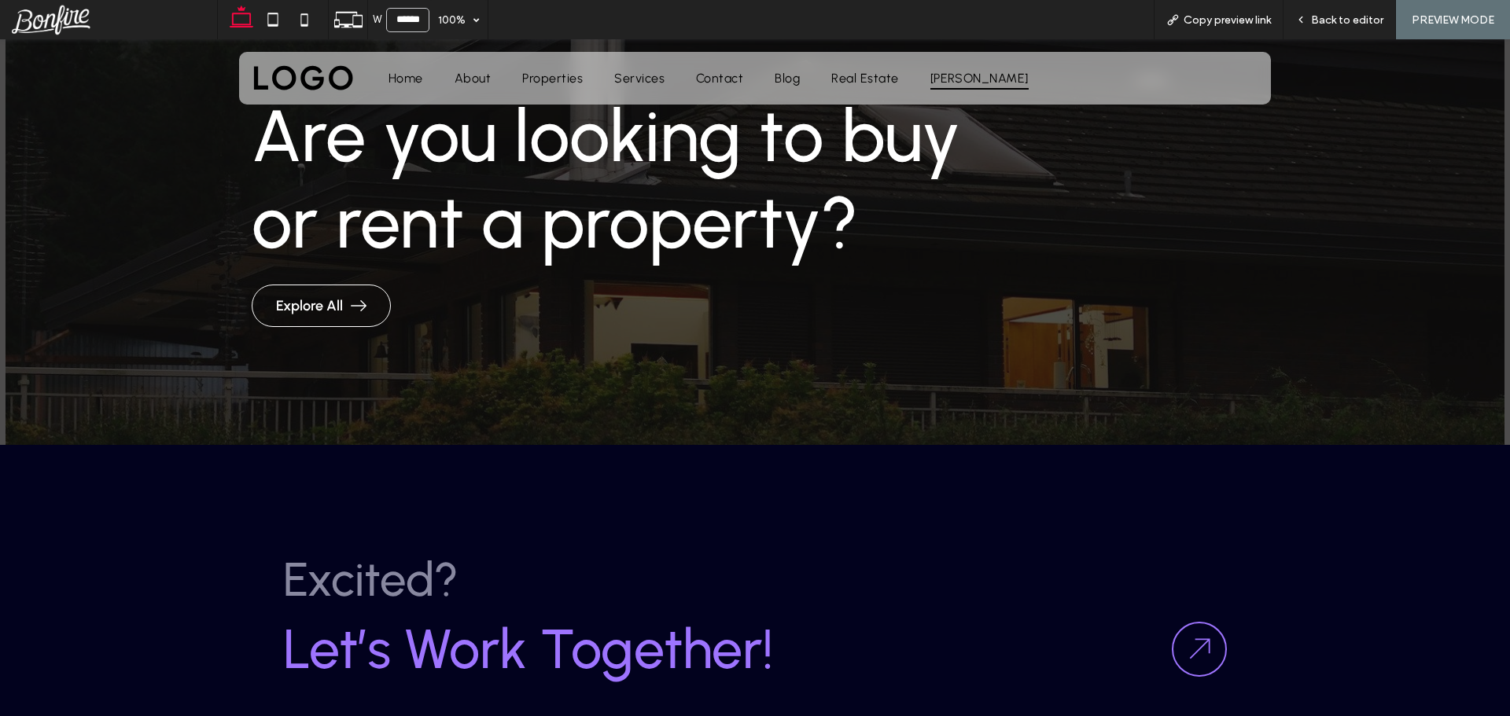
scroll to position [1636, 0]
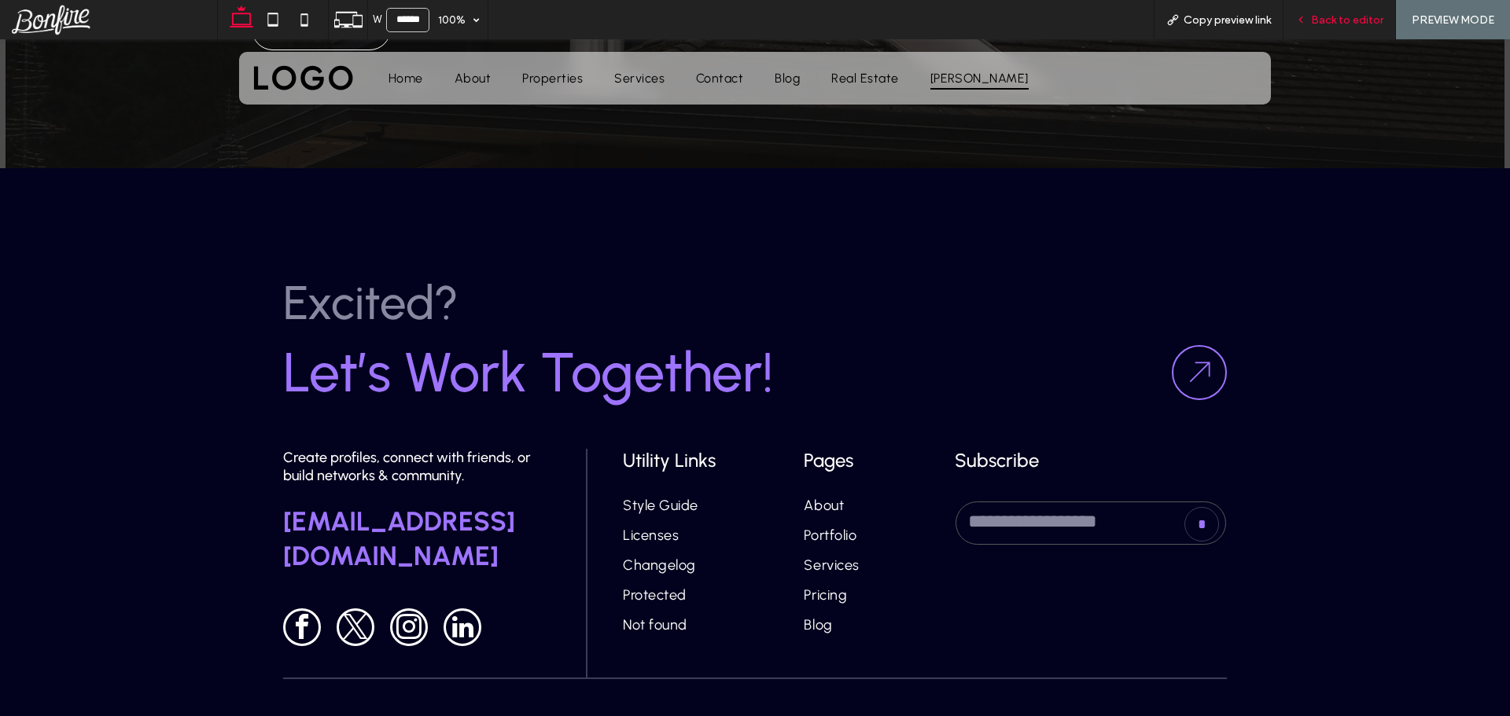
click at [1360, 16] on span "Back to editor" at bounding box center [1347, 19] width 72 height 13
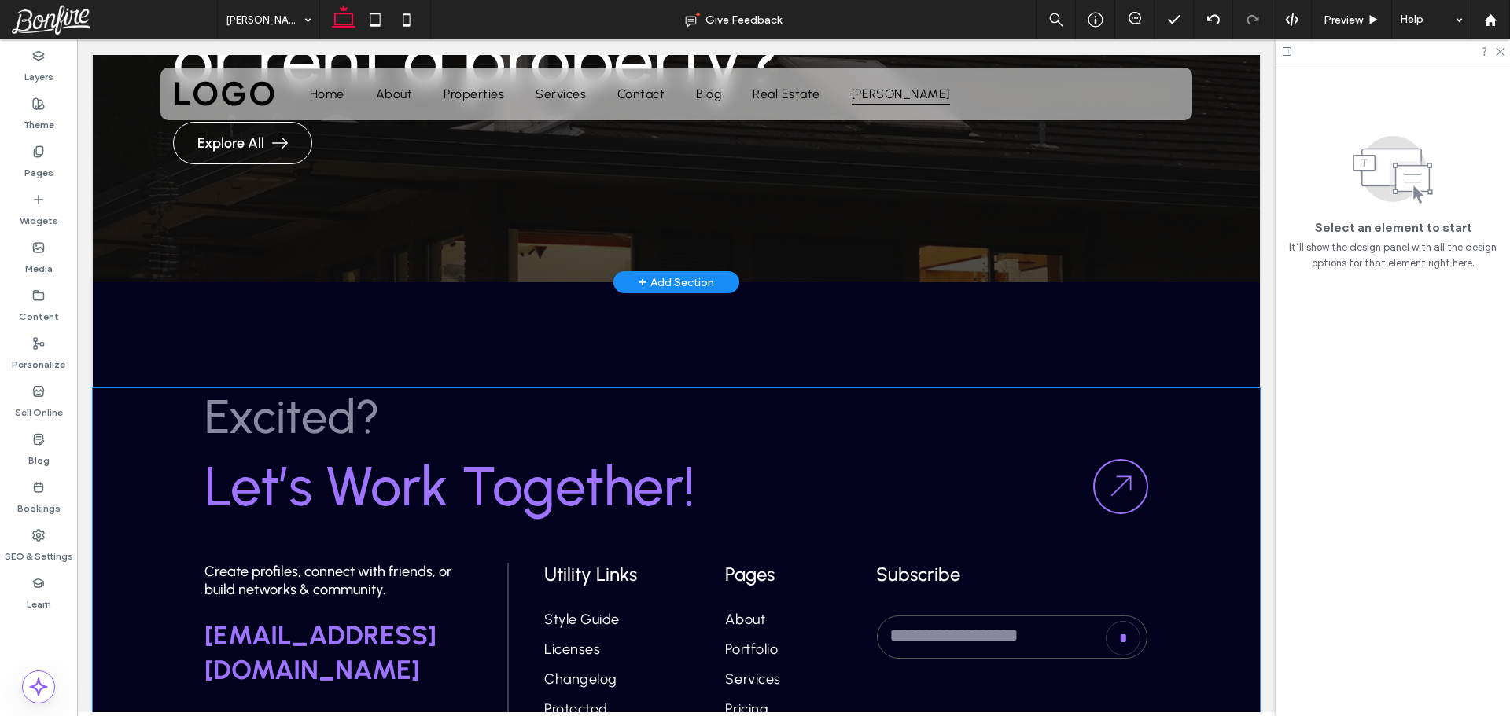
scroll to position [1494, 0]
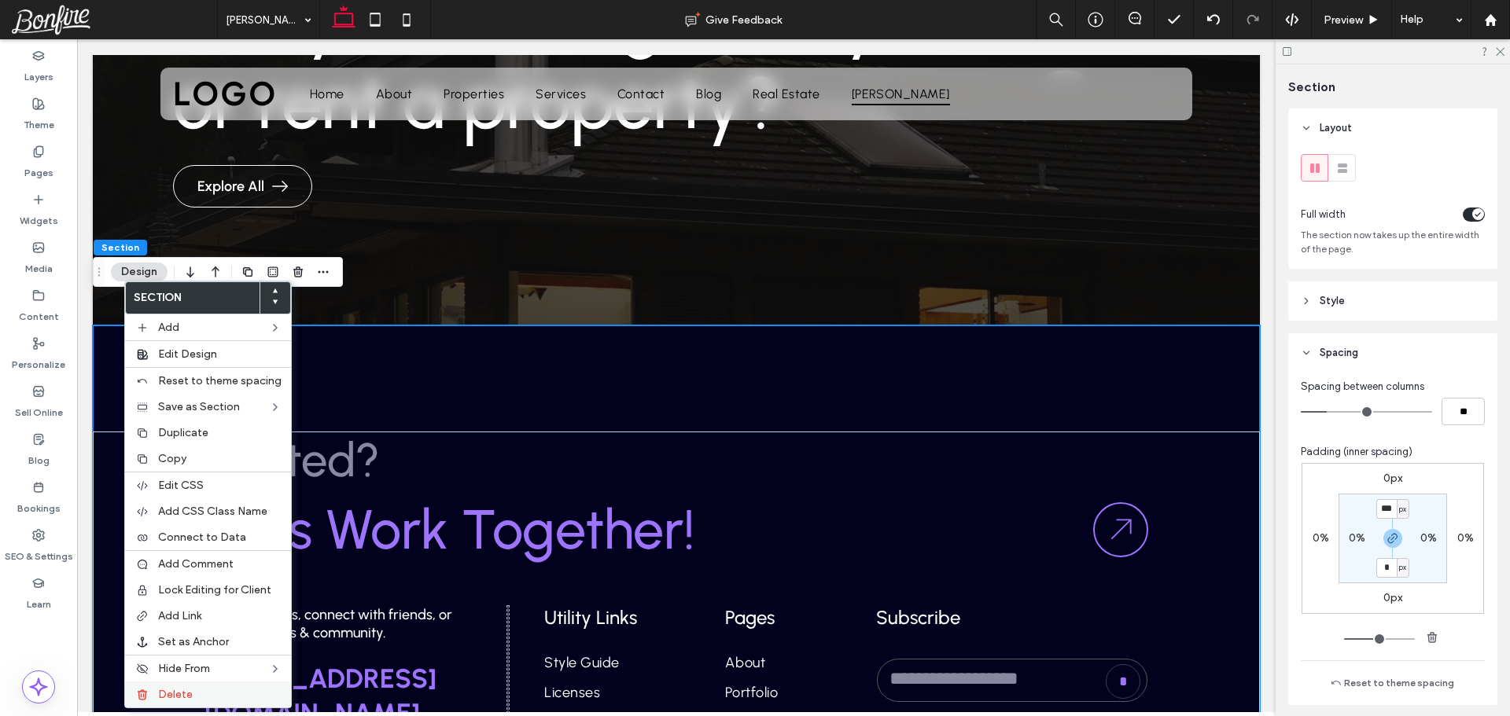
click at [218, 694] on label "Delete" at bounding box center [219, 694] width 123 height 13
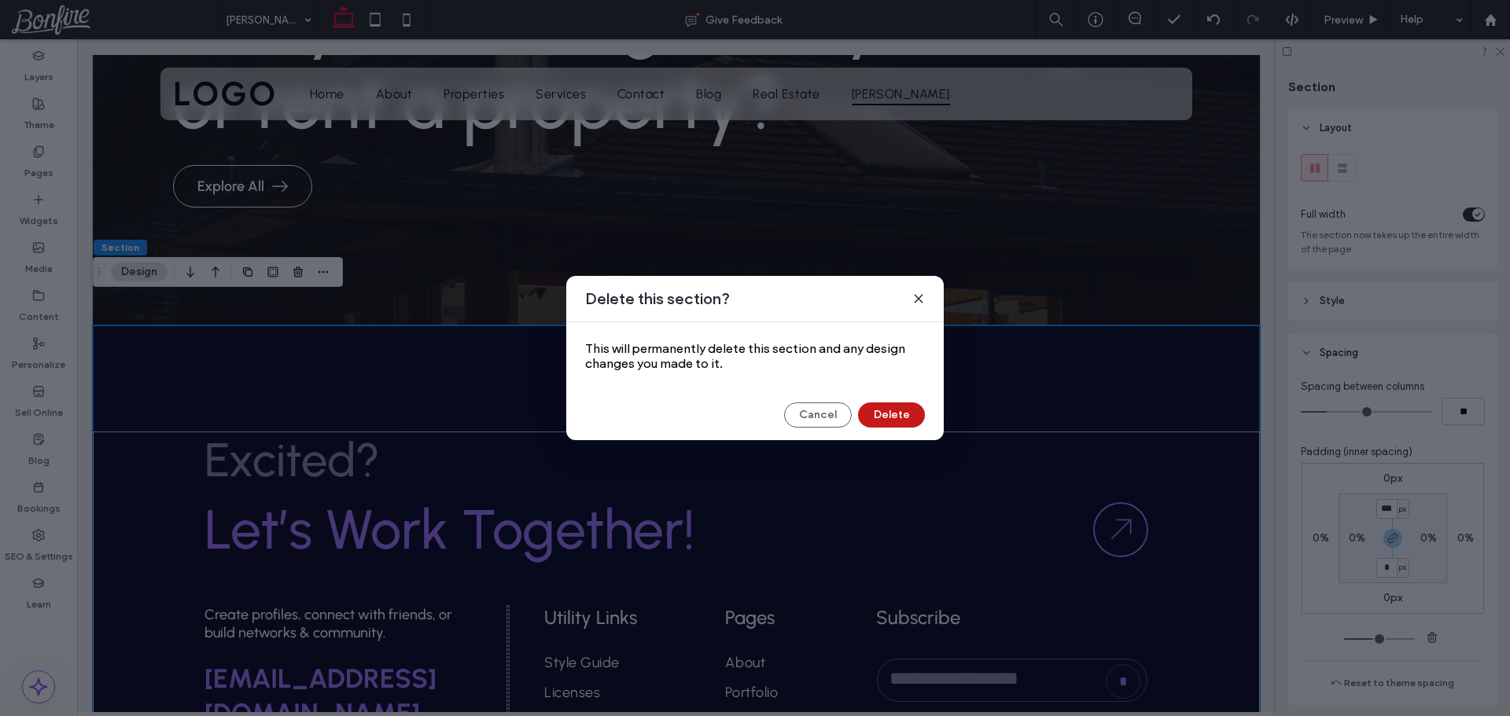
click at [894, 418] on button "Delete" at bounding box center [891, 415] width 67 height 25
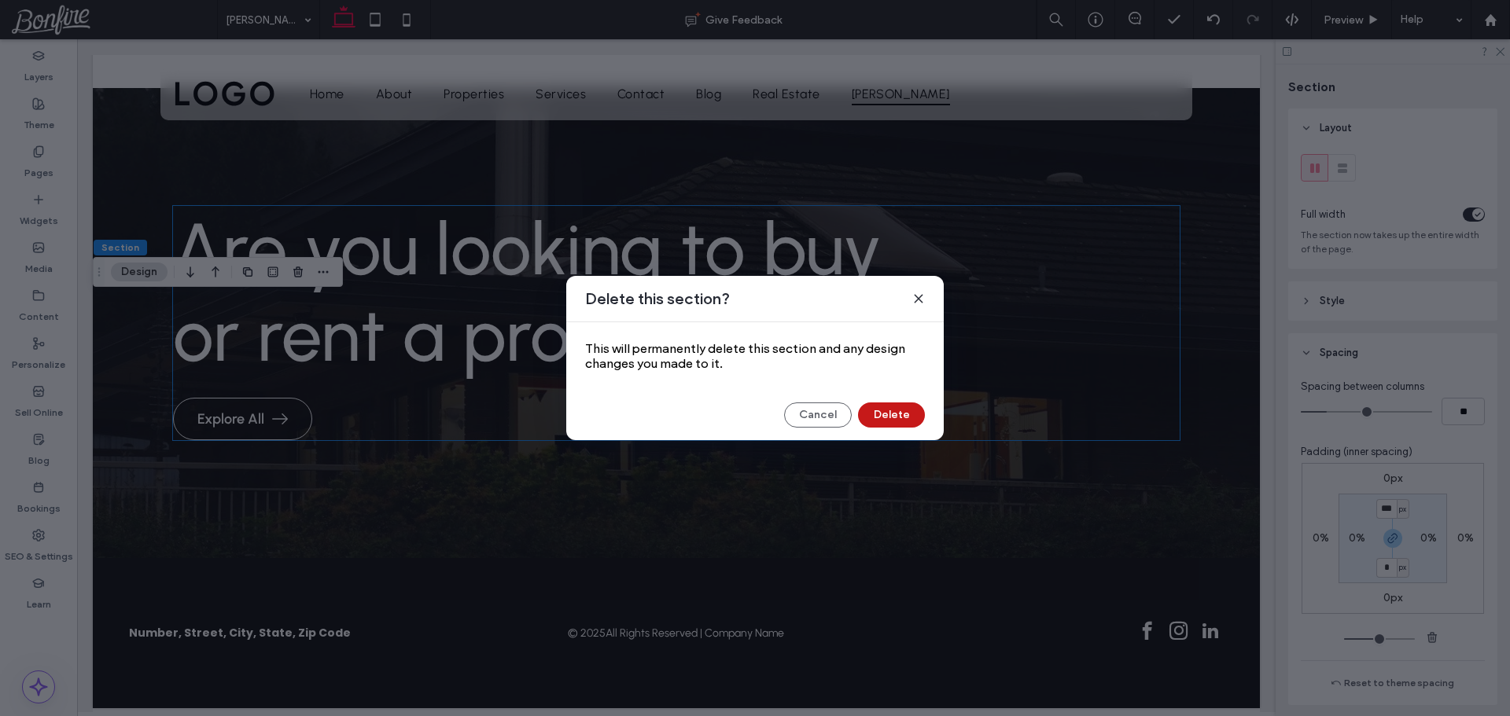
scroll to position [1233, 0]
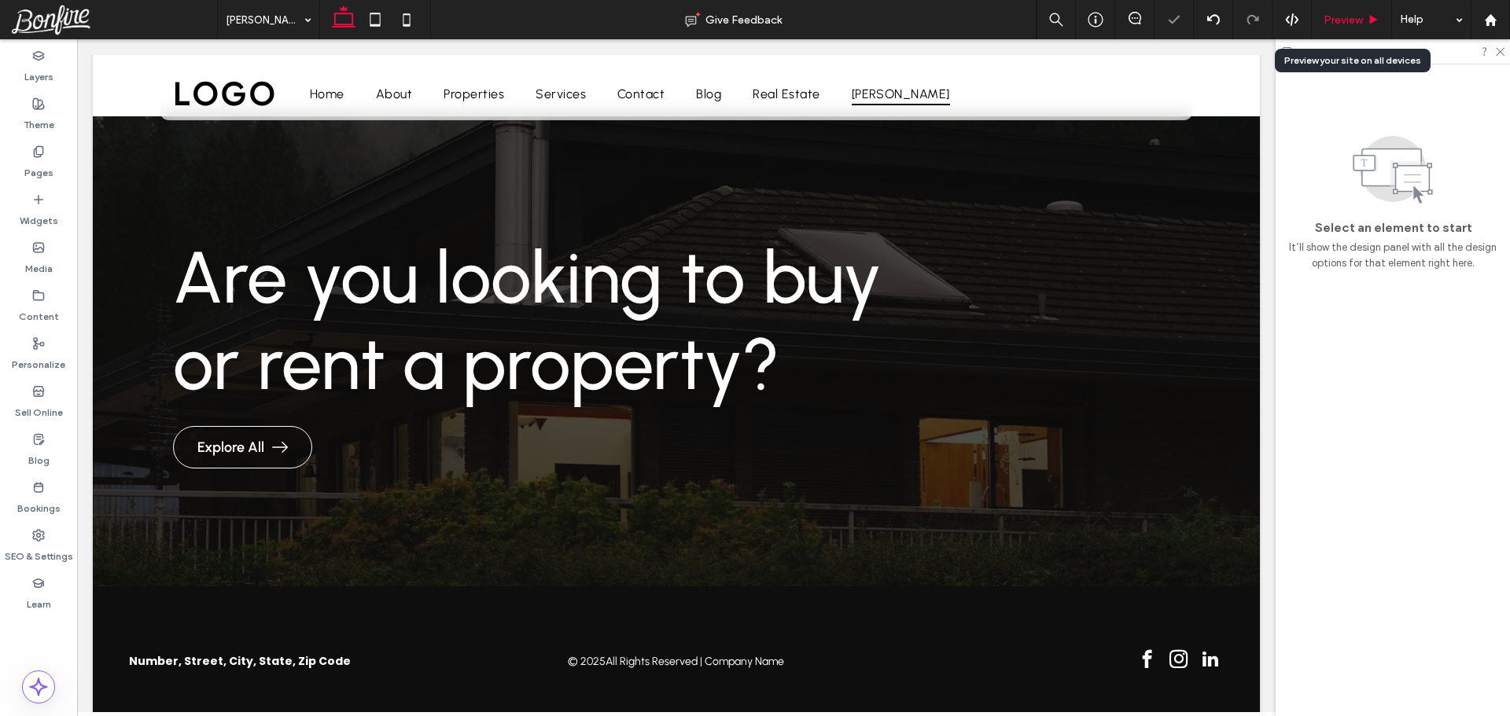
click at [1348, 20] on span "Preview" at bounding box center [1342, 19] width 39 height 13
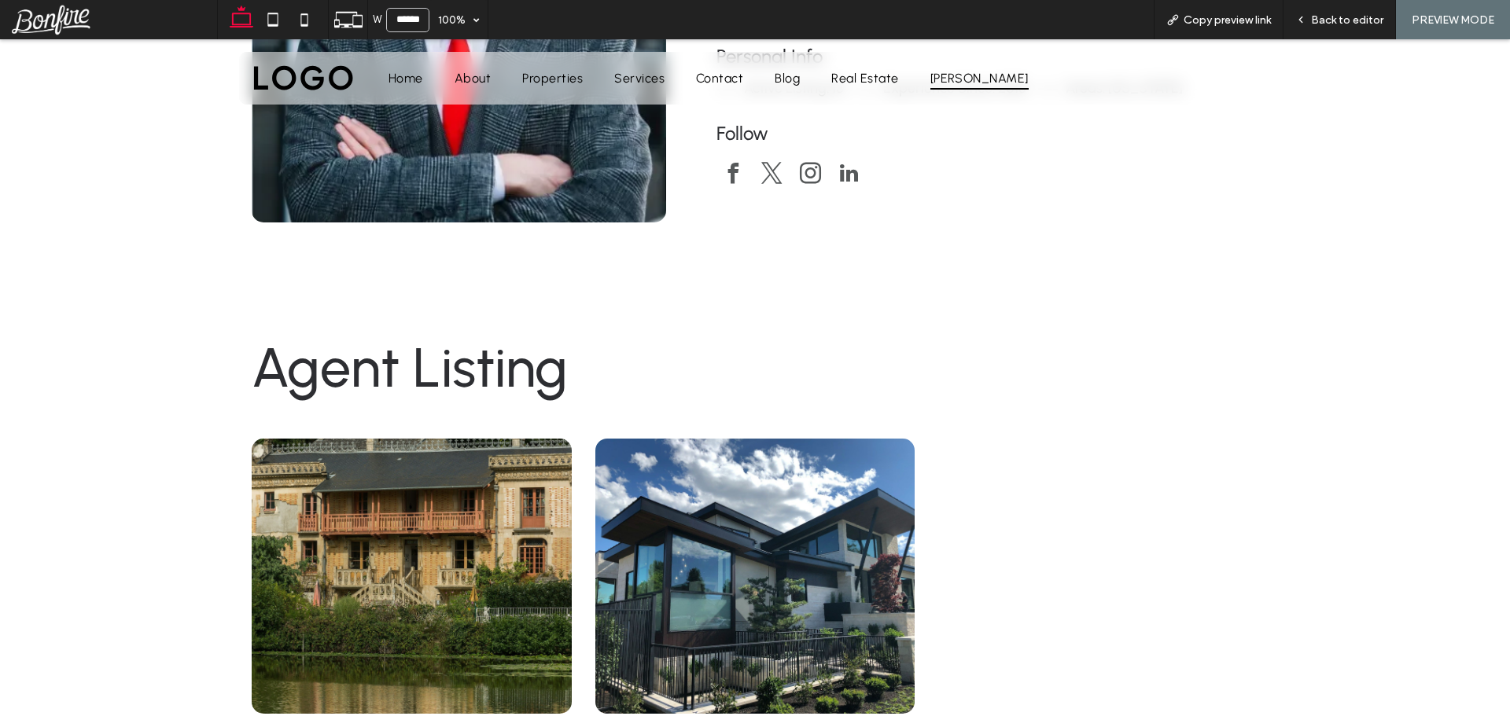
scroll to position [371, 0]
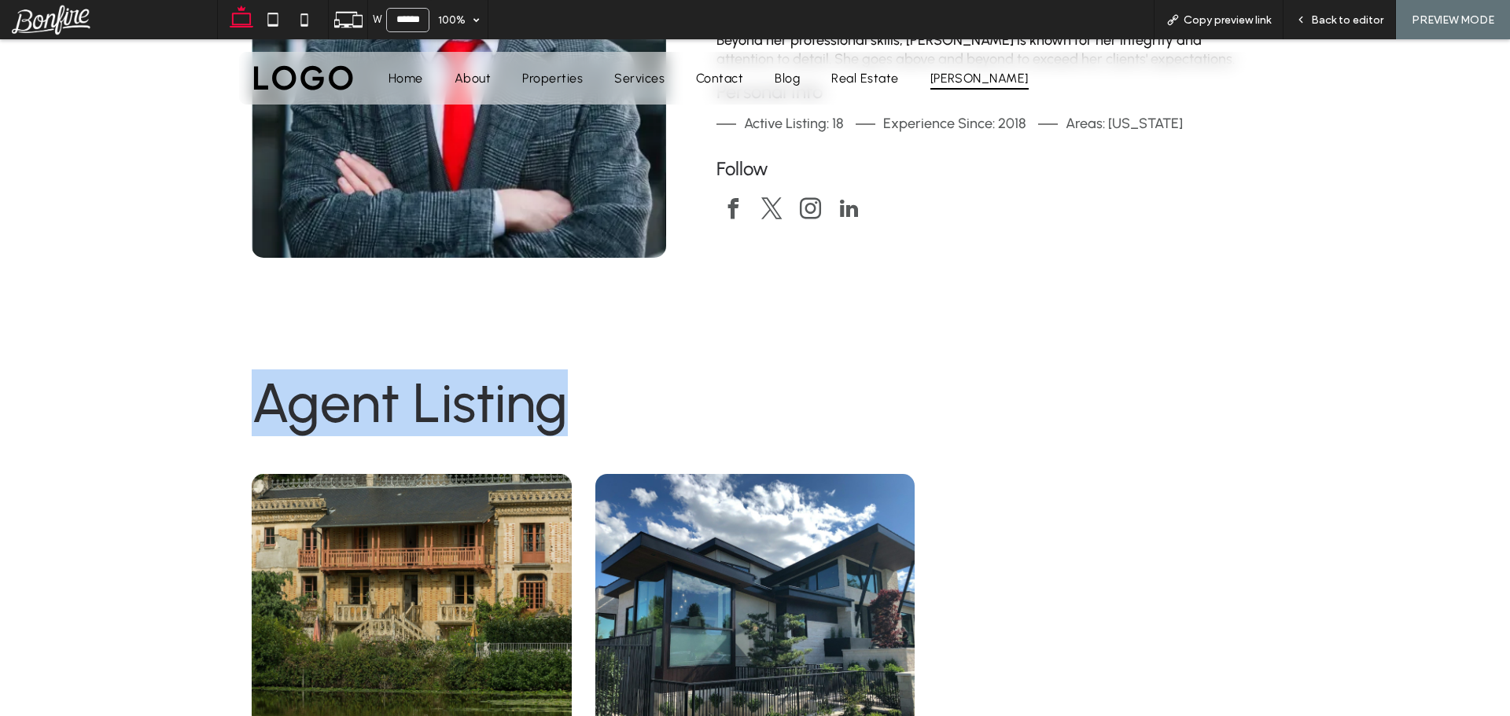
drag, startPoint x: 171, startPoint y: 392, endPoint x: 701, endPoint y: 414, distance: 531.3
click at [701, 414] on div "Agent Listing Riverside Villa $ 450,000.00 USD Nevada, Miami 2500 Sq. Ft. Seren…" at bounding box center [755, 610] width 1510 height 705
click at [143, 369] on div "Agent Listing Riverside Villa $ 450,000.00 USD Nevada, Miami 2500 Sq. Ft. Seren…" at bounding box center [755, 610] width 1510 height 705
drag, startPoint x: 112, startPoint y: 381, endPoint x: 598, endPoint y: 402, distance: 486.4
click at [598, 402] on div "Agent Listing Riverside Villa $ 450,000.00 USD Nevada, Miami 2500 Sq. Ft. Seren…" at bounding box center [755, 610] width 1510 height 705
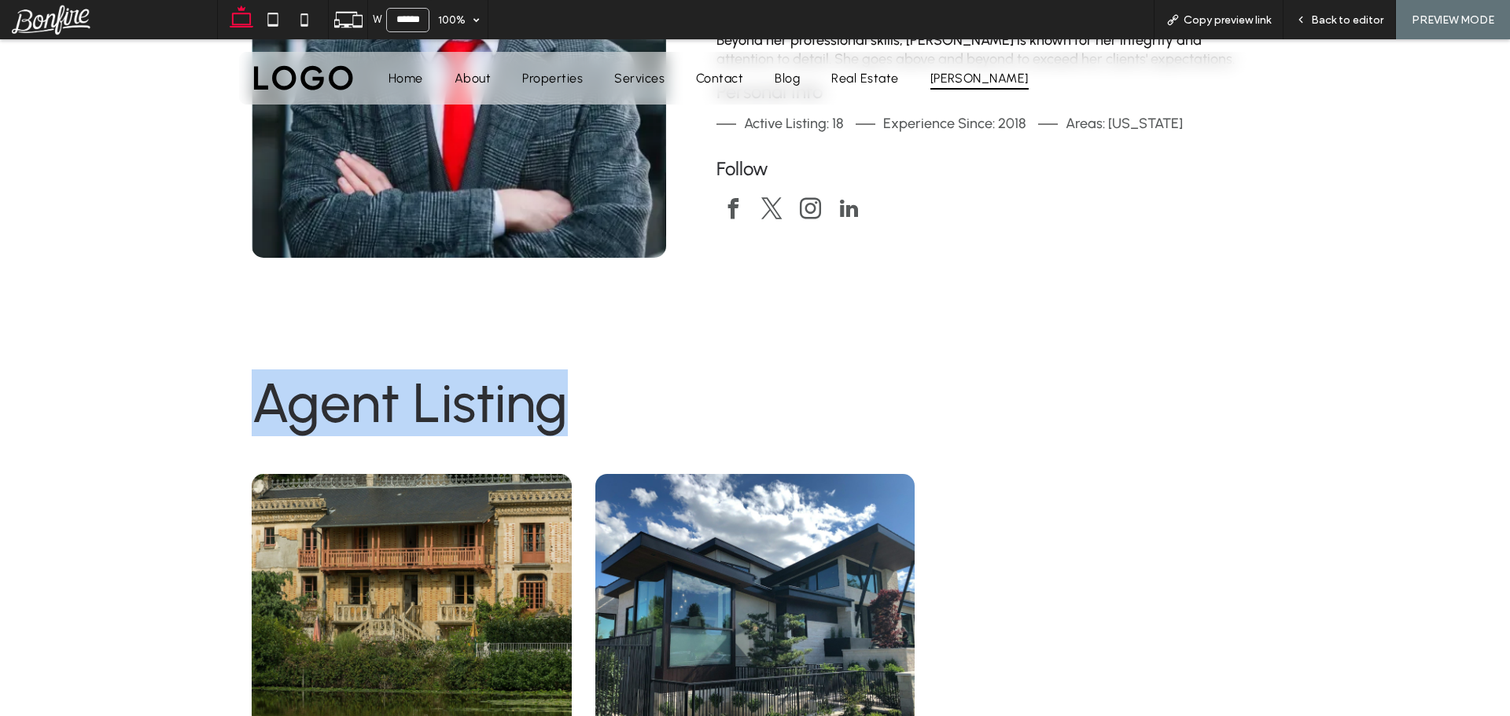
click at [197, 353] on div "Agent Listing Riverside Villa $ 450,000.00 USD Nevada, Miami 2500 Sq. Ft. Seren…" at bounding box center [755, 610] width 1510 height 705
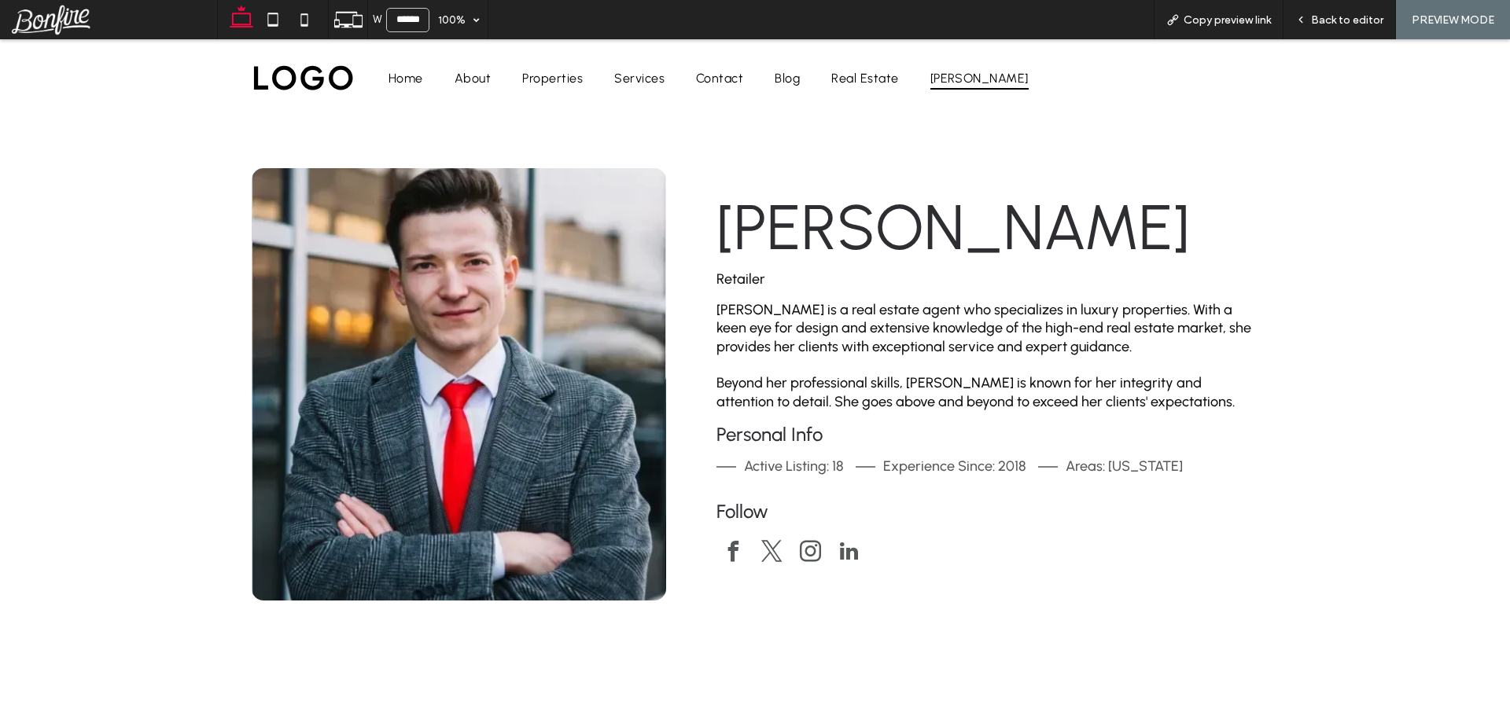
scroll to position [0, 0]
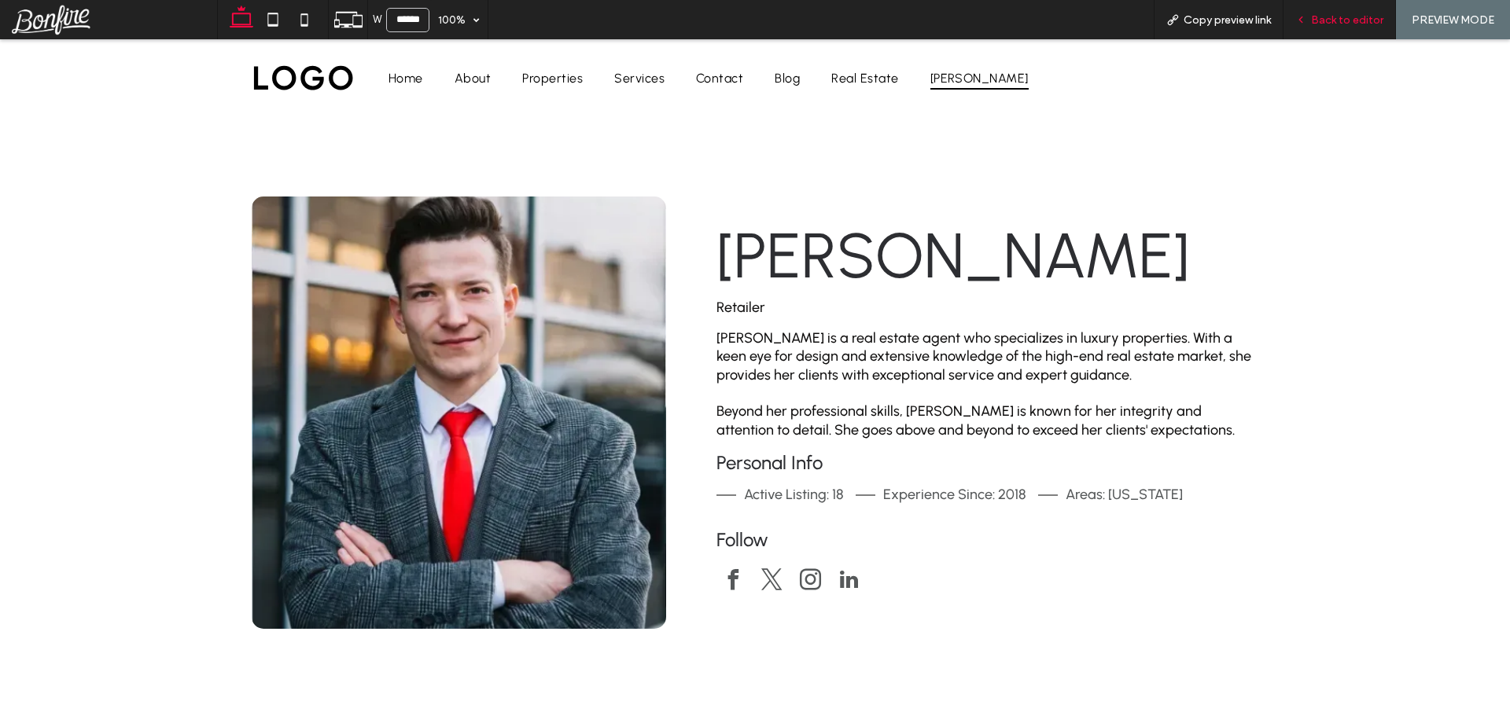
click at [1350, 20] on span "Back to editor" at bounding box center [1347, 19] width 72 height 13
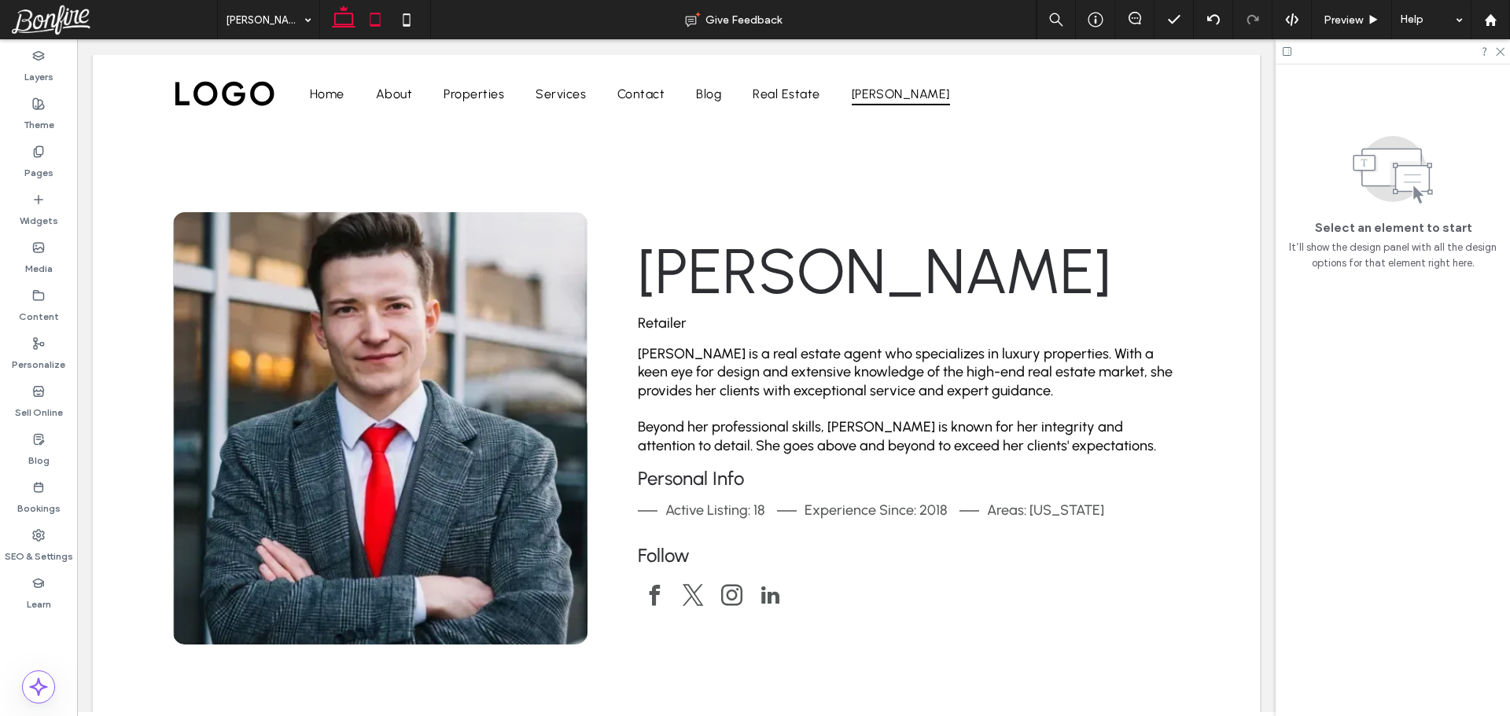
click at [372, 29] on icon at bounding box center [374, 19] width 31 height 31
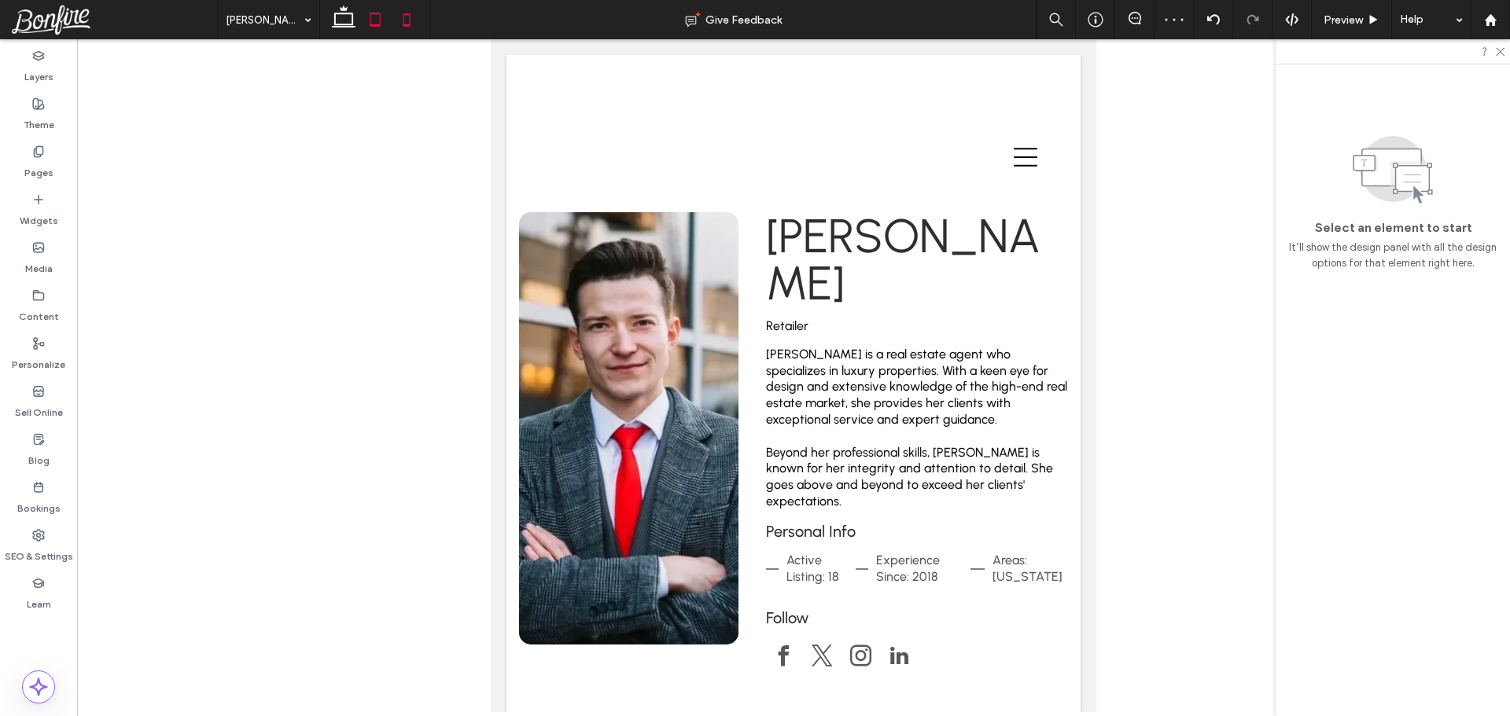
click at [404, 27] on icon at bounding box center [406, 19] width 31 height 31
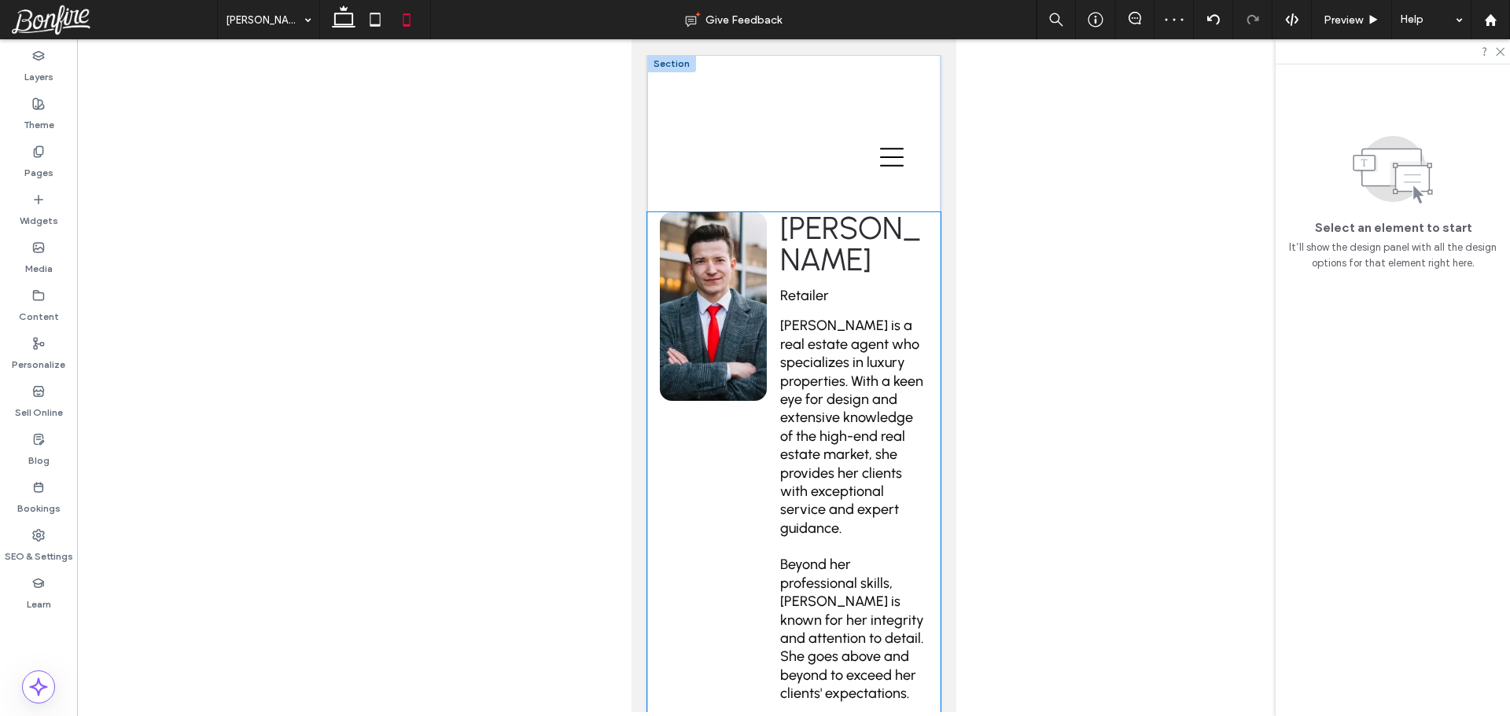
click at [761, 486] on div "Esther Howard Retailer Esther Howard is a real estate agent who specializes in …" at bounding box center [792, 574] width 293 height 725
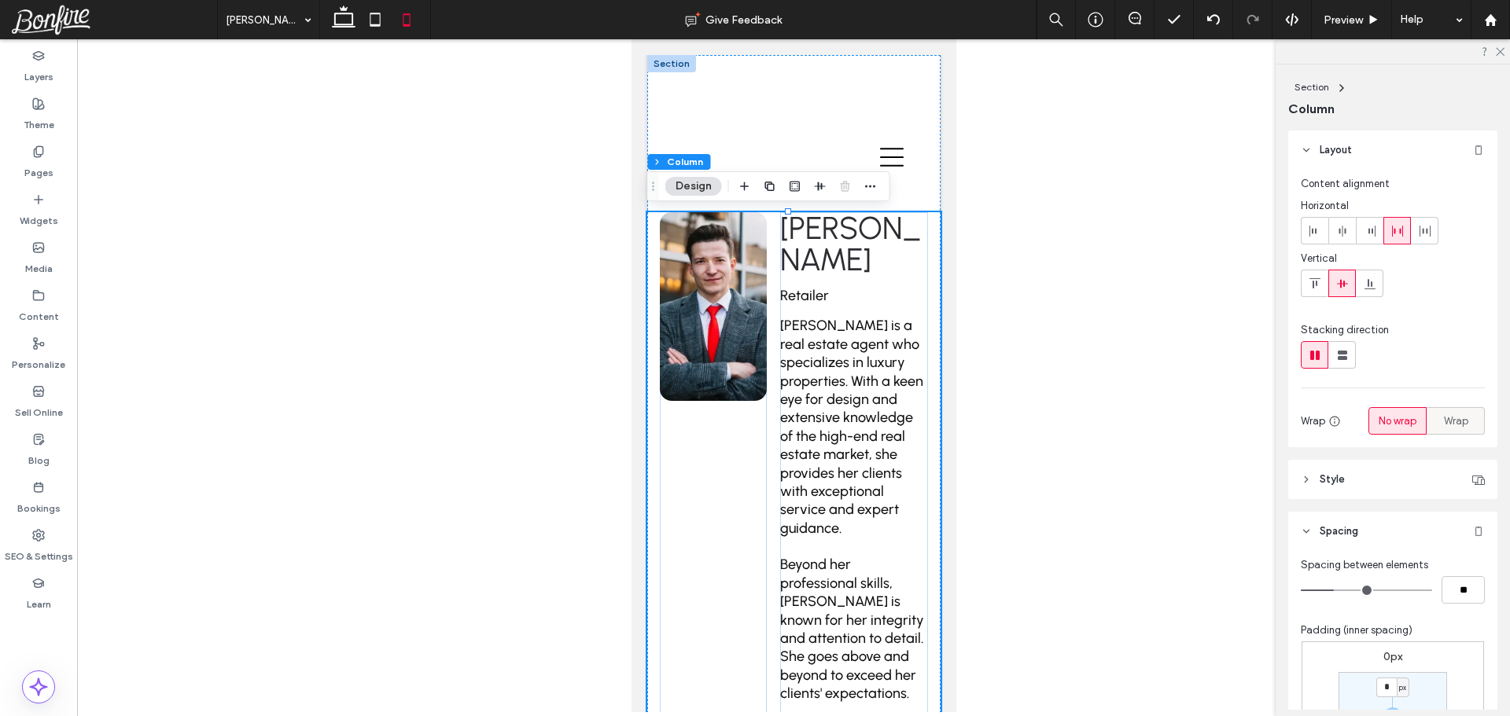
click at [1453, 423] on span "Wrap" at bounding box center [1456, 422] width 24 height 16
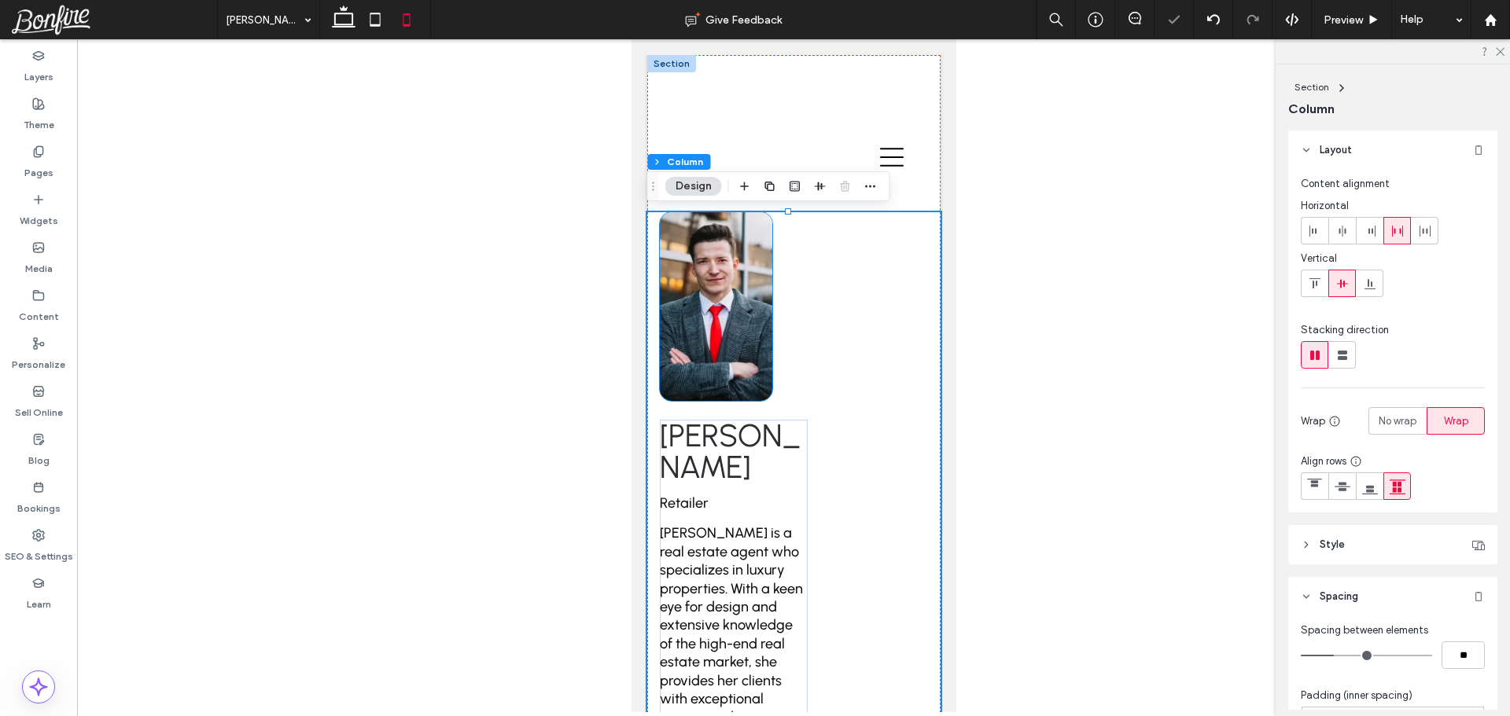
click at [709, 326] on img at bounding box center [715, 306] width 112 height 189
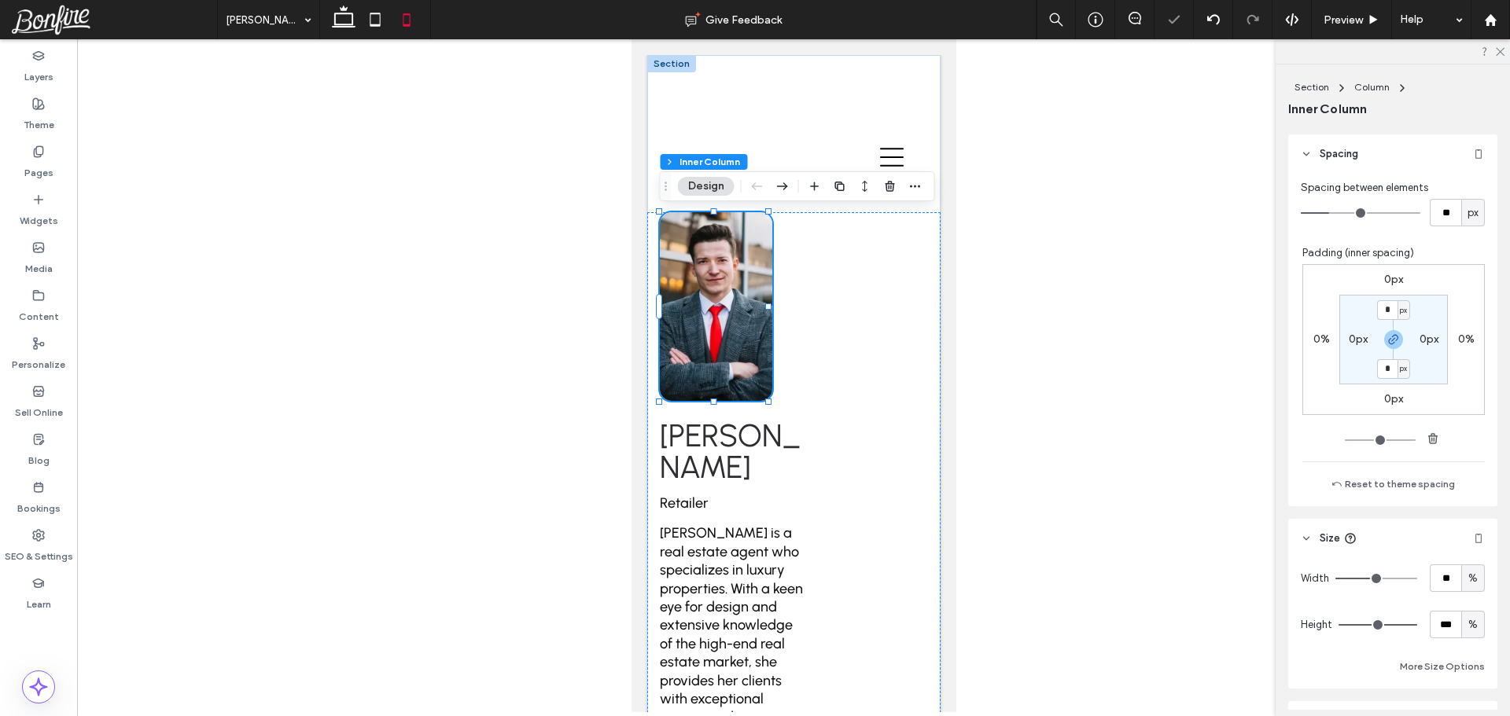
scroll to position [575, 0]
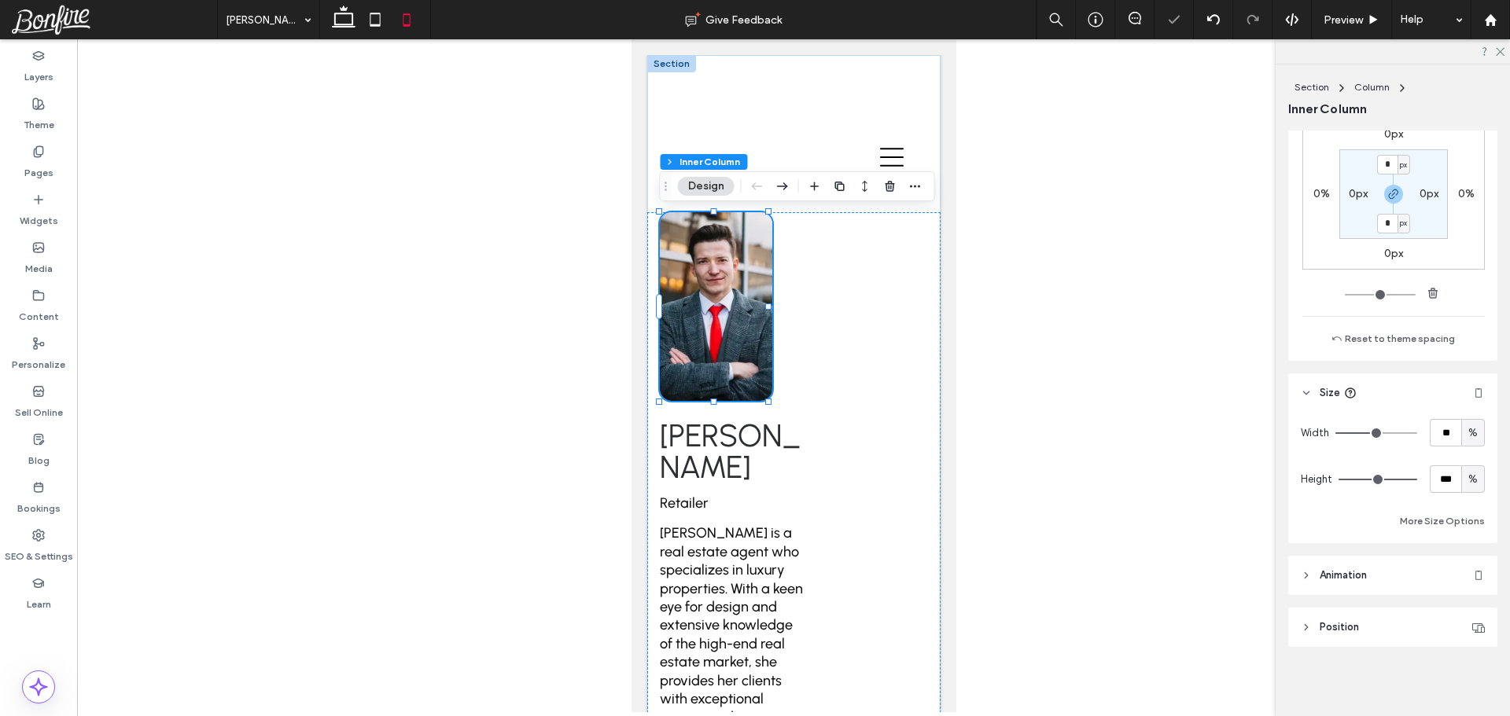
type input "**"
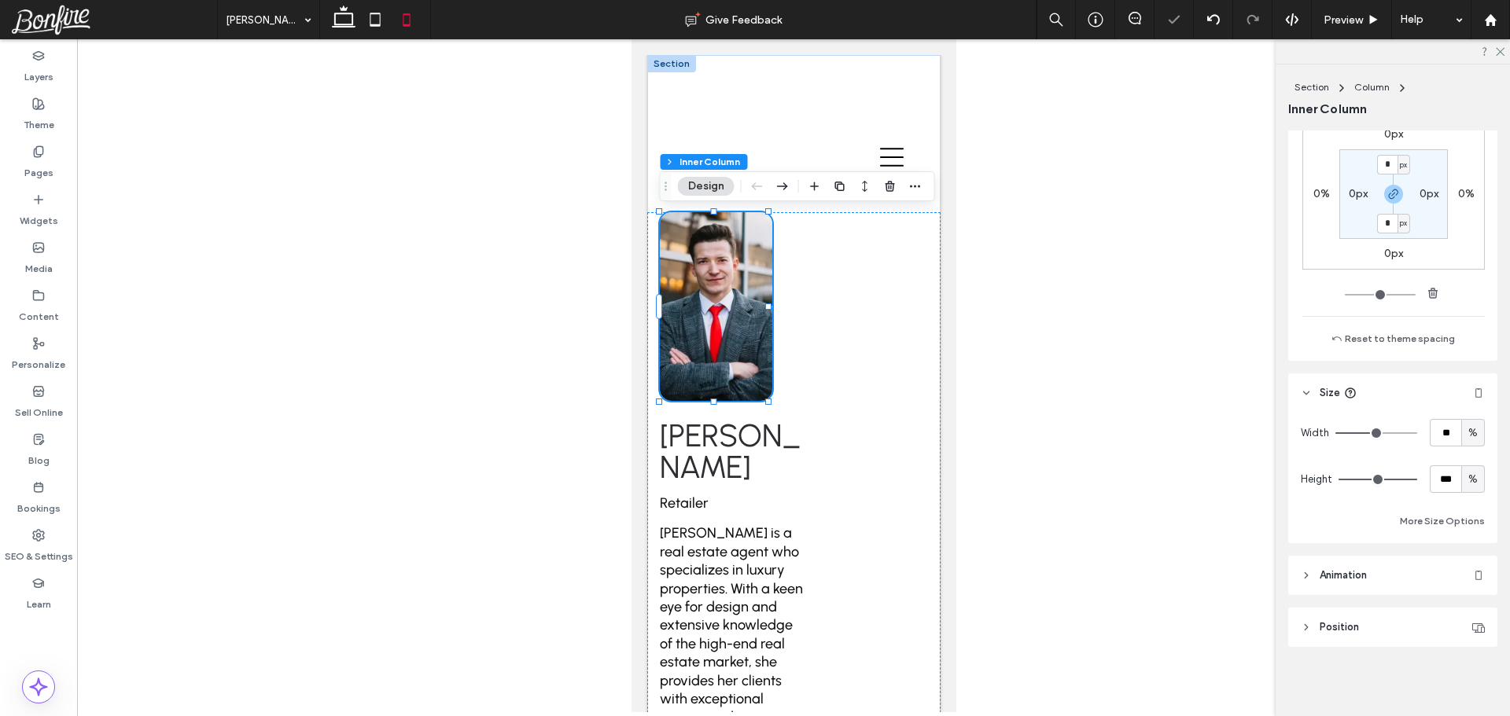
type input "**"
type input "***"
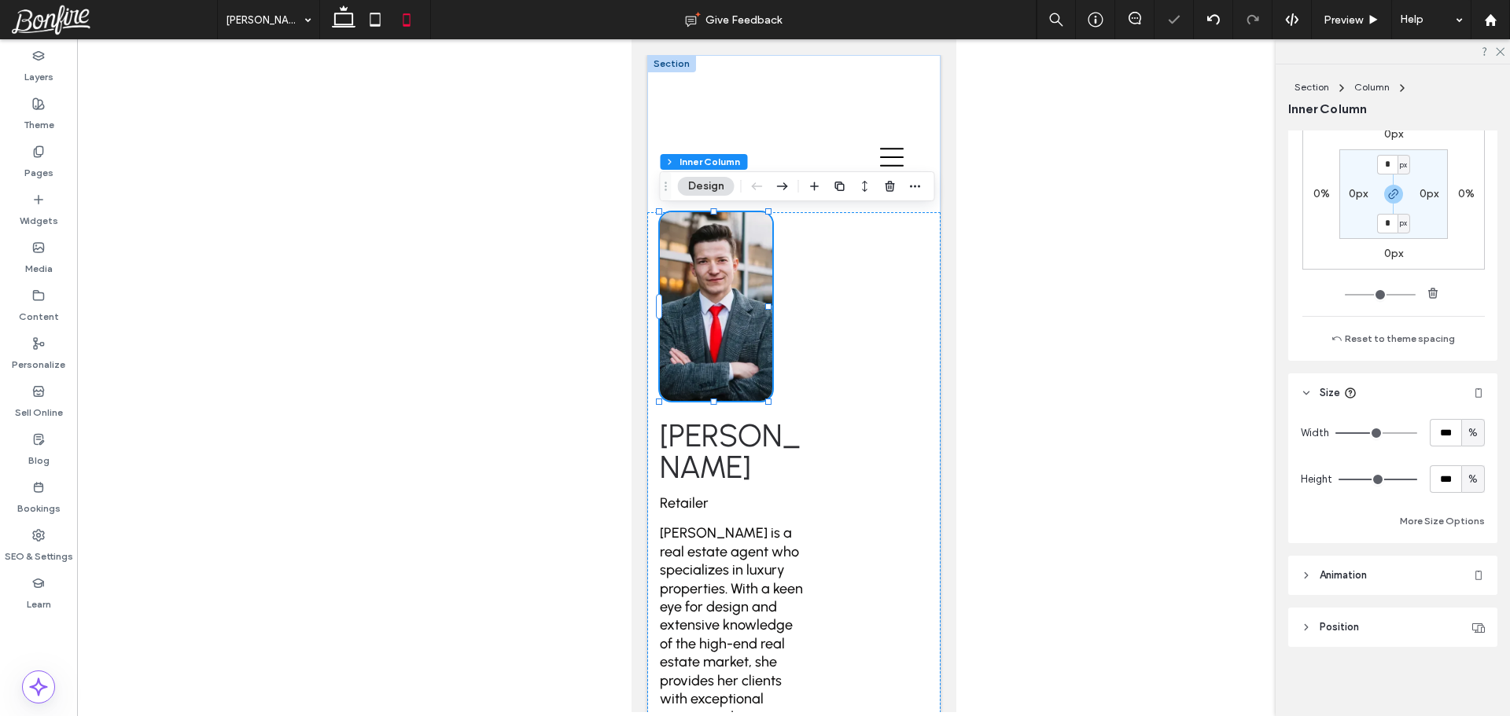
drag, startPoint x: 1365, startPoint y: 430, endPoint x: 1447, endPoint y: 444, distance: 82.9
type input "***"
click at [1417, 434] on input "range" at bounding box center [1376, 434] width 82 height 2
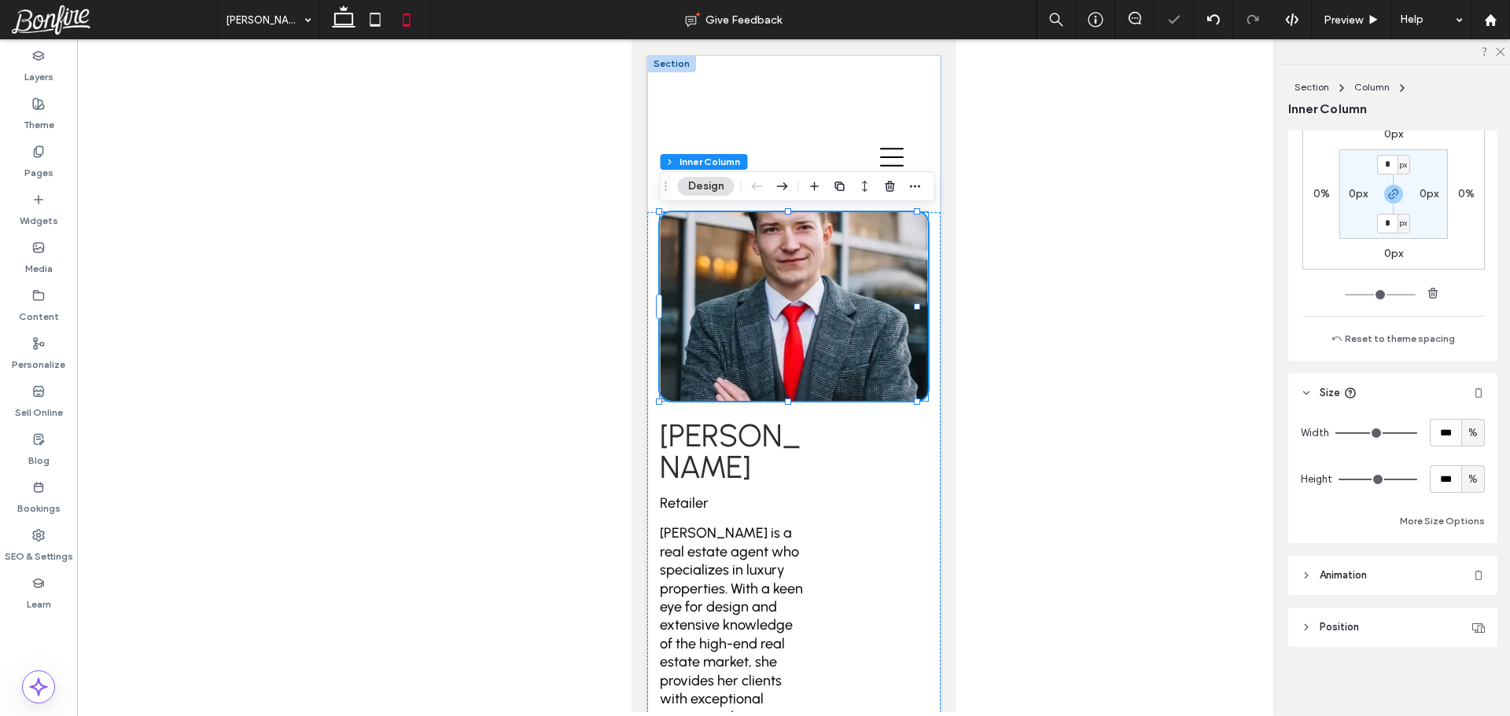
click at [839, 308] on img at bounding box center [793, 306] width 268 height 189
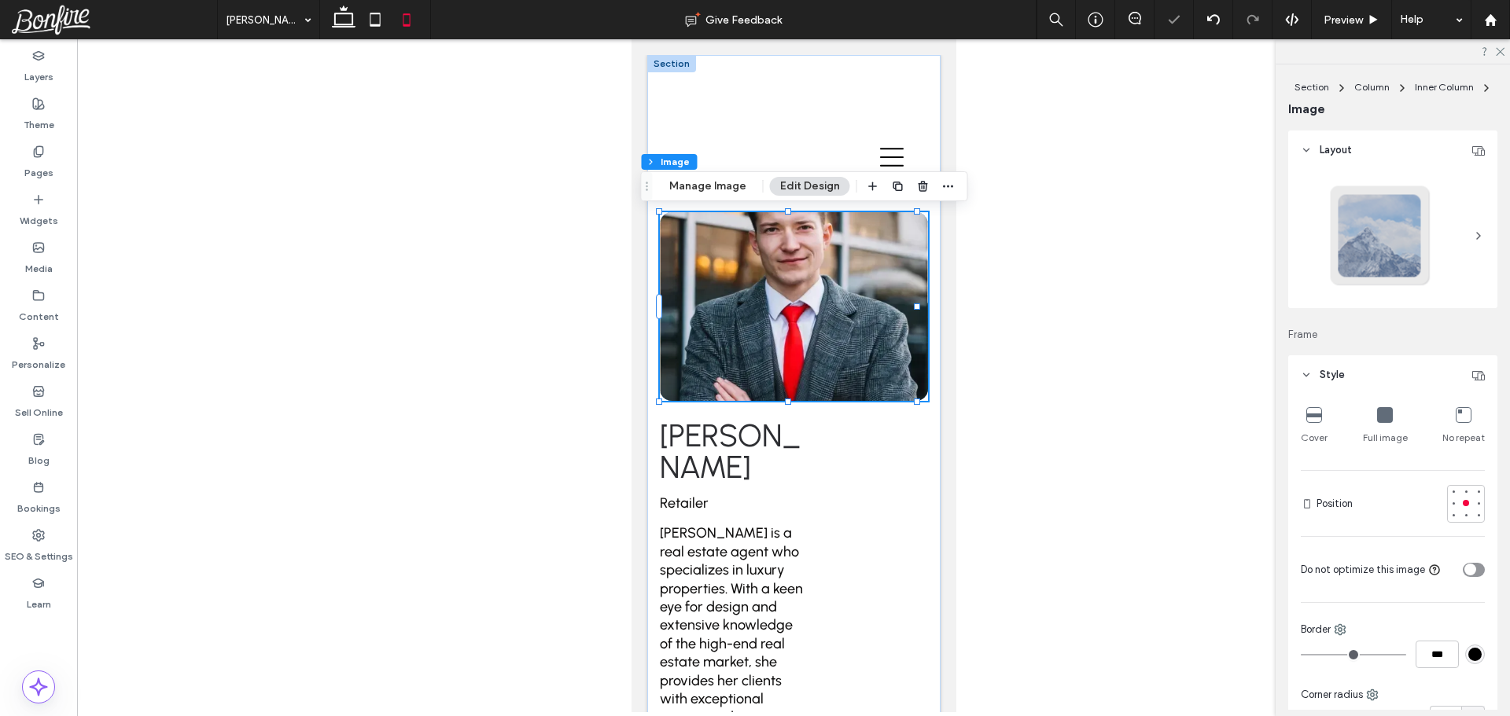
type input "**"
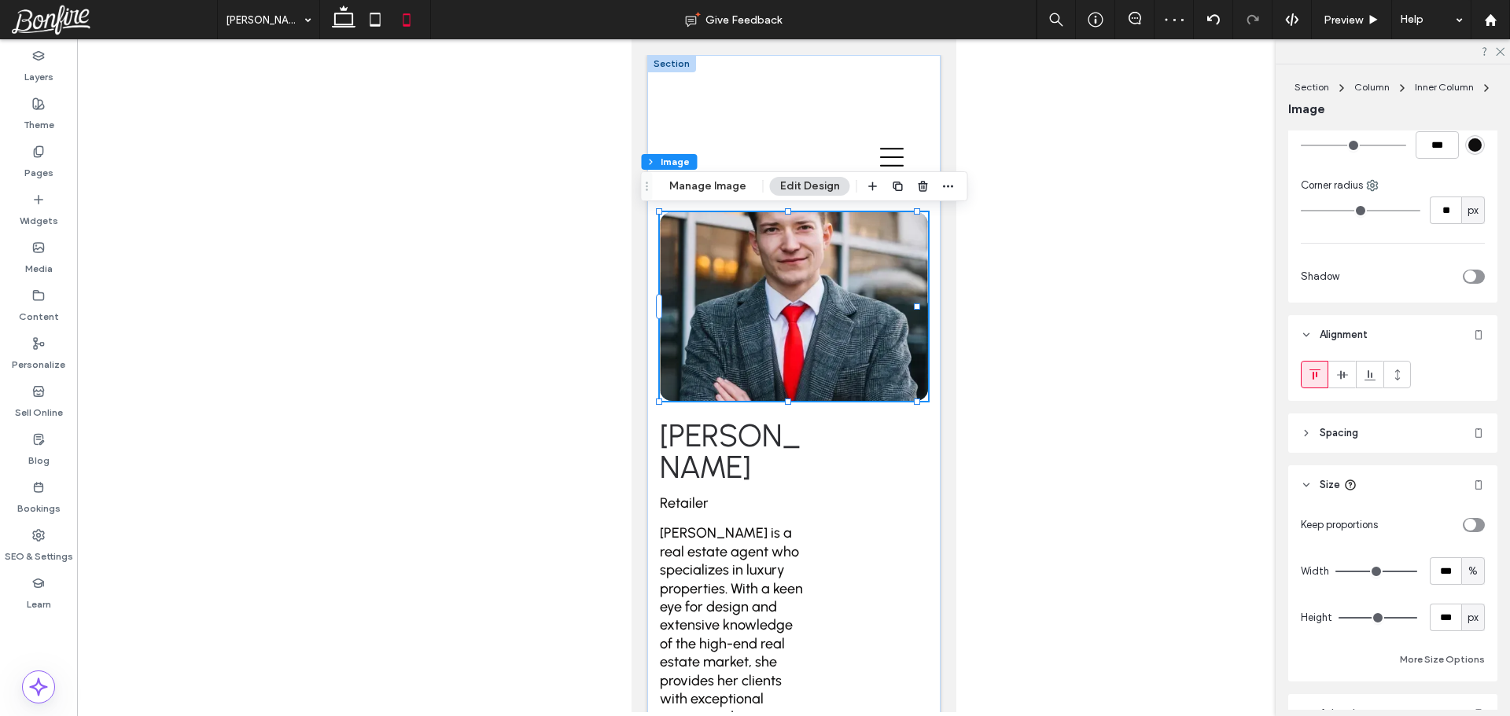
scroll to position [629, 0]
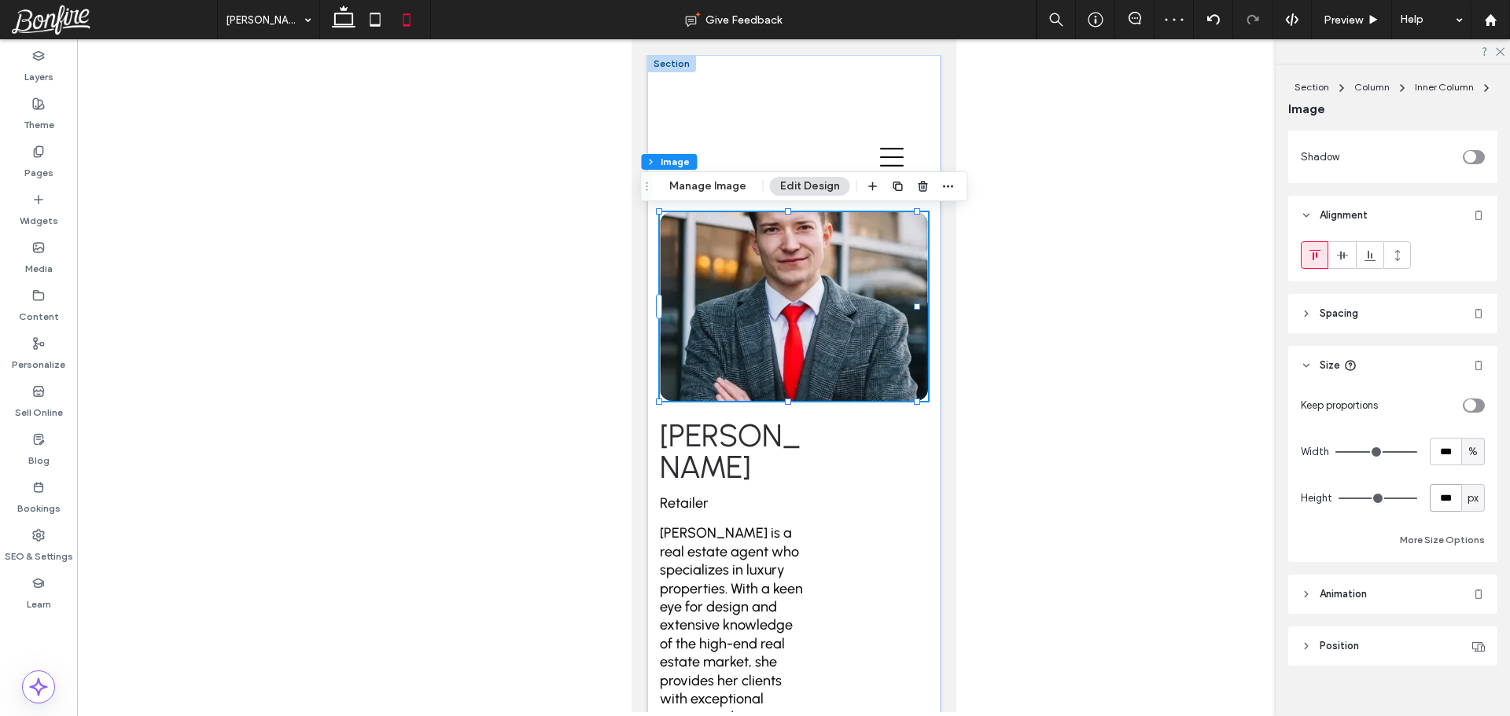
click at [1437, 499] on input "***" at bounding box center [1445, 498] width 31 height 28
type input "***"
click at [1446, 519] on div "Keep proportions Width *** % Height *** px More Size Options" at bounding box center [1393, 471] width 184 height 158
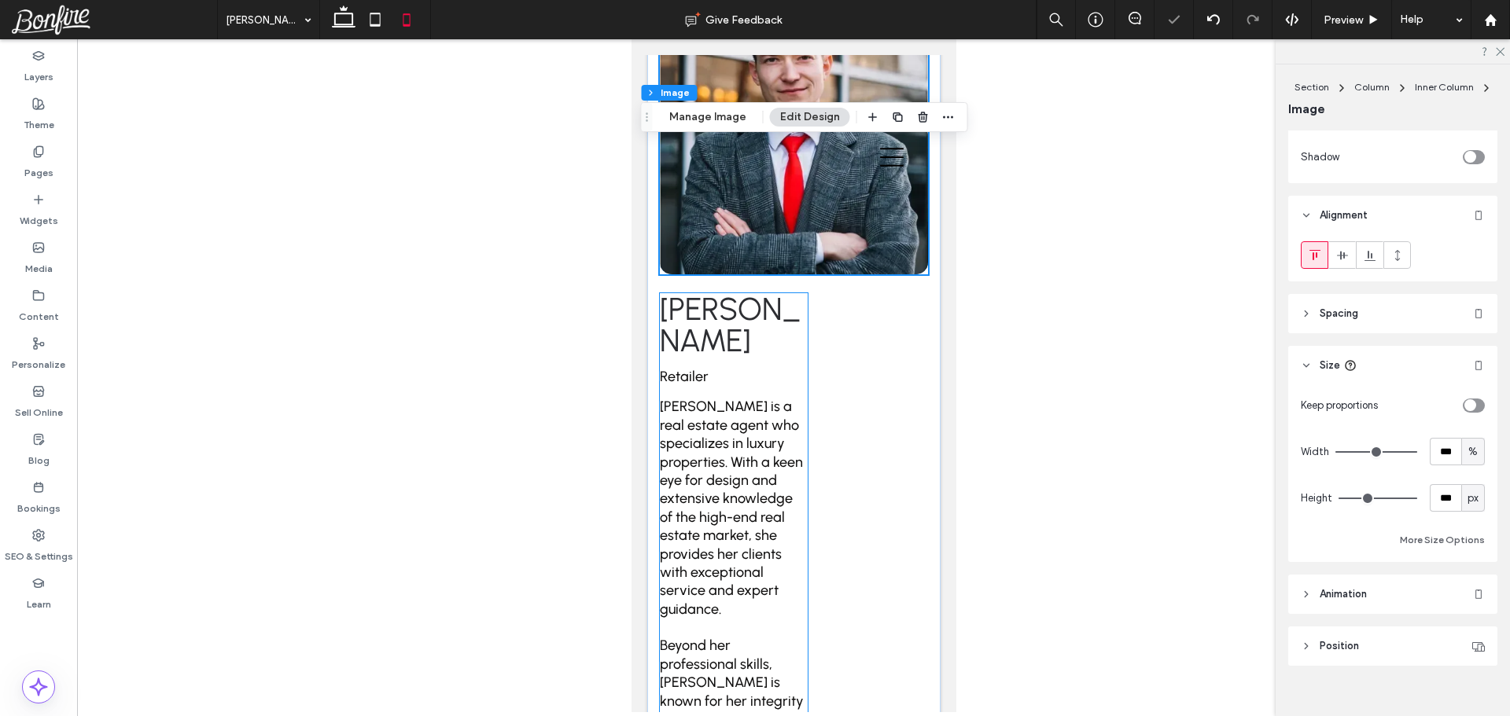
scroll to position [236, 0]
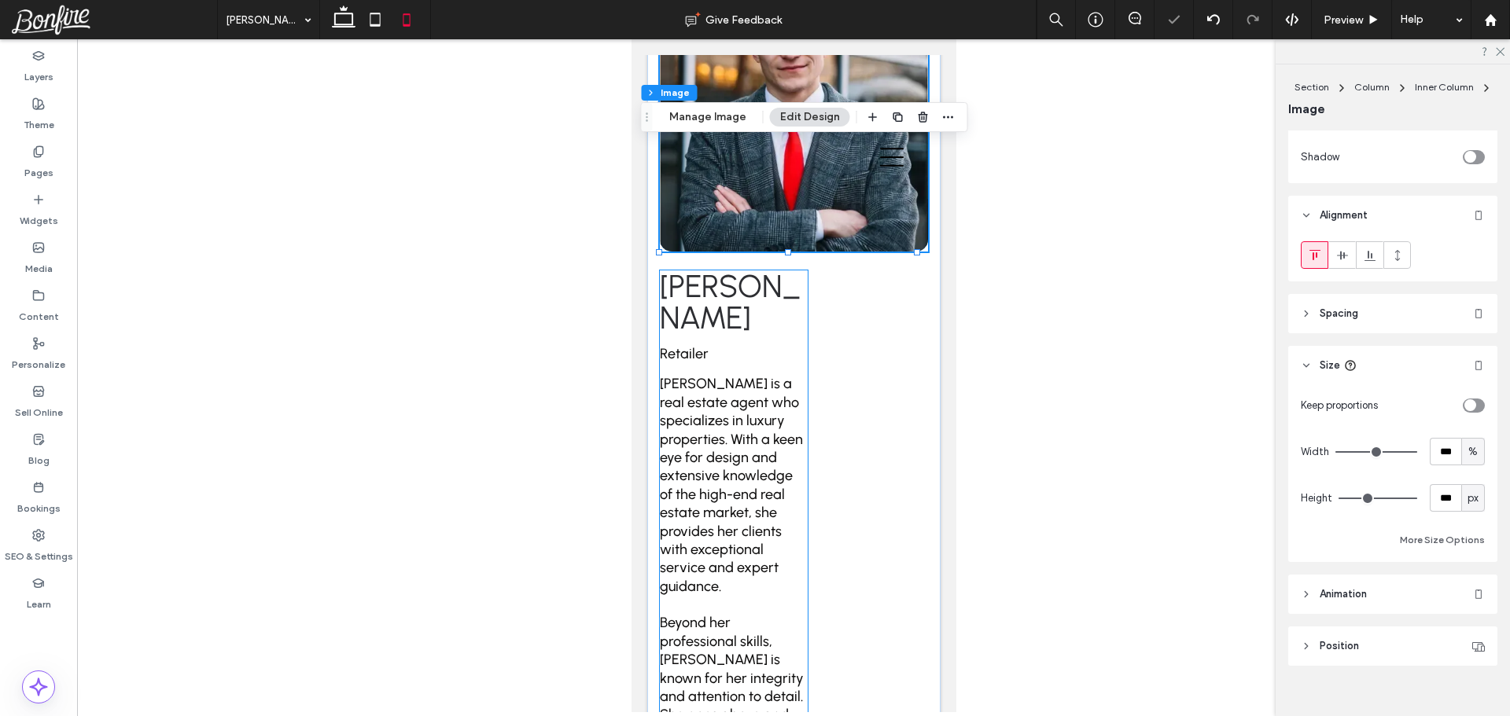
click at [744, 385] on span "Esther Howard is a real estate agent who specializes in luxury properties. With…" at bounding box center [730, 484] width 143 height 219
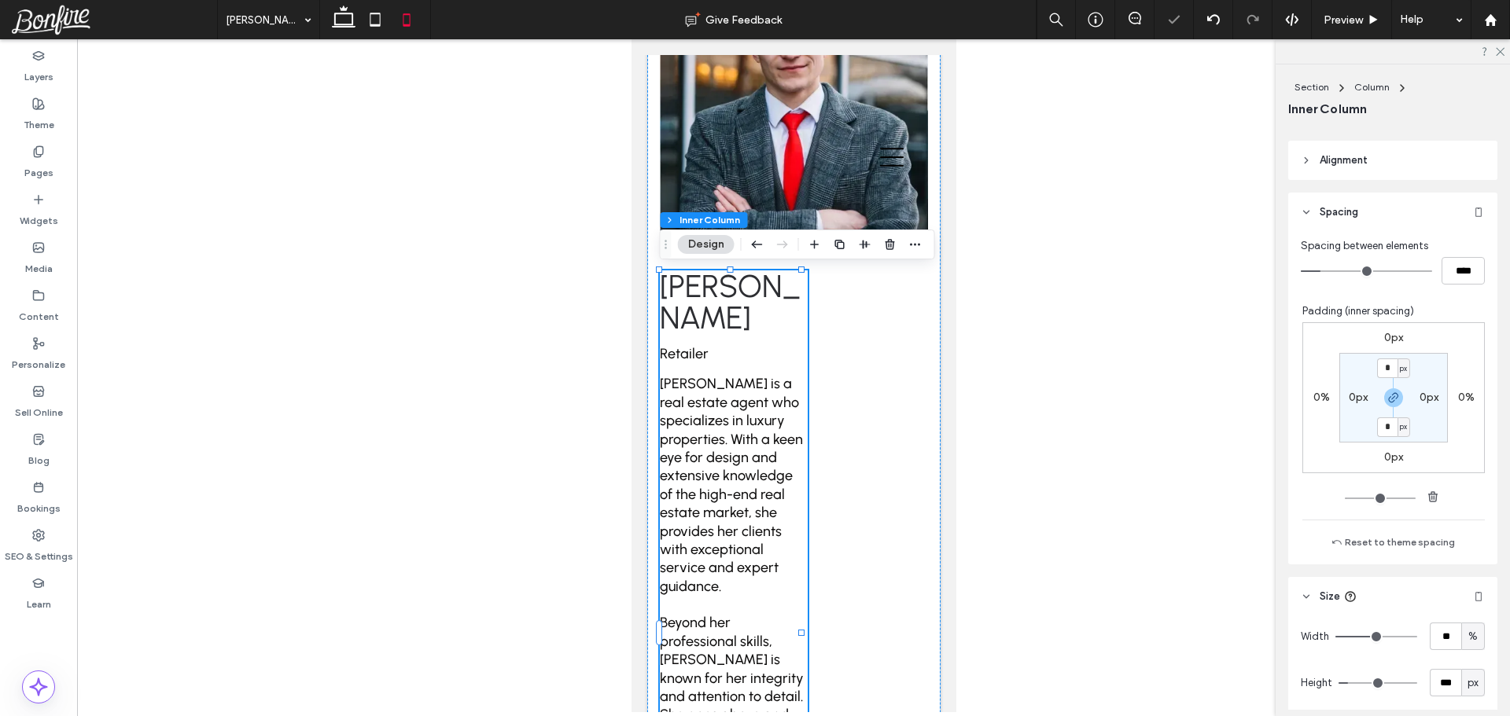
scroll to position [509, 0]
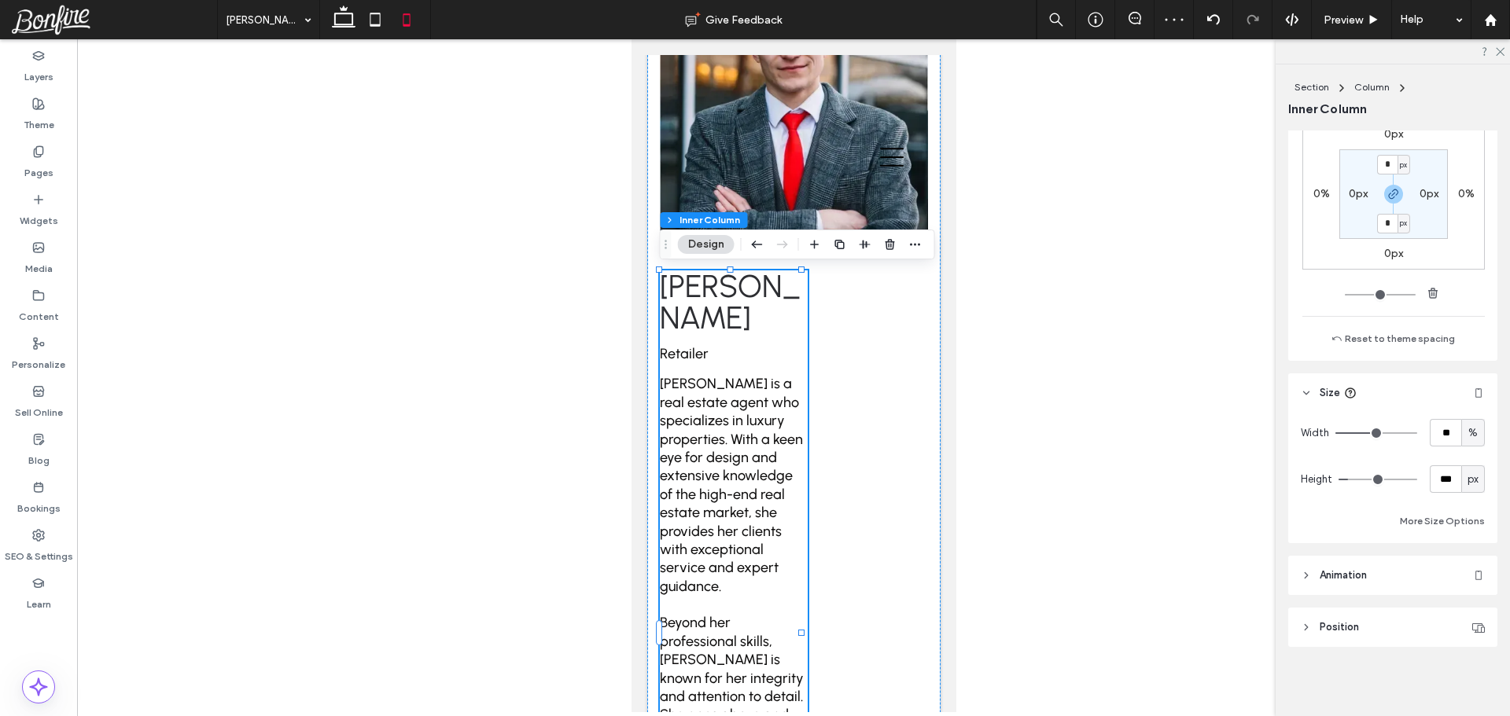
type input "**"
type input "***"
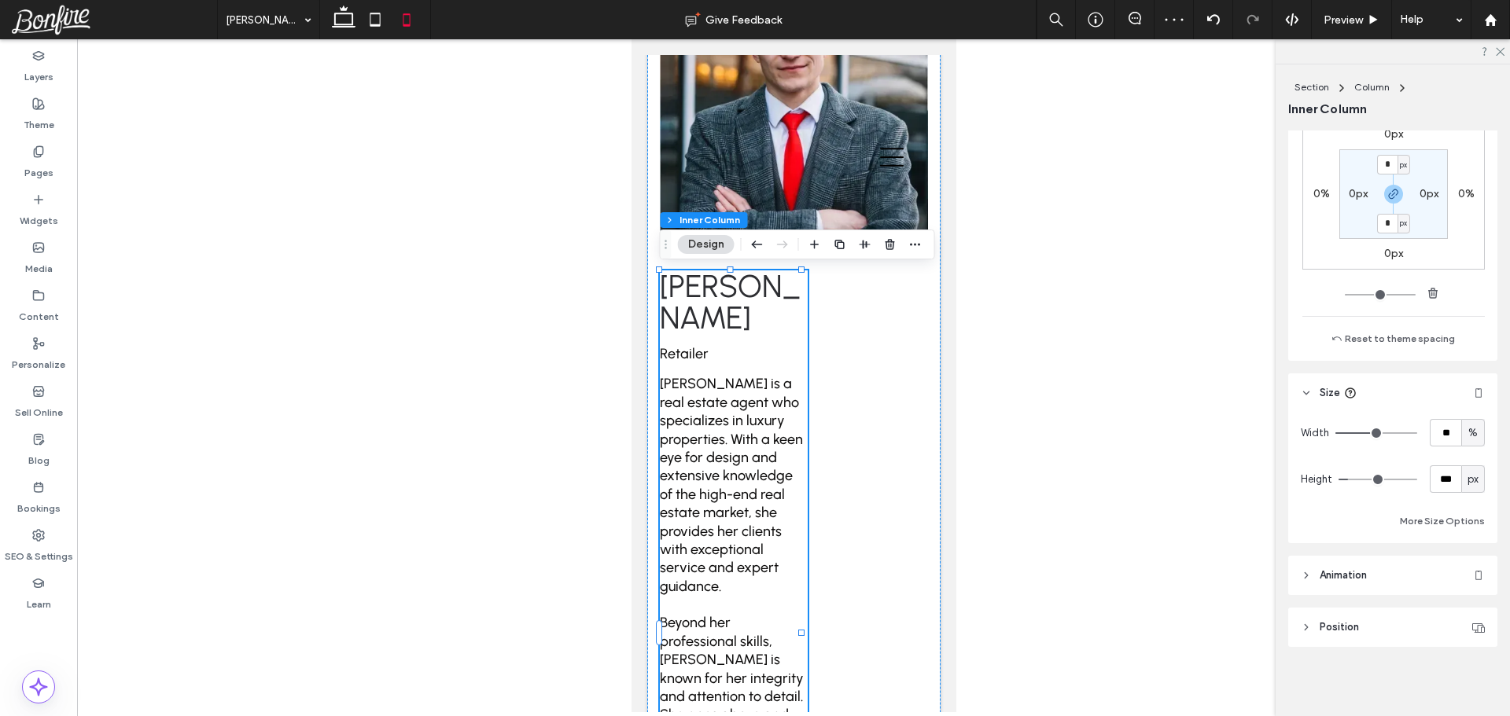
type input "***"
drag, startPoint x: 1419, startPoint y: 436, endPoint x: 1458, endPoint y: 437, distance: 39.4
type input "***"
click at [1417, 434] on input "range" at bounding box center [1376, 434] width 82 height 2
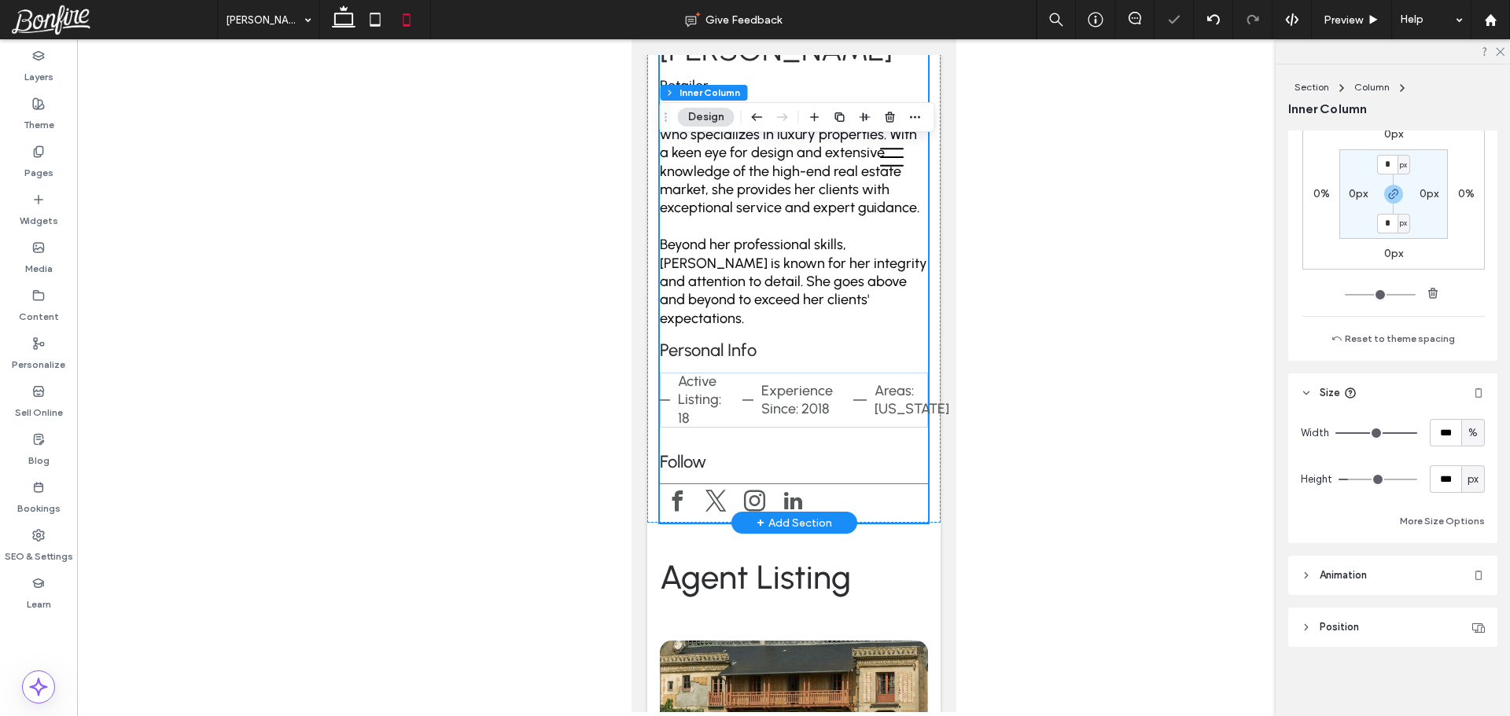
scroll to position [472, 0]
click at [794, 374] on div "Active Listing: 18 Experience Since: 2018 Areas: California" at bounding box center [793, 401] width 268 height 55
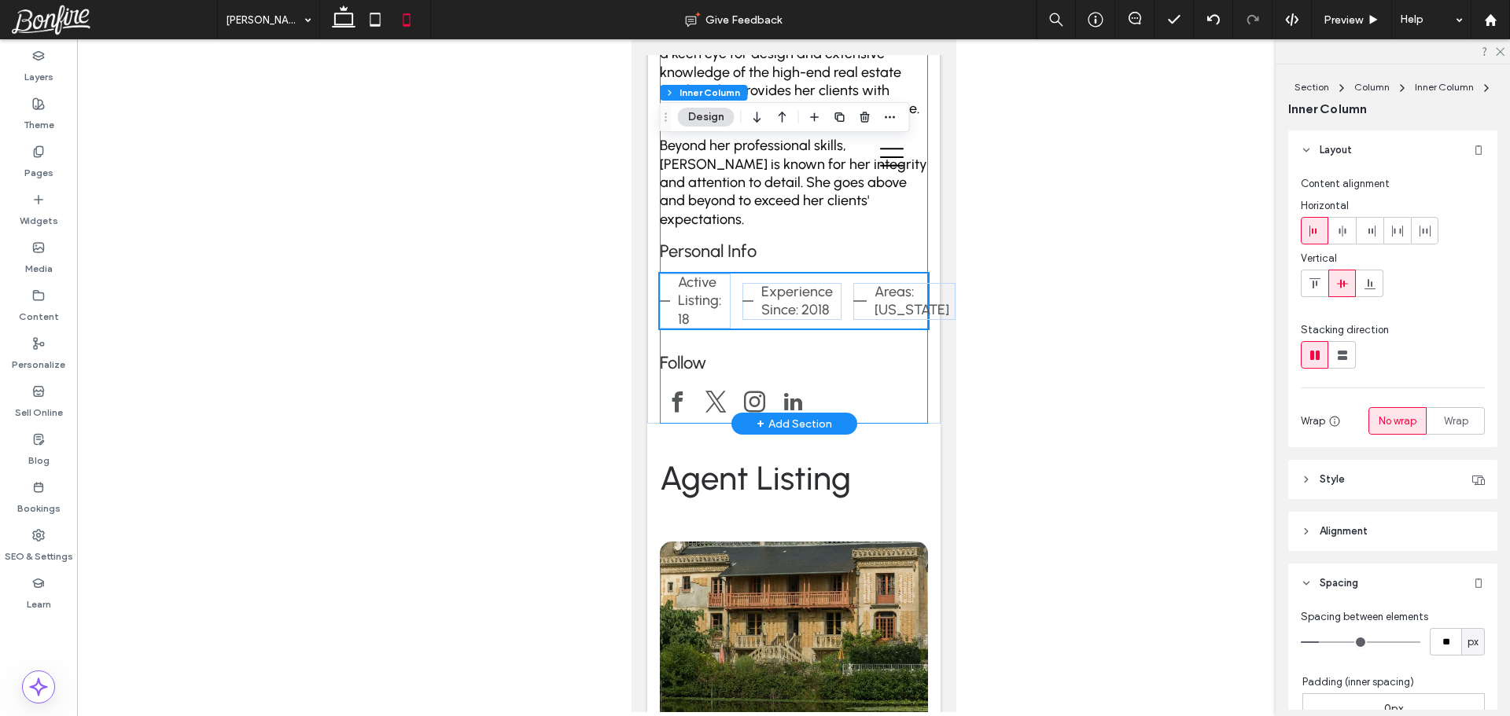
scroll to position [550, 0]
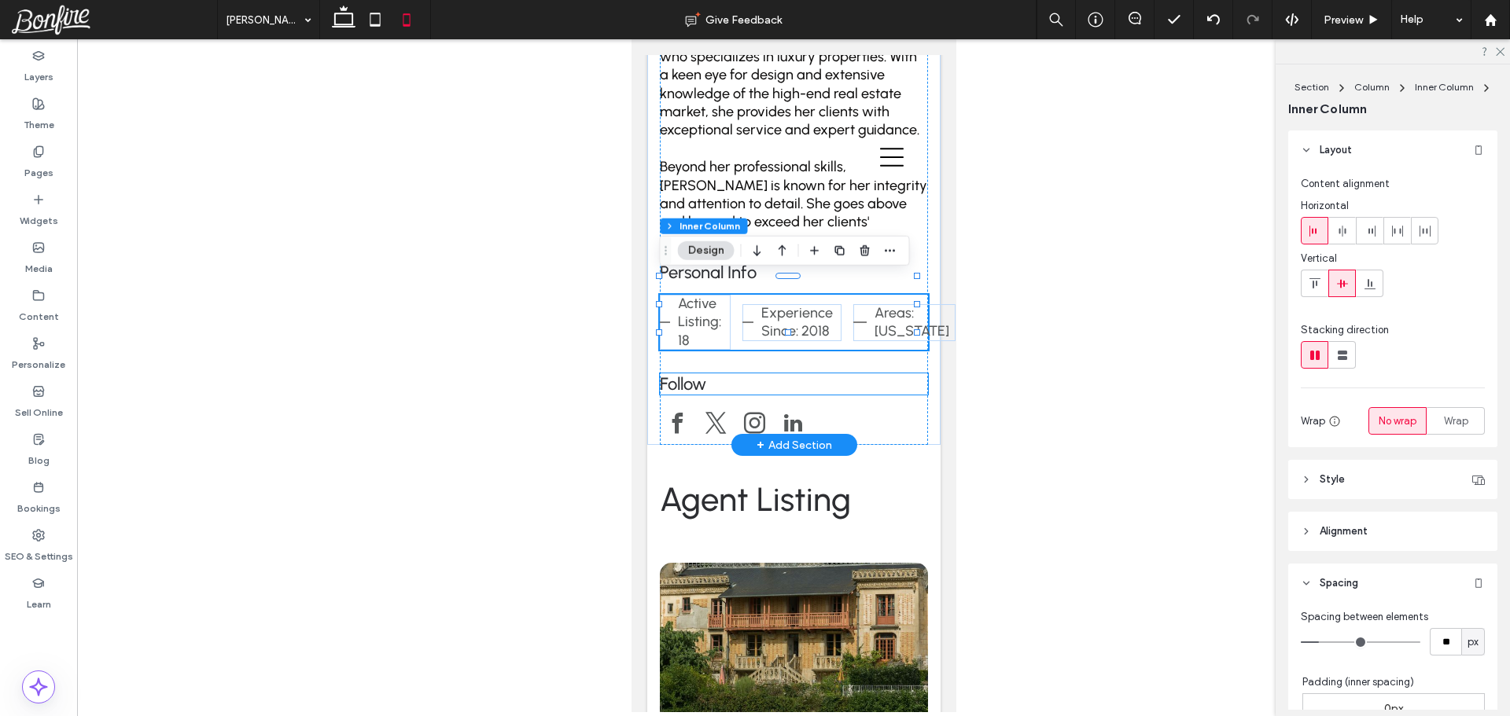
click at [725, 374] on h4 "Follow" at bounding box center [793, 384] width 268 height 21
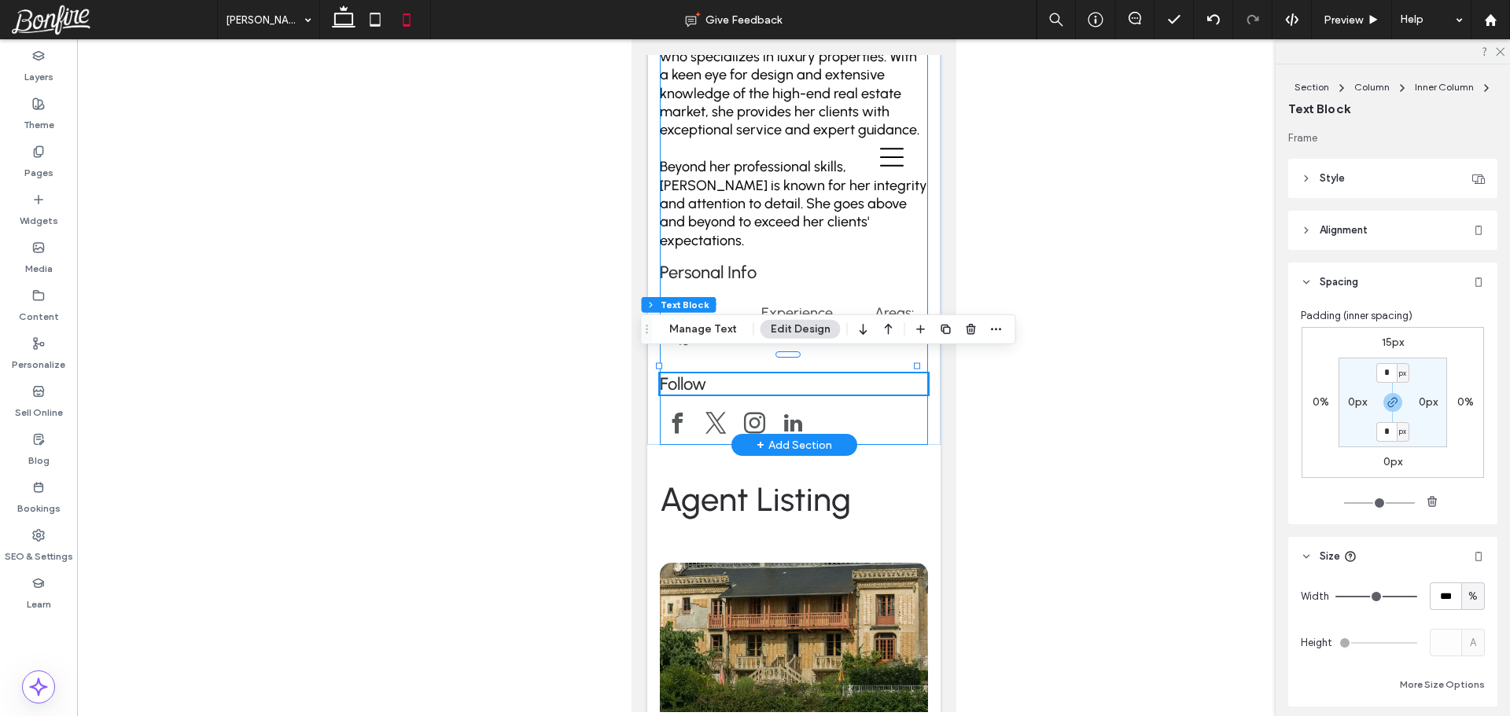
click at [760, 350] on div "Esther Howard Retailer Esther Howard is a real estate agent who specializes in …" at bounding box center [793, 200] width 268 height 489
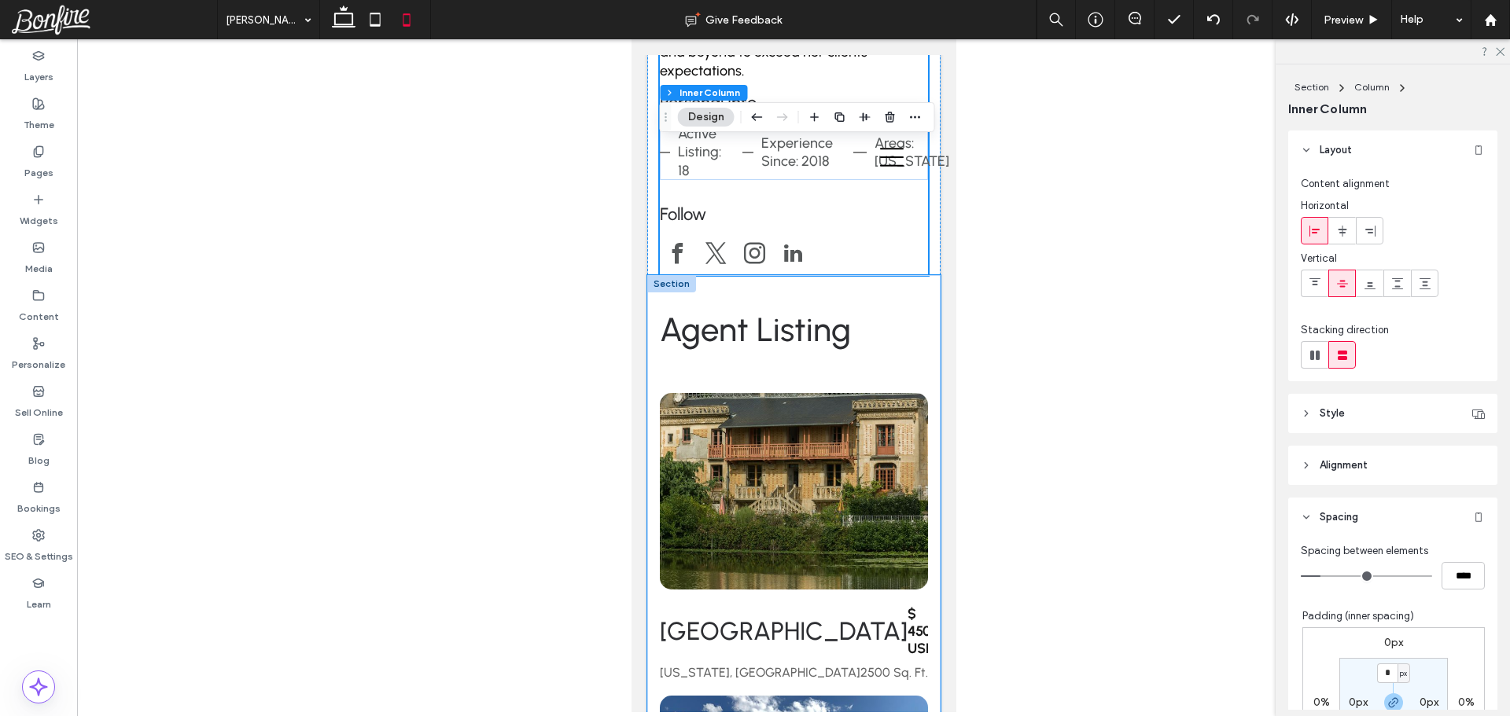
scroll to position [629, 0]
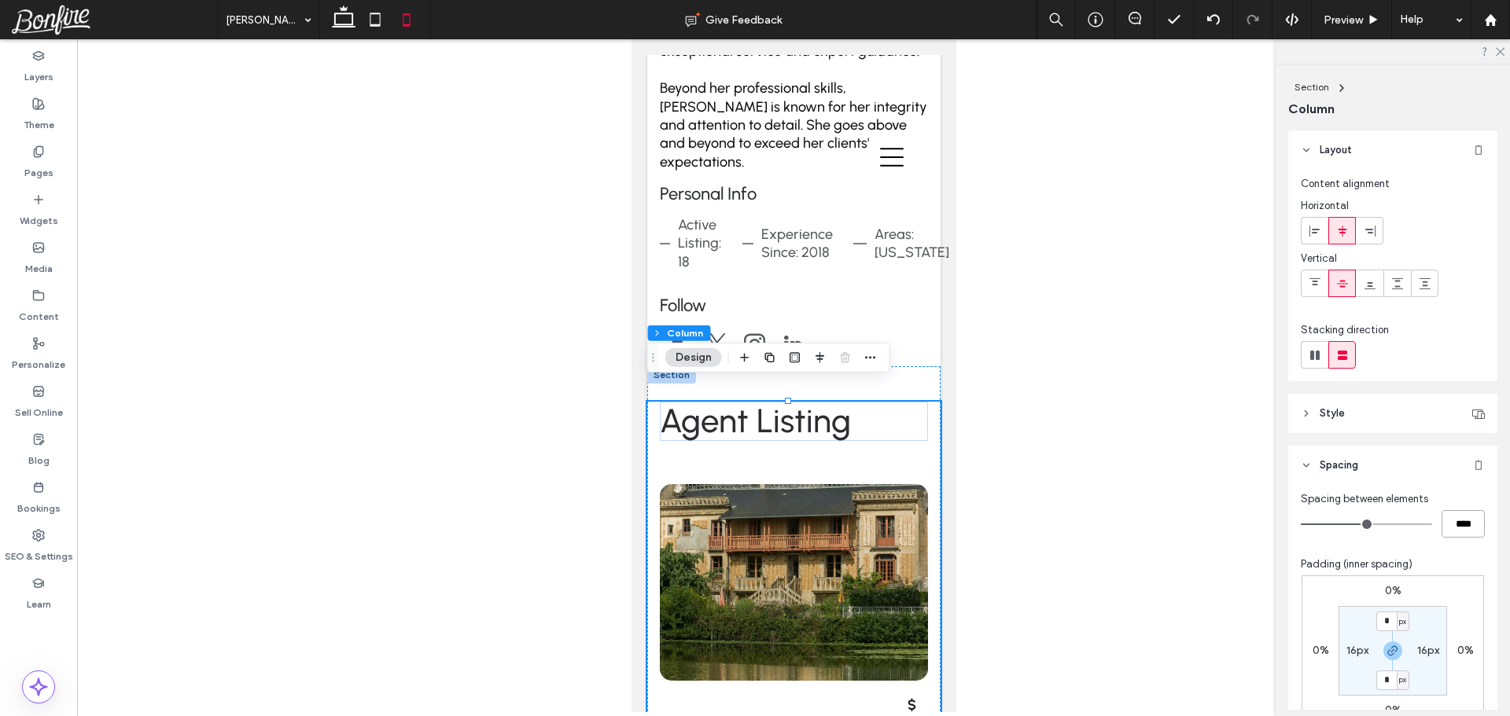
click at [1448, 531] on input "****" at bounding box center [1462, 524] width 43 height 28
type input "**"
type input "****"
click at [1415, 546] on div "Spacing between elements **** Padding (inner spacing) 0% 0% 0% 0% * px 16px * p…" at bounding box center [1393, 648] width 184 height 314
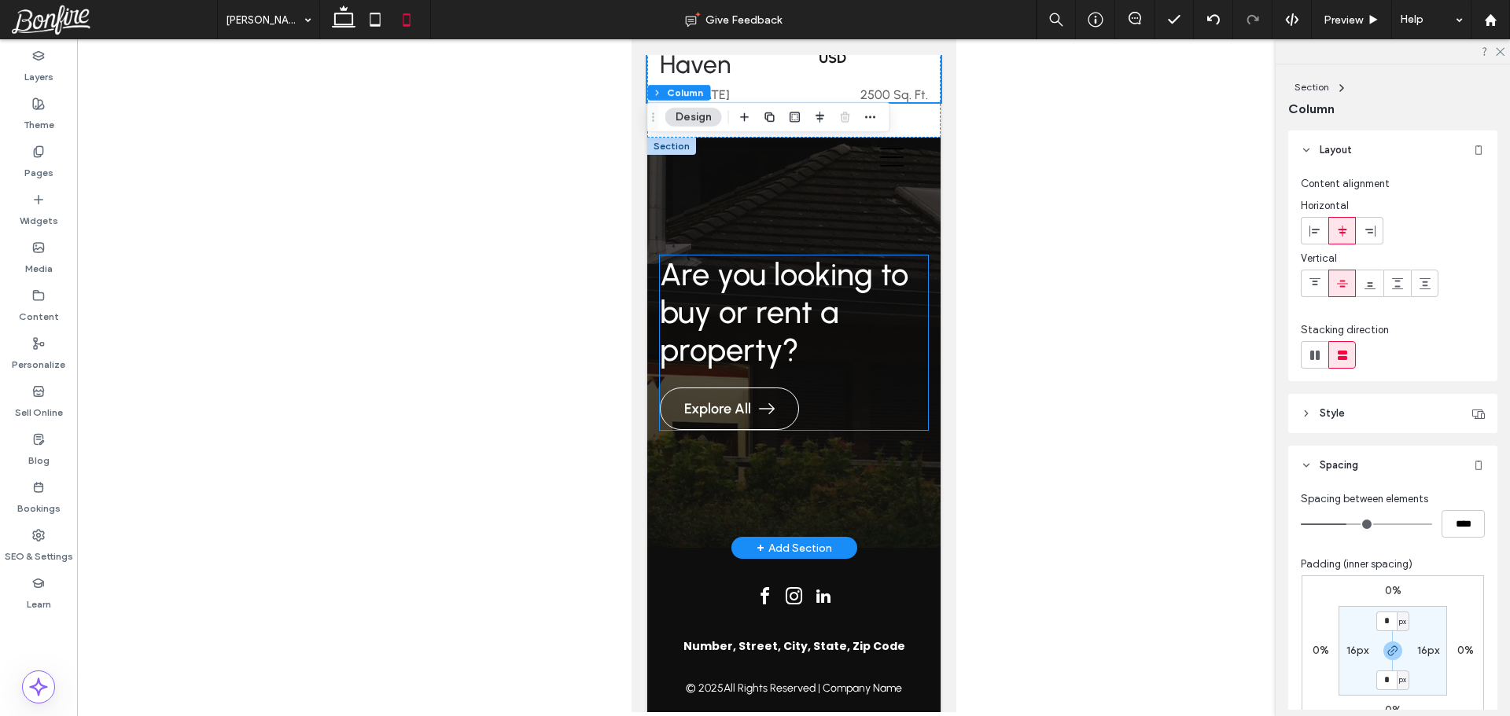
scroll to position [1605, 0]
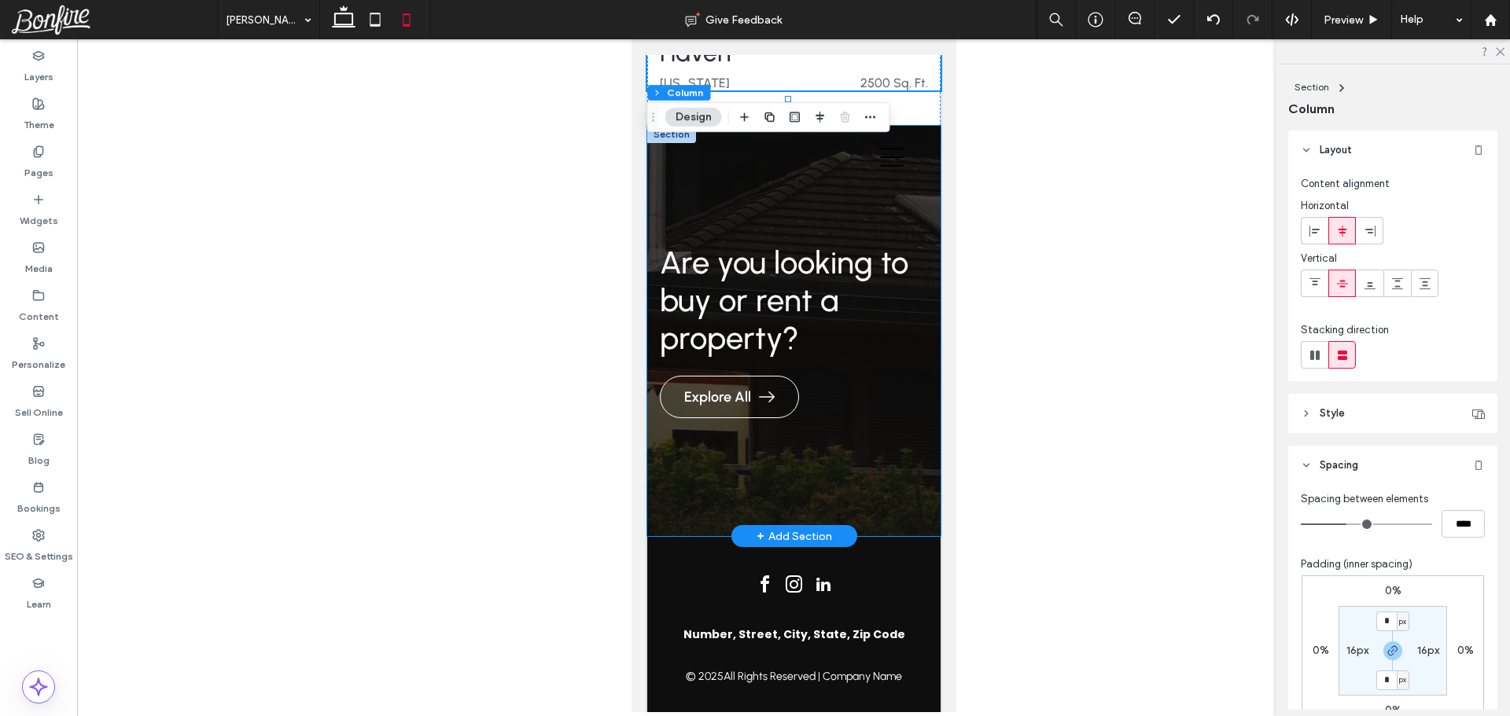
click at [698, 465] on div "Are you looking to buy or rent a property? Explore All" at bounding box center [792, 331] width 293 height 410
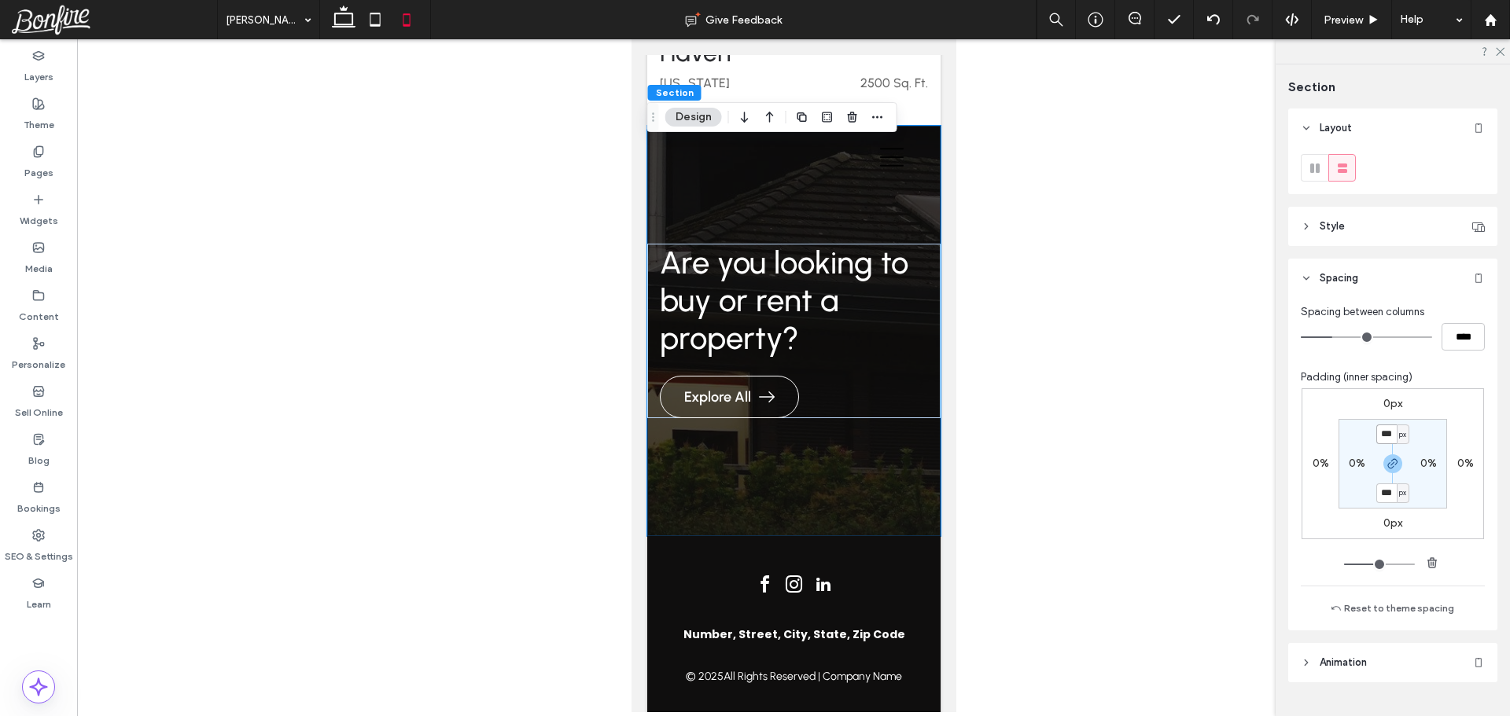
click at [1384, 433] on input "***" at bounding box center [1386, 435] width 20 height 20
type input "**"
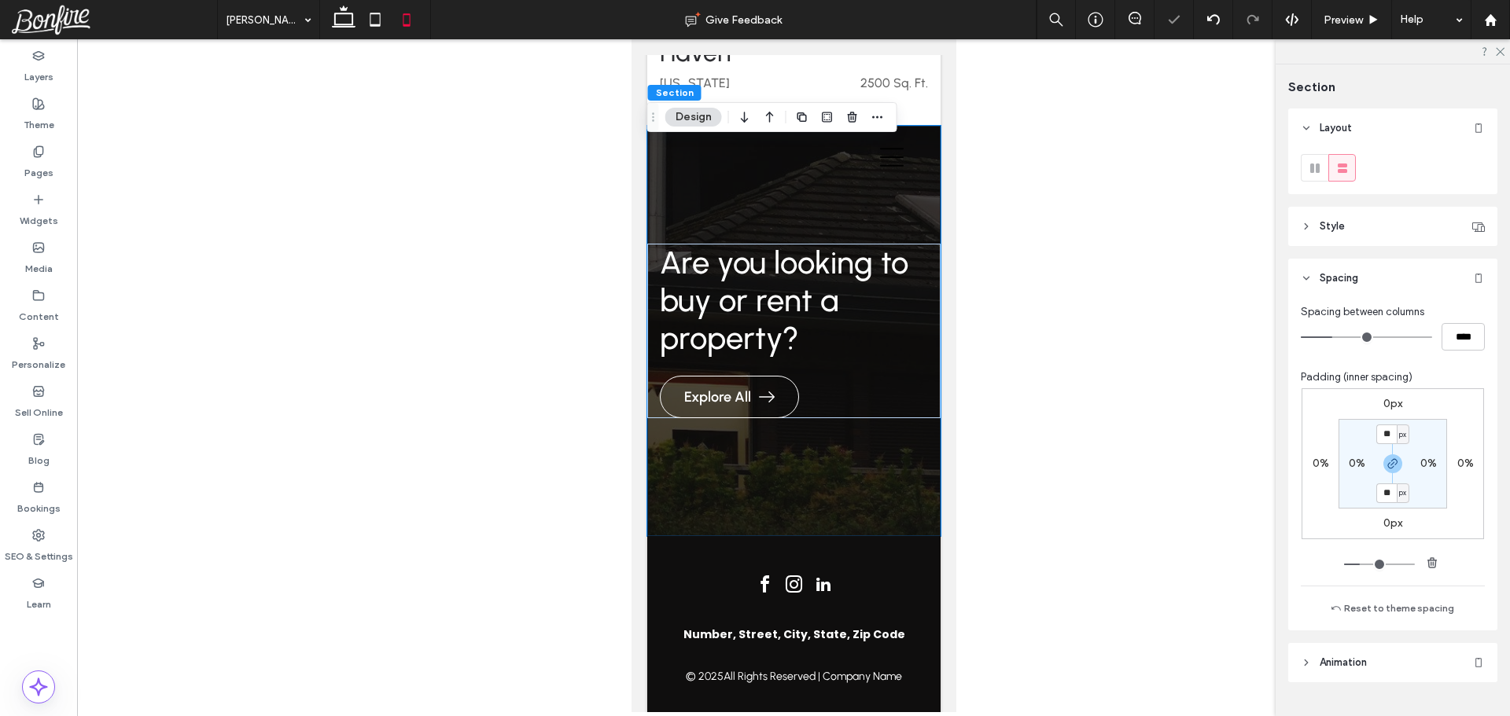
scroll to position [1471, 0]
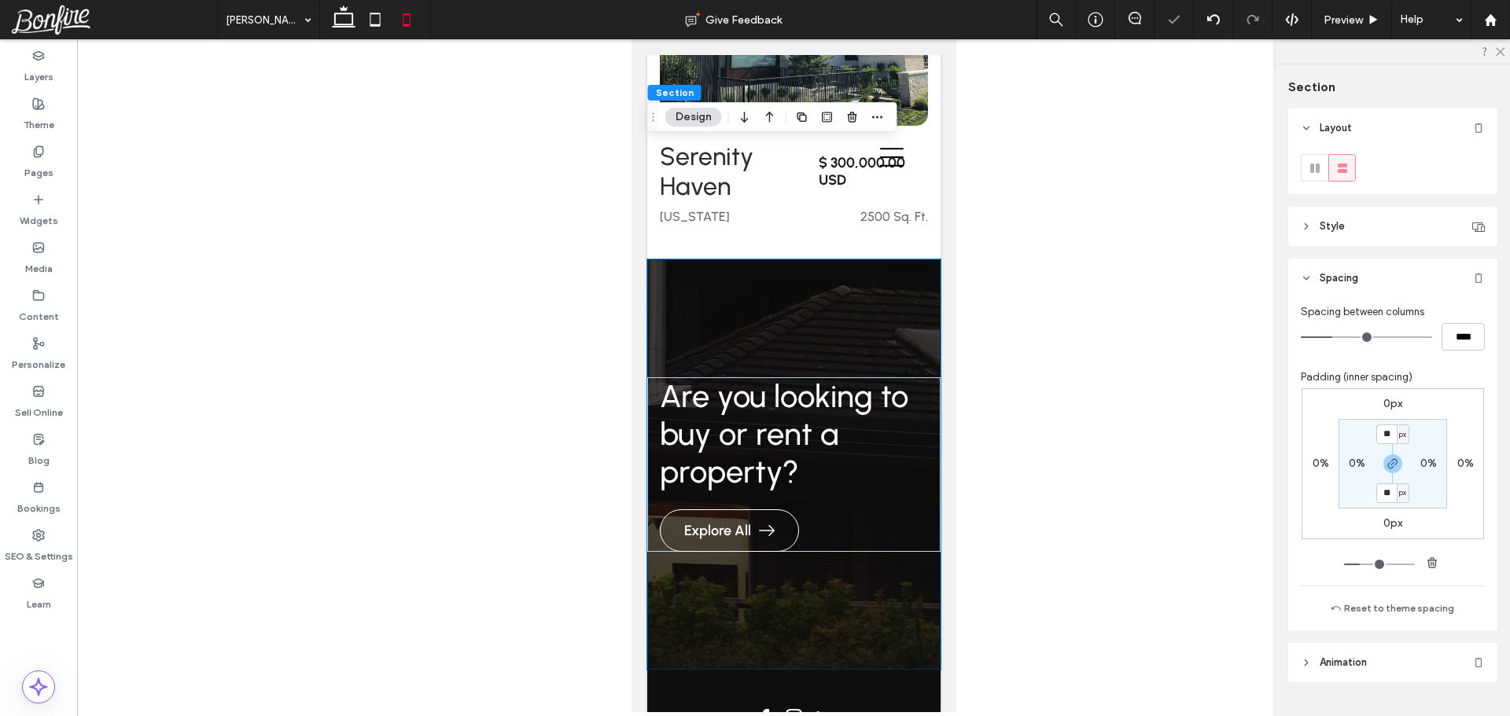
click at [1432, 440] on section "** px 0% ** px 0%" at bounding box center [1392, 464] width 109 height 90
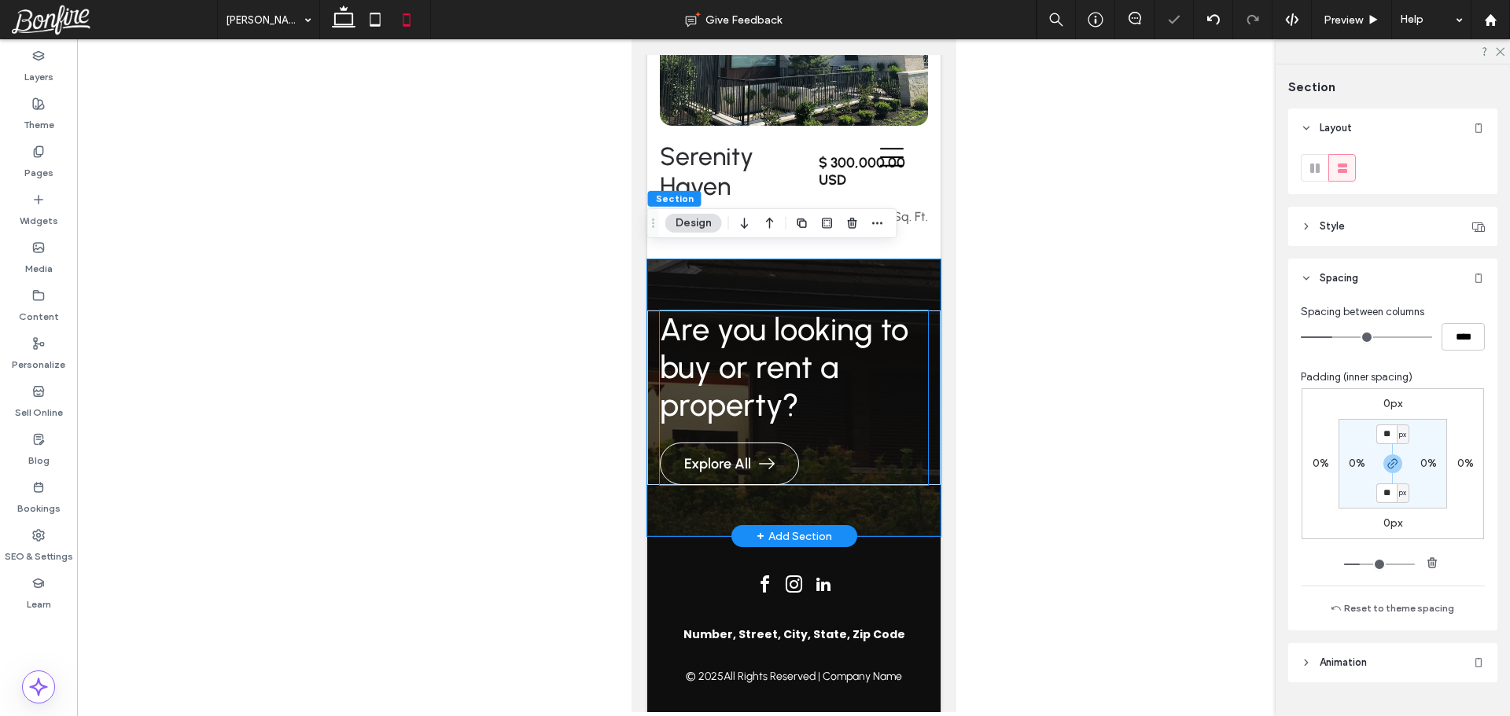
click at [717, 357] on span "Are you looking to buy or rent a property?" at bounding box center [783, 367] width 248 height 113
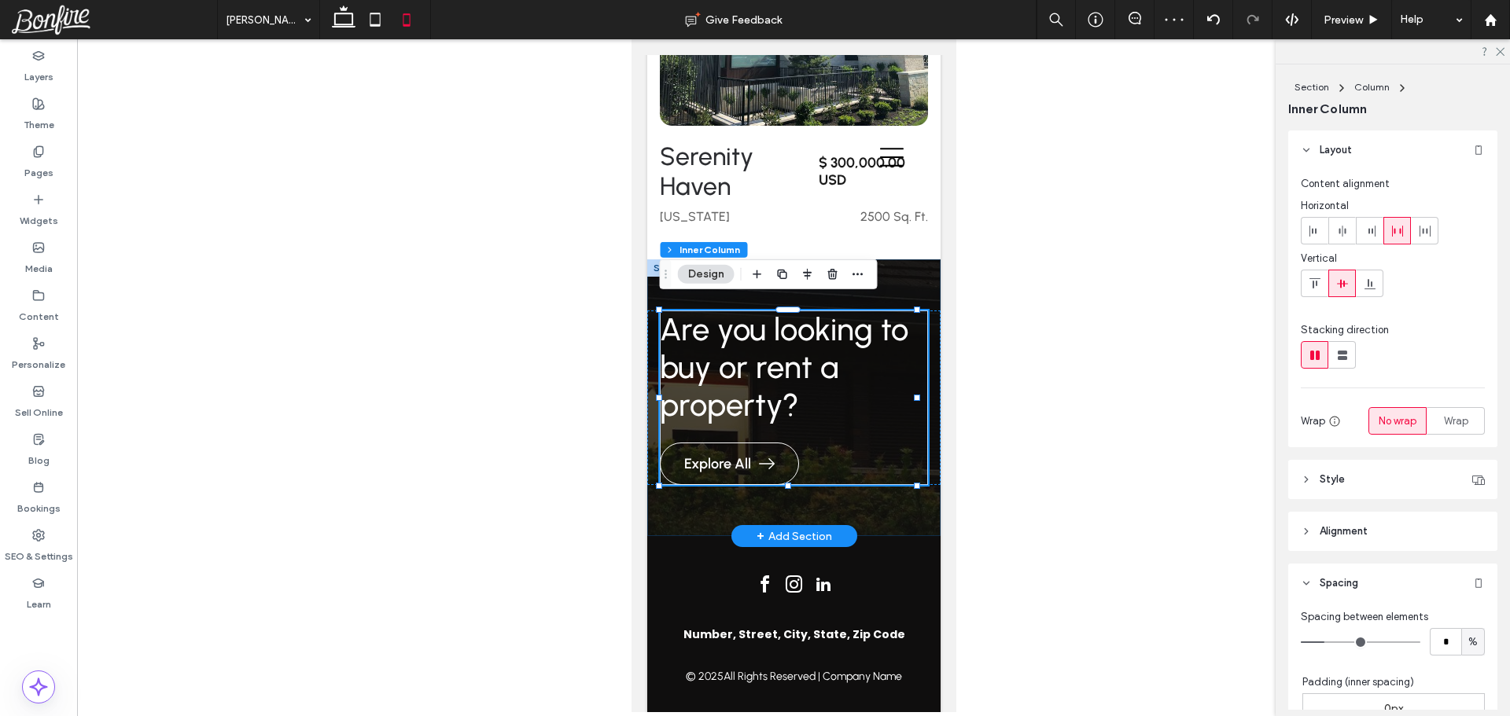
click at [777, 488] on div "Are you looking to buy or rent a property? Explore All" at bounding box center [792, 398] width 293 height 277
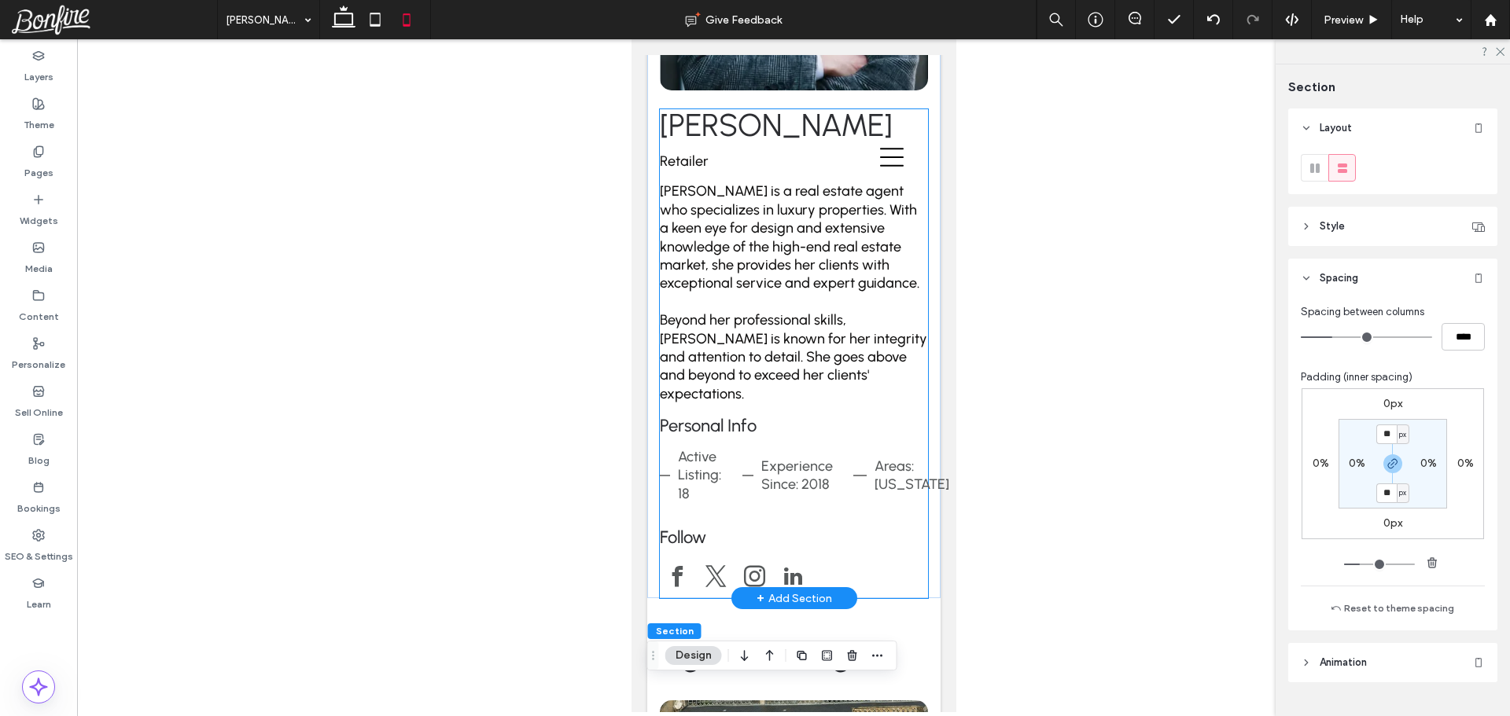
scroll to position [472, 0]
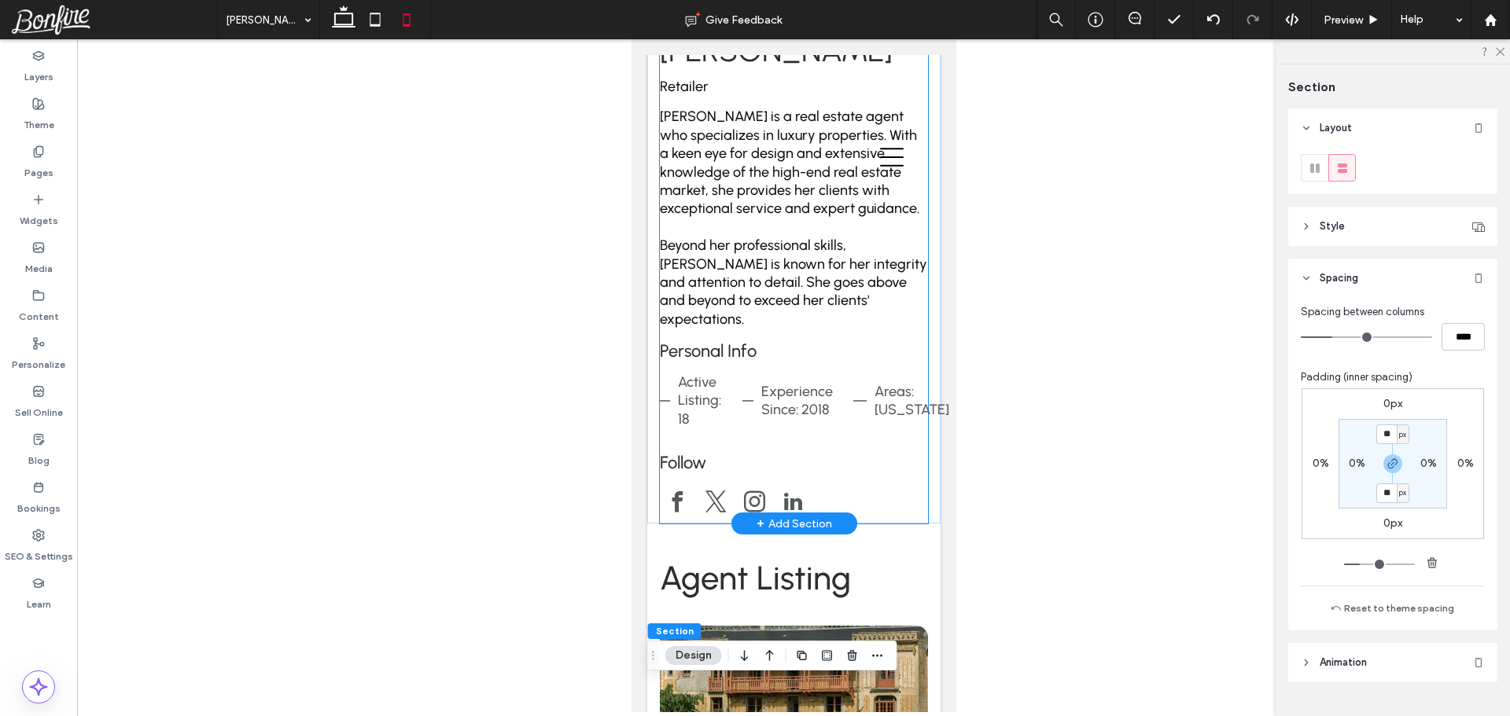
click at [874, 383] on span "Areas: California" at bounding box center [911, 400] width 75 height 35
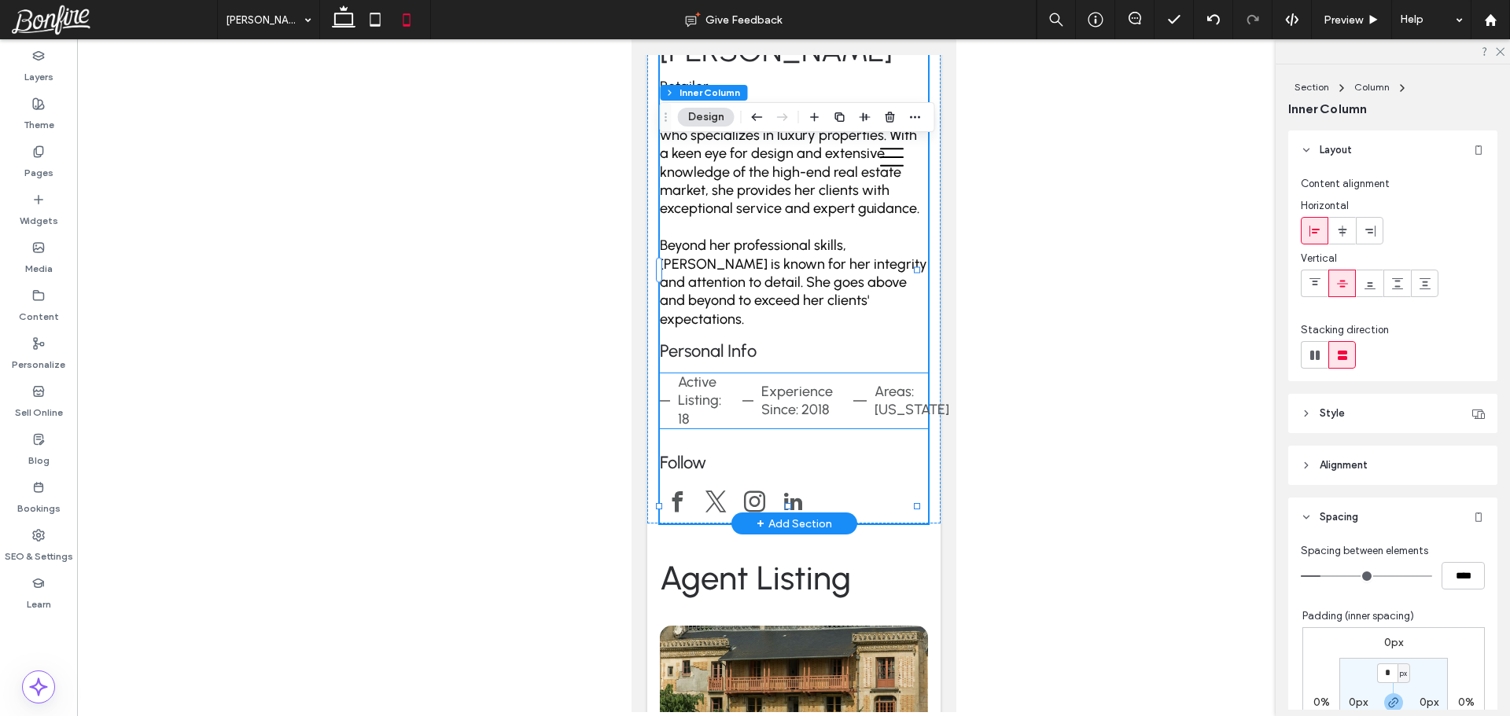
click at [830, 383] on p "Experience Since: 2018" at bounding box center [800, 401] width 80 height 37
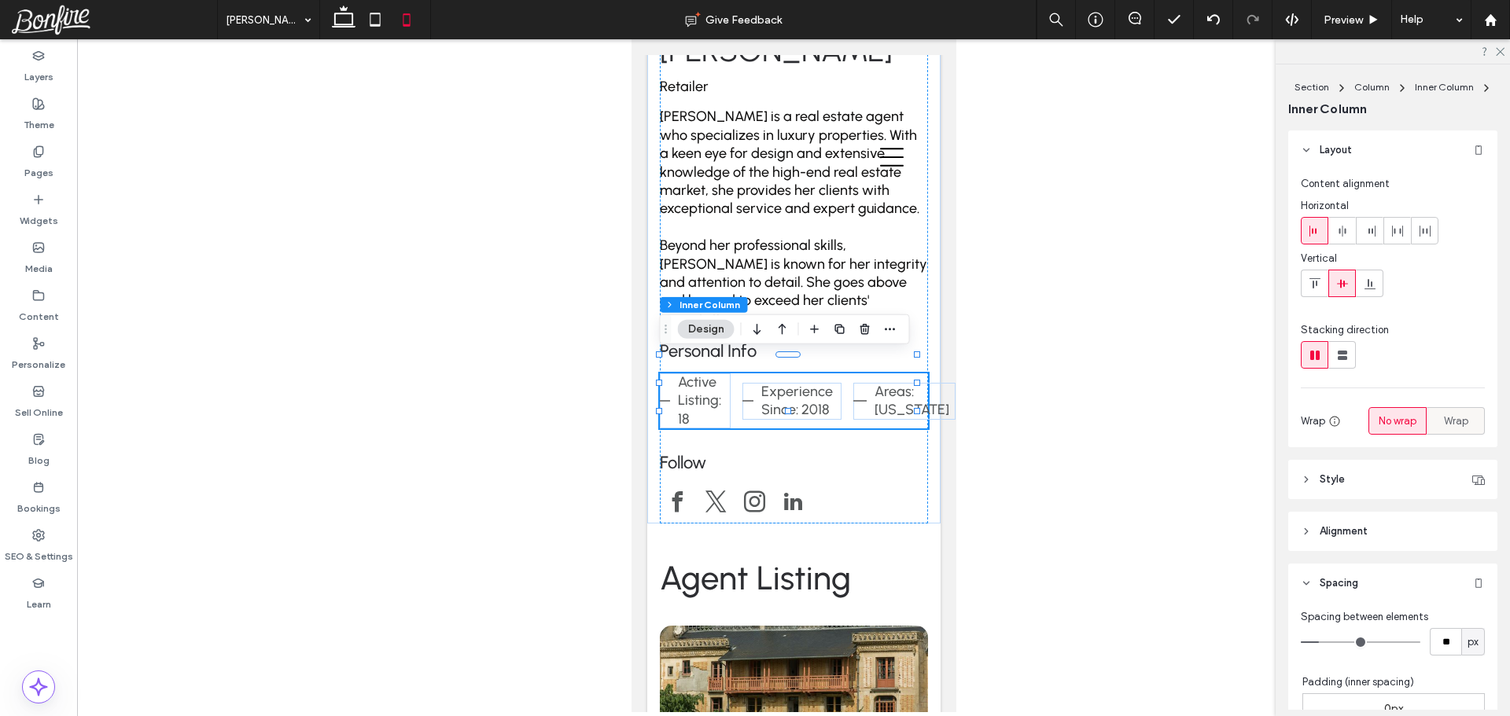
click at [1452, 425] on span "Wrap" at bounding box center [1456, 422] width 24 height 16
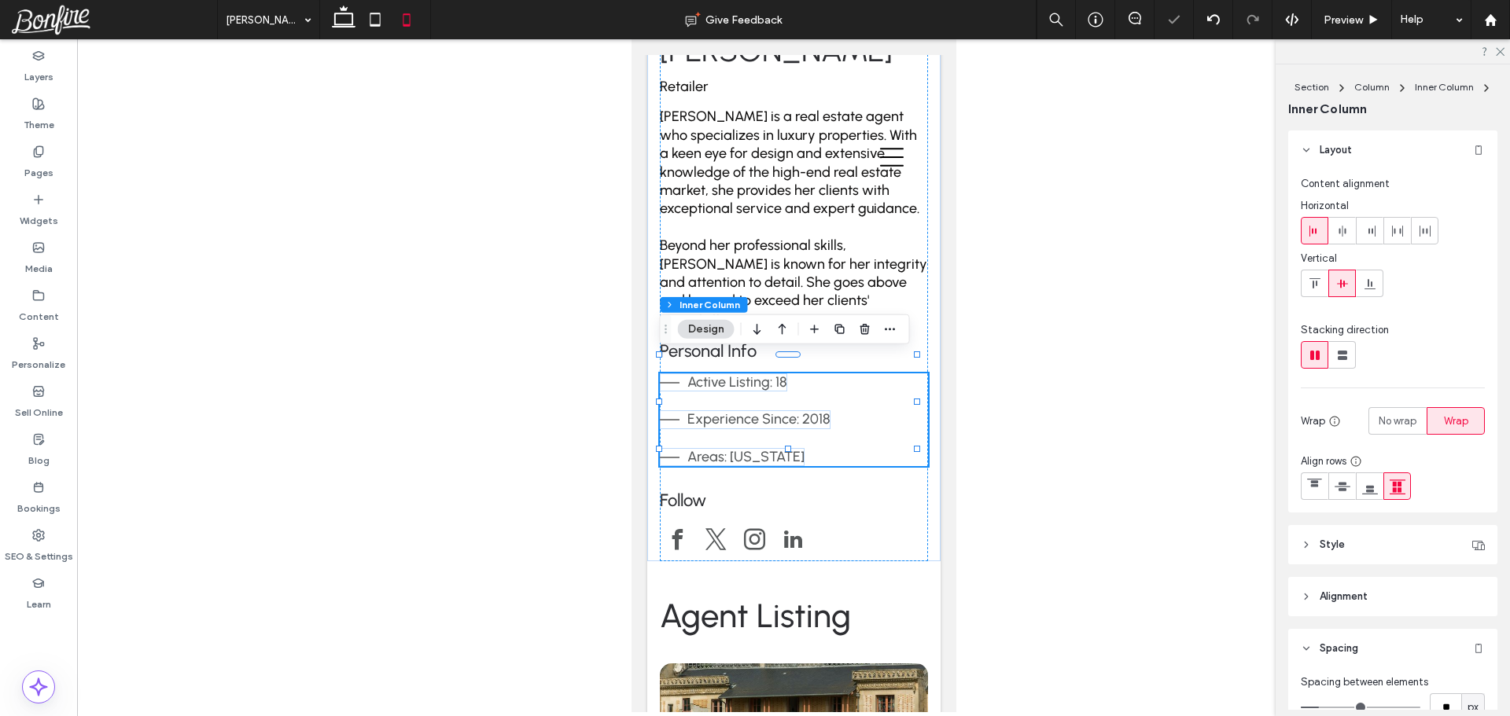
scroll to position [157, 0]
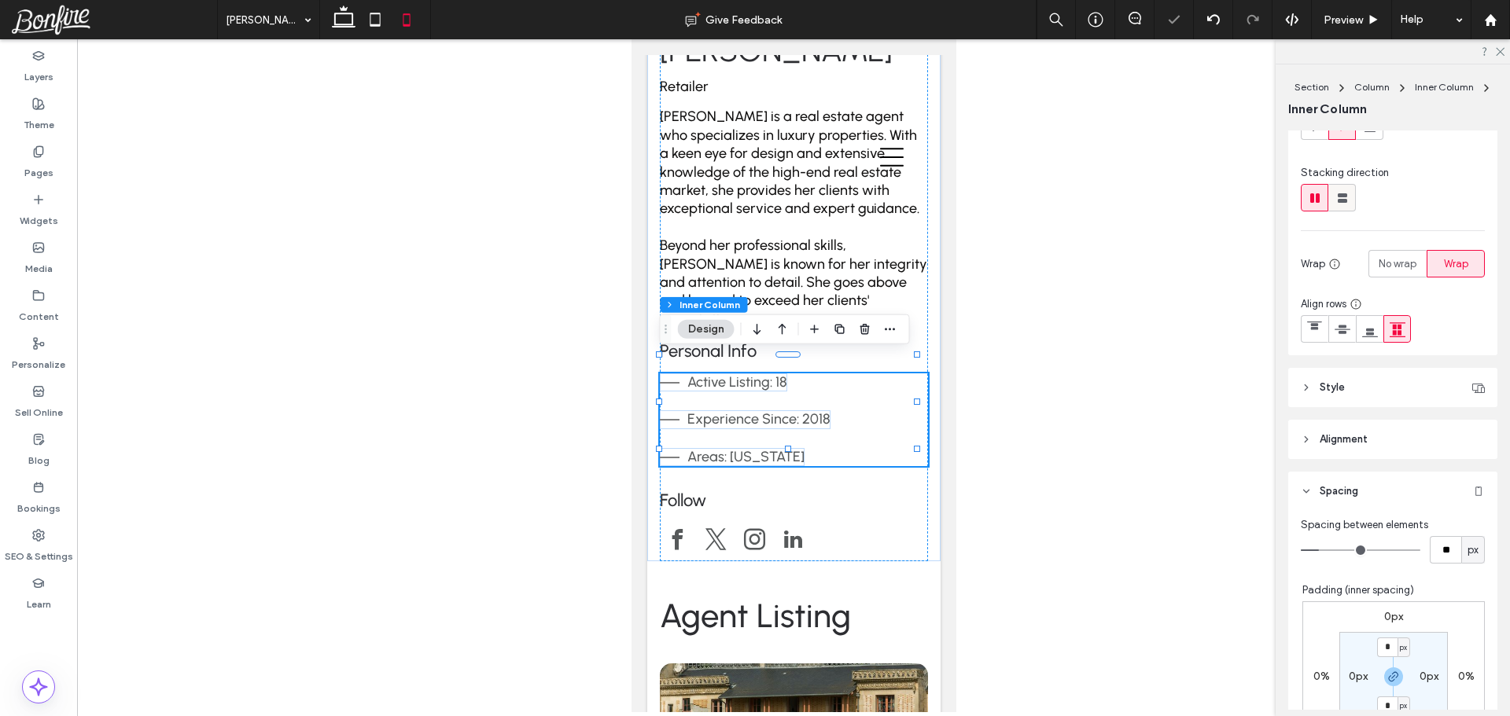
click at [1345, 192] on icon at bounding box center [1342, 198] width 16 height 16
type input "**"
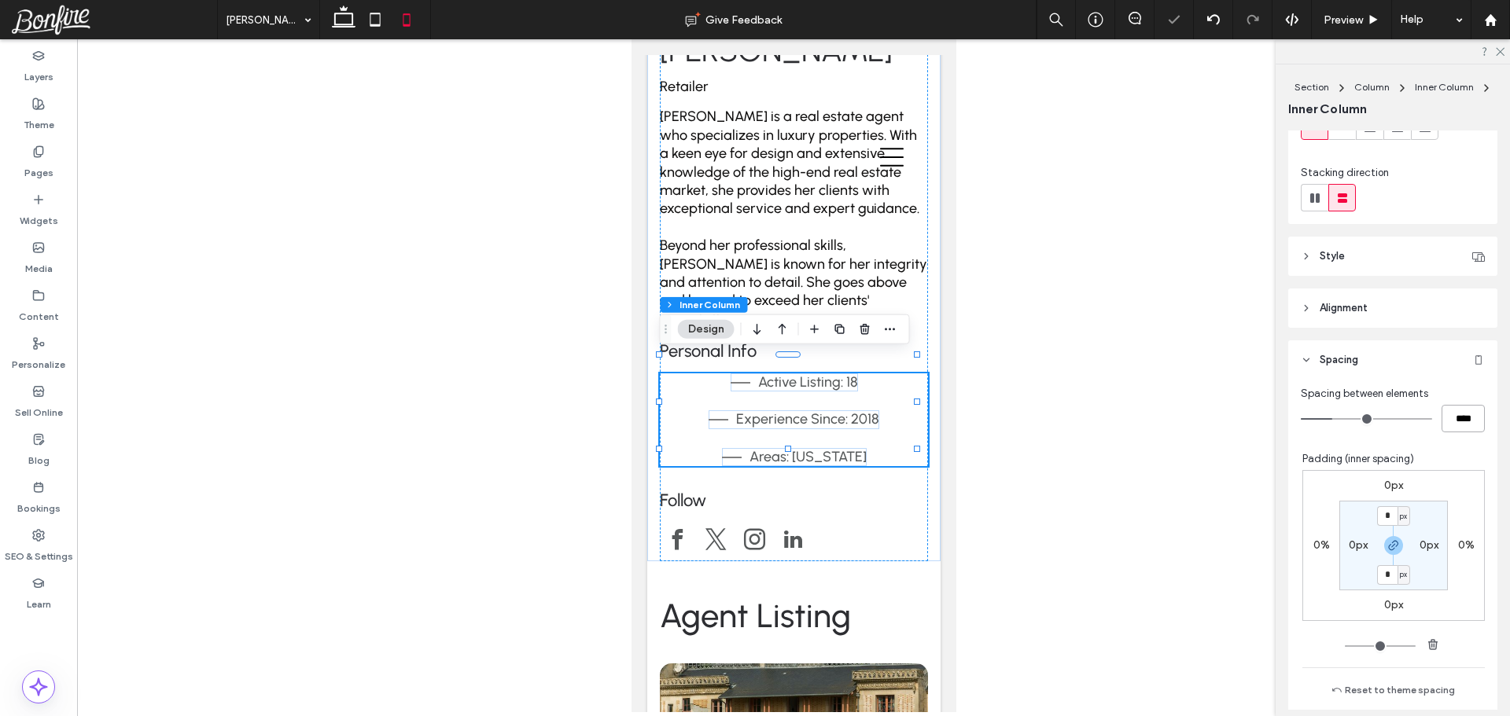
click at [1447, 418] on input "****" at bounding box center [1462, 419] width 43 height 28
type input "**"
type input "****"
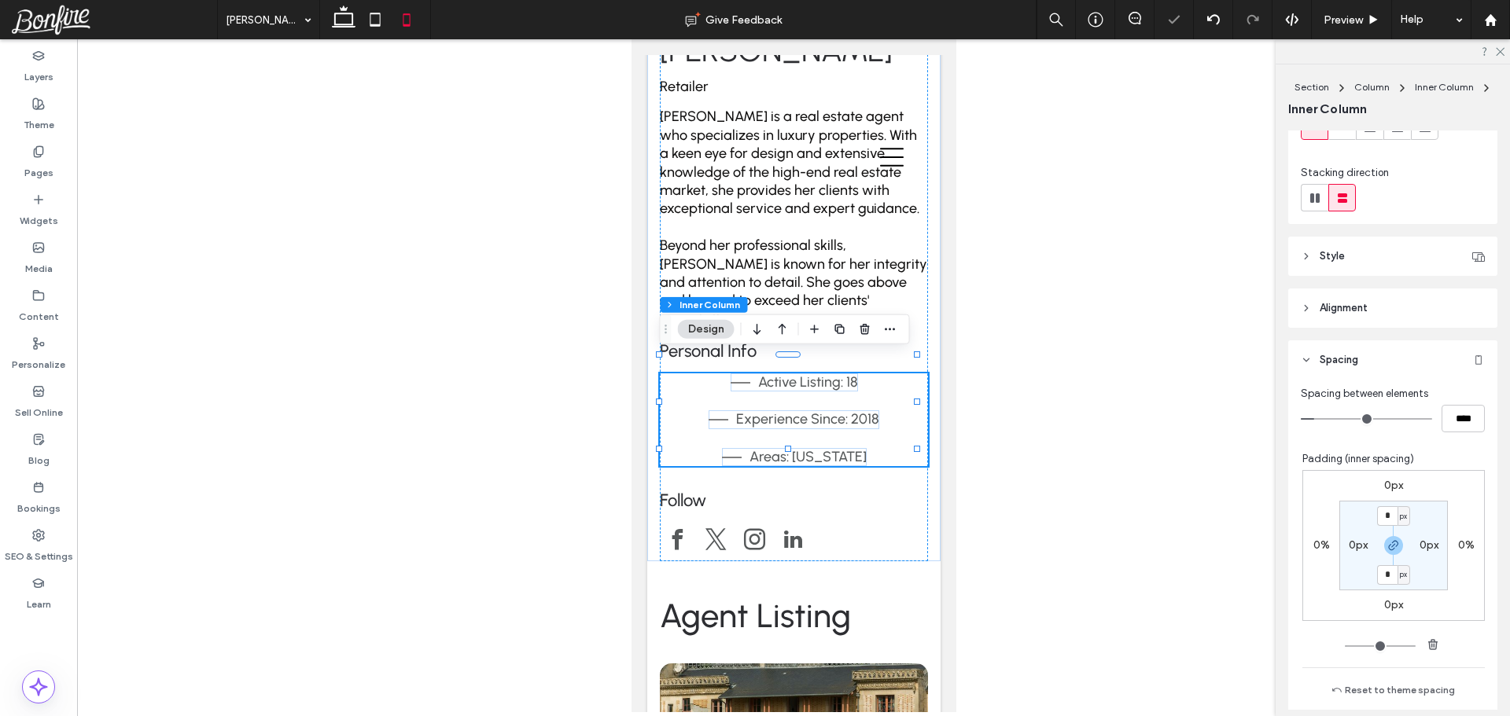
click at [1445, 446] on div "Spacing between elements **** Padding (inner spacing) 0px 0% 0px 0% * px 0px * …" at bounding box center [1392, 546] width 209 height 333
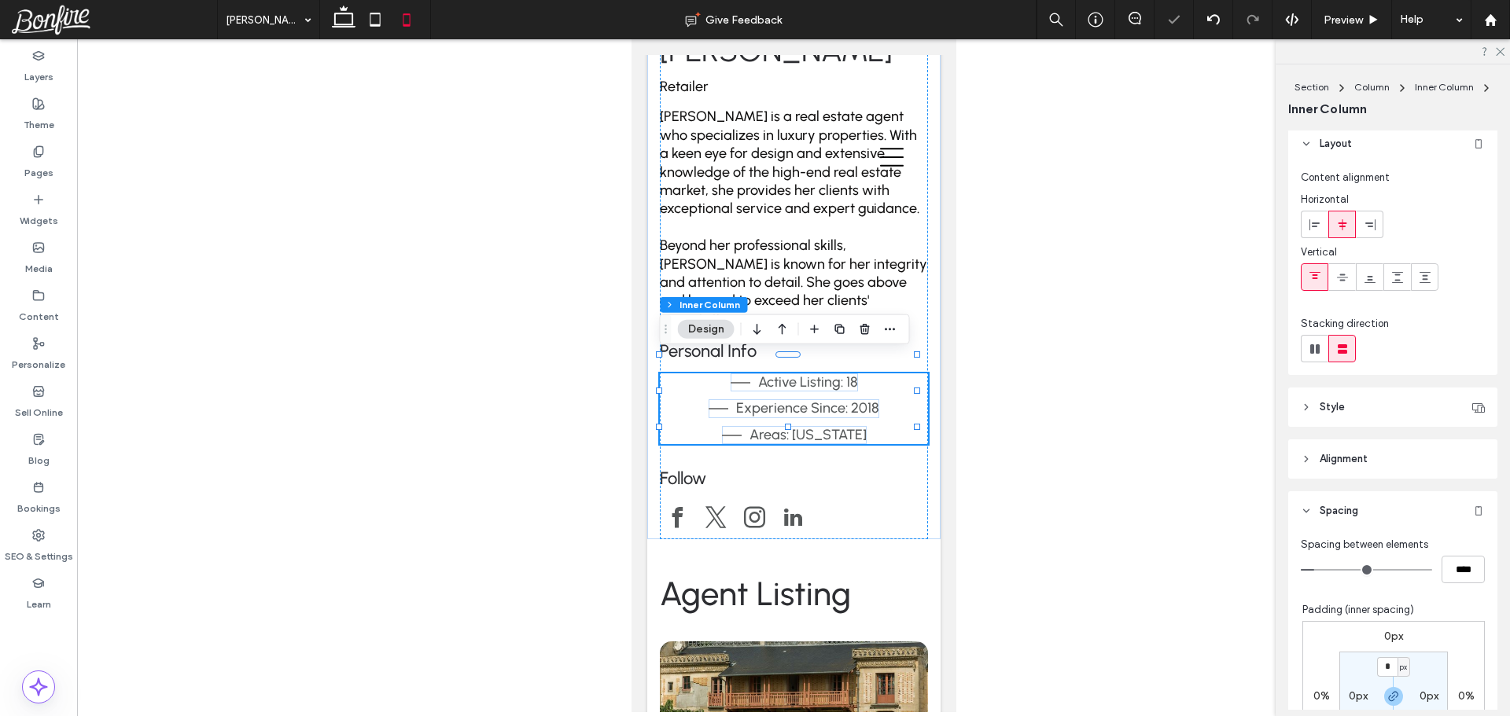
scroll to position [0, 0]
click at [1311, 226] on icon at bounding box center [1315, 231] width 13 height 13
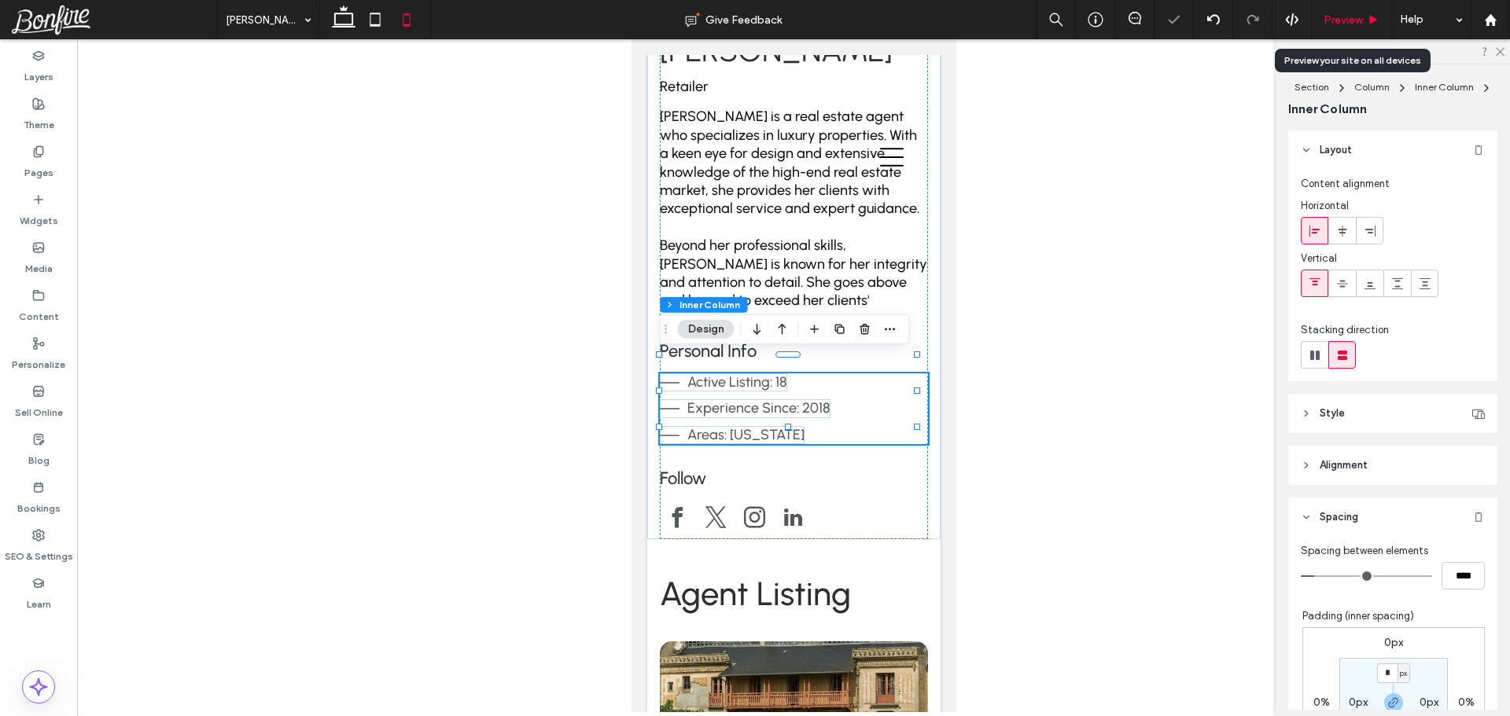
click at [1342, 24] on span "Preview" at bounding box center [1342, 19] width 39 height 13
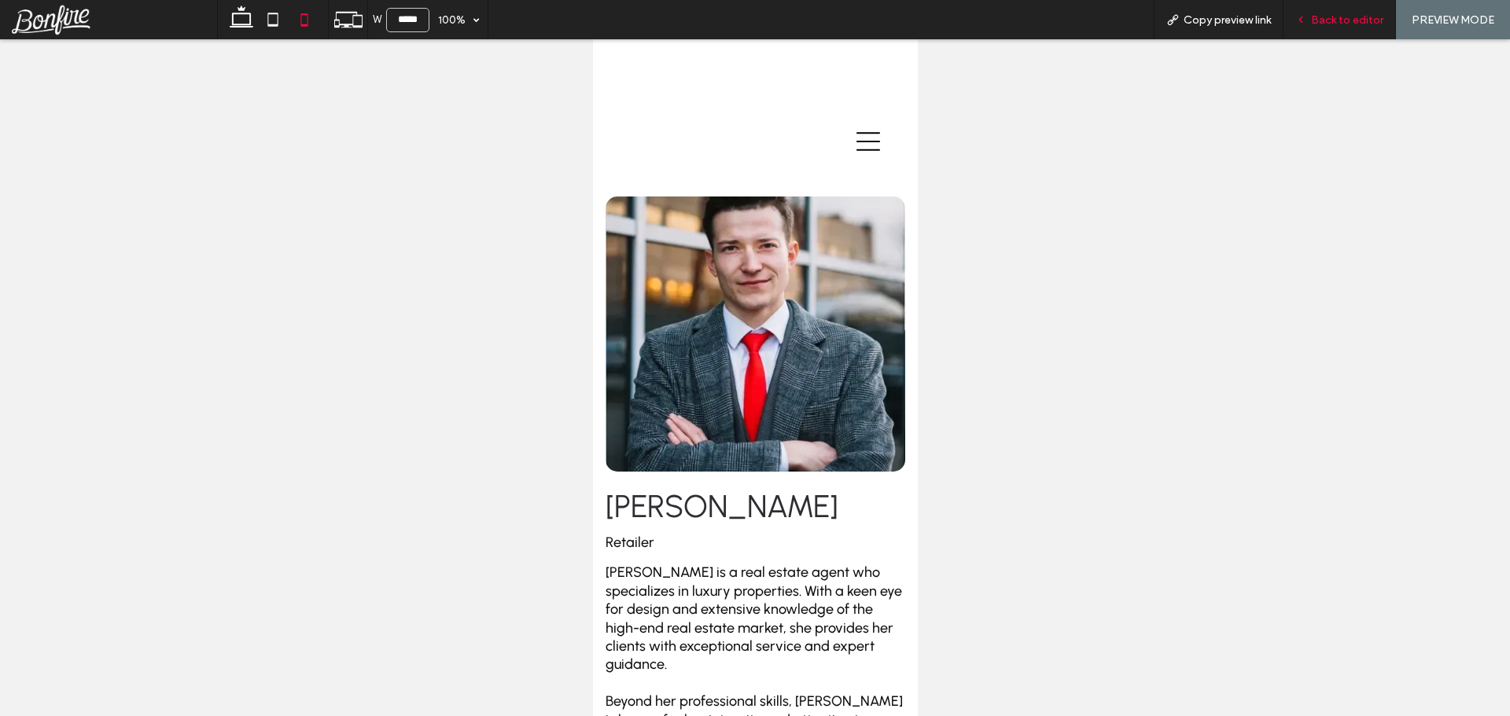
click at [1347, 21] on span "Back to editor" at bounding box center [1347, 19] width 72 height 13
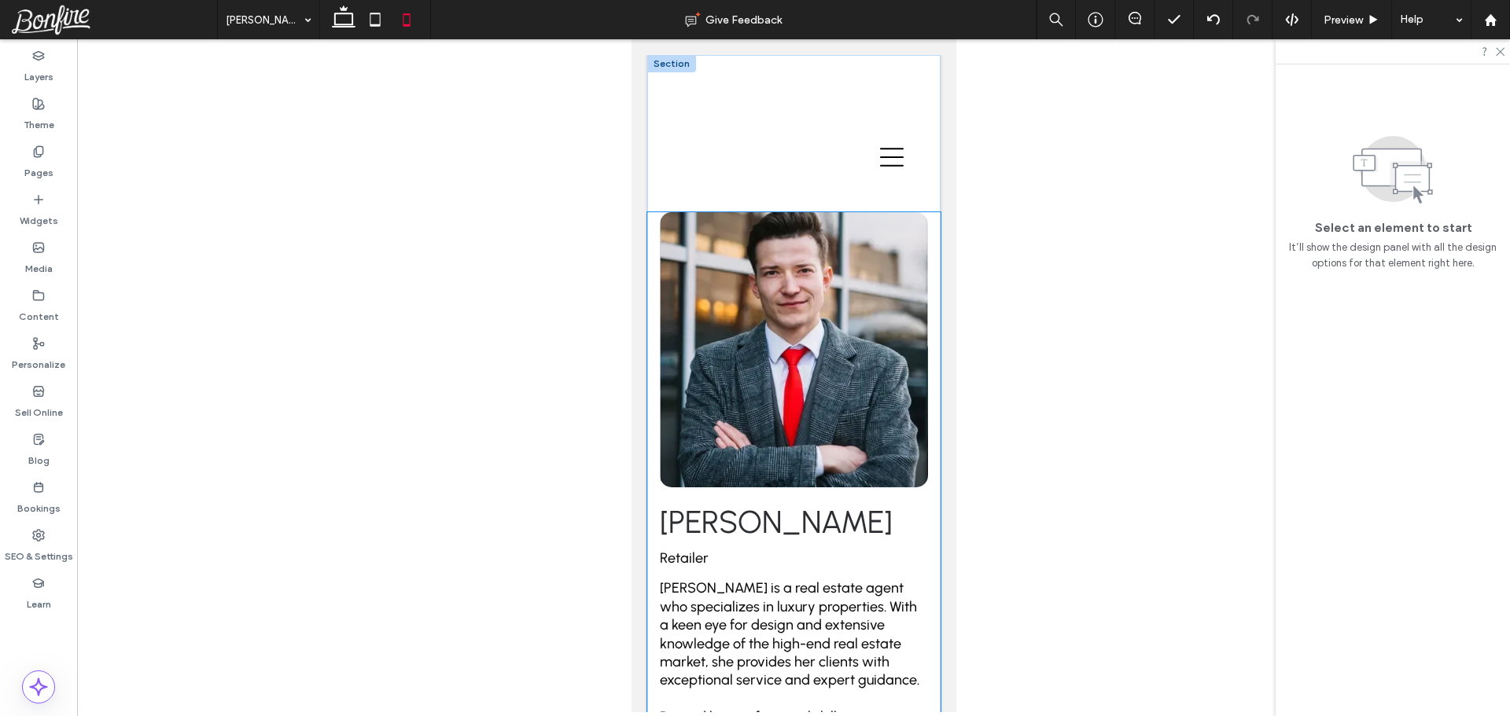
click at [656, 373] on div "Esther Howard Retailer Esther Howard is a real estate agent who specializes in …" at bounding box center [792, 611] width 293 height 799
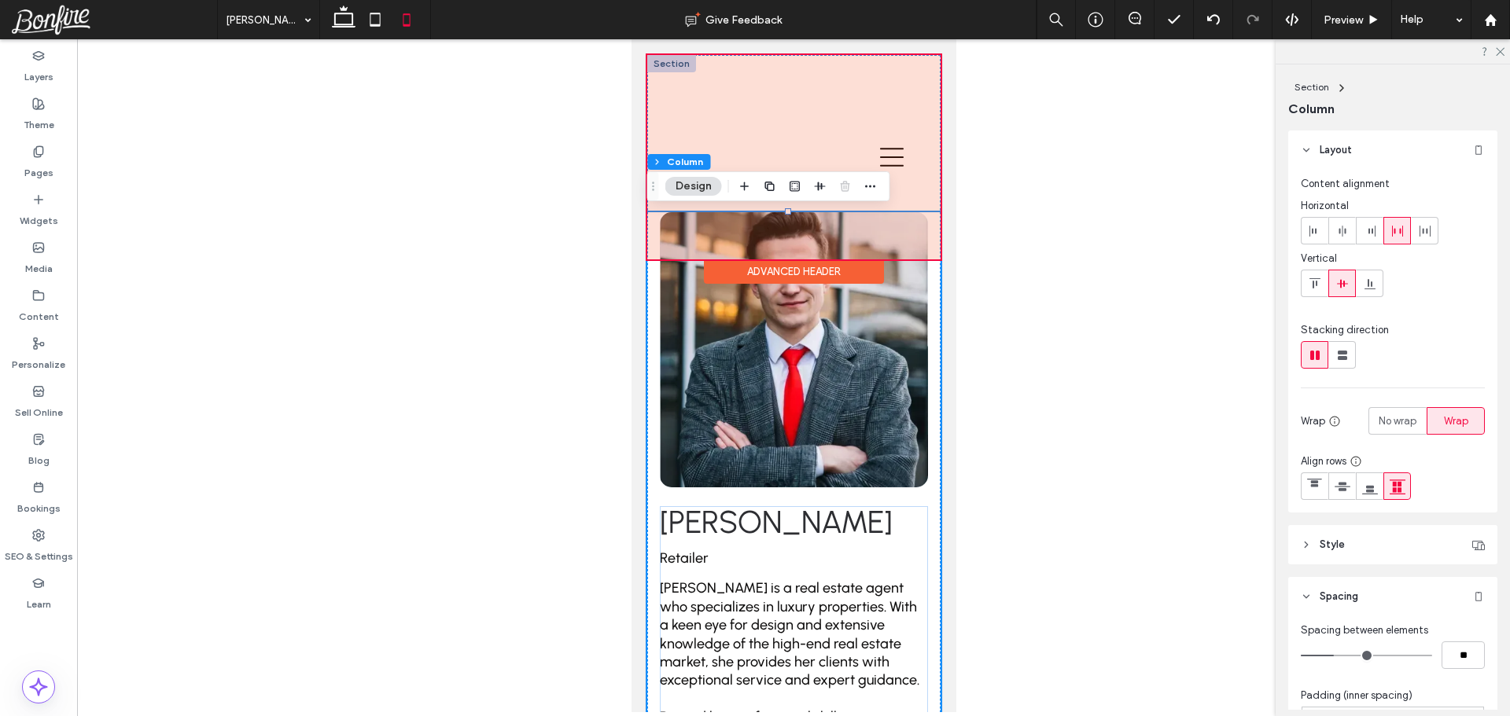
click at [797, 94] on div at bounding box center [792, 157] width 293 height 204
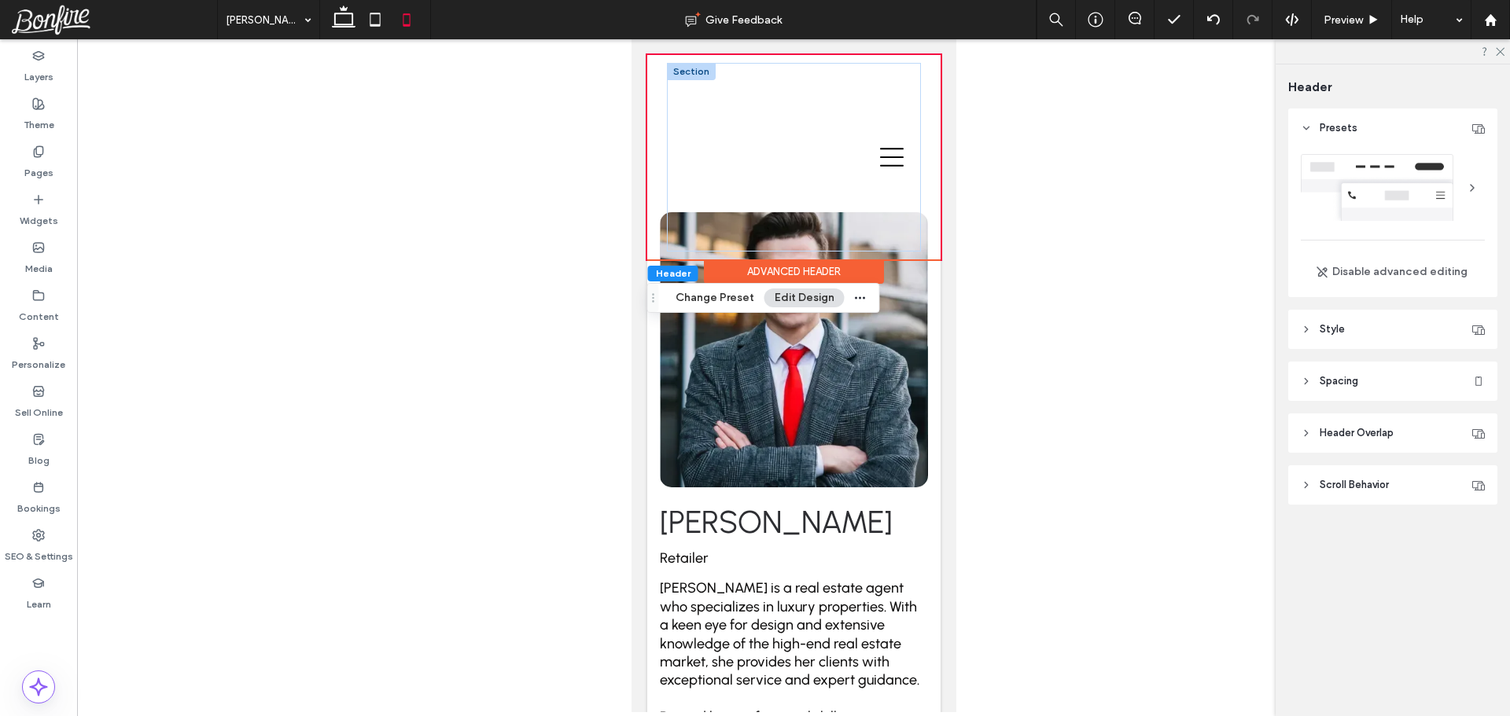
click at [687, 71] on div at bounding box center [690, 71] width 49 height 17
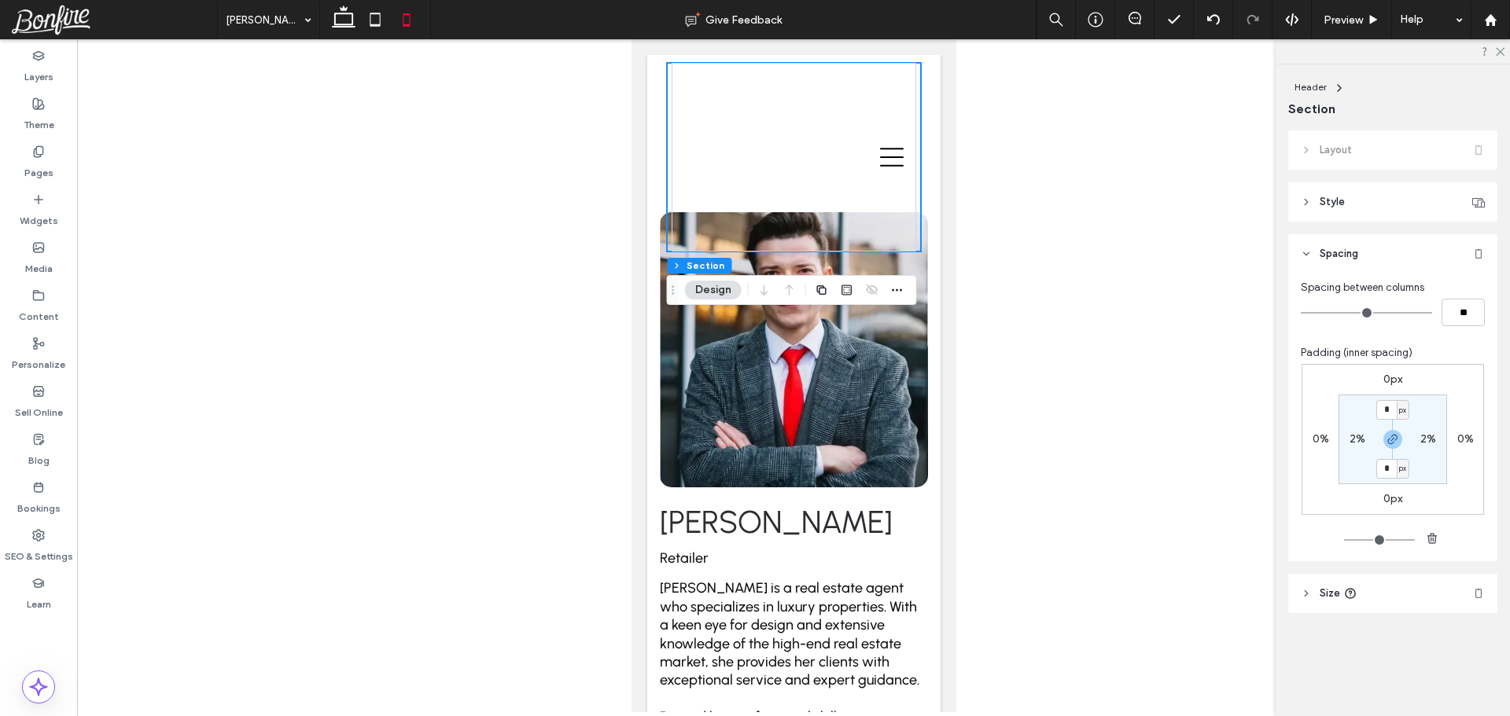
click at [1378, 592] on header "Size" at bounding box center [1392, 593] width 209 height 39
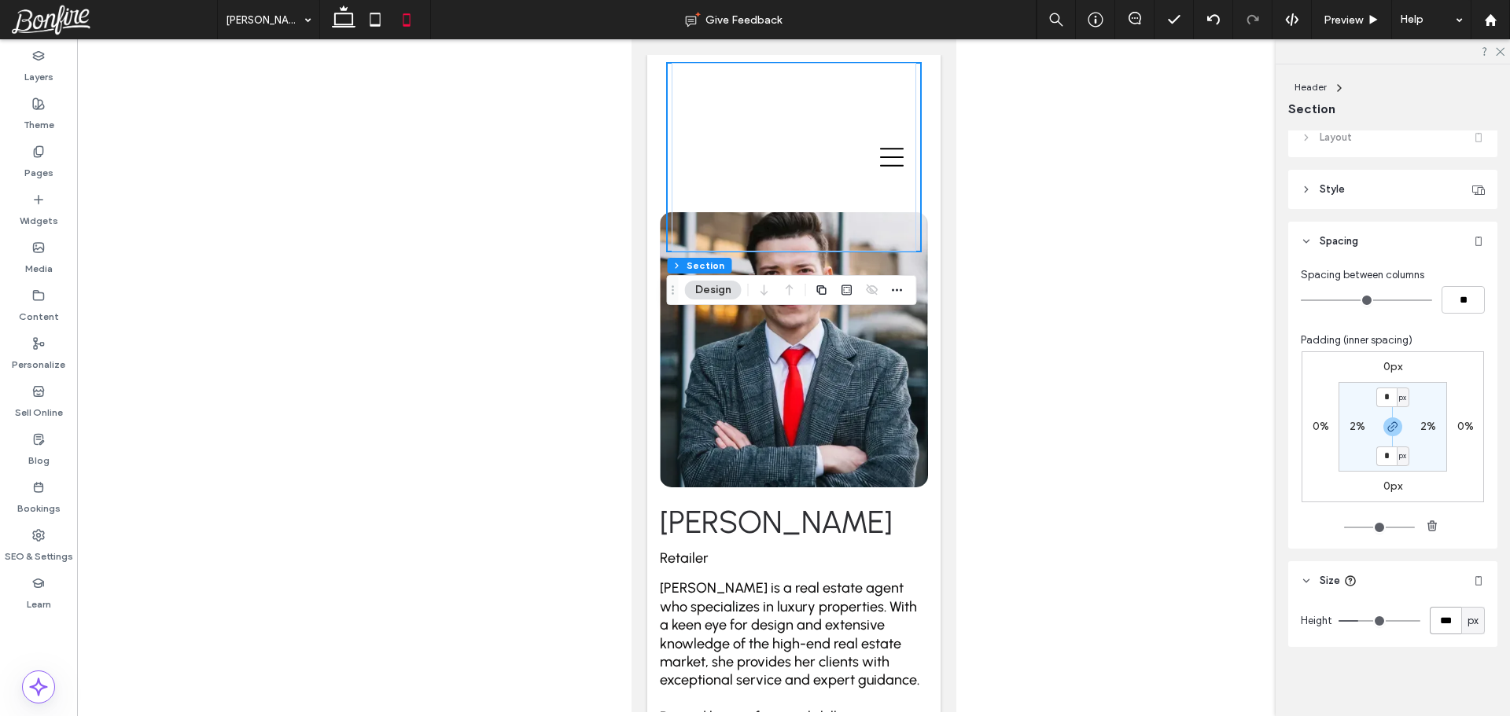
click at [1436, 623] on input "***" at bounding box center [1445, 621] width 31 height 28
type input "**"
click at [1420, 676] on div "Layout Style Color Image Video Background color Corner radius * px Border *** S…" at bounding box center [1397, 421] width 219 height 580
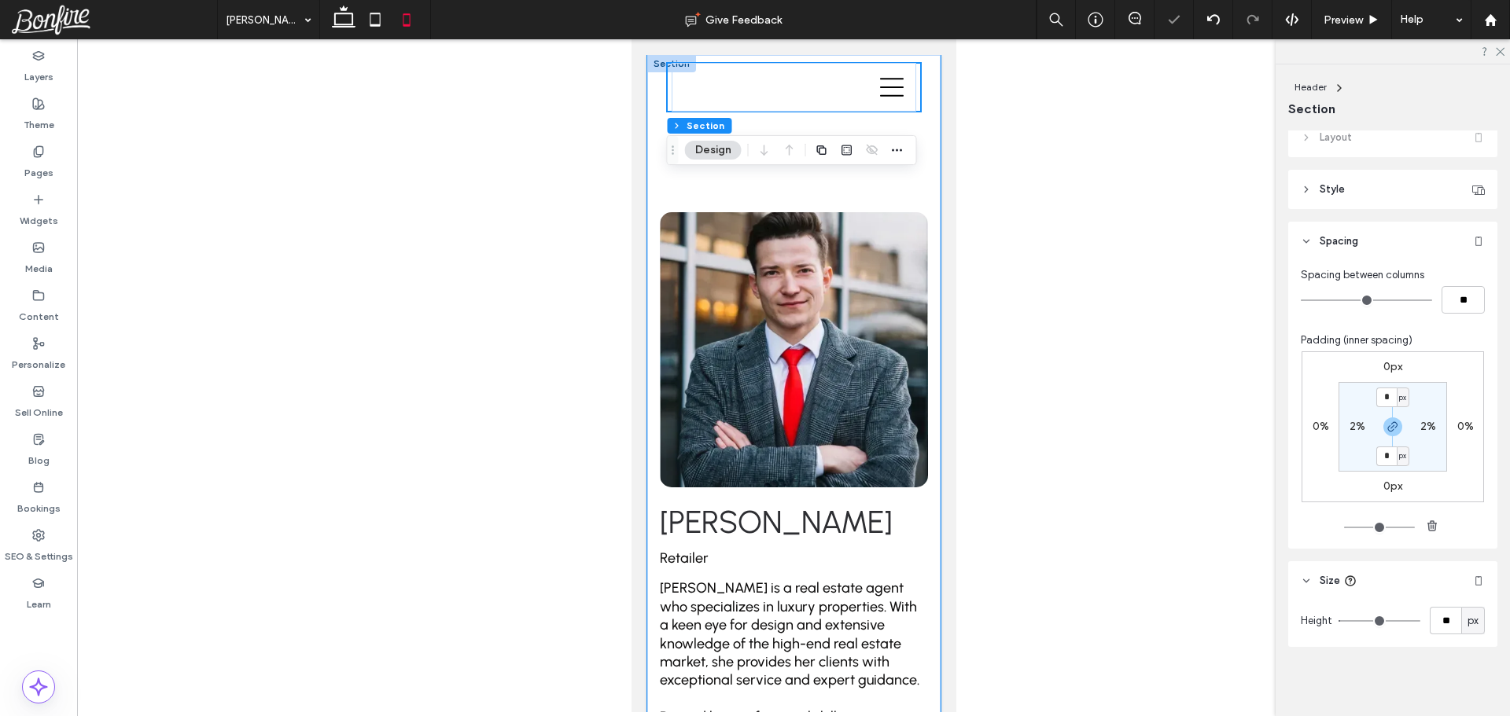
click at [731, 193] on div "Esther Howard Retailer Esther Howard is a real estate agent who specializes in …" at bounding box center [792, 533] width 293 height 956
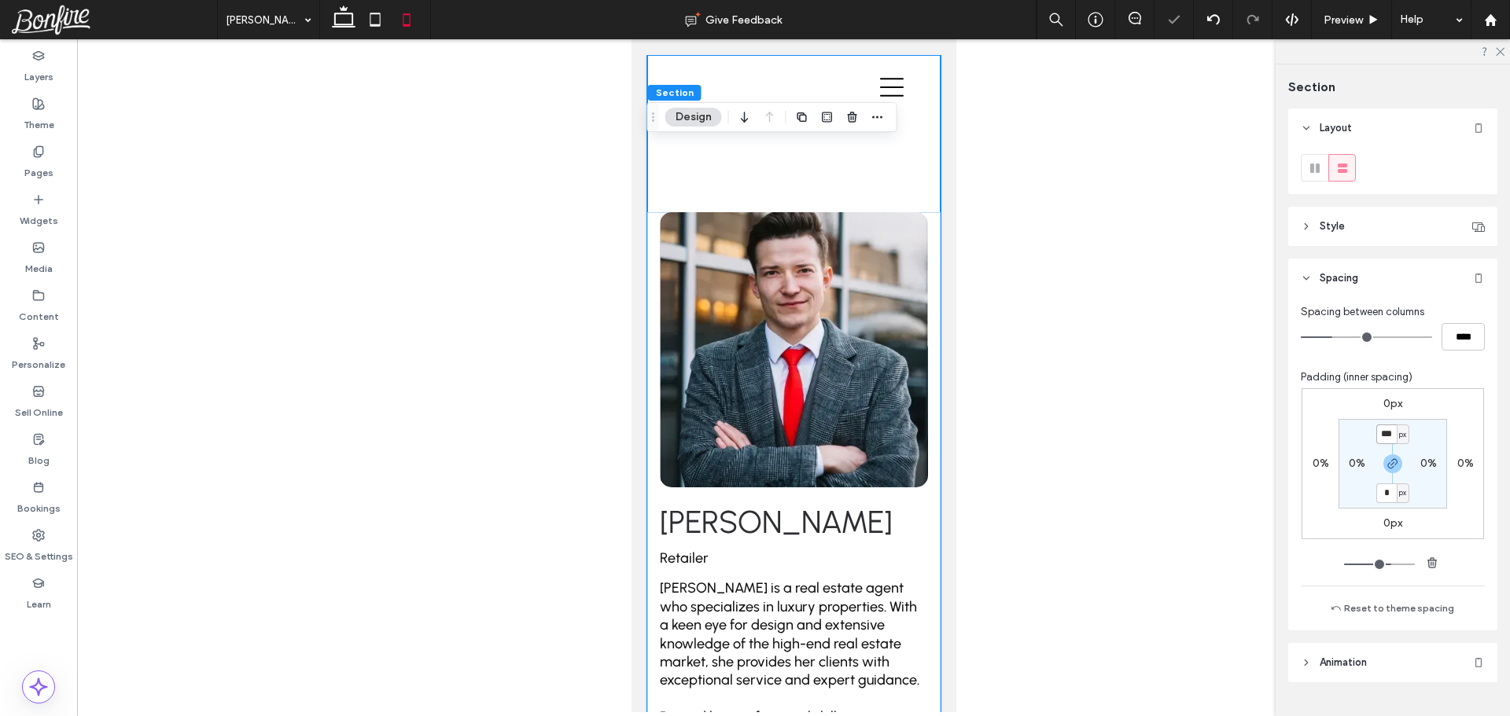
click at [1379, 433] on input "***" at bounding box center [1386, 435] width 20 height 20
click at [1390, 459] on icon "button" at bounding box center [1392, 464] width 13 height 13
click at [1376, 421] on section "*** px 0% 0px 0%" at bounding box center [1392, 464] width 109 height 90
click at [1385, 438] on input "***" at bounding box center [1386, 435] width 20 height 20
type input "***"
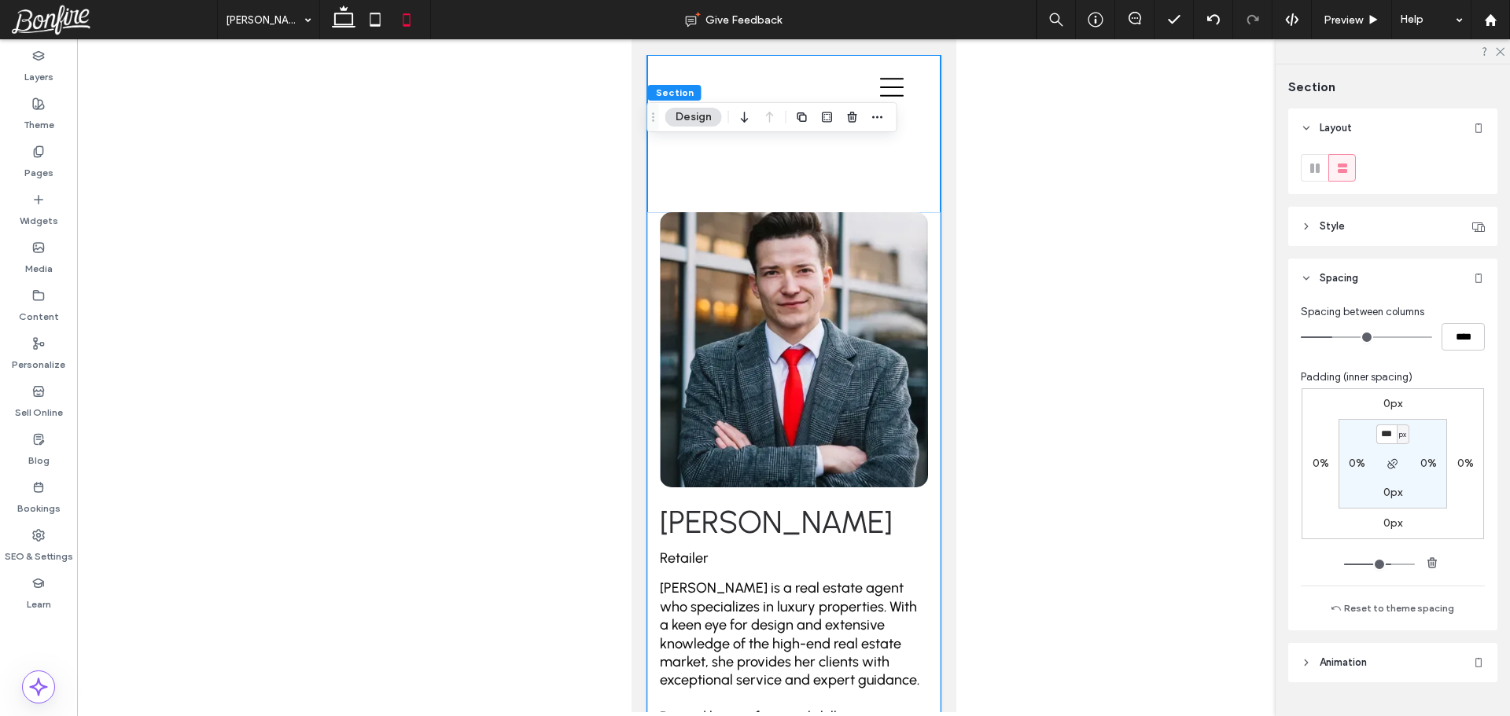
type input "***"
click at [1429, 433] on section "*** px 0% 0px 0%" at bounding box center [1392, 464] width 109 height 90
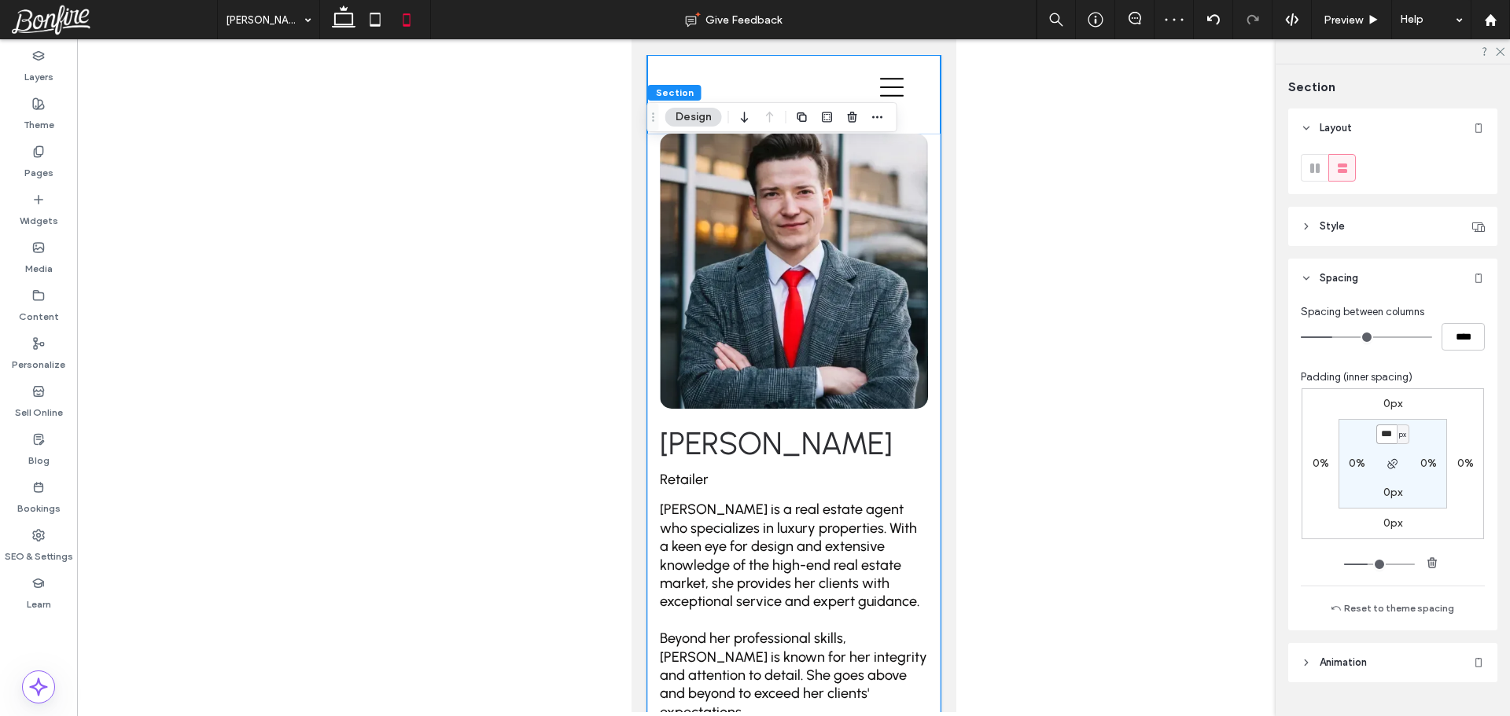
click at [1383, 433] on input "***" at bounding box center [1386, 435] width 20 height 20
type input "***"
click at [1420, 444] on section "*** px 0% 0px 0%" at bounding box center [1392, 464] width 109 height 90
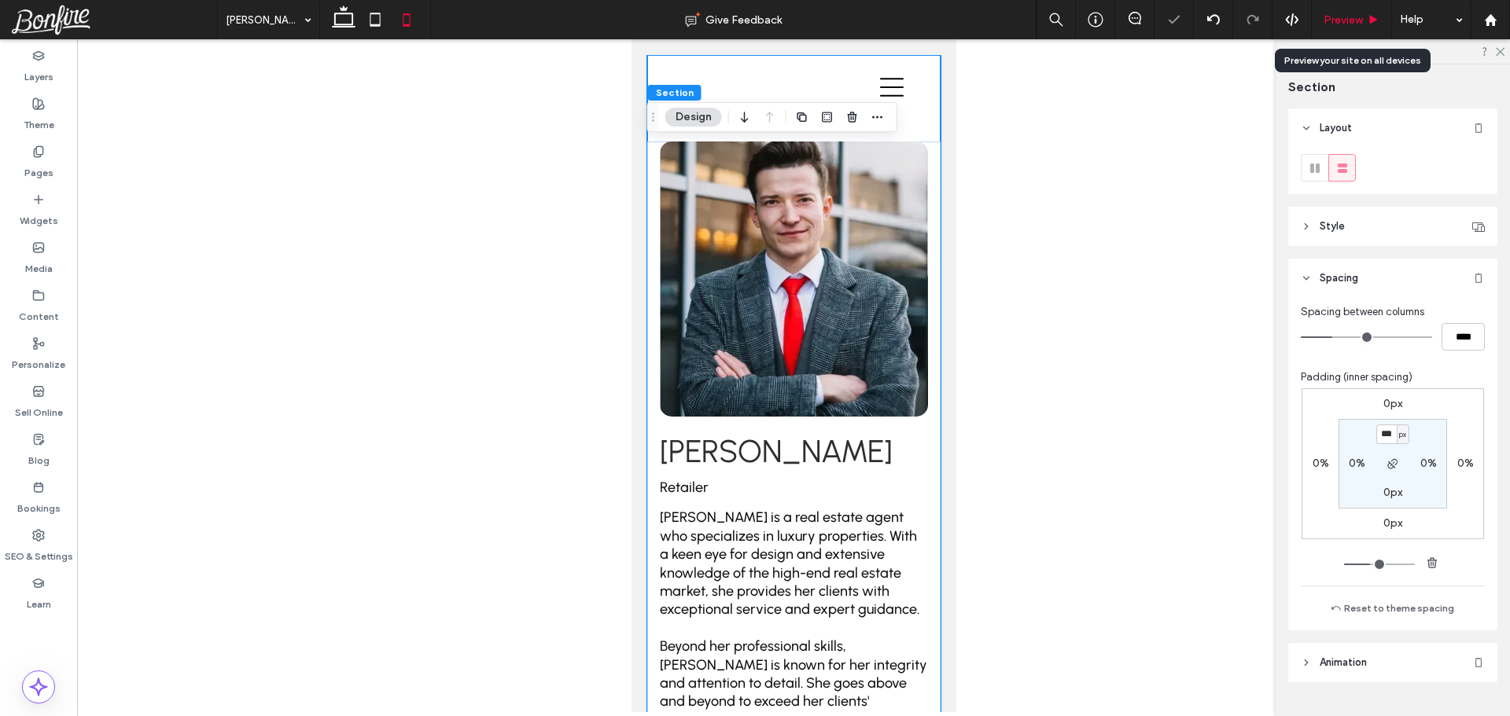
click at [1353, 19] on span "Preview" at bounding box center [1342, 19] width 39 height 13
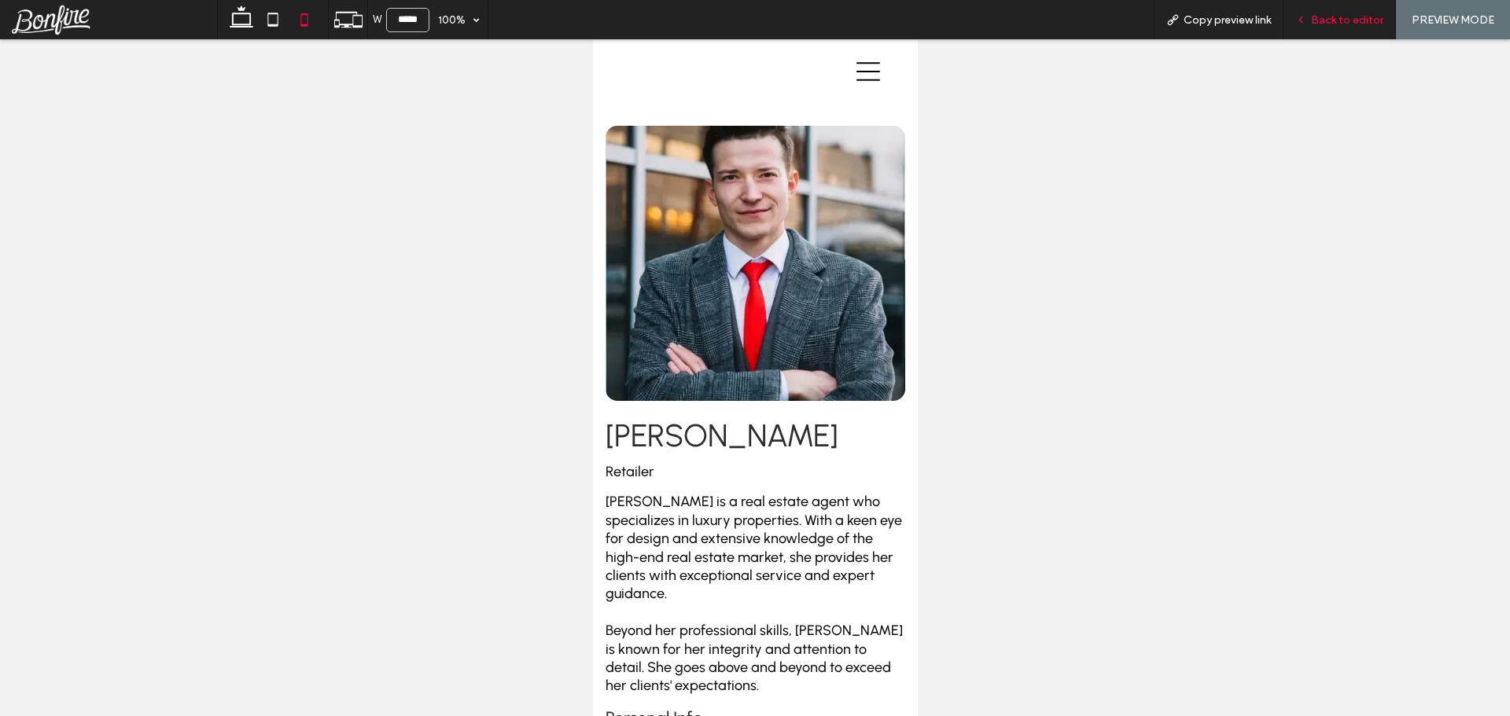
click at [1345, 24] on span "Back to editor" at bounding box center [1347, 19] width 72 height 13
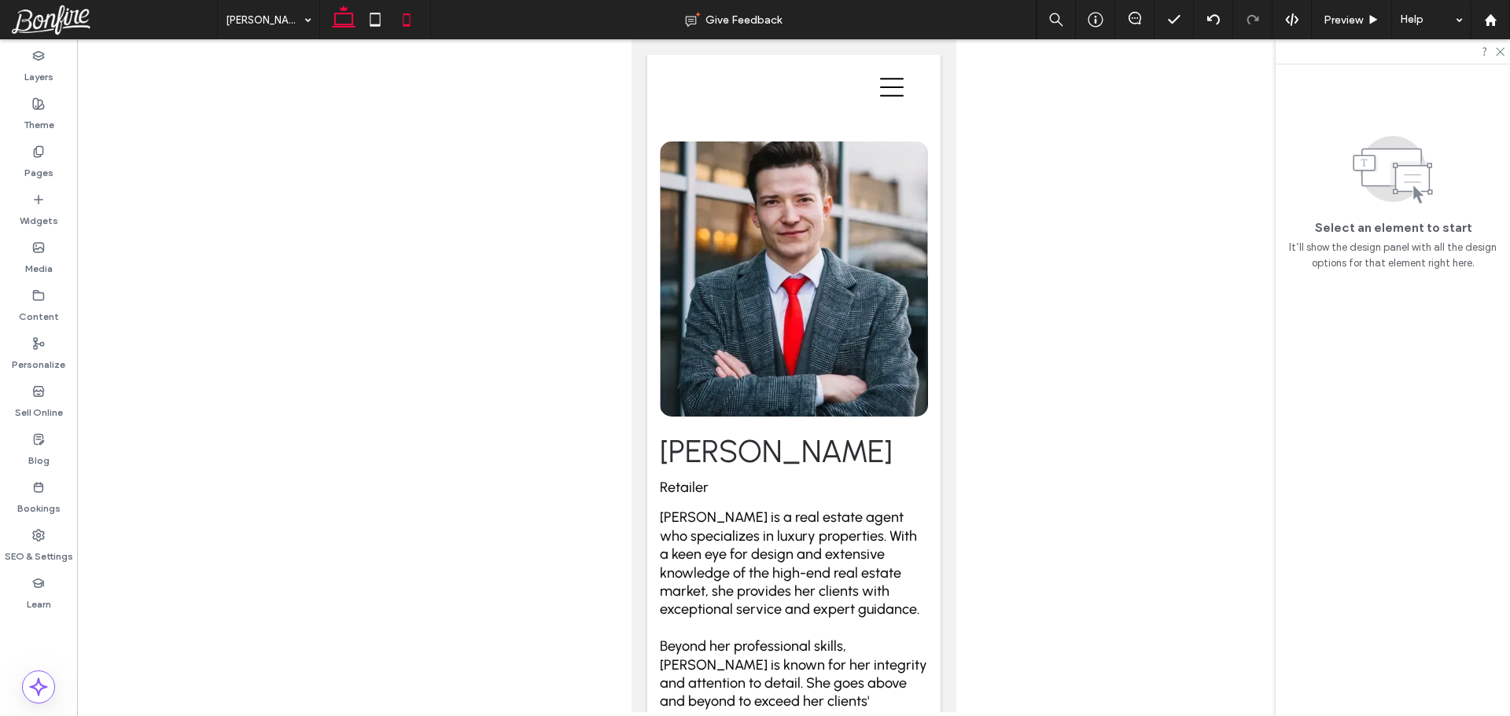
click at [345, 20] on icon at bounding box center [343, 19] width 31 height 31
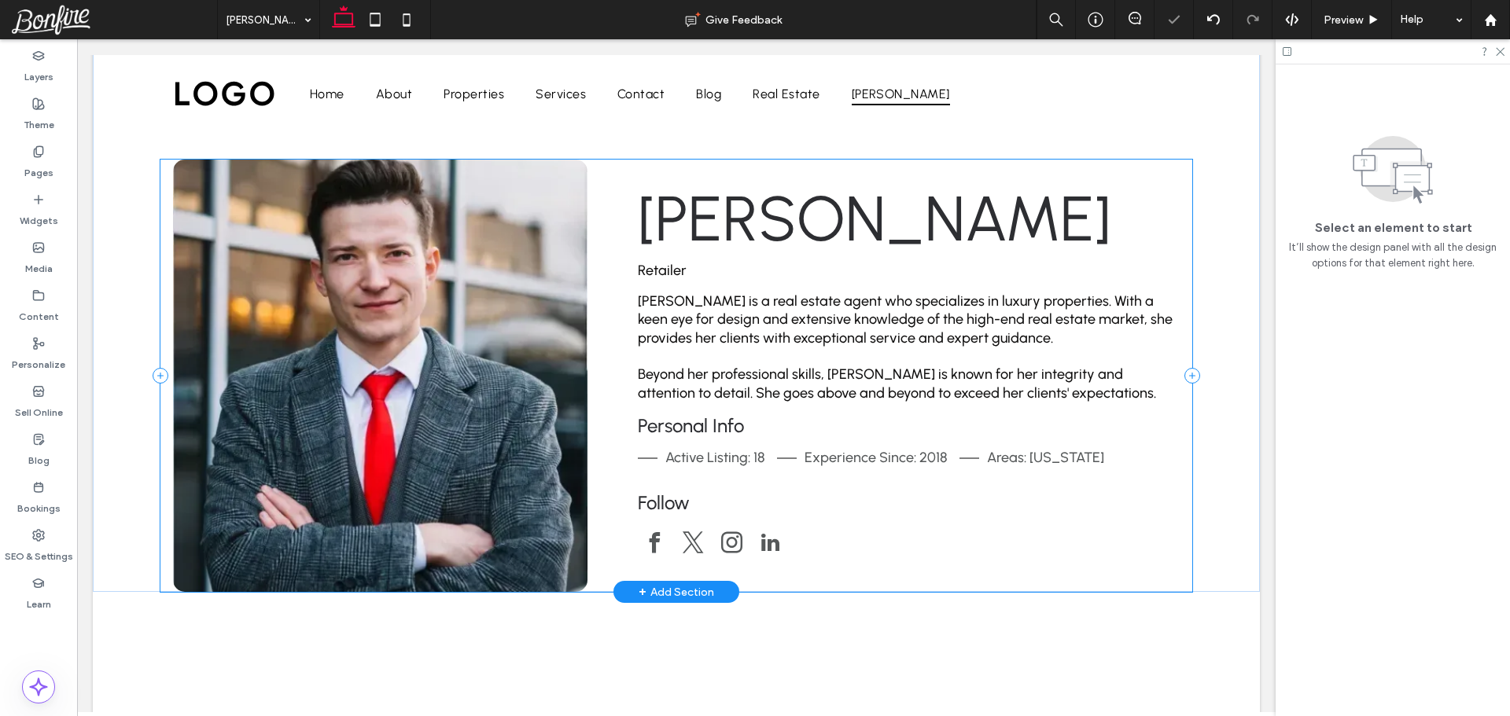
click at [599, 182] on div "Esther Howard Retailer Esther Howard is a real estate agent who specializes in …" at bounding box center [676, 376] width 1032 height 433
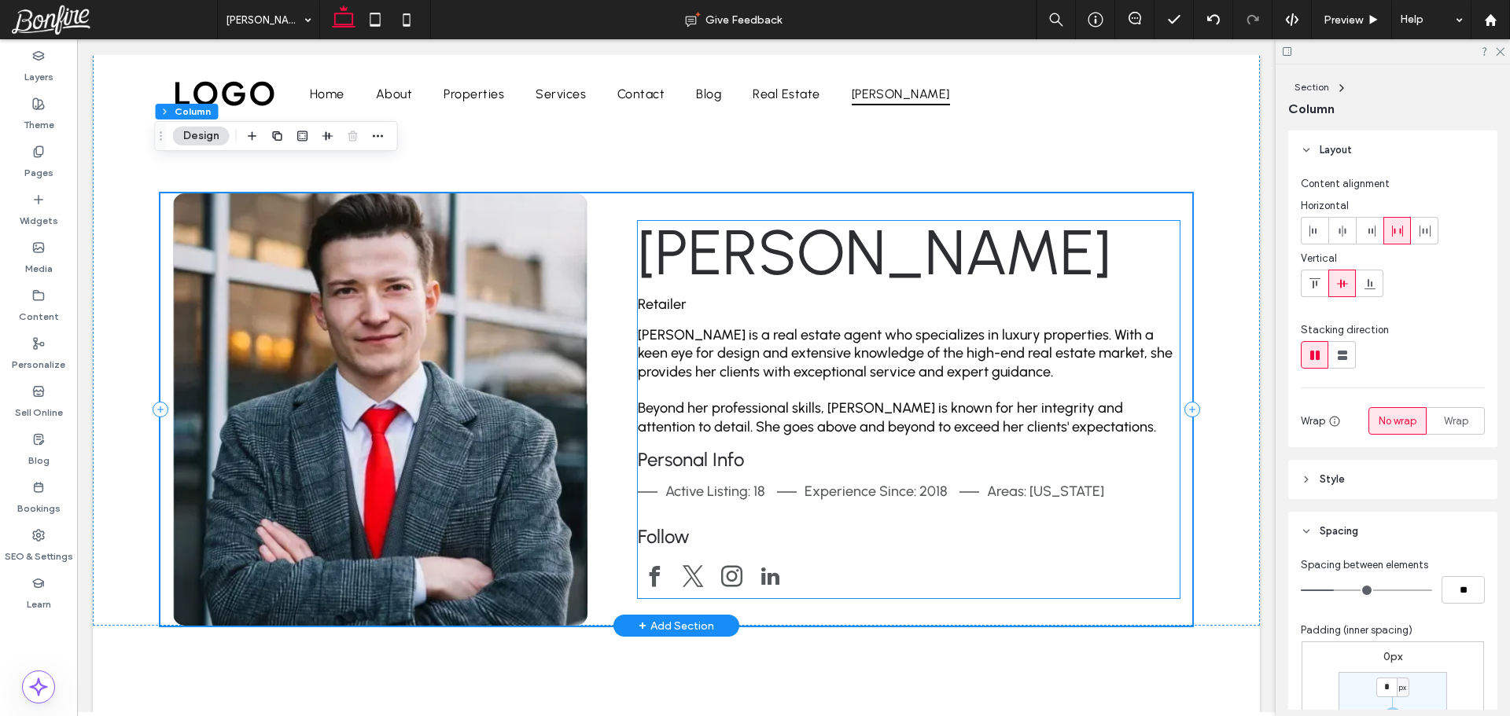
scroll to position [0, 0]
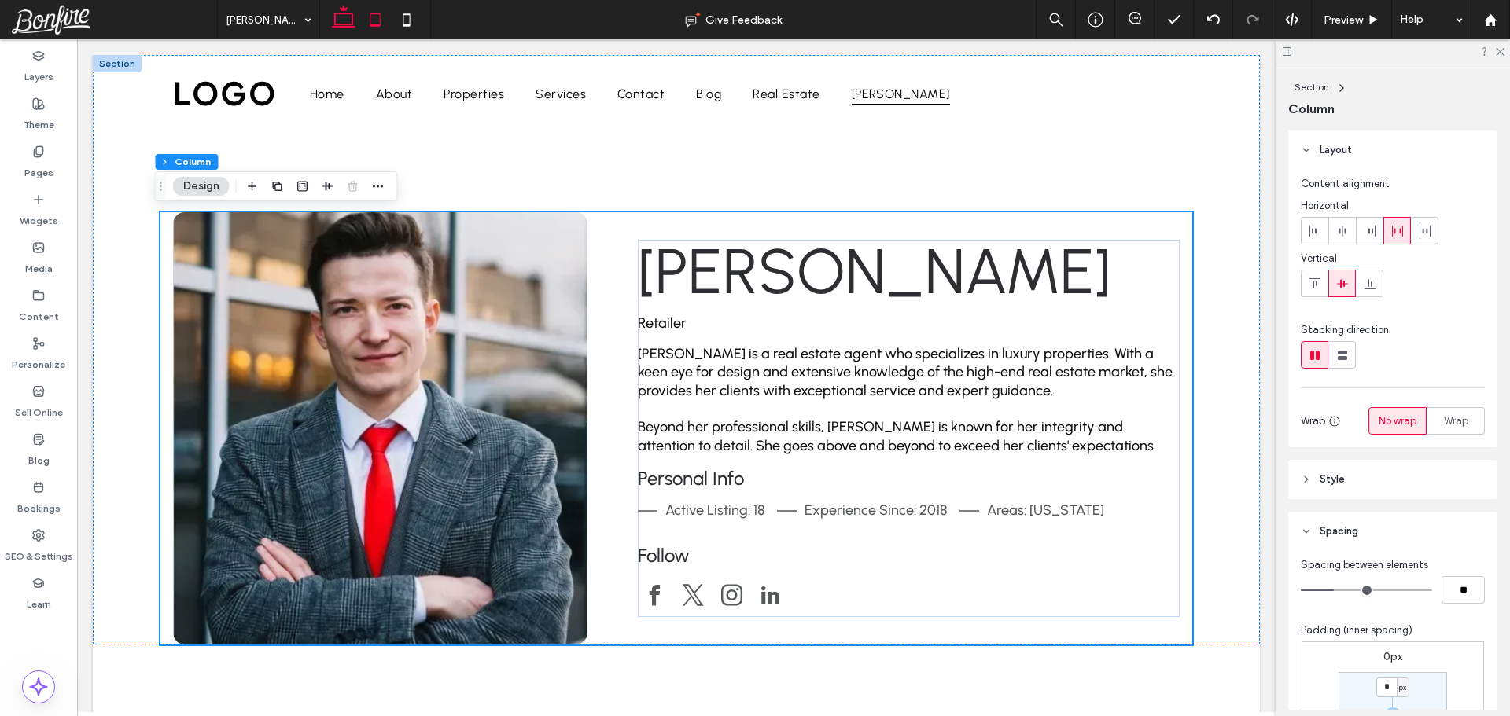
click at [380, 20] on icon at bounding box center [374, 19] width 31 height 31
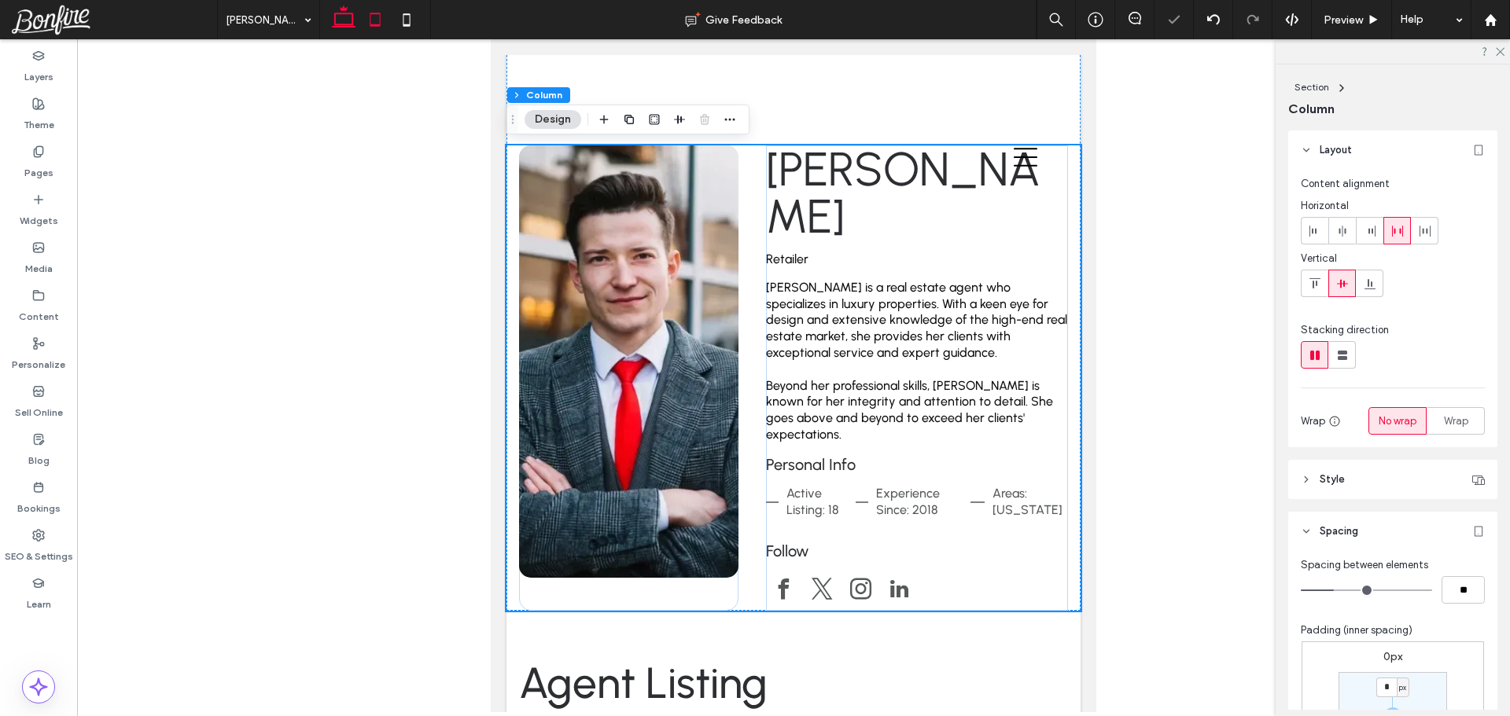
click at [338, 19] on icon at bounding box center [343, 19] width 31 height 31
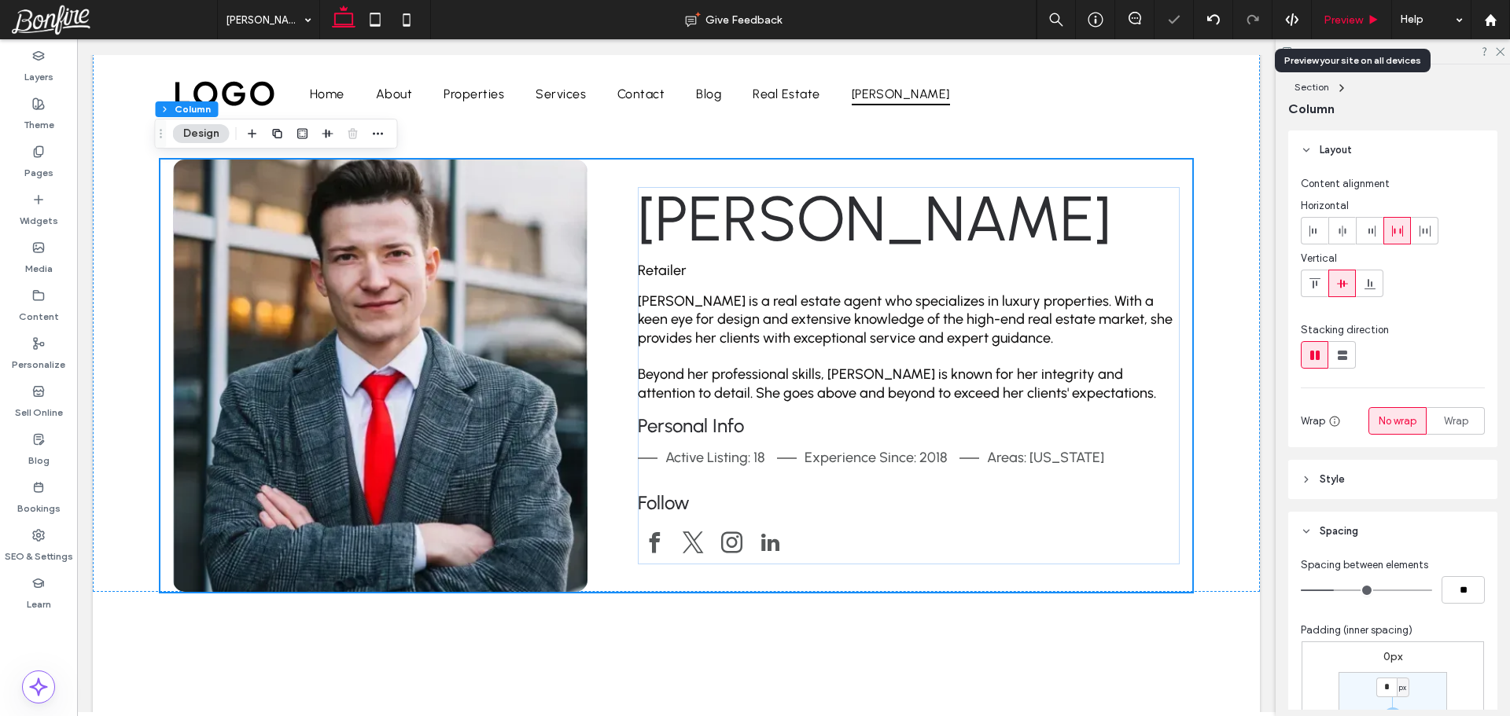
click at [1331, 21] on span "Preview" at bounding box center [1342, 19] width 39 height 13
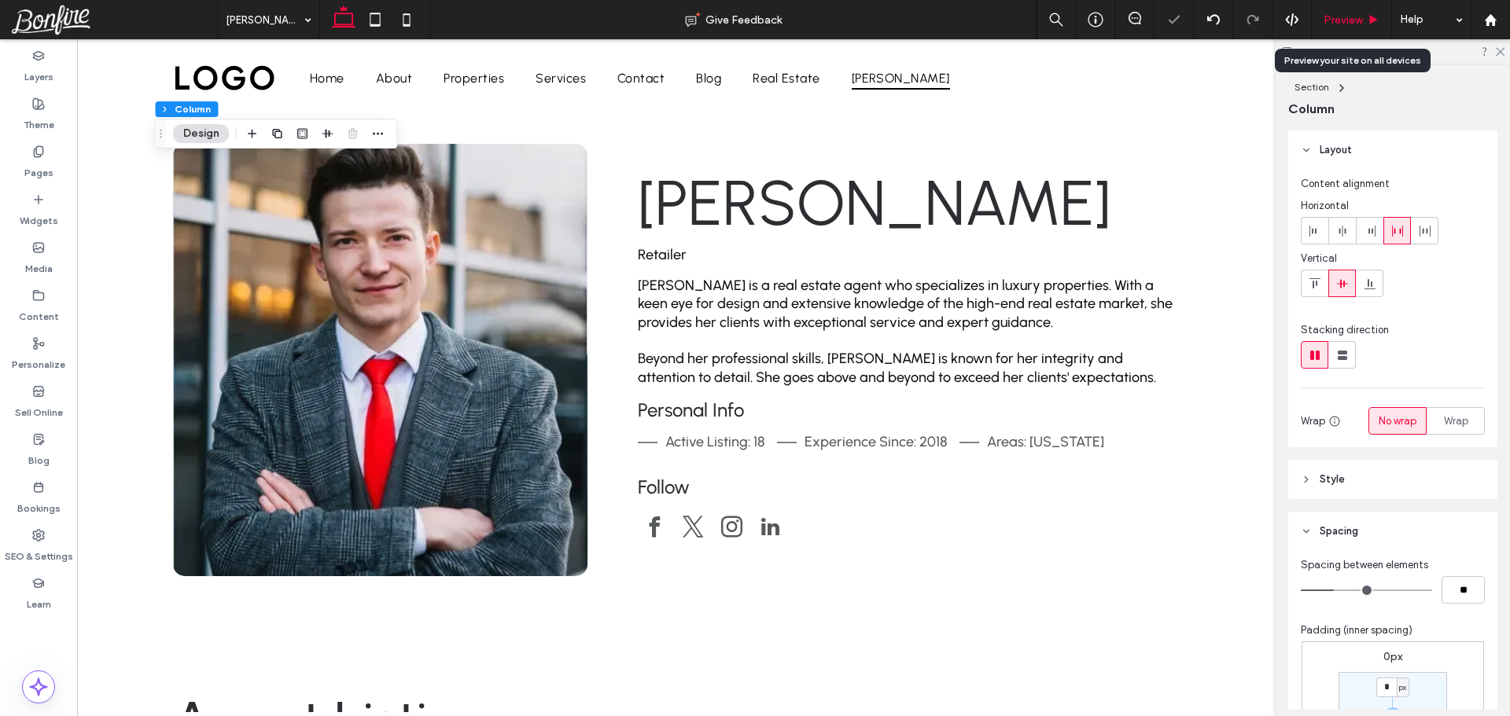
scroll to position [37, 0]
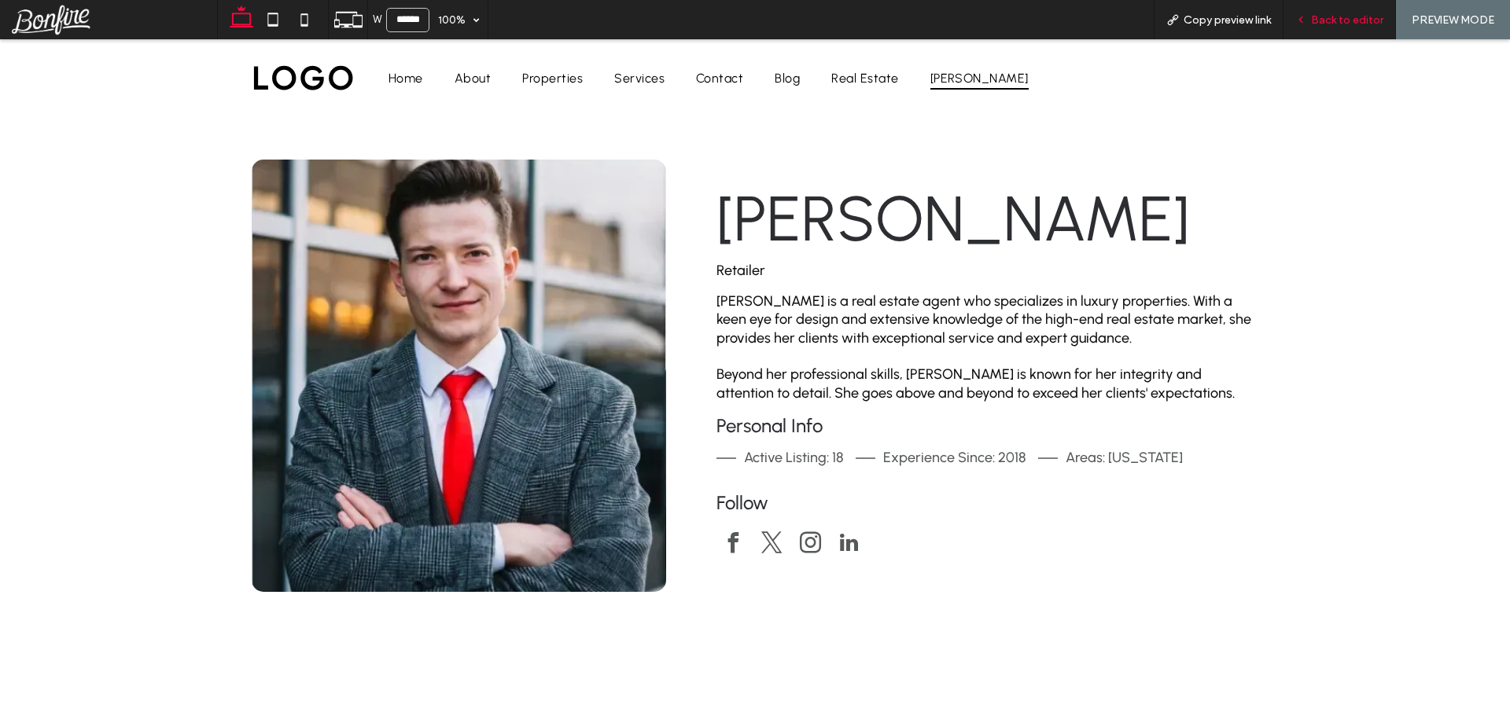
click at [1312, 20] on div "Back to editor" at bounding box center [1339, 19] width 112 height 13
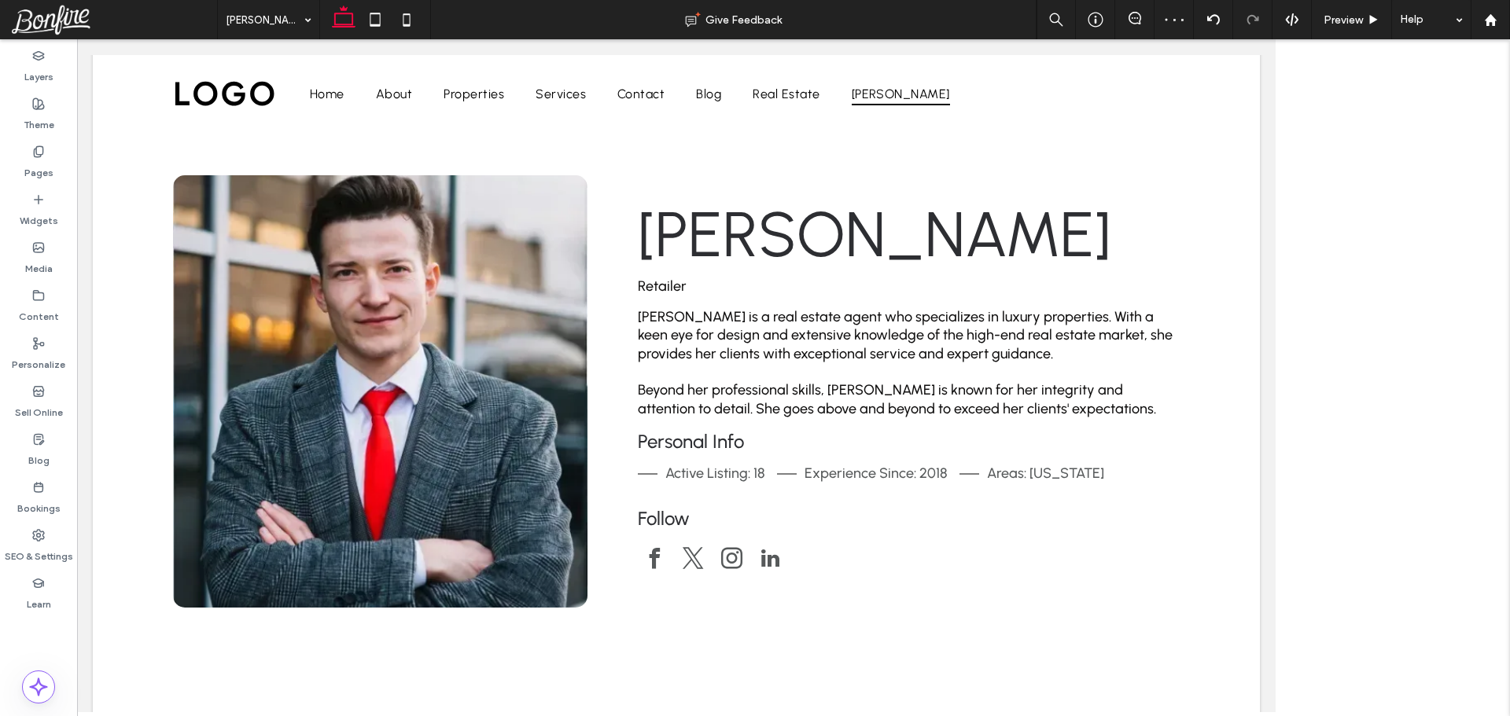
scroll to position [53, 0]
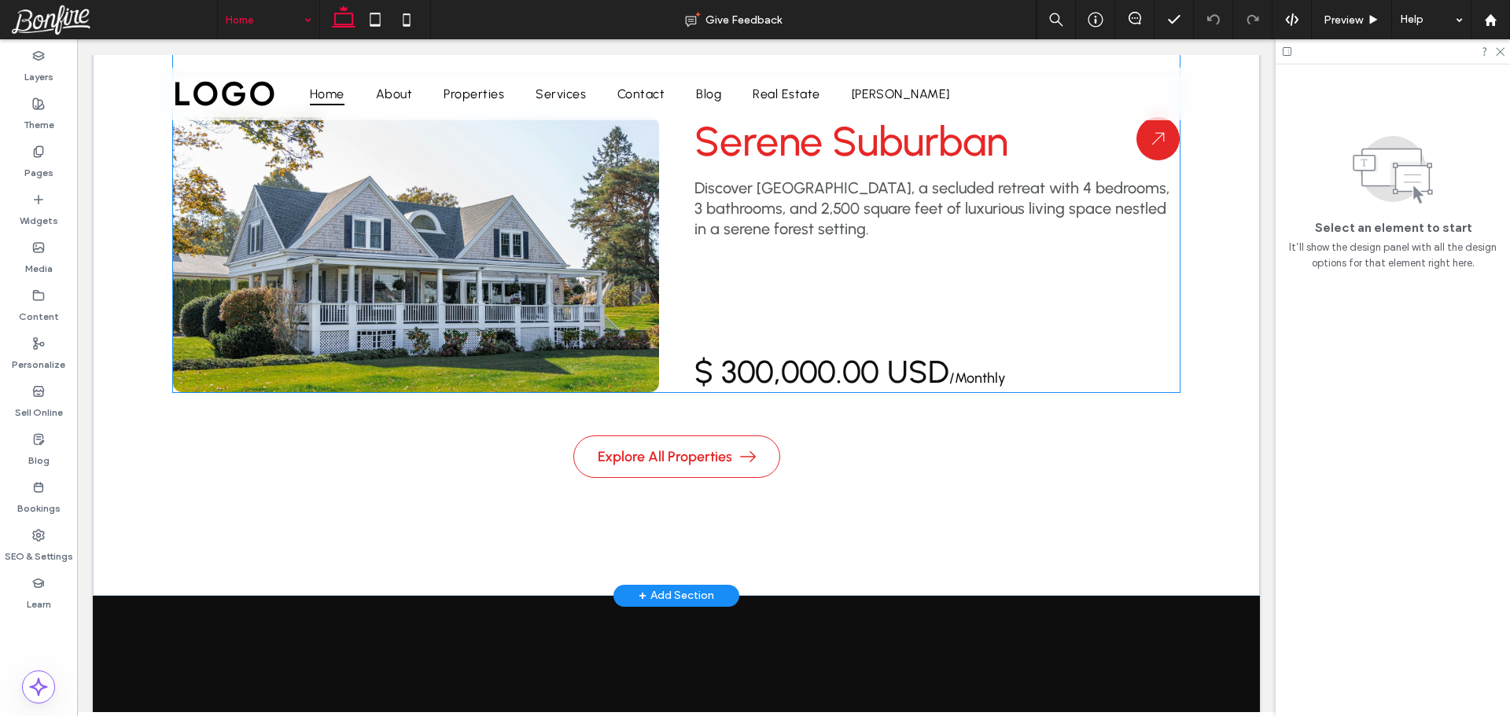
scroll to position [3381, 0]
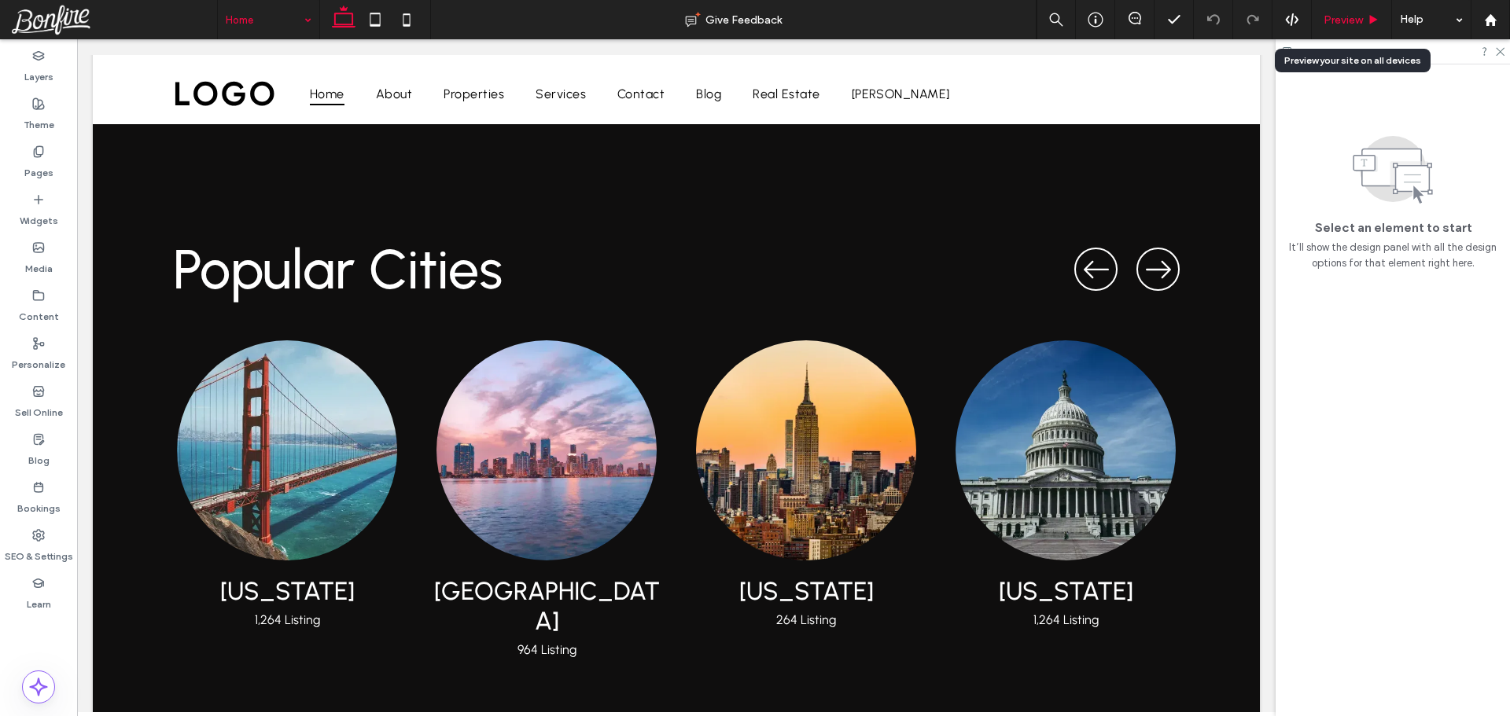
click at [1337, 25] on span "Preview" at bounding box center [1342, 19] width 39 height 13
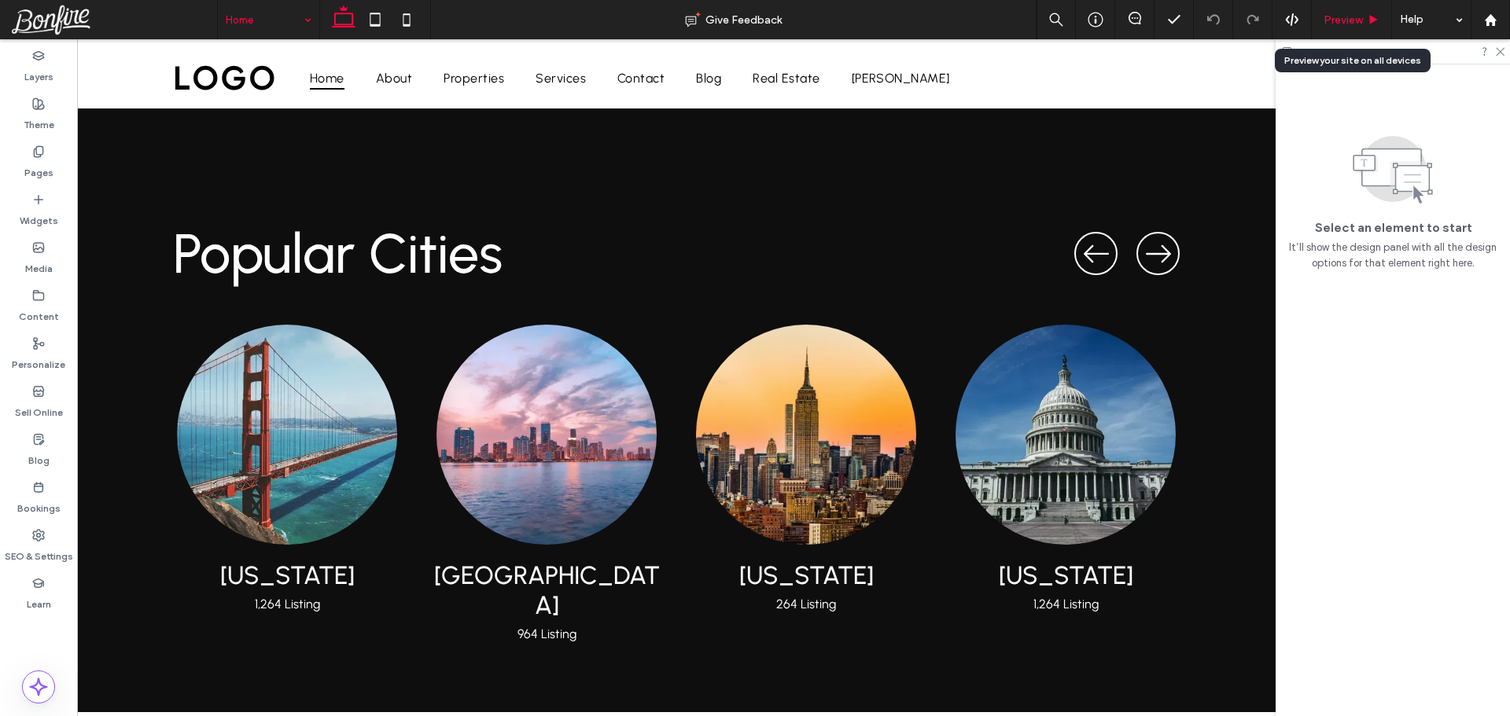
scroll to position [3366, 0]
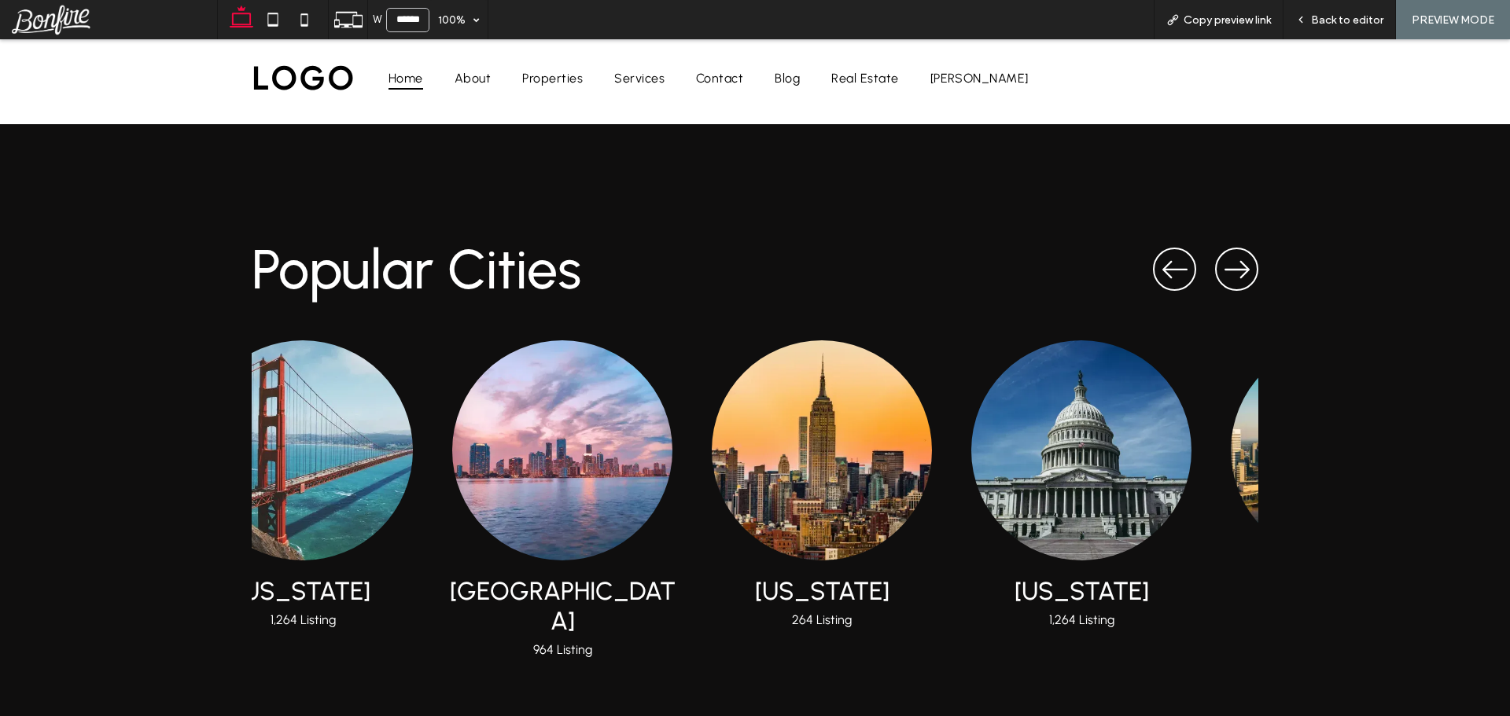
click at [743, 412] on img "3 / 5" at bounding box center [822, 450] width 242 height 242
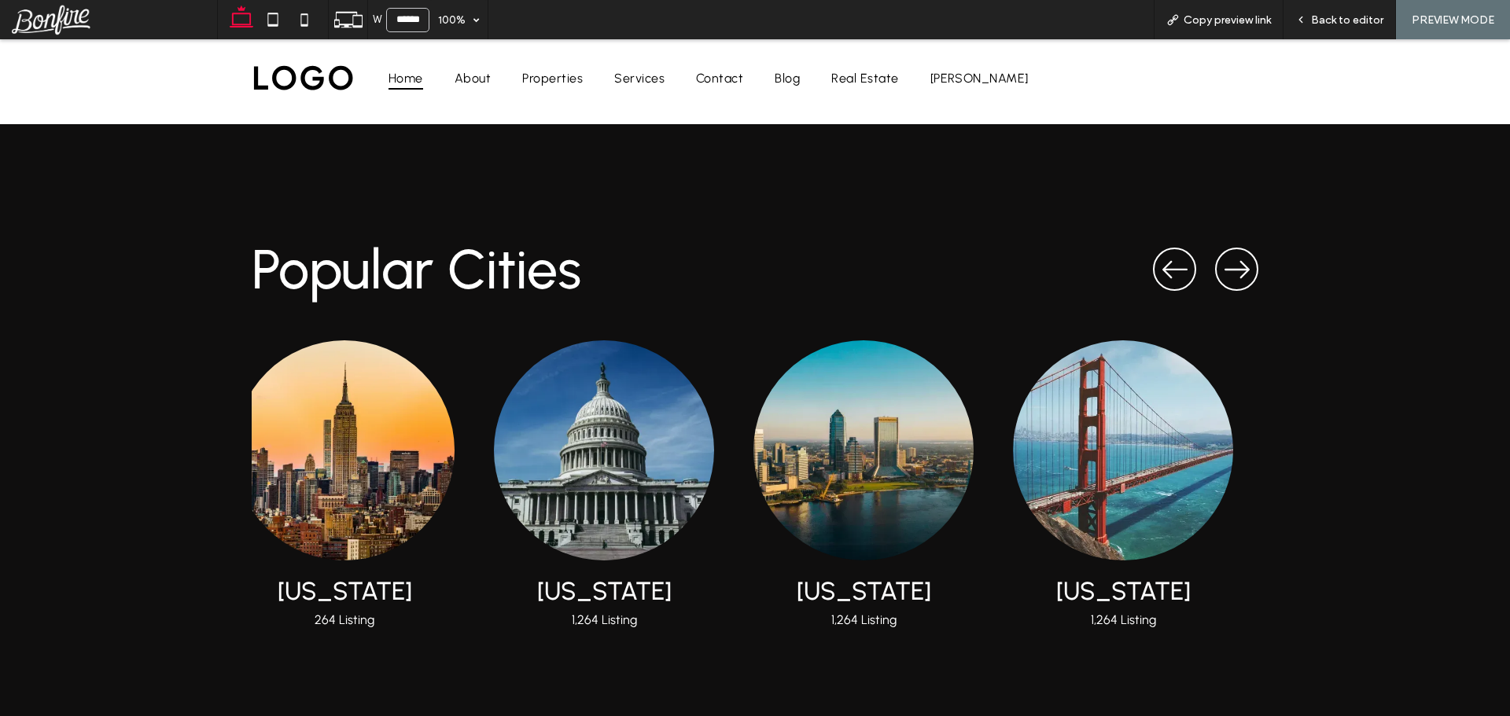
click at [669, 407] on img "4 / 5" at bounding box center [604, 450] width 242 height 242
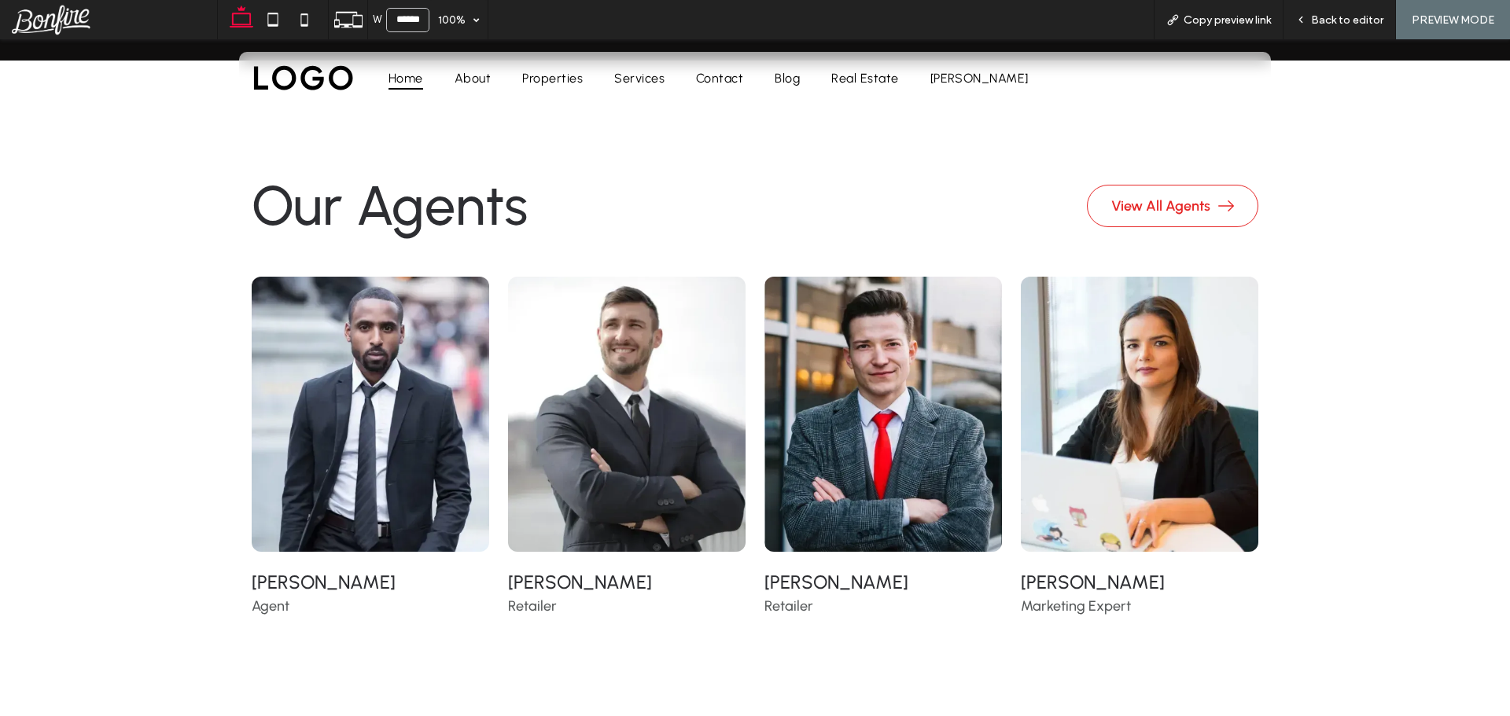
scroll to position [3916, 0]
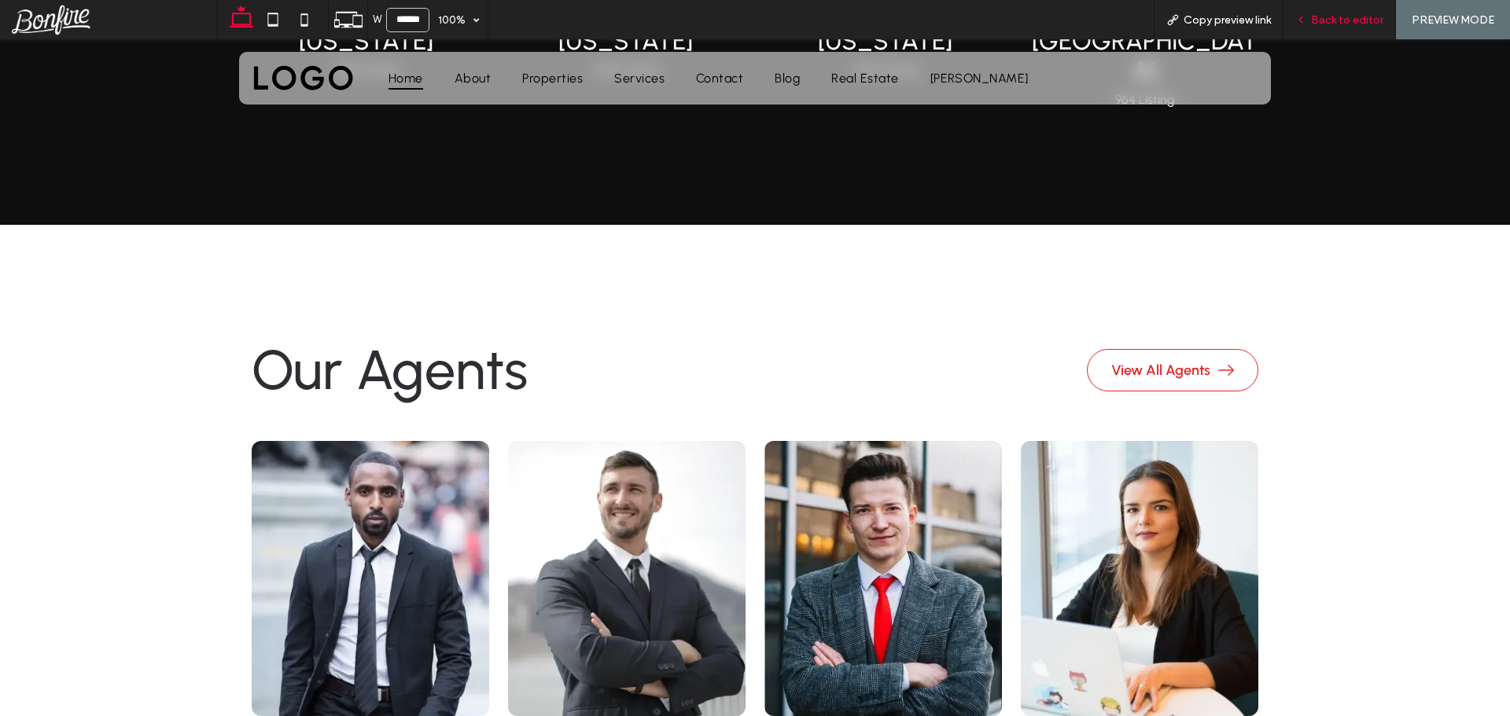
click at [1314, 20] on span "Back to editor" at bounding box center [1347, 19] width 72 height 13
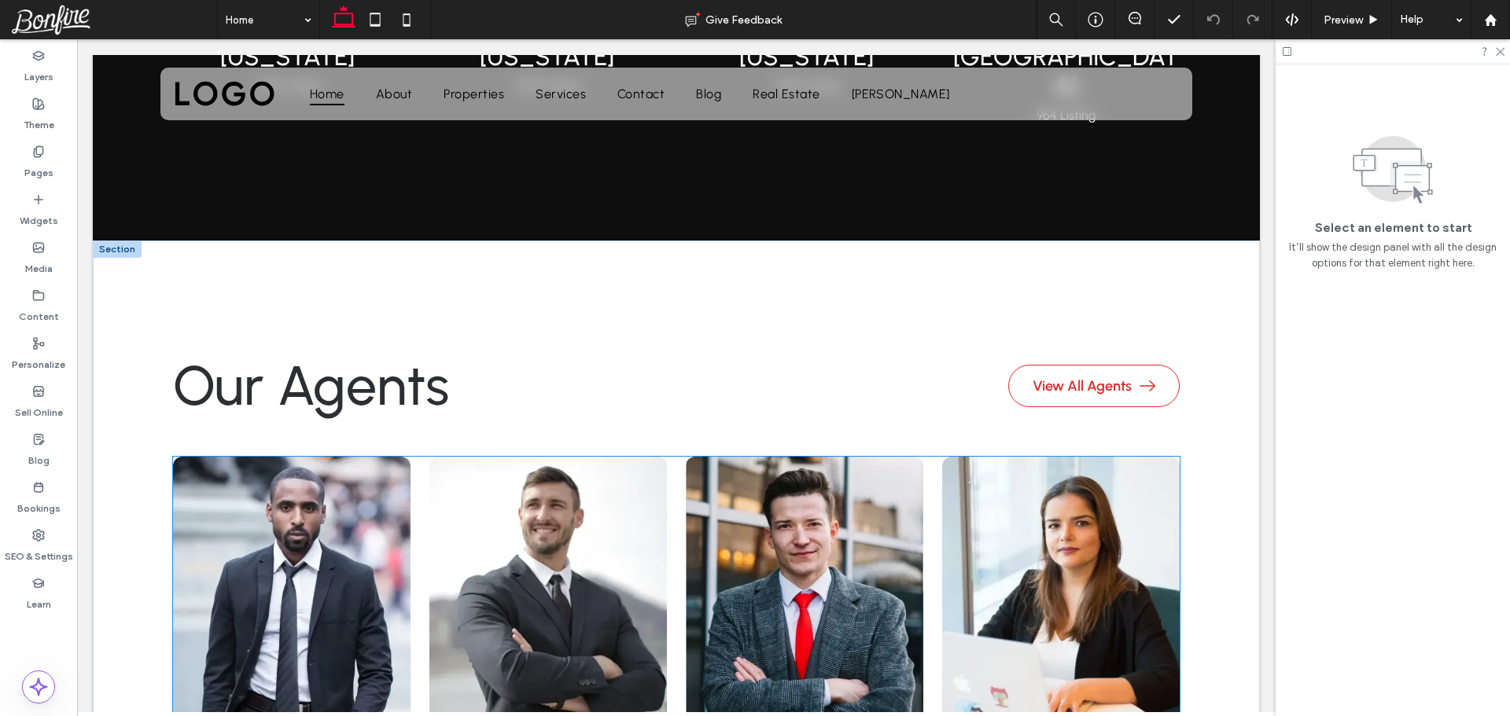
click at [407, 457] on div "Michael Rodriguez Agent Andrew Johnson Retailer Esther Howard Retailer Bessie C…" at bounding box center [676, 626] width 1007 height 339
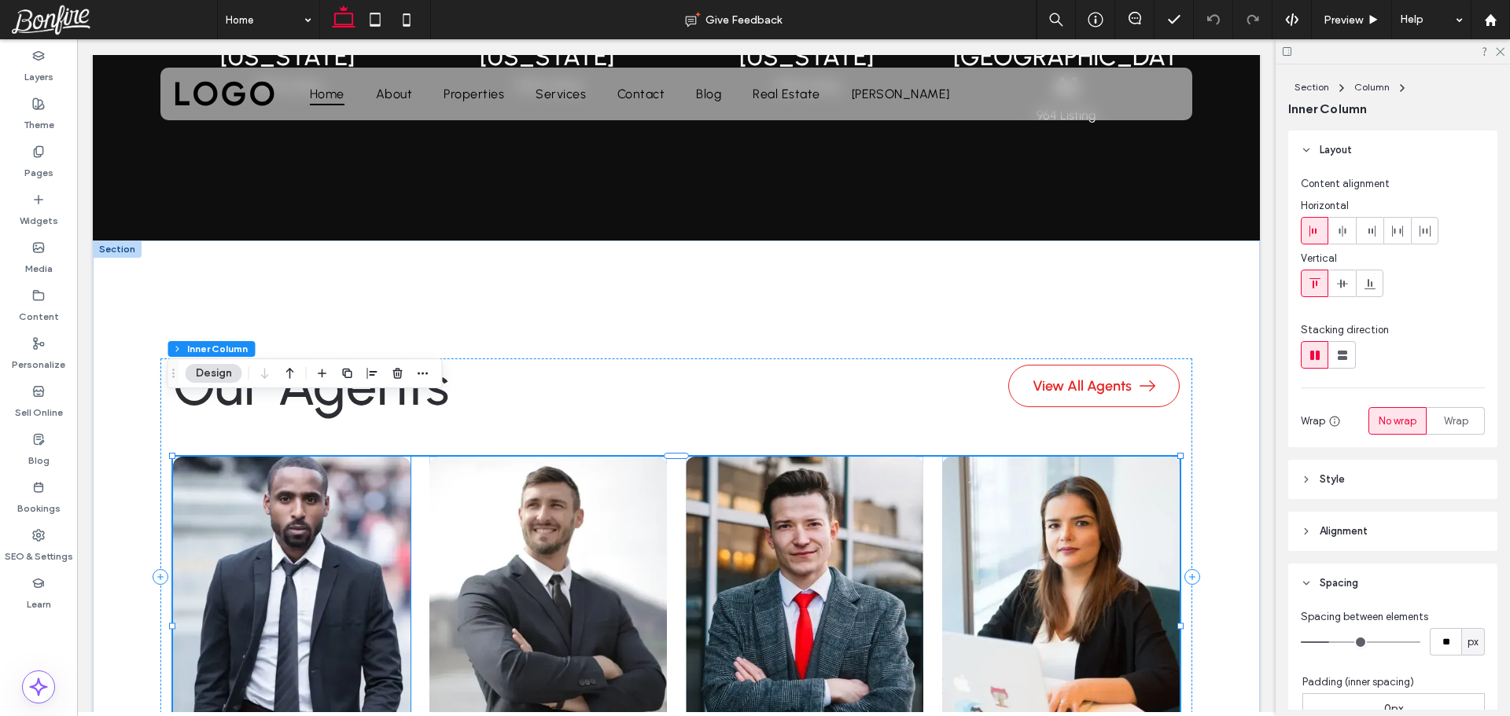
click at [330, 443] on img at bounding box center [291, 594] width 261 height 303
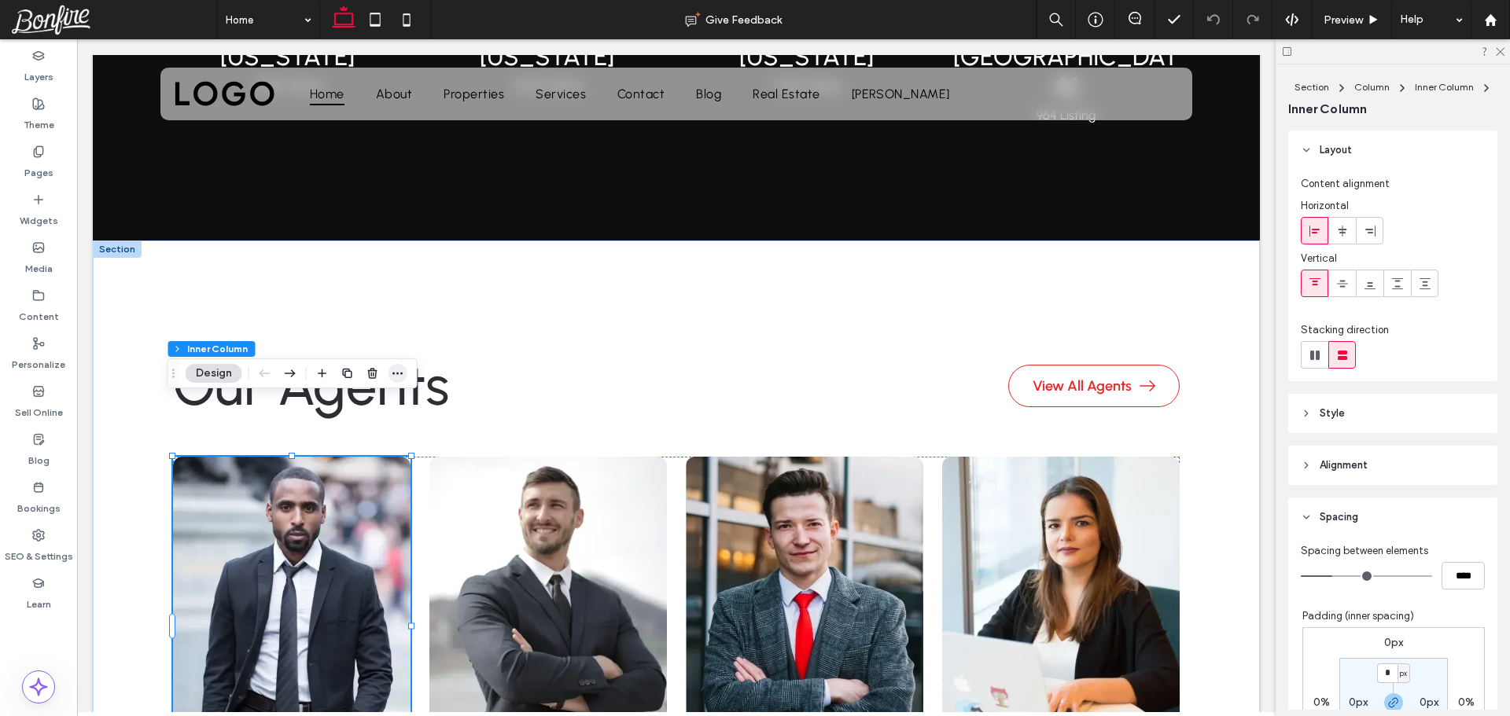
click at [395, 374] on icon "button" at bounding box center [398, 373] width 13 height 13
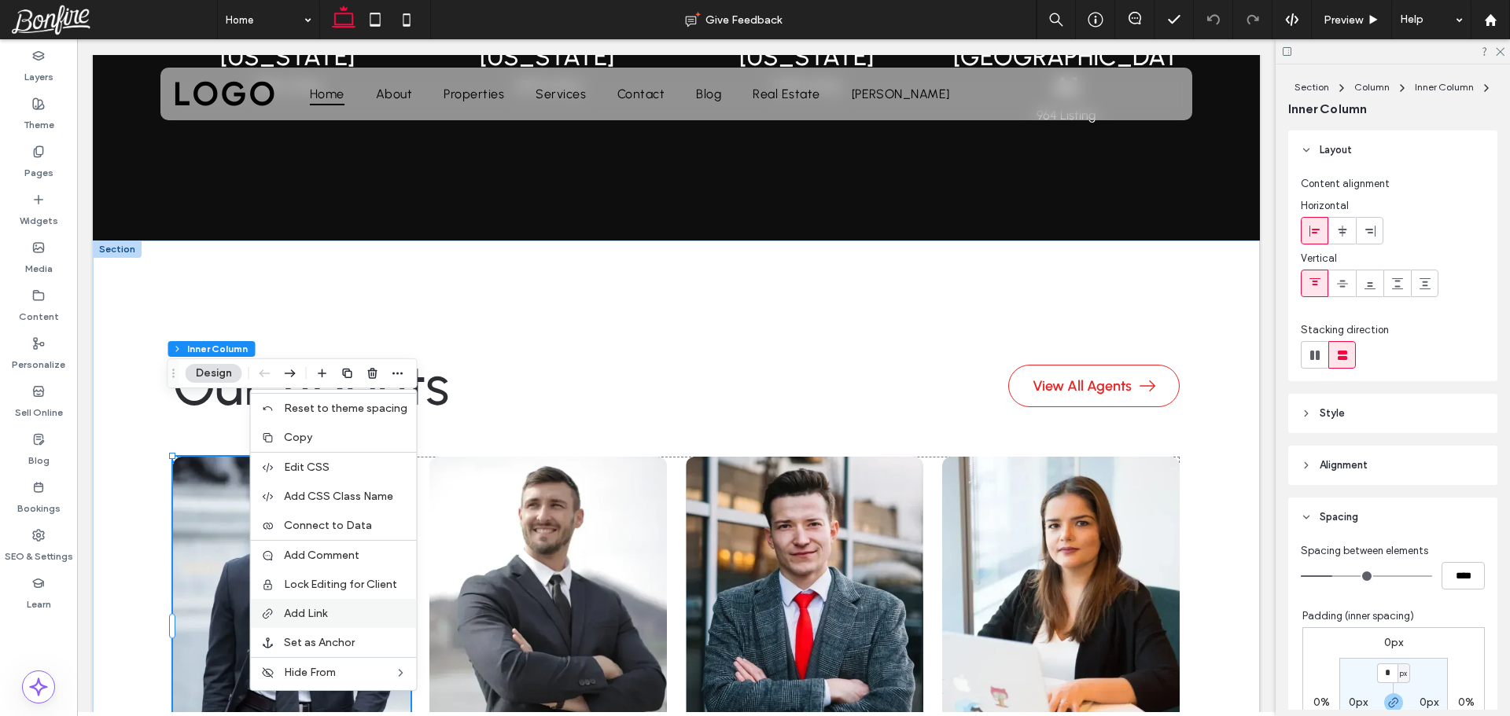
click at [345, 611] on label "Add Link" at bounding box center [345, 613] width 123 height 13
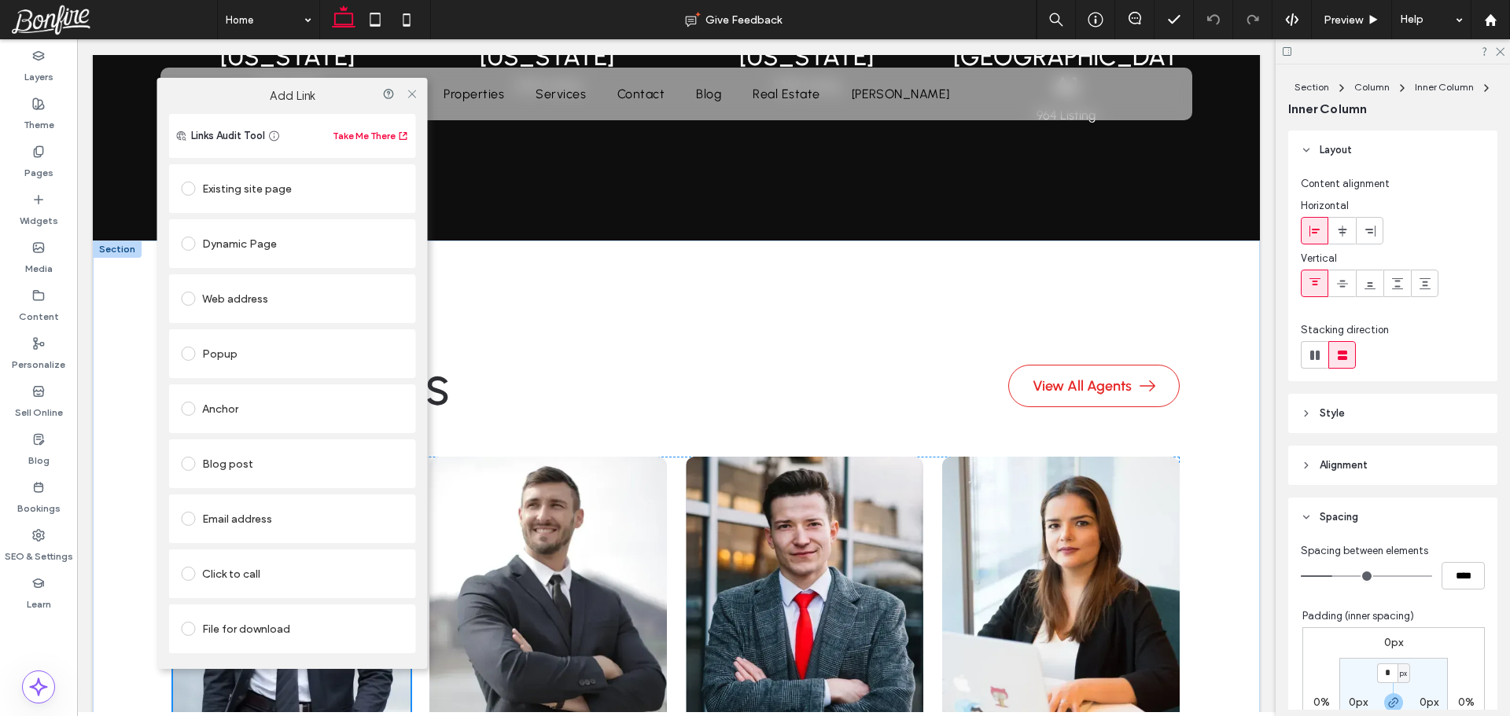
click at [248, 241] on div "Dynamic Page" at bounding box center [293, 243] width 222 height 25
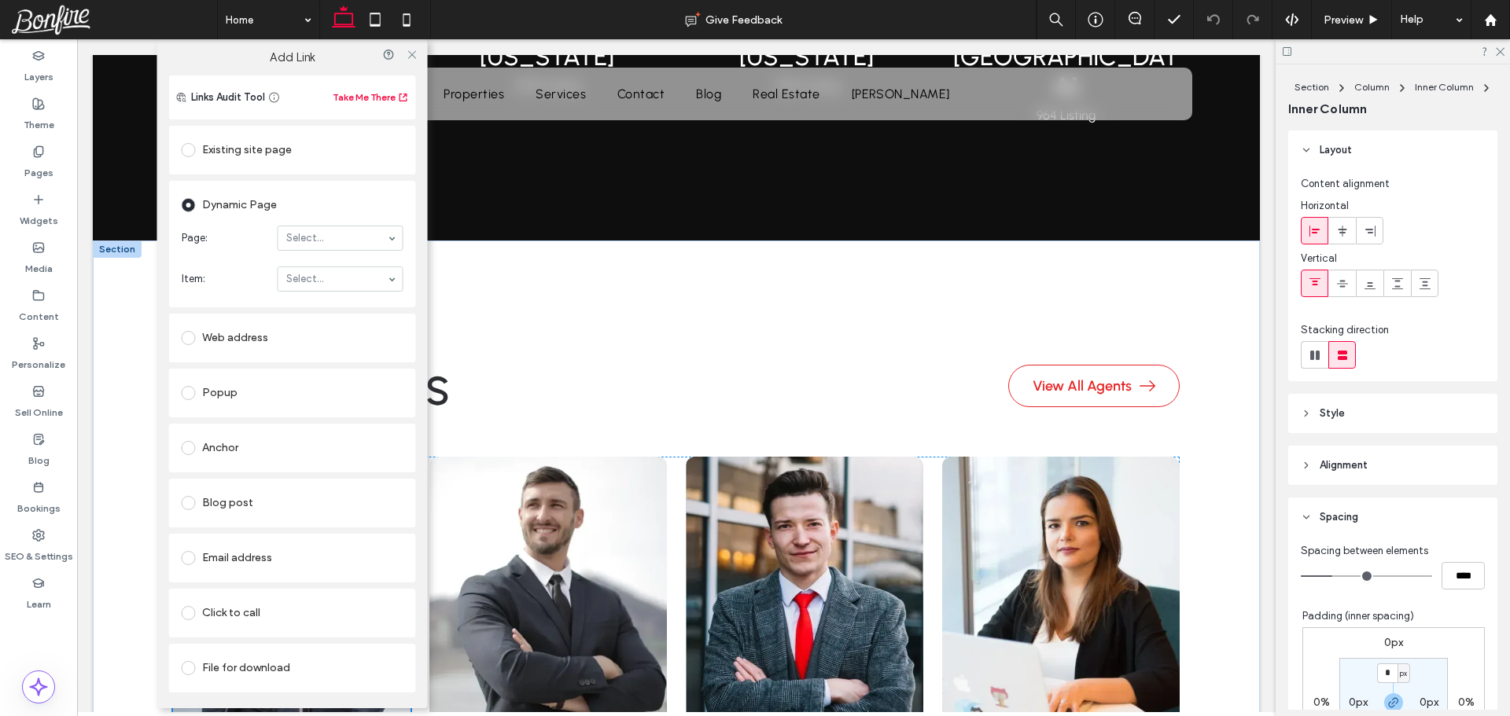
click at [260, 143] on div "Existing site page" at bounding box center [293, 149] width 222 height 25
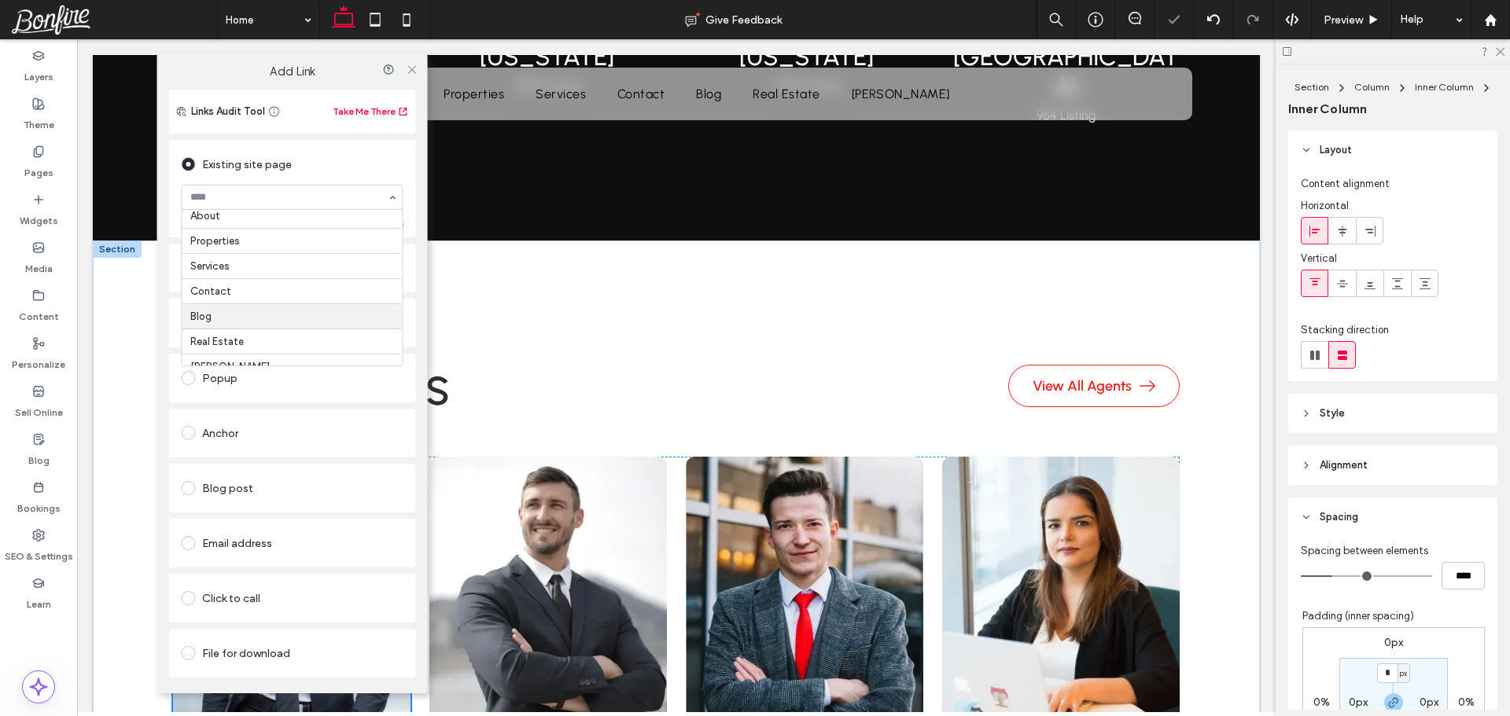
scroll to position [45, 0]
click at [411, 67] on icon at bounding box center [412, 69] width 12 height 12
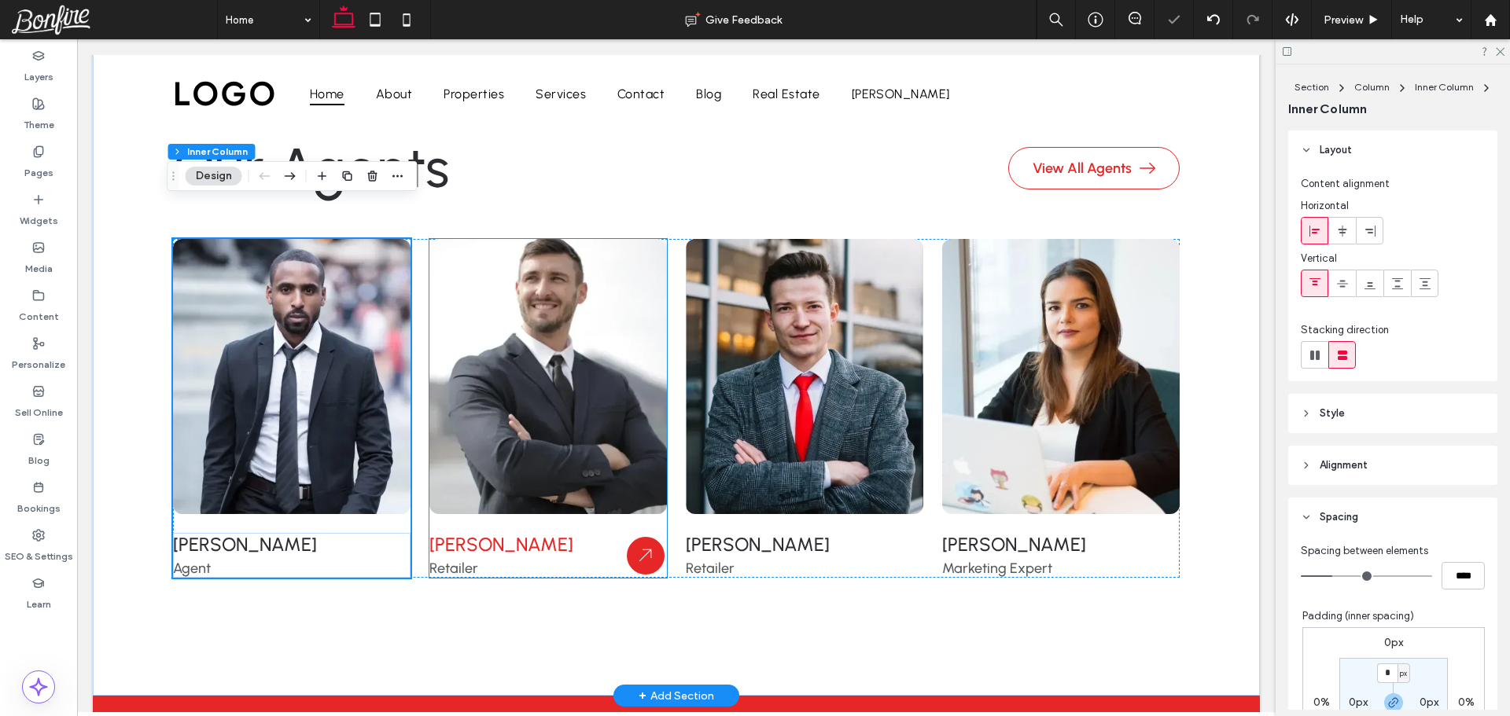
scroll to position [4152, 0]
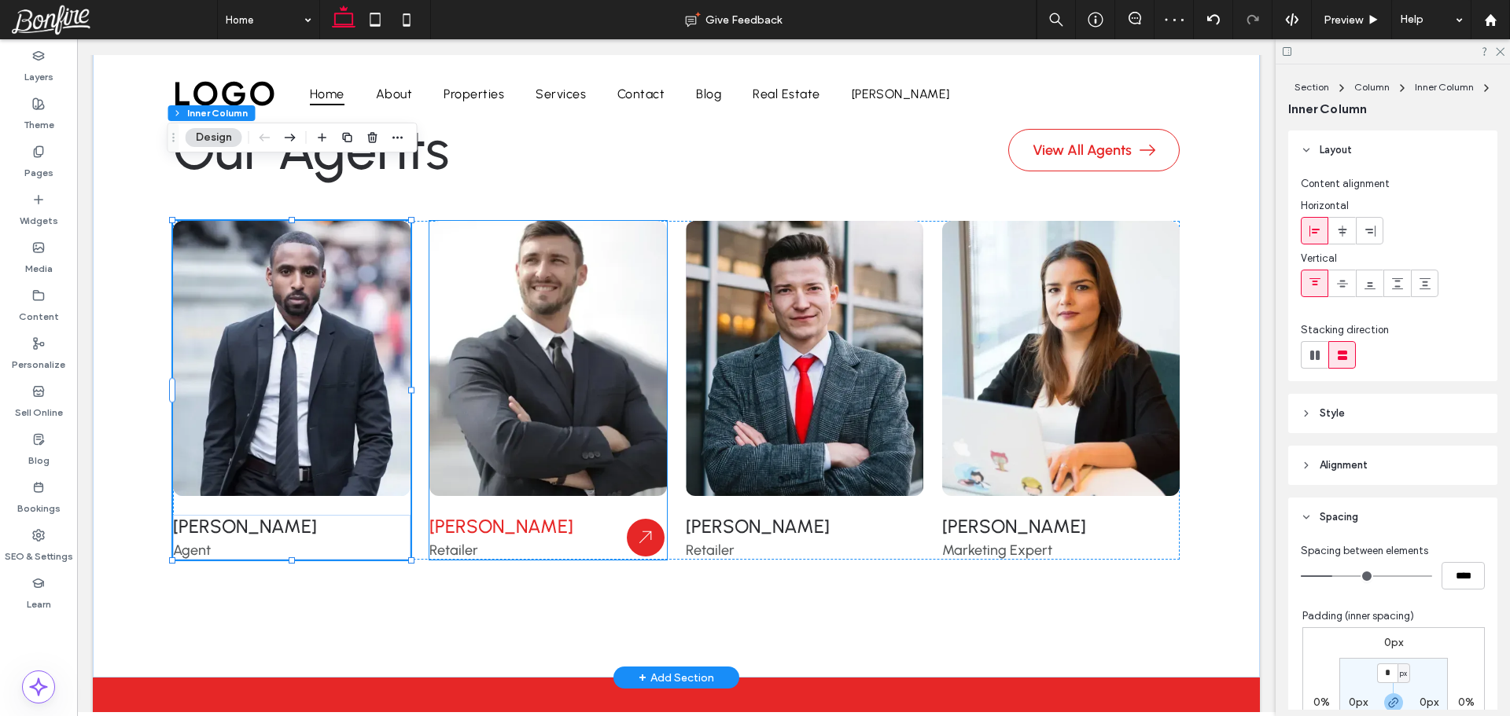
click at [493, 445] on div "Andrew Johnson Retailer" at bounding box center [547, 390] width 237 height 339
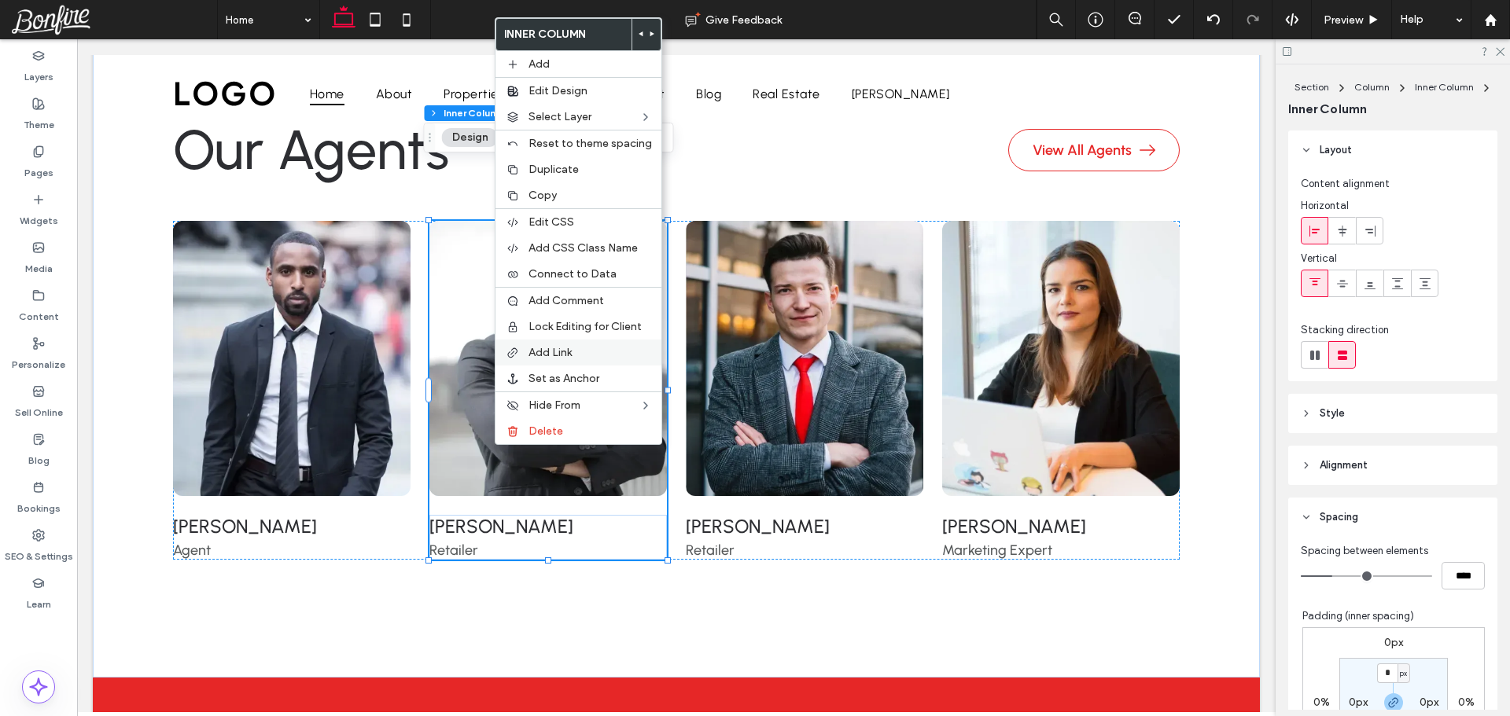
click at [573, 348] on label "Add Link" at bounding box center [589, 352] width 123 height 13
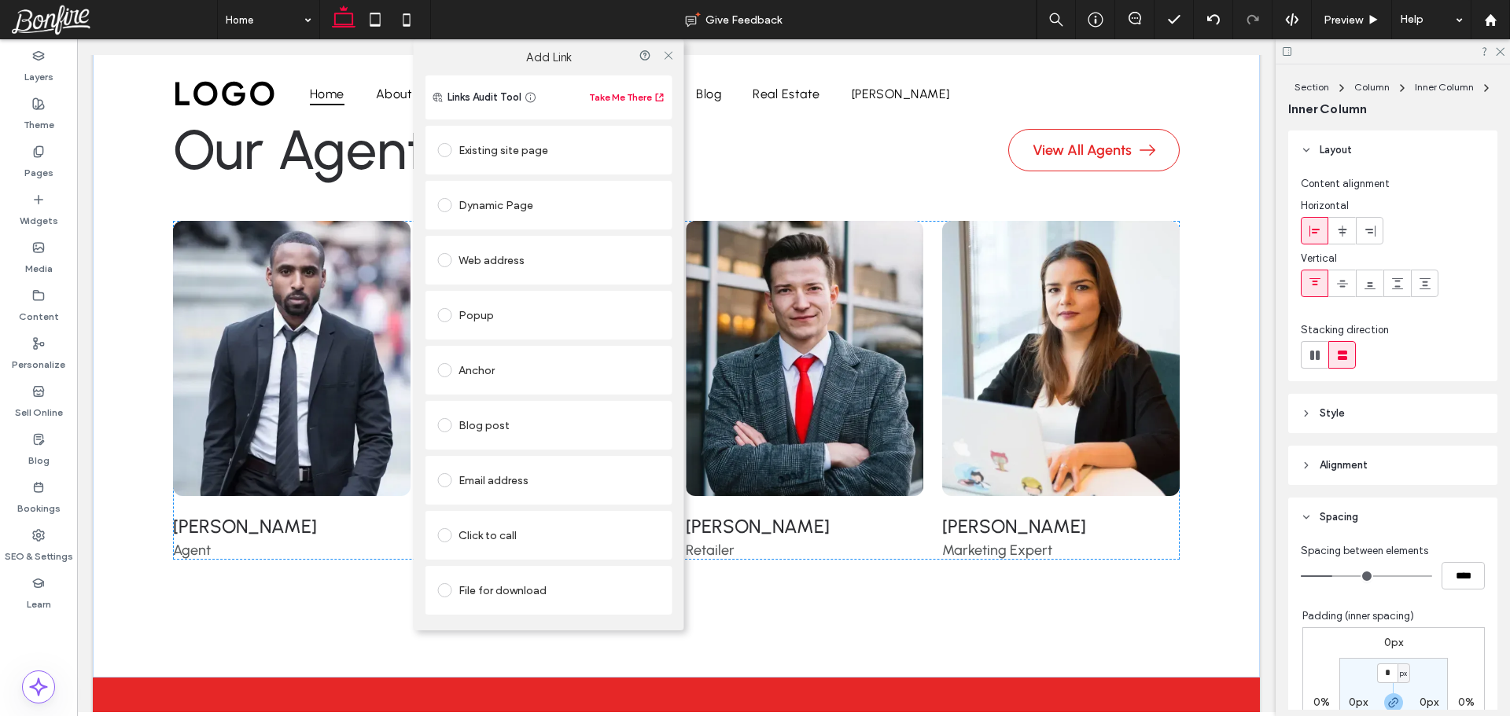
click at [532, 150] on div "Existing site page" at bounding box center [549, 150] width 222 height 25
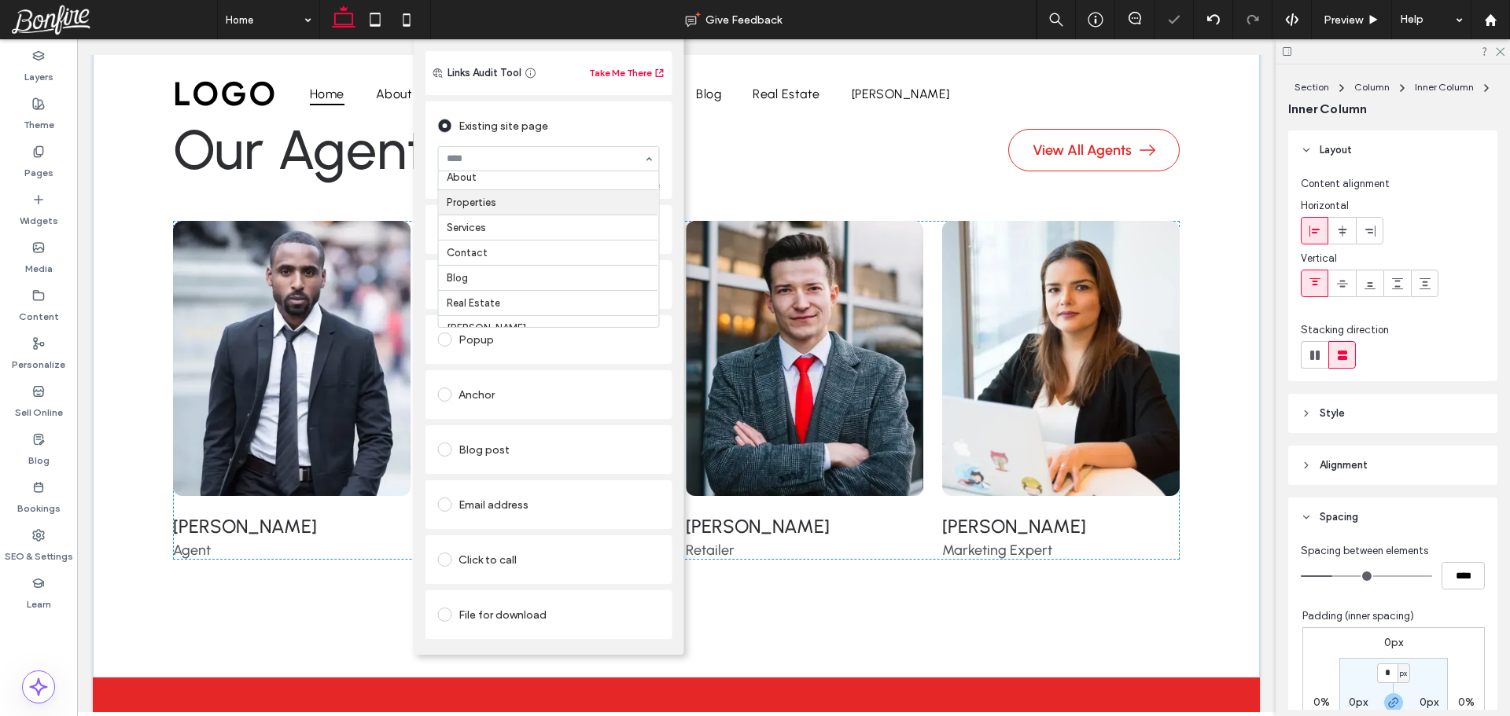
scroll to position [45, 0]
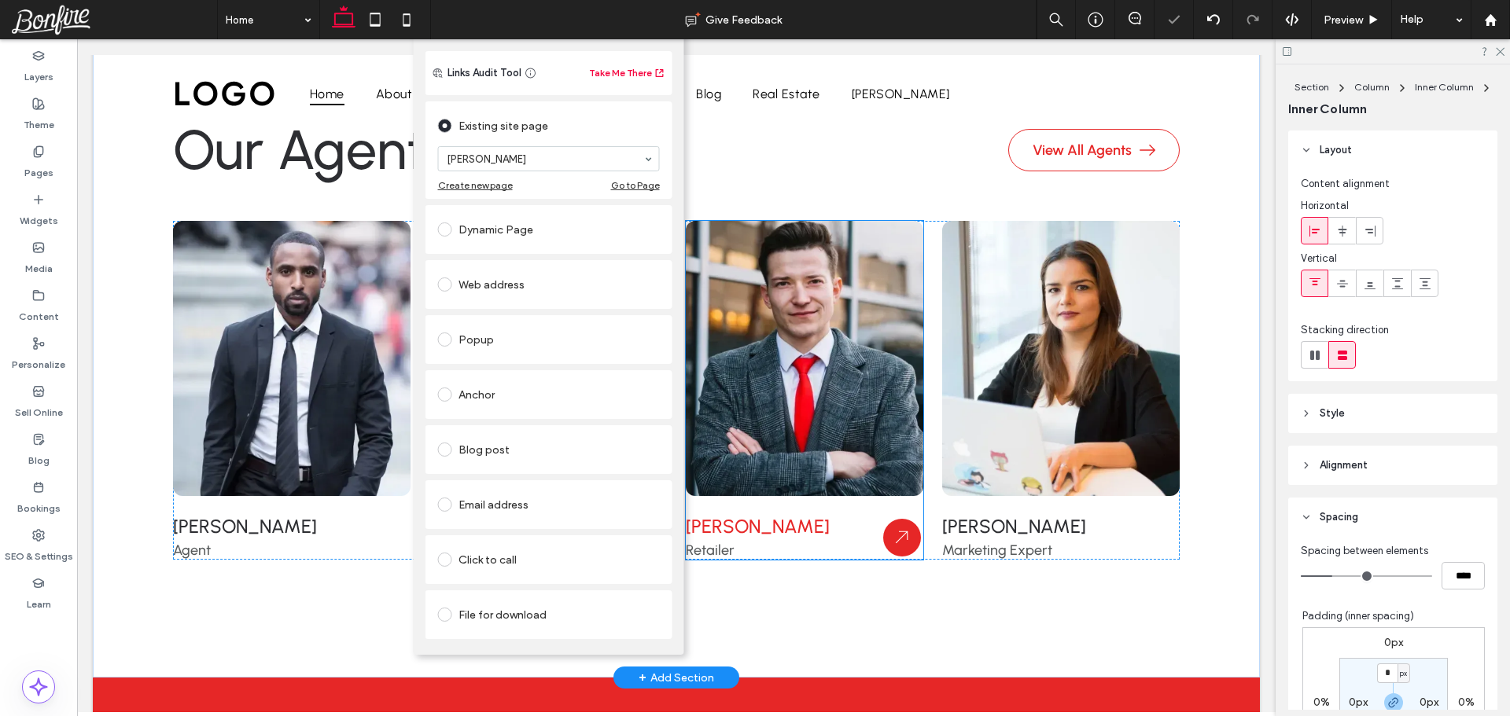
click at [774, 449] on div "Esther Howard Retailer" at bounding box center [804, 390] width 237 height 339
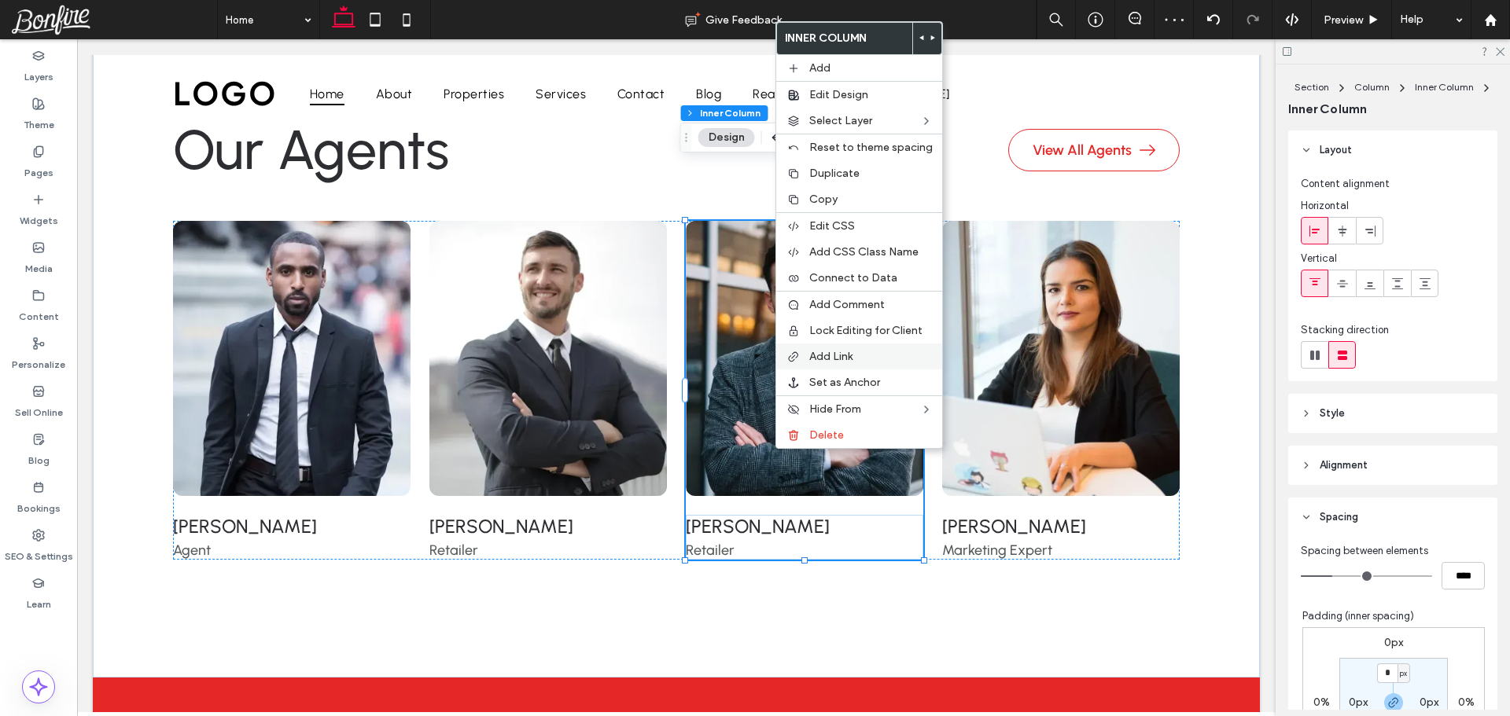
click at [851, 352] on span "Add Link" at bounding box center [830, 356] width 43 height 13
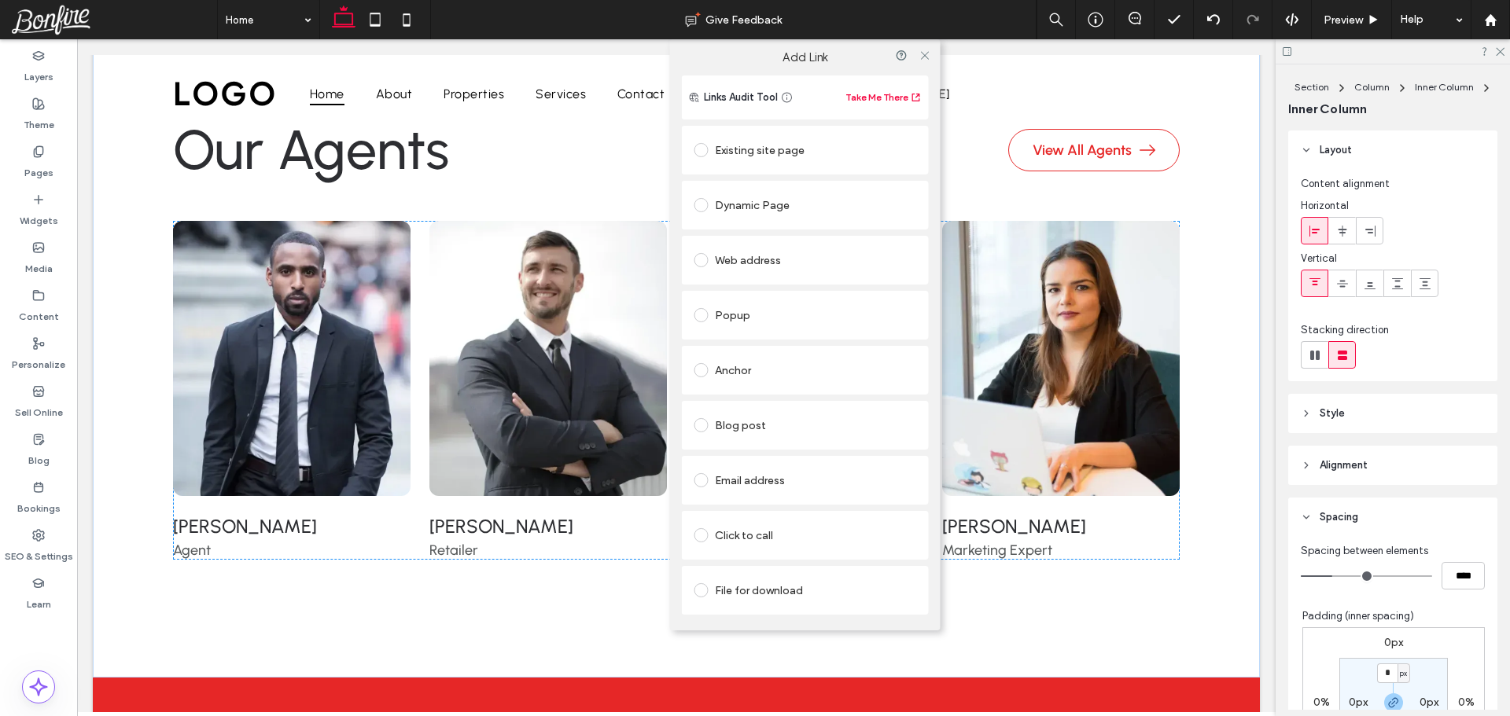
click at [771, 145] on div "Existing site page" at bounding box center [805, 150] width 222 height 25
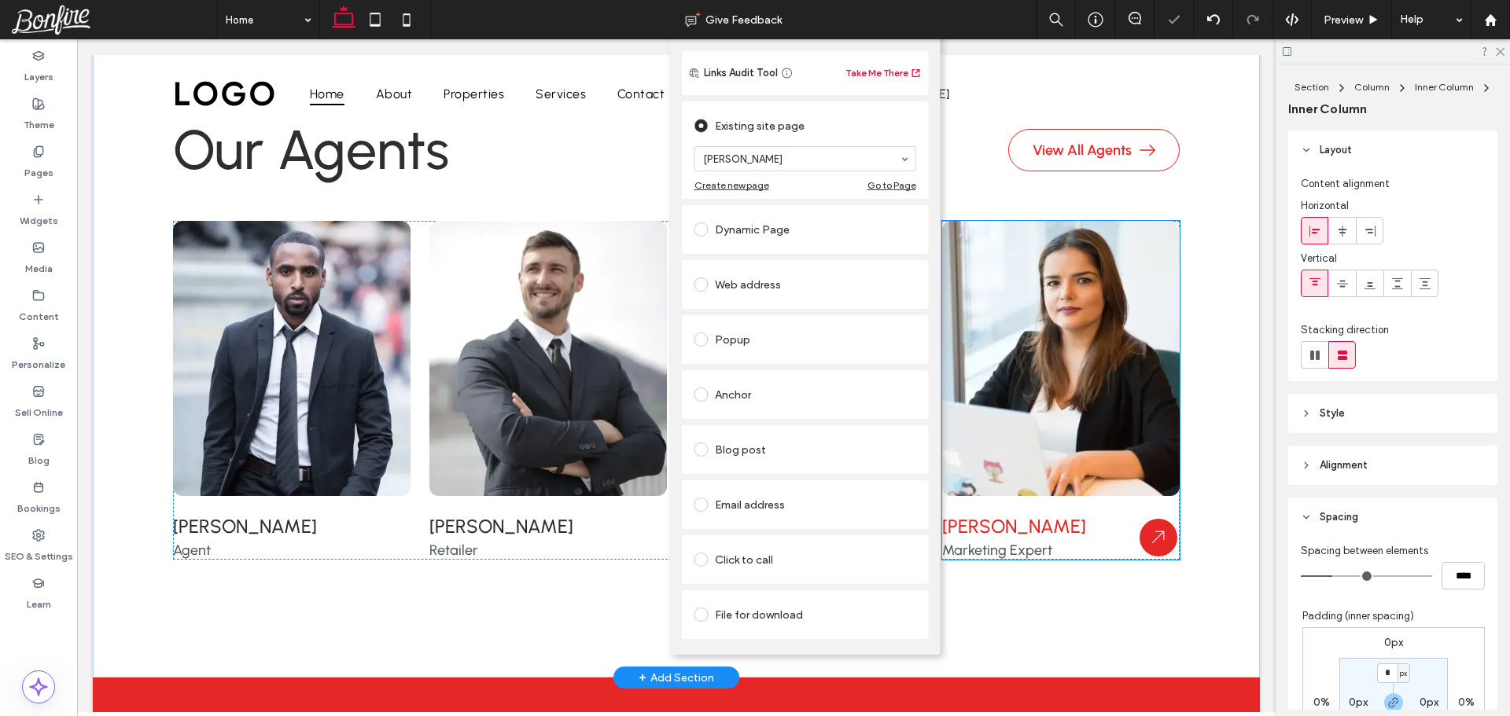
click at [1040, 447] on div "Bessie Cooper Marketing Expert" at bounding box center [1060, 390] width 237 height 339
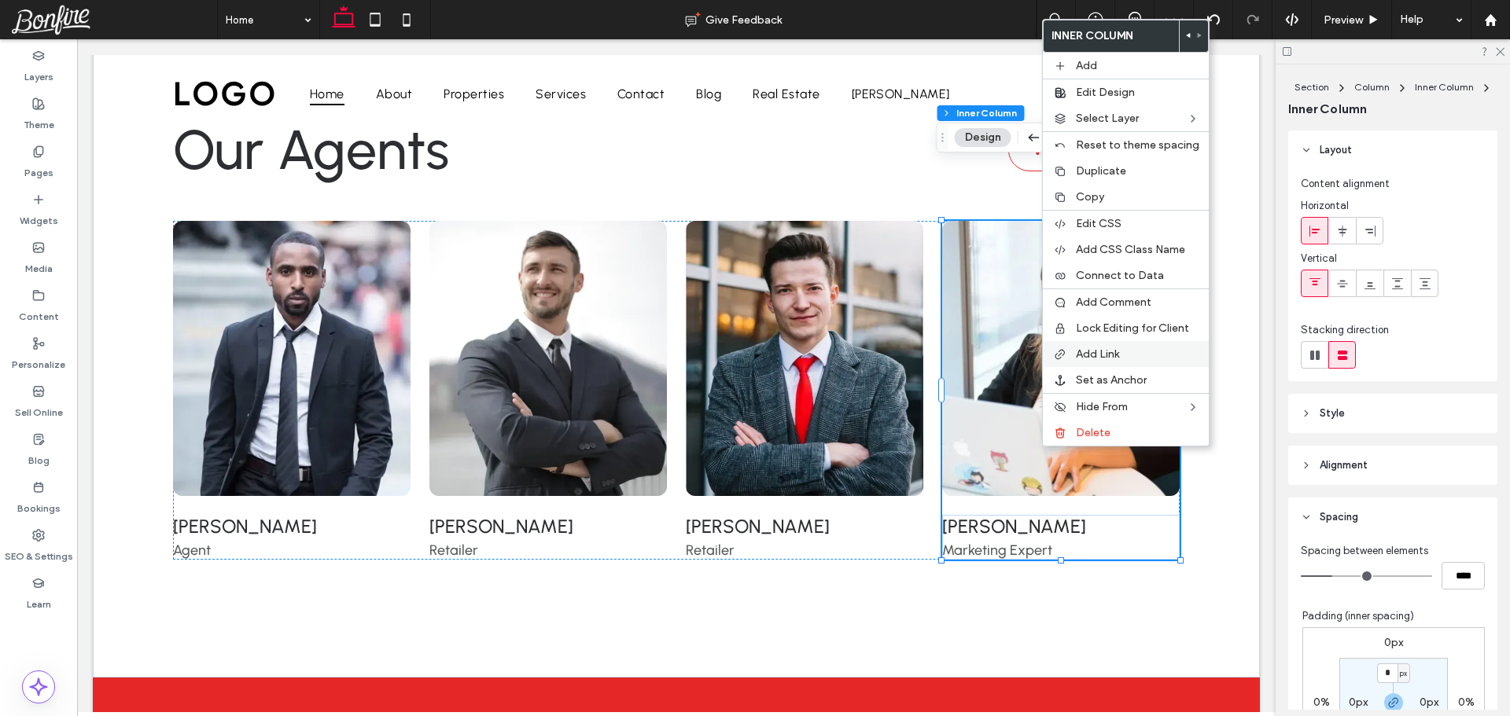
click at [1110, 357] on span "Add Link" at bounding box center [1097, 354] width 43 height 13
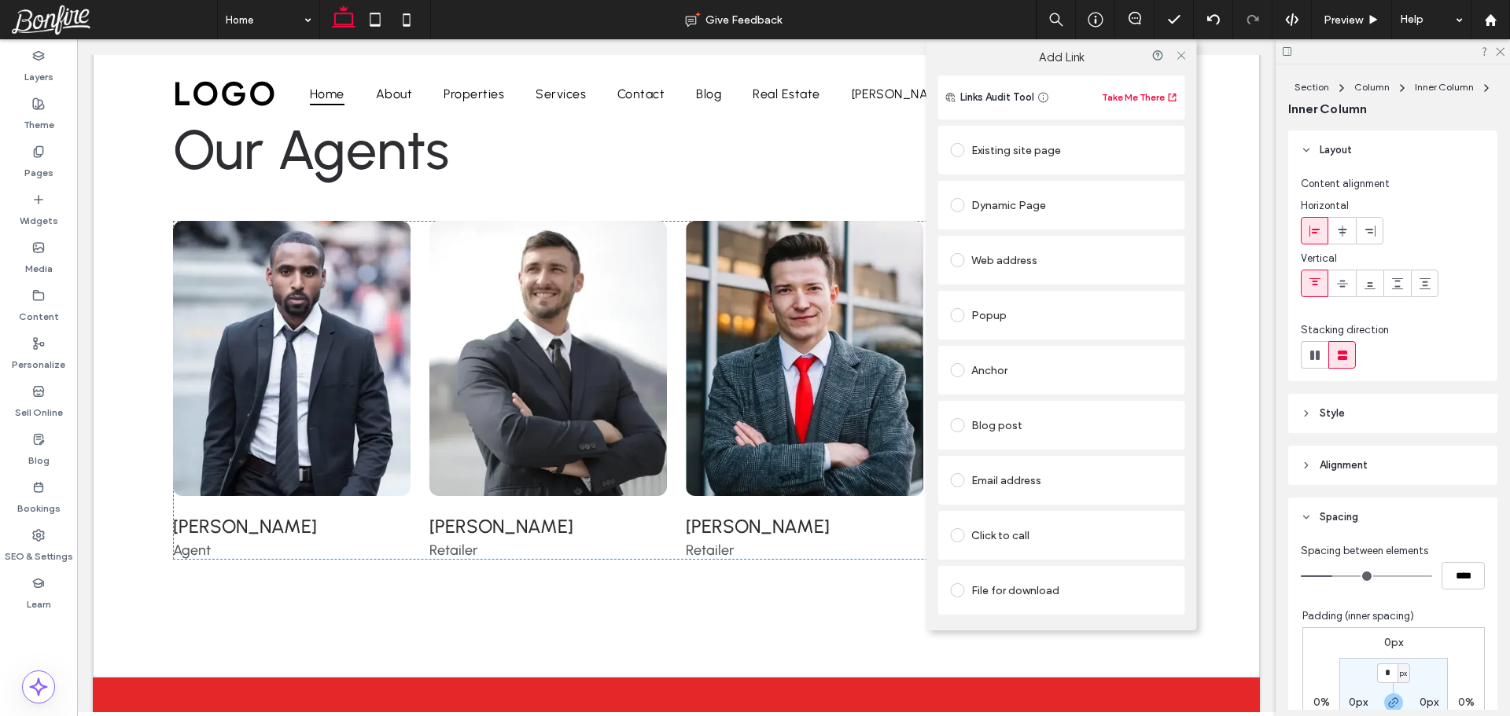
click at [1030, 150] on div "Existing site page" at bounding box center [1062, 150] width 222 height 25
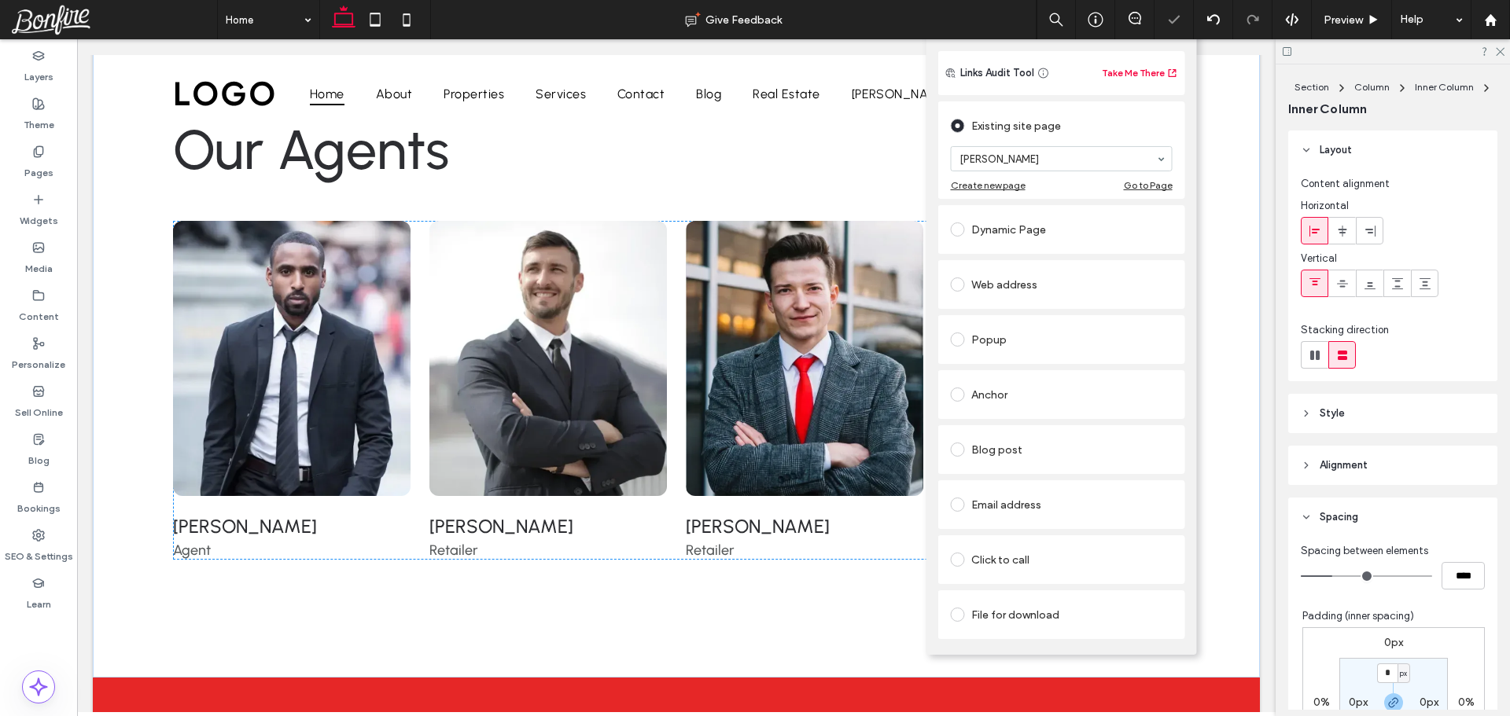
click at [754, 528] on div "Our Agents View All Agents Michael Rodriguez Agent Andrew Johnson Retailer Esth…" at bounding box center [676, 341] width 1032 height 673
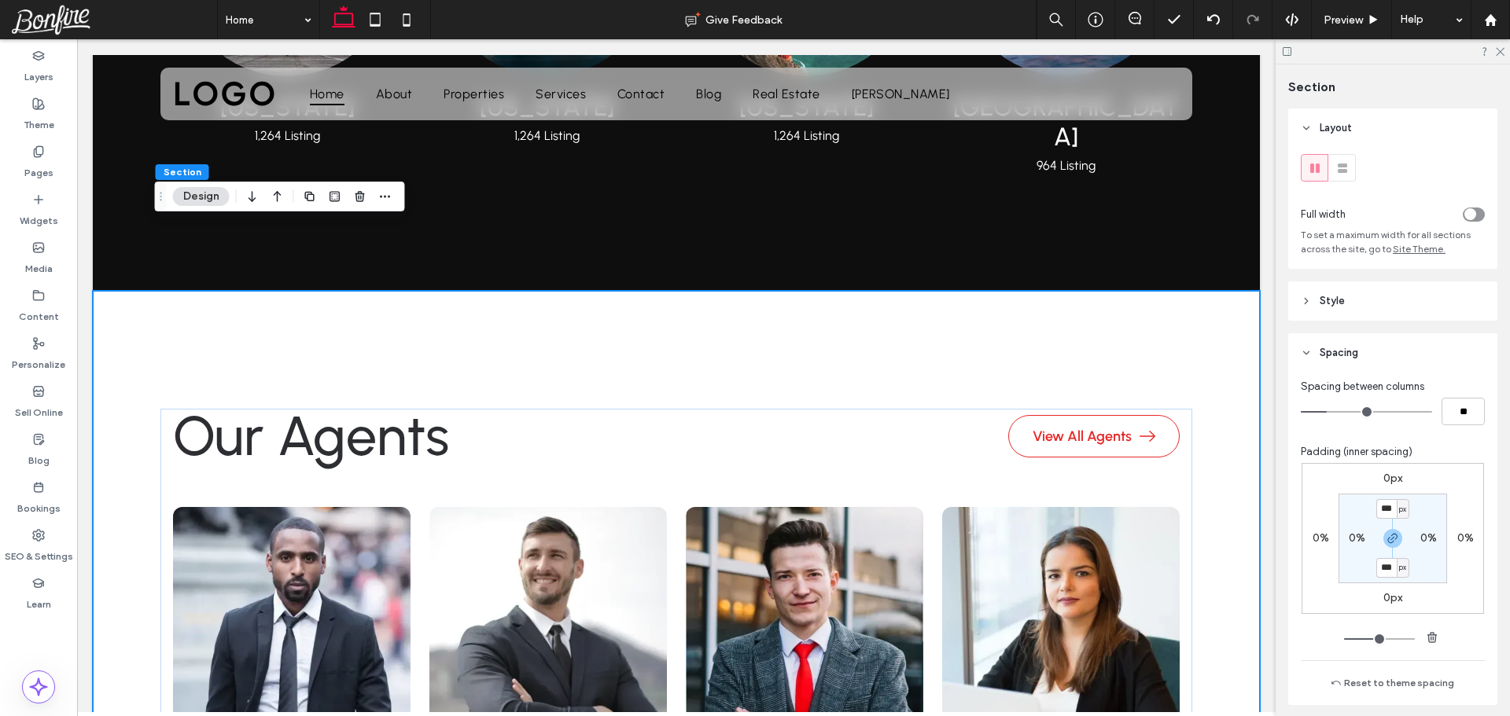
scroll to position [3838, 0]
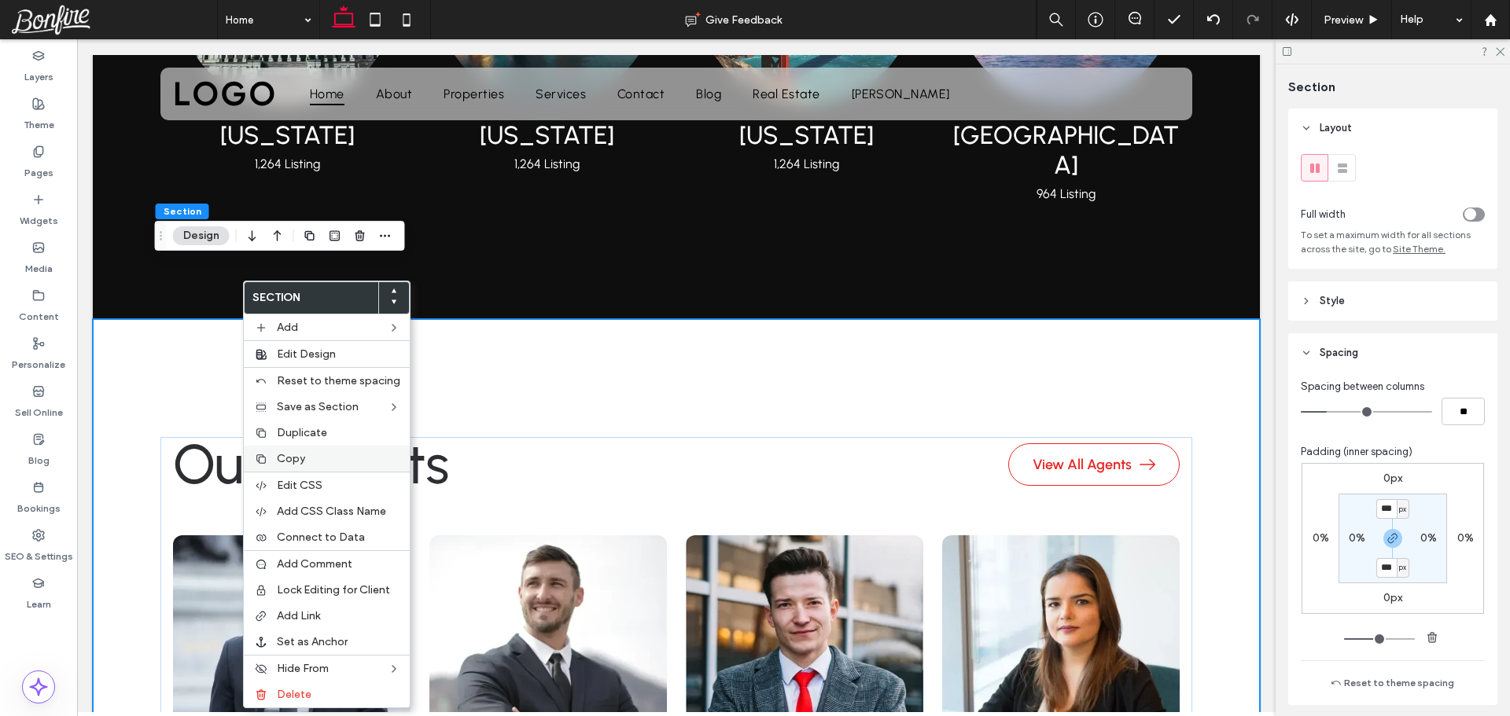
click at [303, 458] on span "Copy" at bounding box center [291, 458] width 28 height 13
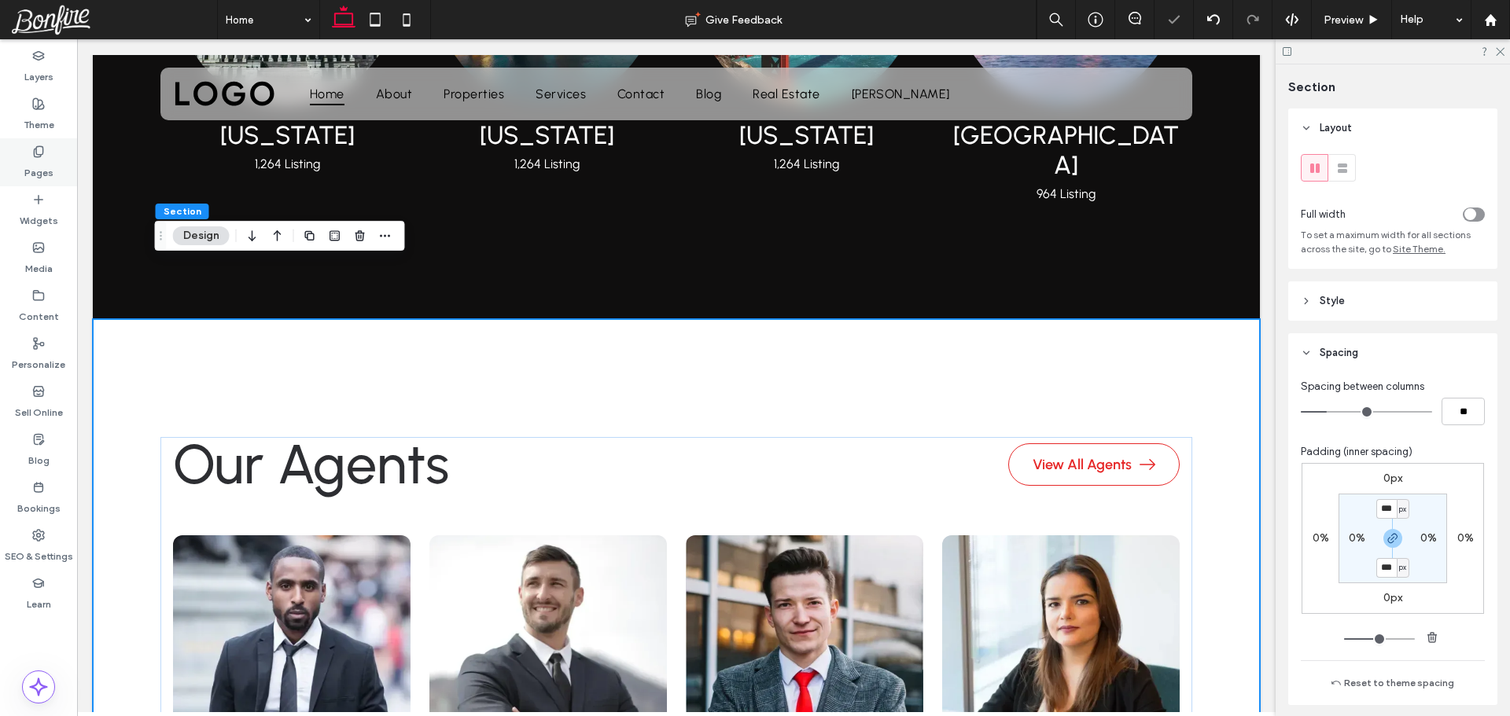
click at [39, 162] on label "Pages" at bounding box center [38, 169] width 29 height 22
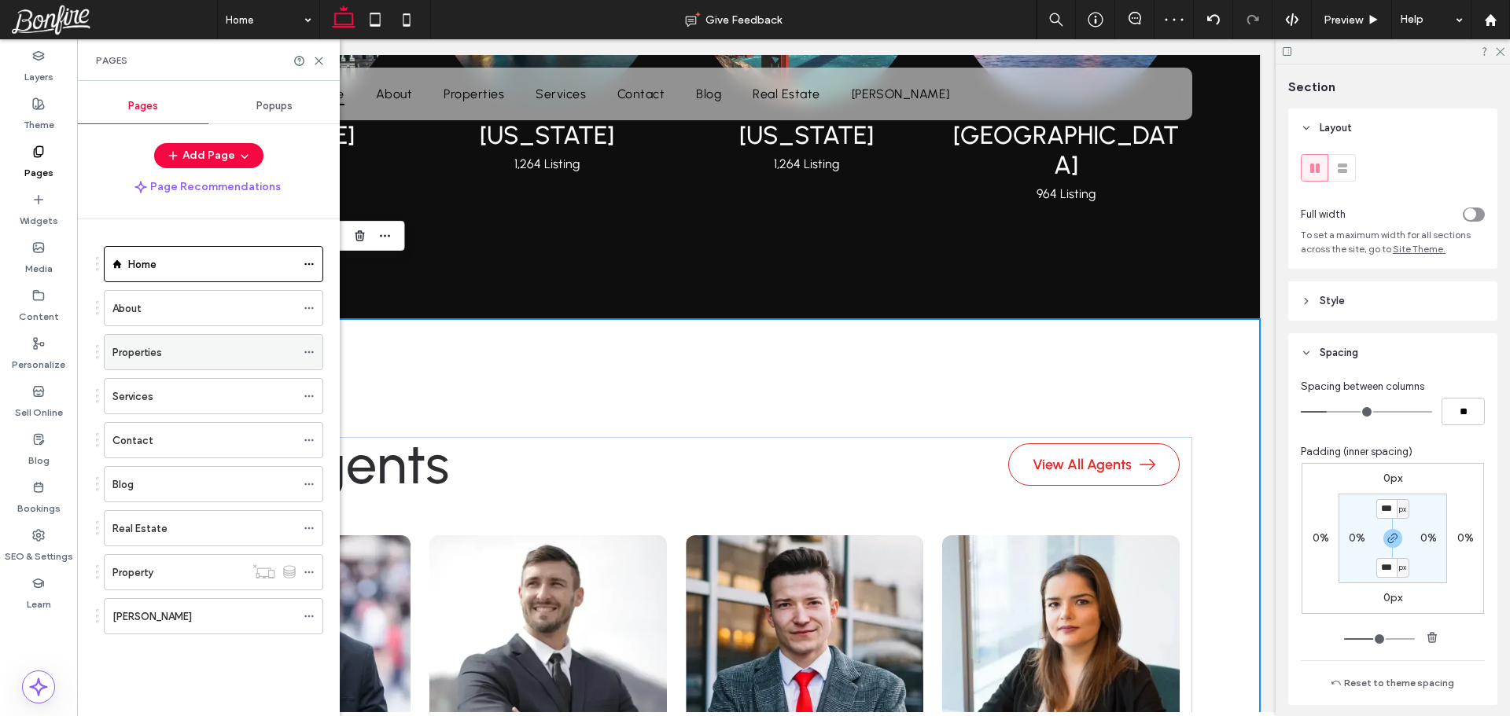
click at [315, 348] on div at bounding box center [313, 352] width 19 height 24
click at [307, 351] on icon at bounding box center [309, 352] width 11 height 11
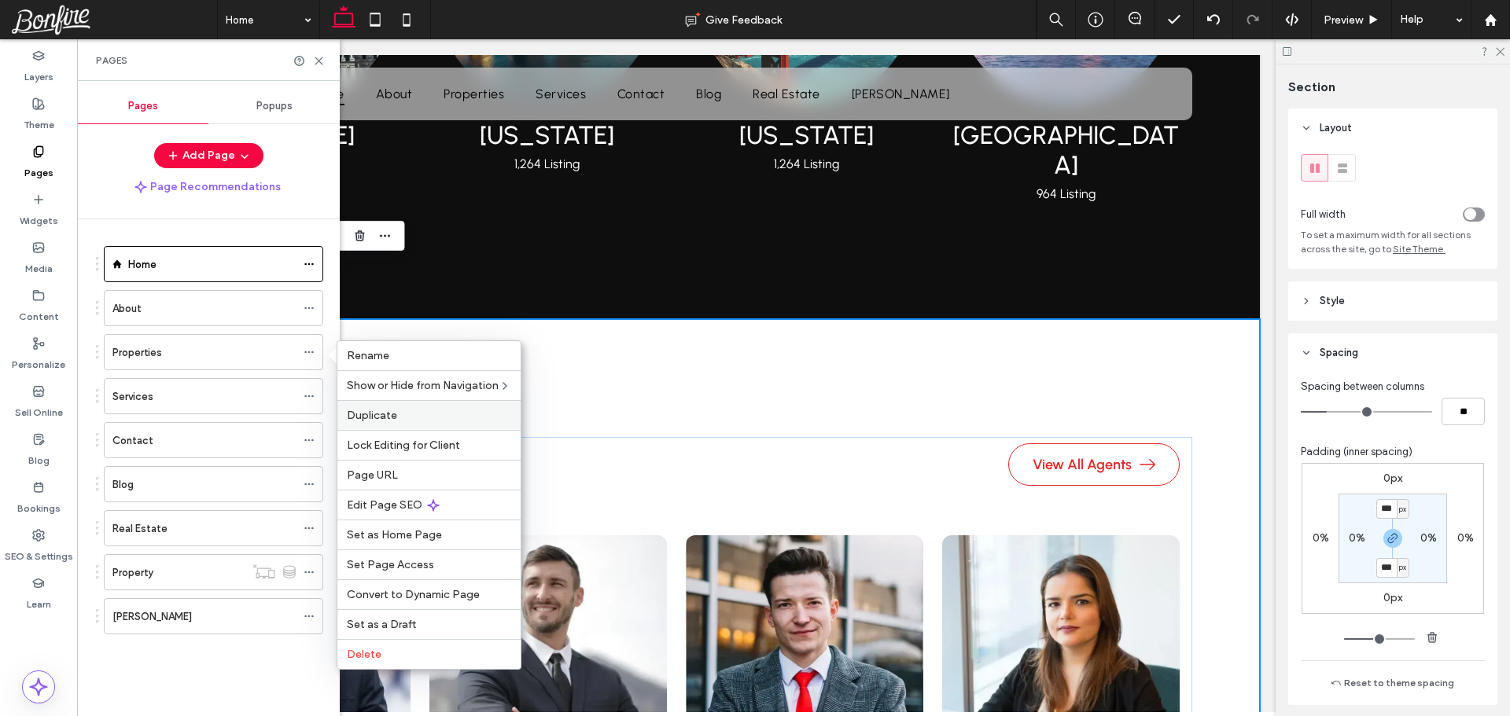
click at [399, 410] on label "Duplicate" at bounding box center [429, 415] width 164 height 13
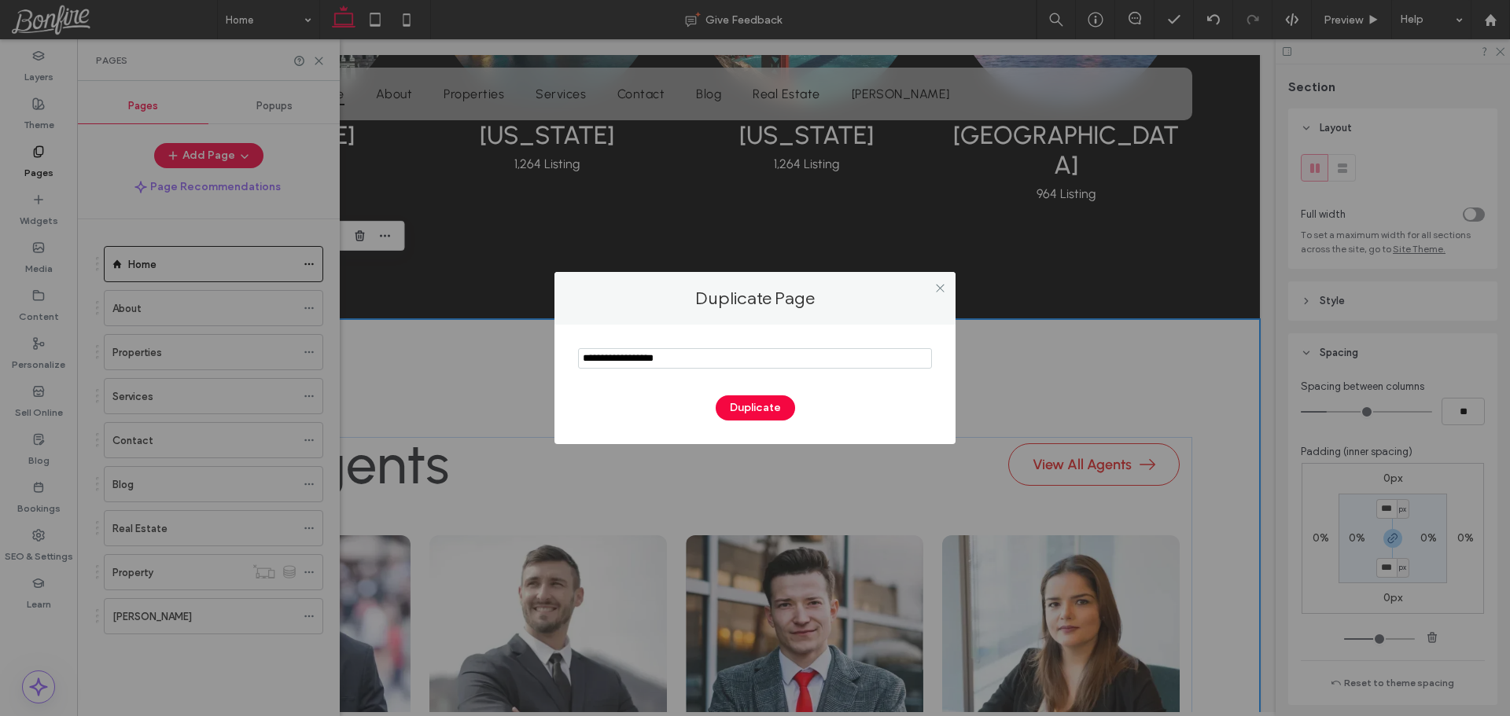
click at [679, 352] on input "notEmpty" at bounding box center [755, 358] width 354 height 20
type input "******"
click at [744, 407] on button "Duplicate" at bounding box center [755, 408] width 79 height 25
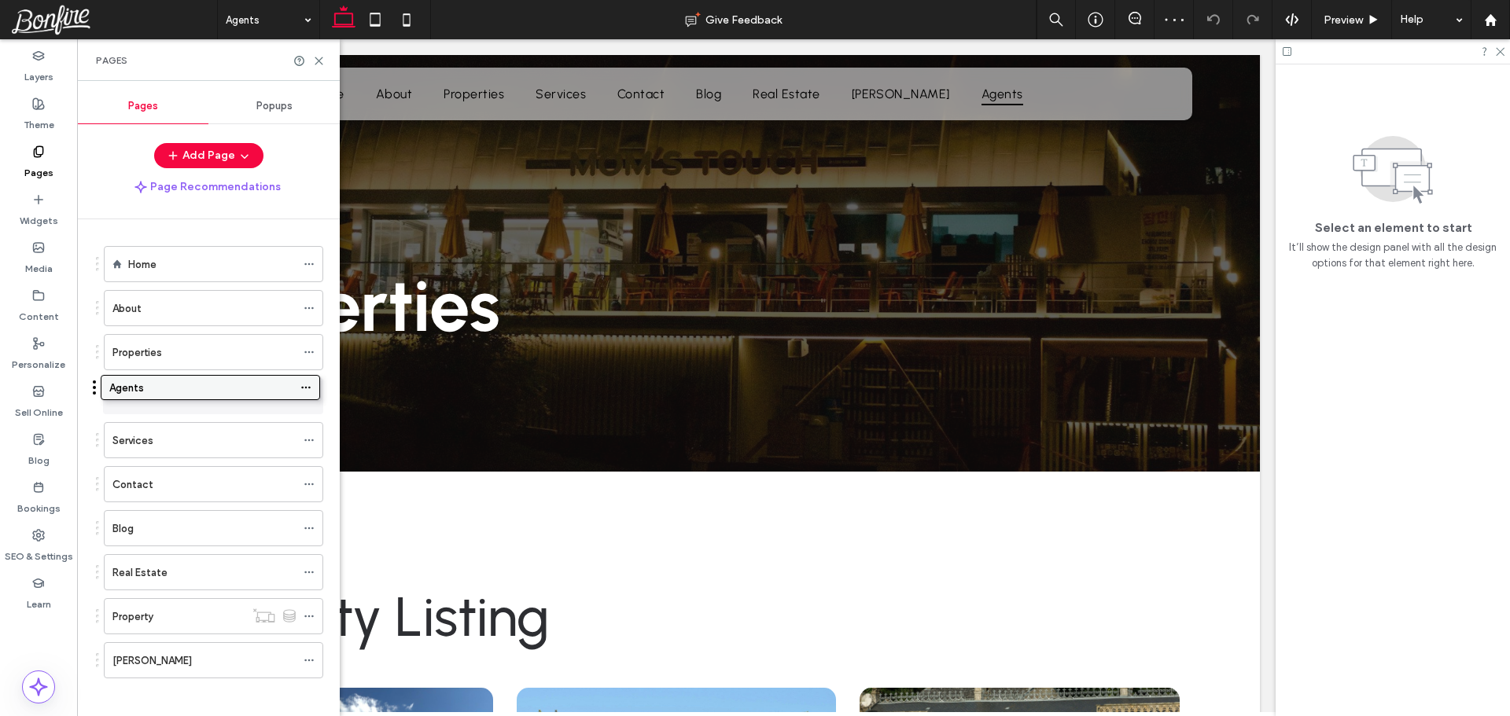
drag, startPoint x: 230, startPoint y: 654, endPoint x: 228, endPoint y: 391, distance: 263.4
click at [308, 441] on icon at bounding box center [309, 440] width 11 height 11
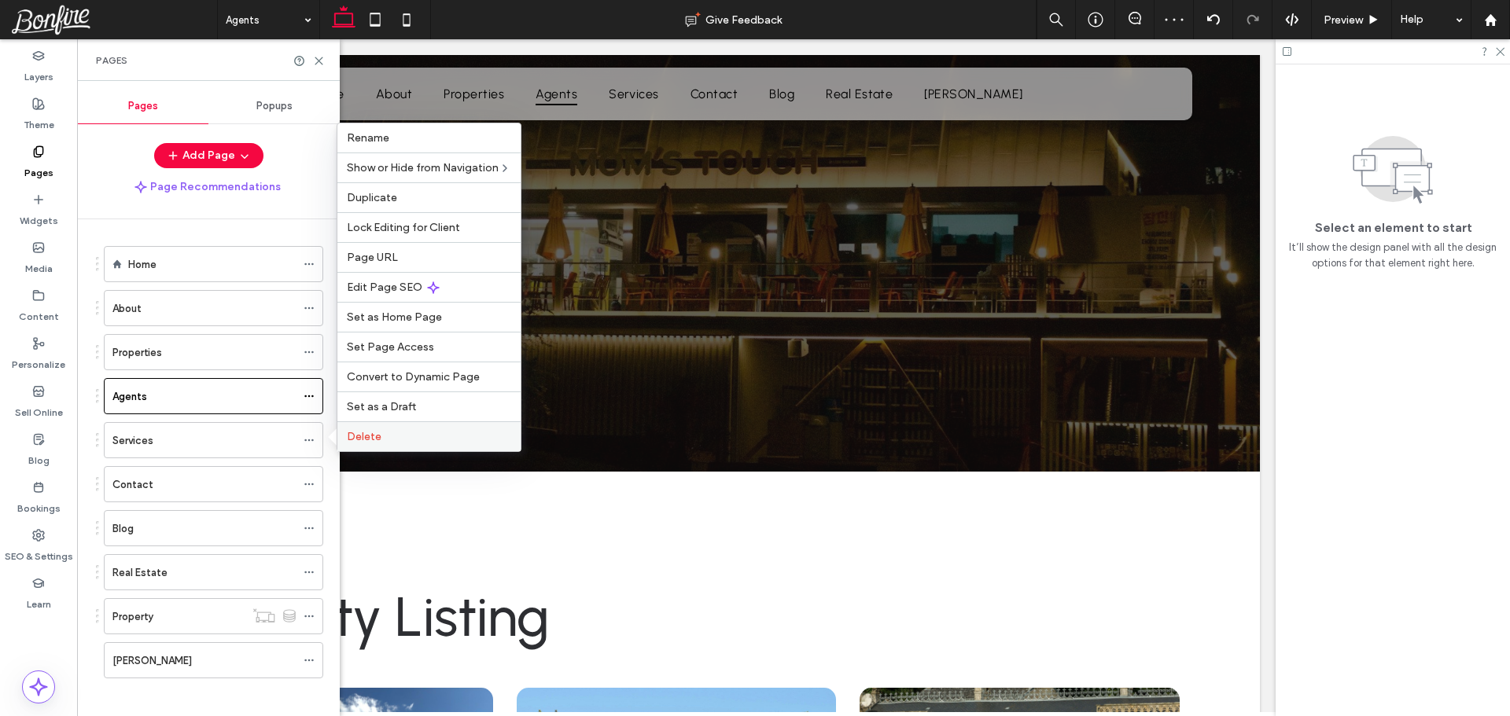
click at [402, 440] on label "Delete" at bounding box center [429, 436] width 164 height 13
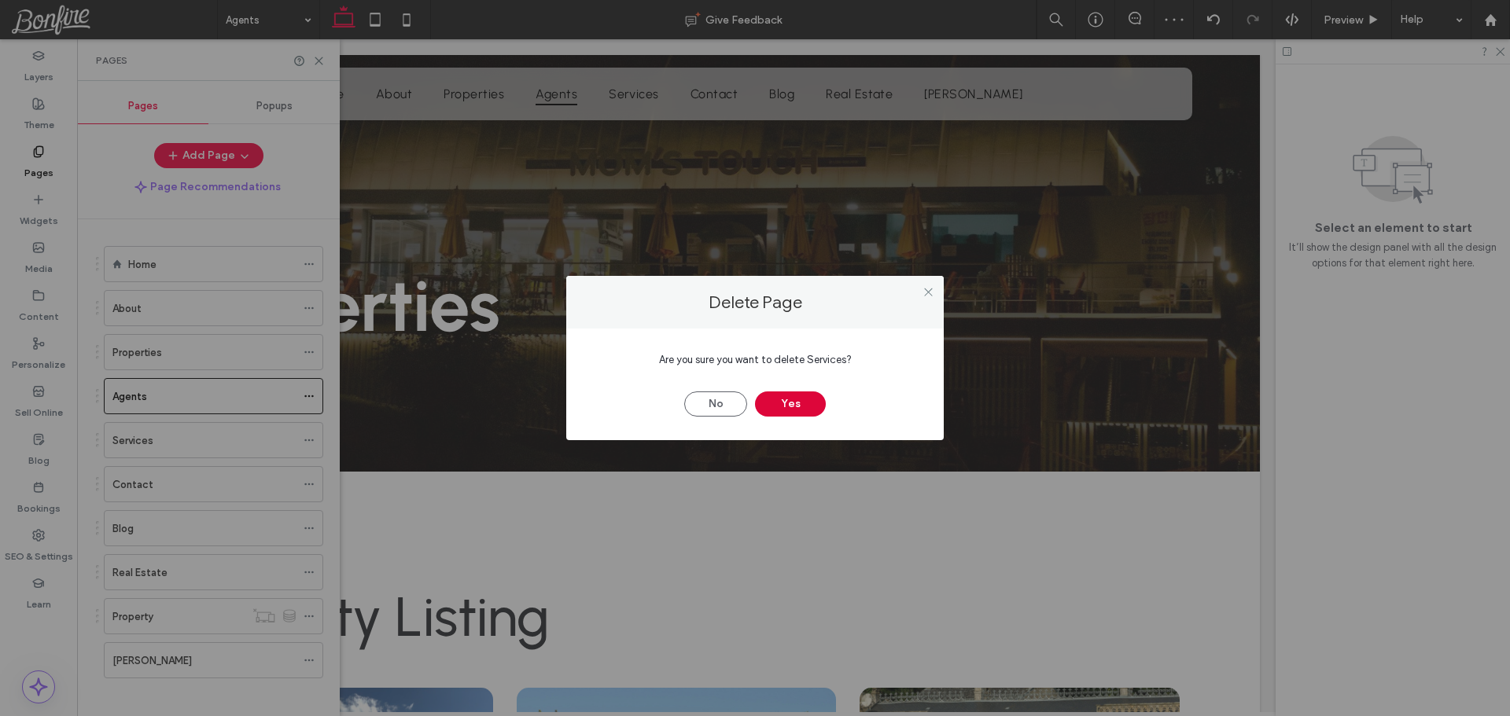
click at [793, 404] on button "Yes" at bounding box center [790, 404] width 71 height 25
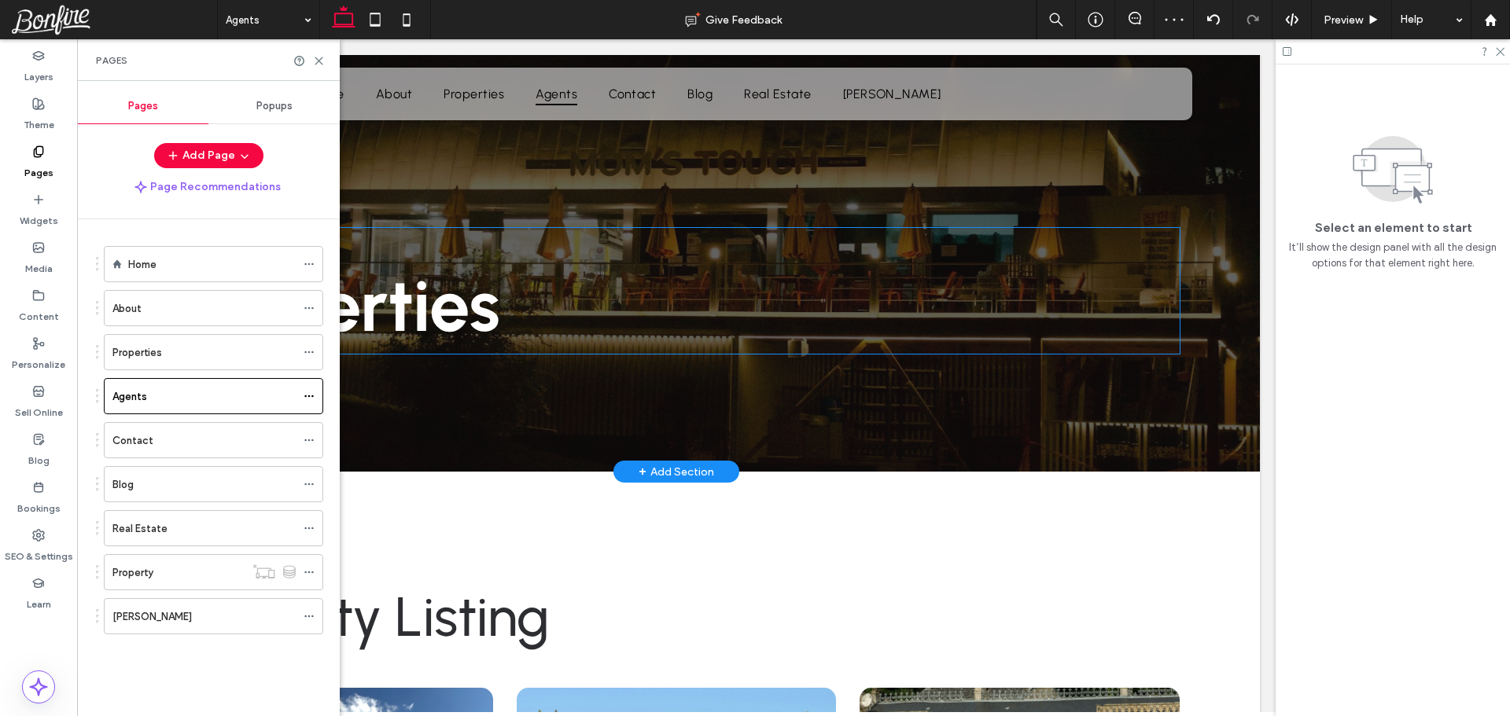
click at [436, 309] on span "Properties" at bounding box center [336, 306] width 327 height 87
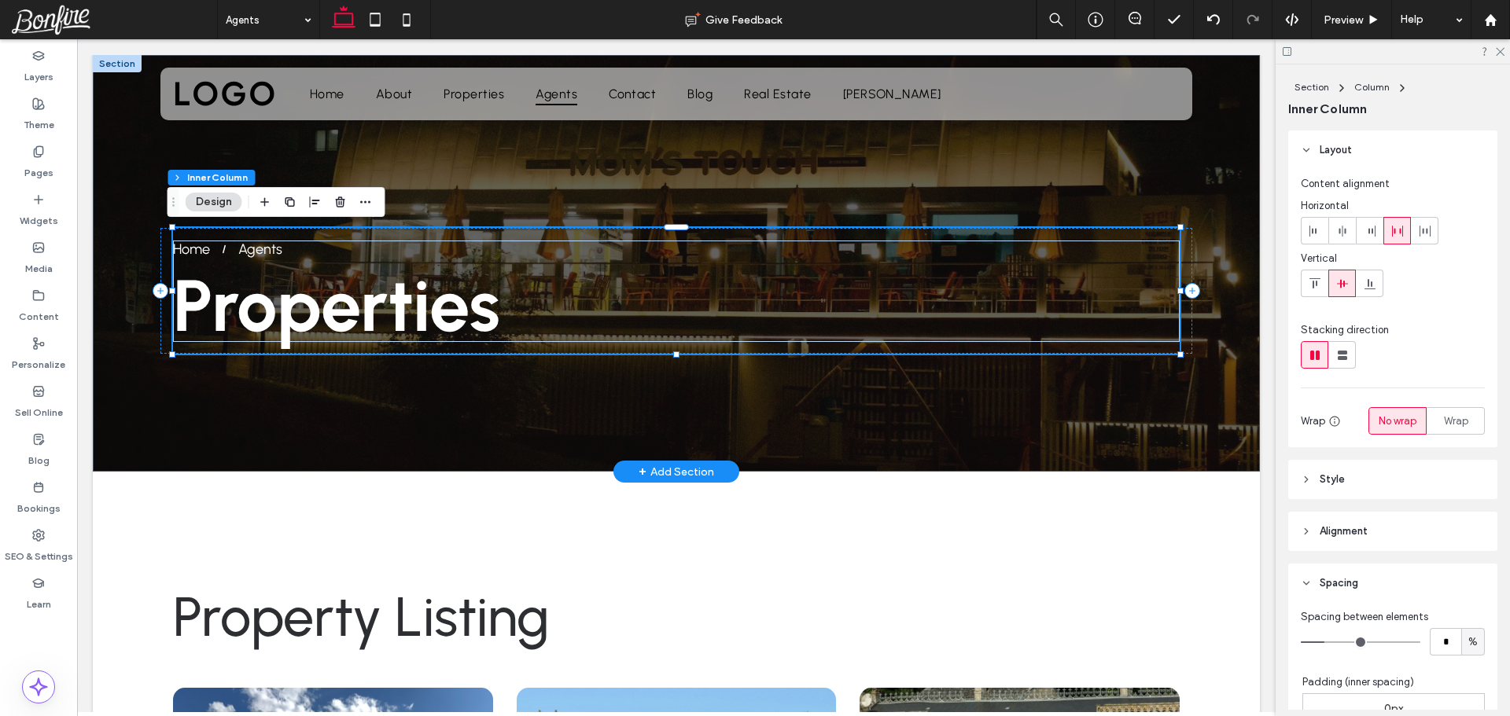
click at [315, 318] on span "Properties" at bounding box center [336, 306] width 327 height 87
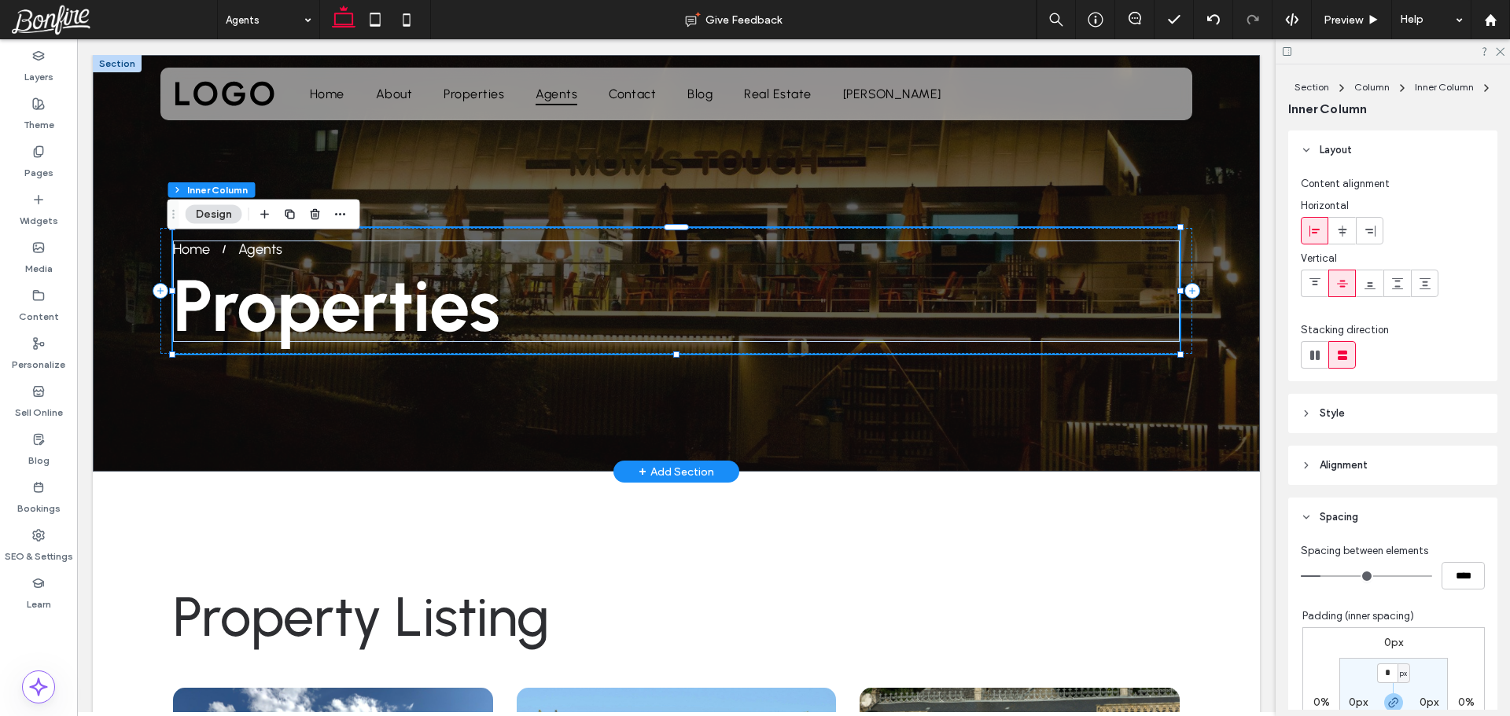
click at [315, 318] on span "Properties" at bounding box center [336, 306] width 327 height 87
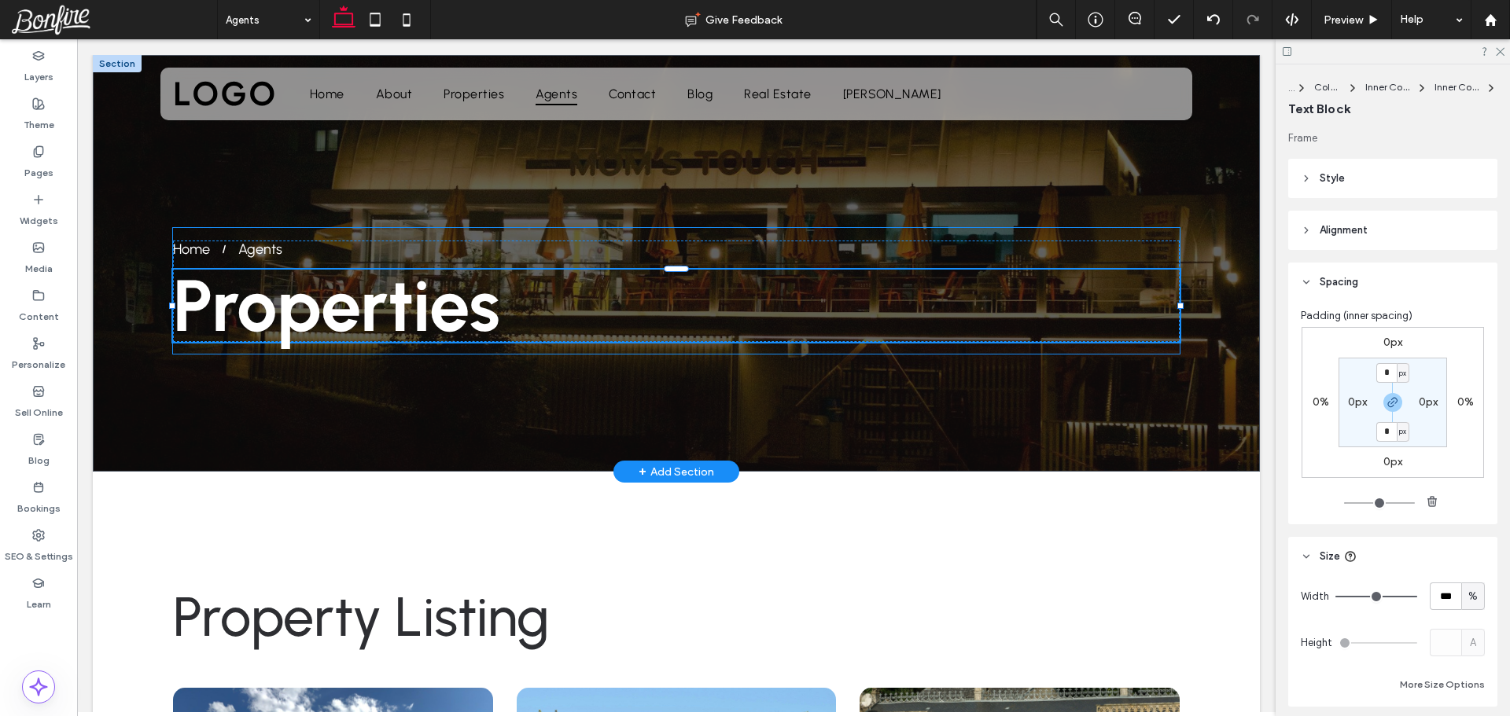
type input "********"
type input "**"
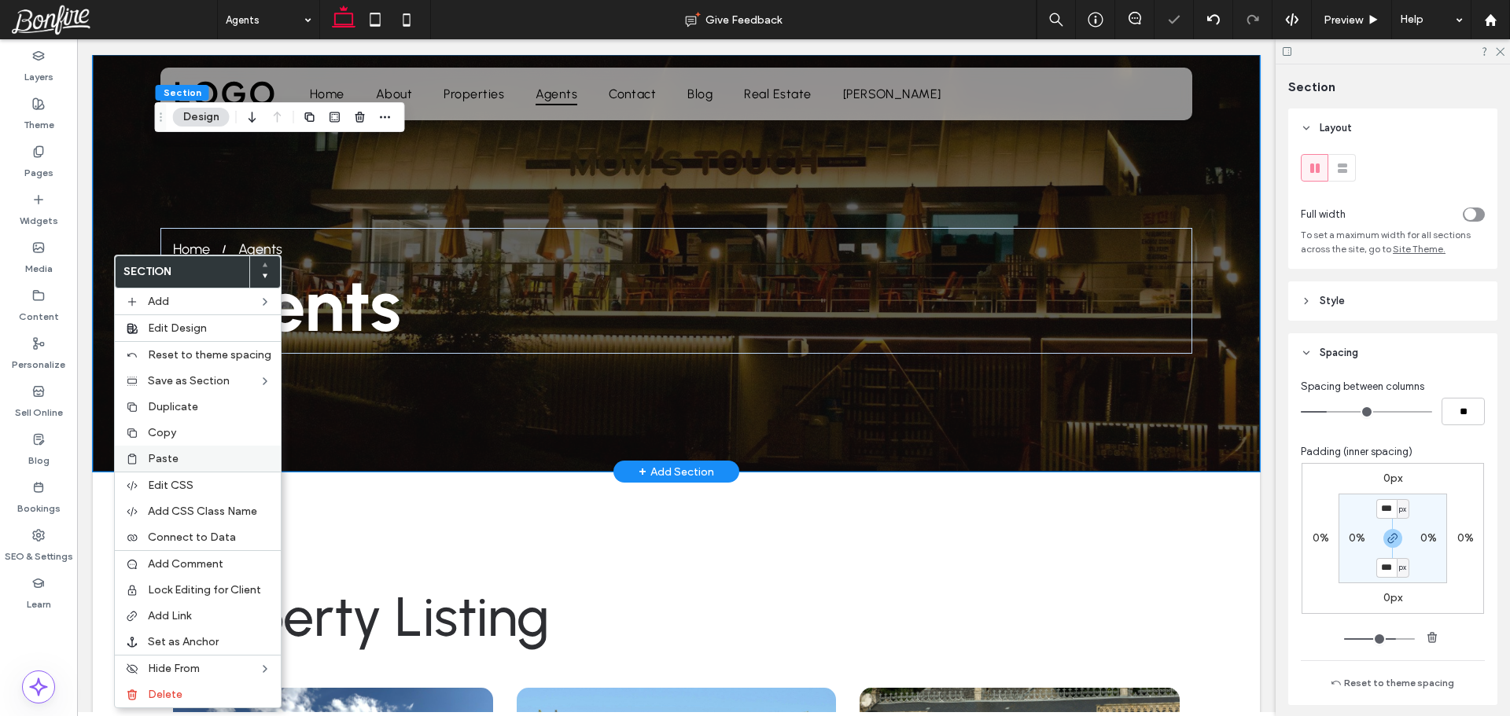
click at [185, 456] on label "Paste" at bounding box center [209, 458] width 123 height 13
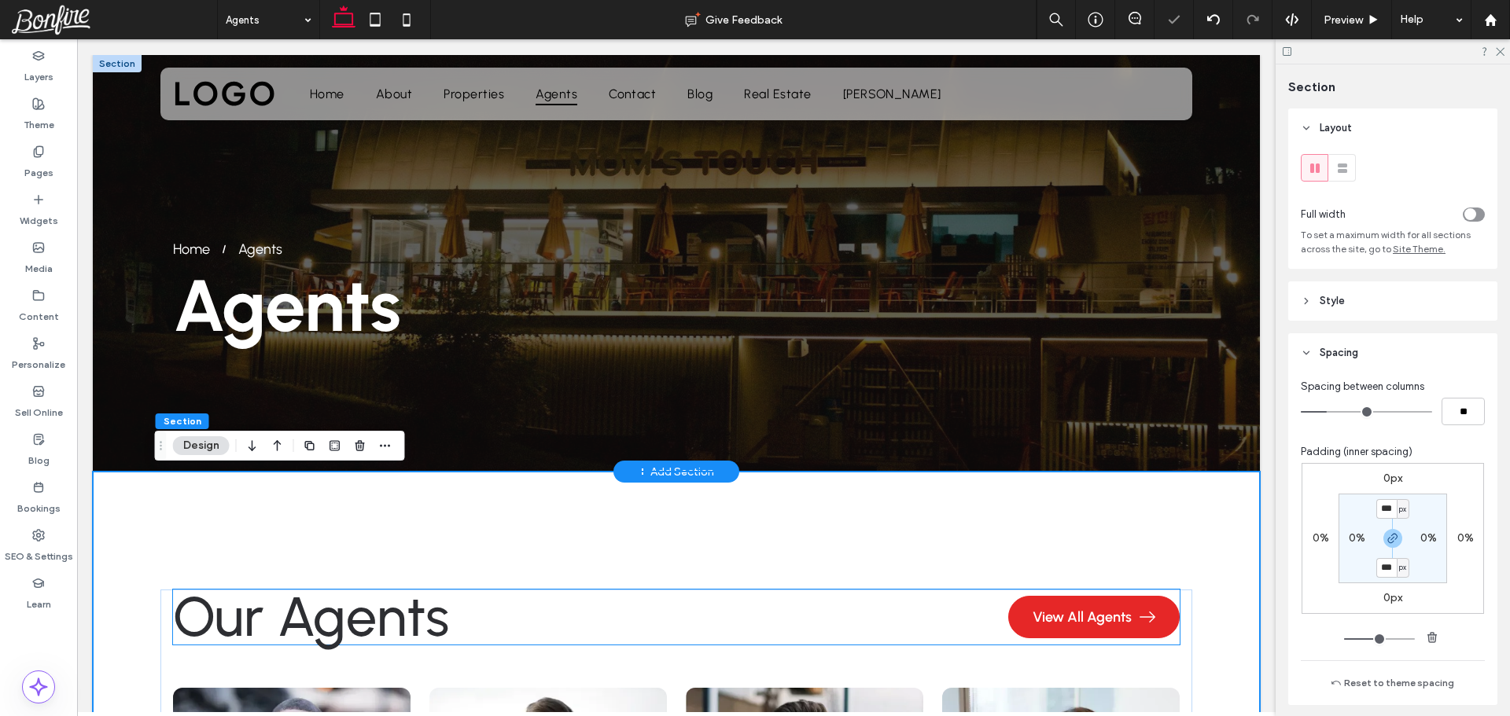
click at [1020, 617] on link "View All Agents" at bounding box center [1093, 617] width 171 height 42
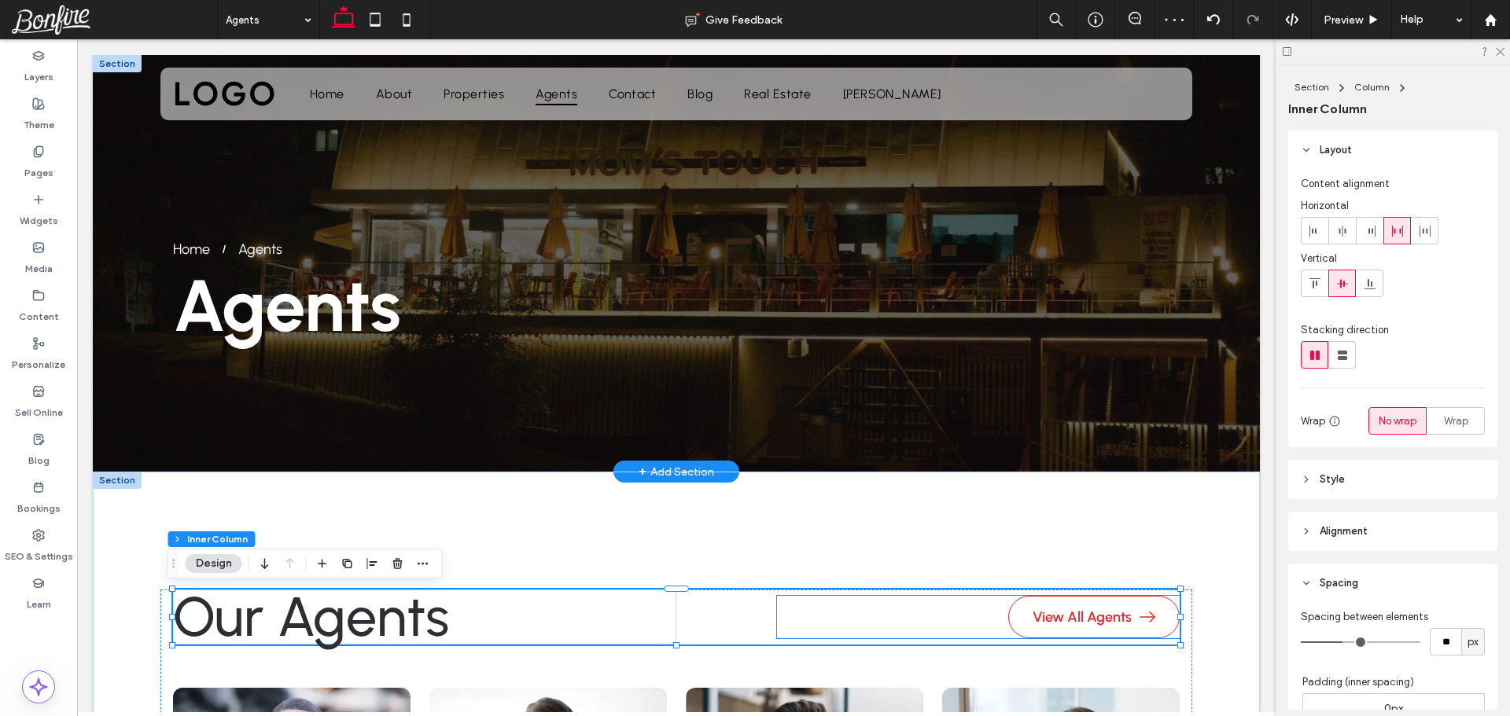
click at [854, 608] on div "View All Agents" at bounding box center [978, 617] width 403 height 42
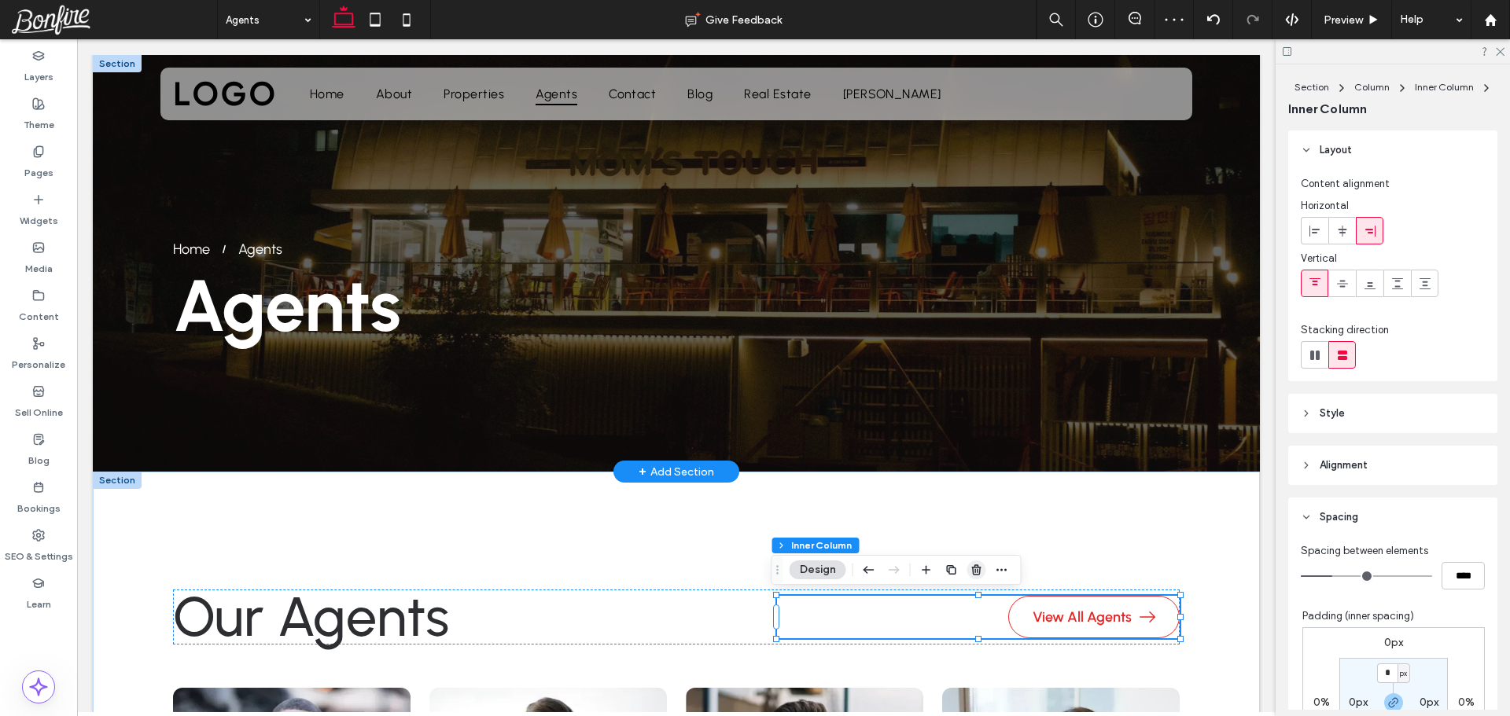
drag, startPoint x: 974, startPoint y: 566, endPoint x: 791, endPoint y: 526, distance: 186.8
click at [974, 566] on icon "button" at bounding box center [976, 570] width 13 height 13
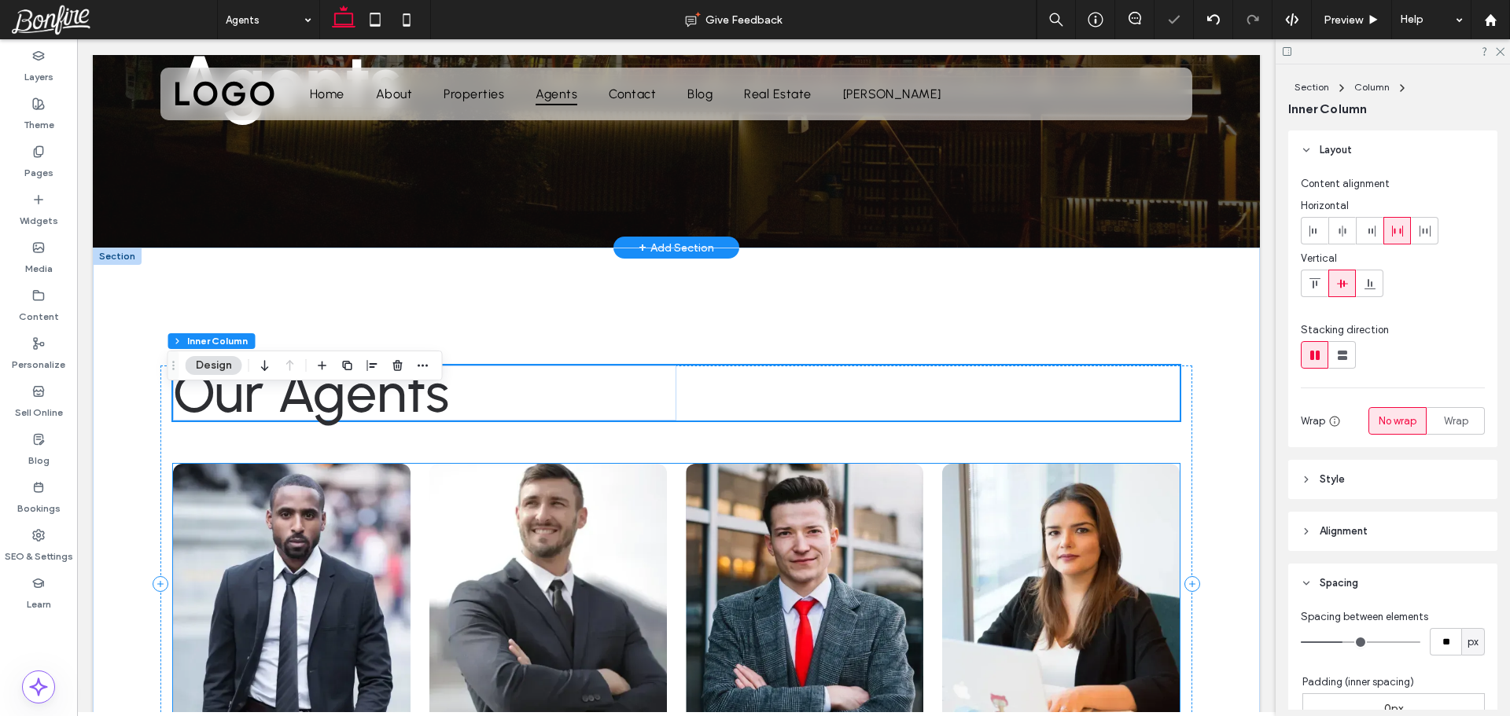
scroll to position [393, 0]
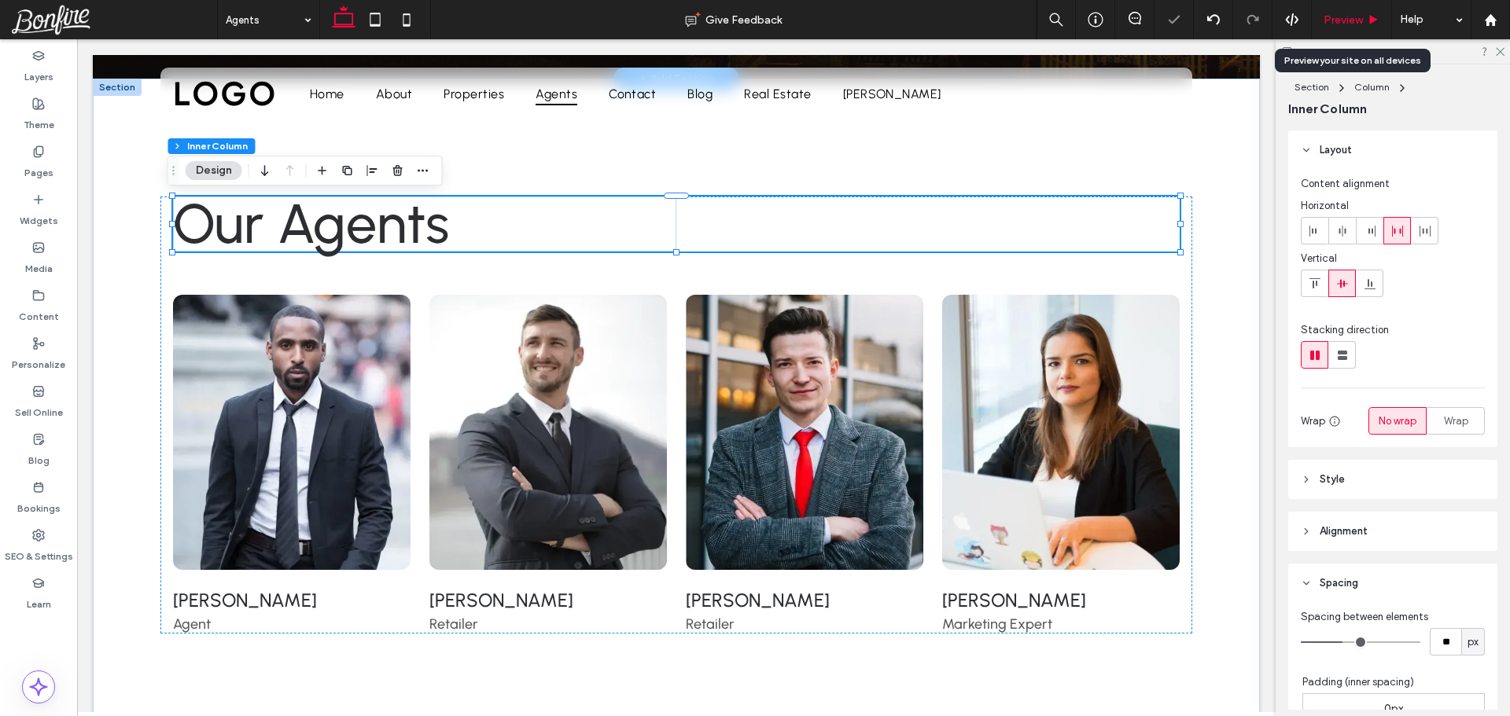
click at [1349, 20] on span "Preview" at bounding box center [1342, 19] width 39 height 13
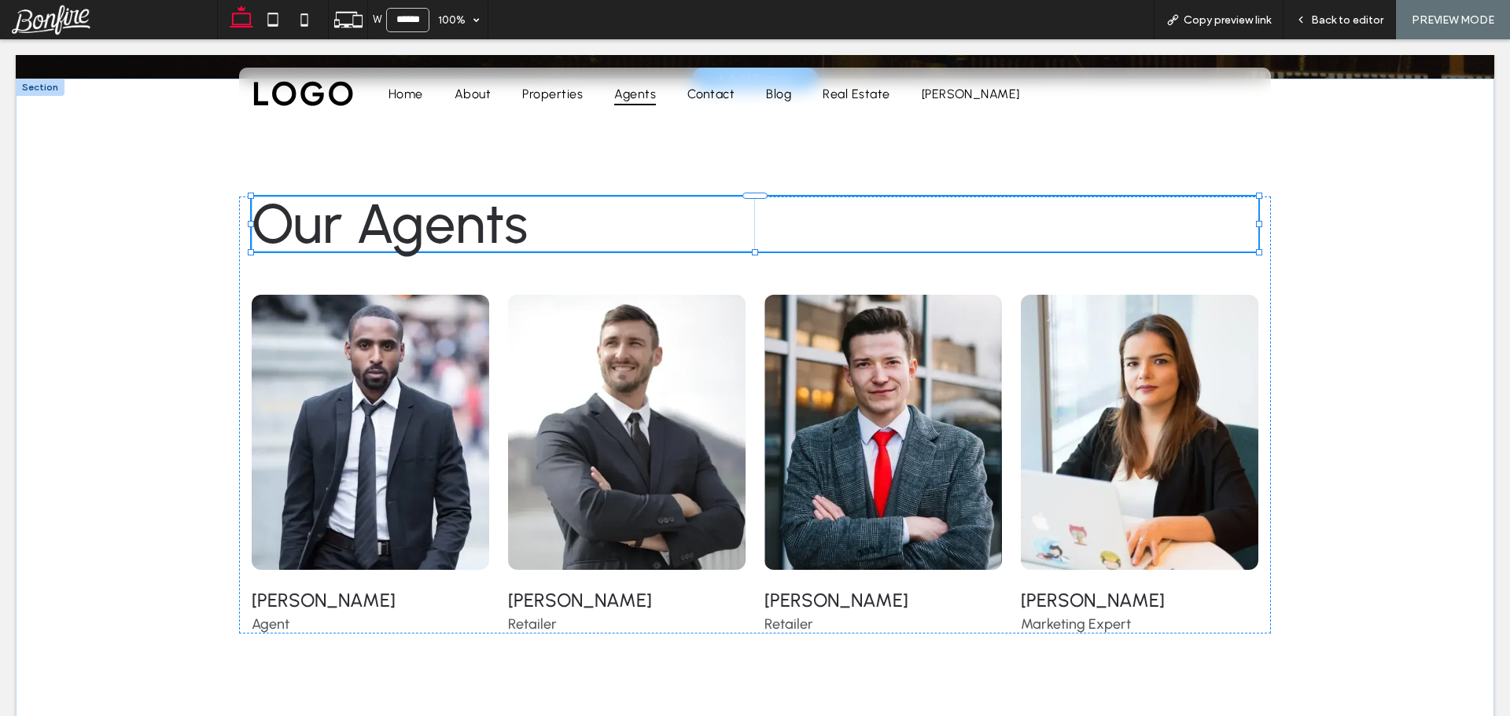
scroll to position [377, 0]
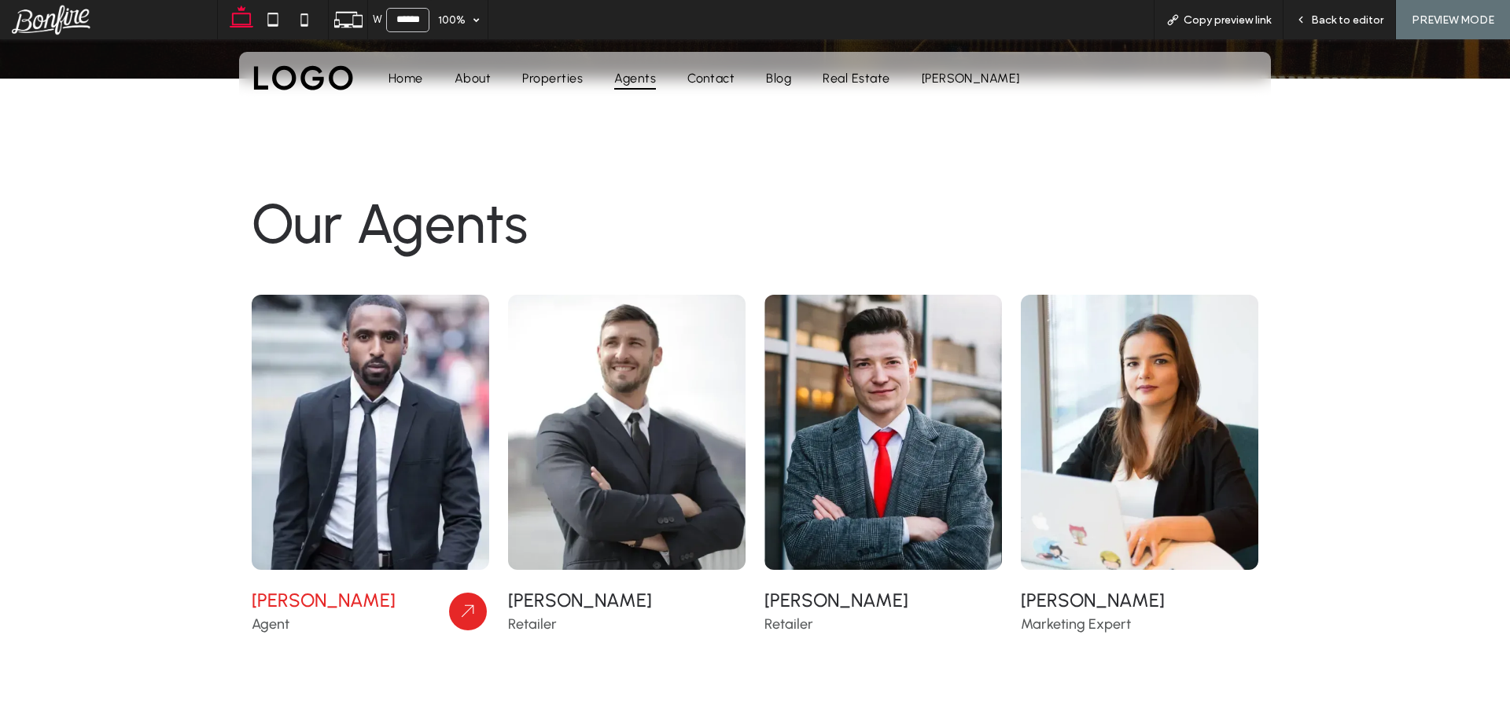
click at [414, 373] on img at bounding box center [370, 433] width 261 height 303
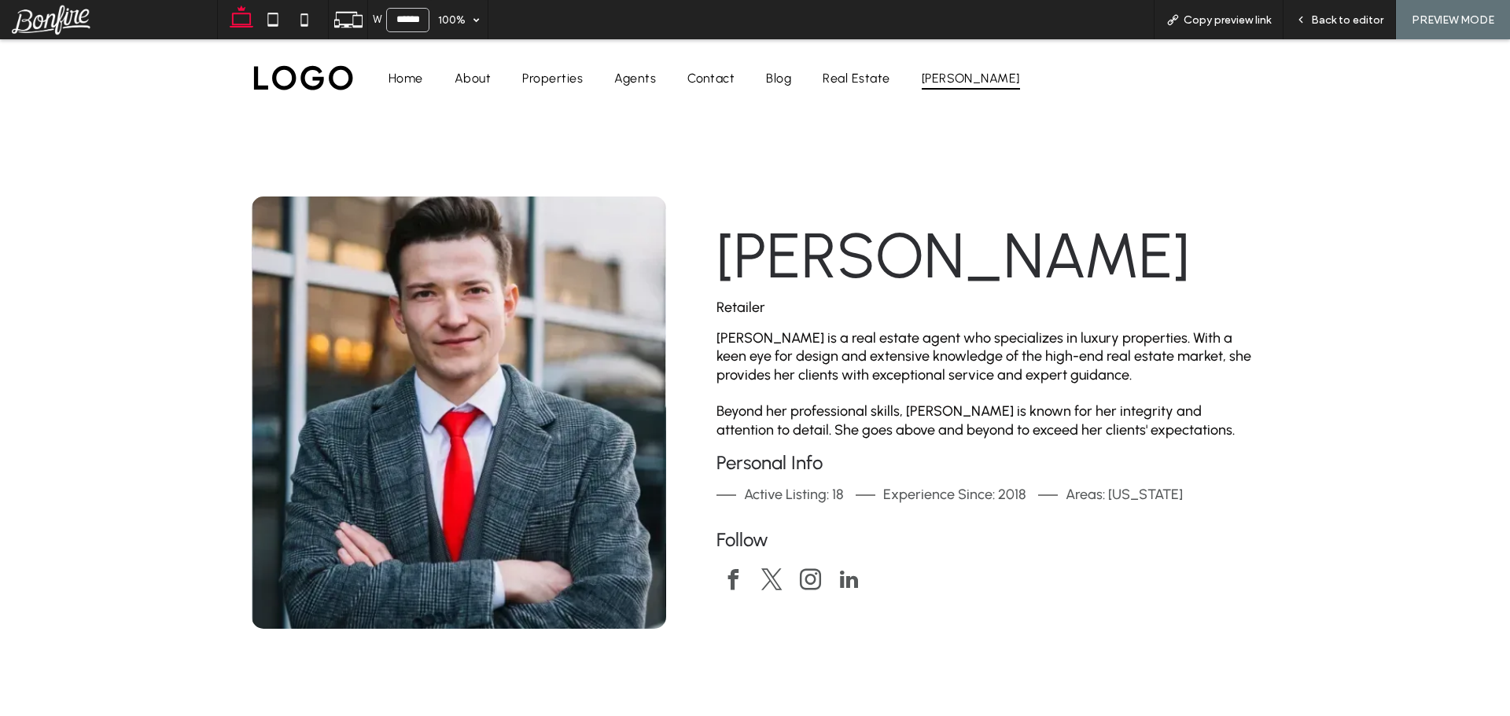
scroll to position [79, 0]
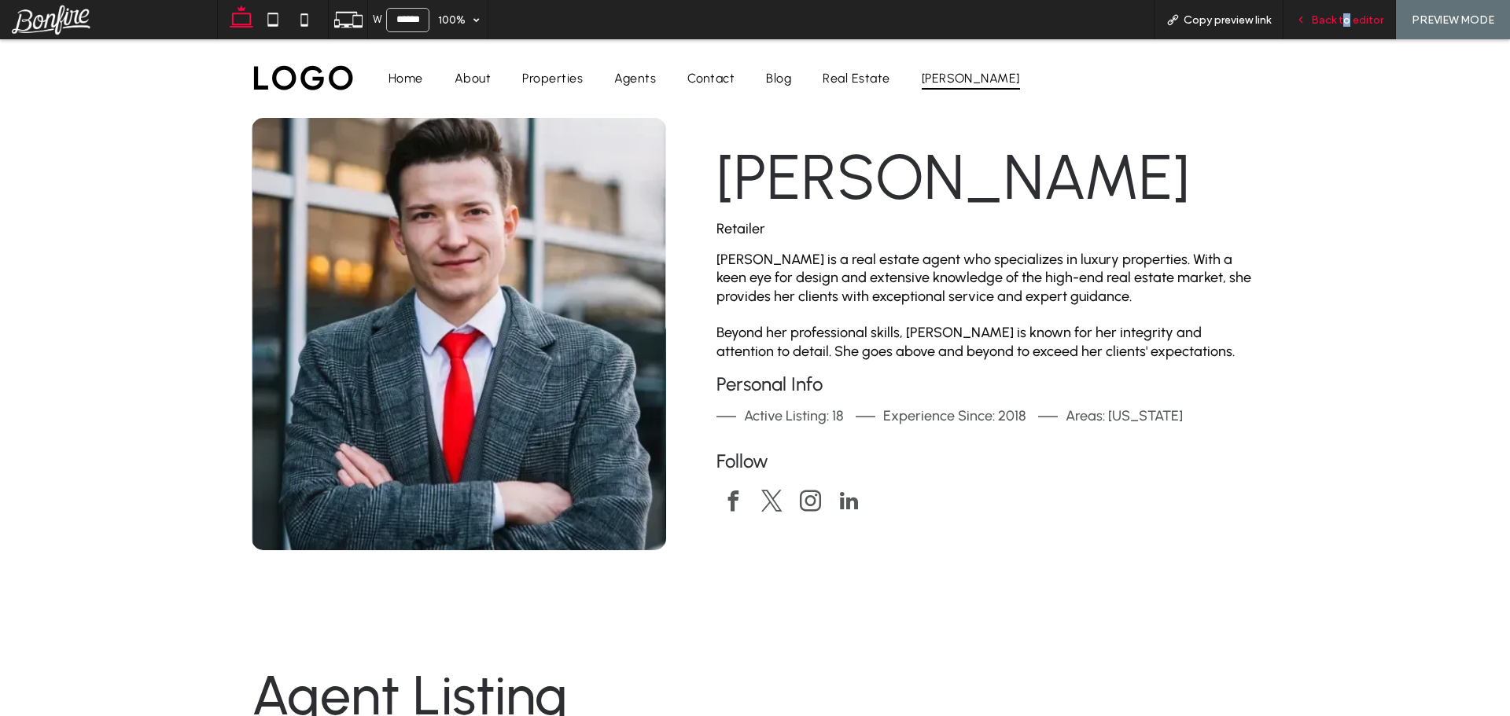
click at [1349, 18] on span "Back to editor" at bounding box center [1347, 19] width 72 height 13
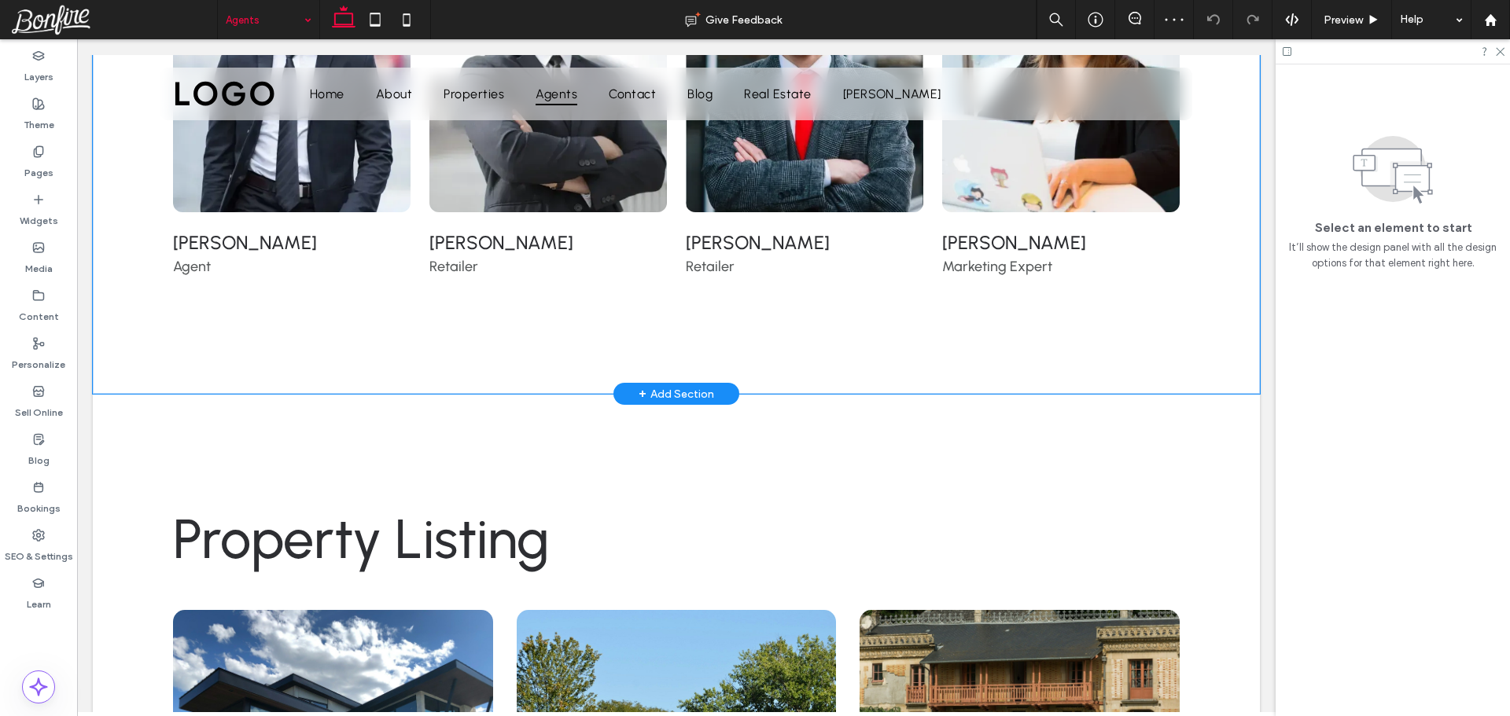
scroll to position [786, 0]
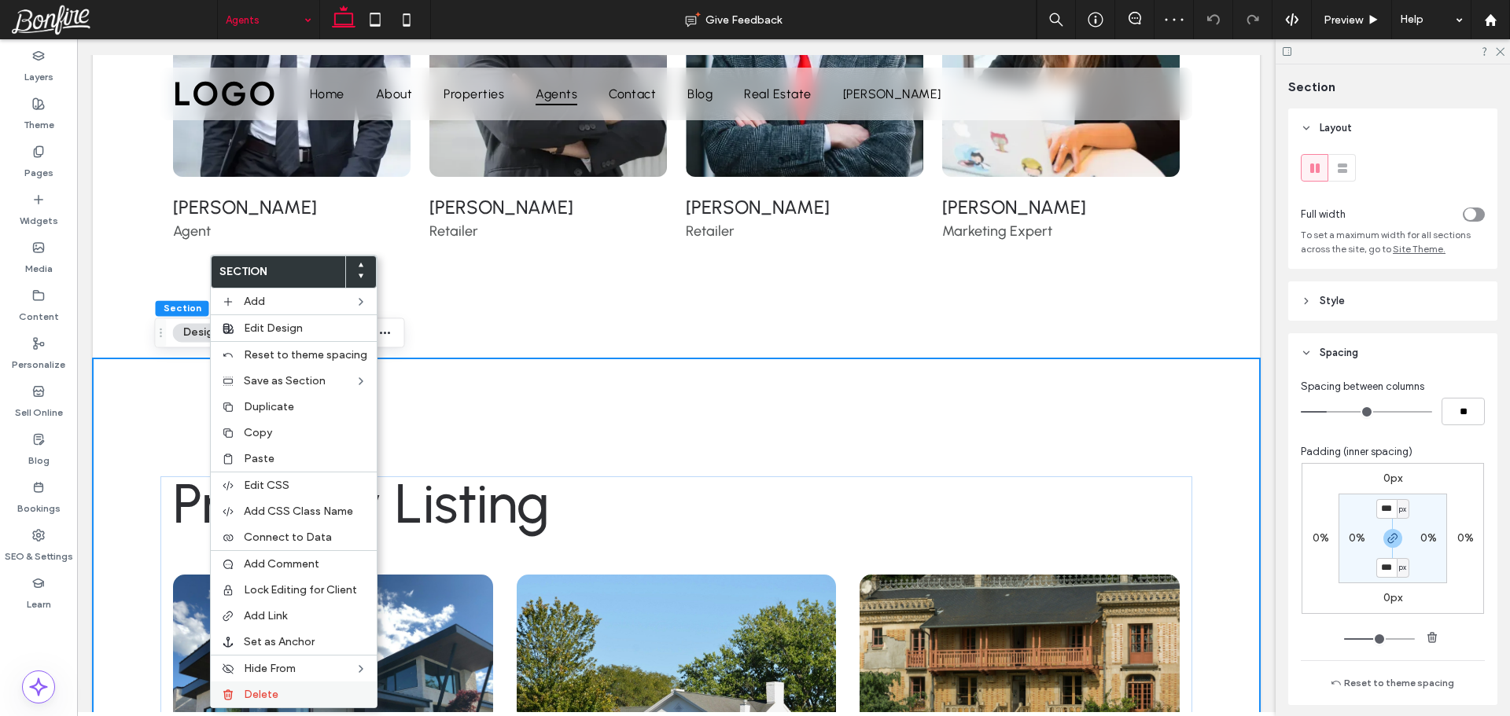
click at [266, 698] on span "Delete" at bounding box center [261, 694] width 35 height 13
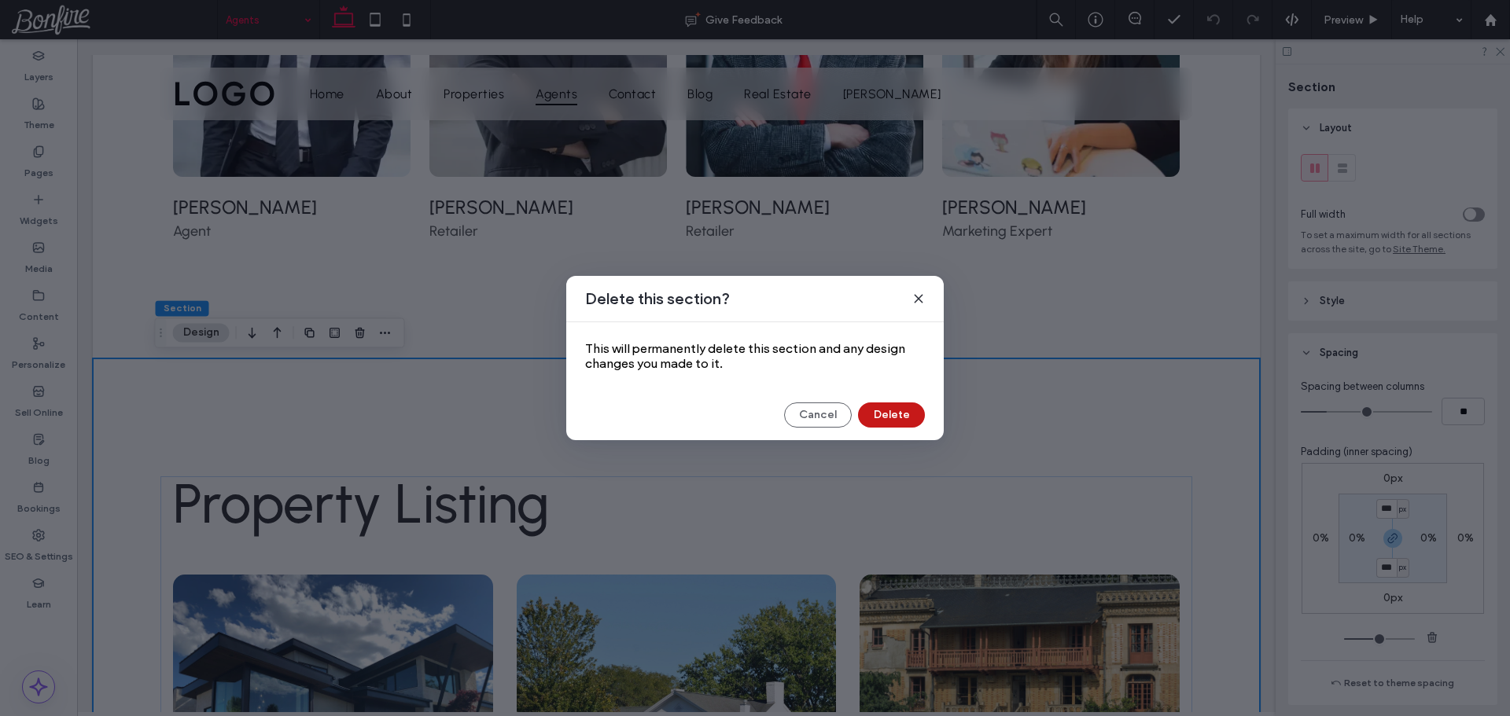
click at [891, 417] on button "Delete" at bounding box center [891, 415] width 67 height 25
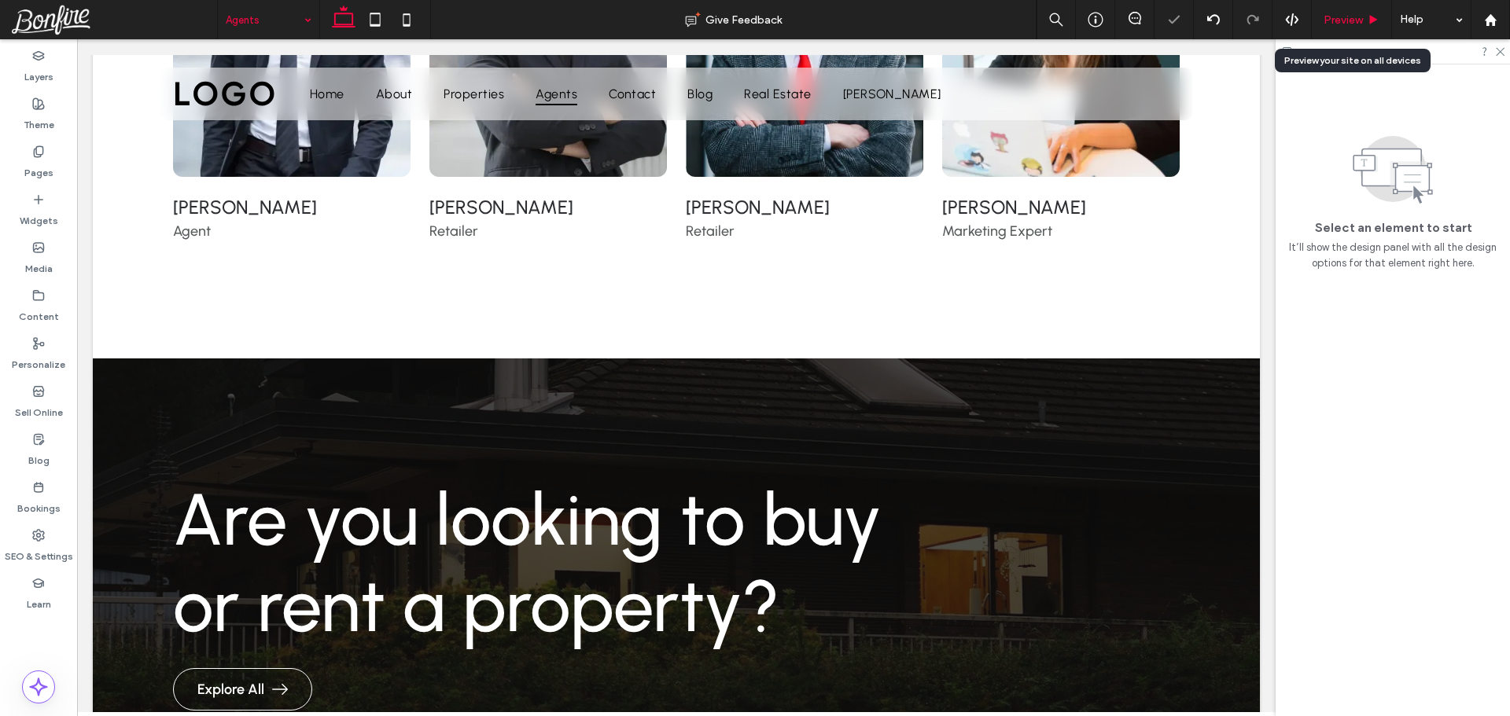
click at [1342, 20] on span "Preview" at bounding box center [1342, 19] width 39 height 13
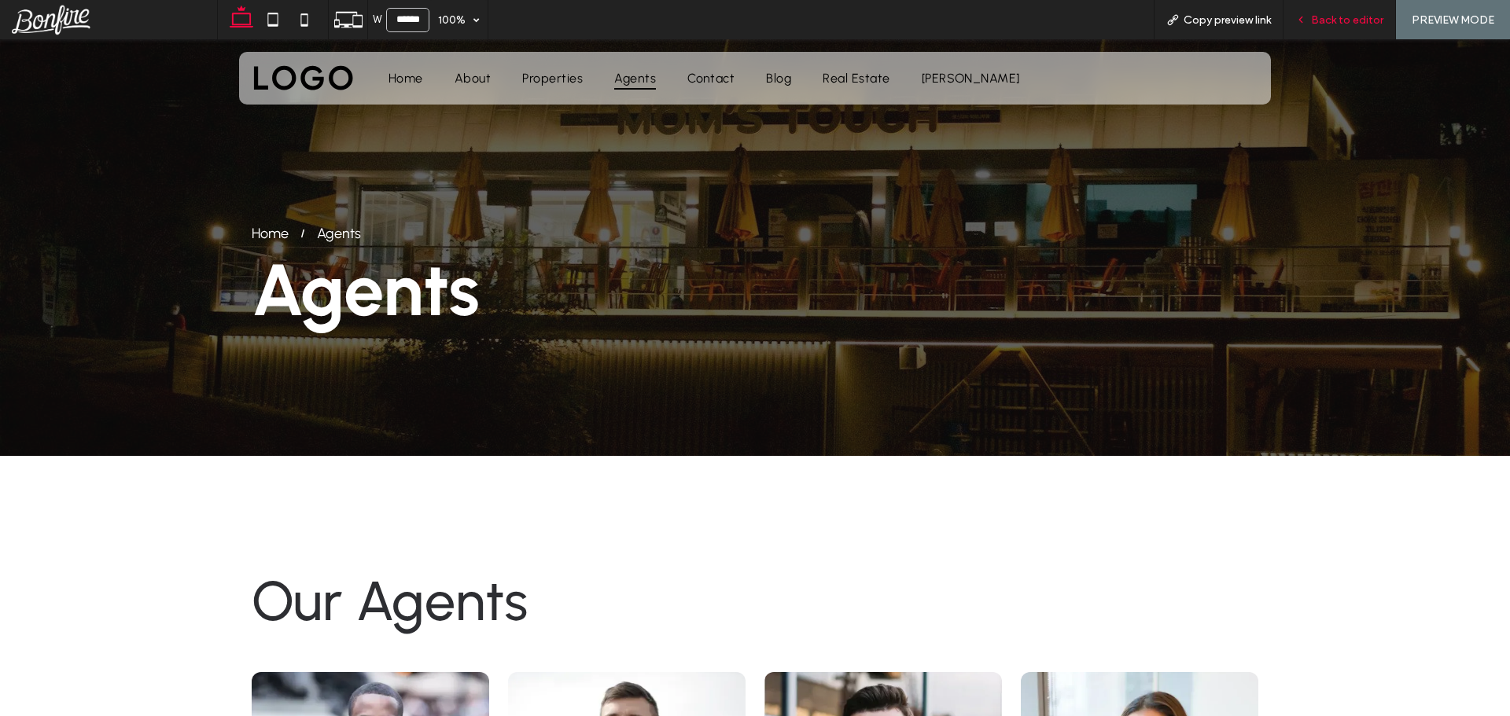
click at [1338, 20] on span "Back to editor" at bounding box center [1347, 19] width 72 height 13
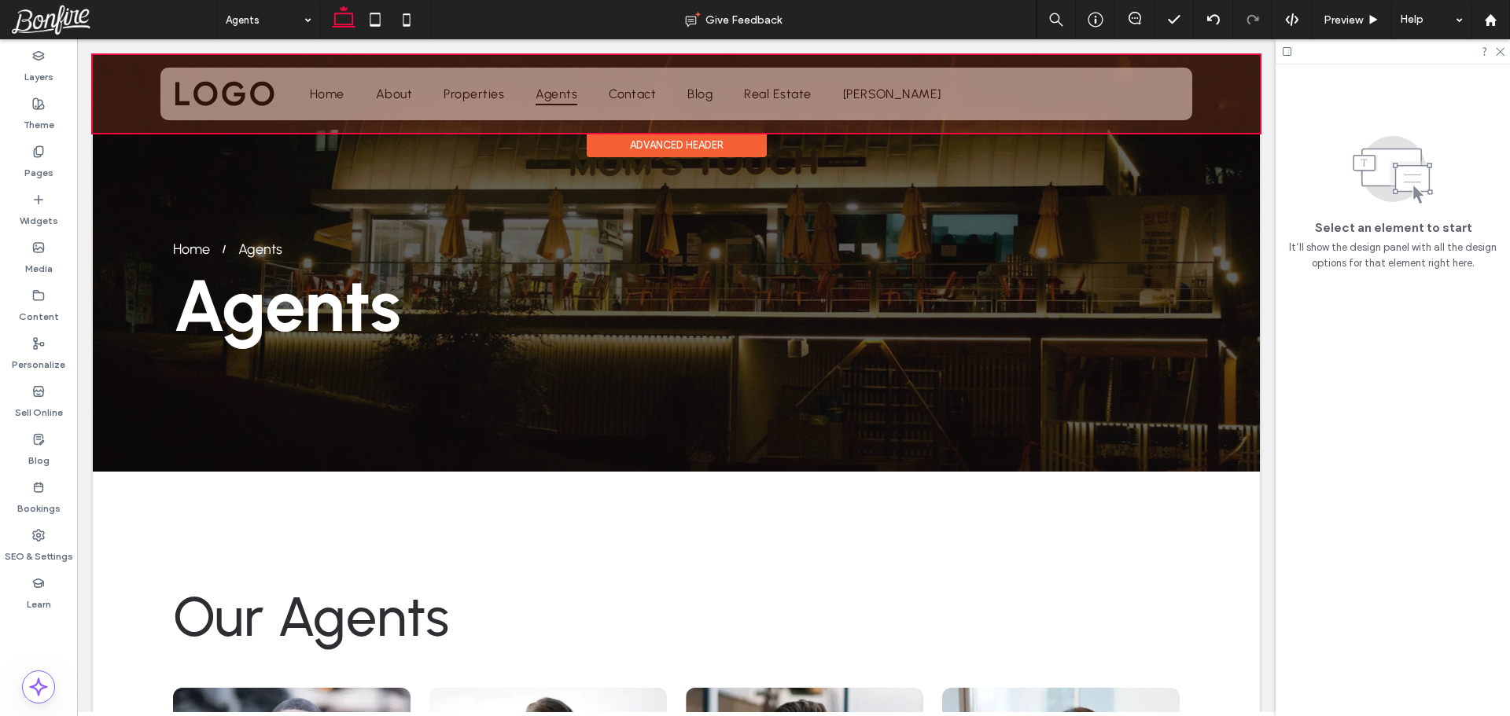
click at [624, 146] on div "Advanced Header" at bounding box center [677, 145] width 180 height 24
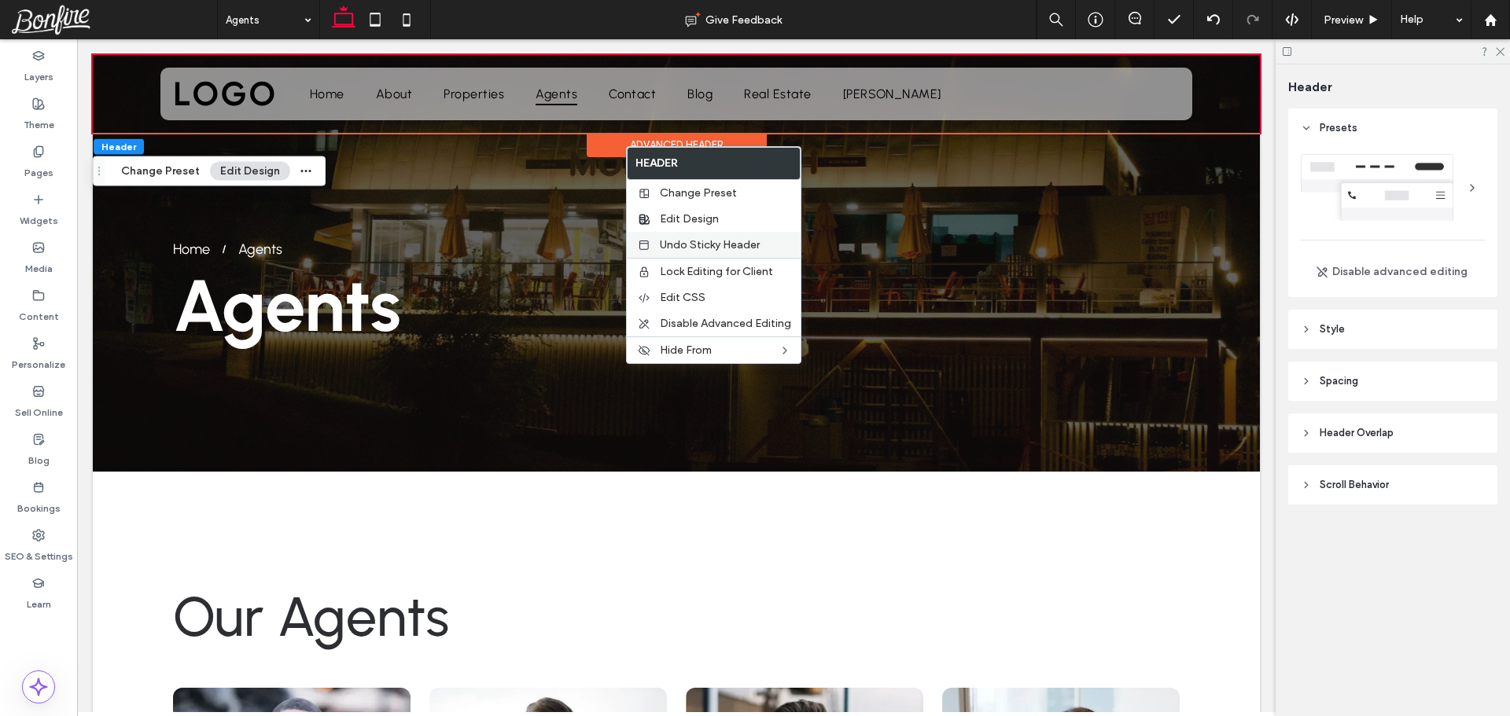
click at [704, 244] on span "Undo Sticky Header" at bounding box center [710, 244] width 100 height 13
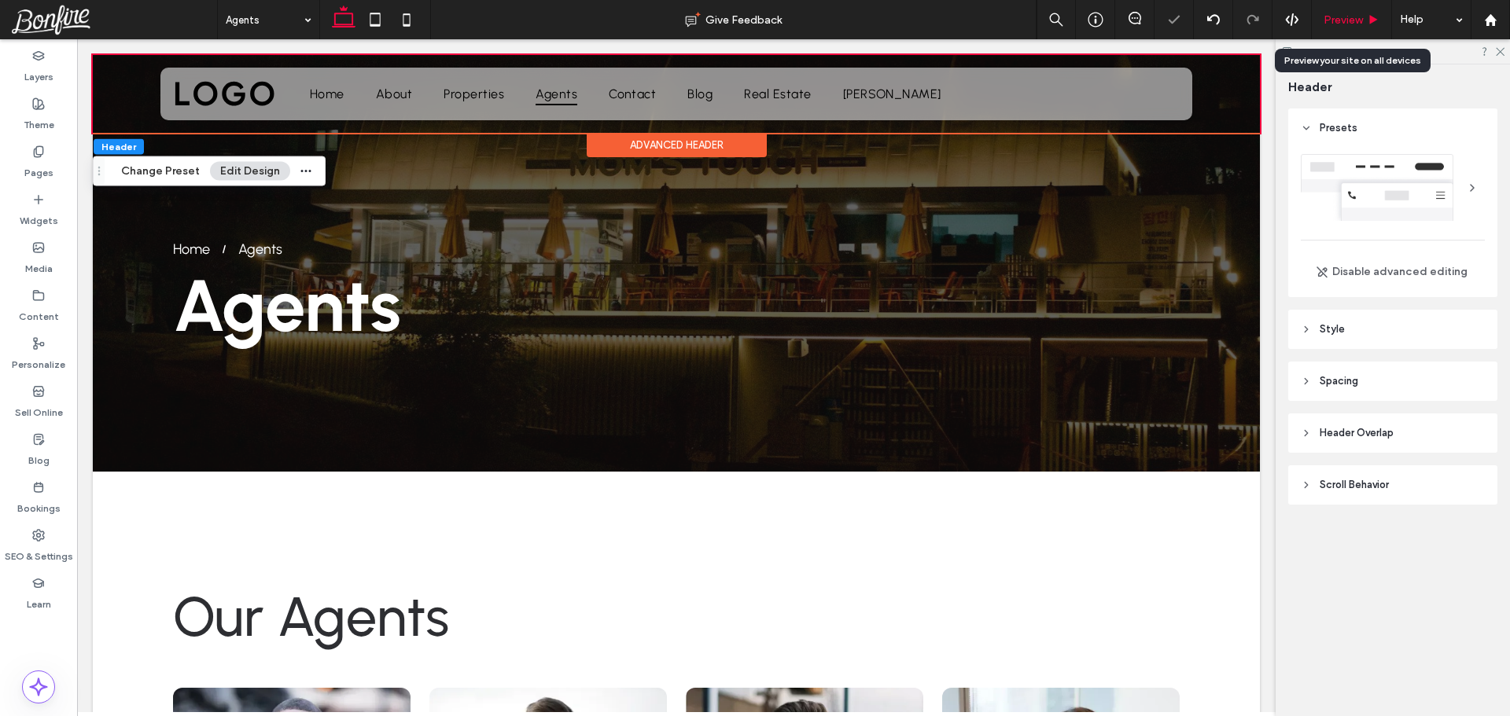
click at [1345, 20] on span "Preview" at bounding box center [1342, 19] width 39 height 13
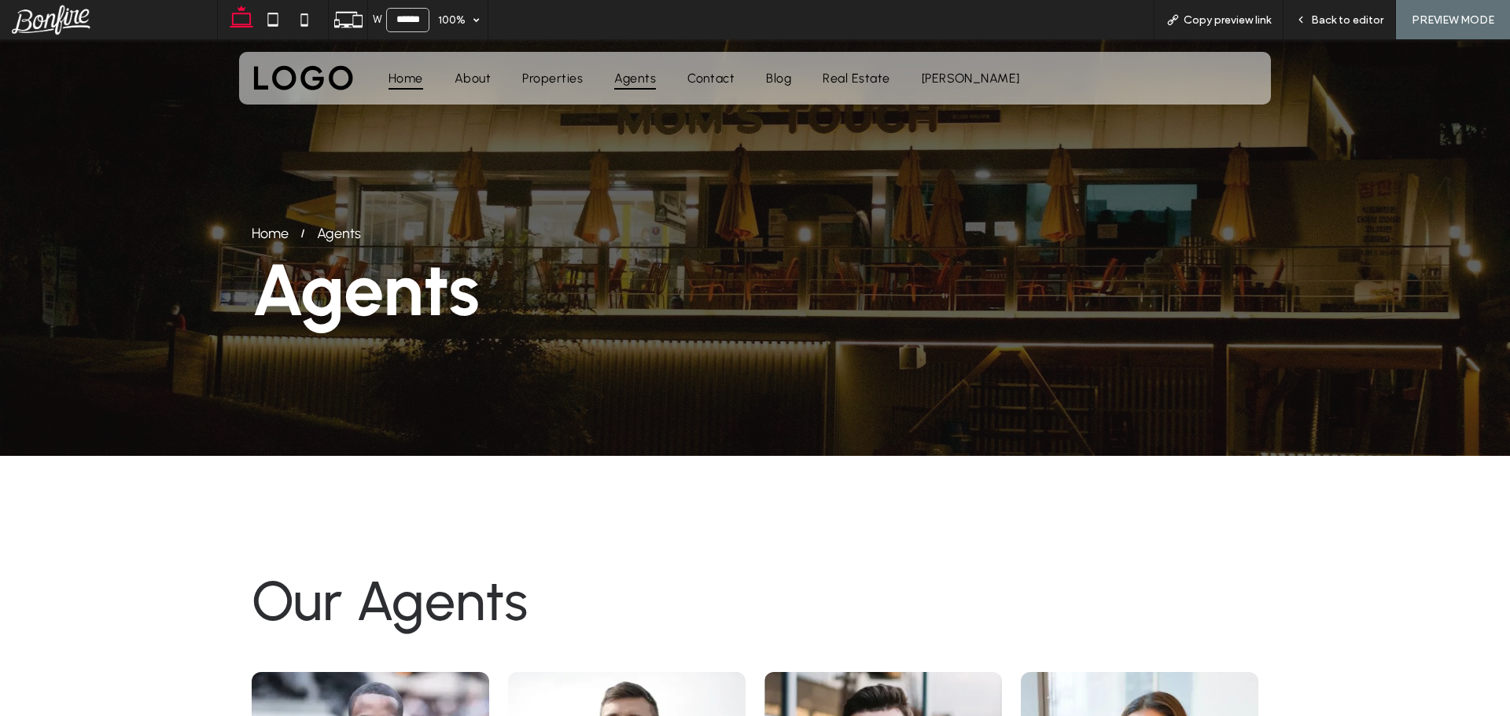
click at [405, 79] on span "Home" at bounding box center [405, 78] width 35 height 23
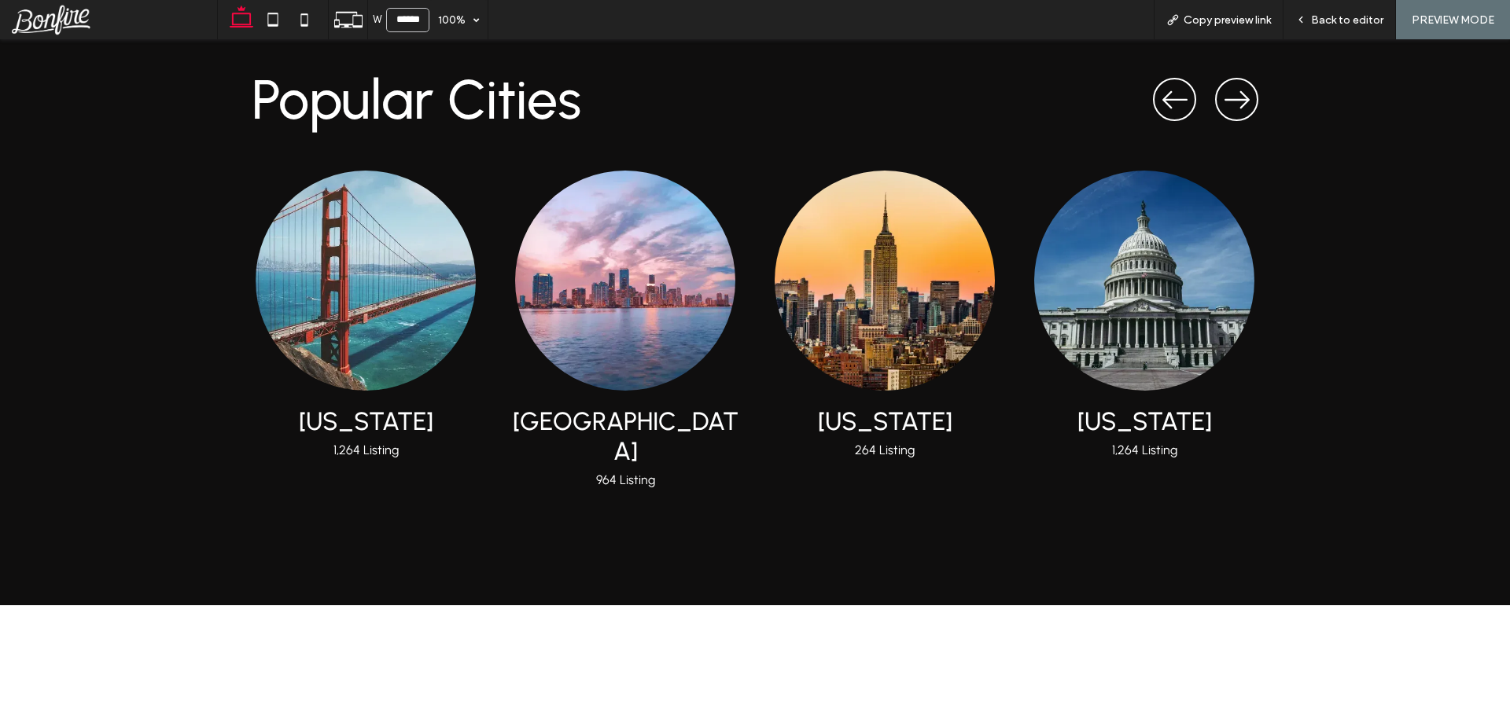
scroll to position [3539, 0]
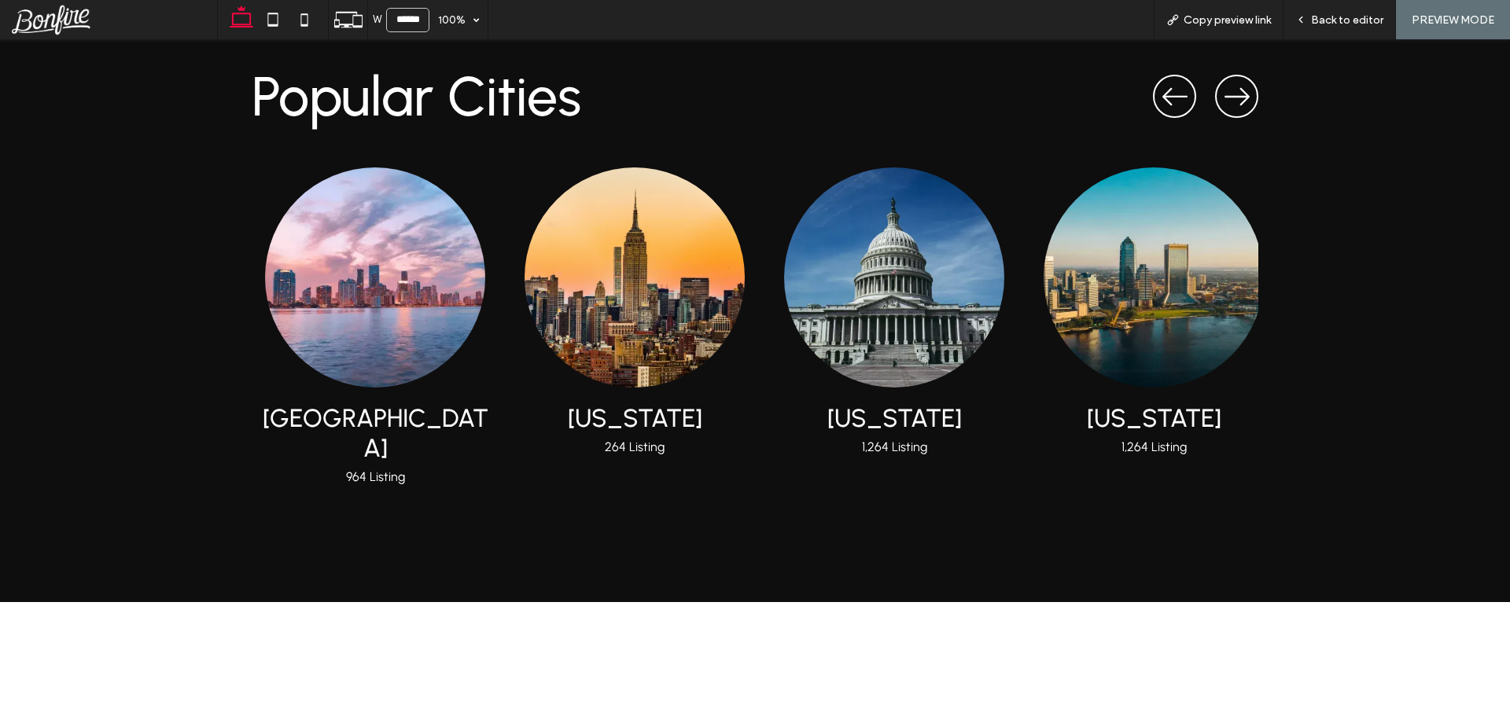
click at [368, 267] on img "2 / 5" at bounding box center [375, 277] width 242 height 242
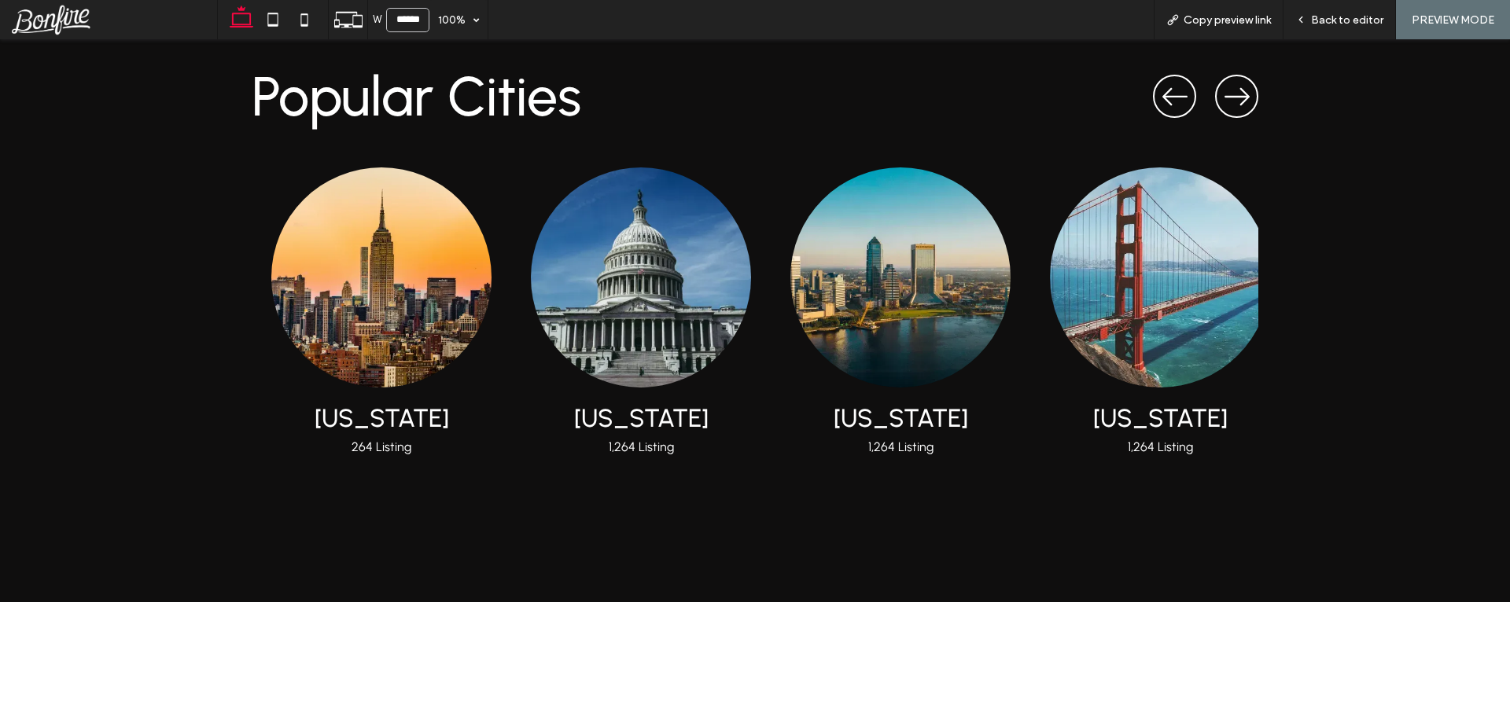
click at [762, 299] on img "4 / 5" at bounding box center [641, 277] width 242 height 242
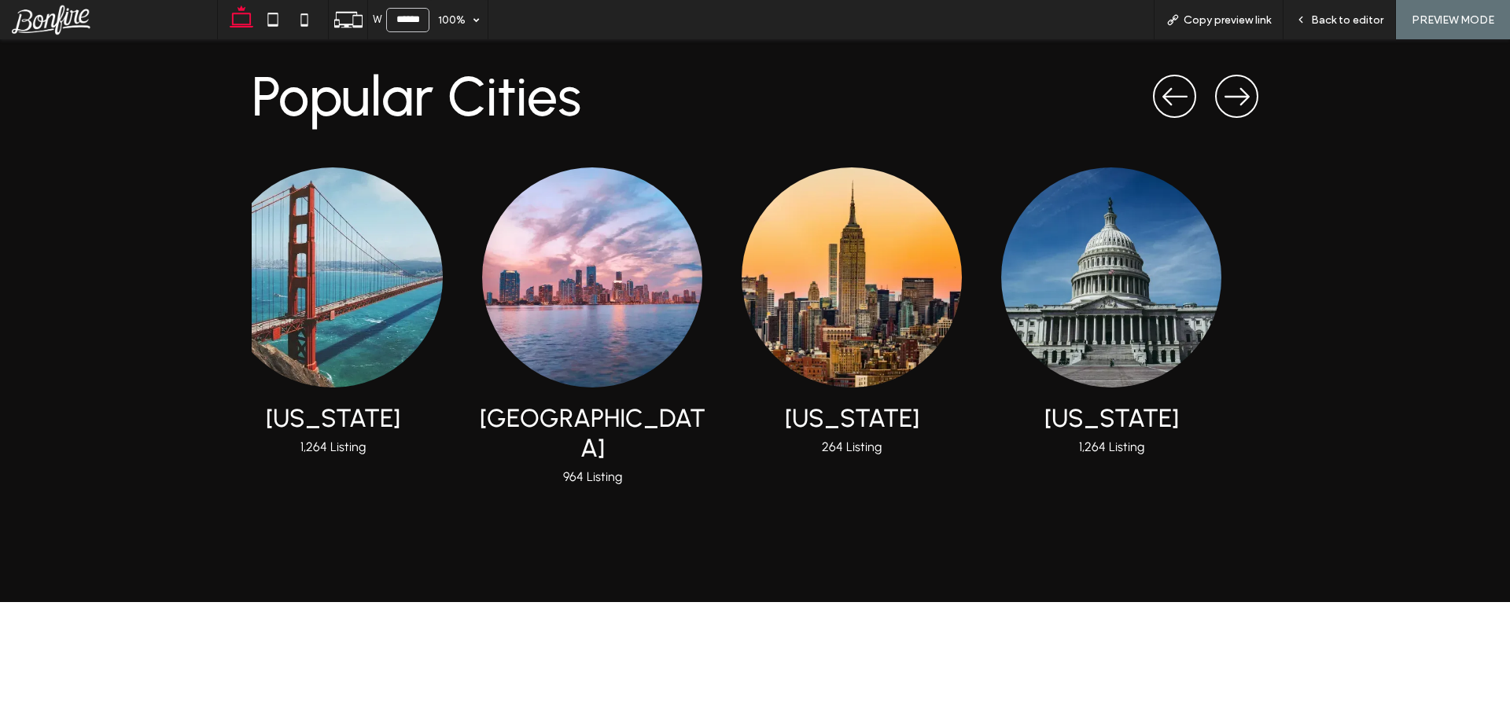
click at [731, 278] on img "3 / 5" at bounding box center [852, 277] width 242 height 242
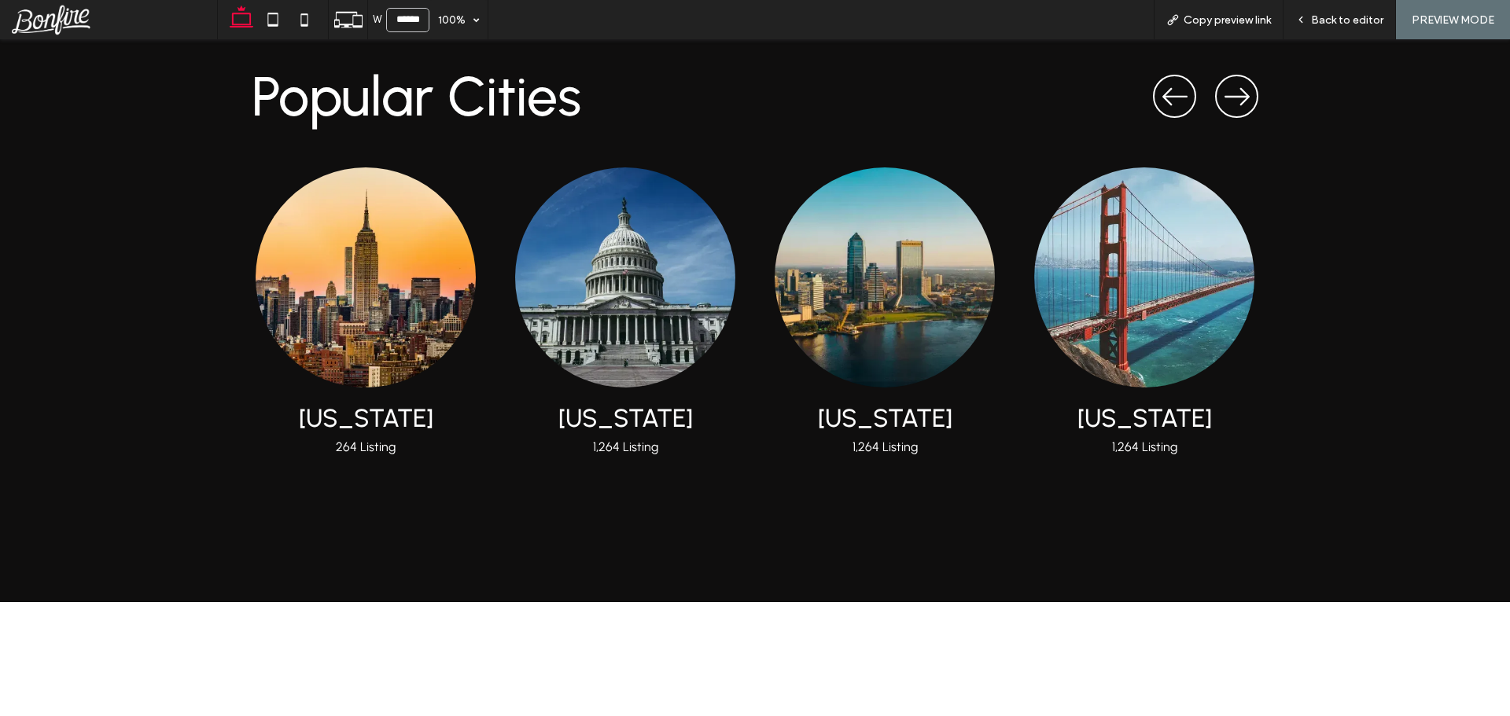
click at [764, 263] on img "5 / 5" at bounding box center [885, 277] width 242 height 242
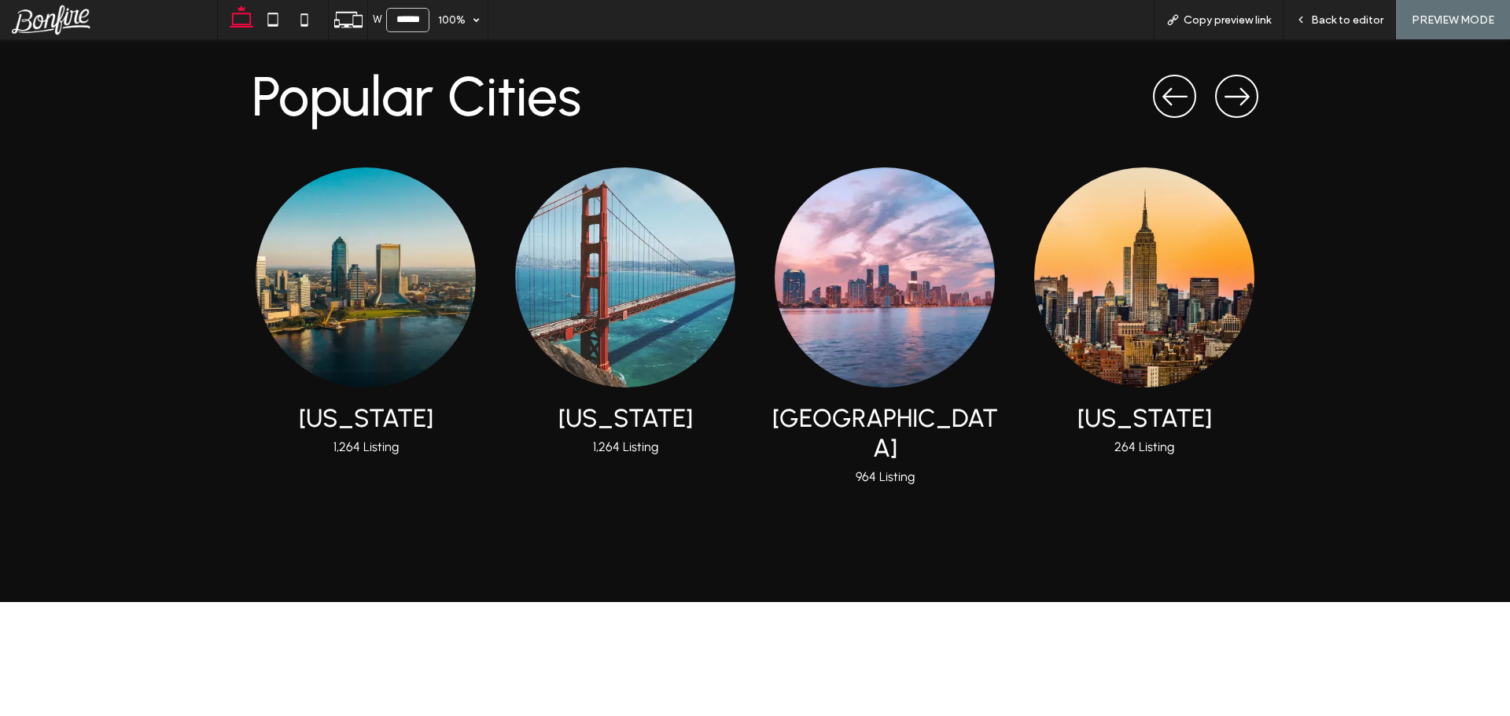
click at [764, 259] on img "2 / 5" at bounding box center [885, 277] width 242 height 242
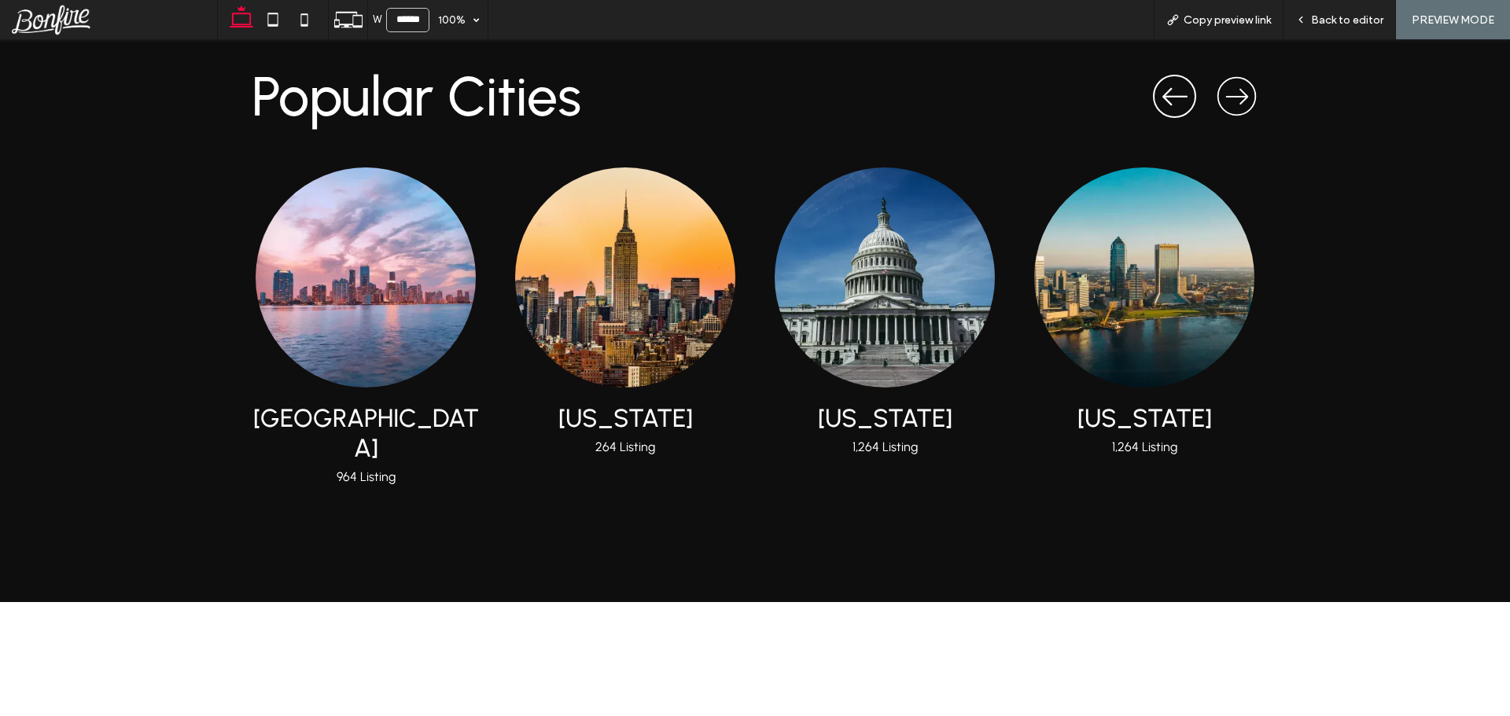
click at [1225, 86] on icon "Next slide" at bounding box center [1236, 97] width 23 height 23
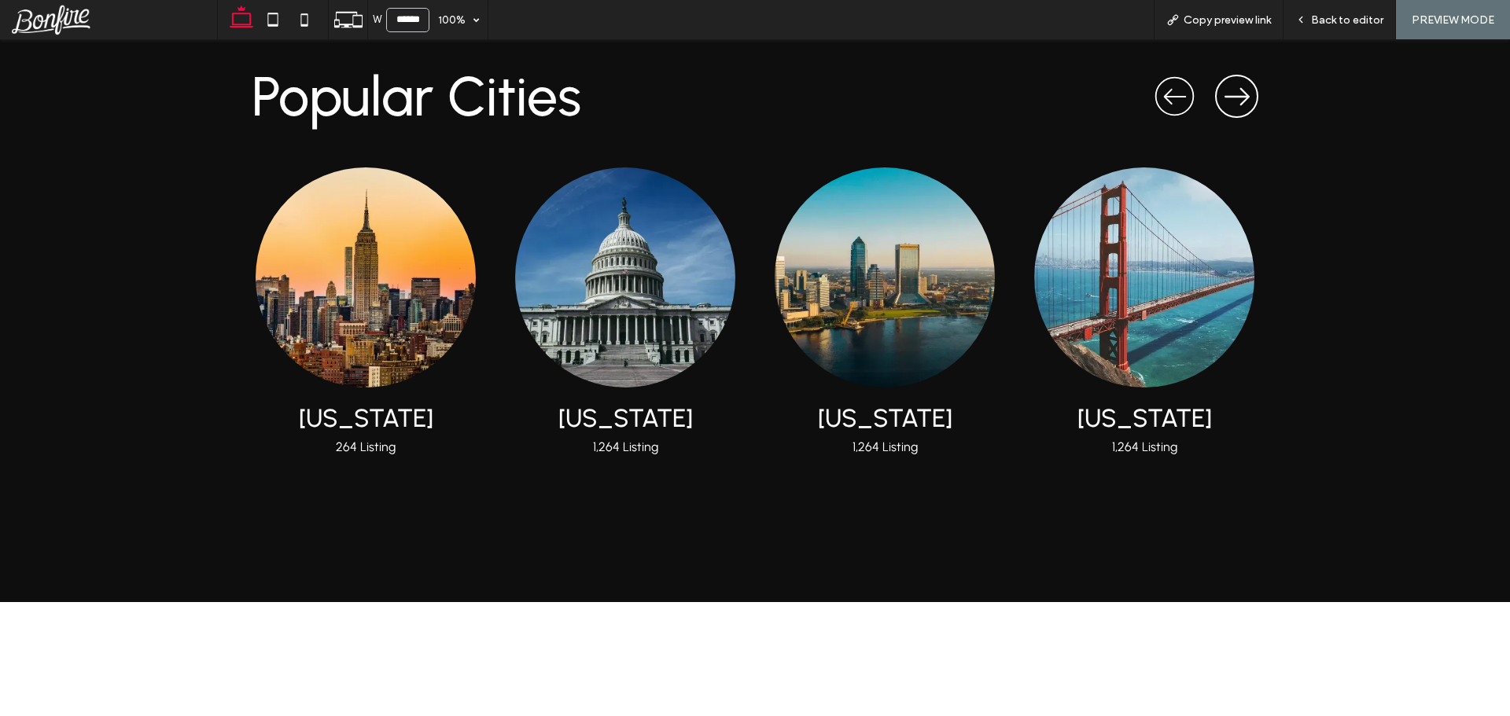
click at [1175, 86] on icon "Previous slide" at bounding box center [1174, 97] width 23 height 23
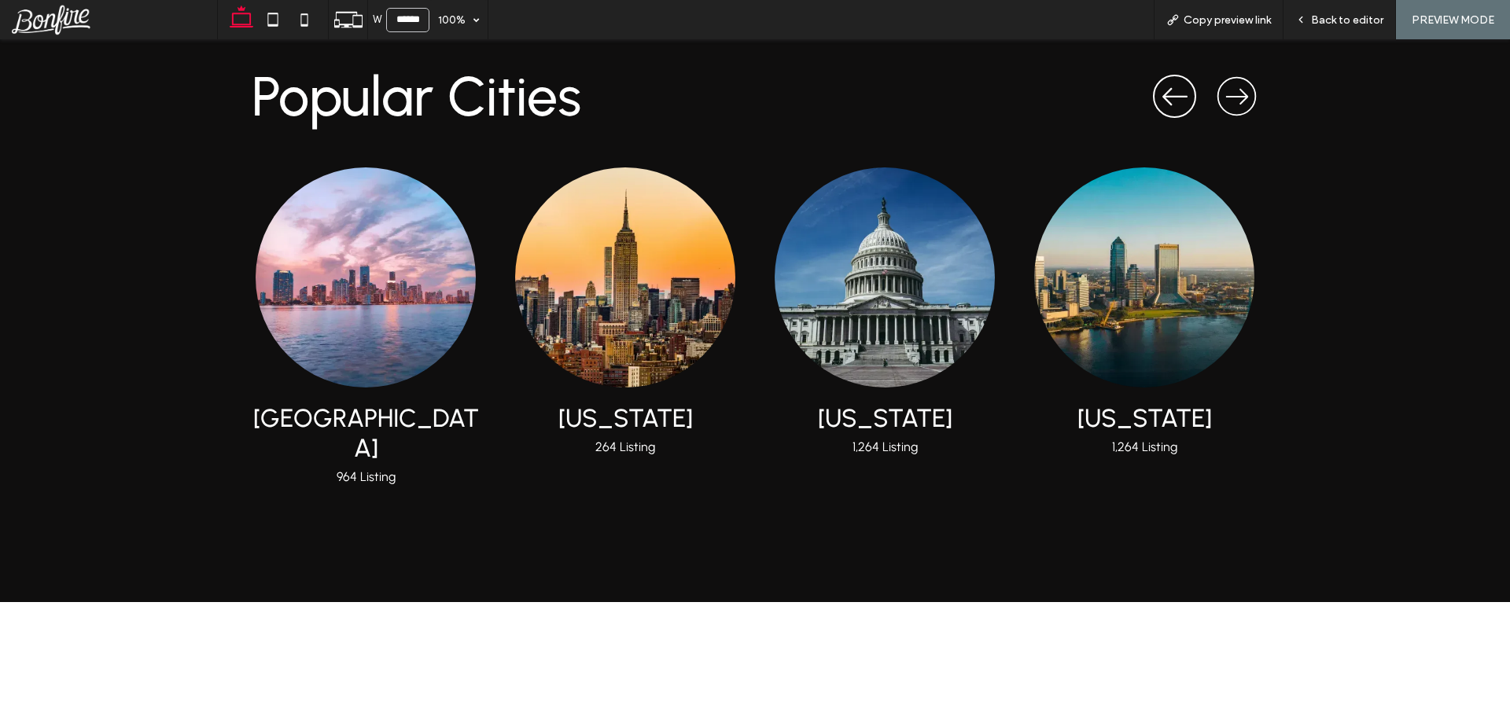
click at [1242, 86] on icon "Next slide" at bounding box center [1236, 97] width 23 height 23
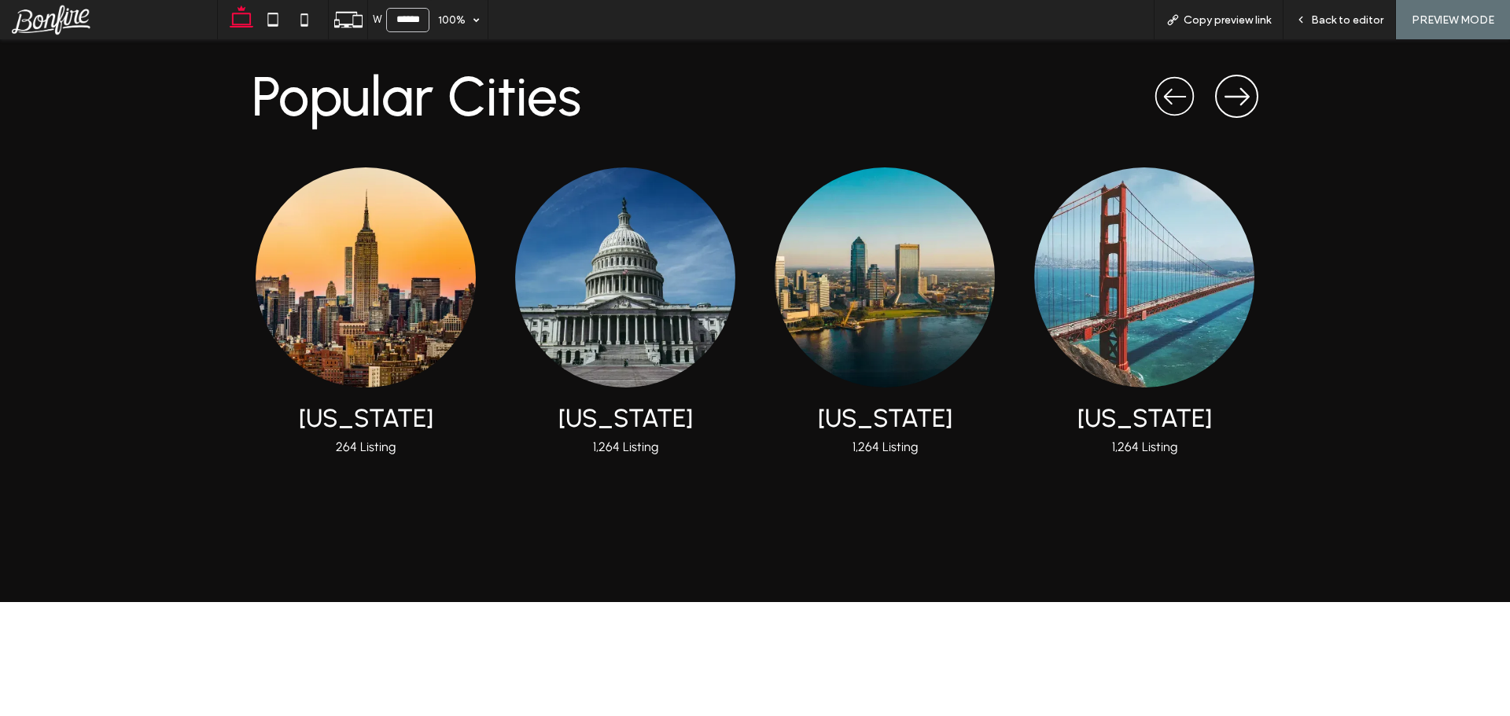
click at [1170, 86] on icon "Previous slide" at bounding box center [1174, 97] width 23 height 23
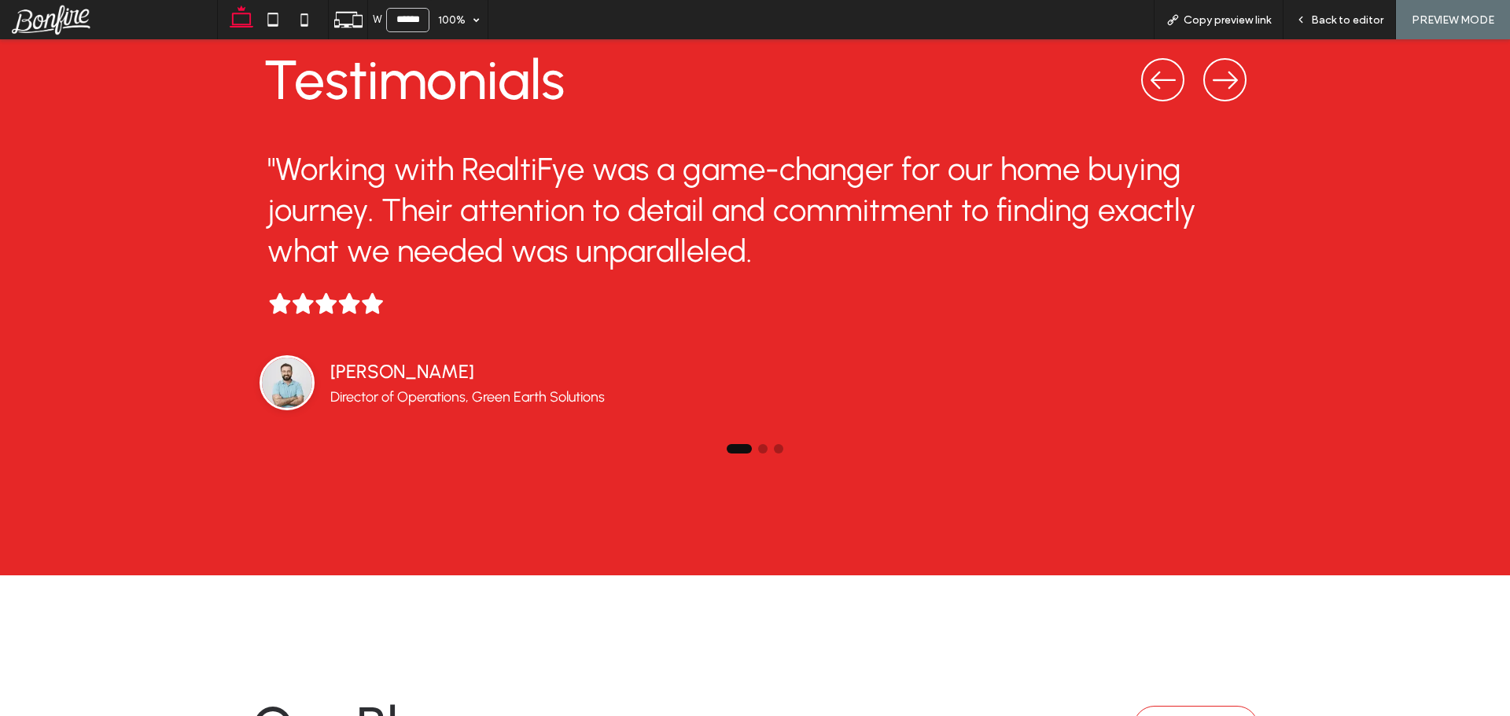
scroll to position [4876, 0]
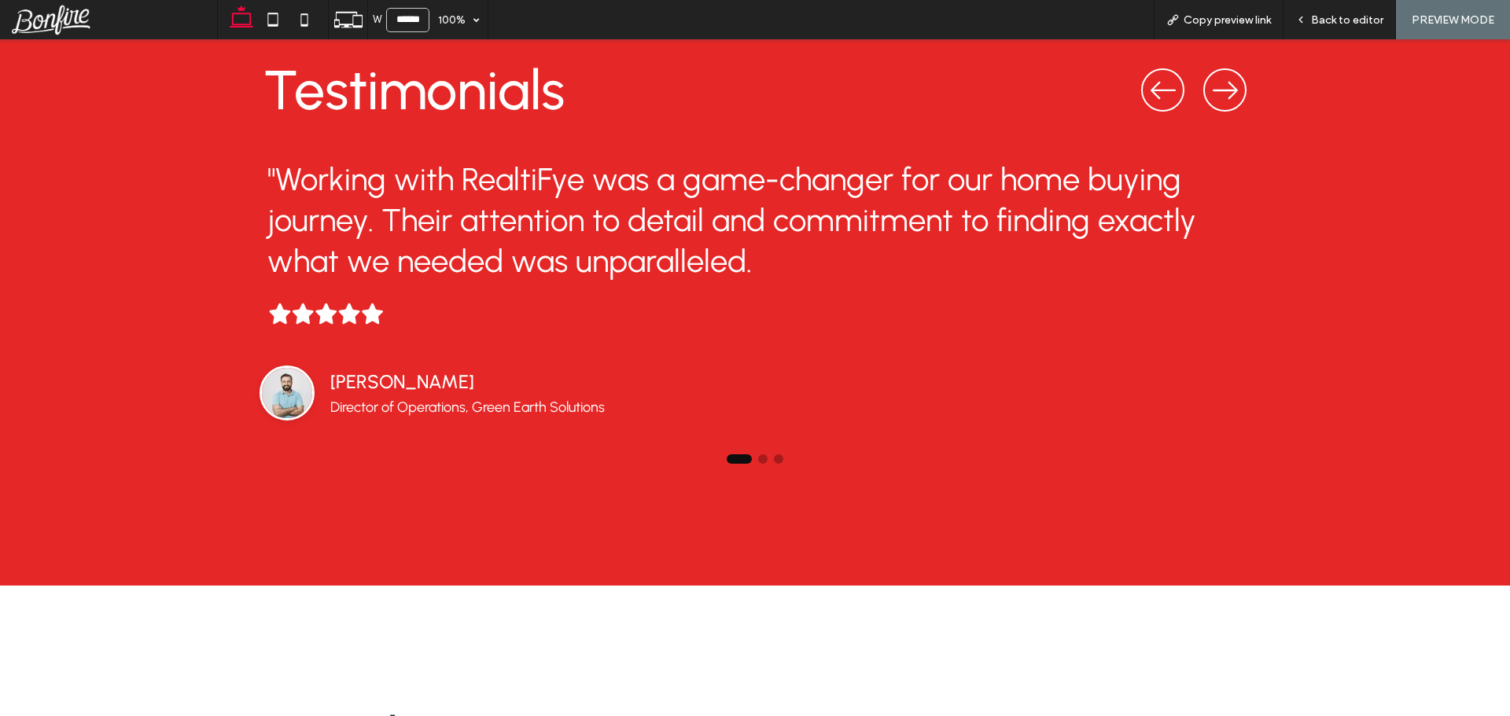
click at [758, 455] on span "Go to slide 2" at bounding box center [762, 459] width 9 height 9
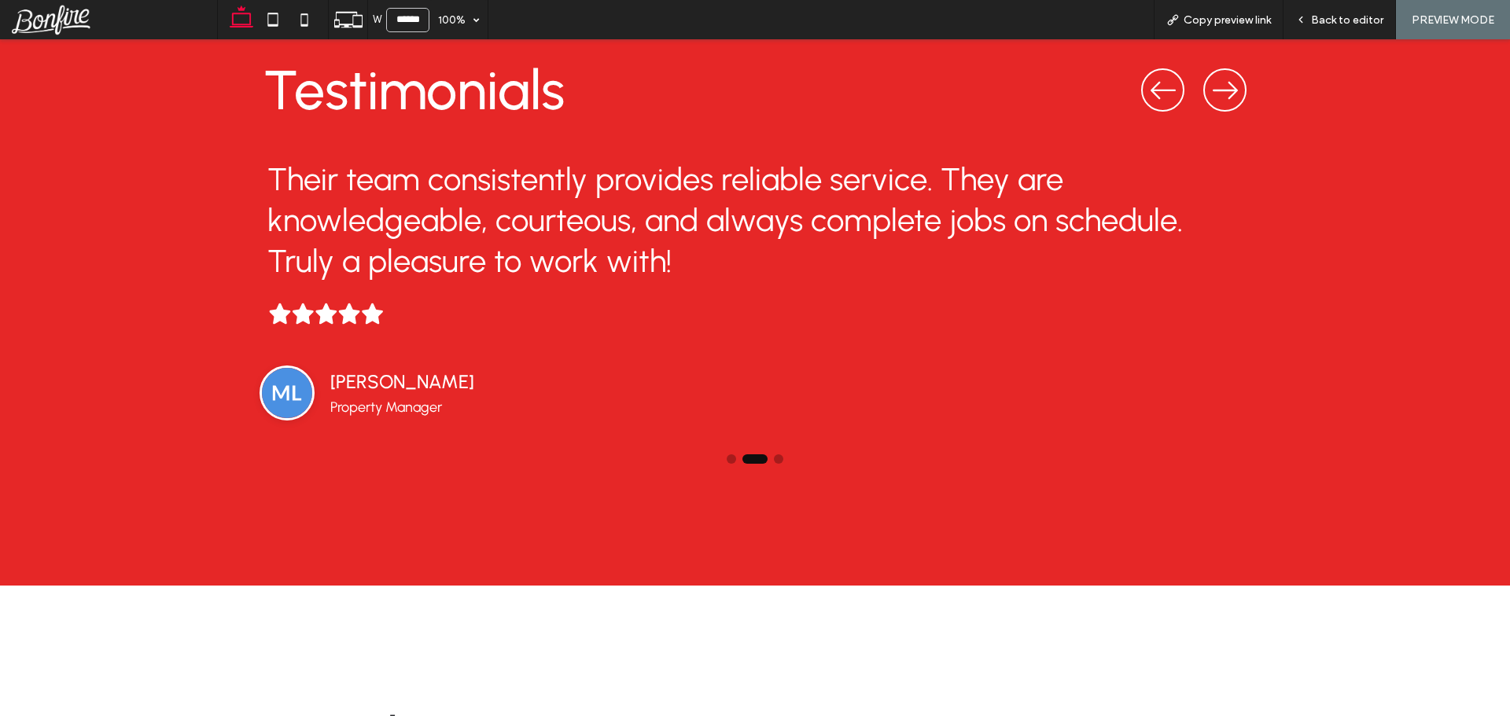
click at [775, 455] on span "Go to slide 3" at bounding box center [778, 459] width 9 height 9
click at [730, 451] on div at bounding box center [755, 459] width 1007 height 17
click at [727, 455] on span "Go to slide 1" at bounding box center [731, 459] width 9 height 9
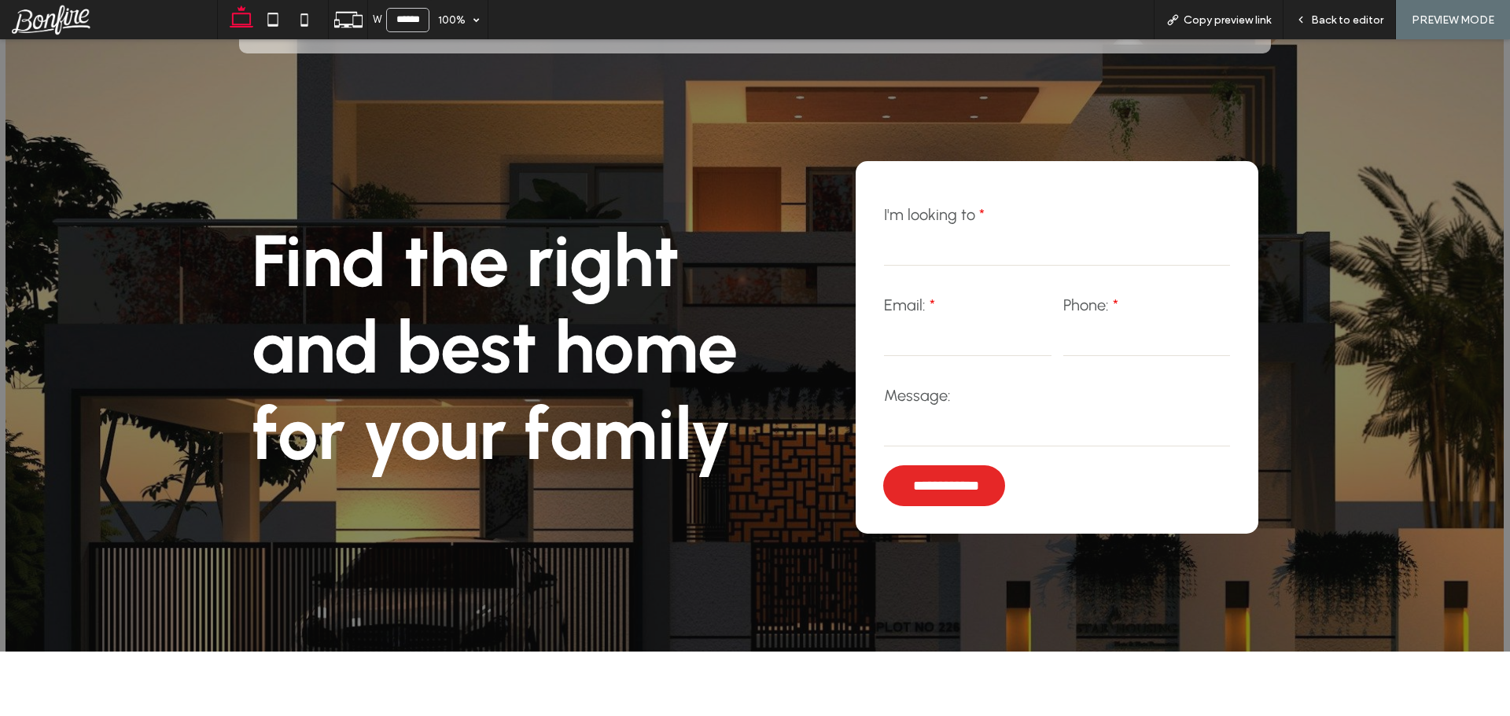
scroll to position [0, 0]
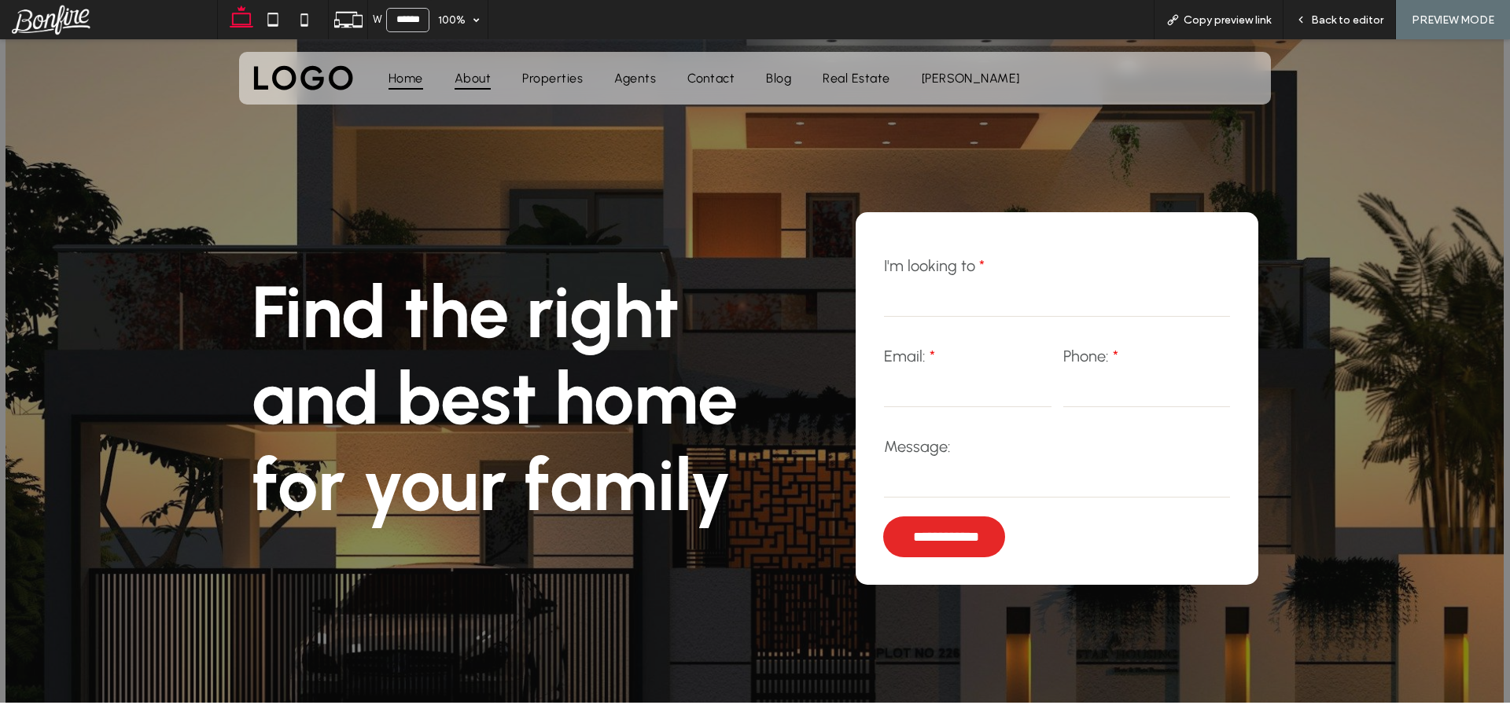
click at [469, 75] on span "About" at bounding box center [473, 78] width 36 height 23
click at [1345, 16] on span "Back to editor" at bounding box center [1347, 19] width 72 height 13
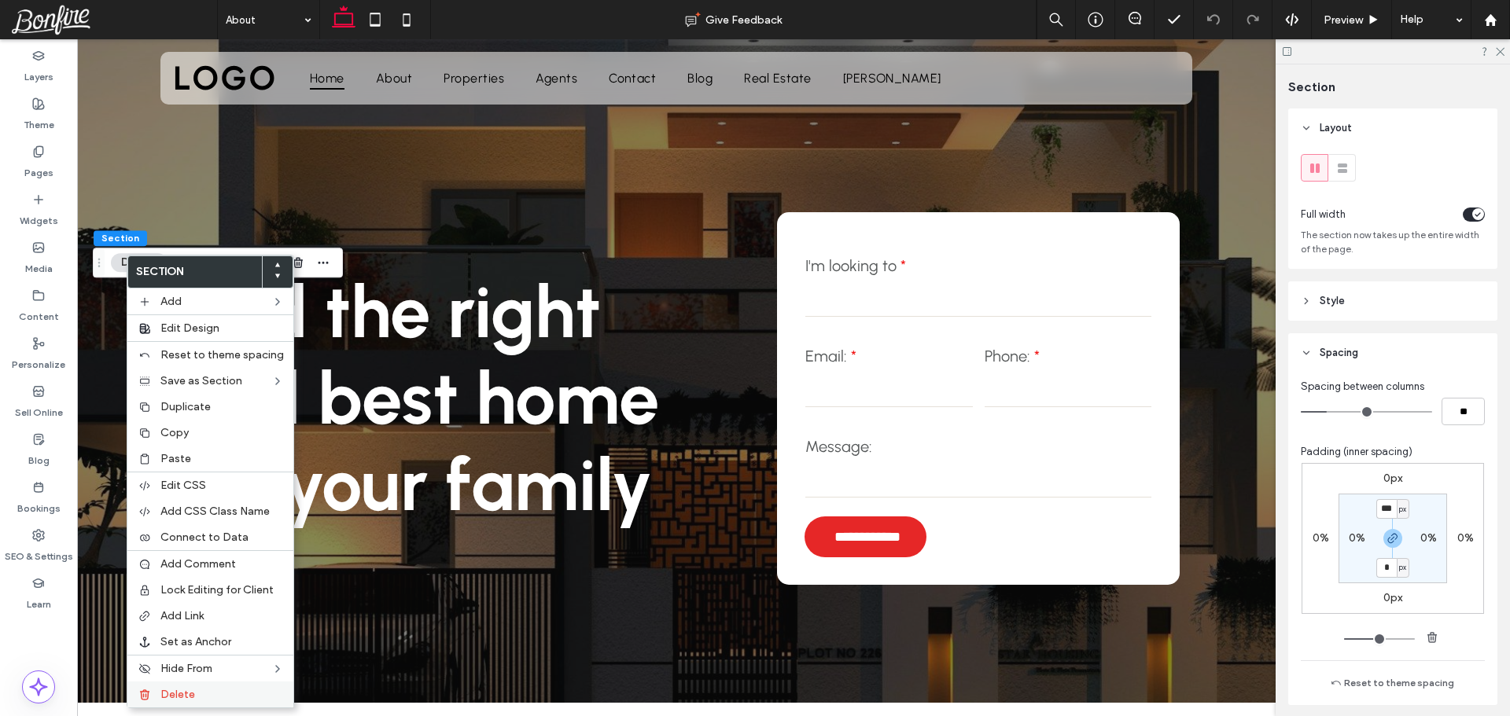
click at [190, 701] on span "Delete" at bounding box center [177, 694] width 35 height 13
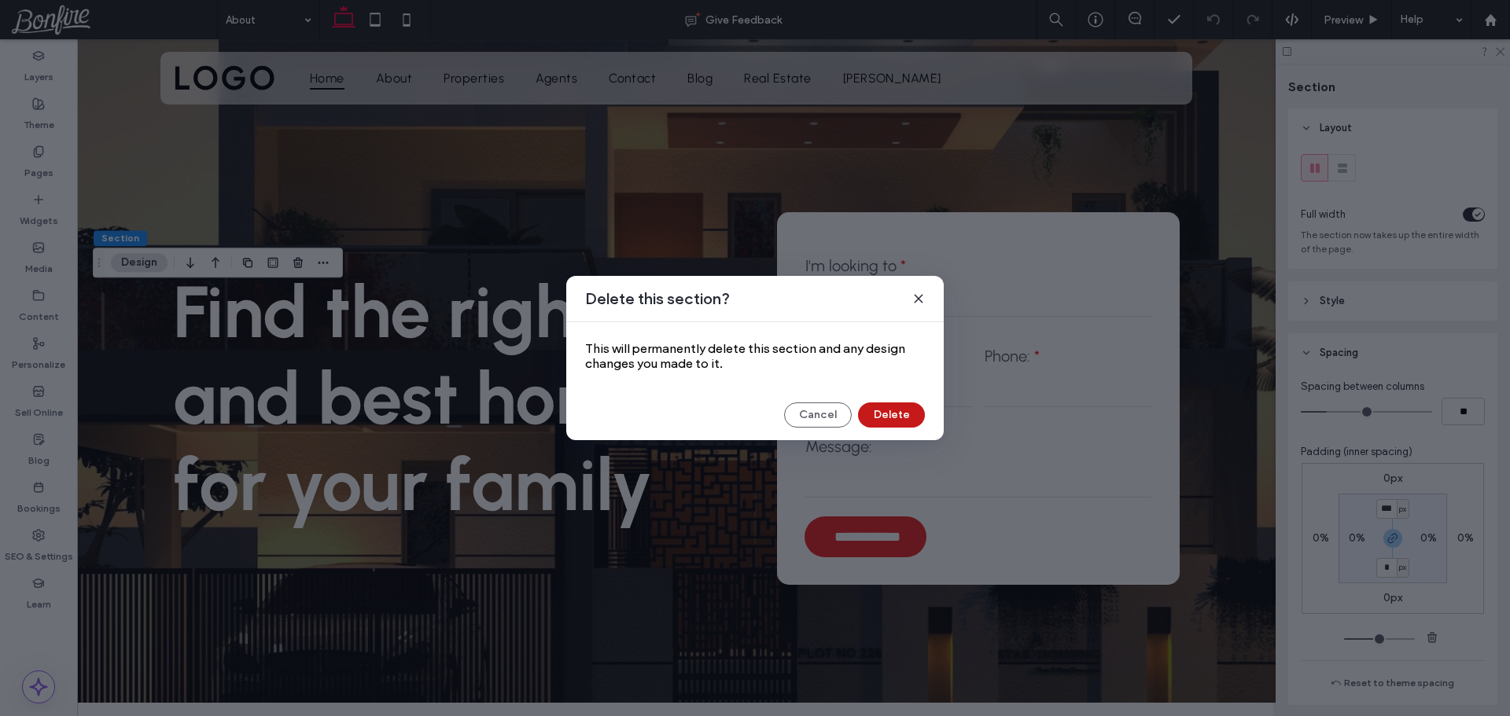
click at [888, 420] on button "Delete" at bounding box center [891, 415] width 67 height 25
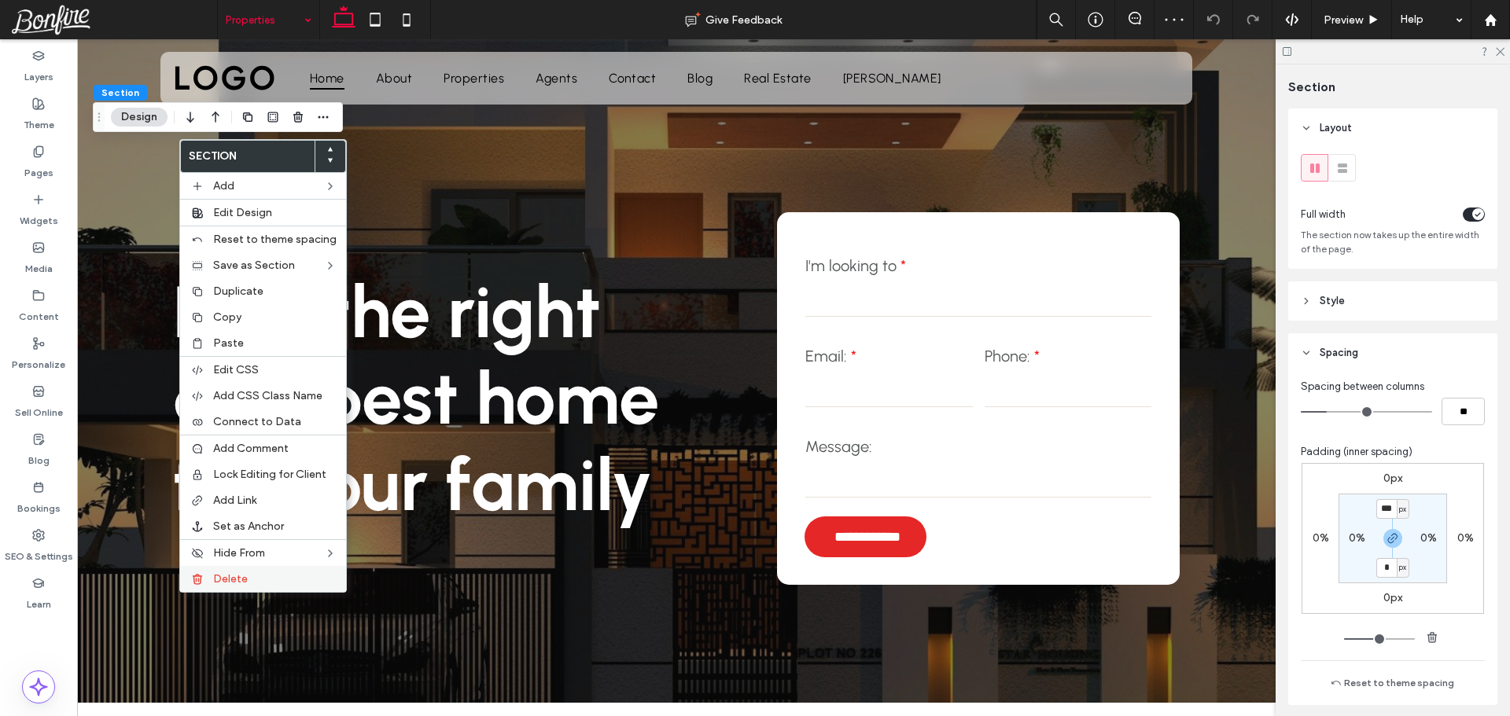
click at [233, 574] on span "Delete" at bounding box center [230, 578] width 35 height 13
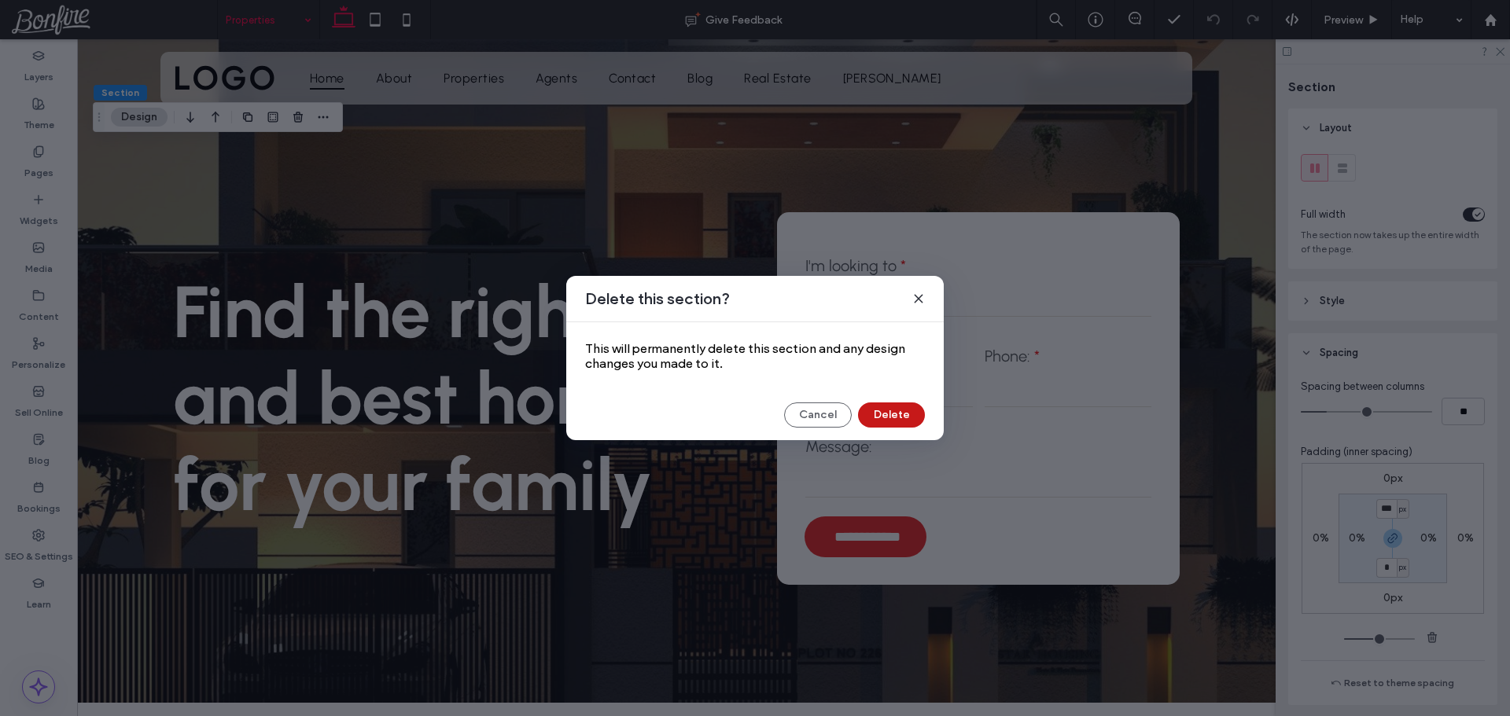
click at [895, 417] on button "Delete" at bounding box center [891, 415] width 67 height 25
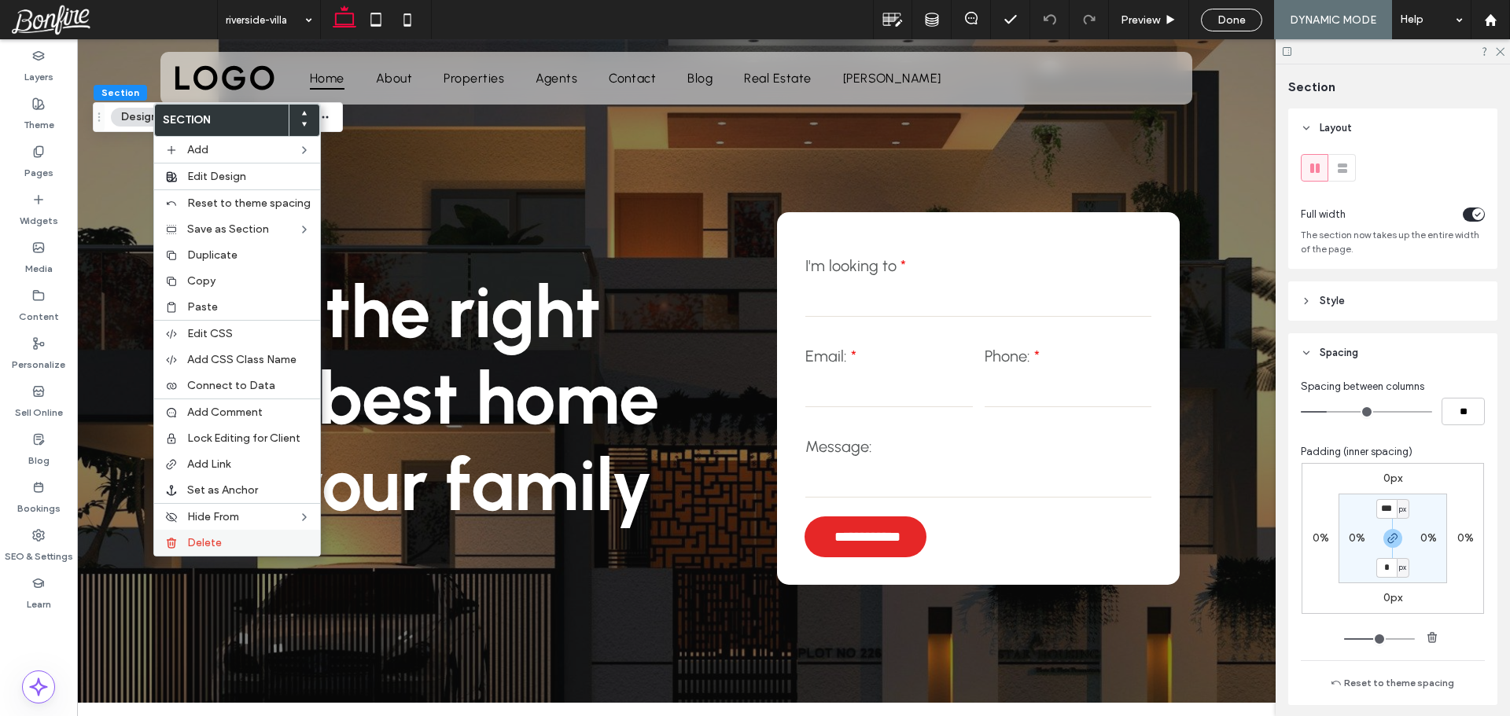
click at [215, 543] on span "Delete" at bounding box center [204, 542] width 35 height 13
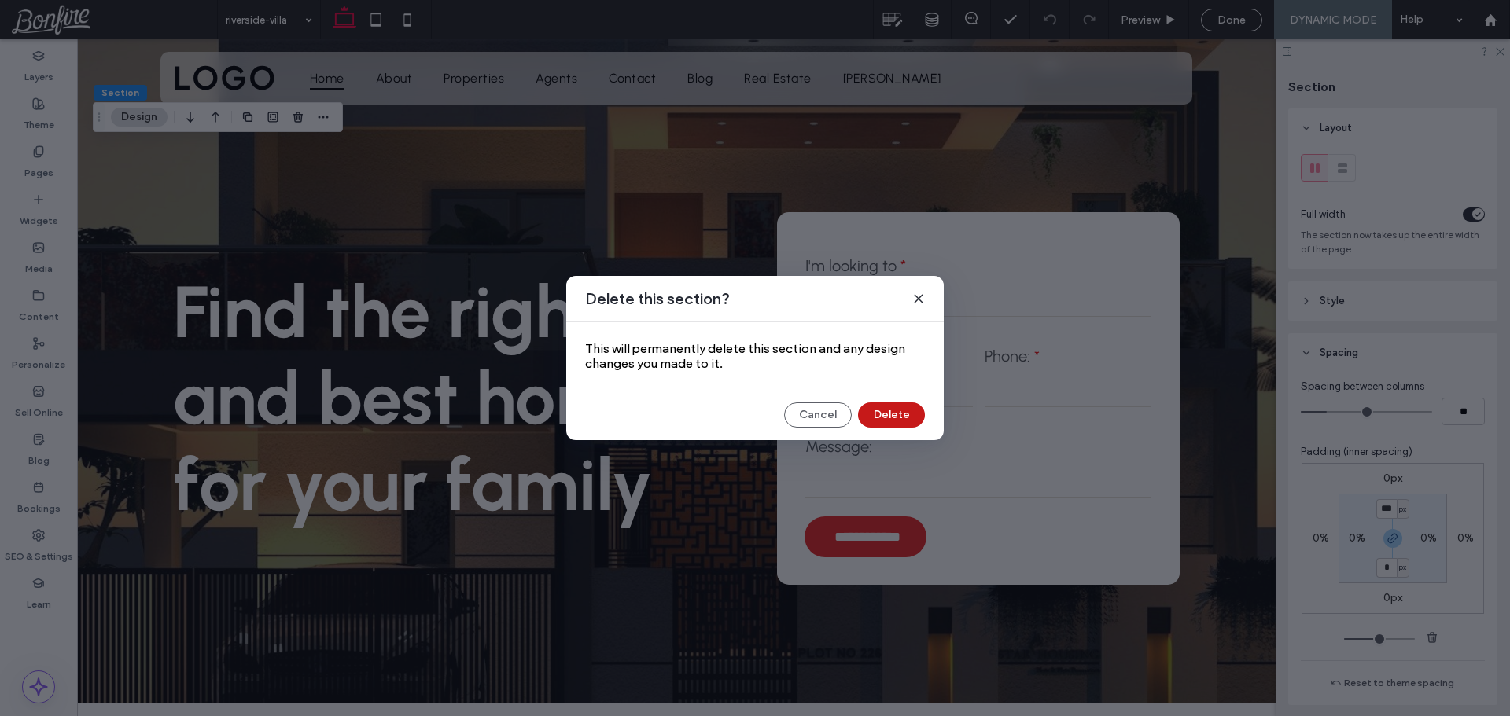
click at [891, 420] on button "Delete" at bounding box center [891, 415] width 67 height 25
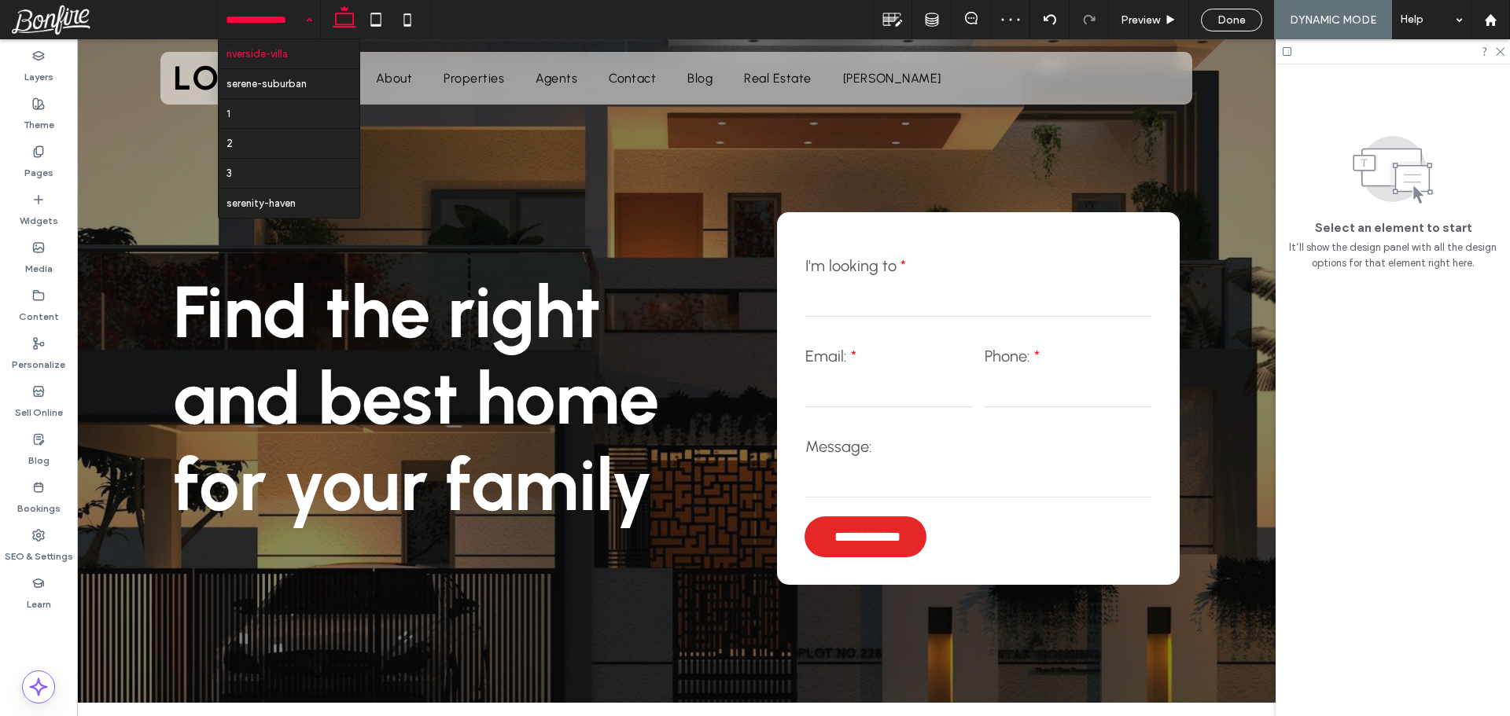
drag, startPoint x: 1261, startPoint y: 26, endPoint x: 1220, endPoint y: 28, distance: 40.1
click at [1260, 26] on div "Done" at bounding box center [1232, 19] width 60 height 13
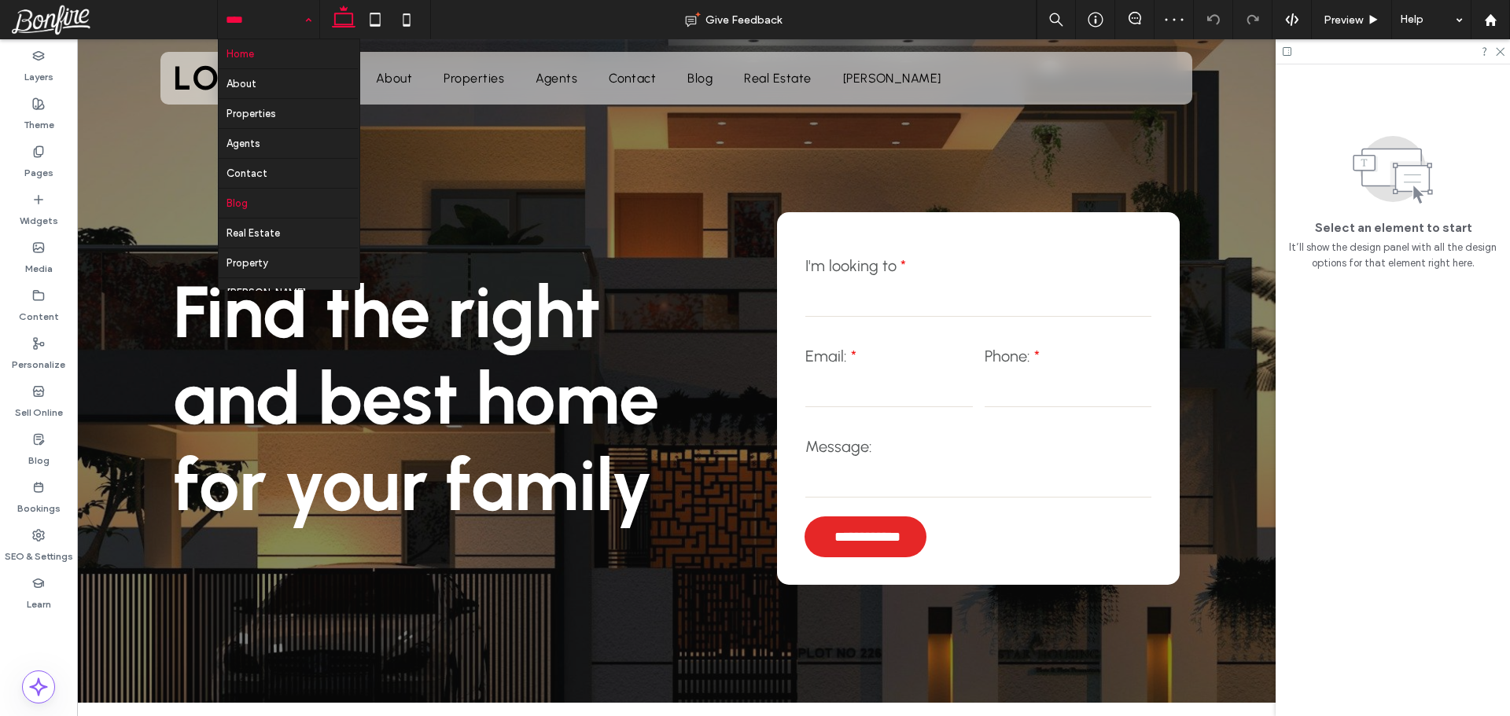
scroll to position [17, 0]
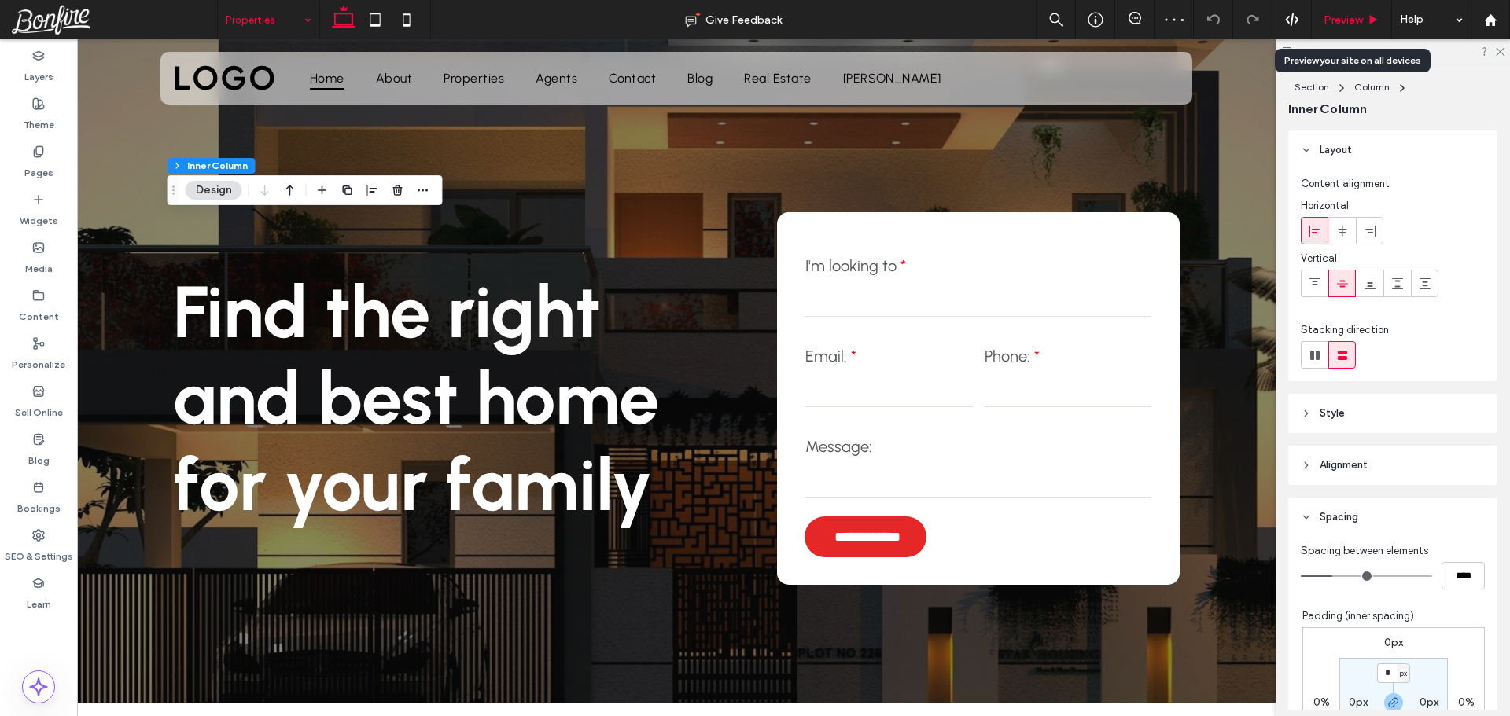
click at [1345, 18] on span "Preview" at bounding box center [1342, 19] width 39 height 13
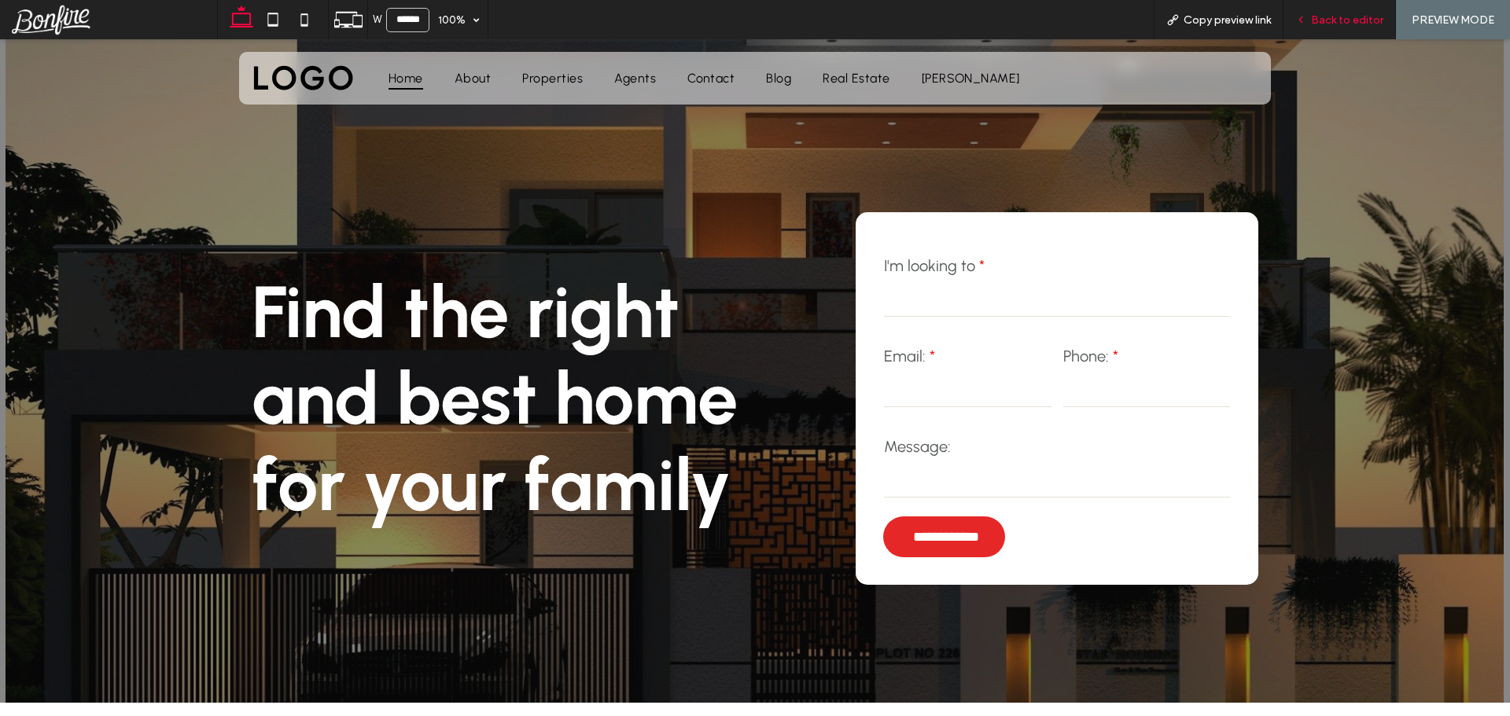
click at [1336, 20] on span "Back to editor" at bounding box center [1347, 19] width 72 height 13
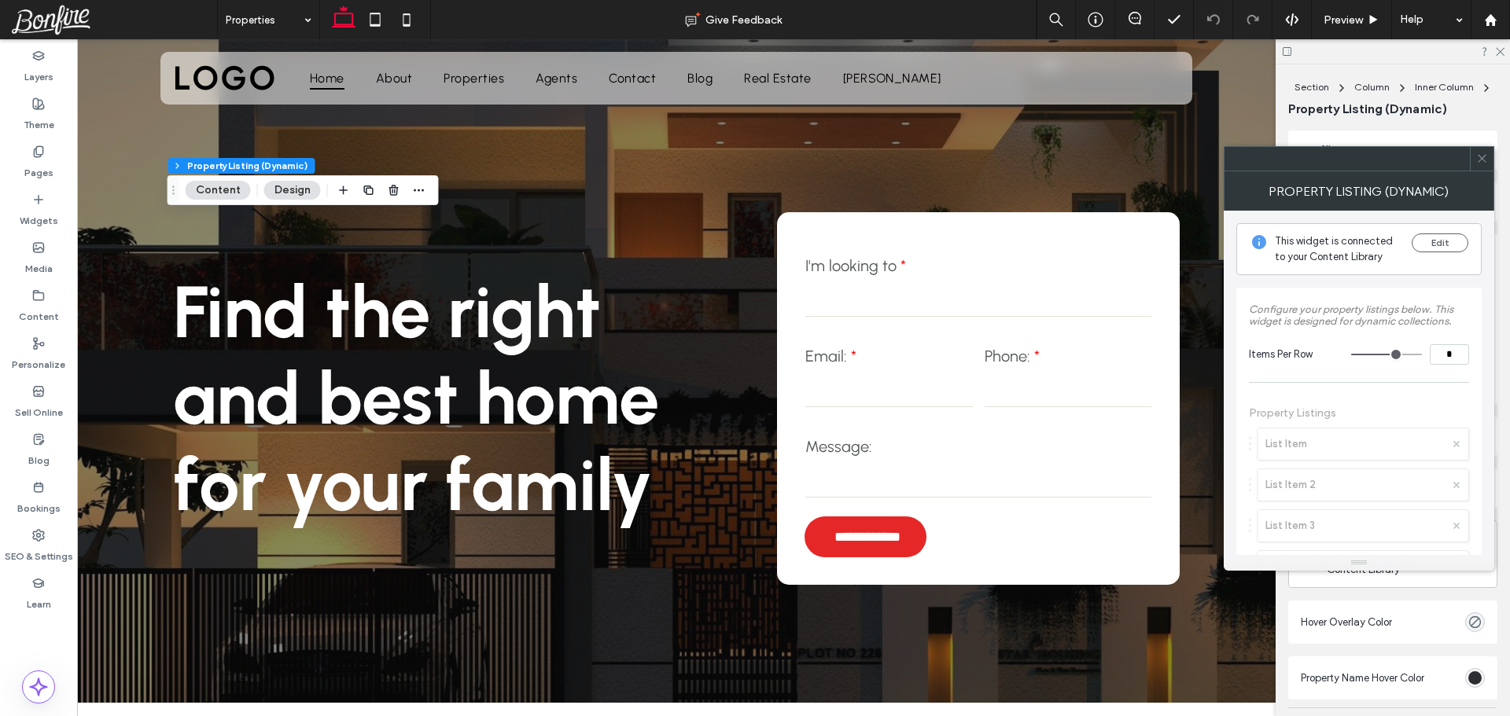
type input "**"
click at [1441, 243] on button "Edit" at bounding box center [1440, 243] width 57 height 19
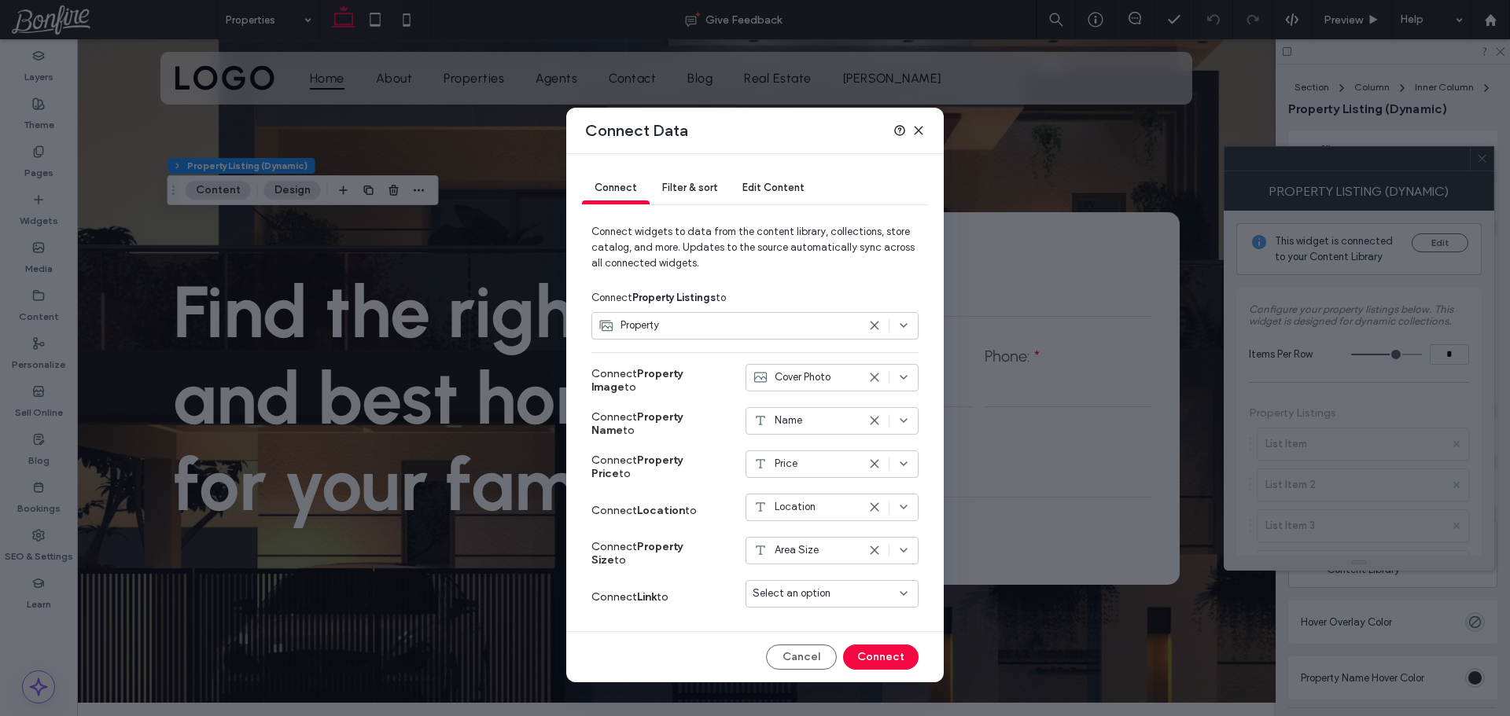
click at [807, 602] on span "Select an option" at bounding box center [792, 594] width 78 height 16
click at [833, 618] on span "Dynamic Page: Property" at bounding box center [836, 622] width 110 height 16
click at [882, 659] on button "Connect" at bounding box center [880, 657] width 75 height 25
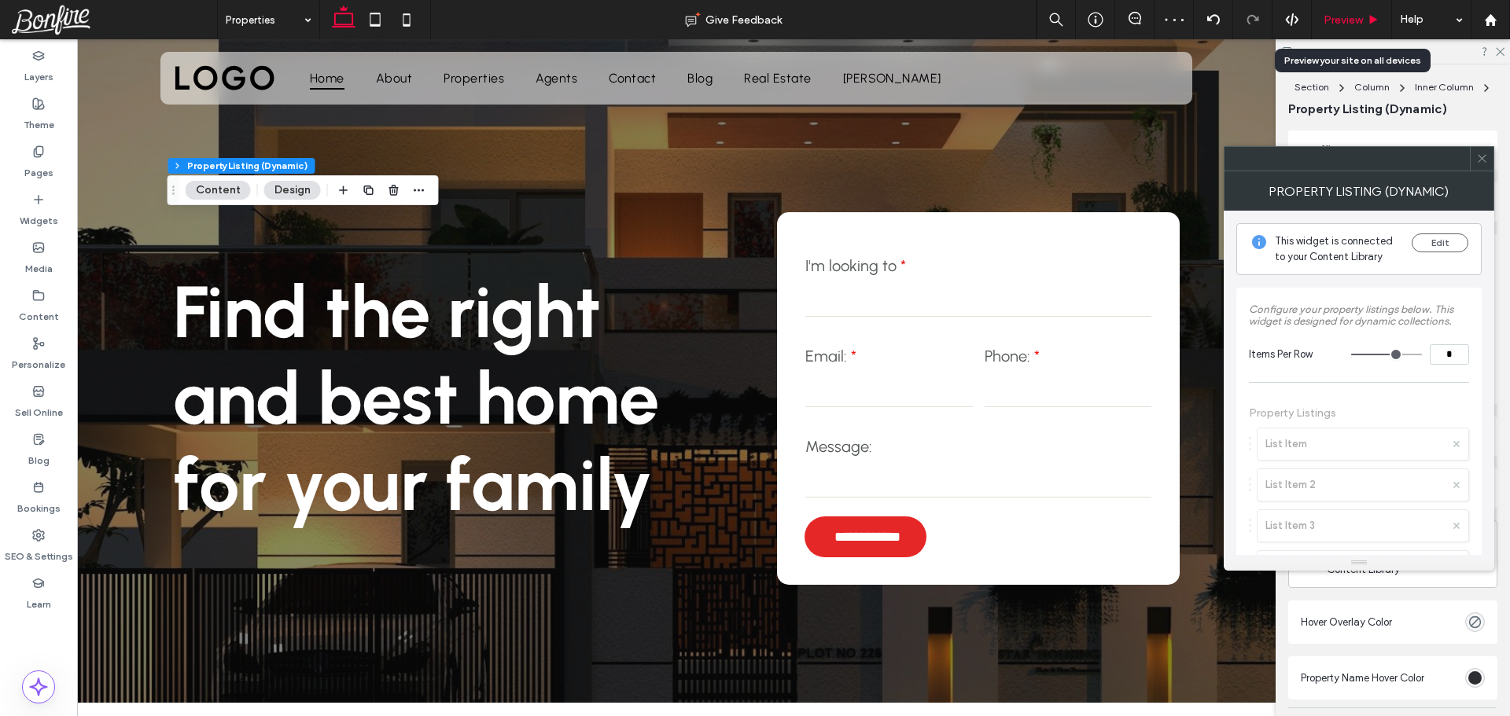
click at [1342, 18] on span "Preview" at bounding box center [1342, 19] width 39 height 13
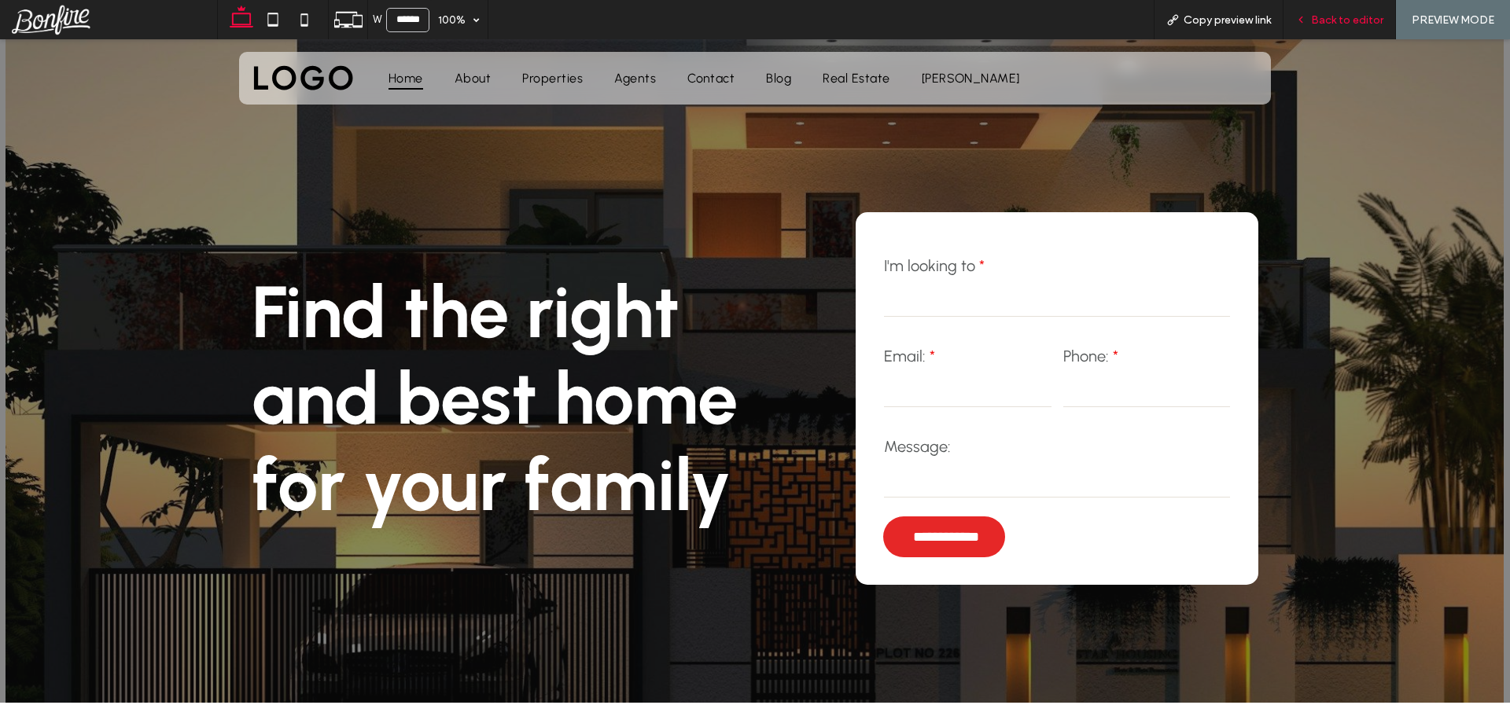
click at [1358, 21] on span "Back to editor" at bounding box center [1347, 19] width 72 height 13
